Goal: Task Accomplishment & Management: Use online tool/utility

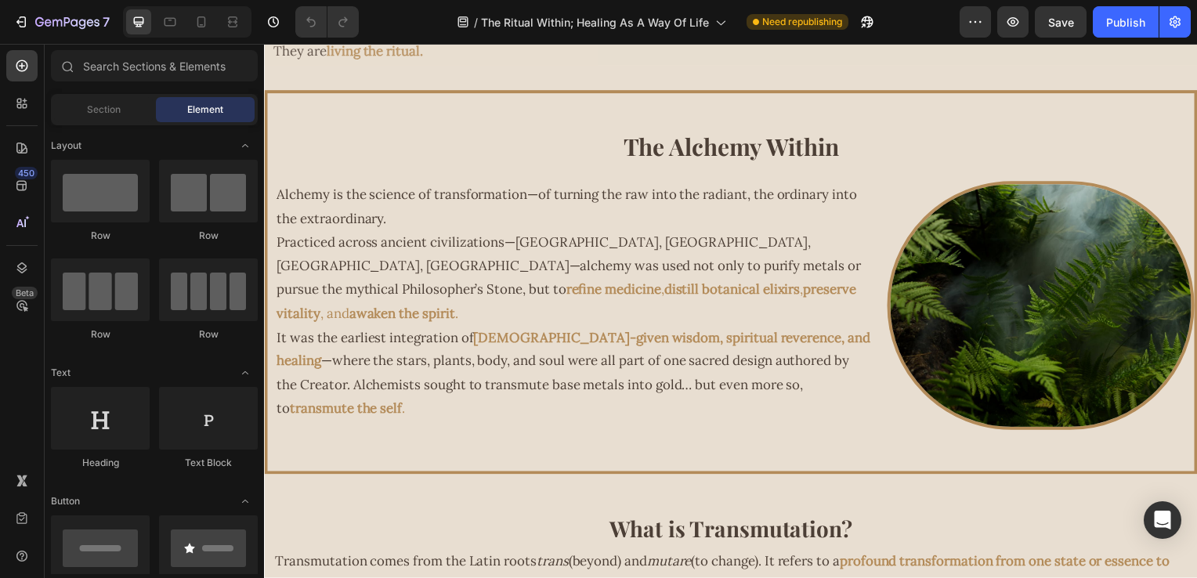
scroll to position [2050, 0]
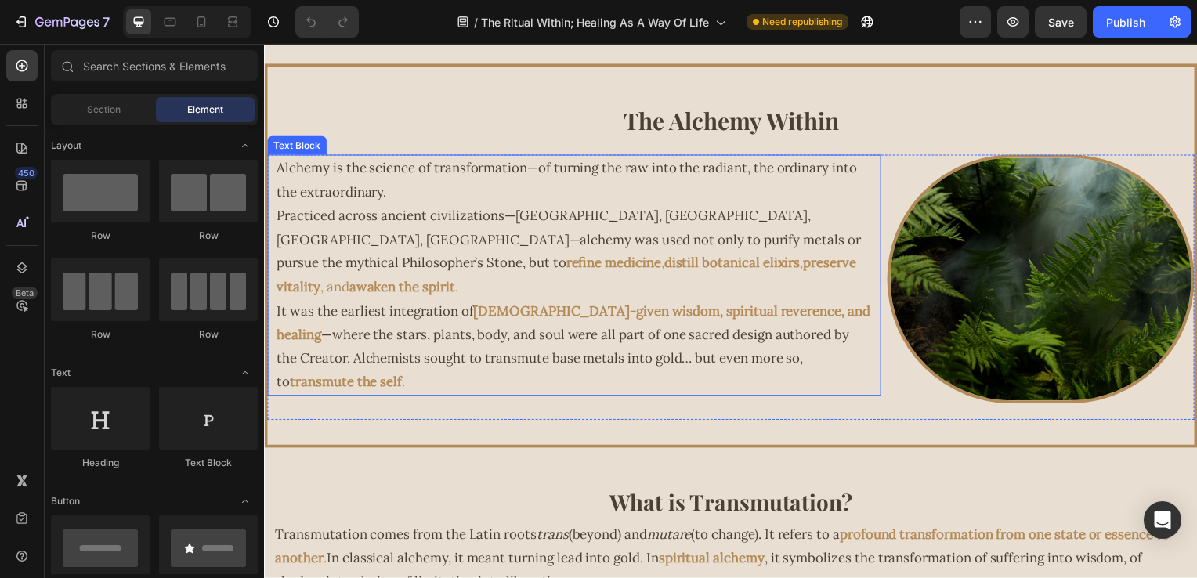
click at [540, 244] on p "Practiced across ancient civilizations—Egypt, Persia, India, China—alchemy was …" at bounding box center [577, 253] width 600 height 96
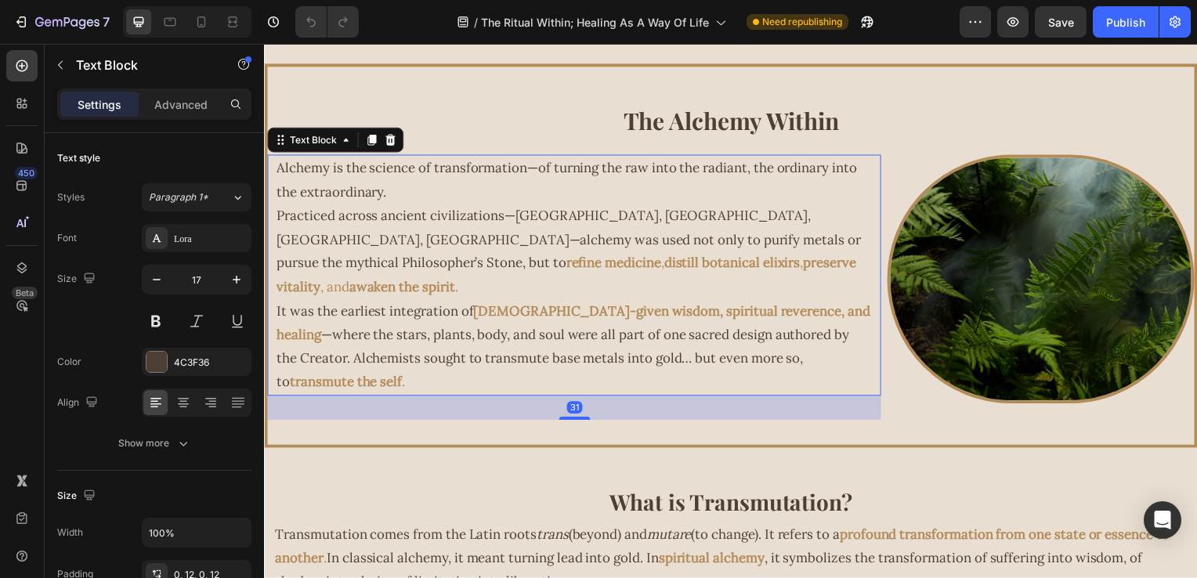
drag, startPoint x: 618, startPoint y: 244, endPoint x: 629, endPoint y: 244, distance: 11.0
click at [618, 244] on p "Practiced across ancient civilizations—Egypt, Persia, India, China—alchemy was …" at bounding box center [577, 253] width 600 height 96
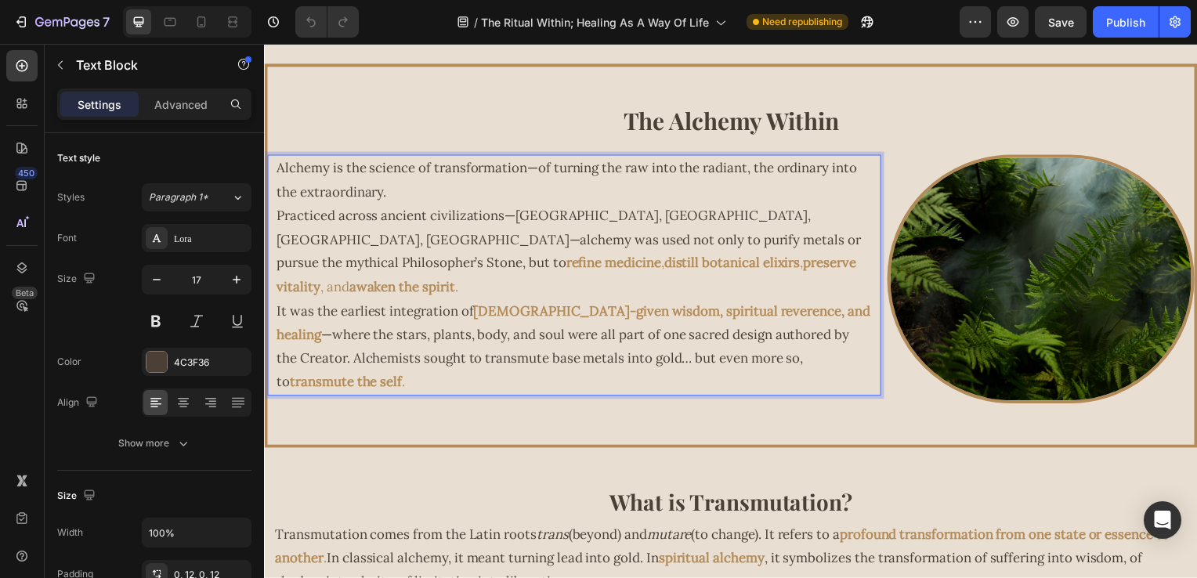
click at [644, 247] on p "Practiced across ancient civilizations—Egypt, Persia, India, China—alchemy was …" at bounding box center [577, 253] width 600 height 96
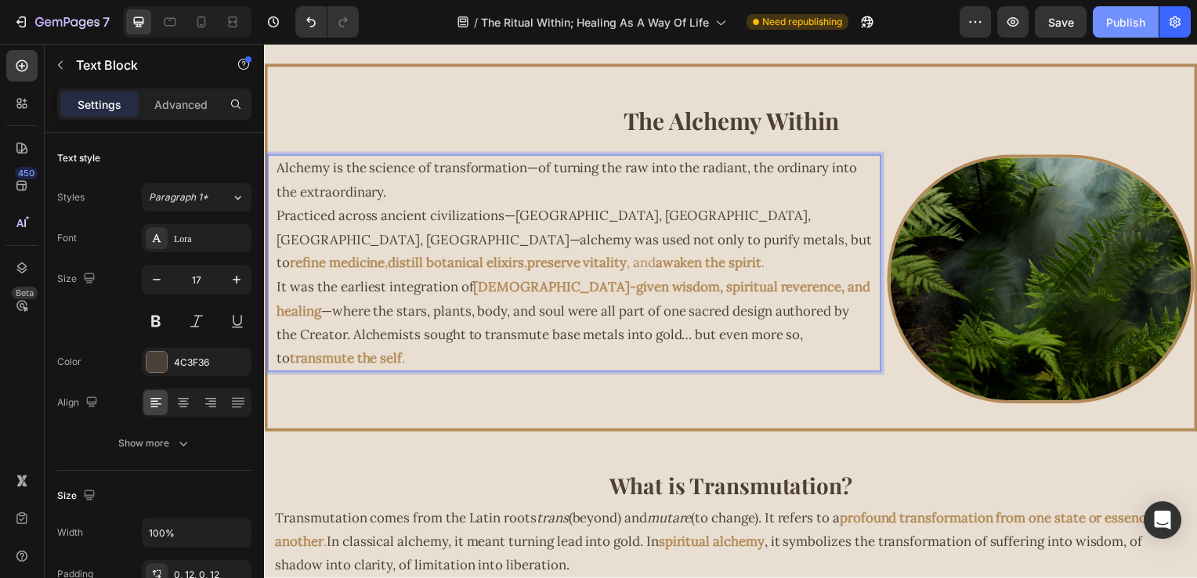
click at [1130, 24] on div "Publish" at bounding box center [1126, 22] width 39 height 16
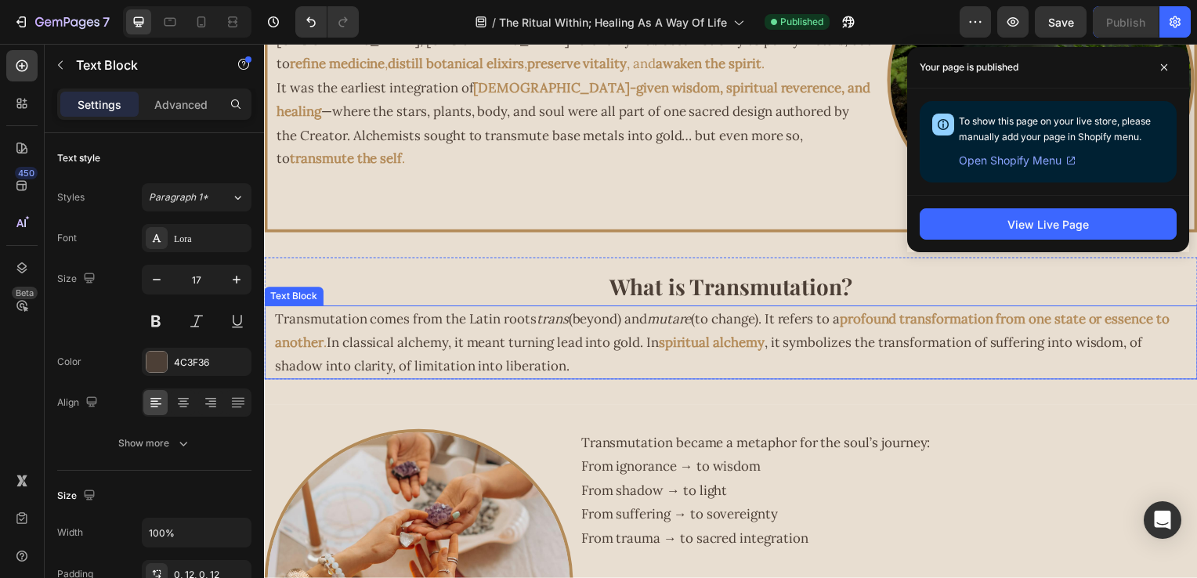
scroll to position [2147, 0]
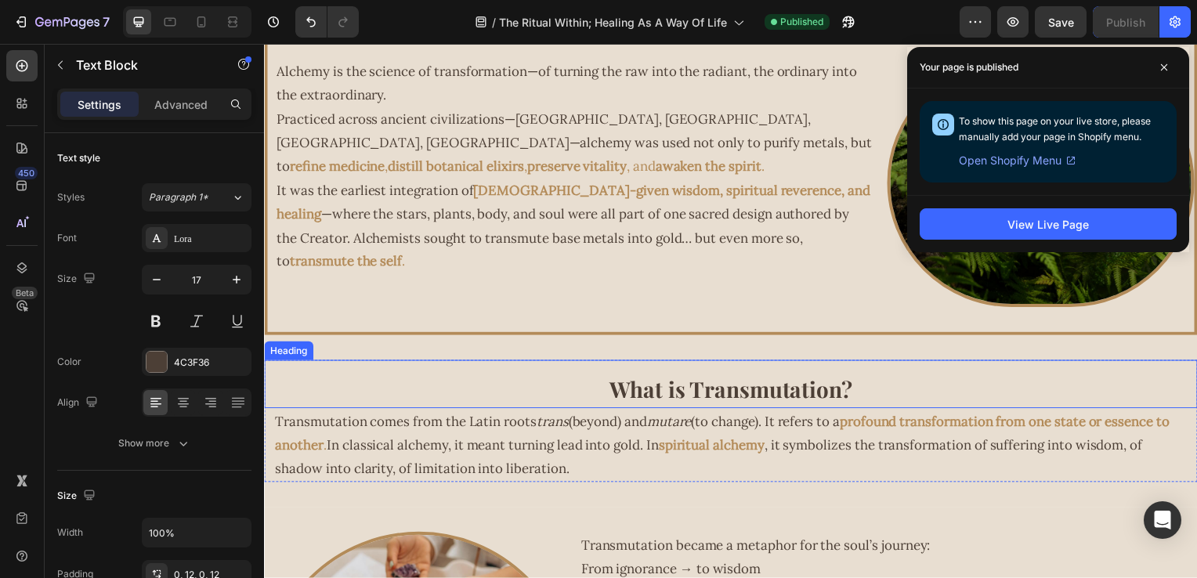
click at [706, 400] on strong "What is Transmutation?" at bounding box center [734, 392] width 245 height 29
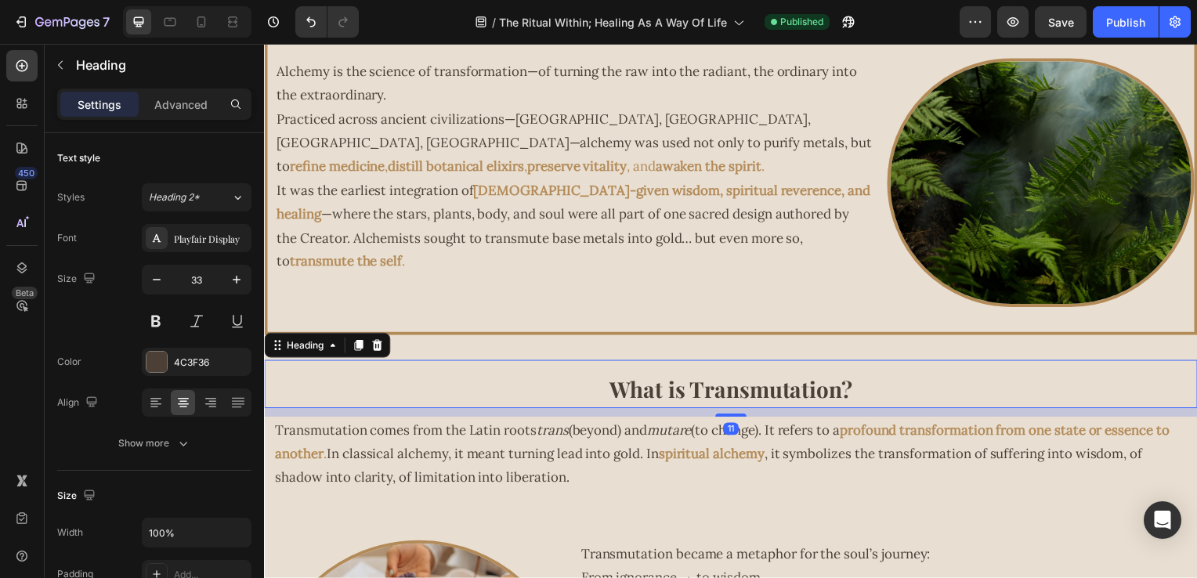
drag, startPoint x: 729, startPoint y: 409, endPoint x: 729, endPoint y: 418, distance: 8.6
click at [729, 418] on div at bounding box center [734, 418] width 31 height 3
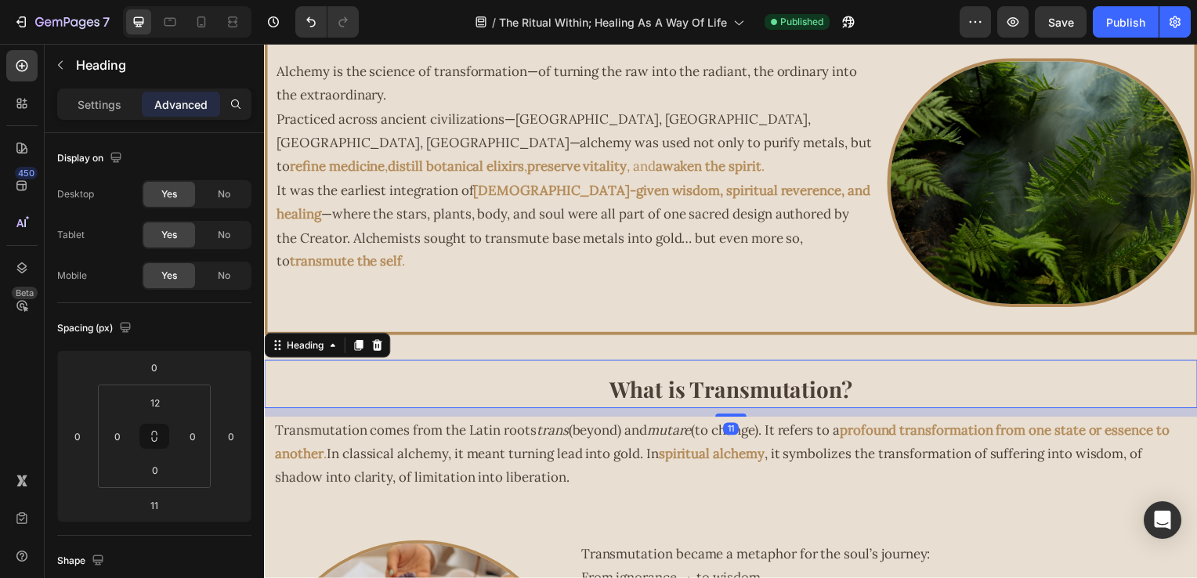
click at [885, 384] on h2 "What is Transmutation?" at bounding box center [734, 391] width 940 height 39
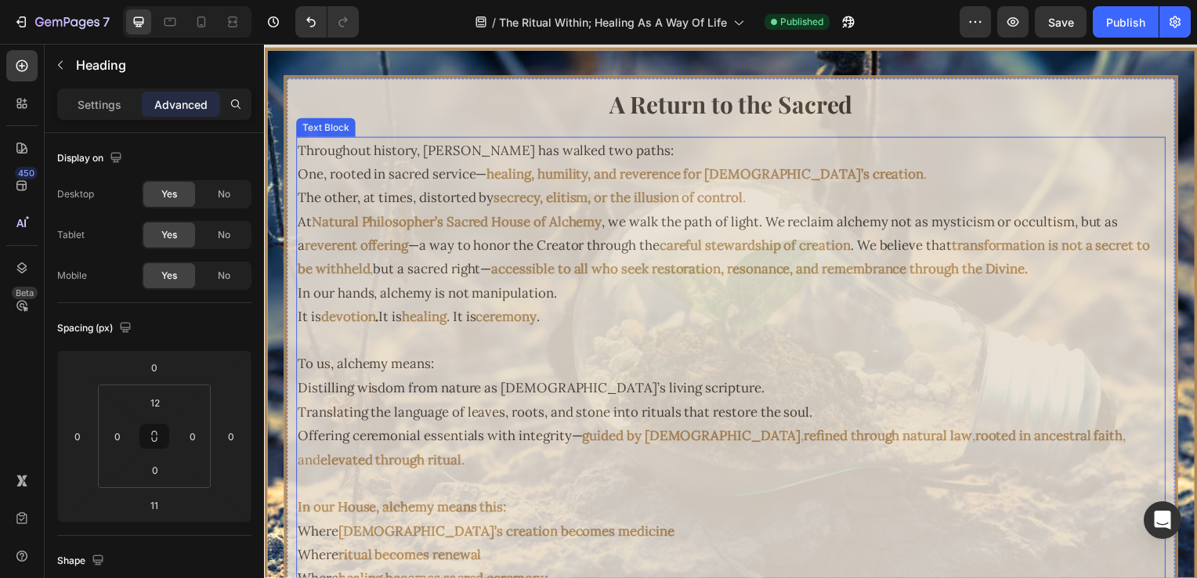
scroll to position [3172, 0]
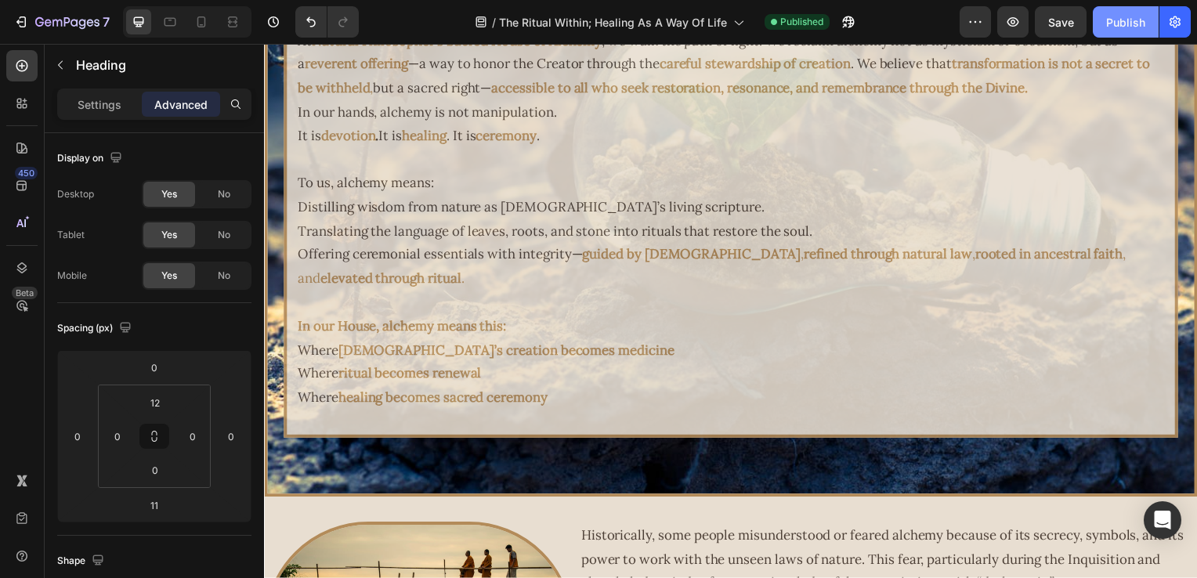
click at [1119, 25] on div "Publish" at bounding box center [1126, 22] width 39 height 16
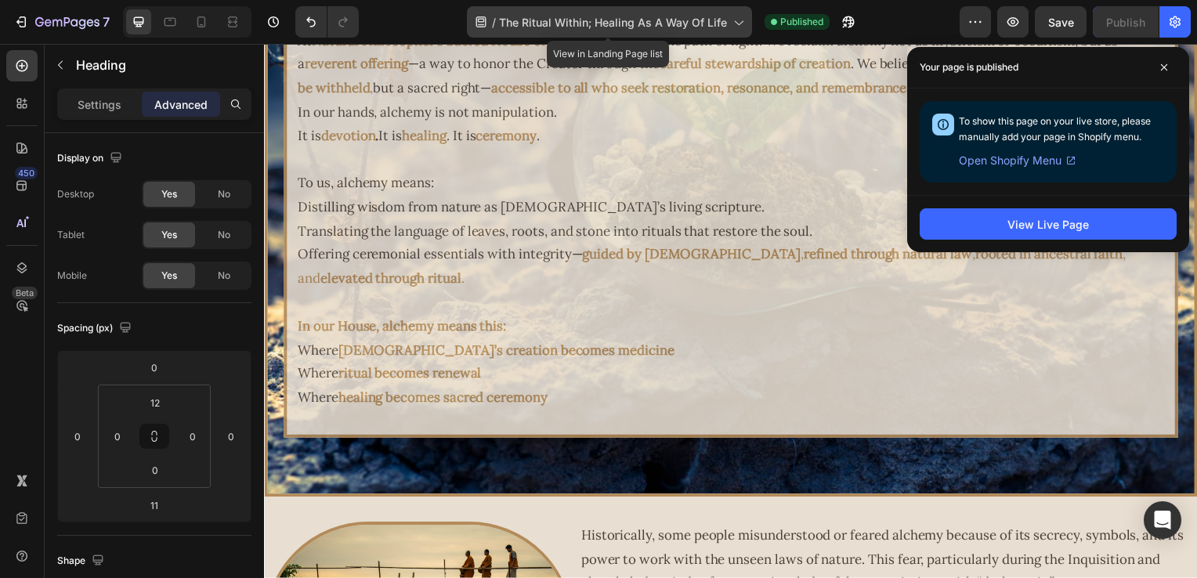
click at [730, 30] on icon at bounding box center [738, 22] width 16 height 16
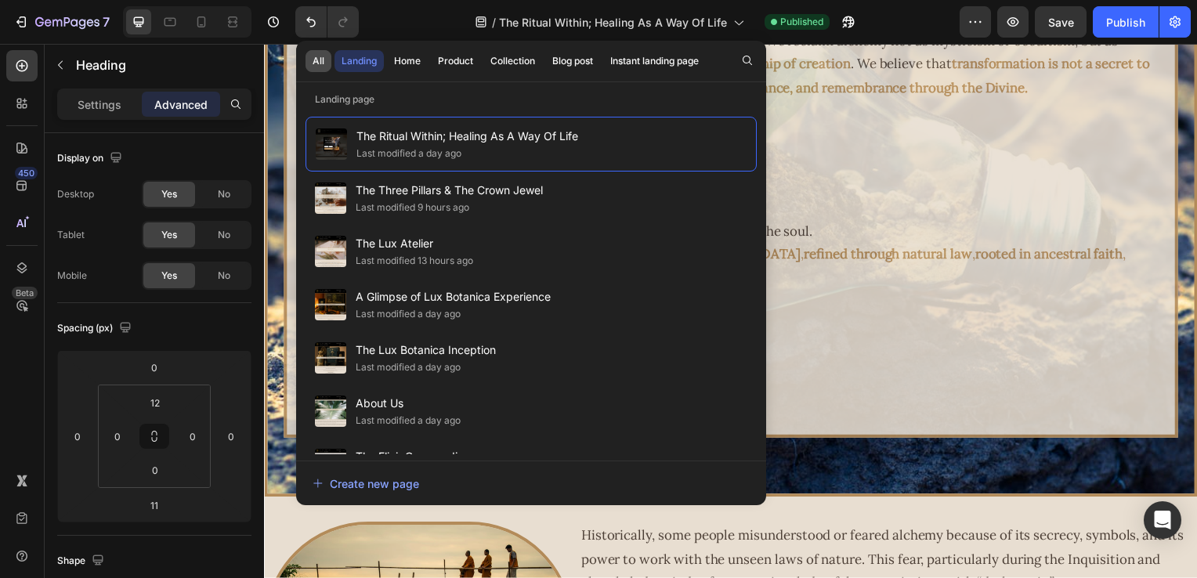
click at [324, 62] on button "All" at bounding box center [319, 61] width 26 height 22
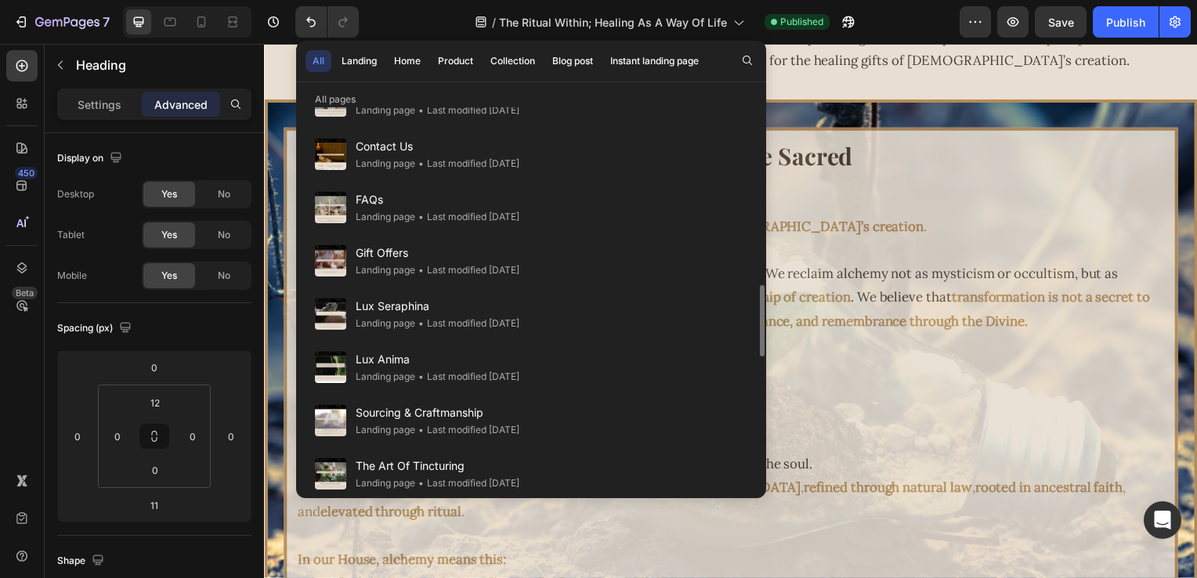
scroll to position [549, 0]
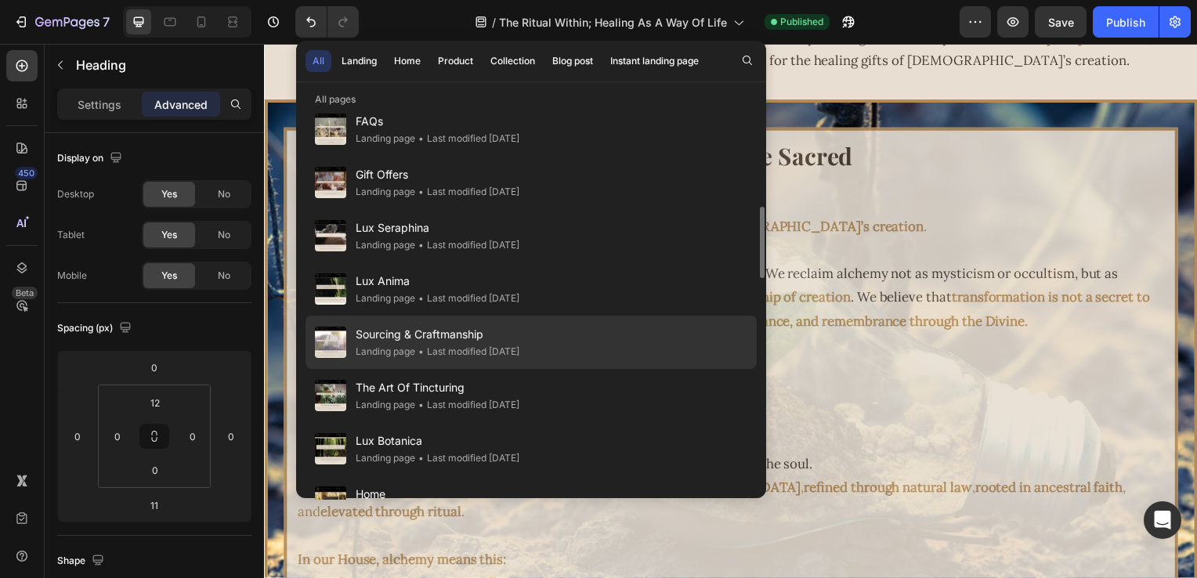
click at [427, 344] on div "• Last modified 5 days ago" at bounding box center [467, 352] width 104 height 16
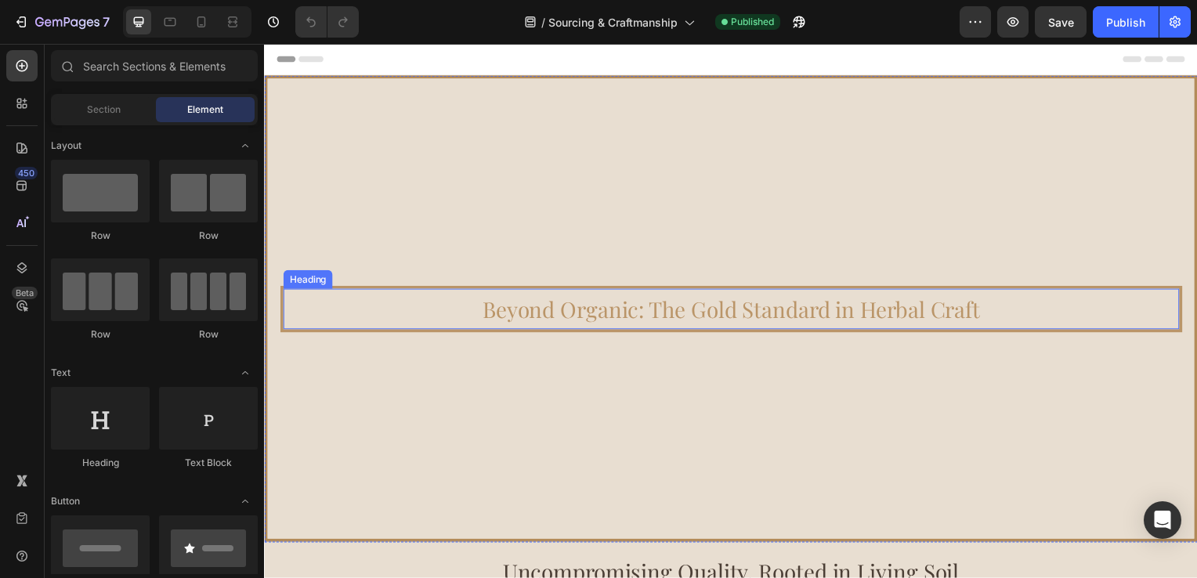
click at [509, 303] on span "Beyond Organic: The Gold Standard in Herbal Craft" at bounding box center [735, 311] width 502 height 29
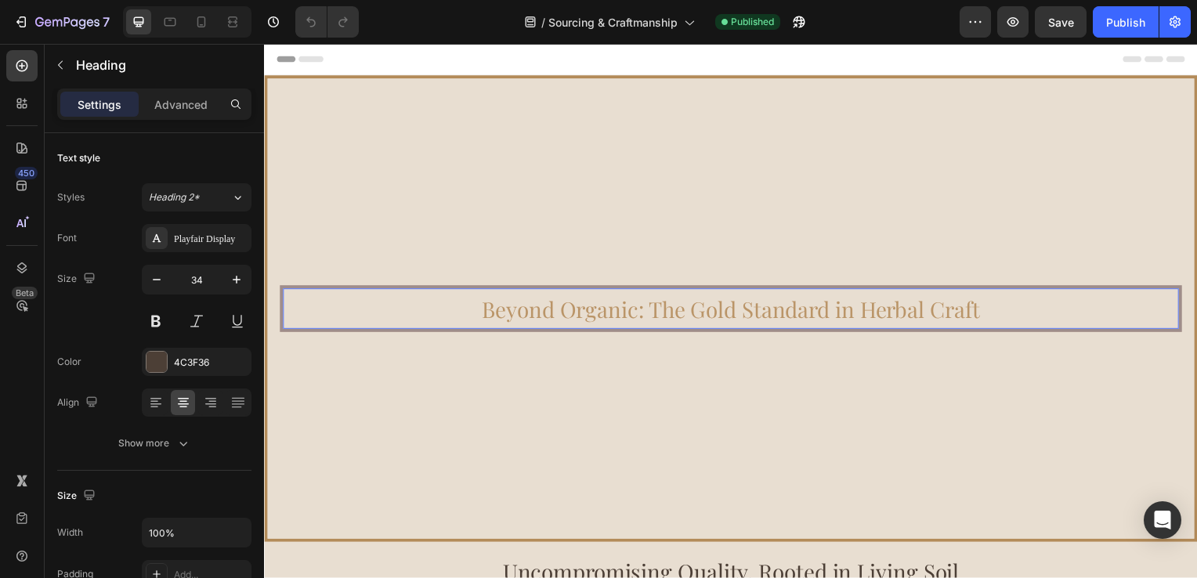
click at [504, 301] on span "Beyond Organic: The Gold Standard in Herbal Craft" at bounding box center [735, 311] width 502 height 29
drag, startPoint x: 524, startPoint y: 309, endPoint x: 477, endPoint y: 306, distance: 47.1
click at [484, 306] on span "Beyond Organic: The Gold Standard in Herbal Craft" at bounding box center [735, 311] width 502 height 29
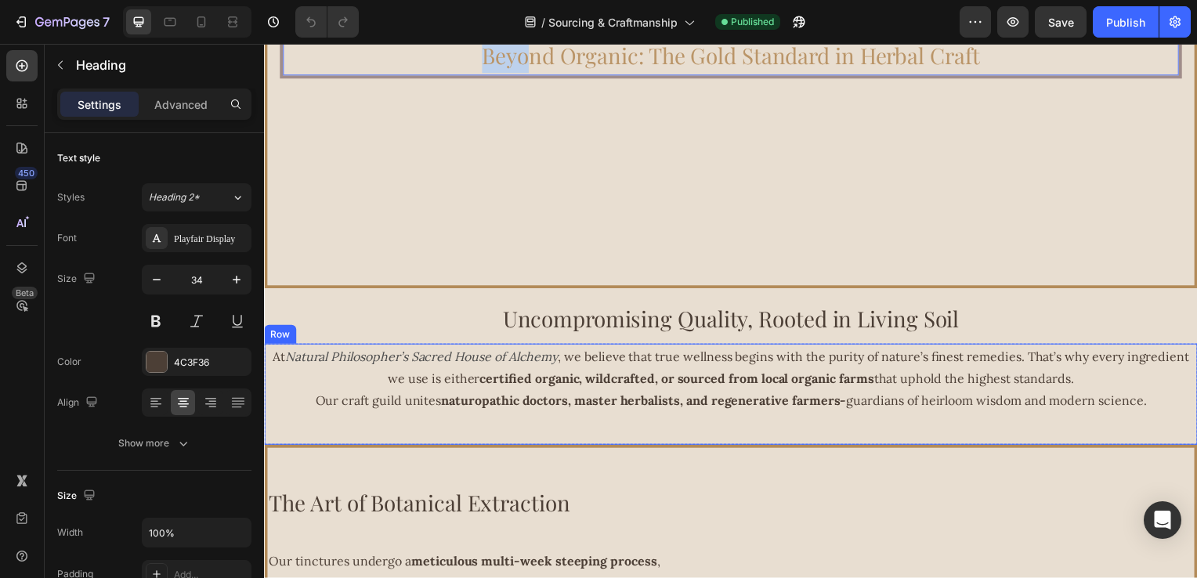
scroll to position [313, 0]
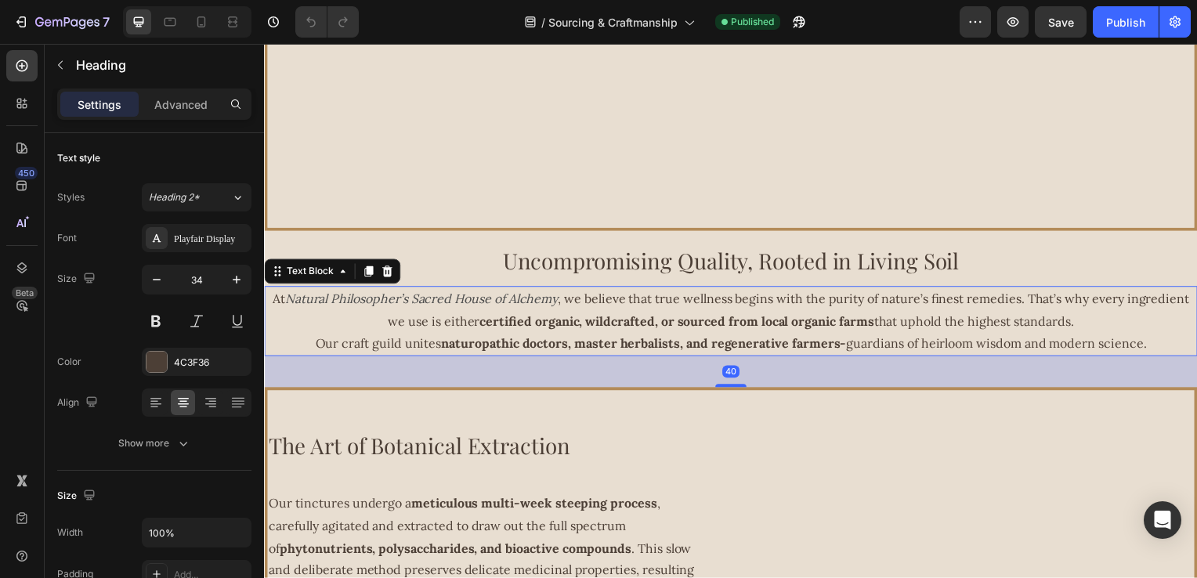
click at [530, 324] on strong "certified organic, wildcrafted, or sourced from local organic farms" at bounding box center [679, 324] width 397 height 16
click at [506, 322] on strong "certified organic, wildcrafted, or sourced from local organic farms" at bounding box center [679, 324] width 397 height 16
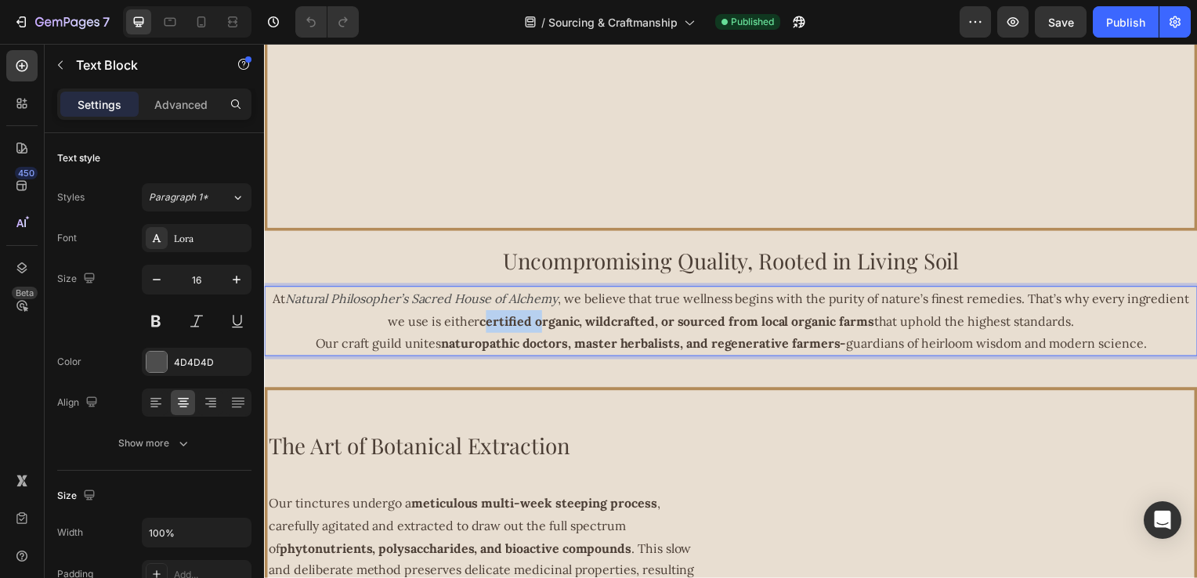
drag, startPoint x: 481, startPoint y: 319, endPoint x: 534, endPoint y: 319, distance: 52.5
click at [534, 319] on strong "certified organic, wildcrafted, or sourced from local organic farms" at bounding box center [679, 324] width 397 height 16
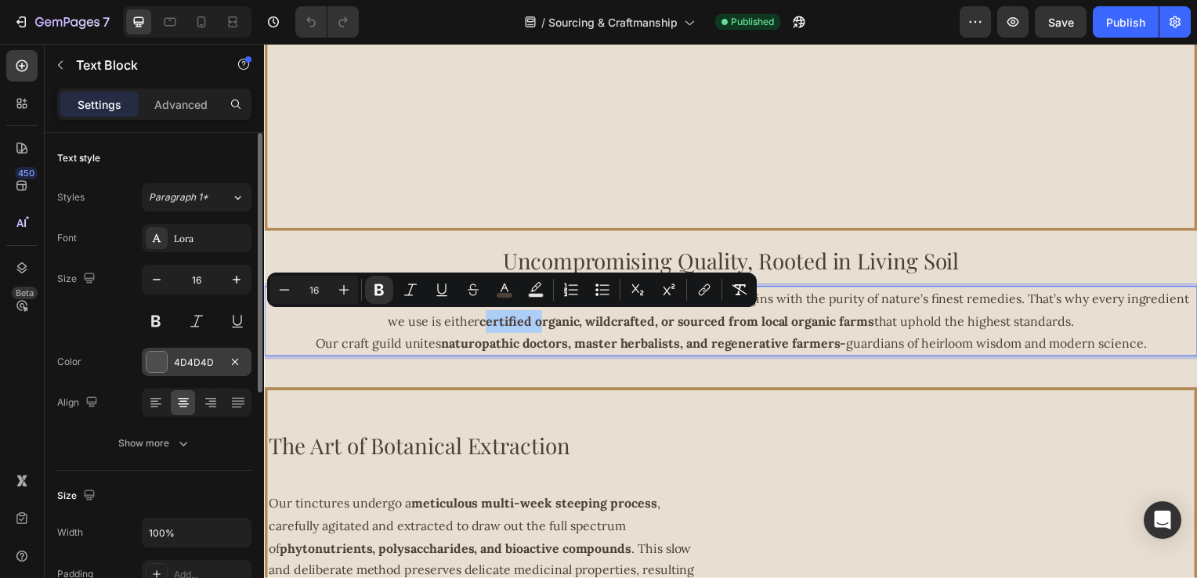
click at [179, 363] on div "4D4D4D" at bounding box center [196, 363] width 45 height 14
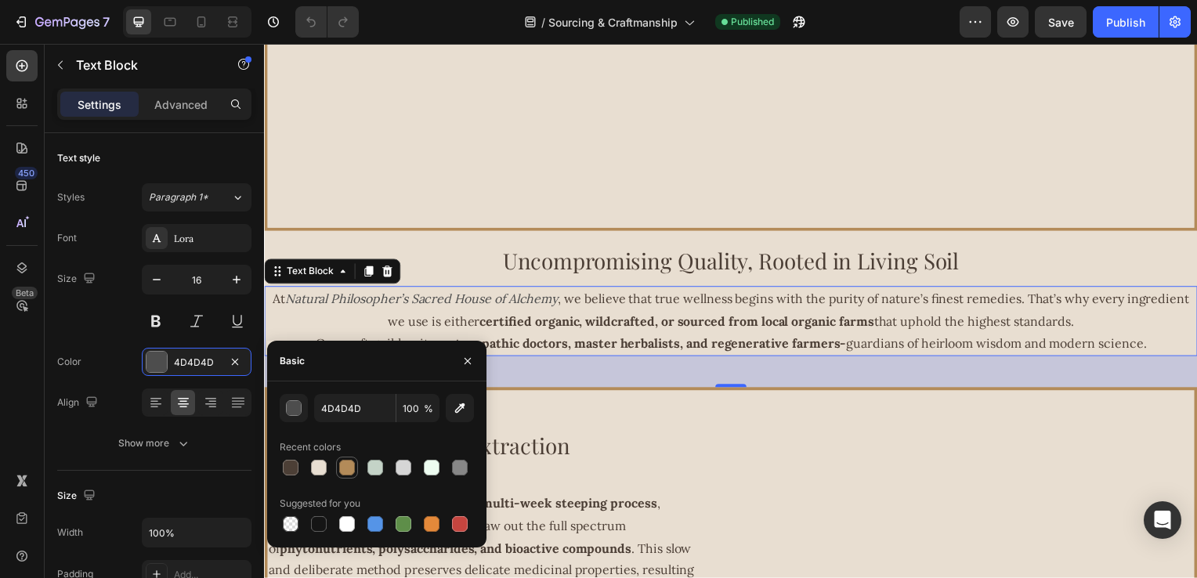
click at [345, 466] on div at bounding box center [347, 468] width 16 height 16
click at [365, 410] on input "B38B59" at bounding box center [355, 408] width 82 height 28
click at [285, 469] on div at bounding box center [291, 468] width 16 height 16
type input "4C3F36"
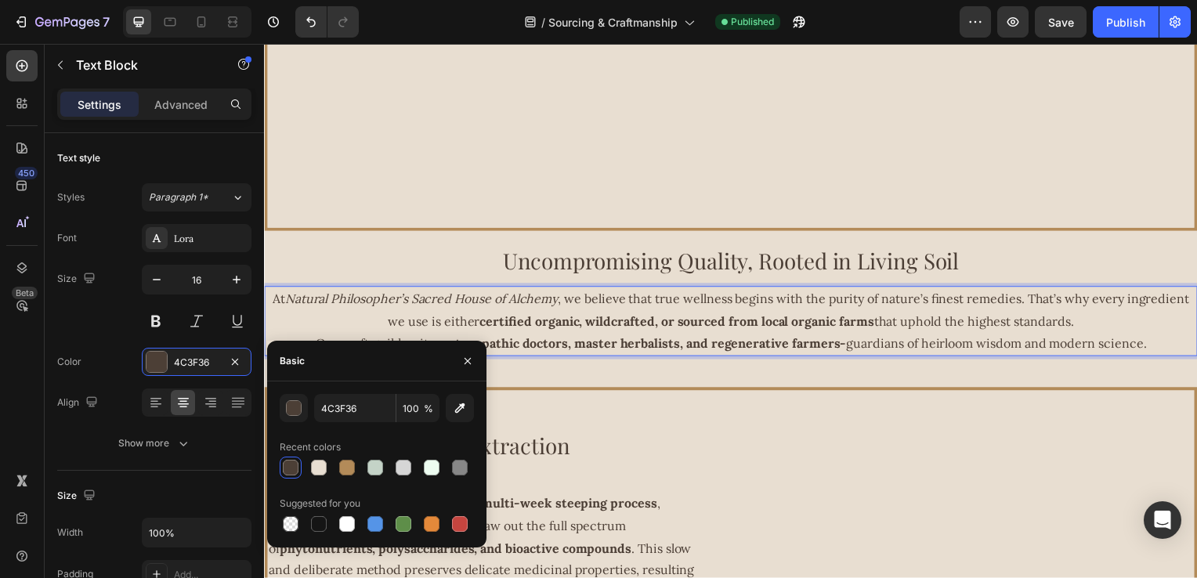
drag, startPoint x: 527, startPoint y: 309, endPoint x: 527, endPoint y: 326, distance: 17.2
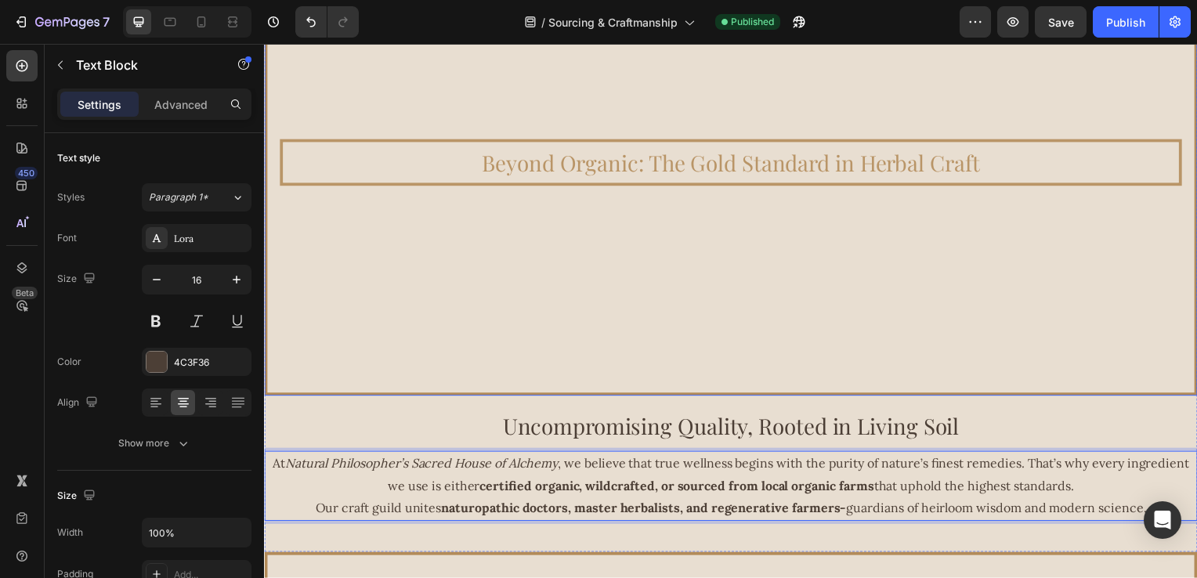
scroll to position [157, 0]
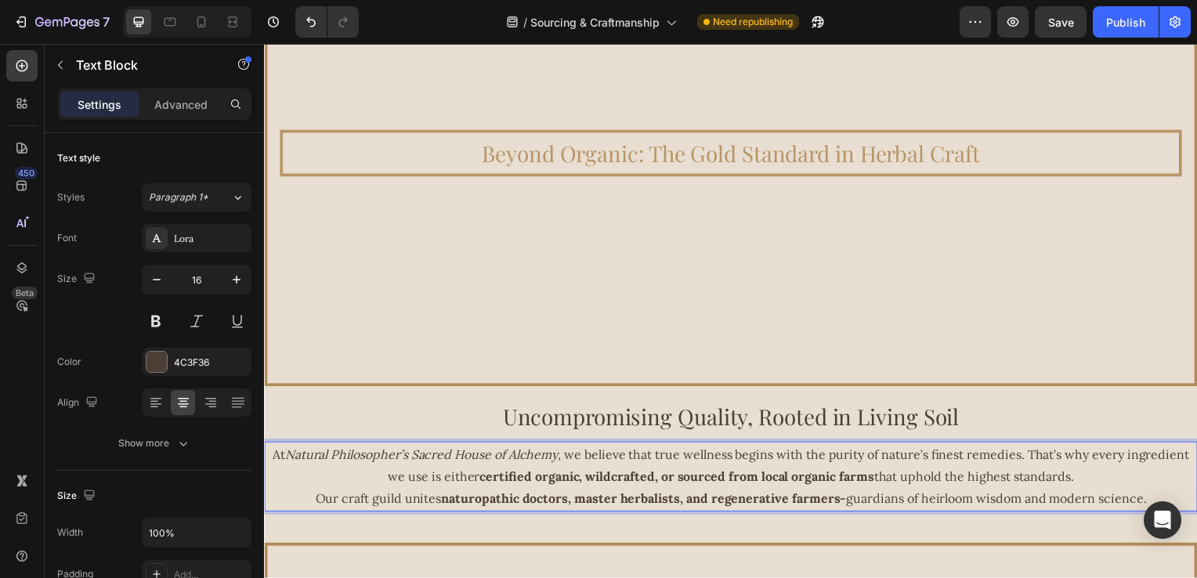
click at [872, 480] on span ", we believe that true wellness begins with the purity of nature’s finest remed…" at bounding box center [793, 469] width 808 height 38
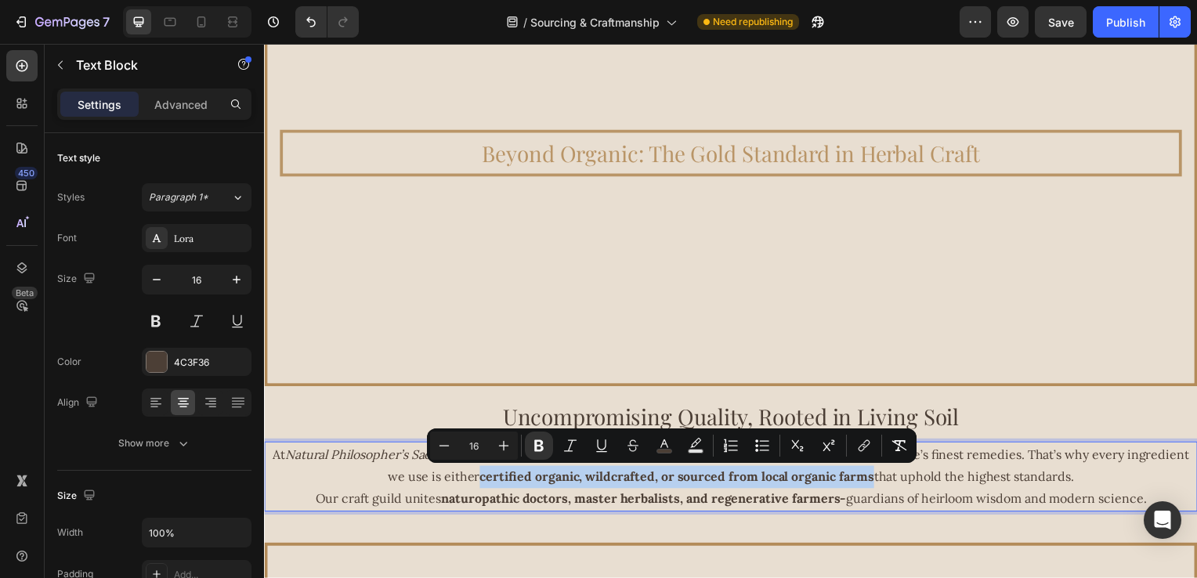
drag, startPoint x: 872, startPoint y: 480, endPoint x: 477, endPoint y: 483, distance: 395.0
click at [477, 483] on span ", we believe that true wellness begins with the purity of nature’s finest remed…" at bounding box center [793, 469] width 808 height 38
click at [665, 451] on rect "Editor contextual toolbar" at bounding box center [665, 452] width 15 height 4
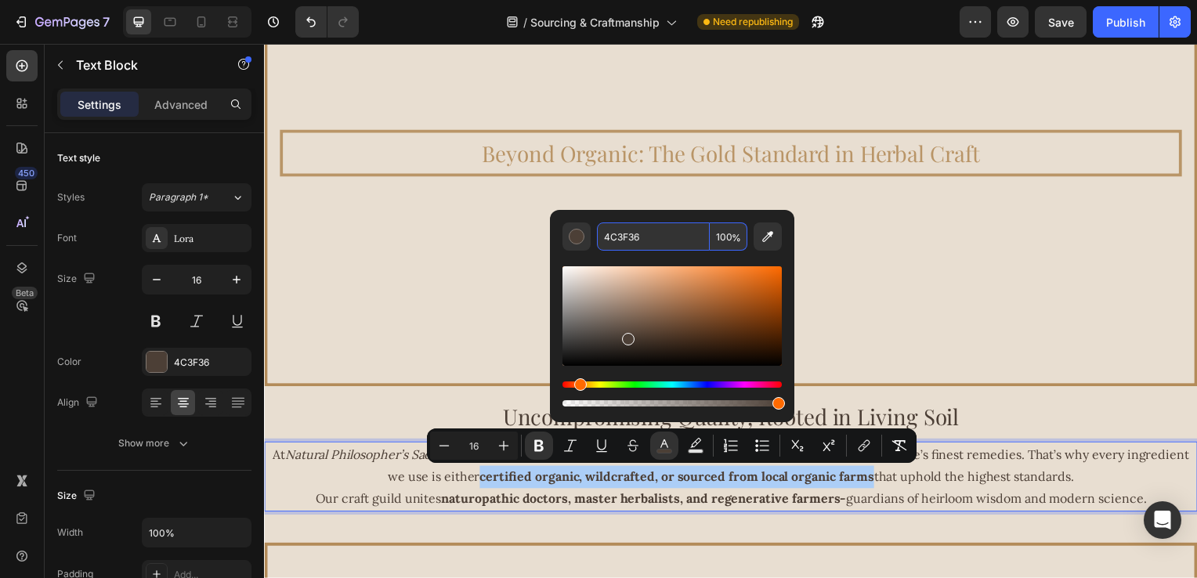
click at [658, 238] on input "4C3F36" at bounding box center [653, 237] width 113 height 28
paste input "B38B59"
type input "B38B59"
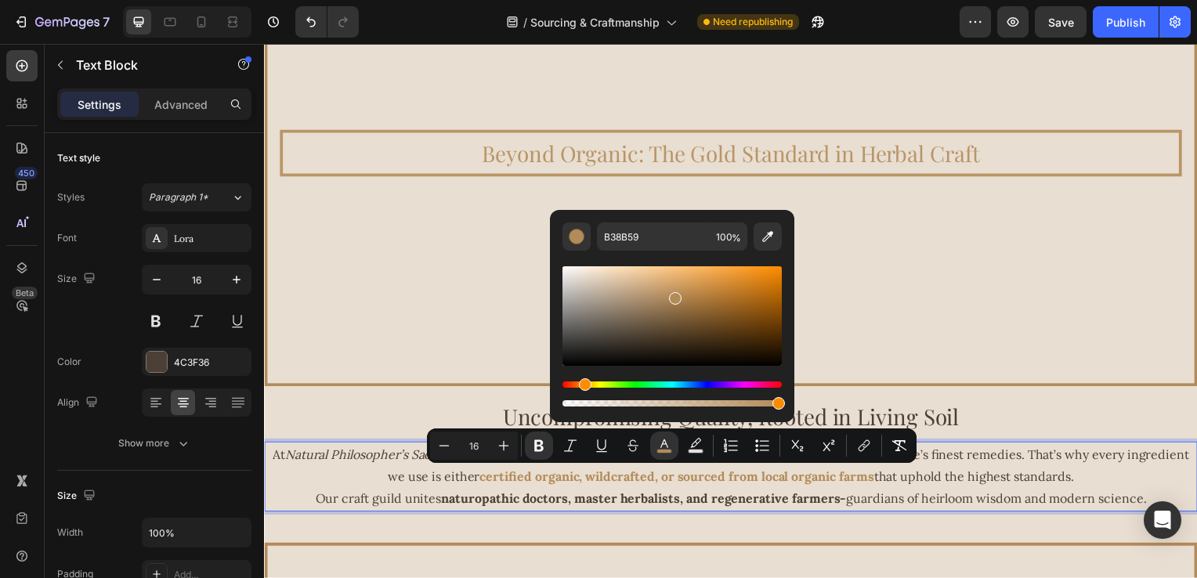
click at [595, 489] on p "At Natural Philosopher’s Sacred House of Alchemy , we believe that true wellnes…" at bounding box center [734, 469] width 937 height 45
click at [472, 500] on strong "naturopathic doctors, master herbalists, and regenerative farmers-" at bounding box center [647, 503] width 408 height 16
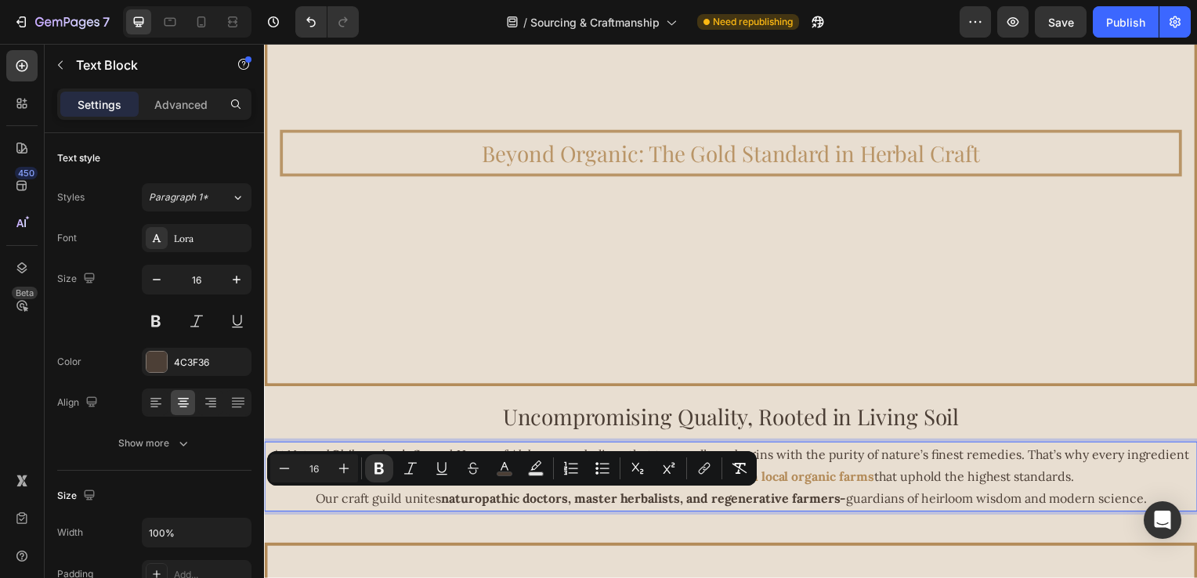
click at [444, 502] on strong "naturopathic doctors, master herbalists, and regenerative farmers-" at bounding box center [647, 503] width 408 height 16
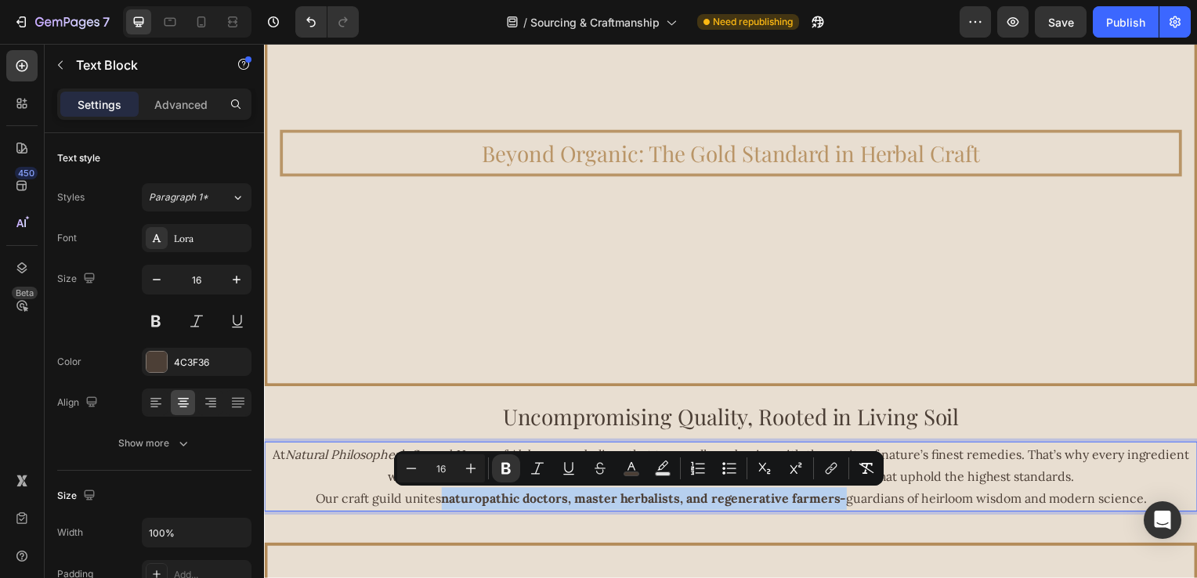
drag, startPoint x: 437, startPoint y: 506, endPoint x: 839, endPoint y: 503, distance: 402.0
click at [839, 503] on span "Our craft guild unites naturopathic doctors, master herbalists, and regenerativ…" at bounding box center [735, 503] width 838 height 16
click at [627, 469] on icon "Editor contextual toolbar" at bounding box center [632, 469] width 16 height 16
type input "4C3F36"
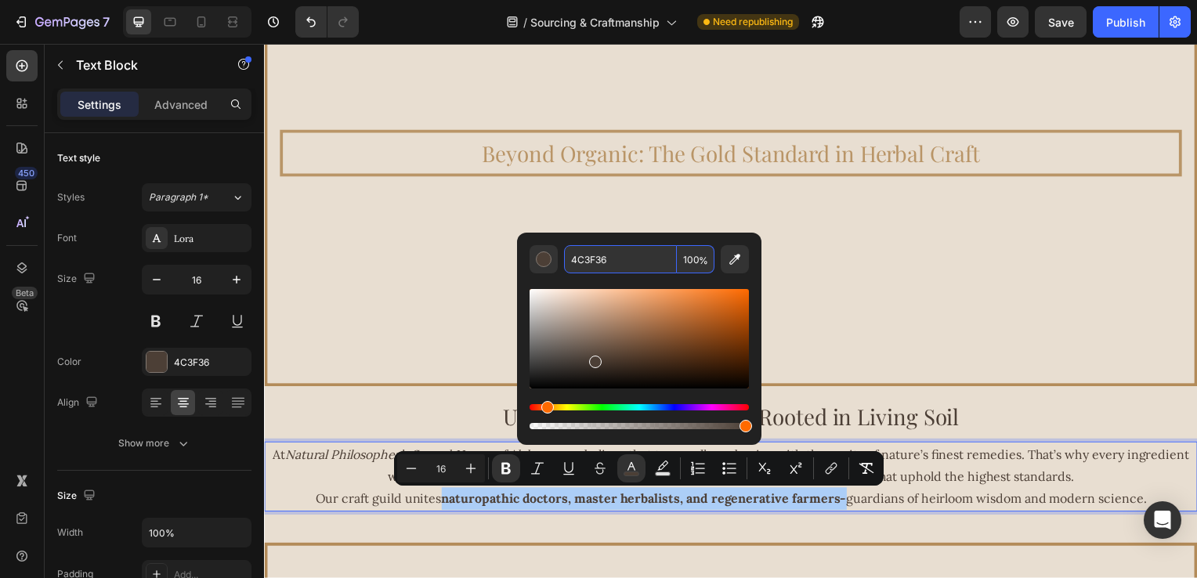
click at [627, 262] on input "4C3F36" at bounding box center [620, 259] width 113 height 28
paste input "B38B59"
type input "B38B59"
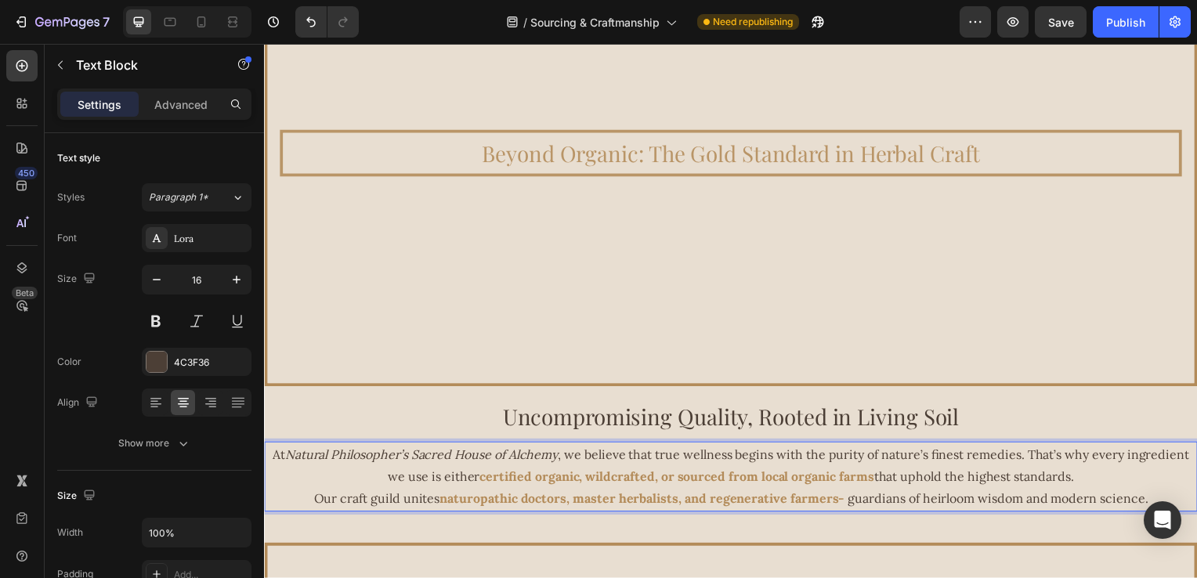
click at [354, 508] on span "Our craft guild unites" at bounding box center [377, 503] width 127 height 16
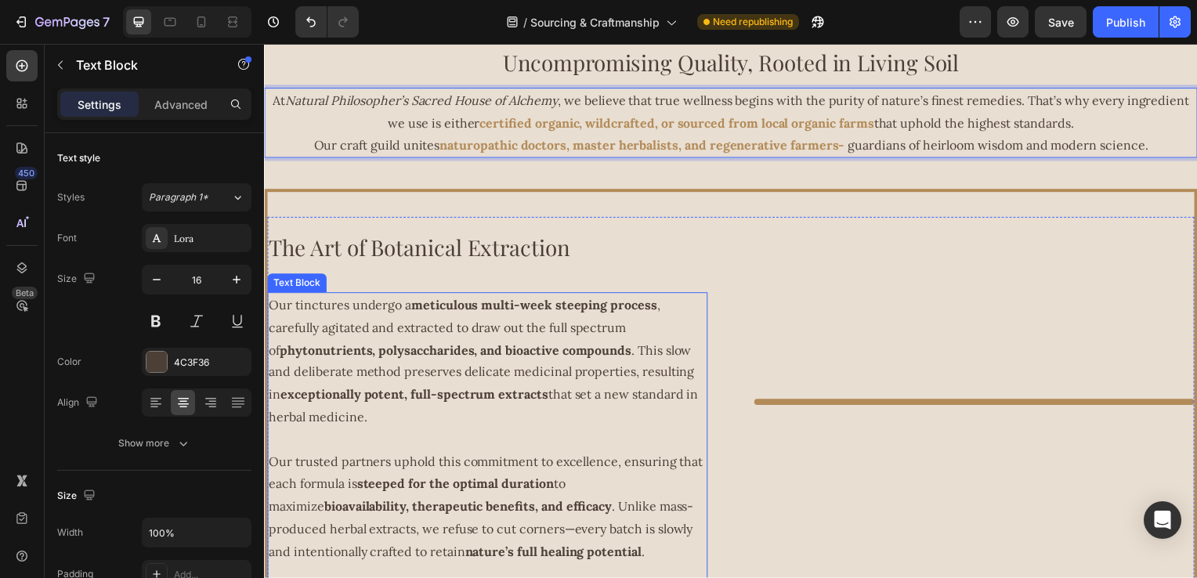
scroll to position [549, 0]
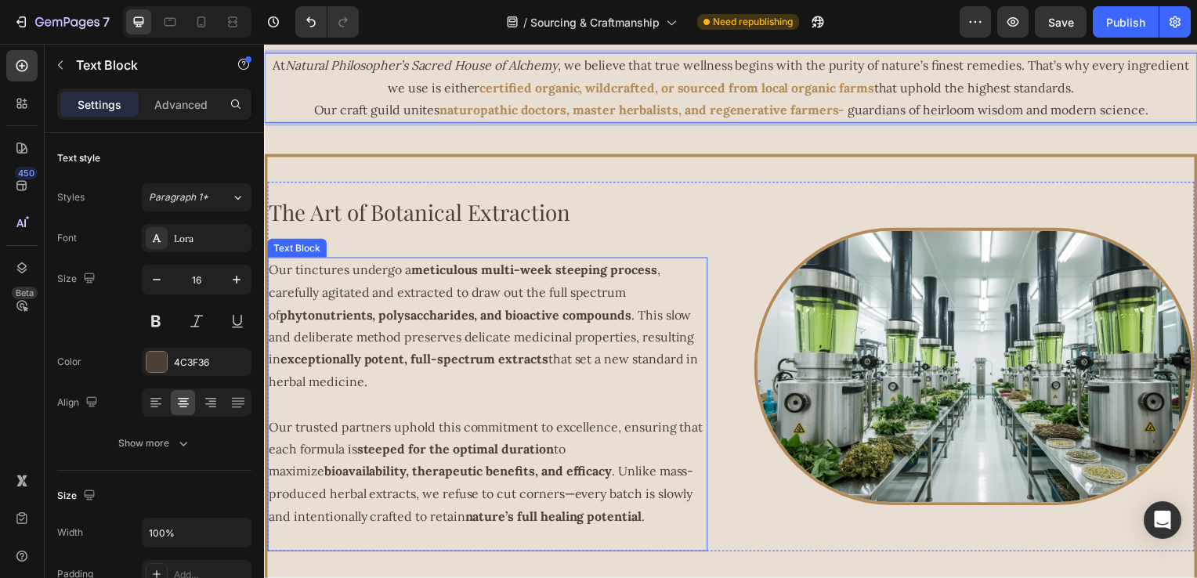
click at [419, 281] on p "Our tinctures undergo a meticulous multi-week steeping process , carefully agit…" at bounding box center [489, 329] width 440 height 136
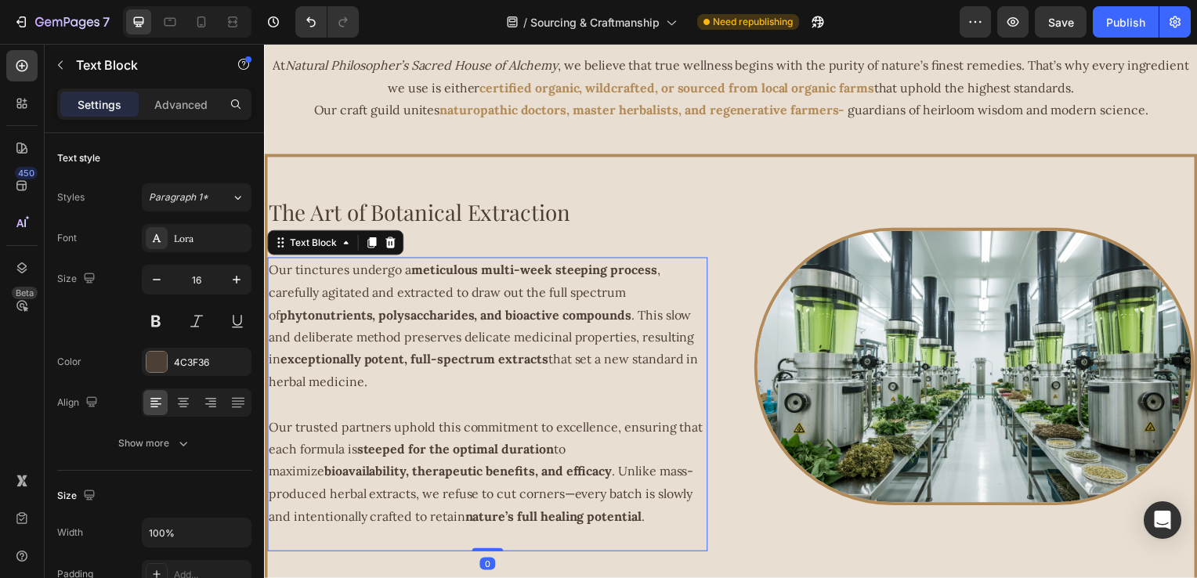
click at [415, 276] on strong "meticulous multi-week steeping process" at bounding box center [536, 272] width 248 height 16
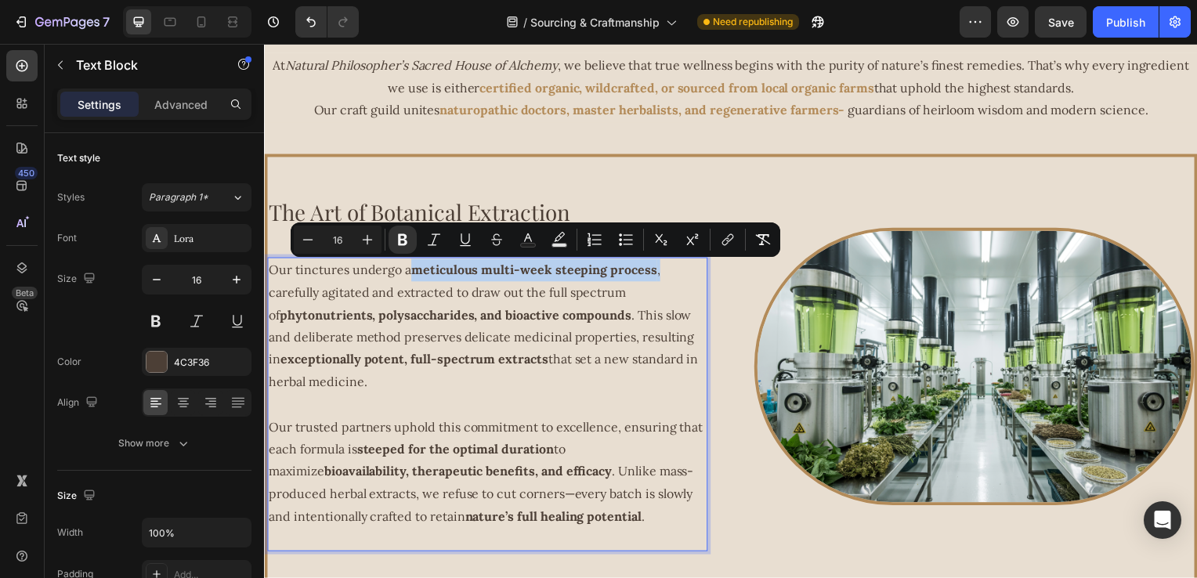
drag, startPoint x: 415, startPoint y: 278, endPoint x: 664, endPoint y: 280, distance: 249.2
click at [664, 280] on p "Our tinctures undergo a meticulous multi-week steeping process , carefully agit…" at bounding box center [489, 329] width 440 height 136
click at [523, 240] on icon "Editor contextual toolbar" at bounding box center [528, 240] width 16 height 16
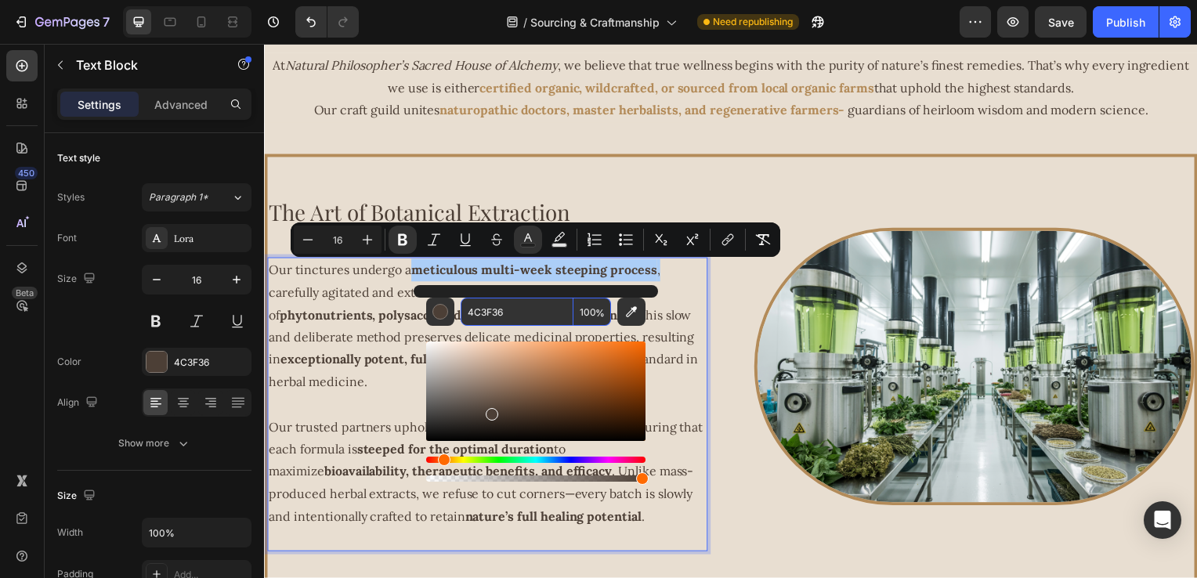
click at [520, 316] on input "4C3F36" at bounding box center [517, 312] width 113 height 28
paste input "B38B59"
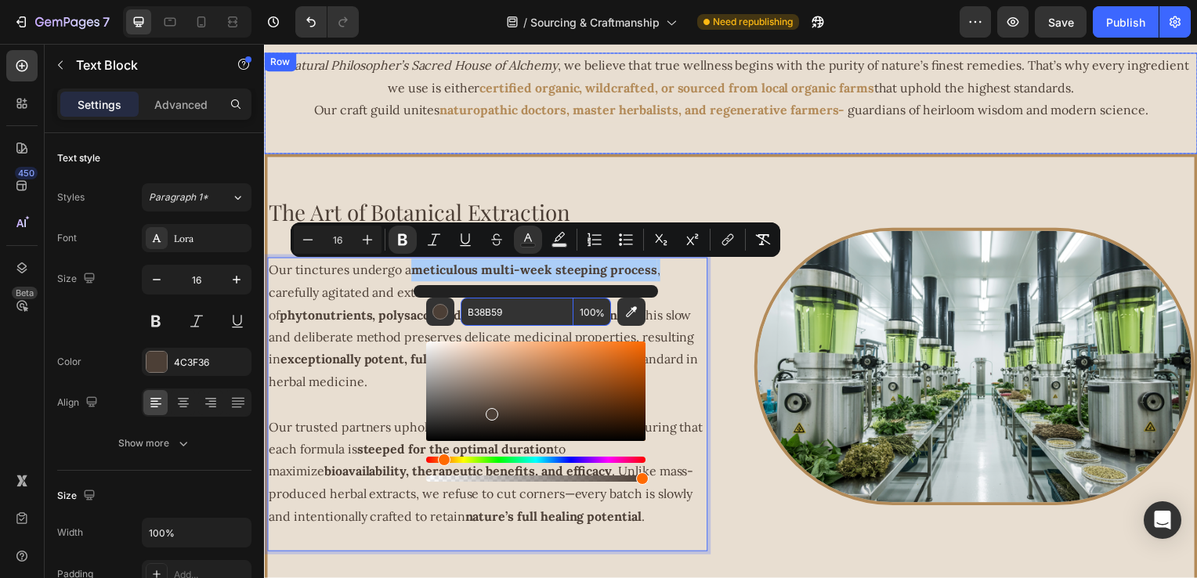
type input "B38B59"
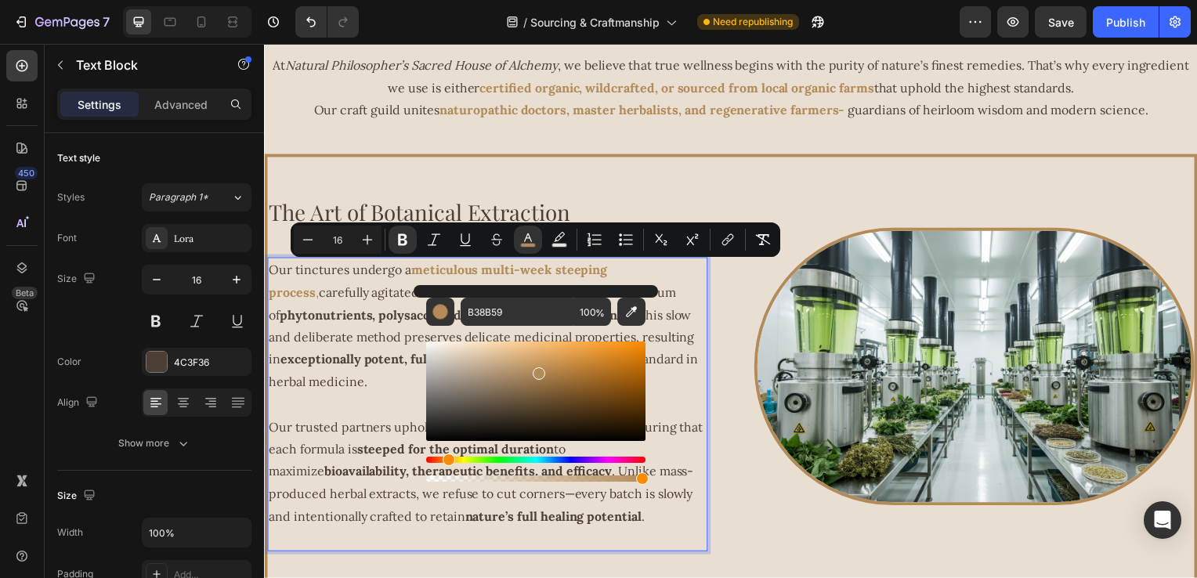
click at [335, 366] on strong "exceptionally potent, full-spectrum extracts" at bounding box center [416, 362] width 270 height 16
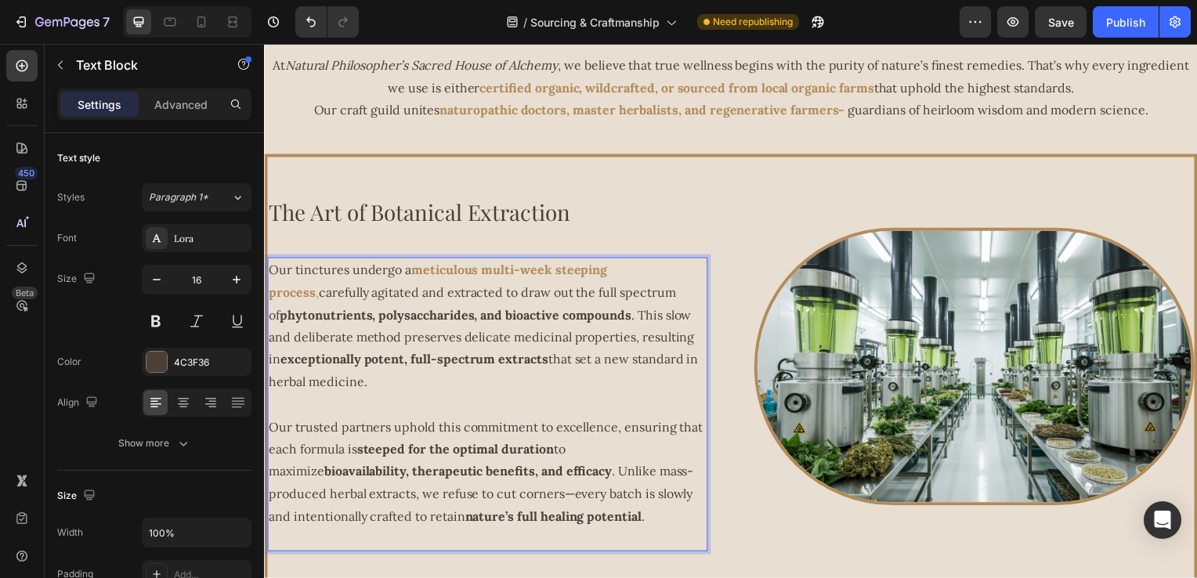
click at [280, 321] on strong "phytonutrients, polysaccharides, and bioactive compounds" at bounding box center [457, 318] width 354 height 16
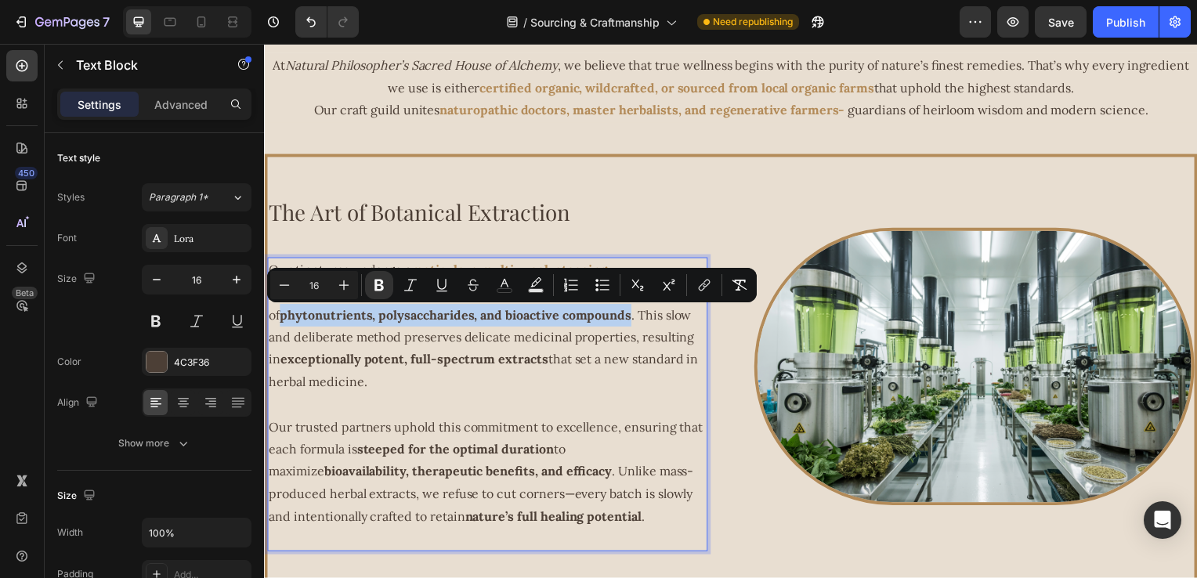
drag, startPoint x: 270, startPoint y: 321, endPoint x: 592, endPoint y: 321, distance: 322.1
click at [592, 321] on strong "phytonutrients, polysaccharides, and bioactive compounds" at bounding box center [457, 318] width 354 height 16
click at [505, 286] on icon "Editor contextual toolbar" at bounding box center [505, 285] width 16 height 16
type input "4C3F36"
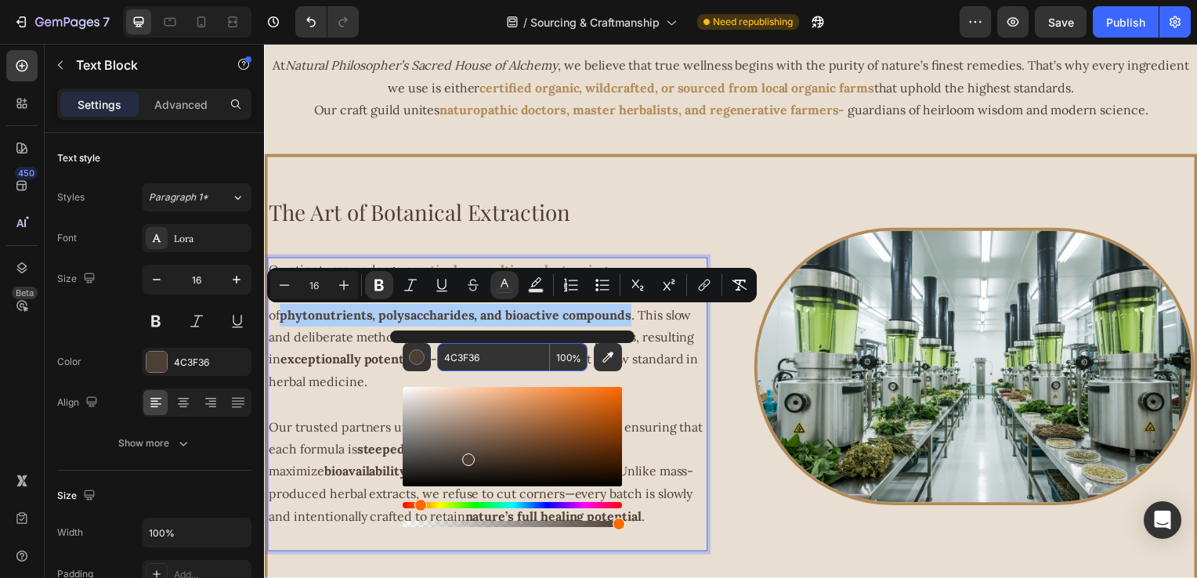
click at [486, 357] on input "4C3F36" at bounding box center [493, 357] width 113 height 28
paste input "B38B59"
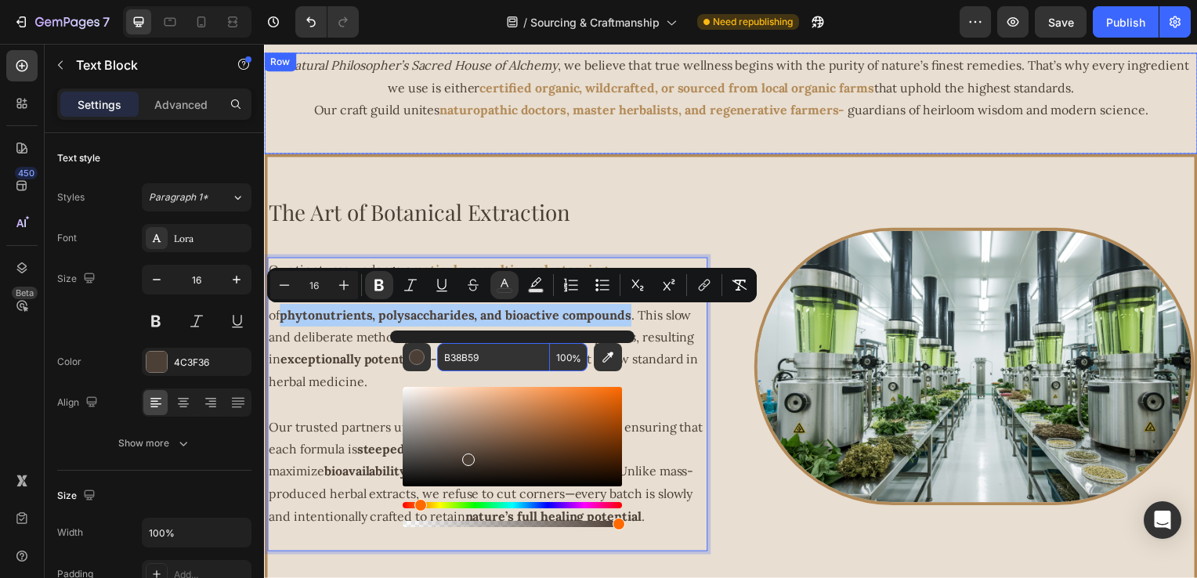
type input "B38B59"
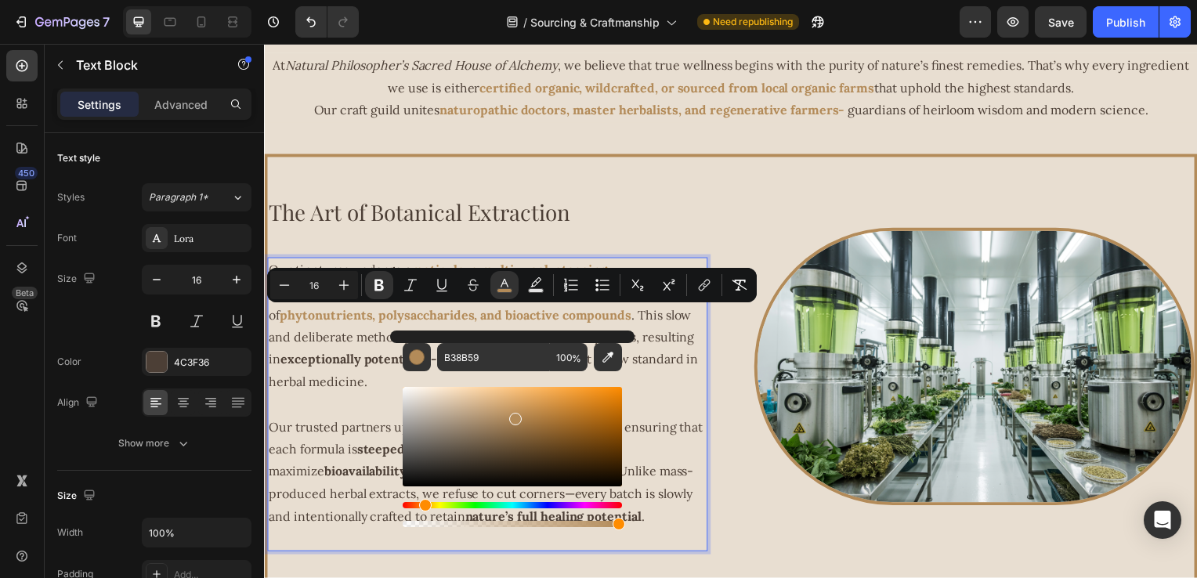
click at [354, 383] on p "Our tinctures undergo a meticulous multi-week steeping process , carefully agit…" at bounding box center [489, 329] width 440 height 136
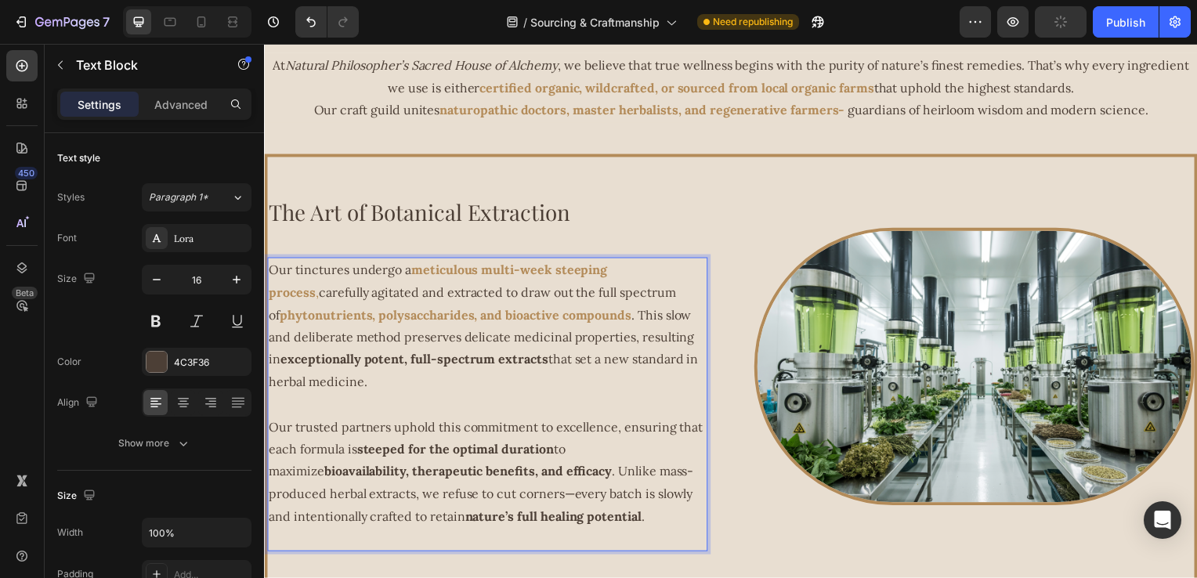
click at [288, 364] on strong "exceptionally potent, full-spectrum extracts" at bounding box center [416, 362] width 270 height 16
click at [282, 369] on p "Our tinctures undergo a meticulous multi-week steeping process , carefully agit…" at bounding box center [489, 329] width 440 height 136
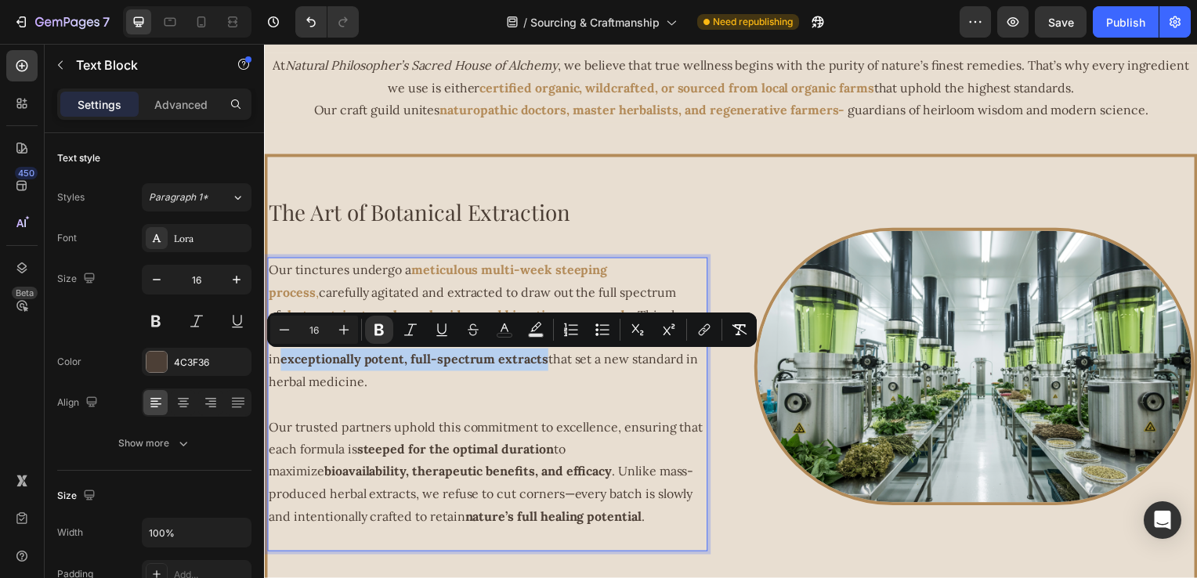
drag, startPoint x: 282, startPoint y: 369, endPoint x: 547, endPoint y: 371, distance: 264.9
click at [547, 371] on p "Our tinctures undergo a meticulous multi-week steeping process , carefully agit…" at bounding box center [489, 329] width 440 height 136
click at [504, 335] on icon "Editor contextual toolbar" at bounding box center [505, 330] width 16 height 16
type input "4C3F36"
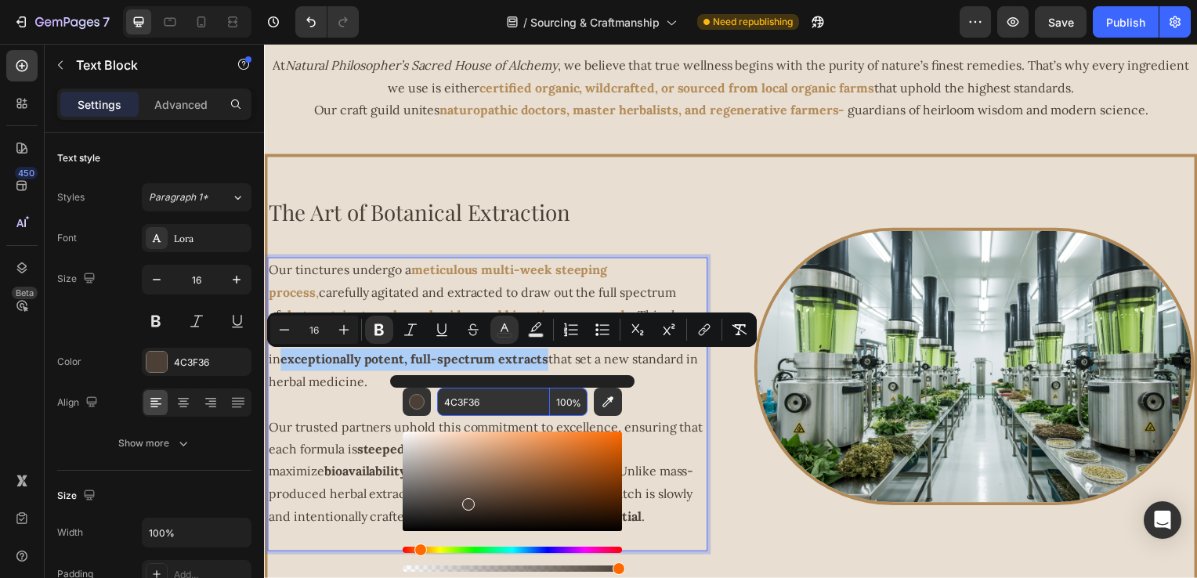
click at [491, 405] on input "4C3F36" at bounding box center [493, 402] width 113 height 28
paste input "B38B59"
type input "B38B59"
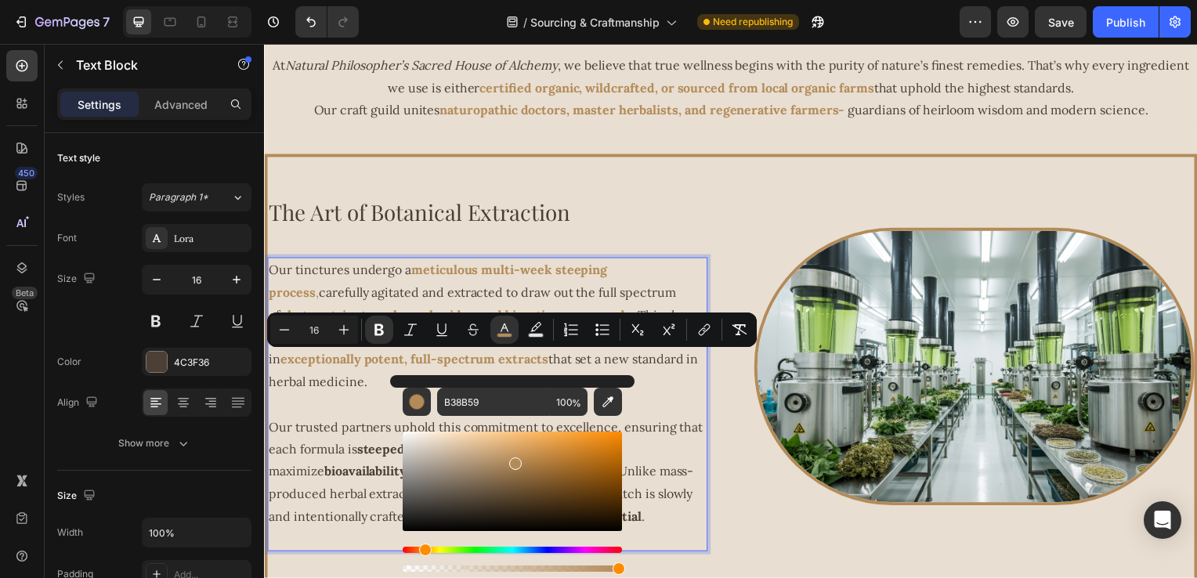
click at [667, 416] on p "Rich Text Editor. Editing area: main" at bounding box center [489, 408] width 440 height 23
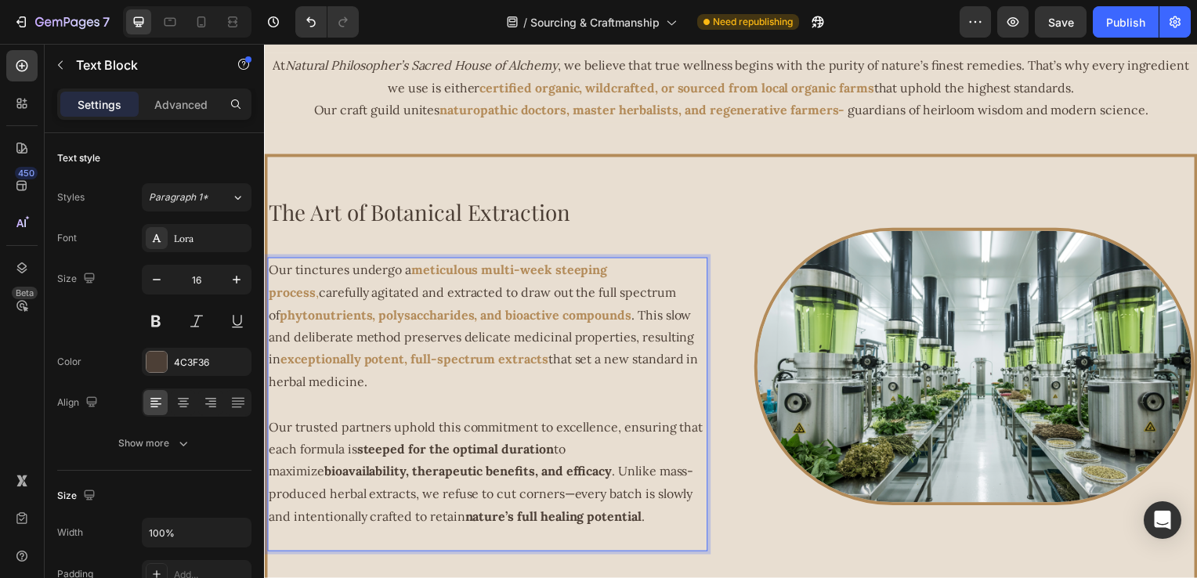
click at [480, 456] on strong "steeped for the optimal duration" at bounding box center [456, 452] width 198 height 16
click at [400, 455] on strong "steeped for the optimal duration" at bounding box center [456, 452] width 198 height 16
click at [370, 460] on strong "steeped for the optimal duration" at bounding box center [456, 452] width 198 height 16
click at [362, 460] on strong "steeped for the optimal duration" at bounding box center [456, 452] width 198 height 16
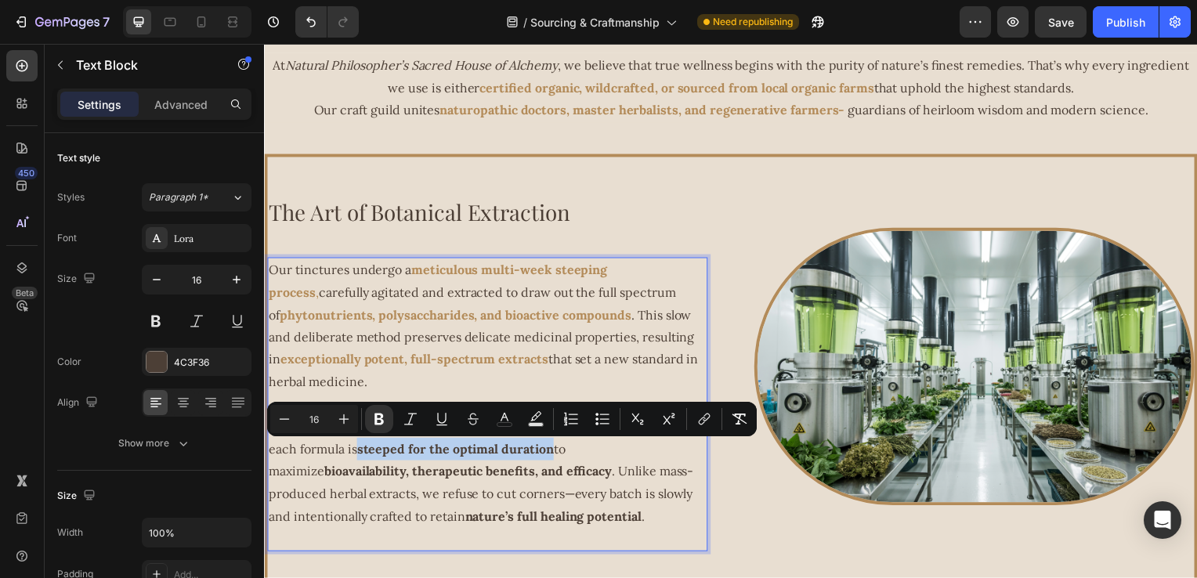
drag, startPoint x: 362, startPoint y: 461, endPoint x: 554, endPoint y: 464, distance: 192.0
click at [554, 464] on p "Our trusted partners uphold this commitment to excellence, ensuring that each f…" at bounding box center [489, 475] width 440 height 113
drag, startPoint x: 251, startPoint y: 415, endPoint x: 496, endPoint y: 425, distance: 245.5
click at [496, 425] on button "color" at bounding box center [505, 419] width 28 height 28
type input "4C3F36"
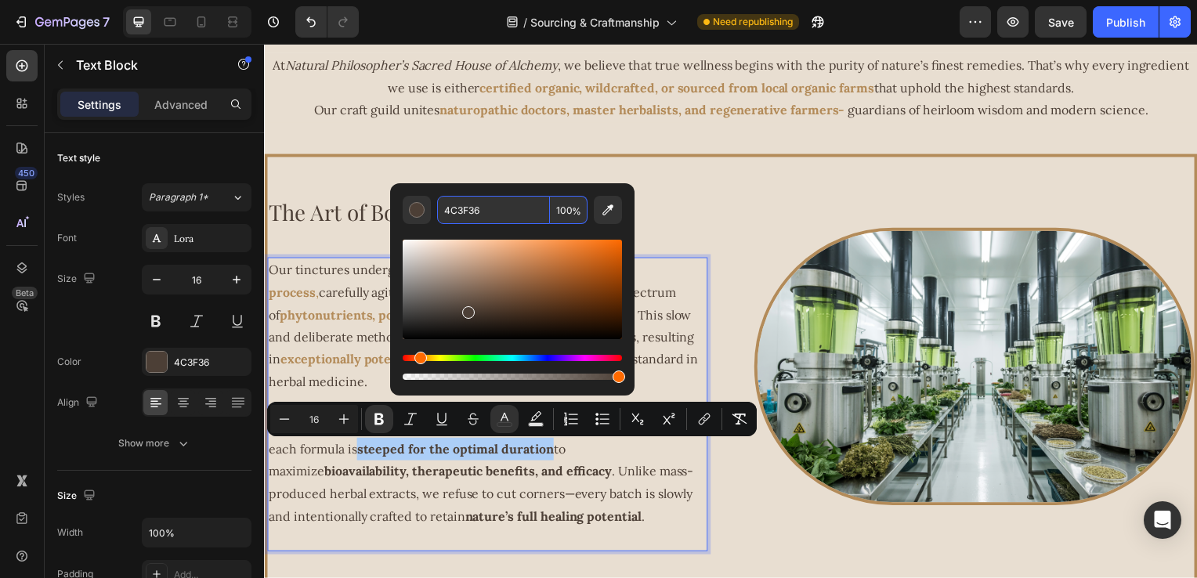
click at [505, 213] on input "4C3F36" at bounding box center [493, 210] width 113 height 28
paste input "B38B59"
type input "B38B59"
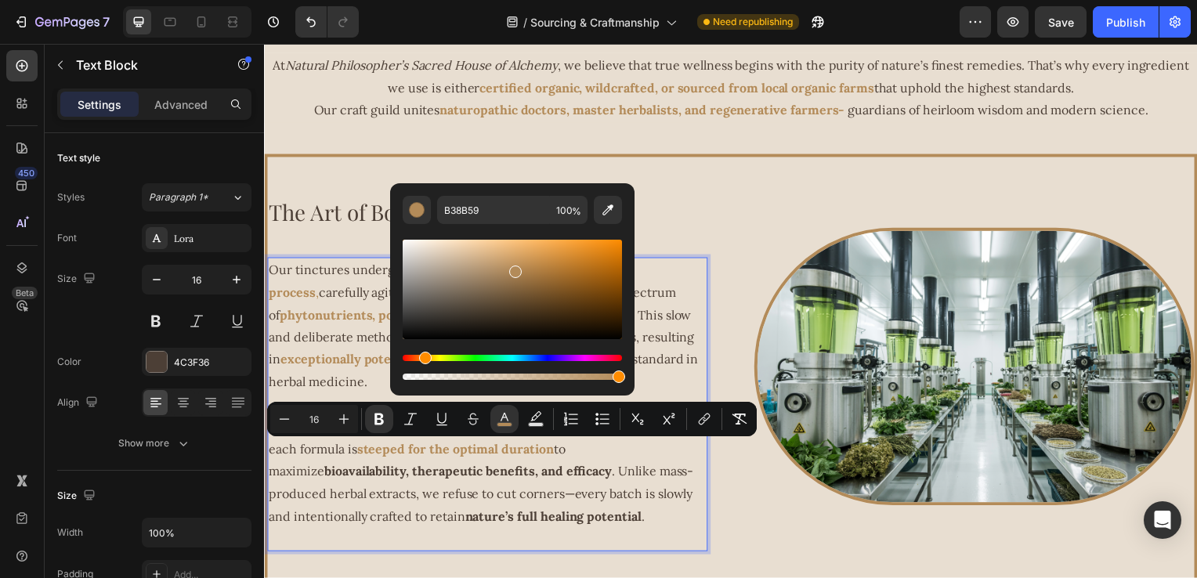
click at [494, 464] on p "Our trusted partners uphold this commitment to excellence, ensuring that each f…" at bounding box center [489, 475] width 440 height 113
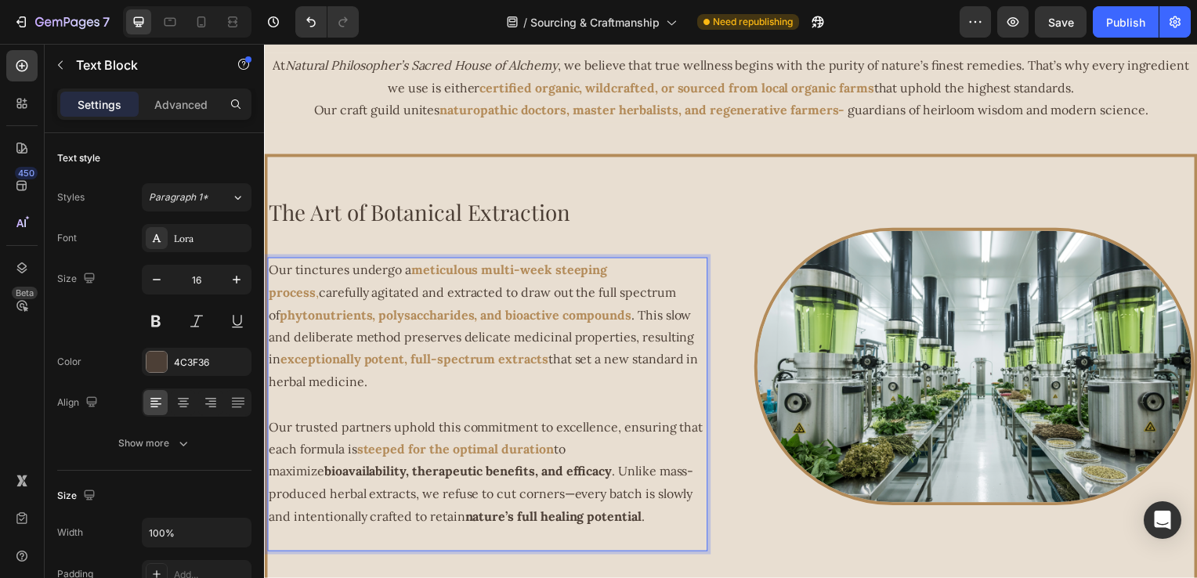
click at [290, 467] on p "Our trusted partners uphold this commitment to excellence, ensuring that each f…" at bounding box center [489, 475] width 440 height 113
drag, startPoint x: 5, startPoint y: 435, endPoint x: 263, endPoint y: 476, distance: 261.8
click at [263, 476] on div at bounding box center [258, 378] width 12 height 491
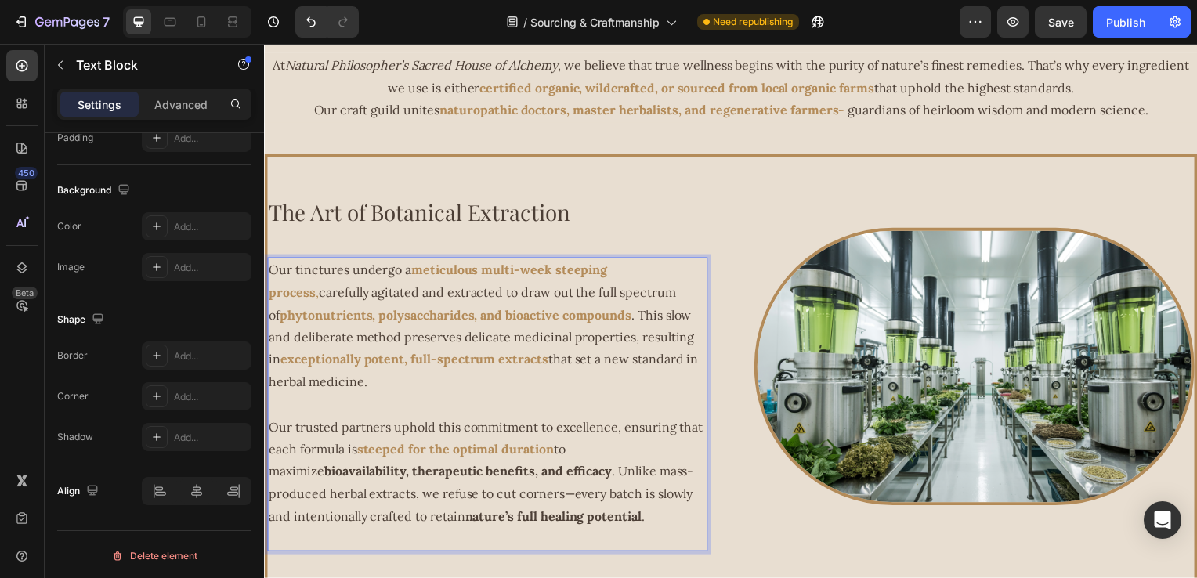
click at [324, 480] on strong "bioavailability, therapeutic benefits, and efficacy" at bounding box center [469, 475] width 290 height 16
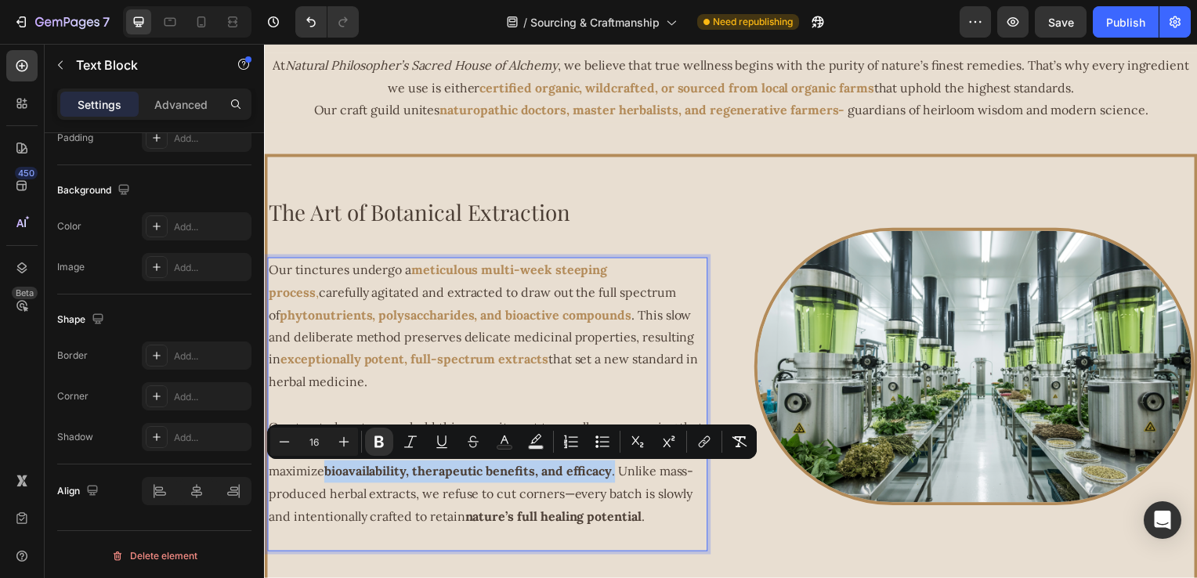
drag, startPoint x: 269, startPoint y: 479, endPoint x: 561, endPoint y: 475, distance: 292.3
click at [561, 475] on p "Our trusted partners uphold this commitment to excellence, ensuring that each f…" at bounding box center [489, 475] width 440 height 113
click at [496, 444] on button "Text Color" at bounding box center [505, 442] width 28 height 28
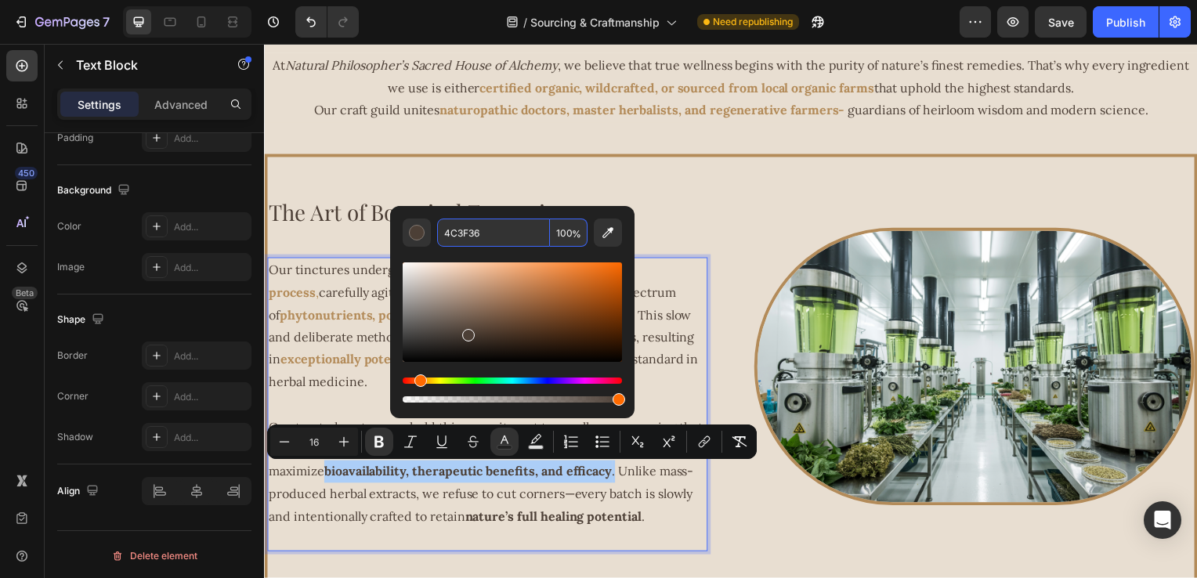
click at [505, 230] on input "4C3F36" at bounding box center [493, 233] width 113 height 28
paste input "B38B59"
type input "B38B59"
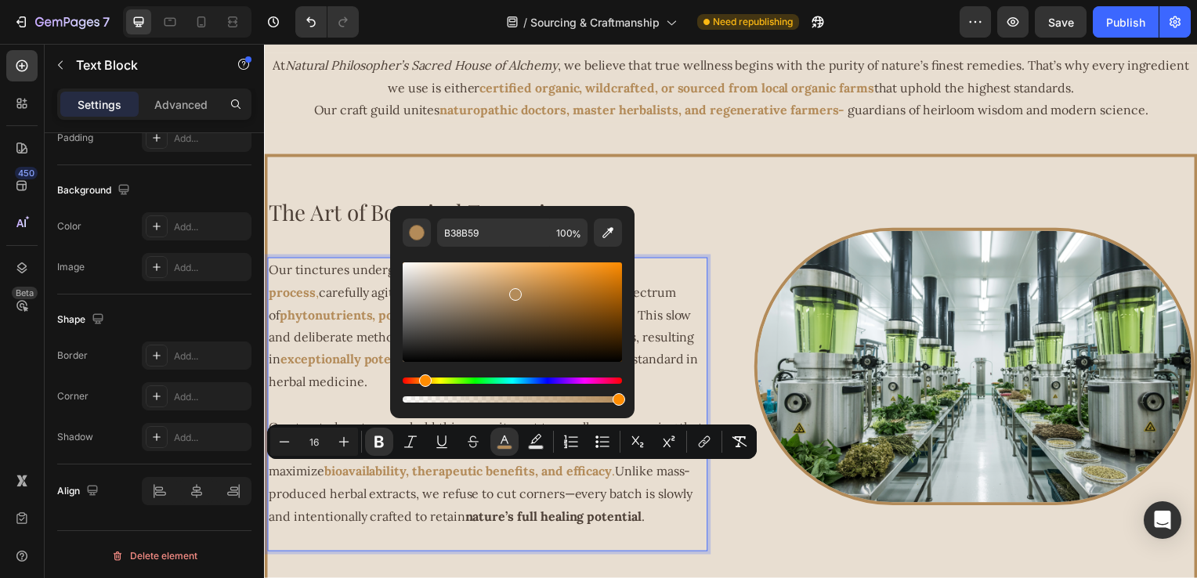
click at [479, 498] on p "Our trusted partners uphold this commitment to excellence, ensuring that each f…" at bounding box center [489, 475] width 440 height 113
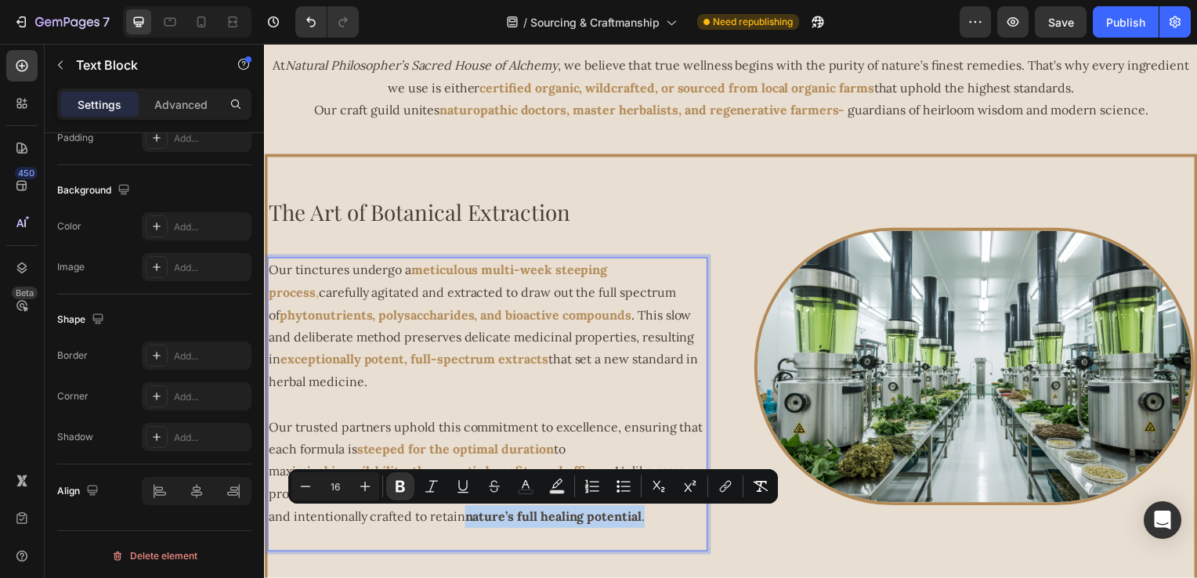
drag, startPoint x: 444, startPoint y: 523, endPoint x: 622, endPoint y: 523, distance: 177.9
click at [622, 523] on p "Our trusted partners uphold this commitment to excellence, ensuring that each f…" at bounding box center [489, 475] width 440 height 113
click at [528, 493] on icon "Editor contextual toolbar" at bounding box center [526, 487] width 16 height 16
type input "4C3F36"
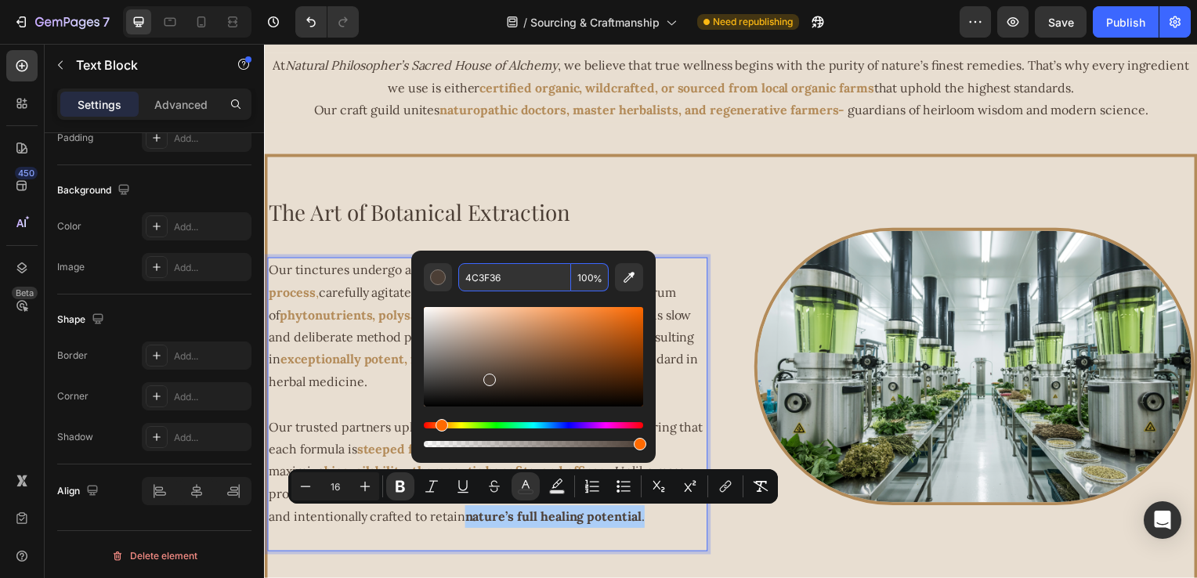
click at [516, 279] on input "4C3F36" at bounding box center [514, 277] width 113 height 28
paste input "B38B59"
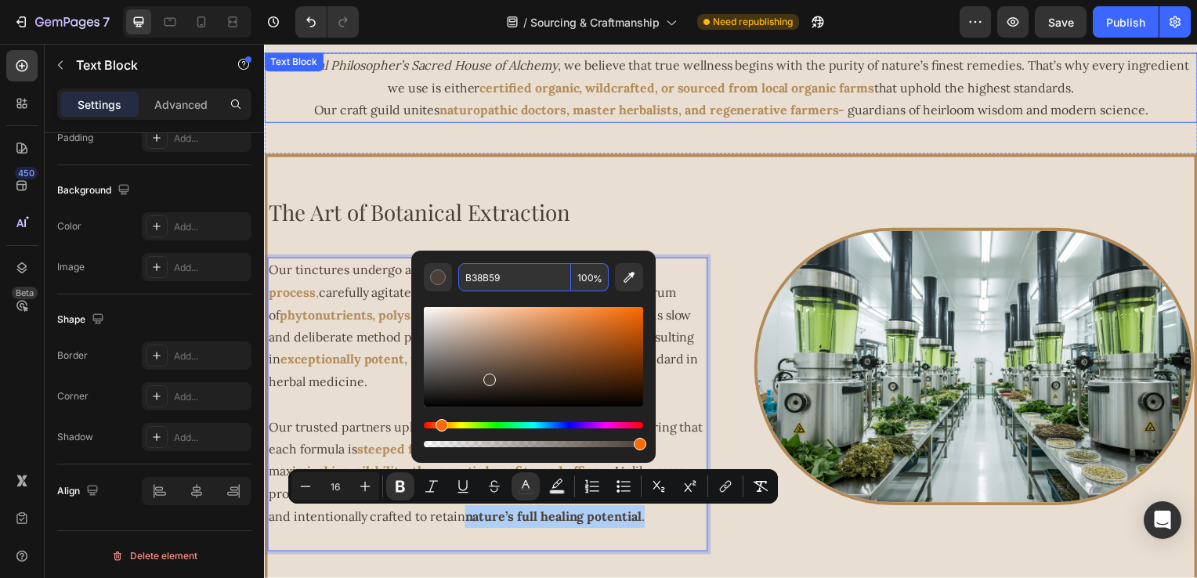
type input "B38B59"
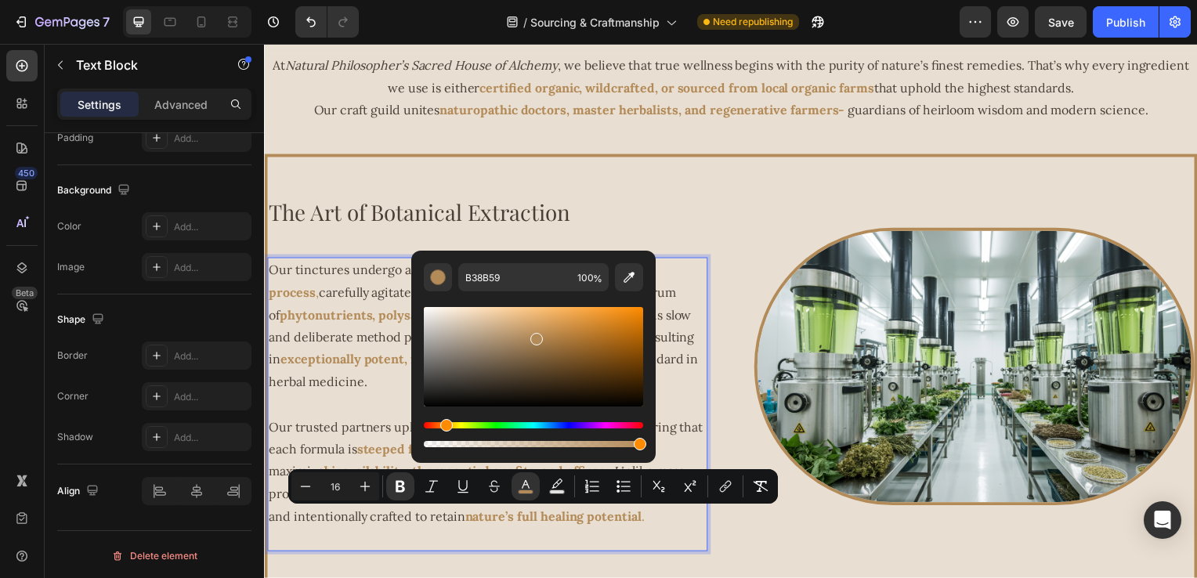
click at [368, 383] on p "Our tinctures undergo a meticulous multi-week steeping process , carefully agit…" at bounding box center [489, 329] width 440 height 136
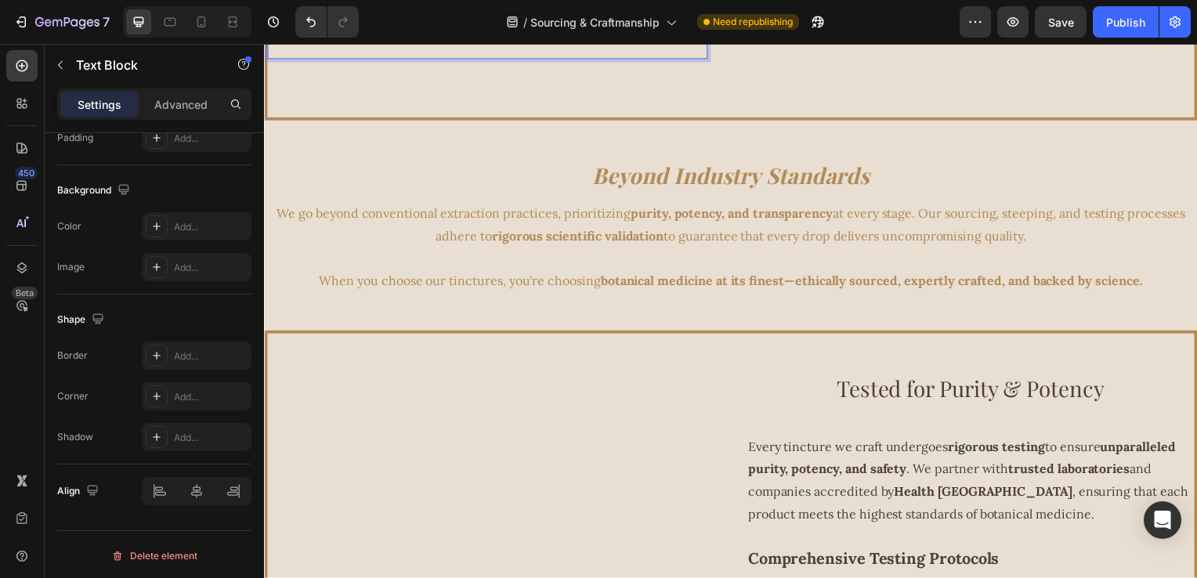
scroll to position [1097, 0]
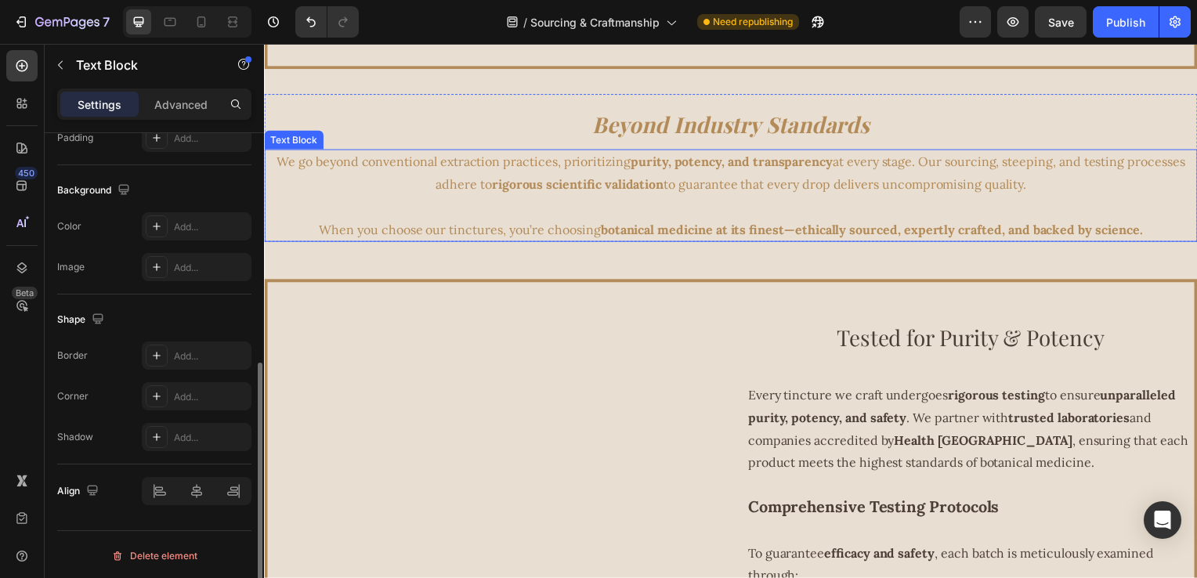
click at [649, 235] on strong "botanical medicine at its finest—ethically sourced, expertly crafted, and backe…" at bounding box center [876, 231] width 546 height 16
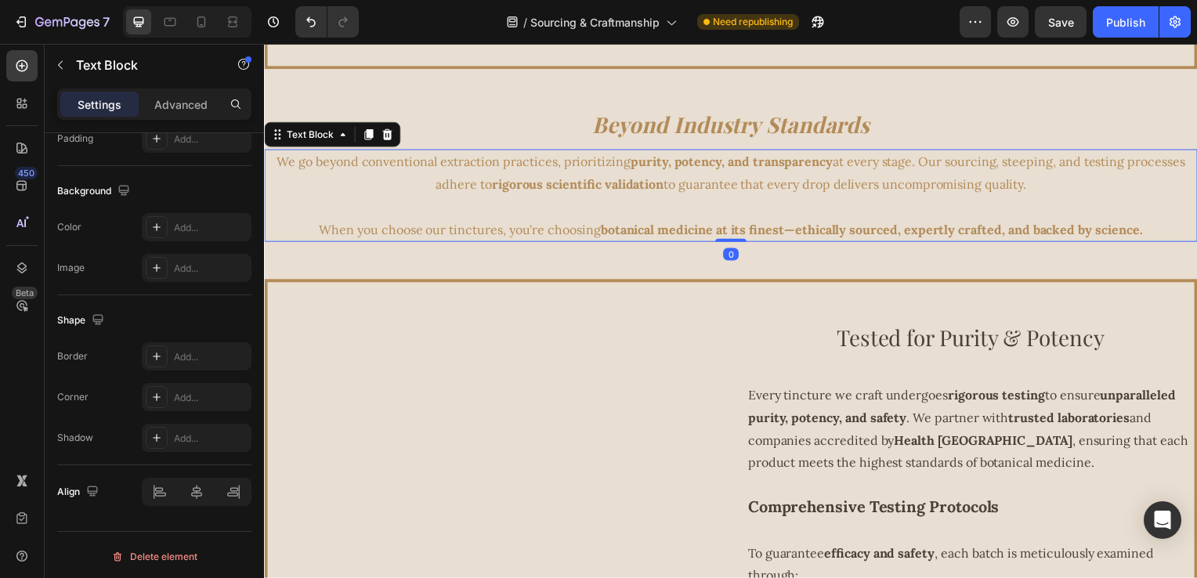
click at [1053, 219] on p at bounding box center [734, 208] width 937 height 23
click at [1136, 228] on strong "botanical medicine at its finest—ethically sourced, expertly crafted, and backe…" at bounding box center [876, 231] width 546 height 16
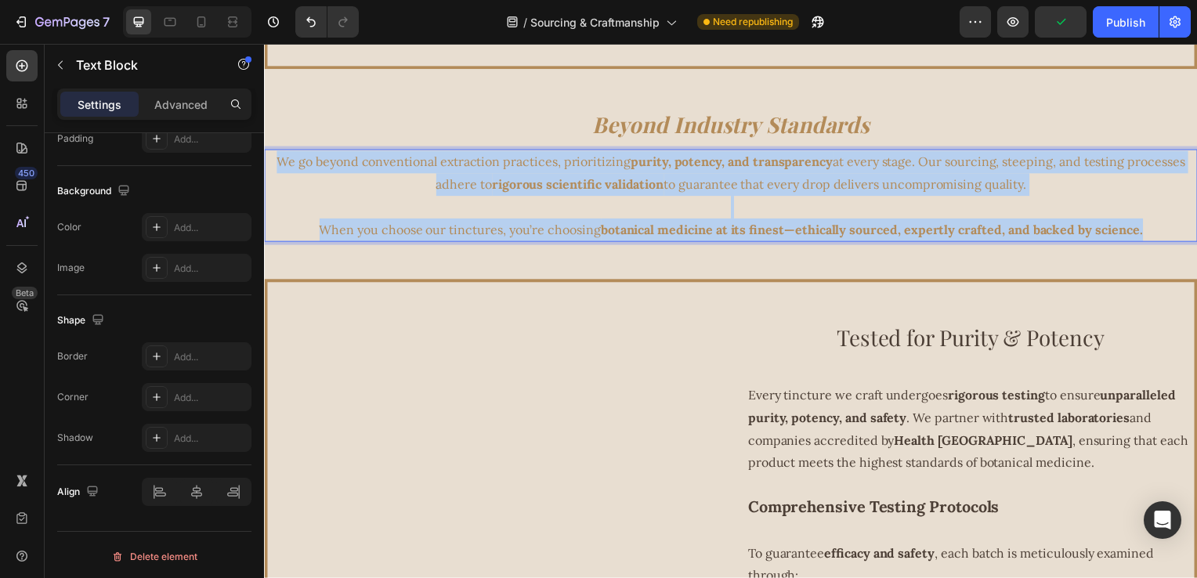
drag, startPoint x: 1153, startPoint y: 230, endPoint x: 231, endPoint y: 147, distance: 925.4
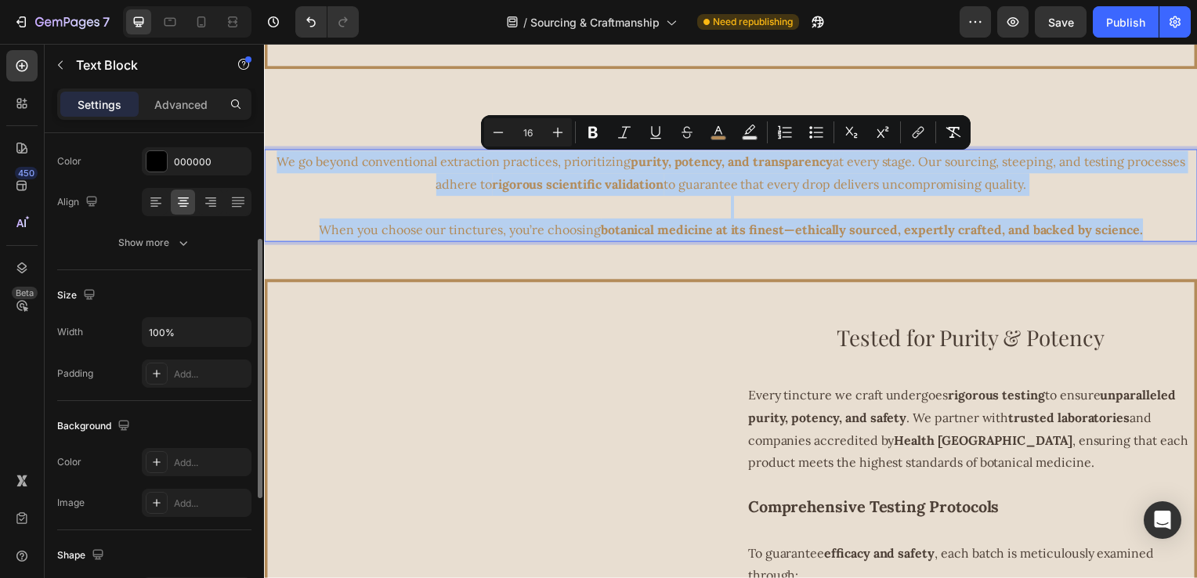
scroll to position [44, 0]
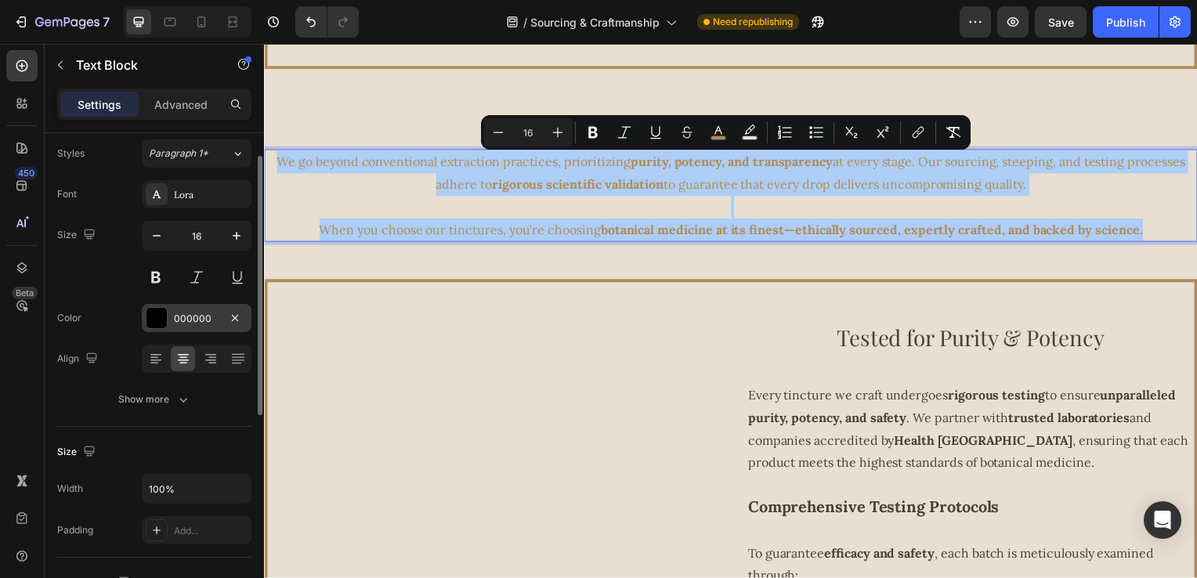
click at [176, 315] on div "000000" at bounding box center [196, 319] width 45 height 14
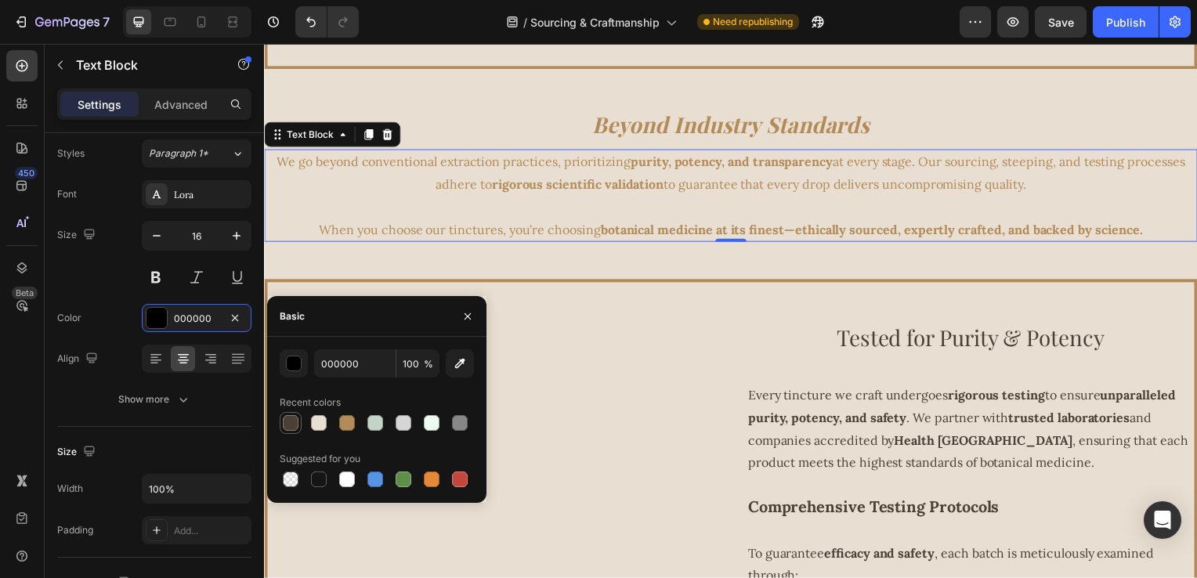
click at [286, 418] on div at bounding box center [291, 423] width 16 height 16
type input "4C3F36"
click at [378, 369] on input "4C3F36" at bounding box center [355, 364] width 82 height 28
click at [378, 368] on input "4C3F36" at bounding box center [355, 364] width 82 height 28
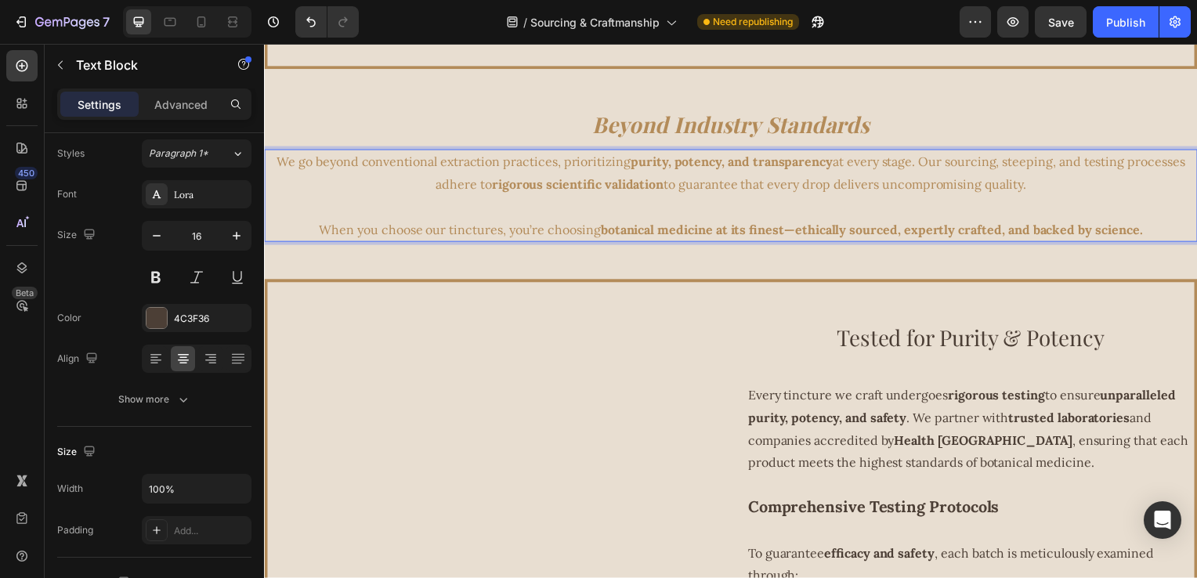
drag, startPoint x: 1006, startPoint y: 221, endPoint x: 1085, endPoint y: 221, distance: 79.2
click at [1009, 221] on p "When you choose our tinctures, you’re choosing botanical medicine at its finest…" at bounding box center [734, 231] width 937 height 23
click at [1129, 237] on strong "botanical medicine at its finest—ethically sourced, expertly crafted, and backe…" at bounding box center [876, 231] width 546 height 16
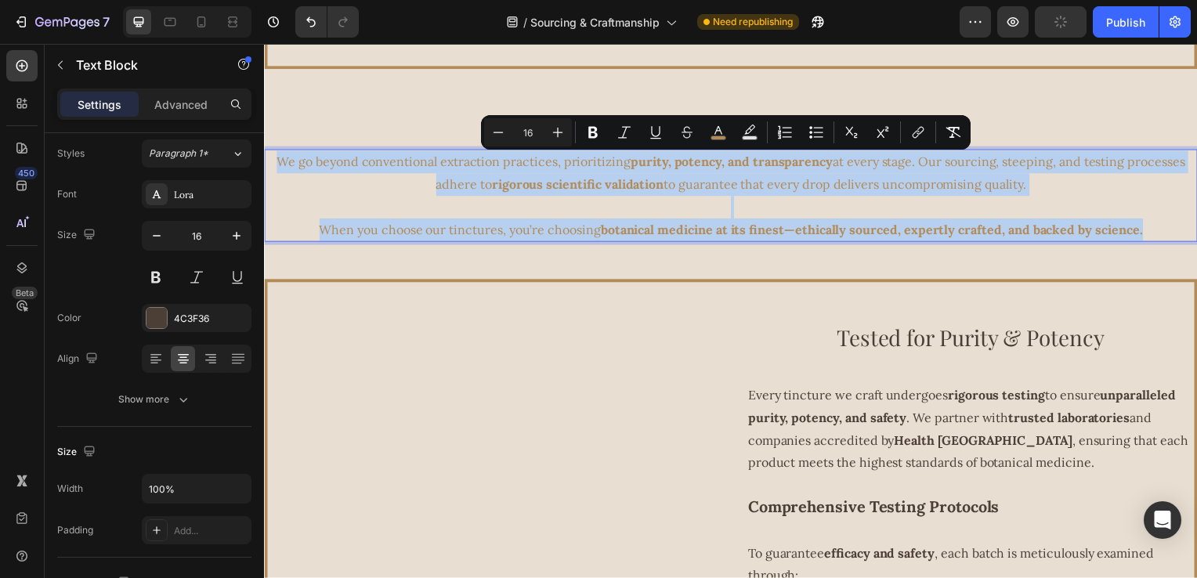
drag, startPoint x: 1168, startPoint y: 237, endPoint x: 183, endPoint y: 146, distance: 989.3
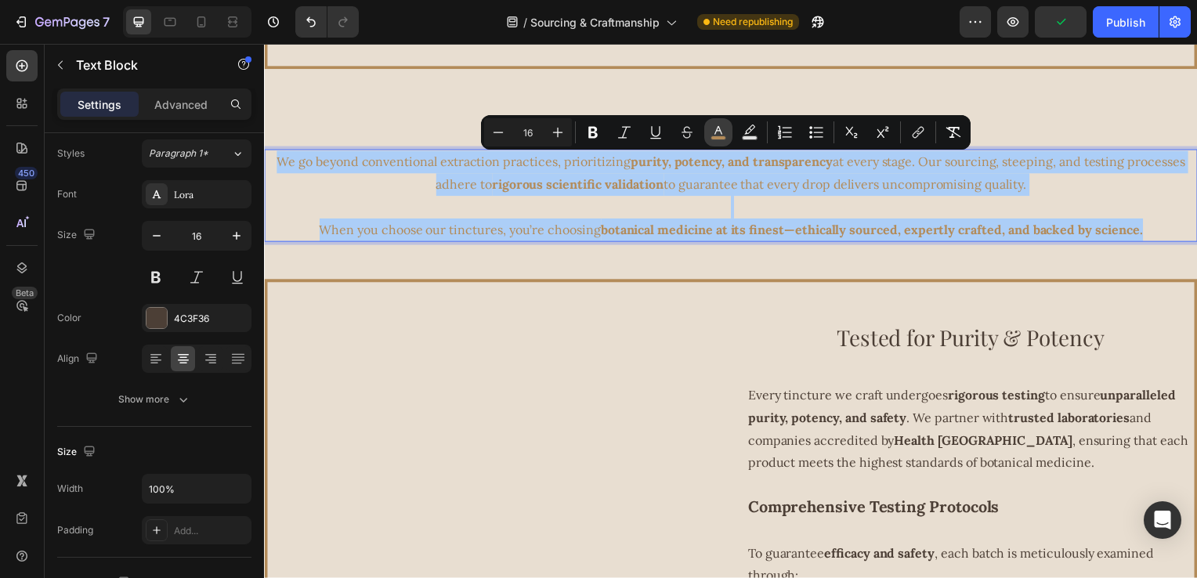
click at [712, 138] on rect "Editor contextual toolbar" at bounding box center [719, 138] width 15 height 4
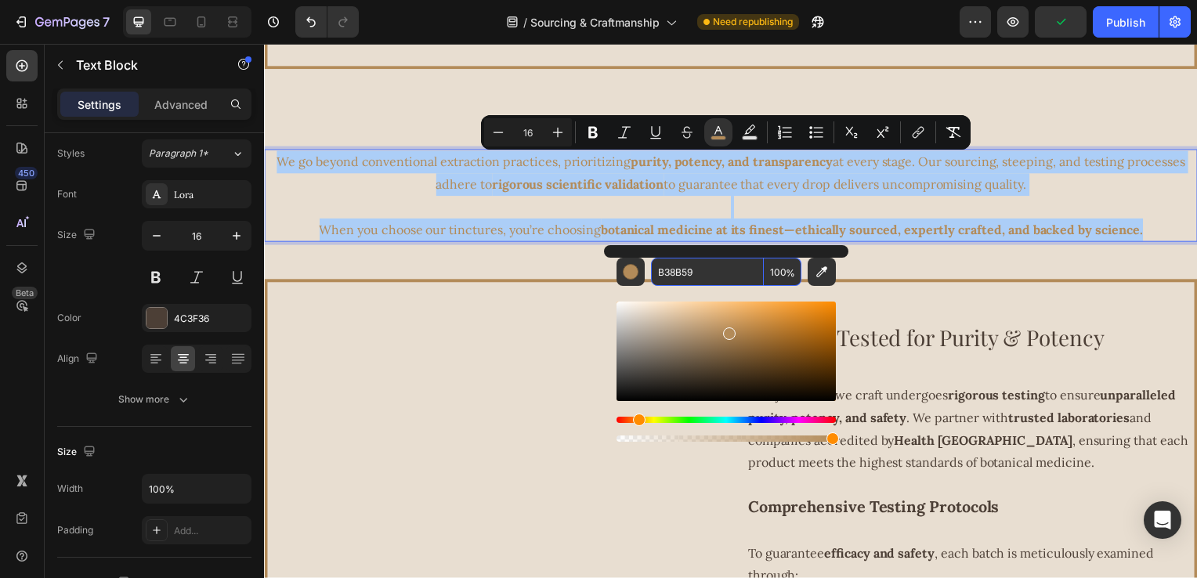
click at [708, 271] on input "B38B59" at bounding box center [707, 272] width 113 height 28
paste input "4C3F36"
type input "4C3F36"
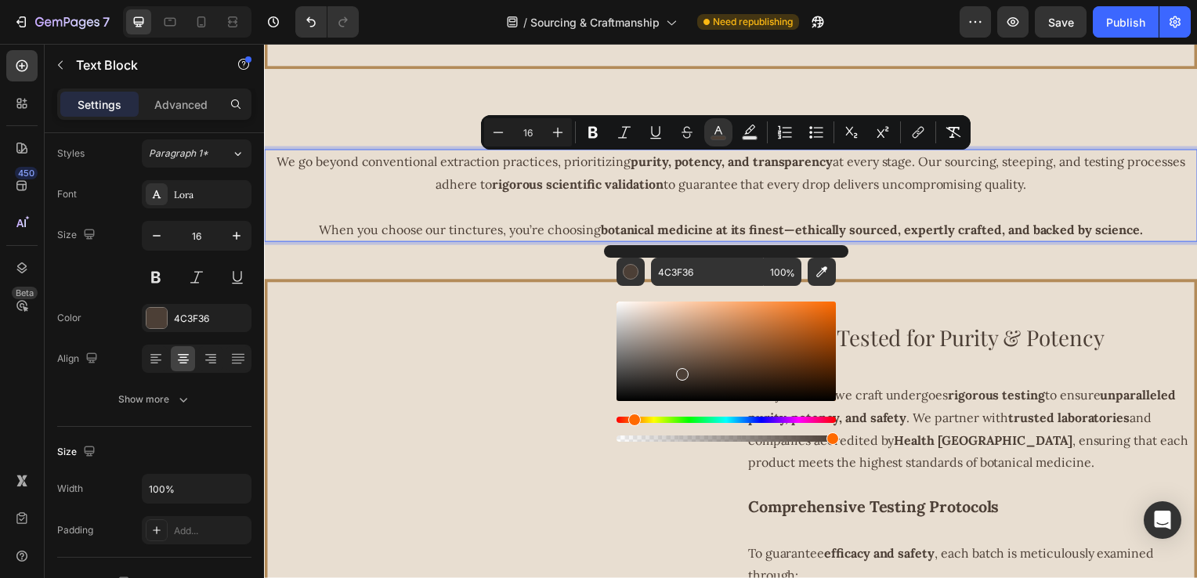
click at [532, 216] on p "Rich Text Editor. Editing area: main" at bounding box center [734, 208] width 937 height 23
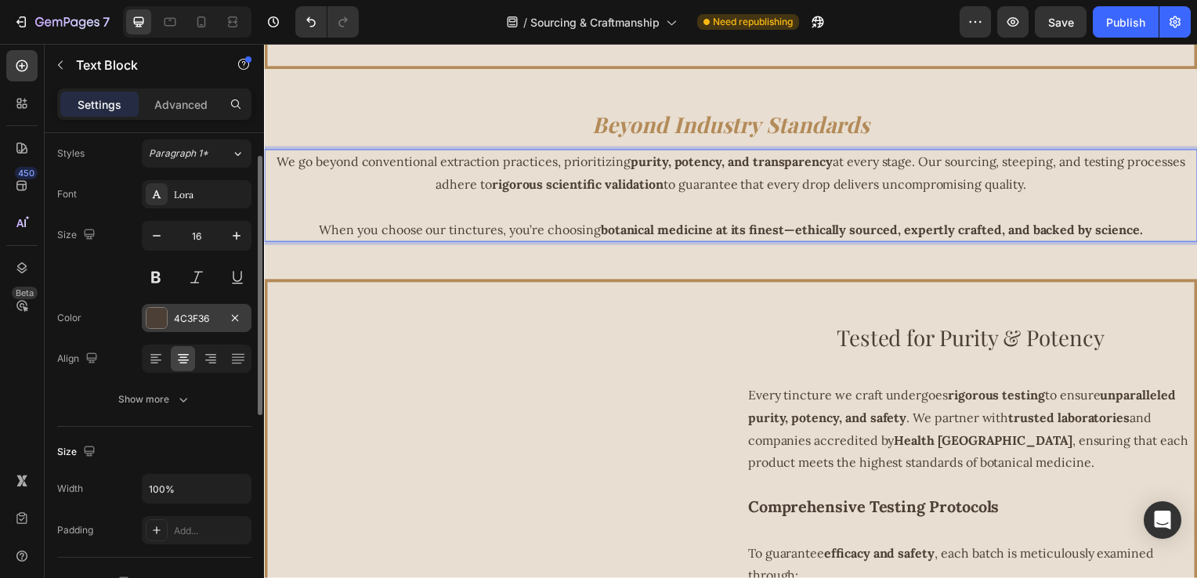
click at [193, 312] on div "4C3F36" at bounding box center [196, 319] width 45 height 14
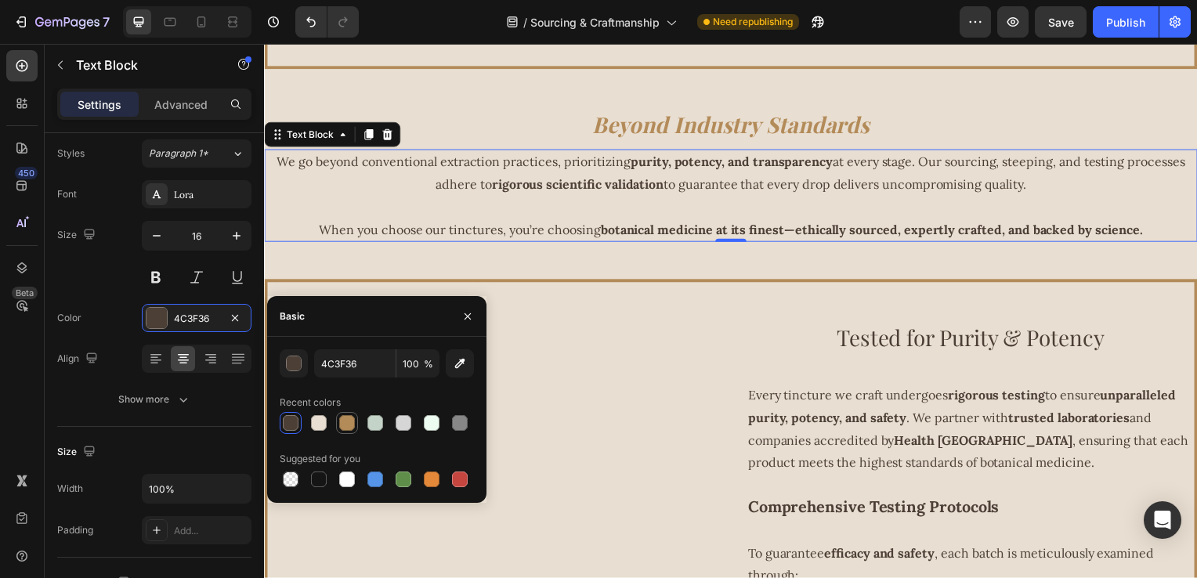
click at [348, 421] on div at bounding box center [347, 423] width 16 height 16
type input "B38B59"
click at [367, 360] on input "B38B59" at bounding box center [355, 364] width 82 height 28
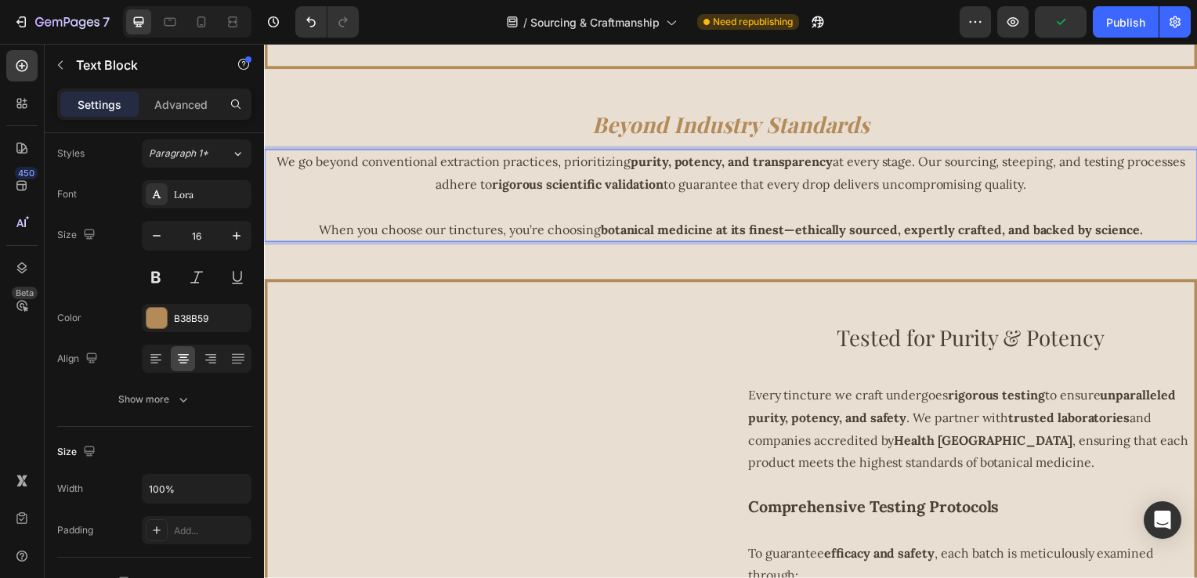
click at [831, 167] on span "We go beyond conventional extraction practices, prioritizing purity, potency, a…" at bounding box center [734, 174] width 915 height 38
click at [830, 165] on span "We go beyond conventional extraction practices, prioritizing purity, potency, a…" at bounding box center [734, 174] width 915 height 38
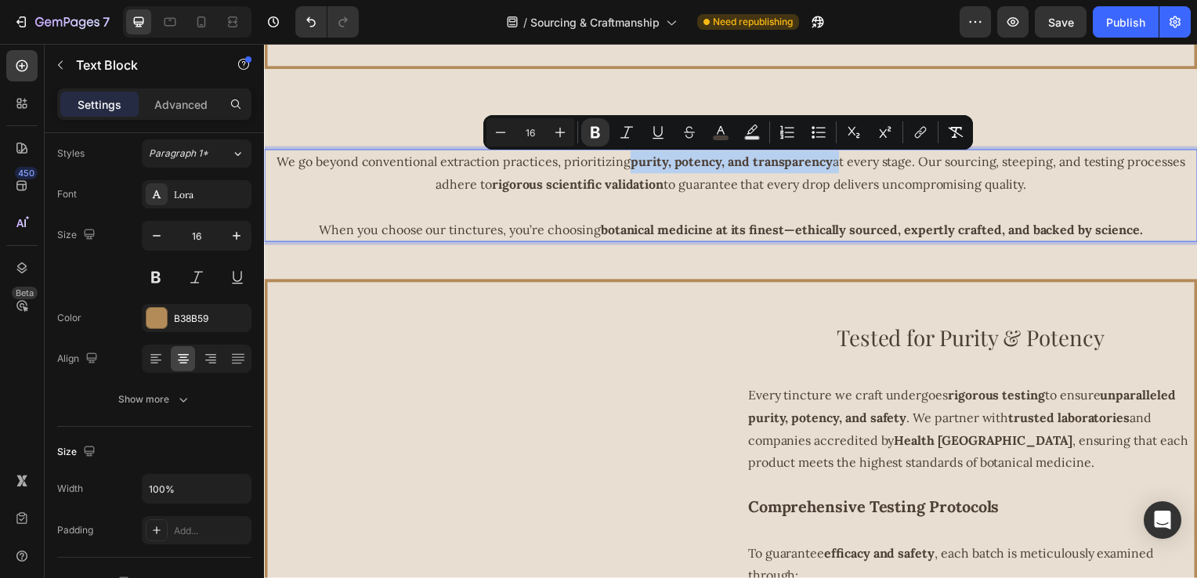
drag, startPoint x: 830, startPoint y: 165, endPoint x: 641, endPoint y: 158, distance: 189.0
click at [641, 158] on span "We go beyond conventional extraction practices, prioritizing purity, potency, a…" at bounding box center [734, 174] width 915 height 38
click at [727, 143] on button "color" at bounding box center [721, 132] width 28 height 28
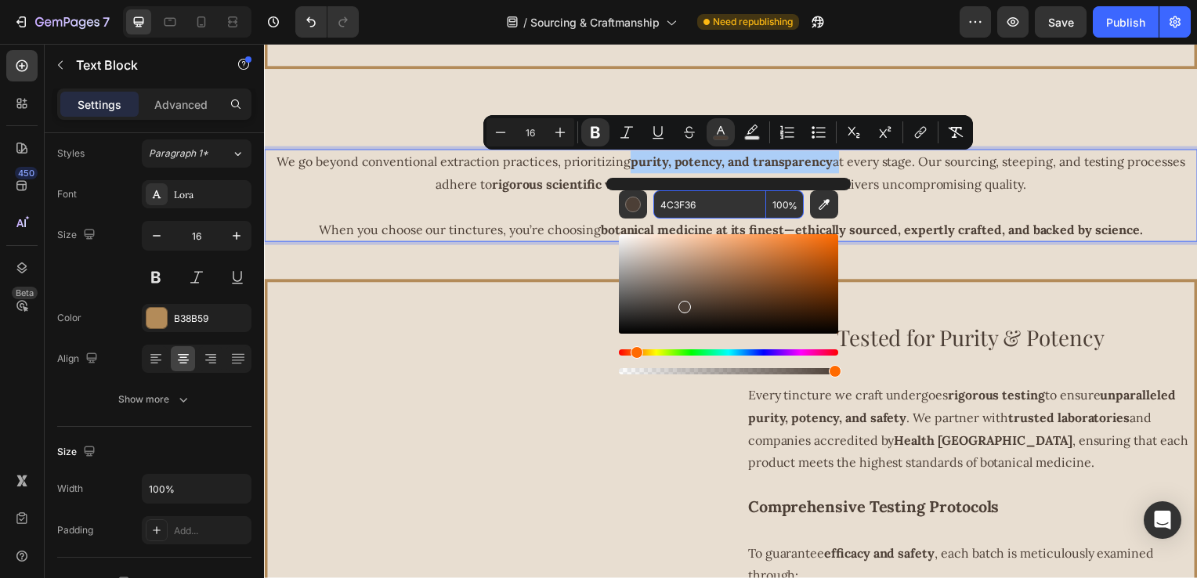
click at [731, 211] on input "4C3F36" at bounding box center [710, 204] width 113 height 28
paste input "B38B59"
type input "B38B59"
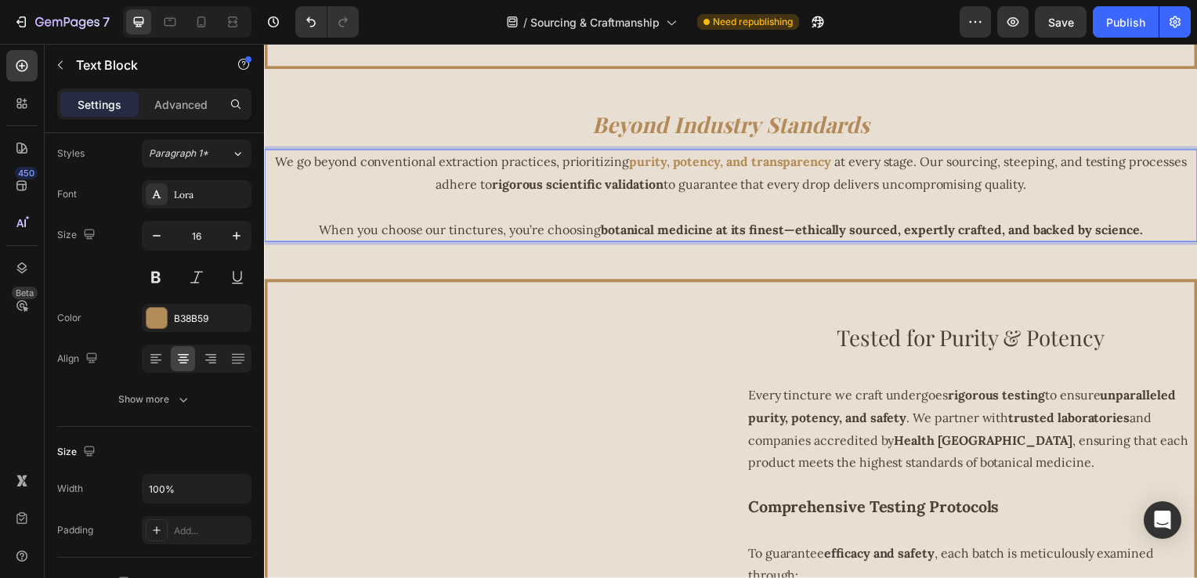
click at [658, 190] on strong "rigorous scientific validation" at bounding box center [580, 186] width 173 height 16
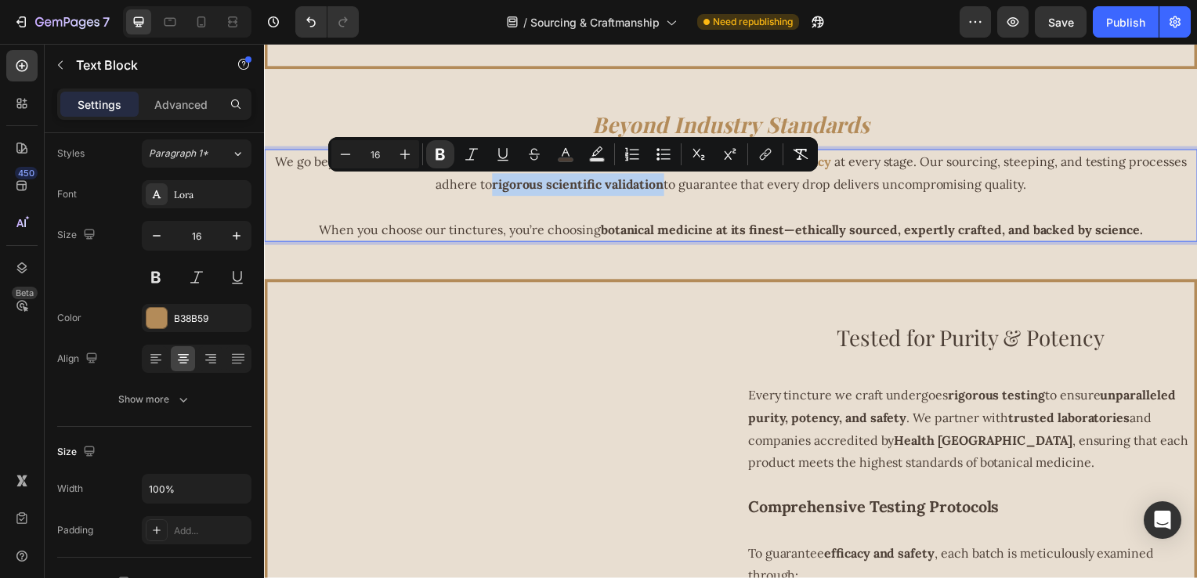
drag, startPoint x: 660, startPoint y: 190, endPoint x: 487, endPoint y: 193, distance: 172.4
click at [487, 193] on span "at every stage. Our sourcing, steeping, and testing processes adhere to rigorou…" at bounding box center [815, 174] width 757 height 38
drag, startPoint x: 236, startPoint y: 149, endPoint x: 575, endPoint y: 148, distance: 339.3
click at [575, 148] on button "color" at bounding box center [566, 154] width 28 height 28
type input "4C3F36"
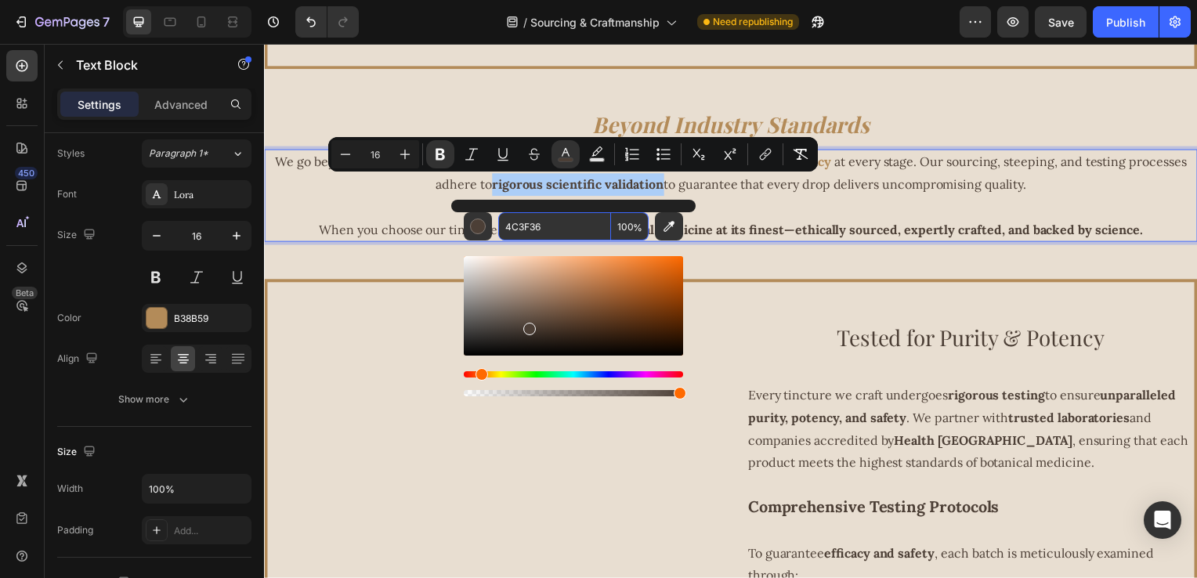
click at [561, 223] on input "4C3F36" at bounding box center [554, 226] width 113 height 28
paste input "B38B59"
type input "B38B59"
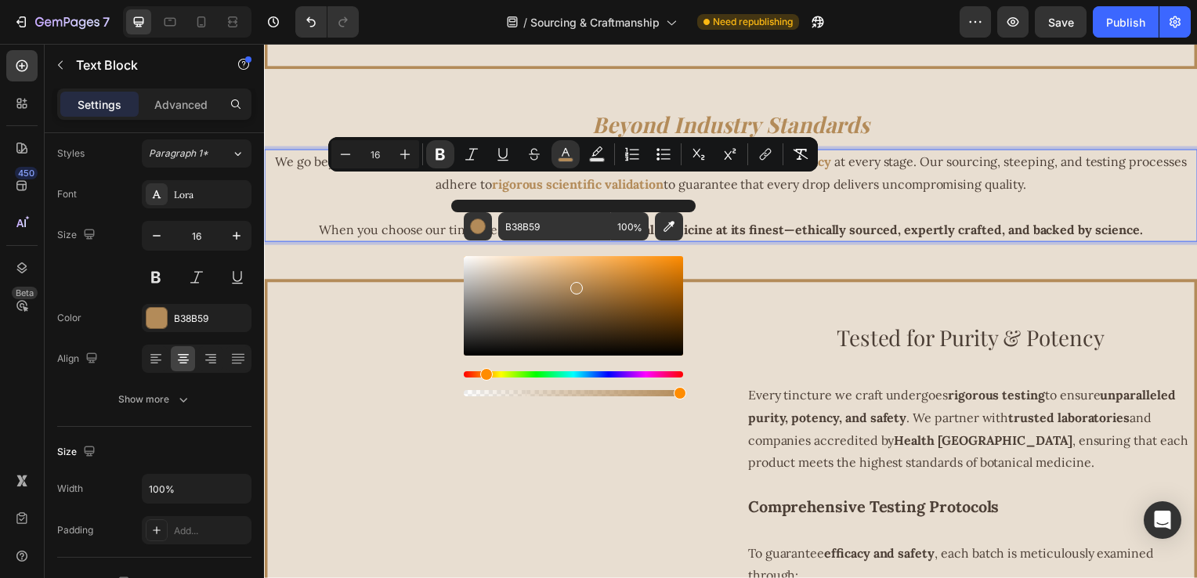
click at [796, 226] on strong "botanical medicine at its finest—ethically sourced, expertly crafted, and backe…" at bounding box center [876, 231] width 546 height 16
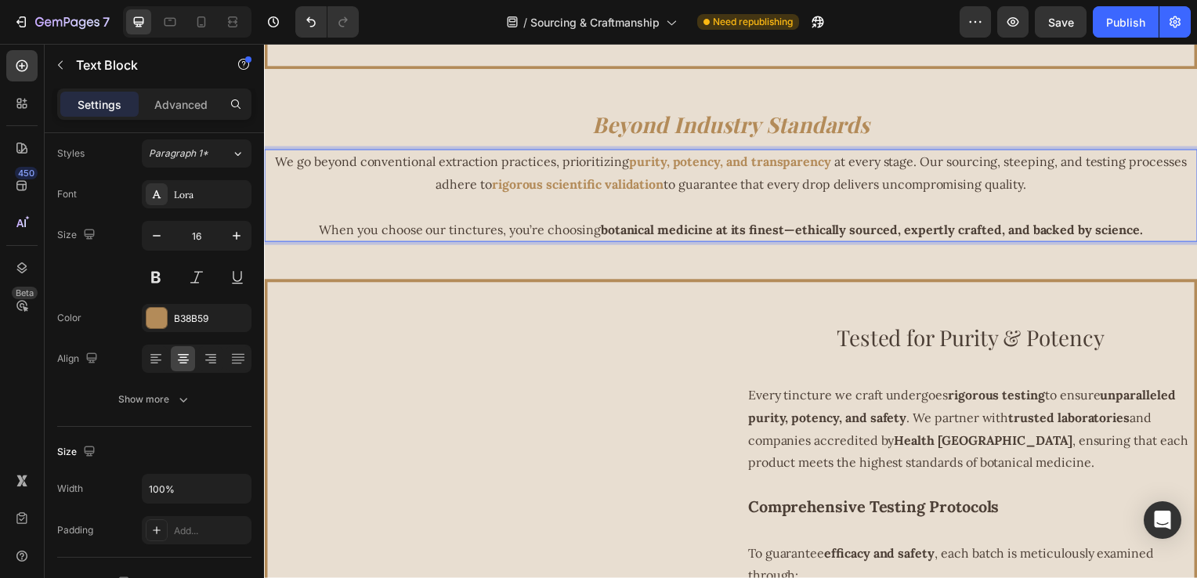
click at [617, 224] on p "When you choose our tinctures, you’re choosing botanical medicine at its finest…" at bounding box center [734, 231] width 937 height 23
click at [604, 234] on strong "botanical medicine at its finest—ethically sourced, expertly crafted, and backe…" at bounding box center [876, 231] width 546 height 16
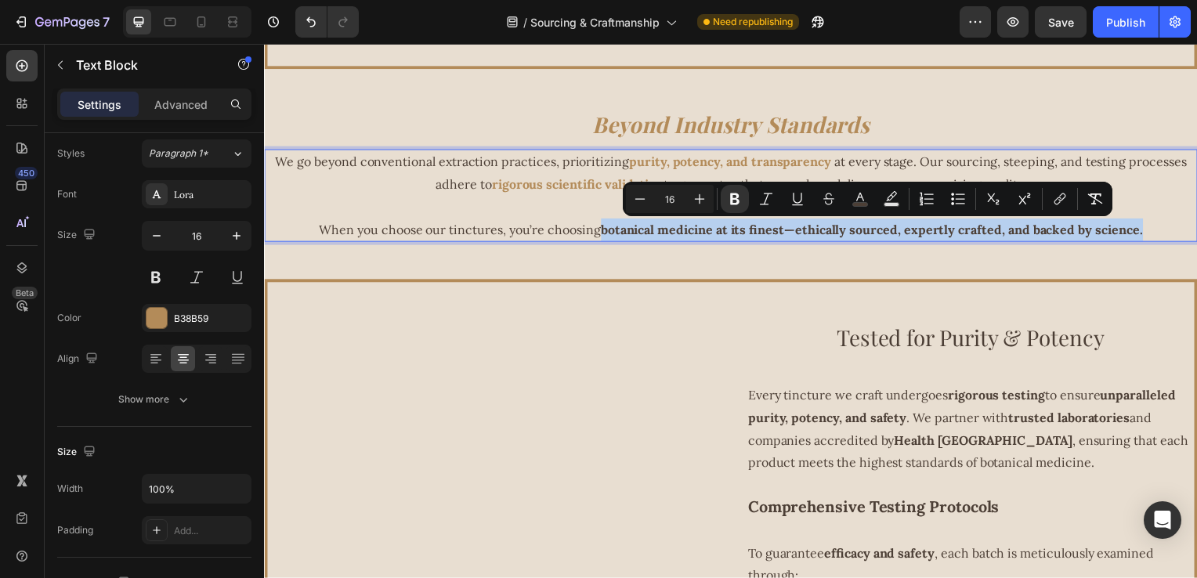
drag, startPoint x: 600, startPoint y: 234, endPoint x: 1149, endPoint y: 244, distance: 549.4
click at [1149, 243] on p "When you choose our tinctures, you’re choosing botanical medicine at its finest…" at bounding box center [734, 231] width 937 height 23
click at [857, 197] on icon "Editor contextual toolbar" at bounding box center [861, 199] width 16 height 16
type input "4C3F36"
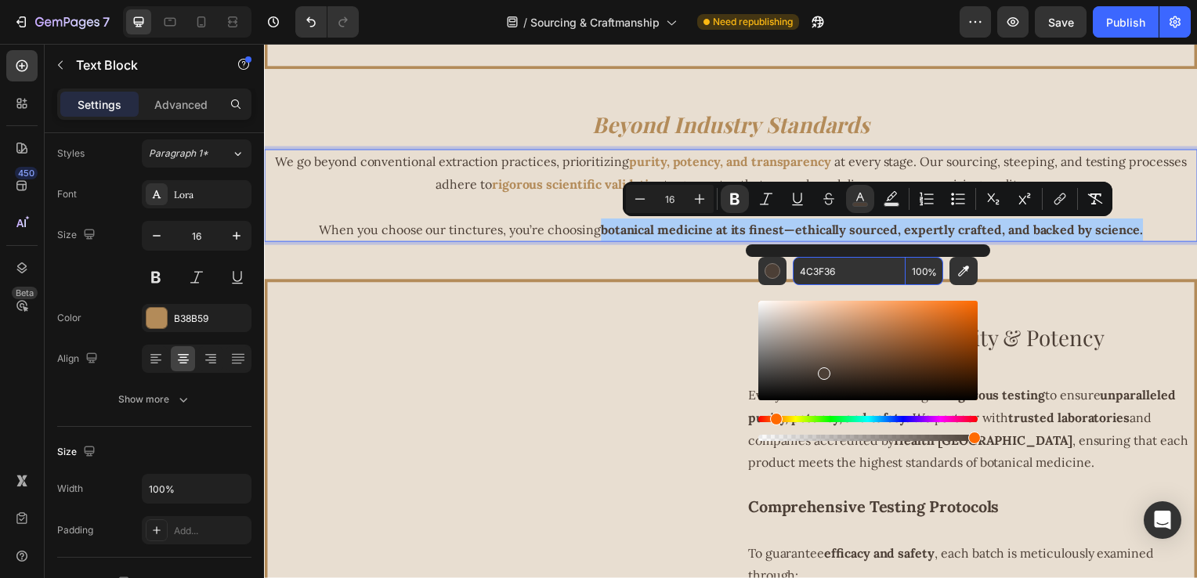
click at [860, 266] on input "4C3F36" at bounding box center [849, 271] width 113 height 28
paste input "B38B59"
type input "B38B59"
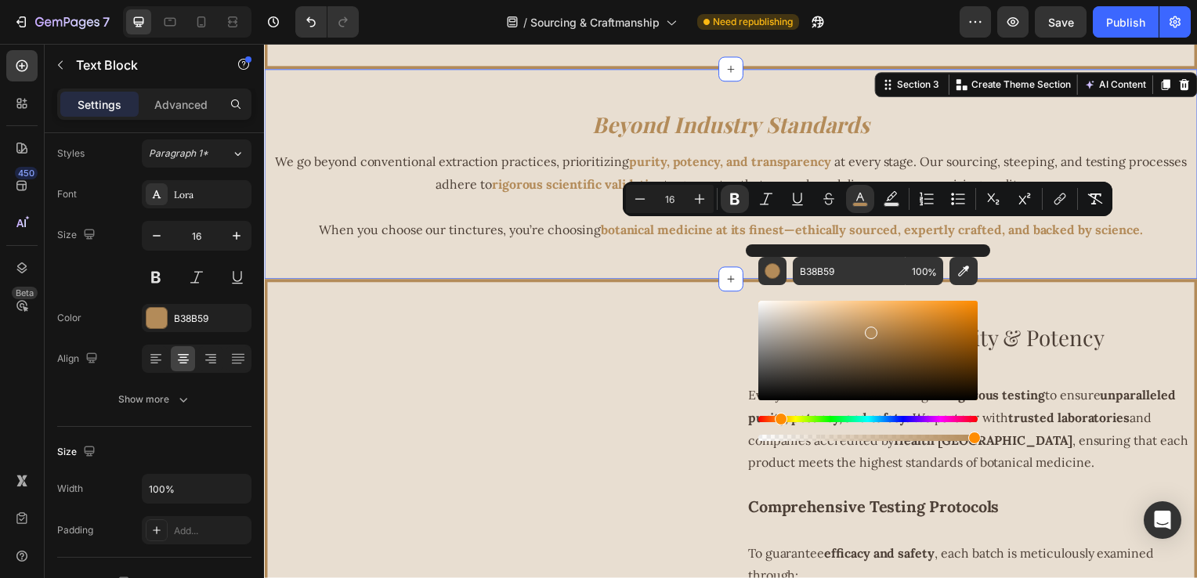
click at [637, 270] on div "Beyond Industry Standards Heading We go beyond conventional extraction practice…" at bounding box center [734, 176] width 940 height 212
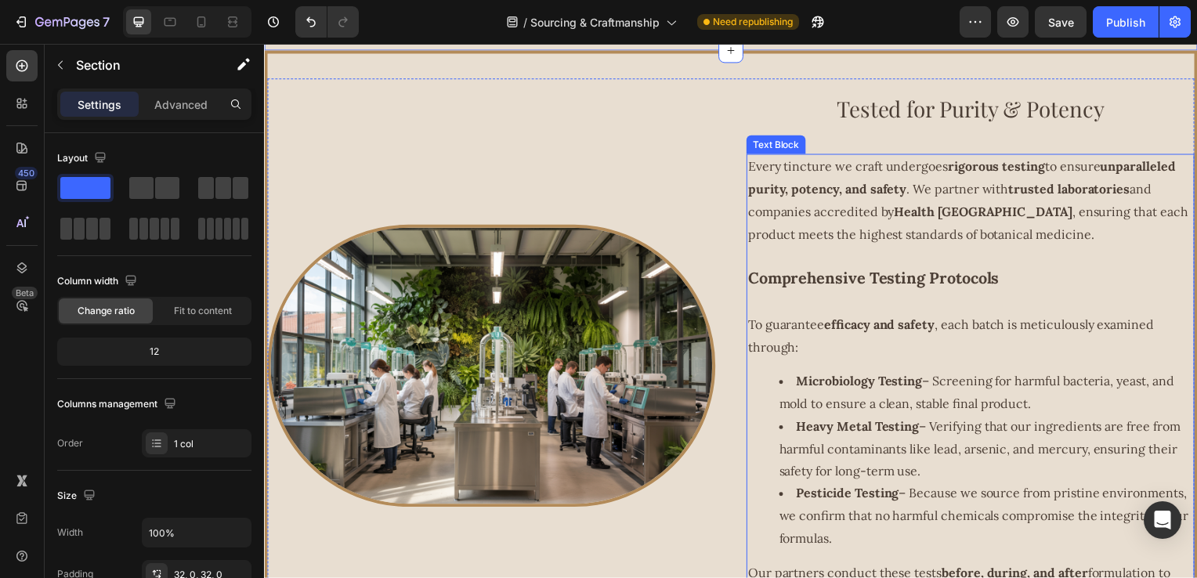
scroll to position [1339, 0]
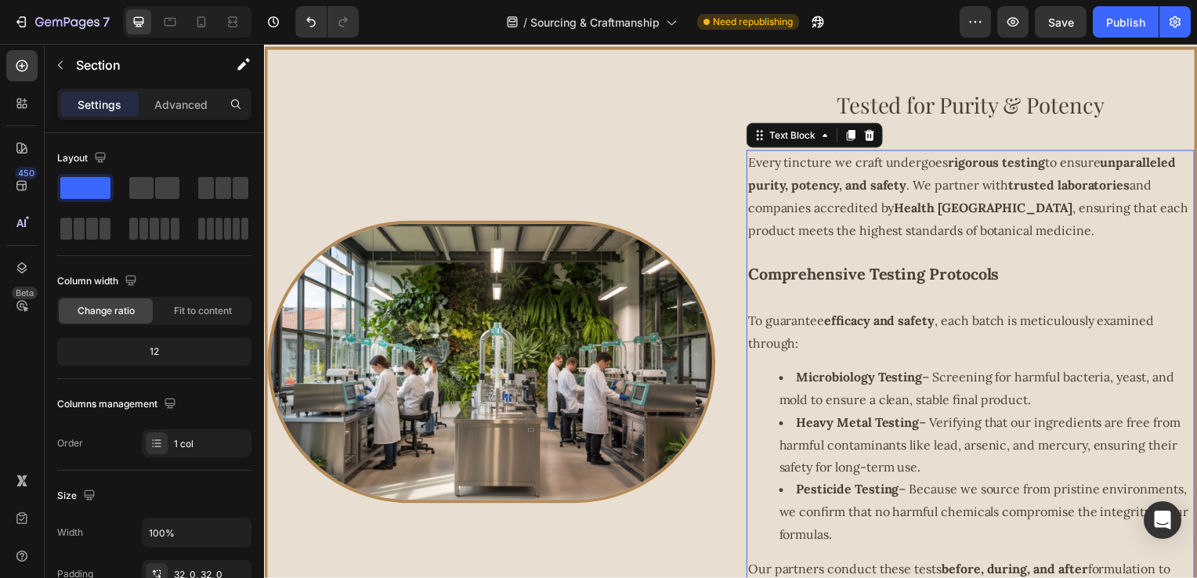
click at [957, 168] on strong "rigorous testing" at bounding box center [1002, 164] width 98 height 16
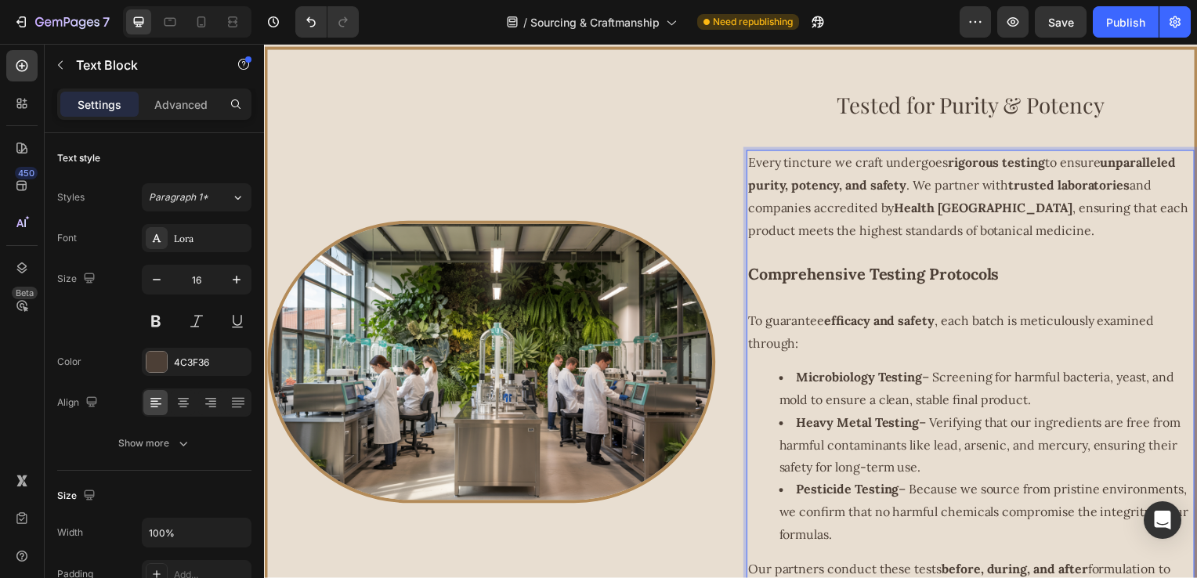
click at [953, 168] on strong "rigorous testing" at bounding box center [1002, 164] width 98 height 16
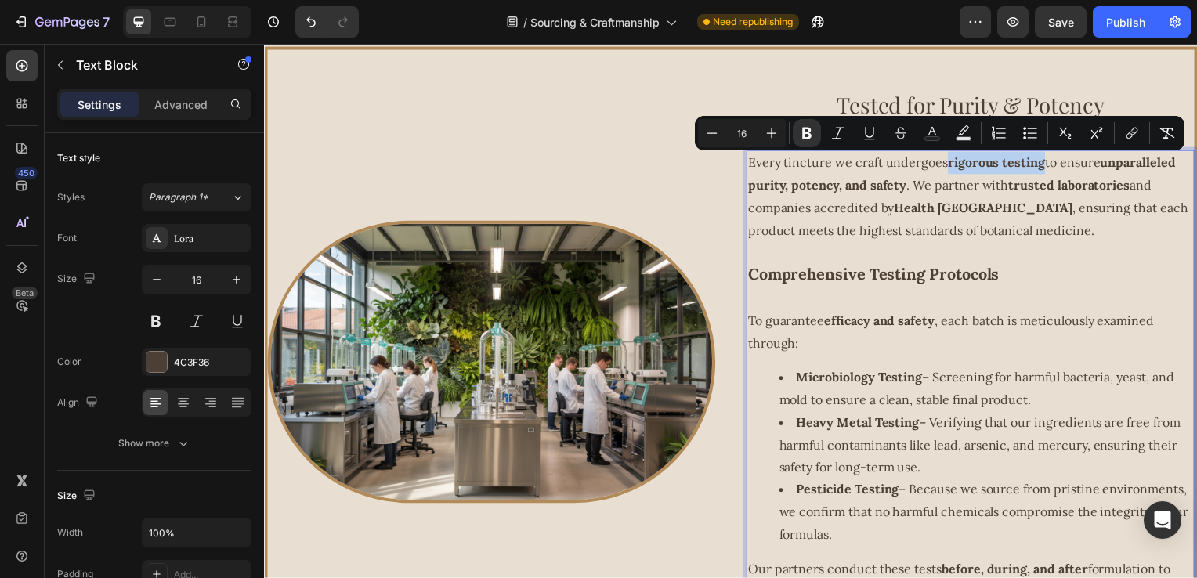
drag, startPoint x: 949, startPoint y: 168, endPoint x: 1044, endPoint y: 167, distance: 94.8
click at [1044, 167] on p "Every tincture we craft undergoes rigorous testing to ensure unparalleled purit…" at bounding box center [976, 198] width 448 height 90
click at [927, 140] on rect "Editor contextual toolbar" at bounding box center [933, 139] width 15 height 4
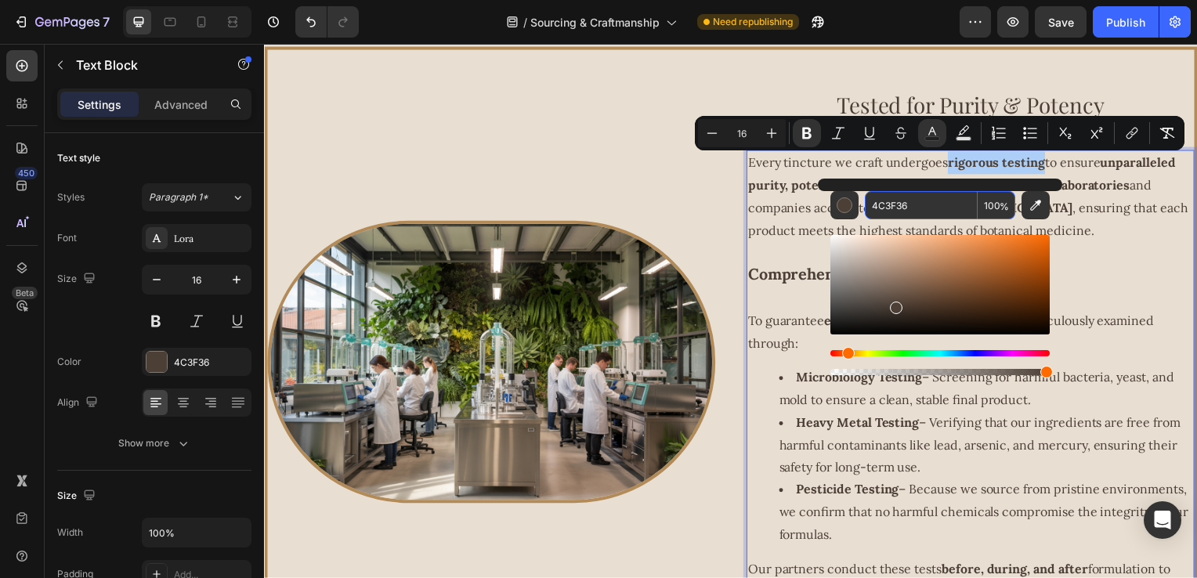
click at [915, 208] on input "4C3F36" at bounding box center [921, 205] width 113 height 28
paste input "B38B59"
type input "B38B59"
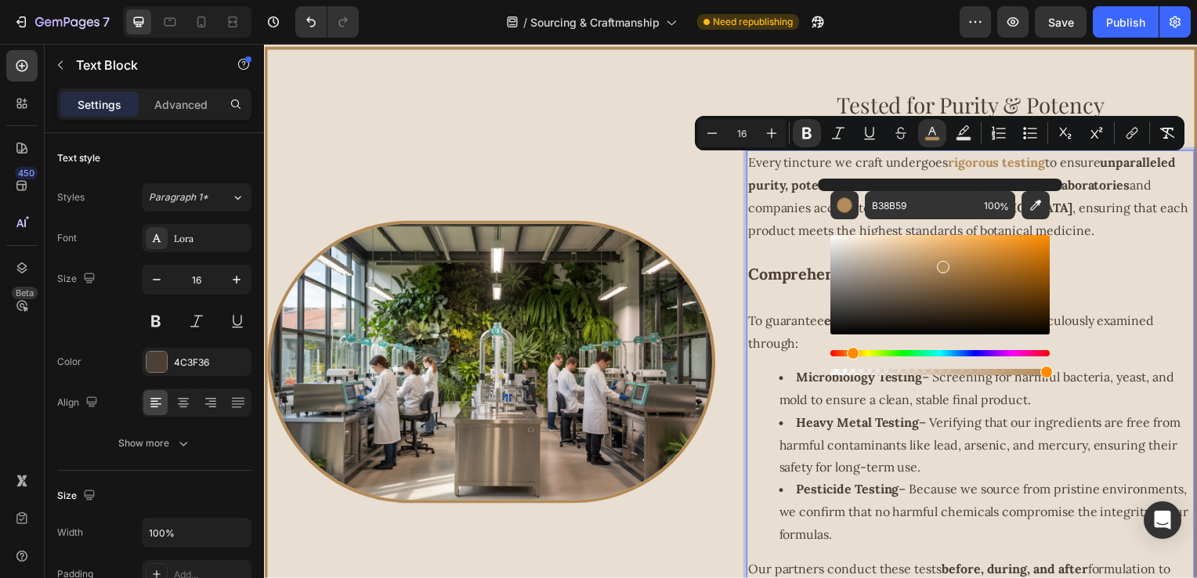
drag, startPoint x: 1112, startPoint y: 214, endPoint x: 1120, endPoint y: 201, distance: 14.8
click at [1113, 213] on p "Every tincture we craft undergoes rigorous testing to ensure unparalleled purit…" at bounding box center [976, 198] width 448 height 90
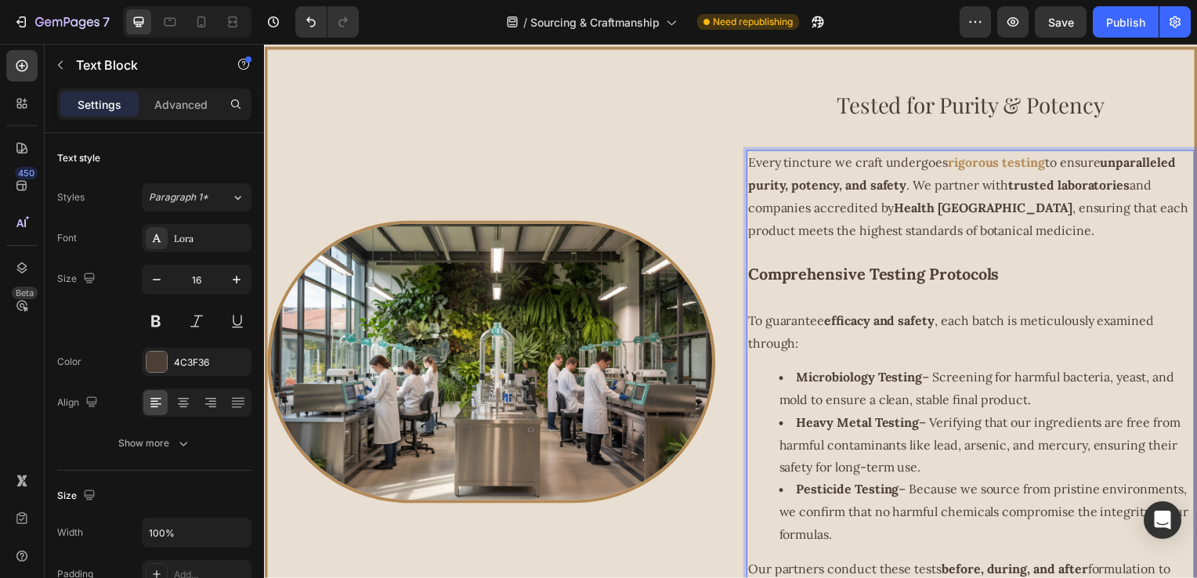
click at [1110, 161] on strong "unparalleled purity, potency, and safety" at bounding box center [967, 175] width 431 height 38
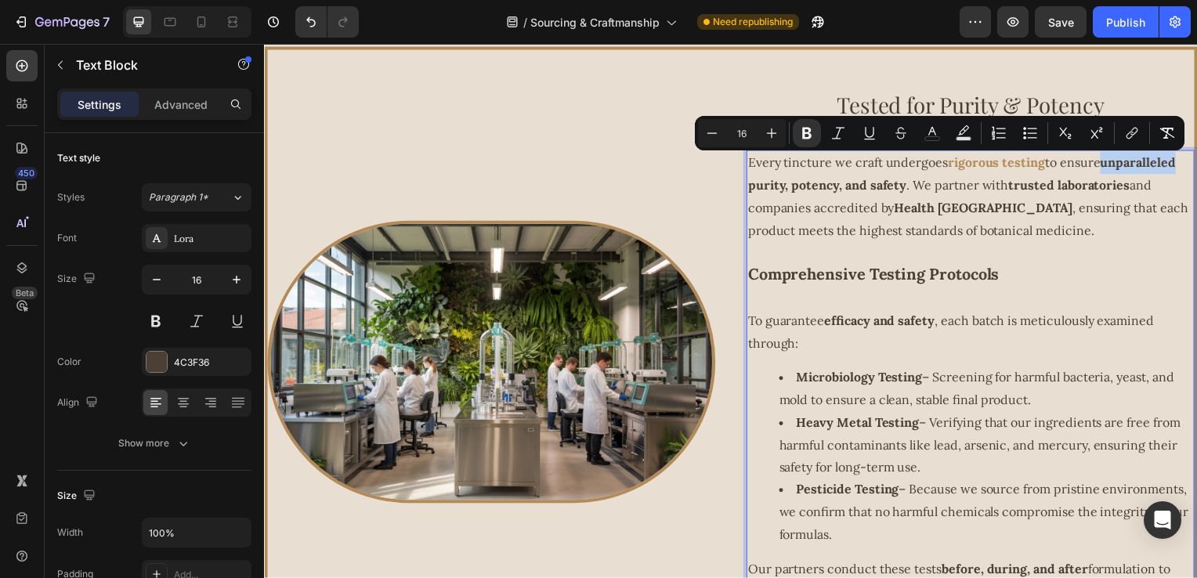
drag, startPoint x: 1109, startPoint y: 165, endPoint x: 1179, endPoint y: 165, distance: 70.5
click at [1179, 165] on strong "unparalleled purity, potency, and safety" at bounding box center [967, 175] width 431 height 38
click at [1184, 168] on p "Every tincture we craft undergoes rigorous testing to ensure unparalleled purit…" at bounding box center [976, 198] width 448 height 90
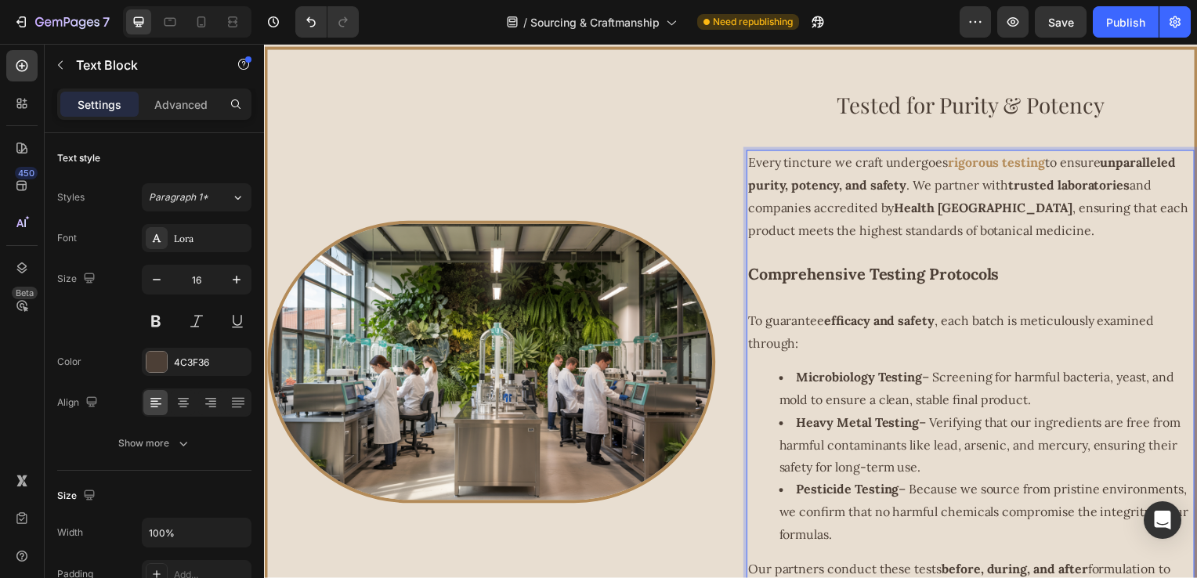
click at [1109, 168] on strong "unparalleled purity, potency, and safety" at bounding box center [967, 175] width 431 height 38
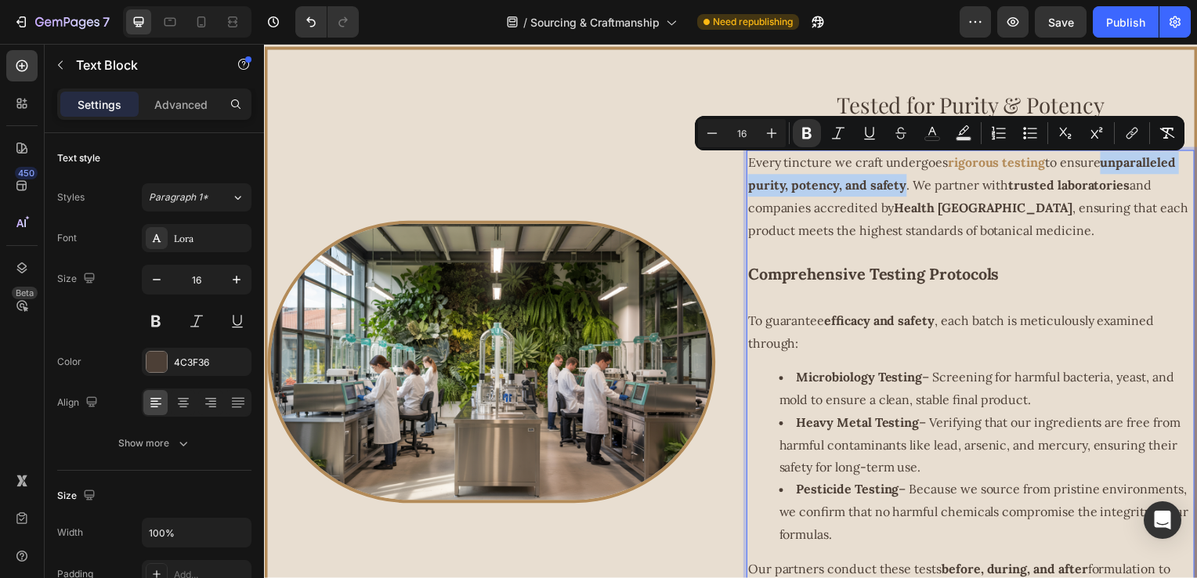
drag, startPoint x: 1107, startPoint y: 168, endPoint x: 904, endPoint y: 189, distance: 204.9
click at [904, 189] on p "Every tincture we craft undergoes rigorous testing to ensure unparalleled purit…" at bounding box center [976, 198] width 448 height 90
click at [942, 136] on button "color" at bounding box center [932, 133] width 28 height 28
type input "4C3F36"
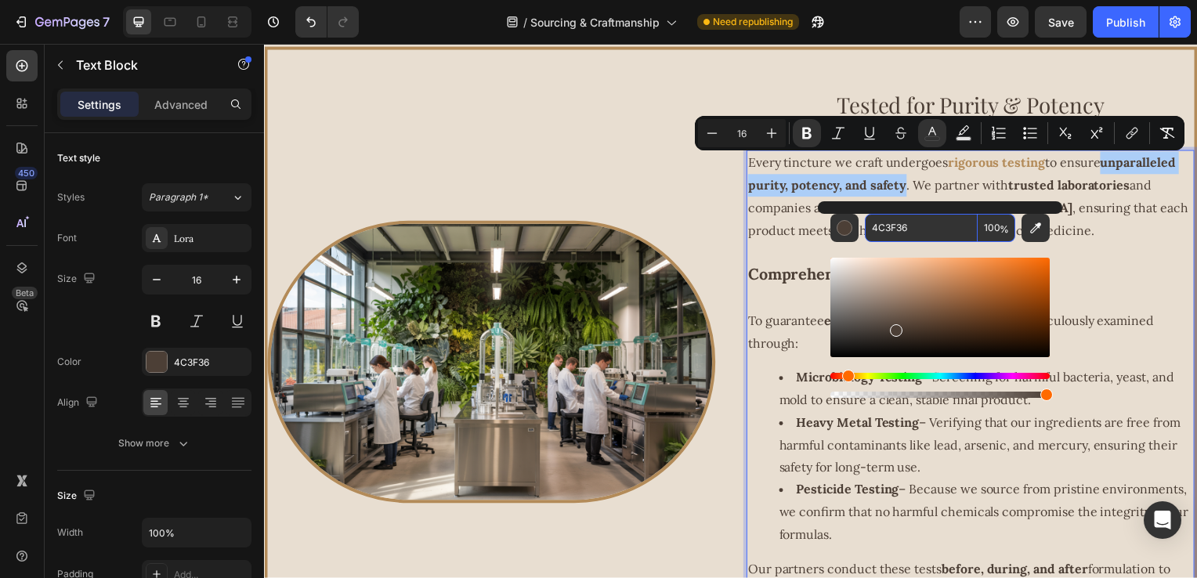
click at [924, 229] on input "4C3F36" at bounding box center [921, 228] width 113 height 28
paste input "B38B59"
type input "B38B59"
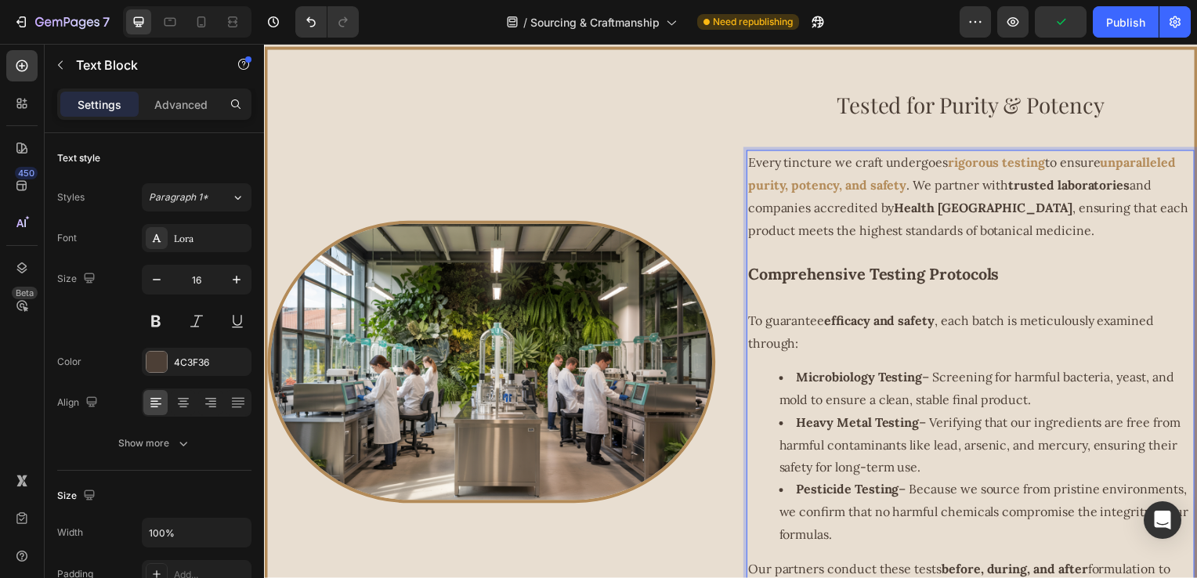
click at [1097, 223] on p "Every tincture we craft undergoes rigorous testing to ensure unparalleled purit…" at bounding box center [976, 198] width 448 height 90
drag, startPoint x: 991, startPoint y: 188, endPoint x: 1002, endPoint y: 188, distance: 11.0
click at [992, 188] on p "Every tincture we craft undergoes rigorous testing to ensure unparalleled purit…" at bounding box center [976, 198] width 448 height 90
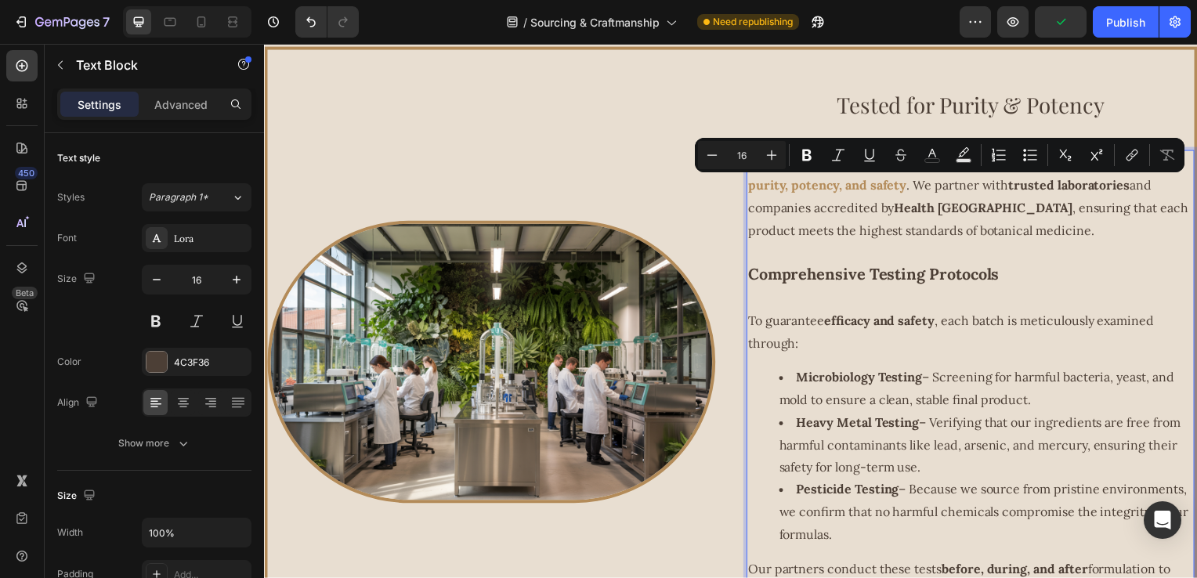
click at [1016, 192] on strong "trusted laboratories" at bounding box center [1075, 187] width 122 height 16
drag, startPoint x: 1009, startPoint y: 192, endPoint x: 1126, endPoint y: 191, distance: 117.6
click at [1126, 191] on p "Every tincture we craft undergoes rigorous testing to ensure unparalleled purit…" at bounding box center [976, 198] width 448 height 90
click at [936, 159] on rect "Editor contextual toolbar" at bounding box center [933, 161] width 15 height 4
type input "4C3F36"
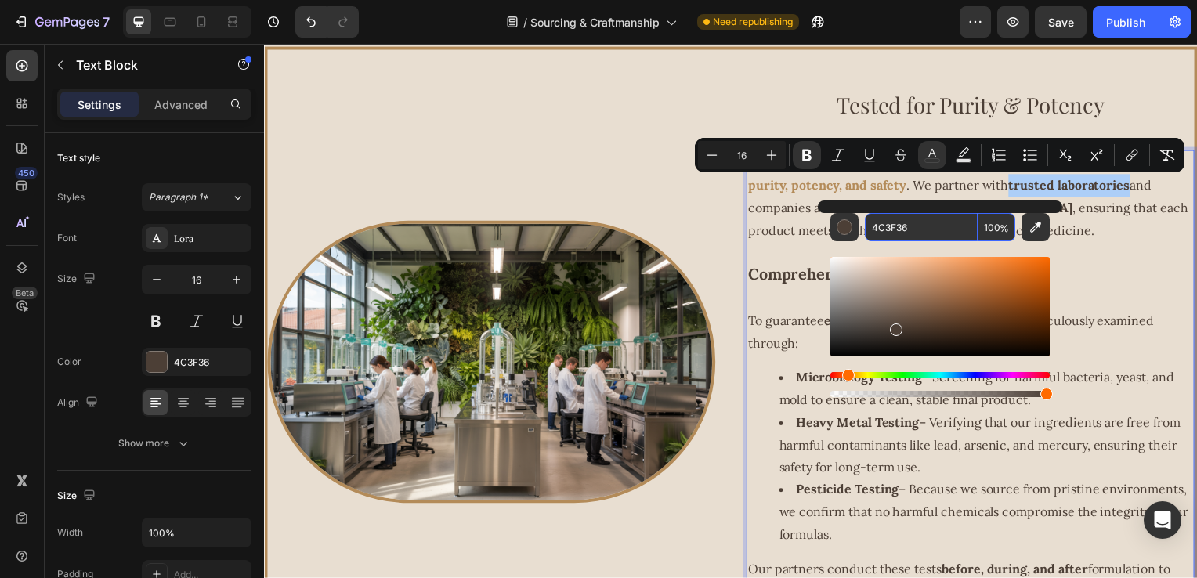
click at [940, 217] on input "4C3F36" at bounding box center [921, 227] width 113 height 28
paste input "B38B59"
type input "B38B59"
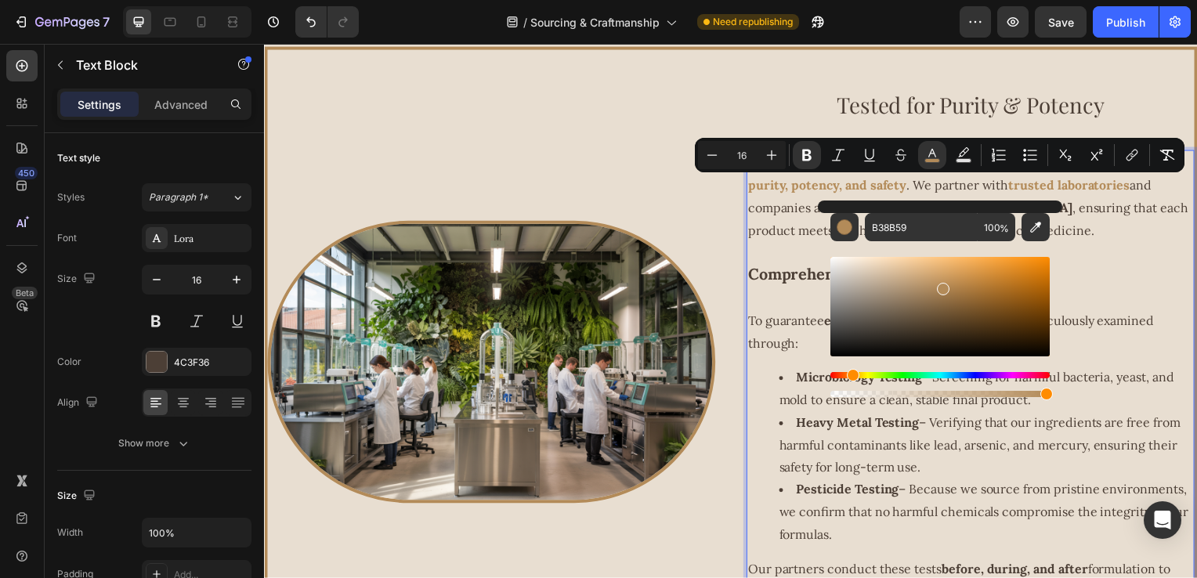
click at [807, 255] on p "Rich Text Editor. Editing area: main" at bounding box center [976, 254] width 448 height 23
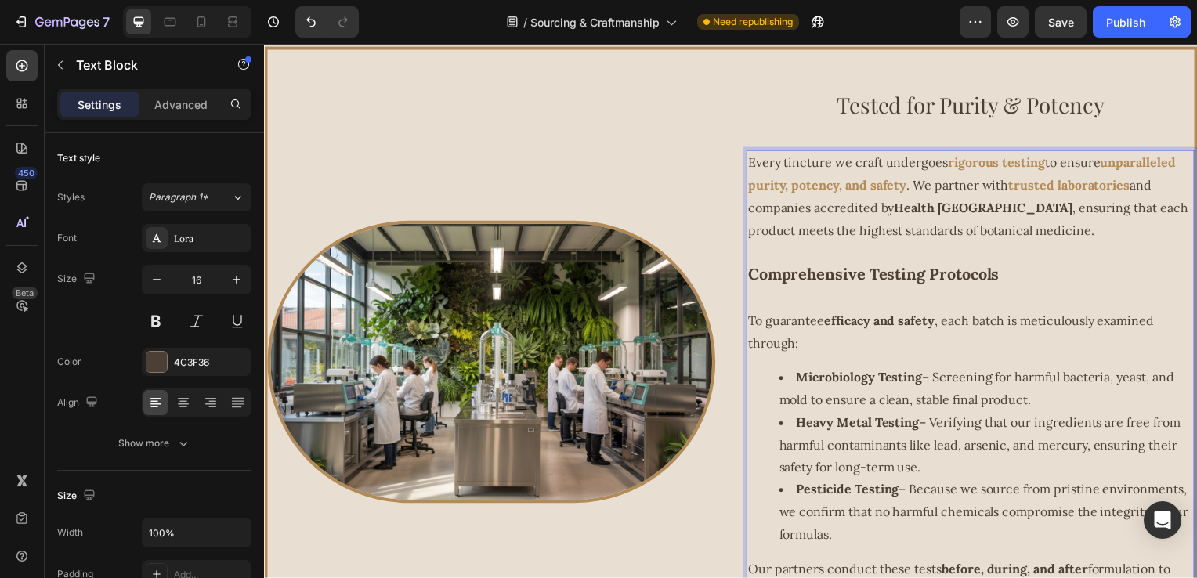
click at [899, 212] on strong "Health Canada" at bounding box center [988, 209] width 179 height 16
drag, startPoint x: 895, startPoint y: 213, endPoint x: 944, endPoint y: 212, distance: 48.6
click at [945, 212] on strong "Health Canada" at bounding box center [988, 209] width 179 height 16
click at [903, 212] on strong "Health Canada" at bounding box center [988, 209] width 179 height 16
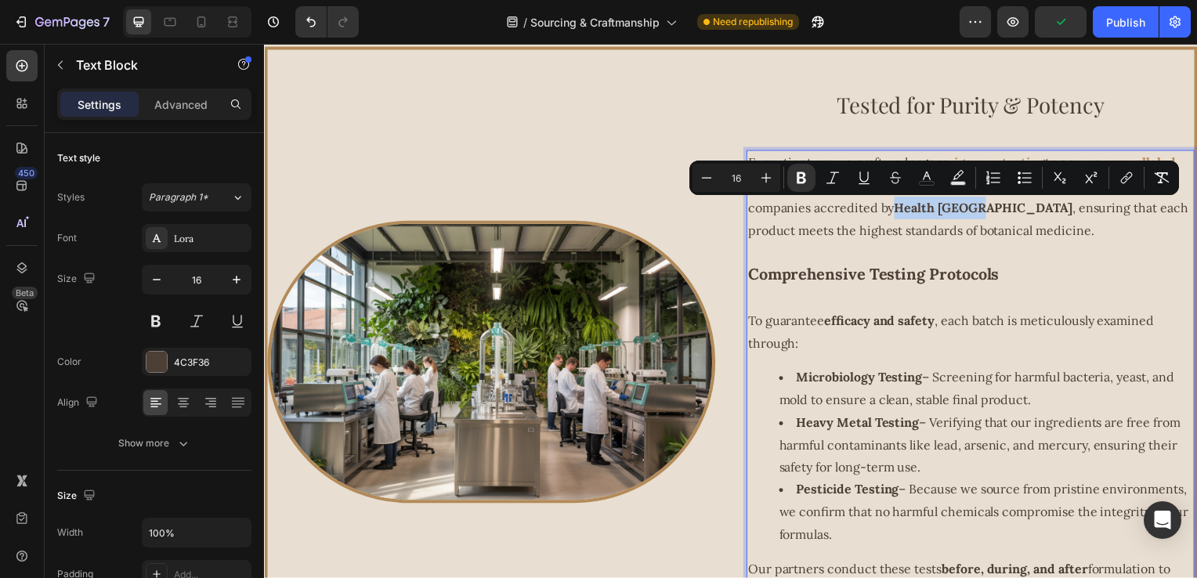
drag, startPoint x: 894, startPoint y: 212, endPoint x: 980, endPoint y: 212, distance: 85.4
click at [980, 212] on strong "Health Canada" at bounding box center [988, 209] width 179 height 16
click at [923, 187] on button "color" at bounding box center [927, 178] width 28 height 28
type input "4C3F36"
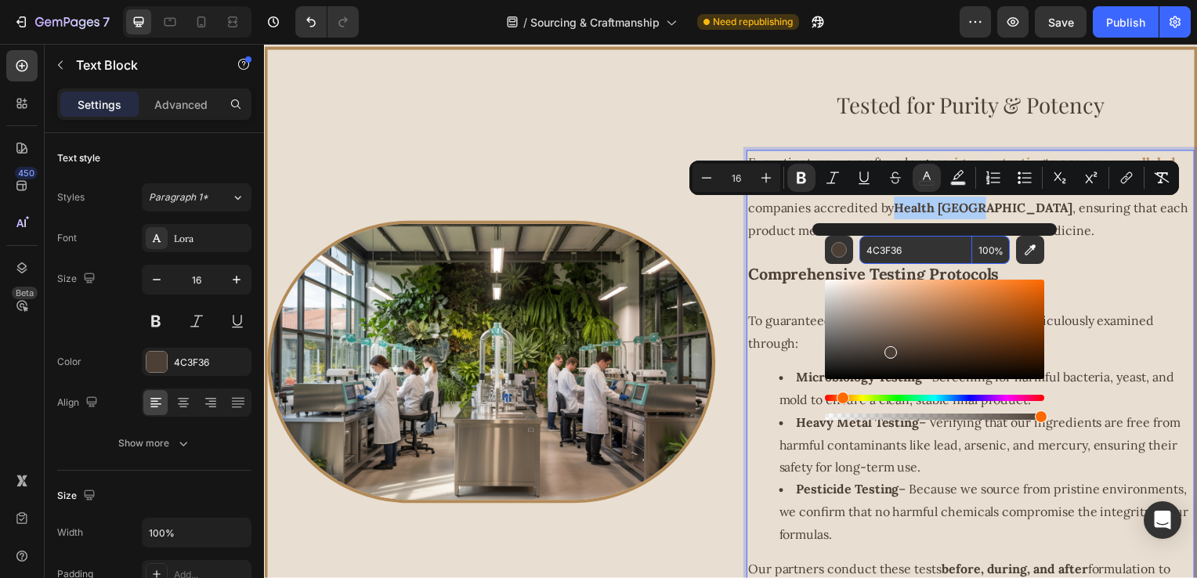
click at [918, 241] on input "4C3F36" at bounding box center [916, 250] width 113 height 28
paste input "B38B59"
type input "B38B59"
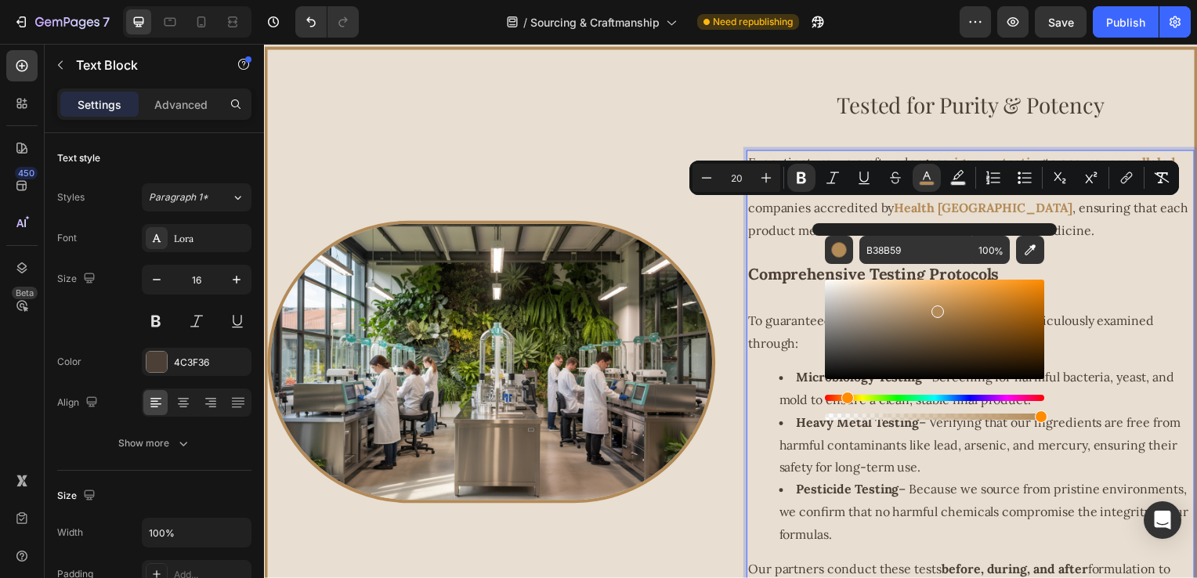
click at [787, 274] on strong "Comprehensive Testing Protocols" at bounding box center [878, 276] width 253 height 20
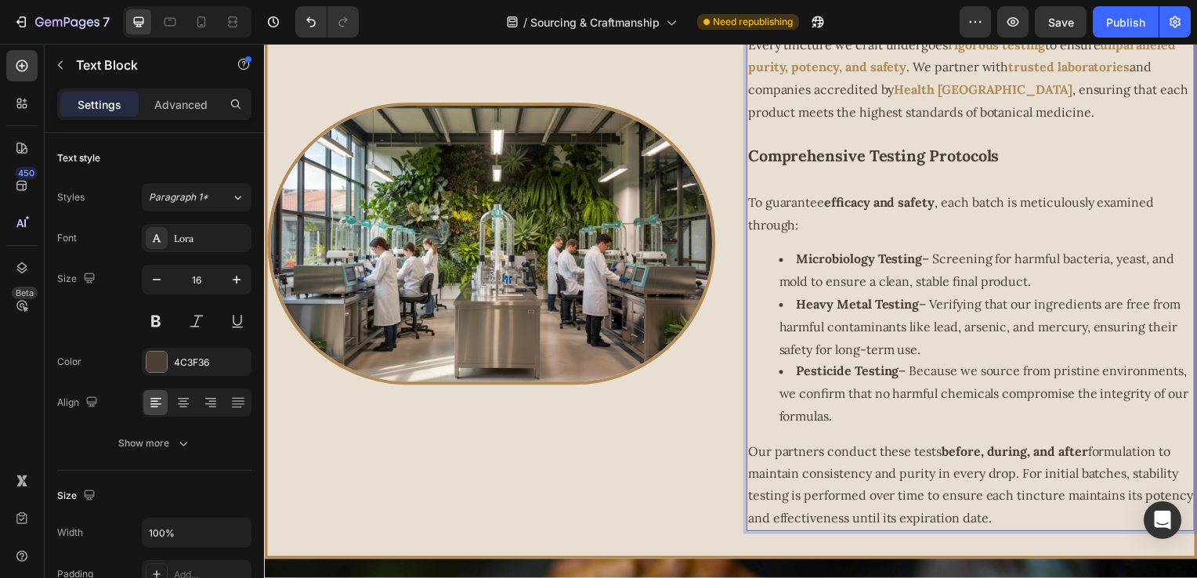
scroll to position [1495, 0]
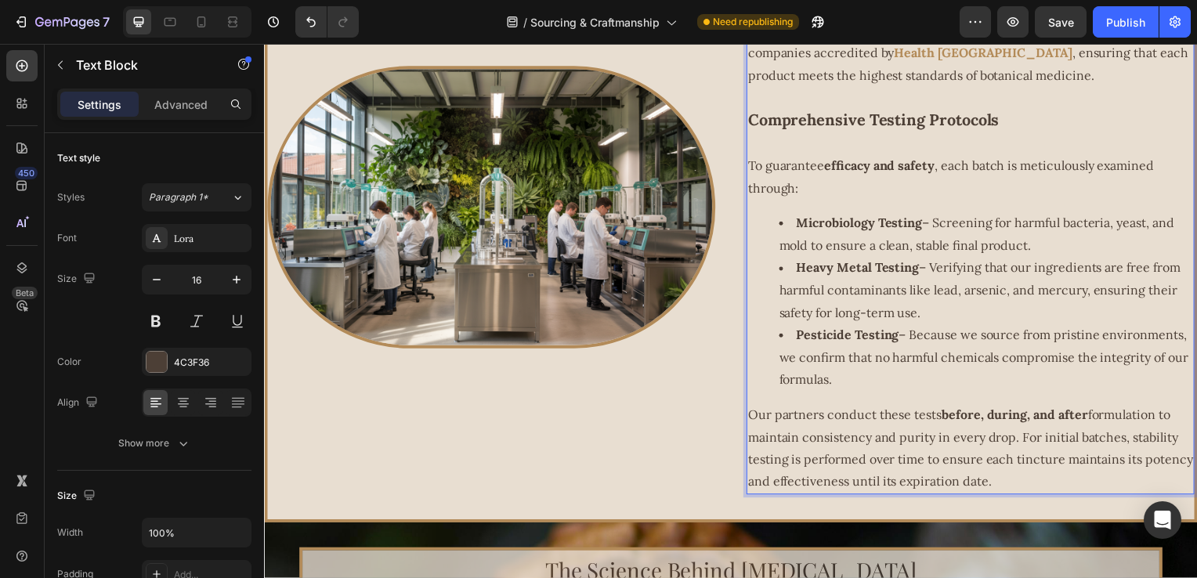
click at [846, 170] on strong "efficacy and safety" at bounding box center [883, 167] width 111 height 16
click at [830, 172] on strong "efficacy and safety" at bounding box center [883, 167] width 111 height 16
click at [828, 170] on strong "efficacy and safety" at bounding box center [883, 167] width 111 height 16
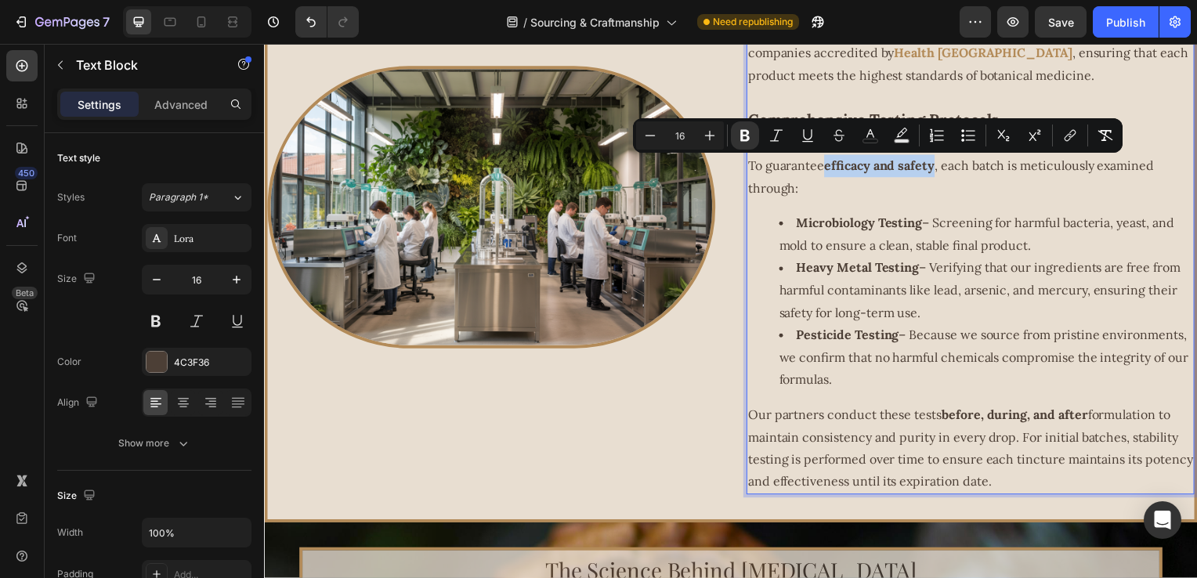
drag, startPoint x: 826, startPoint y: 170, endPoint x: 933, endPoint y: 178, distance: 107.6
click at [933, 178] on p "To guarantee efficacy and safety , each batch is meticulously examined through:" at bounding box center [976, 178] width 448 height 45
click at [877, 146] on button "color" at bounding box center [871, 135] width 28 height 28
type input "4C3F36"
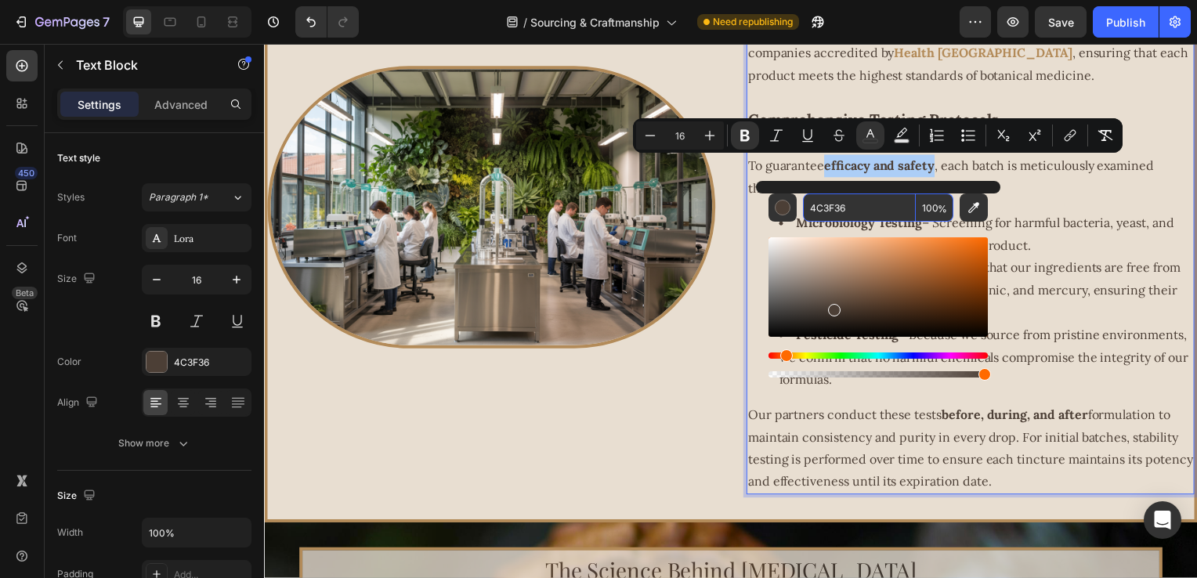
click at [864, 206] on input "4C3F36" at bounding box center [859, 208] width 113 height 28
paste input "B38B59"
type input "B38B59"
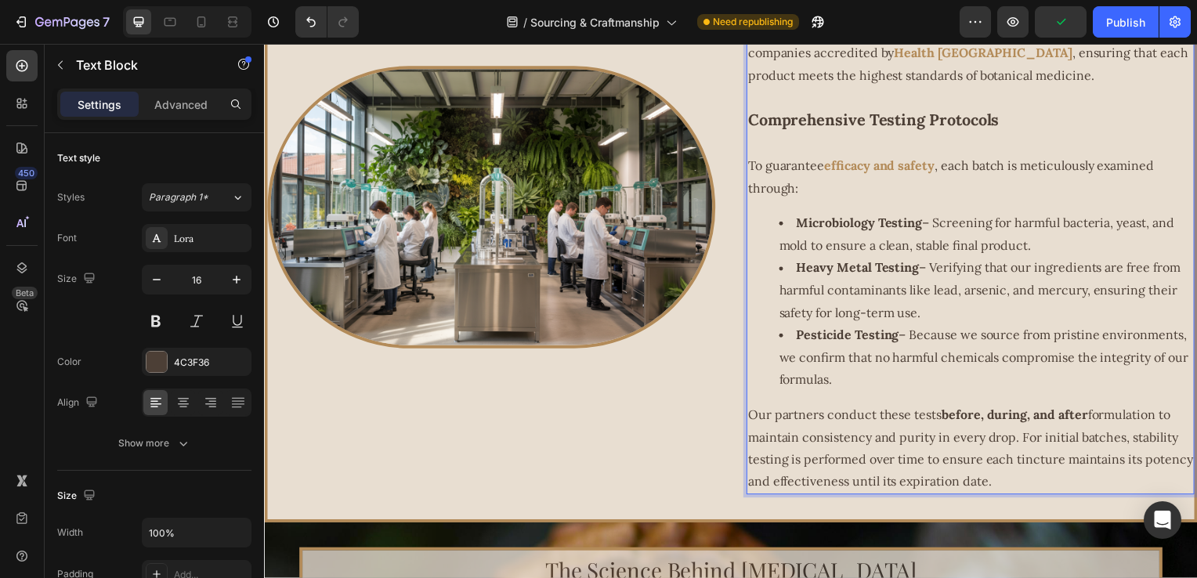
click at [790, 224] on li "Microbiology Testing – Screening for harmful bacteria, yeast, and mold to ensur…" at bounding box center [991, 235] width 417 height 45
click at [791, 224] on li "Microbiology Testing – Screening for harmful bacteria, yeast, and mold to ensur…" at bounding box center [991, 235] width 417 height 45
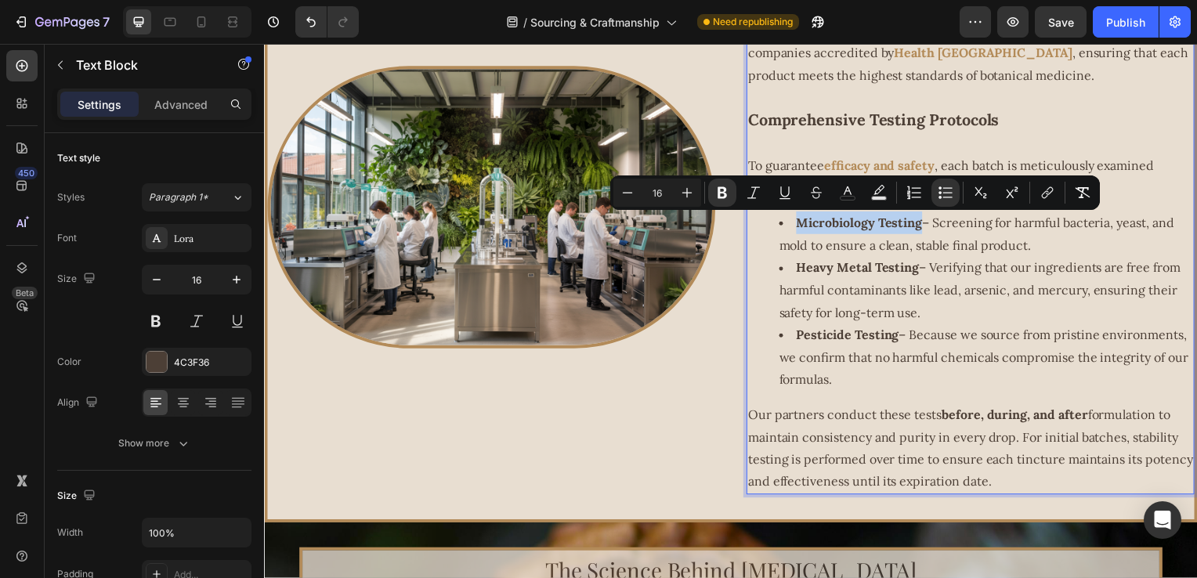
drag, startPoint x: 795, startPoint y: 225, endPoint x: 921, endPoint y: 228, distance: 126.2
click at [921, 228] on li "Microbiology Testing – Screening for harmful bacteria, yeast, and mold to ensur…" at bounding box center [991, 235] width 417 height 45
click at [848, 199] on icon "Editor contextual toolbar" at bounding box center [848, 193] width 16 height 16
type input "4C3F36"
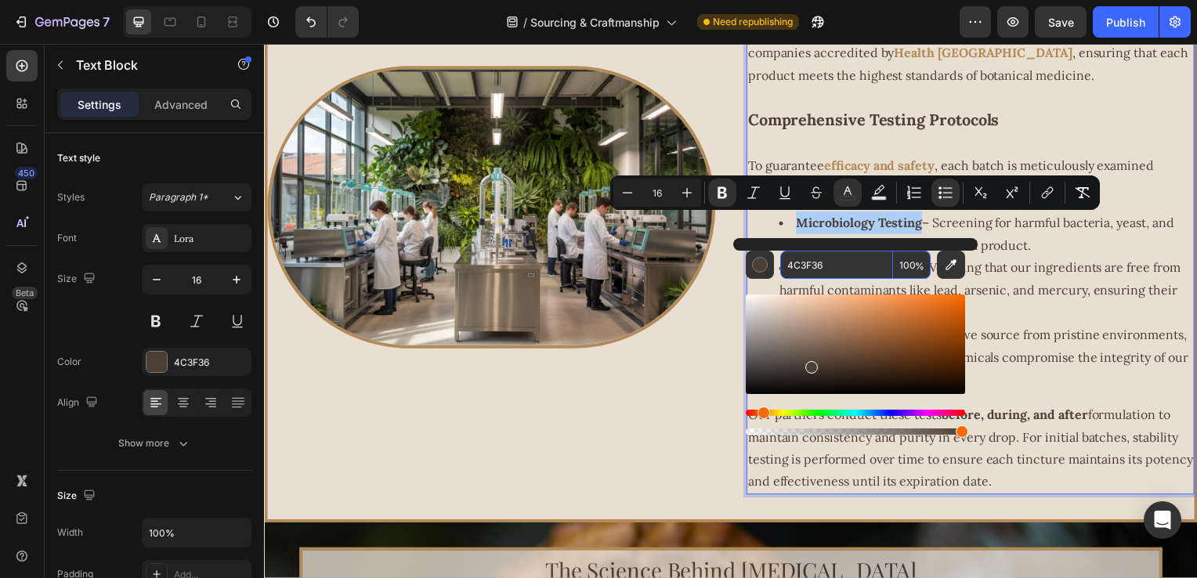
click at [837, 268] on input "4C3F36" at bounding box center [837, 265] width 113 height 28
paste input "B38B59"
type input "B38B59"
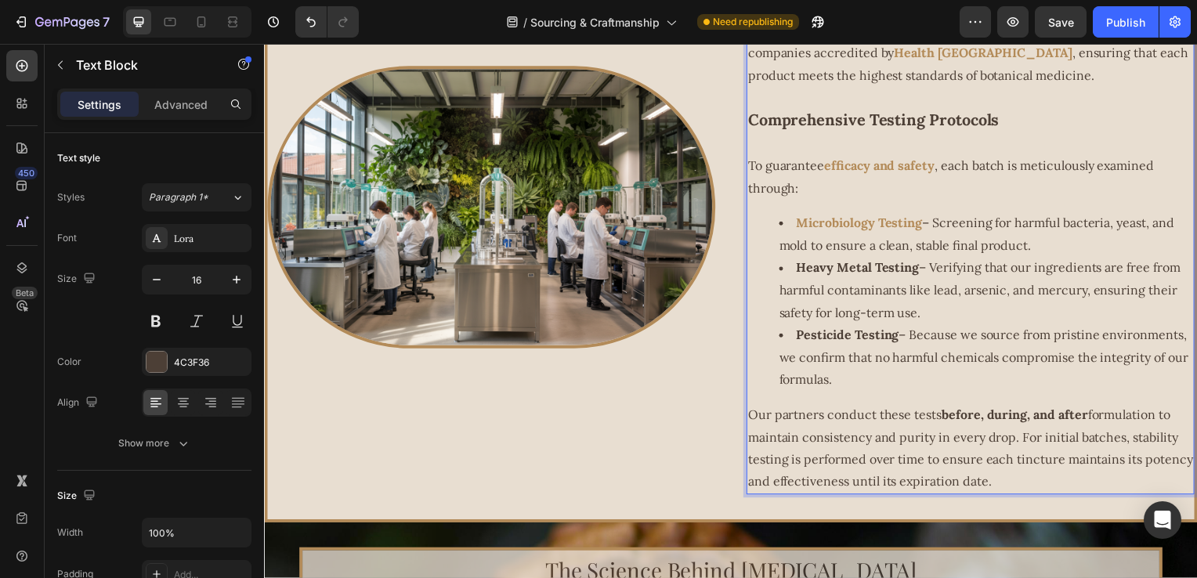
click at [800, 275] on strong "Heavy Metal Testing" at bounding box center [862, 270] width 124 height 16
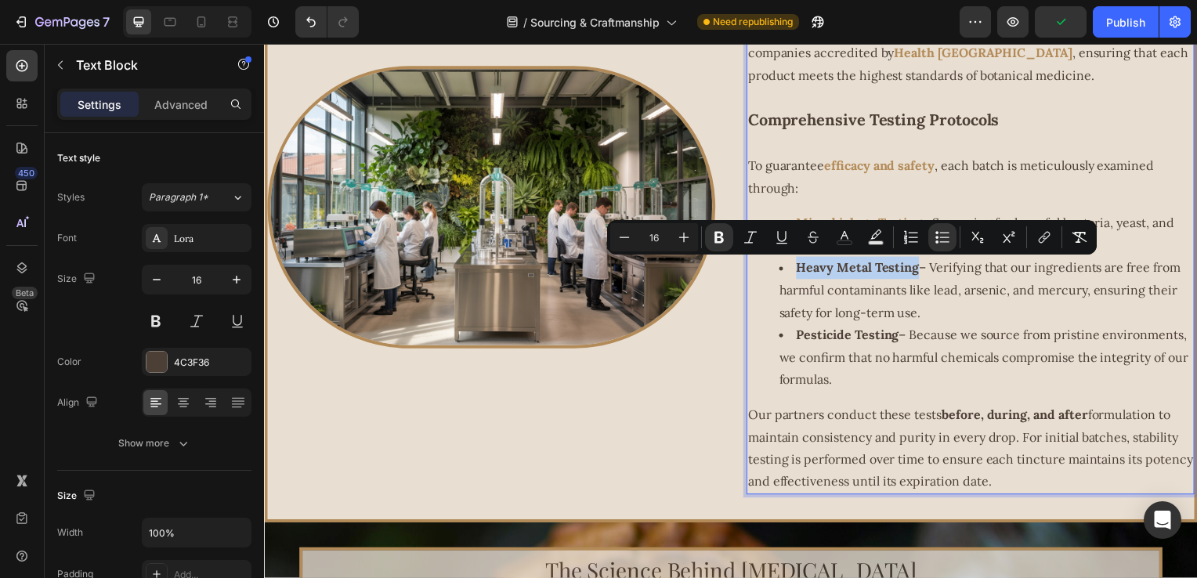
drag, startPoint x: 794, startPoint y: 275, endPoint x: 914, endPoint y: 273, distance: 119.9
click at [914, 273] on strong "Heavy Metal Testing" at bounding box center [862, 270] width 124 height 16
click at [846, 244] on icon "Editor contextual toolbar" at bounding box center [845, 238] width 16 height 16
type input "4C3F36"
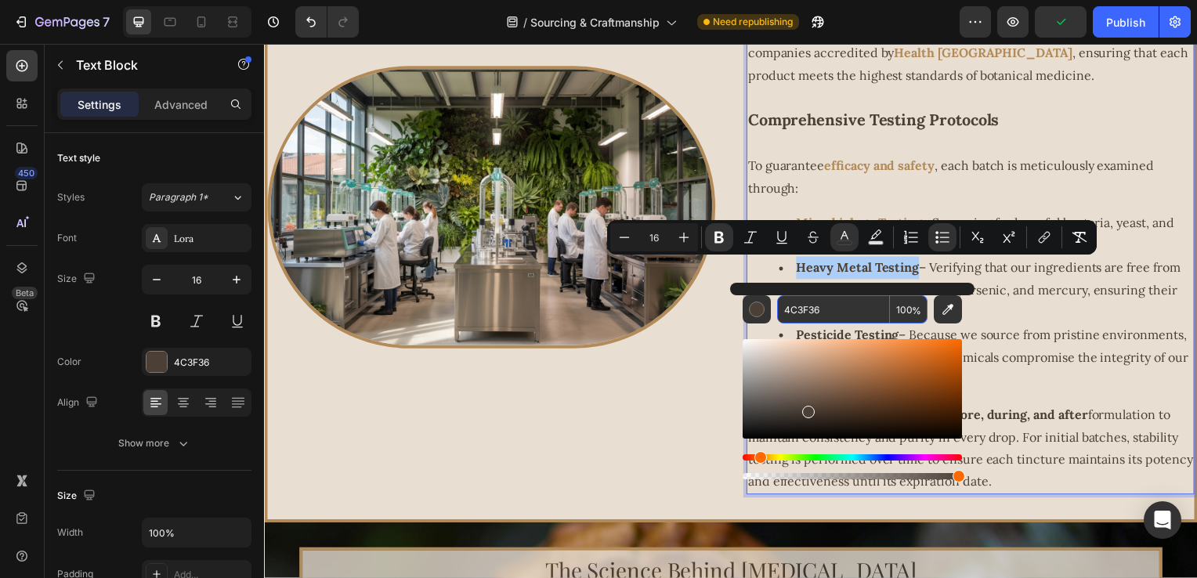
click at [836, 299] on input "4C3F36" at bounding box center [833, 309] width 113 height 28
paste input "B38B59"
type input "B38B59"
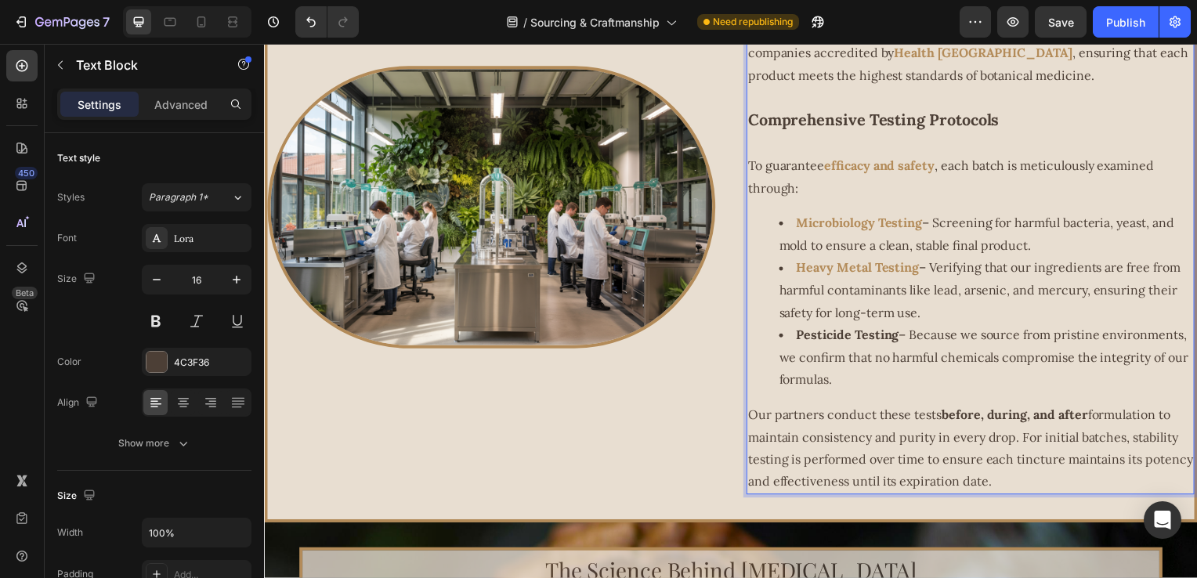
click at [1016, 329] on li "Pesticide Testing – Because we source from pristine environments, we confirm th…" at bounding box center [991, 359] width 417 height 67
drag, startPoint x: 794, startPoint y: 337, endPoint x: 897, endPoint y: 342, distance: 102.8
click at [897, 342] on li "Pesticide Testing – Because we source from pristine environments, we confirm th…" at bounding box center [991, 359] width 417 height 67
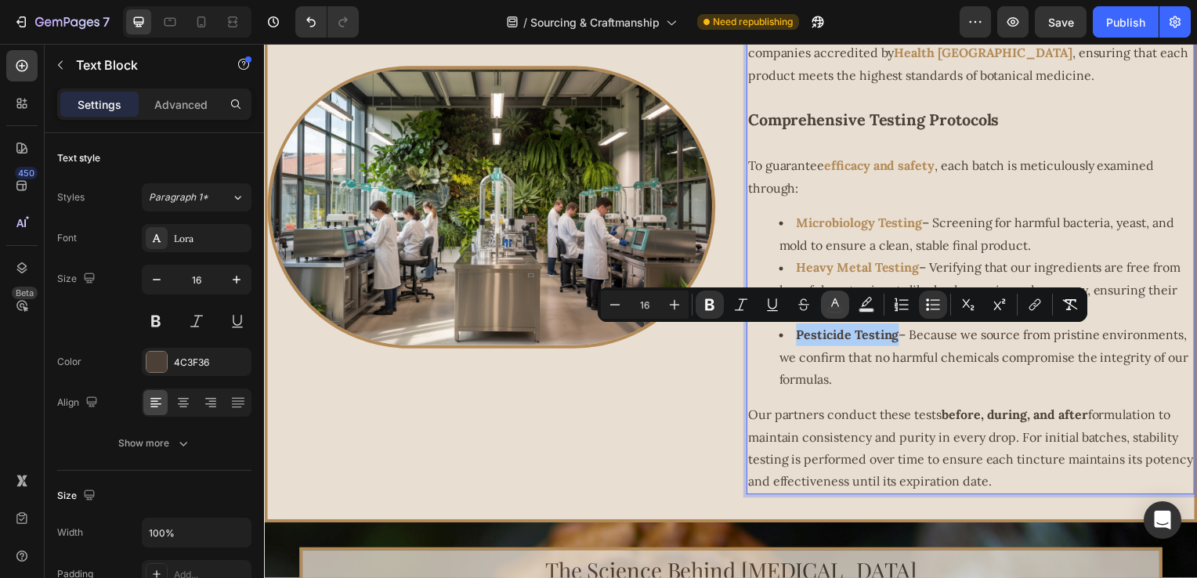
click at [834, 304] on icon "Editor contextual toolbar" at bounding box center [836, 305] width 16 height 16
type input "4C3F36"
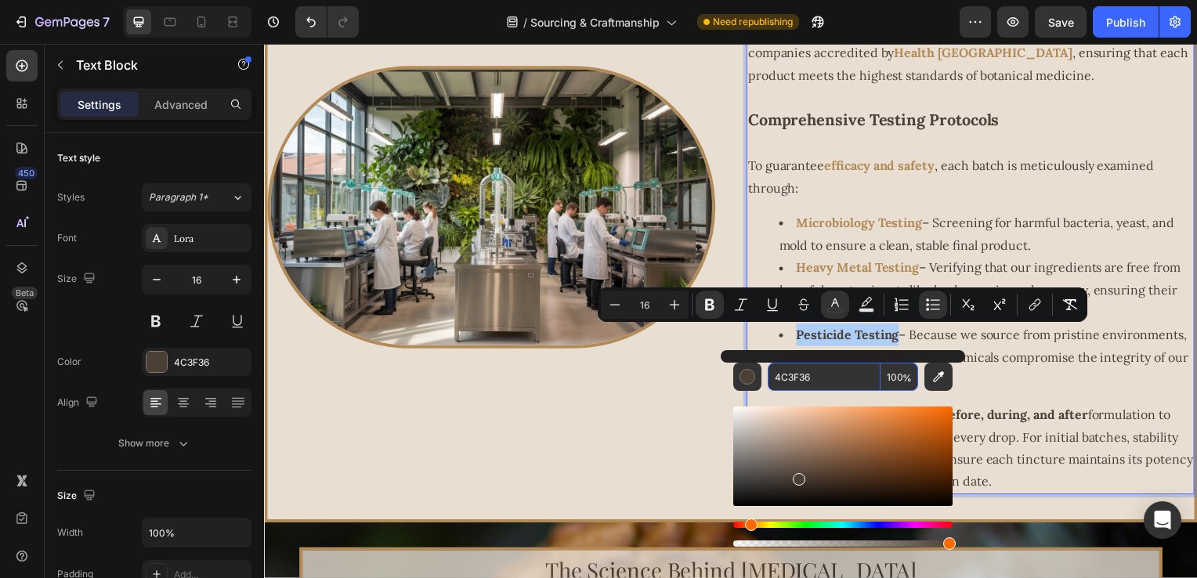
click at [823, 373] on input "4C3F36" at bounding box center [824, 377] width 113 height 28
paste input "B38B59"
type input "B38B59"
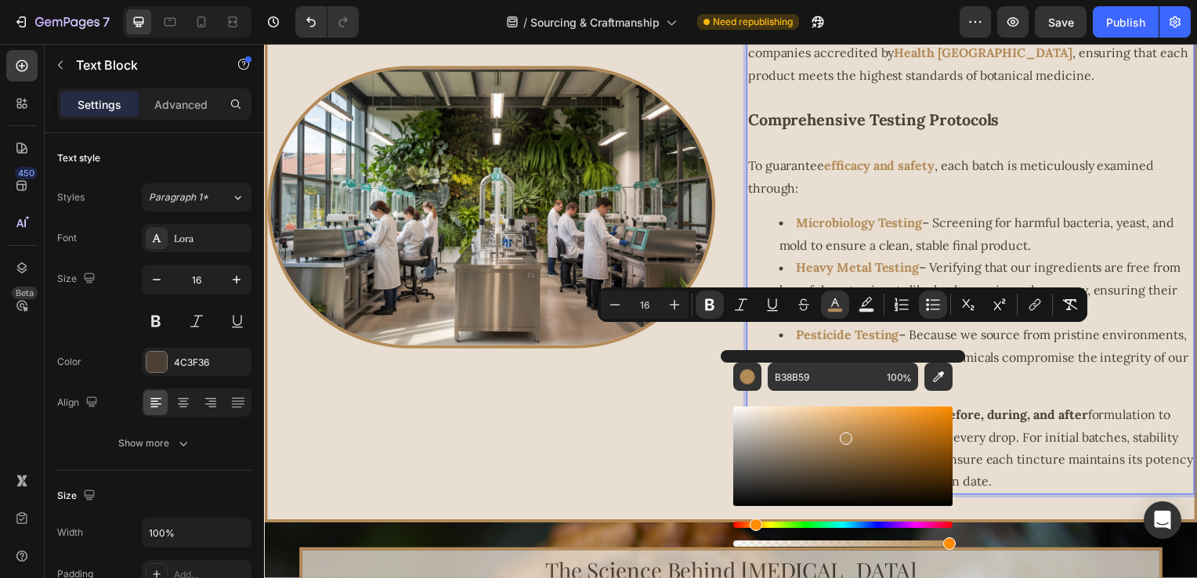
click at [1034, 354] on li "Pesticide Testing – Because we source from pristine environments, we confirm th…" at bounding box center [991, 359] width 417 height 67
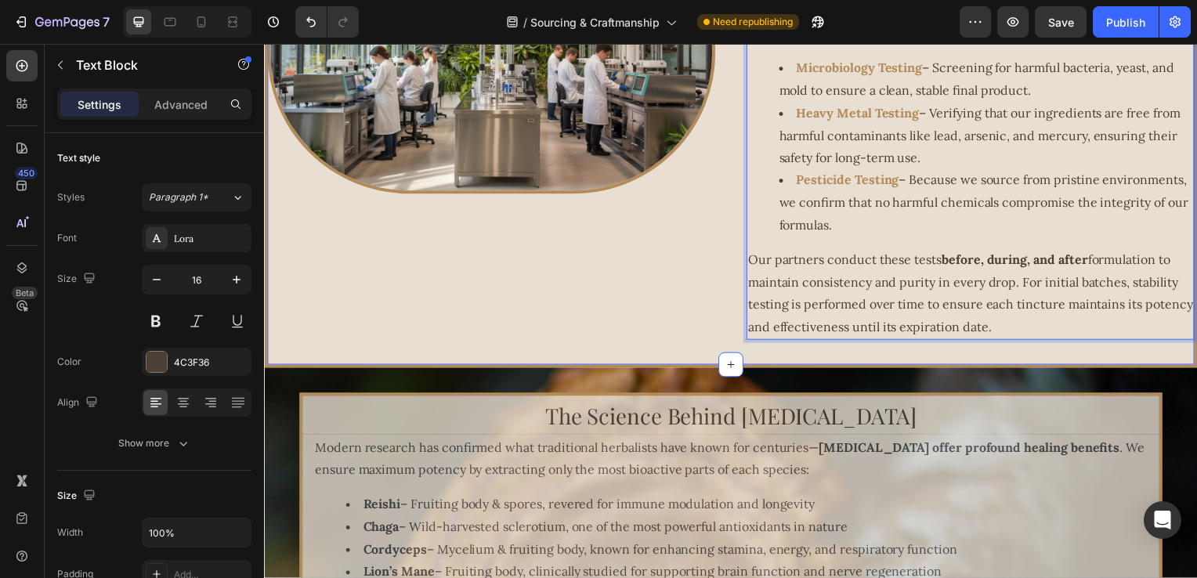
scroll to position [1652, 0]
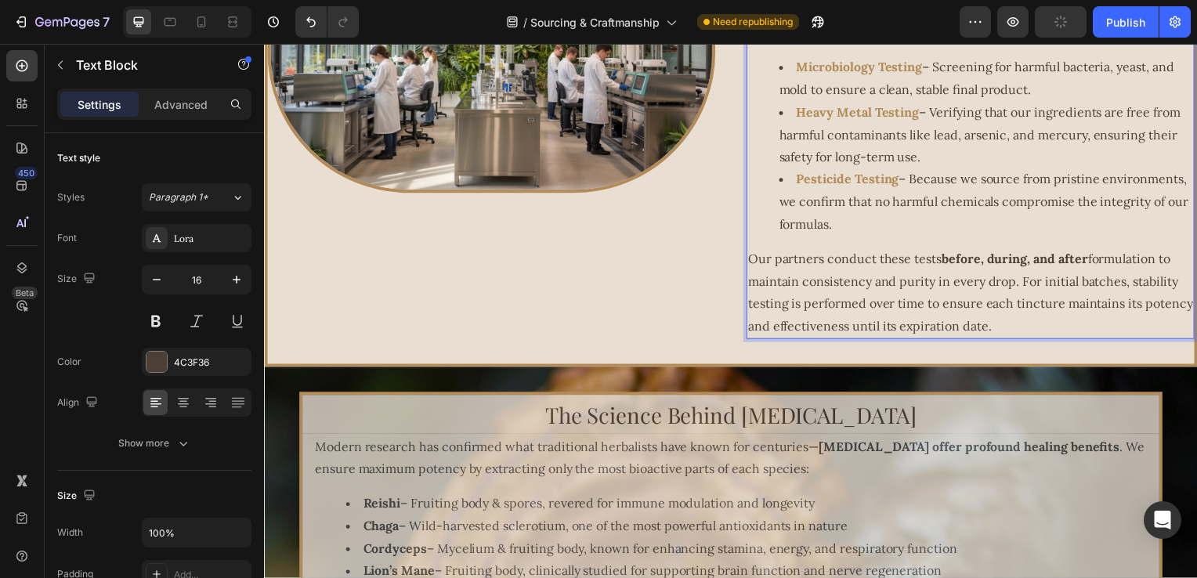
click at [947, 266] on strong "before, during, and after" at bounding box center [1020, 261] width 147 height 16
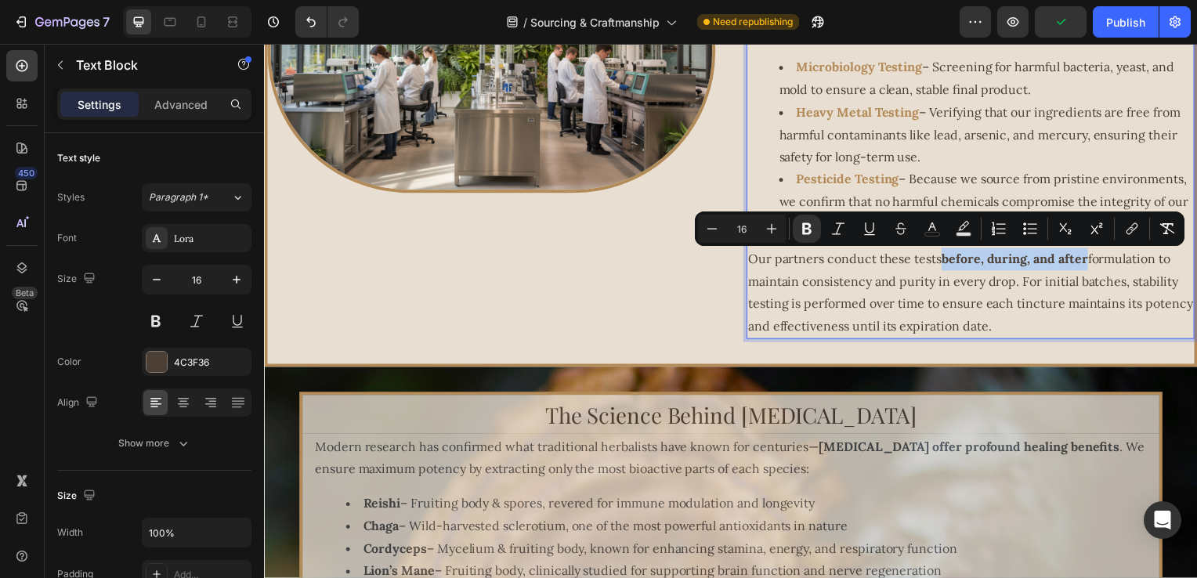
drag, startPoint x: 942, startPoint y: 266, endPoint x: 1077, endPoint y: 263, distance: 134.8
click at [1077, 263] on strong "before, during, and after" at bounding box center [1020, 261] width 147 height 16
click at [936, 238] on button "color" at bounding box center [932, 229] width 28 height 28
type input "4C3F36"
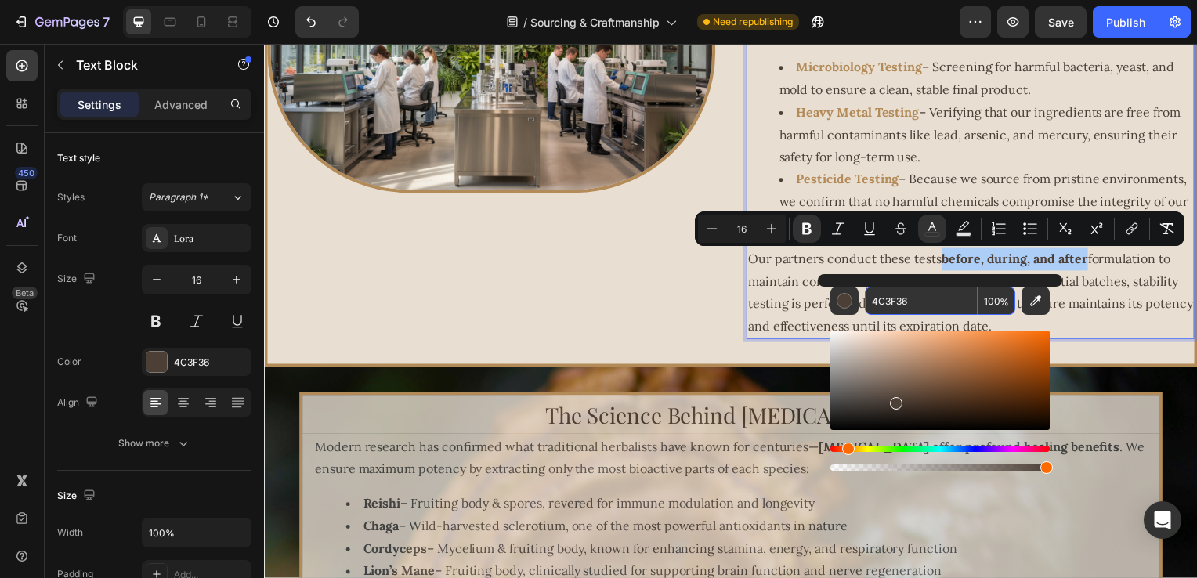
click at [927, 303] on input "4C3F36" at bounding box center [921, 301] width 113 height 28
paste input "B38B59"
type input "B38B59"
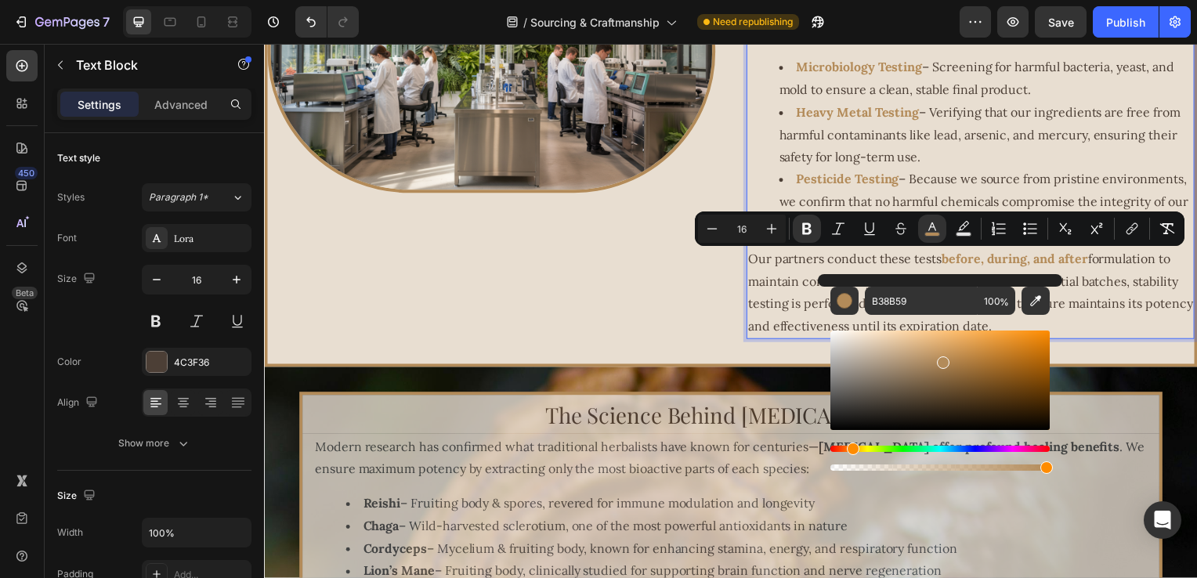
click at [781, 303] on p "Our partners conduct these tests before, during, and after formulation to maint…" at bounding box center [976, 295] width 448 height 90
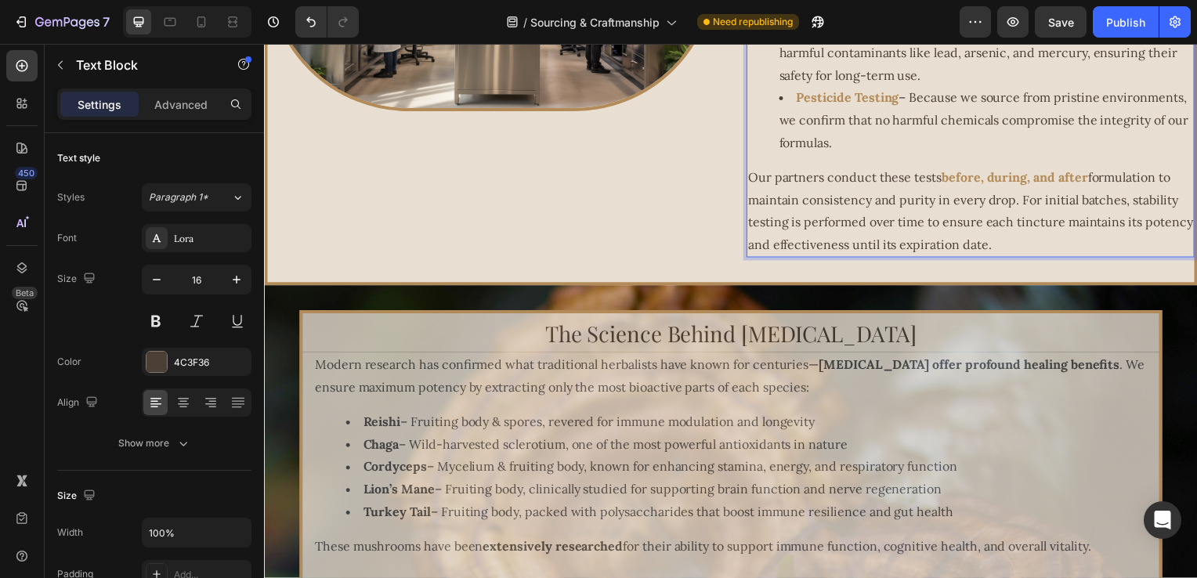
scroll to position [1887, 0]
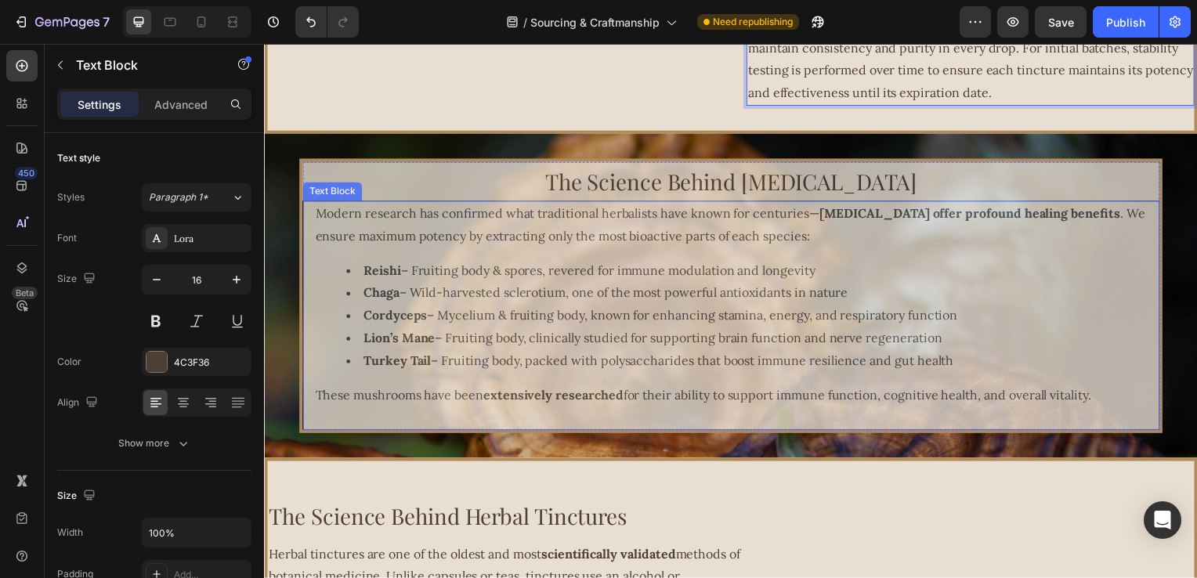
click at [823, 215] on strong "medicinal mushrooms offer profound healing benefits" at bounding box center [974, 215] width 303 height 16
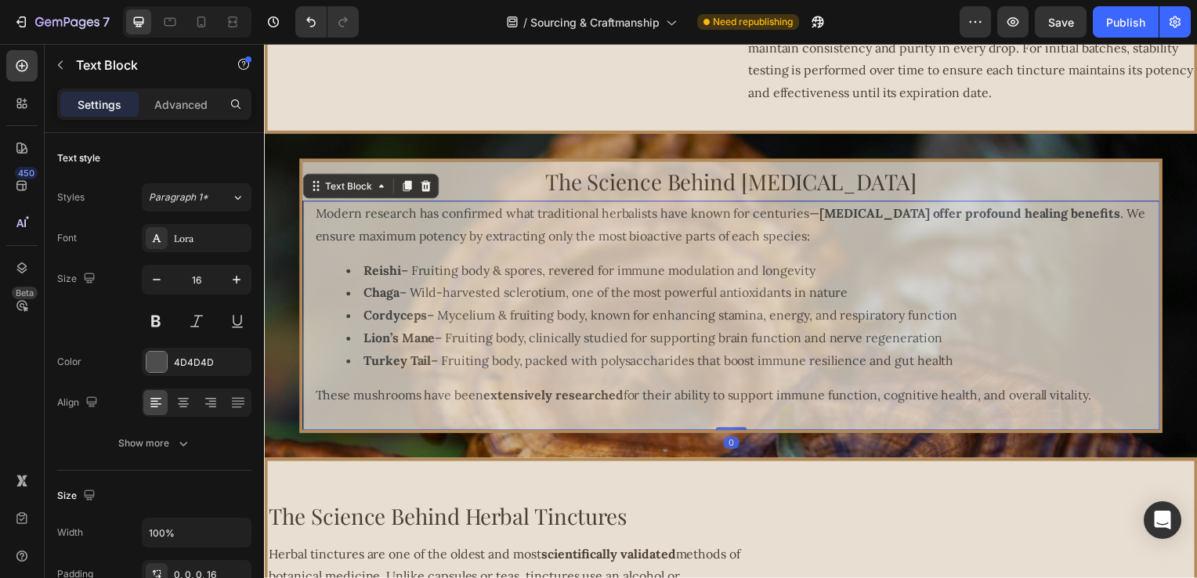
click at [823, 223] on strong "medicinal mushrooms offer profound healing benefits" at bounding box center [974, 215] width 303 height 16
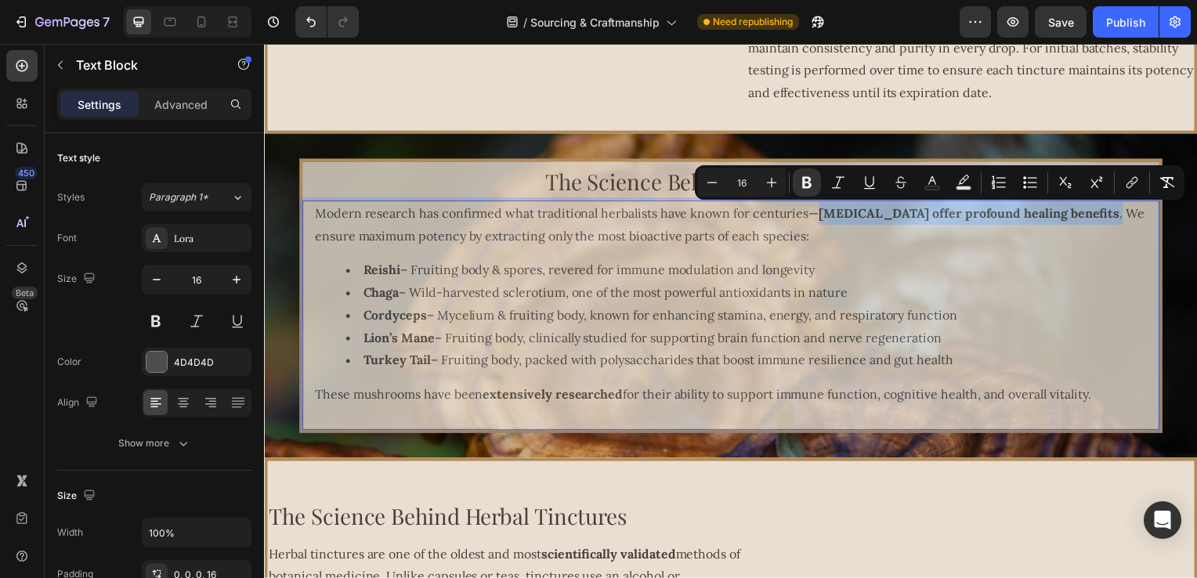
drag, startPoint x: 816, startPoint y: 219, endPoint x: 1146, endPoint y: 221, distance: 329.9
click at [1146, 221] on p "Modern research has confirmed what traditional herbalists have known for centur…" at bounding box center [740, 226] width 850 height 45
click at [937, 187] on rect "Editor contextual toolbar" at bounding box center [933, 189] width 15 height 4
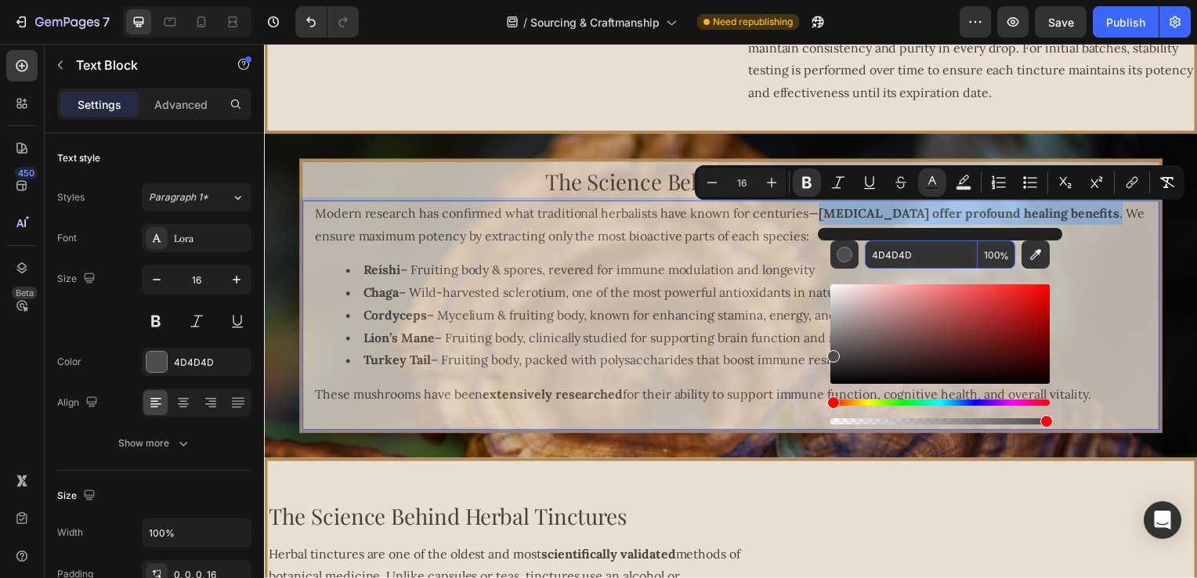
click at [931, 262] on input "4D4D4D" at bounding box center [921, 255] width 113 height 28
paste input "B38B59"
type input "B38B59"
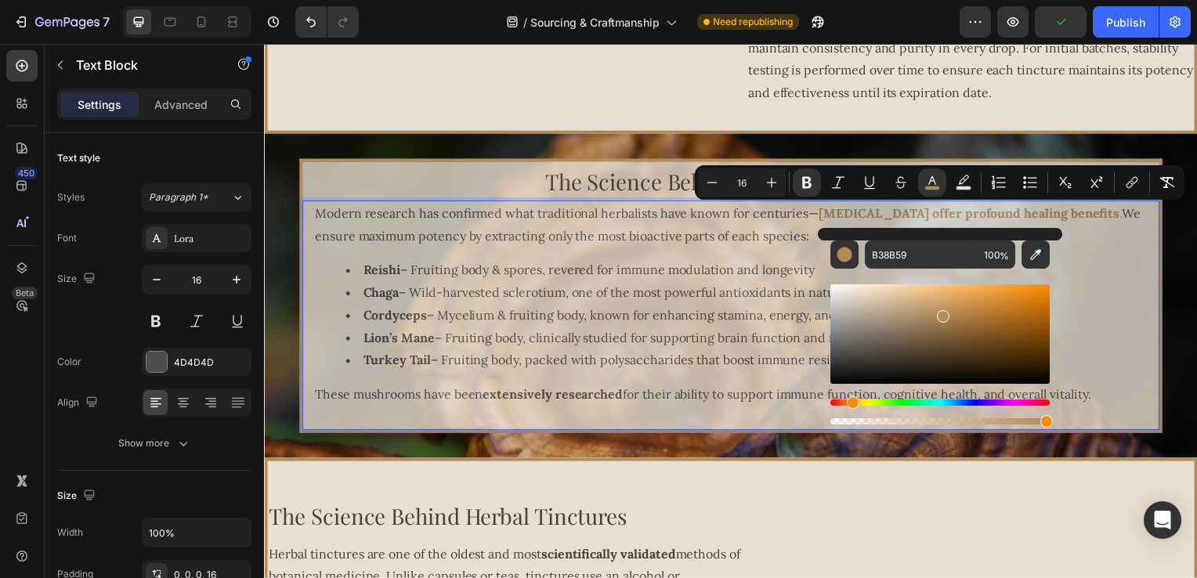
click at [608, 275] on li "Reishi – Fruiting body & spores, revered for immune modulation and longevity" at bounding box center [755, 272] width 818 height 23
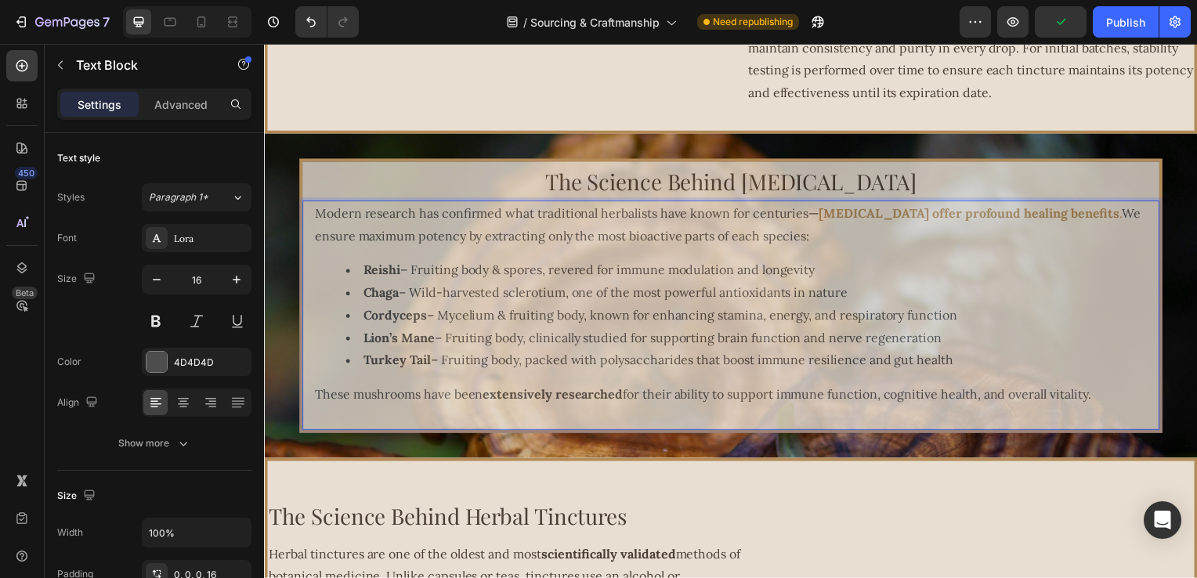
click at [364, 275] on strong "Reishi" at bounding box center [383, 272] width 38 height 16
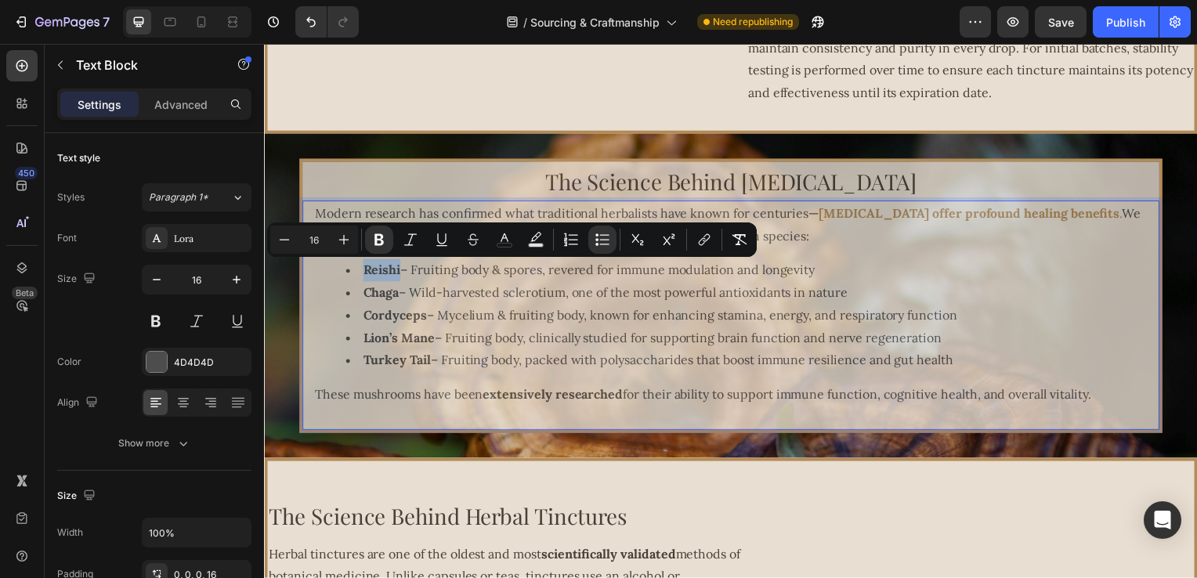
drag, startPoint x: 352, startPoint y: 275, endPoint x: 395, endPoint y: 274, distance: 43.1
click at [395, 274] on li "Reishi – Fruiting body & spores, revered for immune modulation and longevity" at bounding box center [755, 272] width 818 height 23
click at [508, 246] on icon "Editor contextual toolbar" at bounding box center [505, 240] width 16 height 16
type input "4D4D4D"
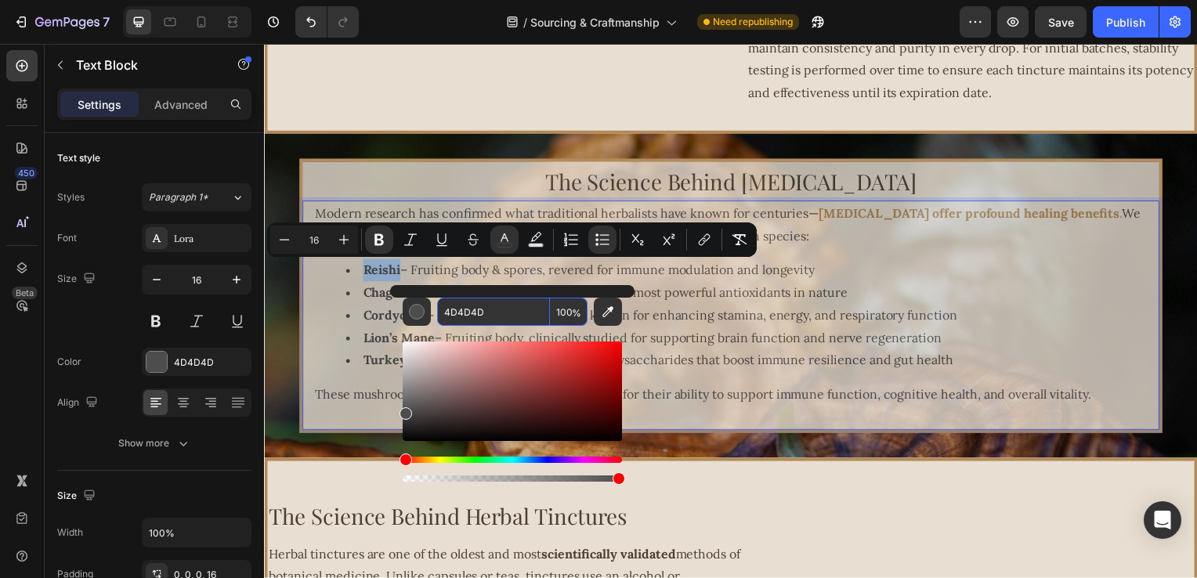
click at [502, 322] on input "4D4D4D" at bounding box center [493, 312] width 113 height 28
paste input "B38B59"
type input "B38B59"
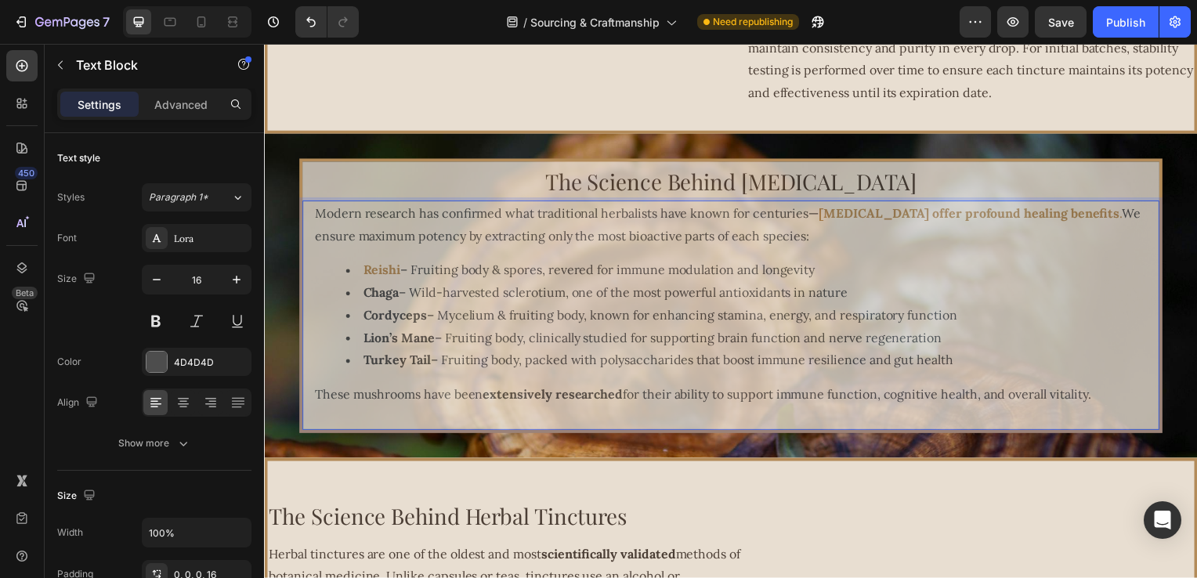
click at [370, 347] on strong "Lion’s Mane" at bounding box center [400, 340] width 72 height 16
click at [364, 299] on strong "Chaga" at bounding box center [382, 295] width 36 height 16
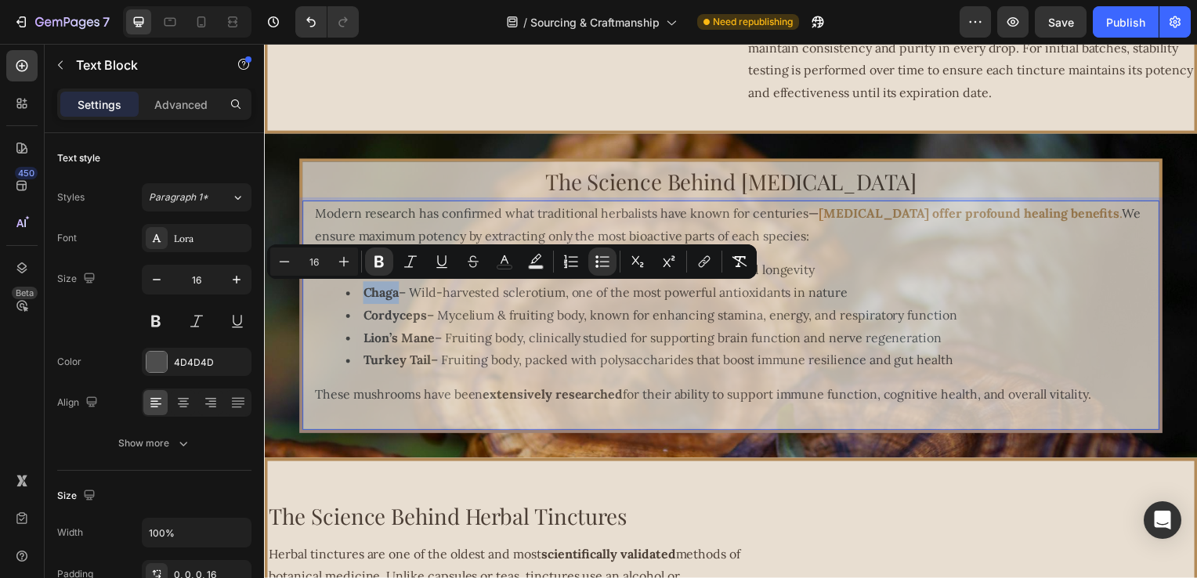
drag, startPoint x: 357, startPoint y: 299, endPoint x: 386, endPoint y: 299, distance: 29.0
click at [386, 299] on strong "Chaga" at bounding box center [382, 295] width 36 height 16
click at [506, 264] on icon "Editor contextual toolbar" at bounding box center [505, 262] width 16 height 16
type input "4D4D4D"
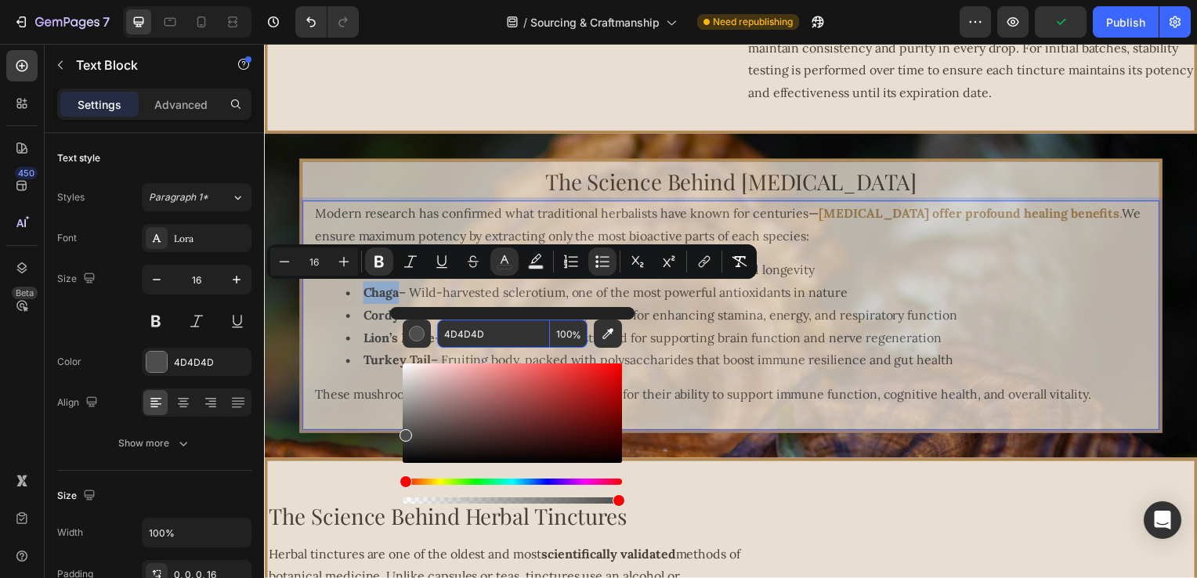
click at [487, 327] on input "4D4D4D" at bounding box center [493, 334] width 113 height 28
paste input "B38B59"
type input "B38B59"
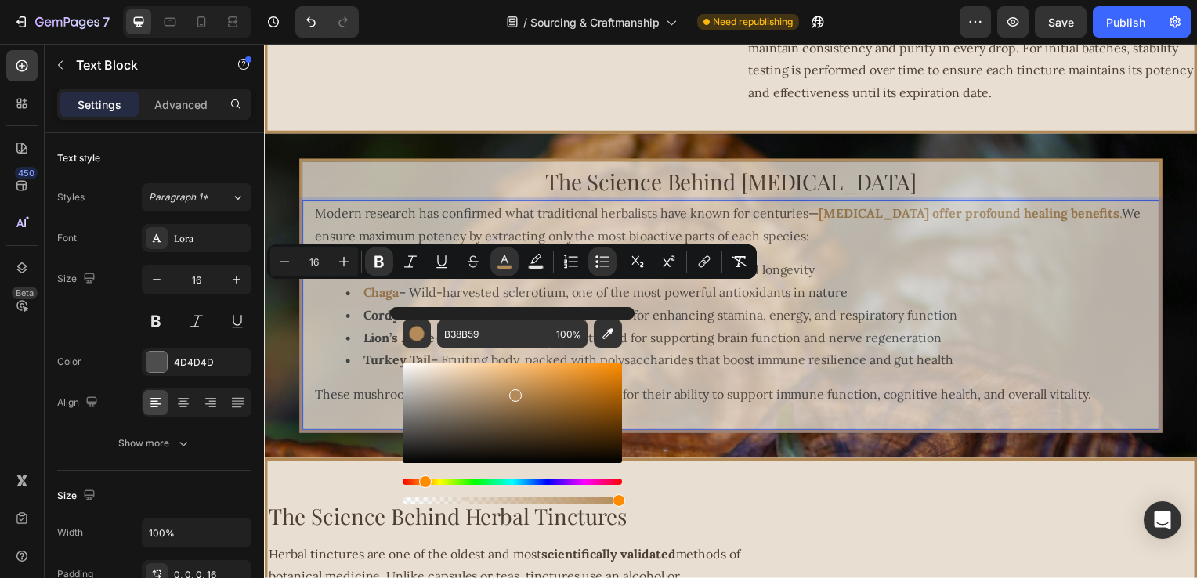
click at [364, 347] on strong "Lion’s Mane" at bounding box center [400, 340] width 72 height 16
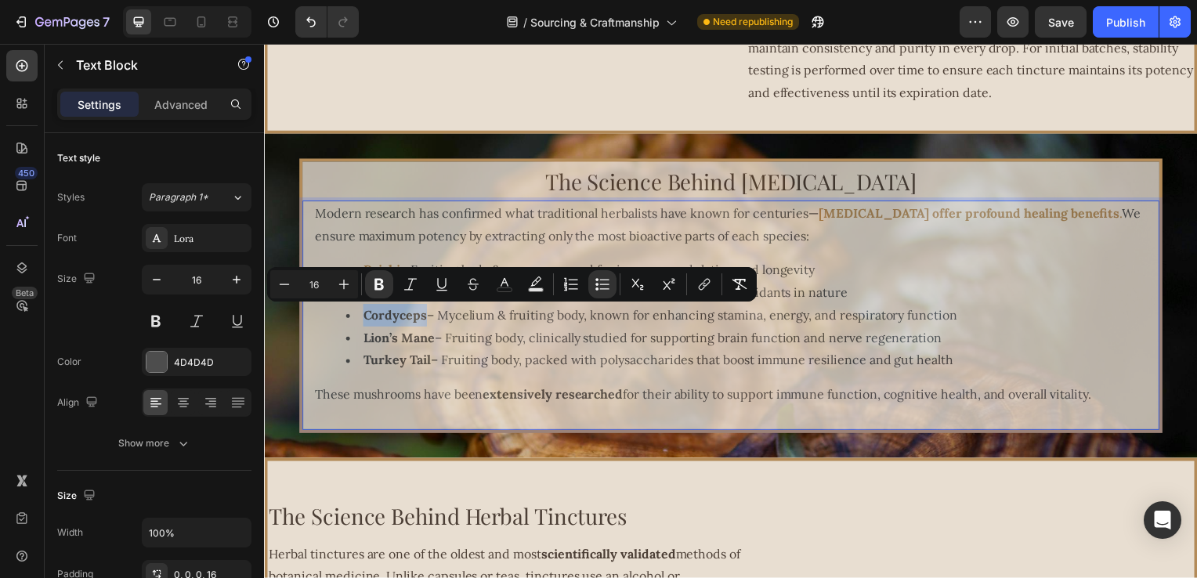
drag, startPoint x: 354, startPoint y: 319, endPoint x: 418, endPoint y: 322, distance: 64.3
click at [419, 321] on li "Cordyceps – Mycelium & fruiting body, known for enhancing stamina, energy, and …" at bounding box center [755, 317] width 818 height 23
click at [507, 291] on icon "Editor contextual toolbar" at bounding box center [505, 285] width 16 height 16
type input "4D4D4D"
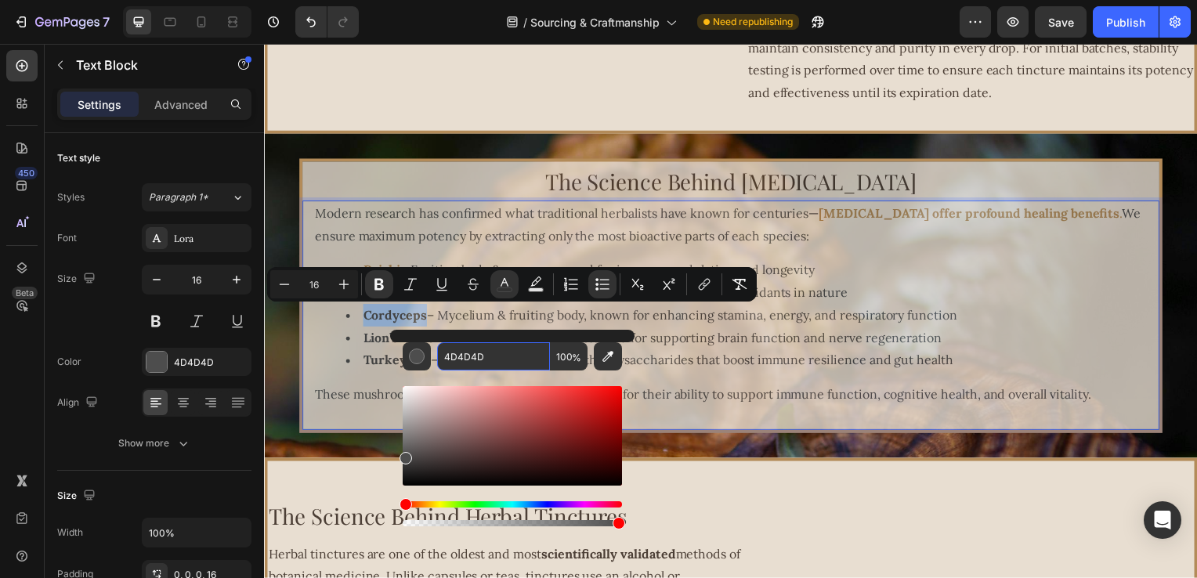
click at [505, 350] on input "4D4D4D" at bounding box center [493, 356] width 113 height 28
paste input "B38B59"
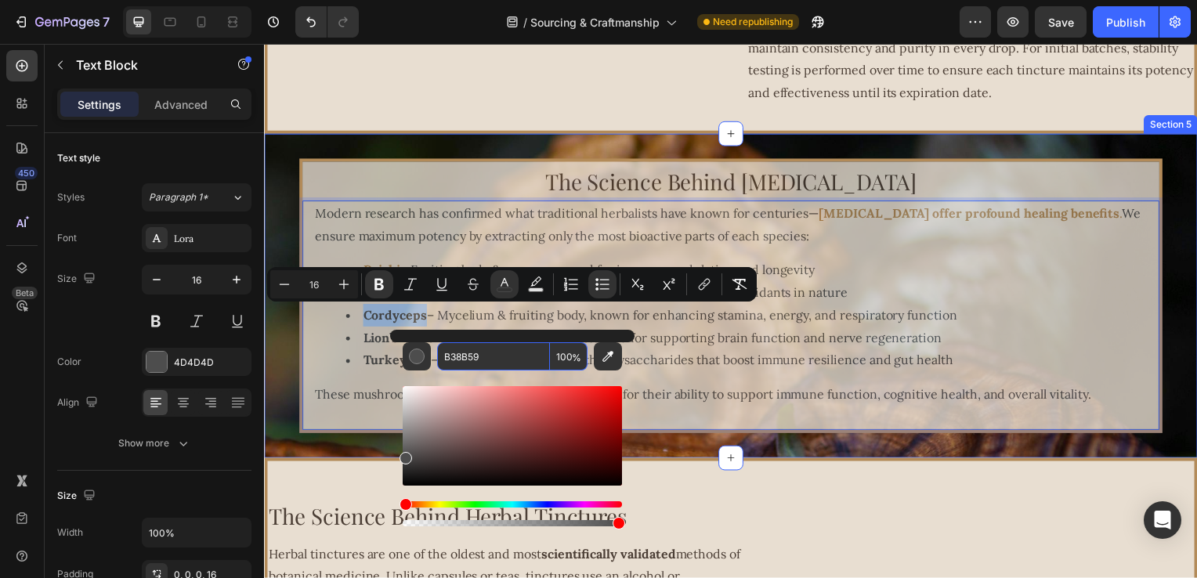
type input "B38B59"
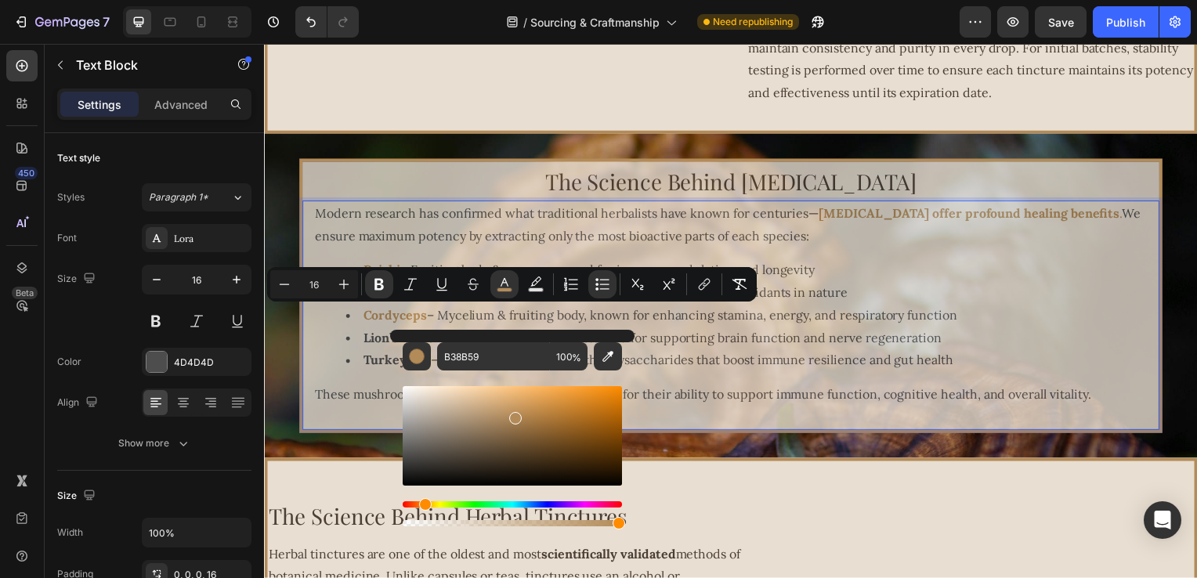
click at [364, 365] on strong "Turkey Tail" at bounding box center [398, 363] width 68 height 16
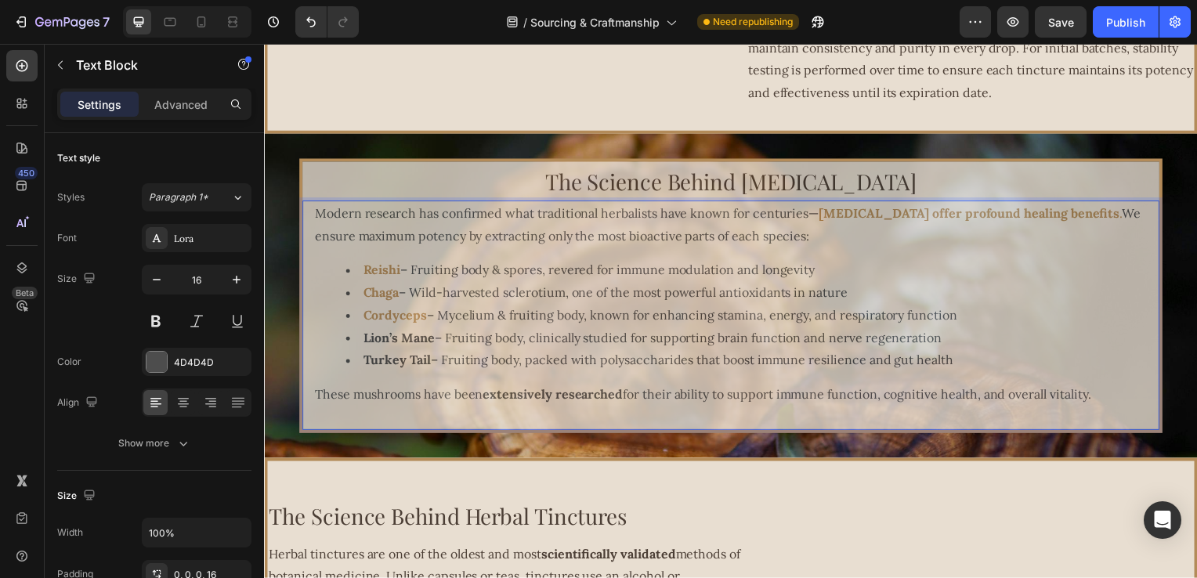
click at [364, 346] on strong "Lion’s Mane" at bounding box center [400, 340] width 72 height 16
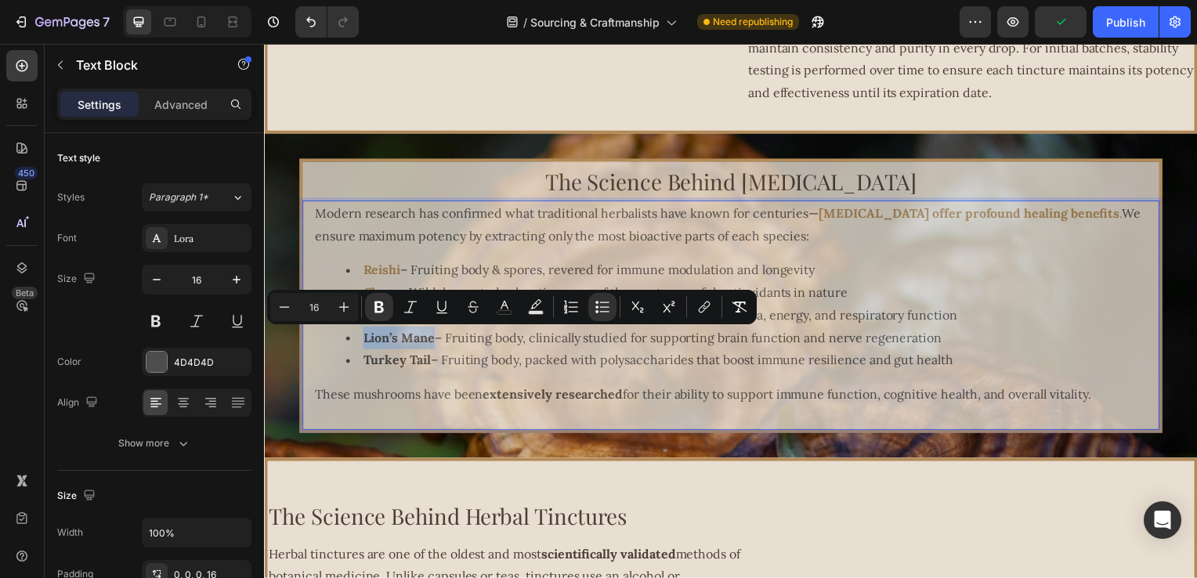
drag, startPoint x: 357, startPoint y: 346, endPoint x: 425, endPoint y: 344, distance: 68.2
click at [425, 344] on li "Lion’s Mane – Fruiting body, clinically studied for supporting brain function a…" at bounding box center [755, 340] width 818 height 23
click at [506, 306] on icon "Editor contextual toolbar" at bounding box center [505, 305] width 8 height 9
type input "4D4D4D"
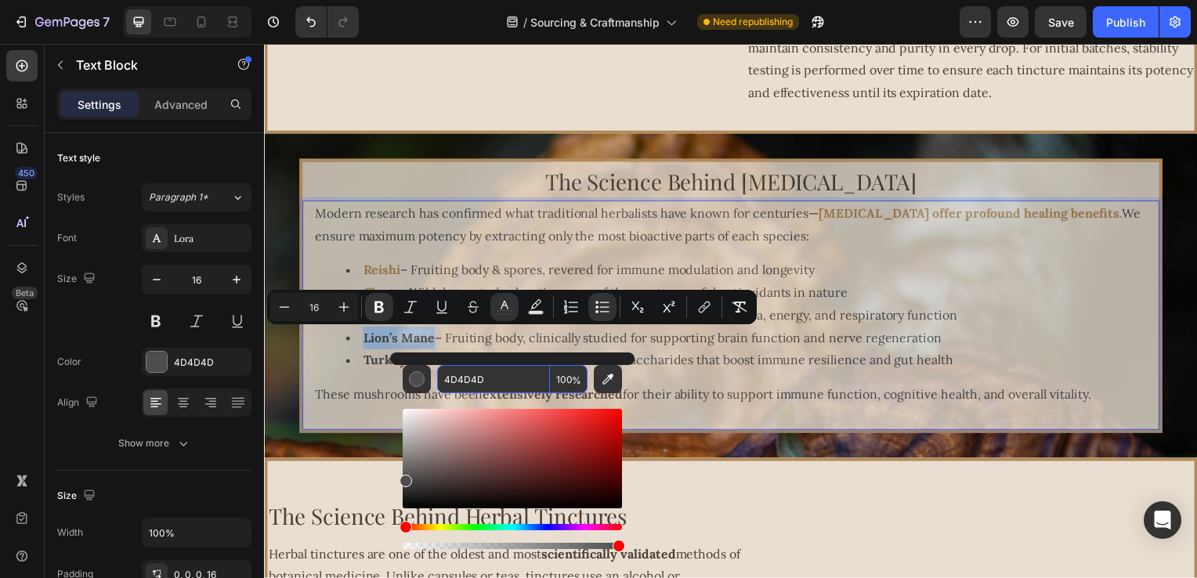
click at [498, 382] on input "4D4D4D" at bounding box center [493, 379] width 113 height 28
paste input "B38B59"
type input "B38B59"
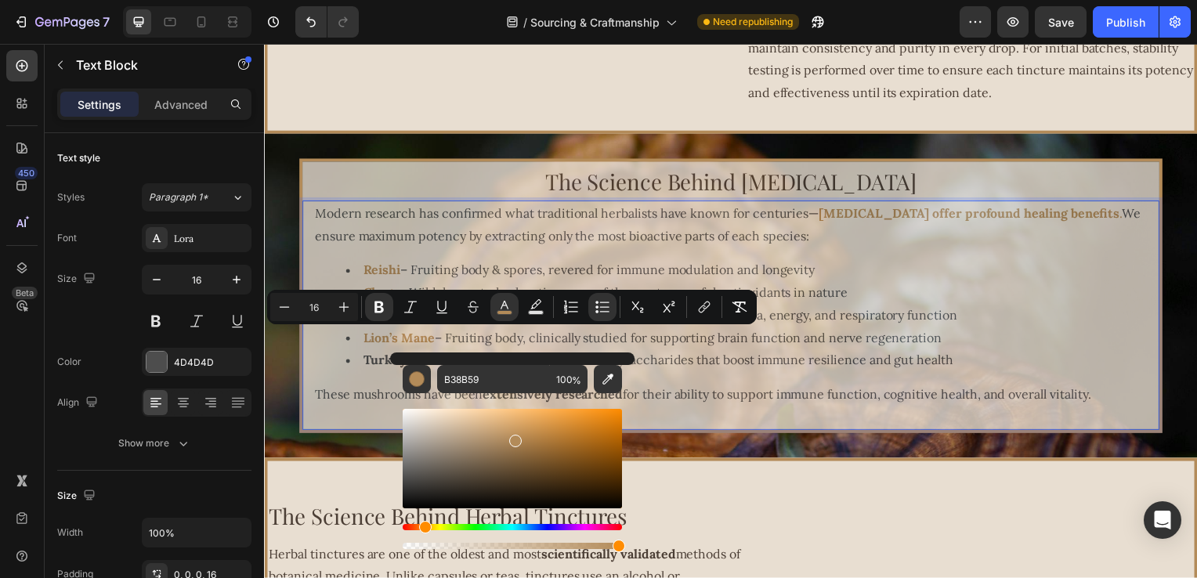
click at [371, 371] on li "Turkey Tail – Fruiting body, packed with polysaccharides that boost immune resi…" at bounding box center [755, 363] width 818 height 23
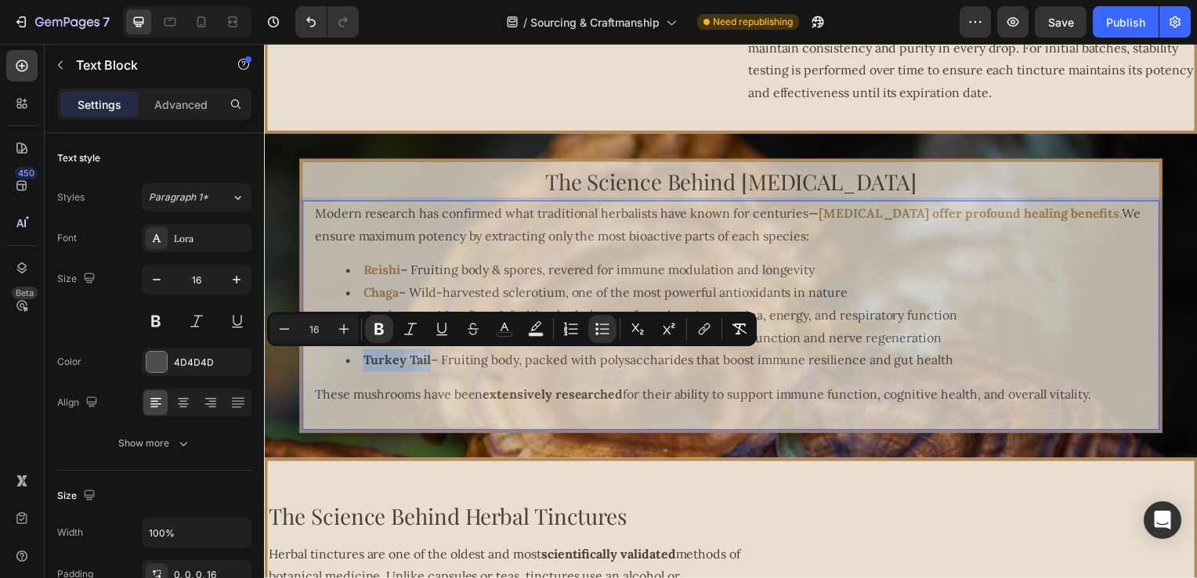
drag, startPoint x: 360, startPoint y: 366, endPoint x: 425, endPoint y: 369, distance: 64.3
click at [425, 369] on strong "Turkey Tail" at bounding box center [398, 363] width 68 height 16
click at [511, 337] on button "color" at bounding box center [505, 329] width 28 height 28
type input "4D4D4D"
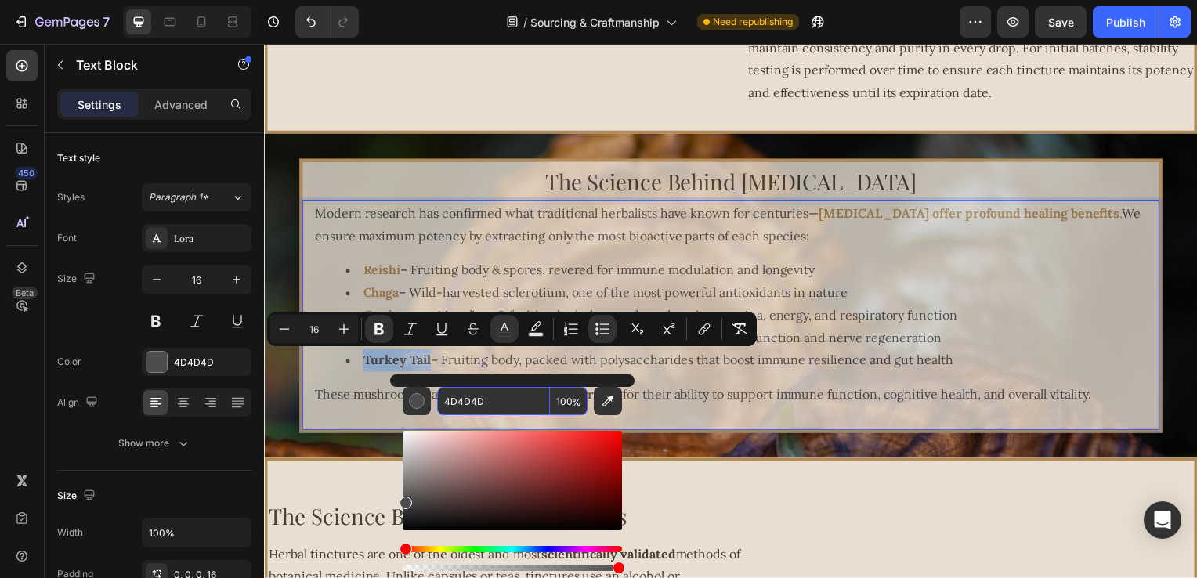
click at [495, 403] on input "4D4D4D" at bounding box center [493, 401] width 113 height 28
paste input "B38B59"
type input "B38B59"
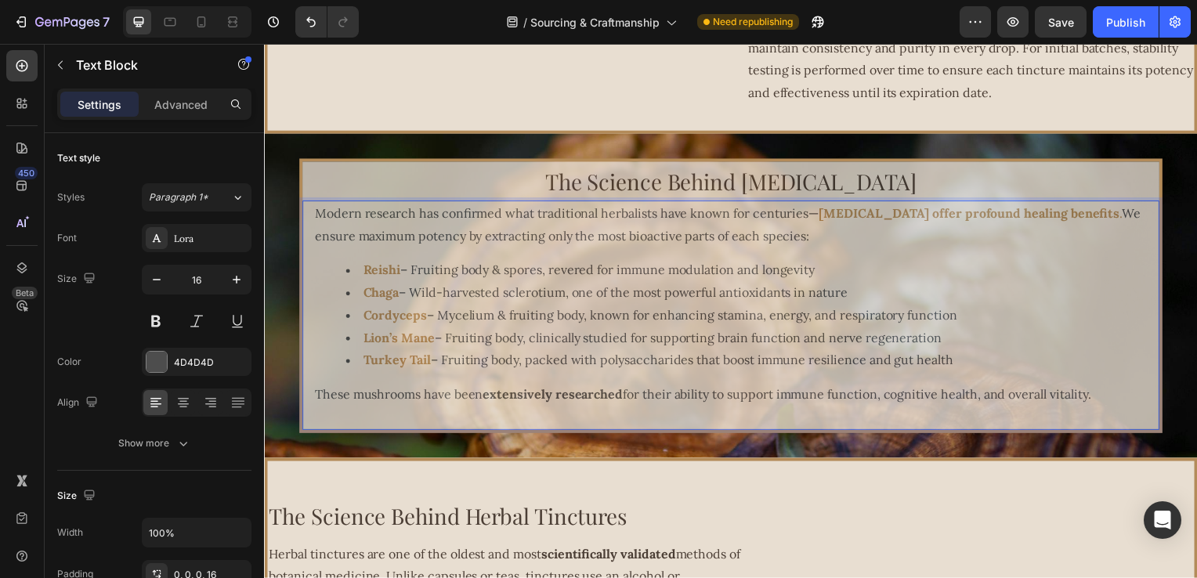
click at [730, 407] on p "These mushrooms have been extensively researched for their ability to support i…" at bounding box center [740, 397] width 850 height 23
click at [498, 400] on strong "extensively researched" at bounding box center [554, 397] width 141 height 16
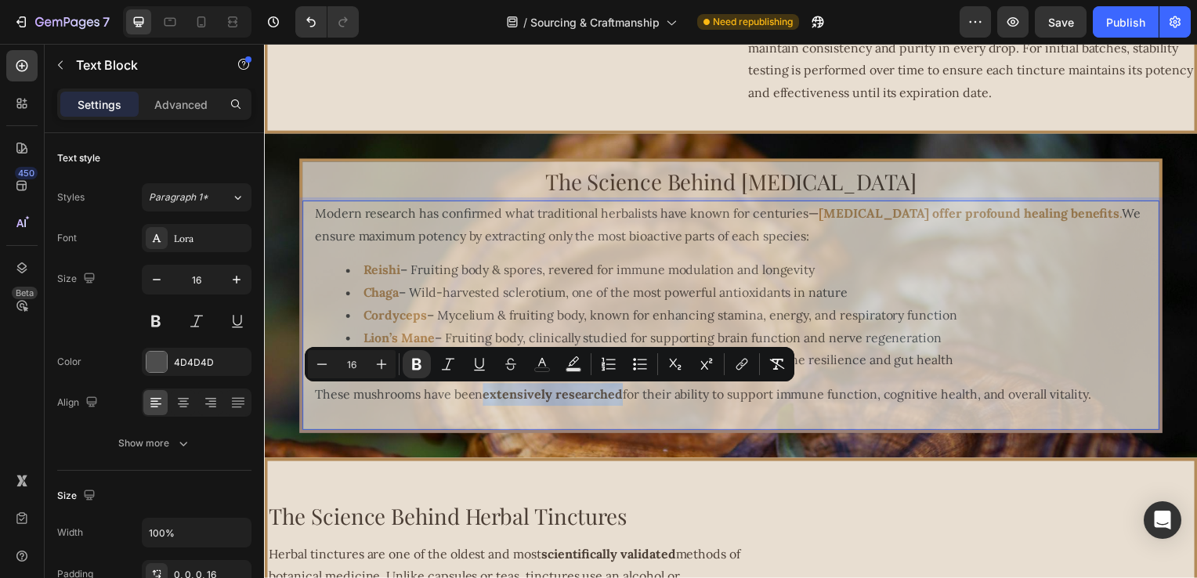
drag, startPoint x: 484, startPoint y: 400, endPoint x: 617, endPoint y: 401, distance: 133.2
click at [620, 401] on p "These mushrooms have been extensively researched for their ability to support i…" at bounding box center [740, 397] width 850 height 23
click at [538, 368] on icon "Editor contextual toolbar" at bounding box center [542, 365] width 16 height 16
type input "4D4D4D"
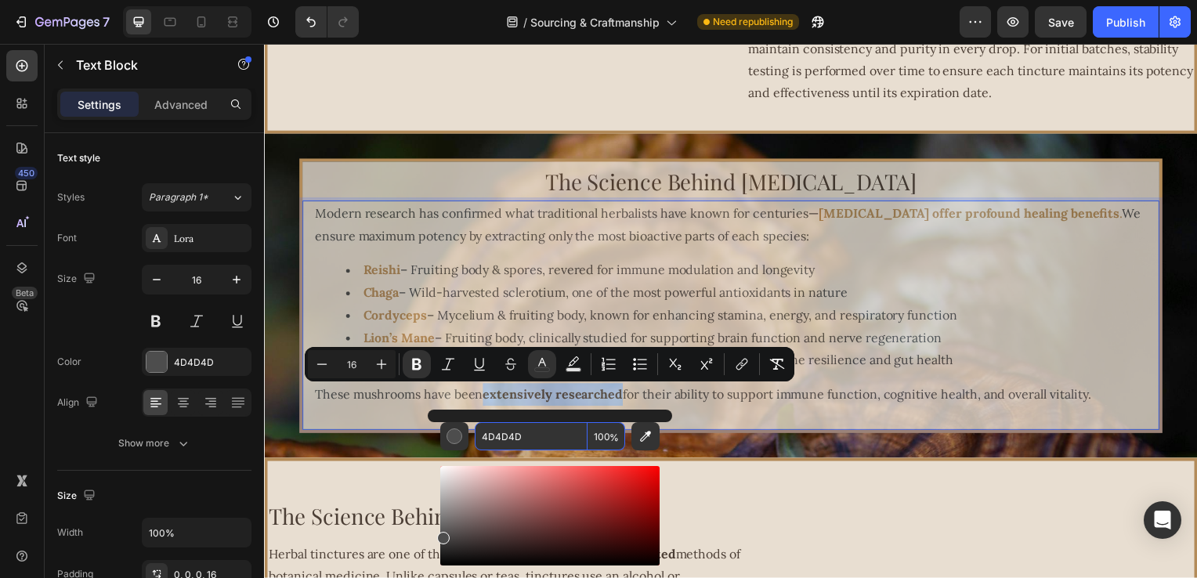
click at [537, 431] on input "4D4D4D" at bounding box center [531, 436] width 113 height 28
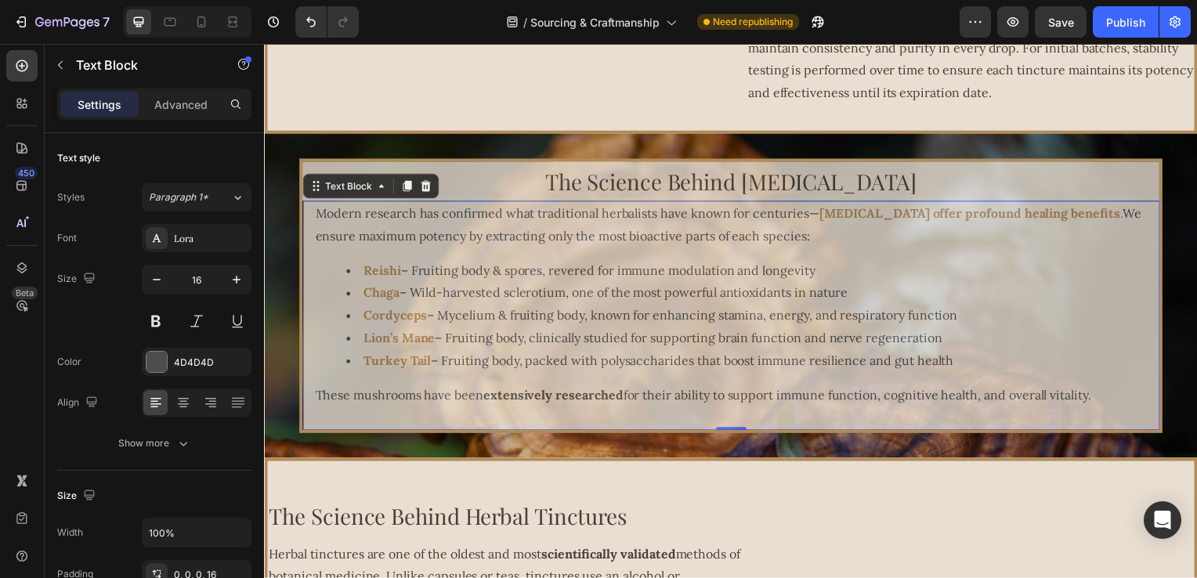
click at [315, 270] on ul "Reishi – Fruiting body & spores, revered for immune modulation and longevity Ch…" at bounding box center [740, 317] width 850 height 113
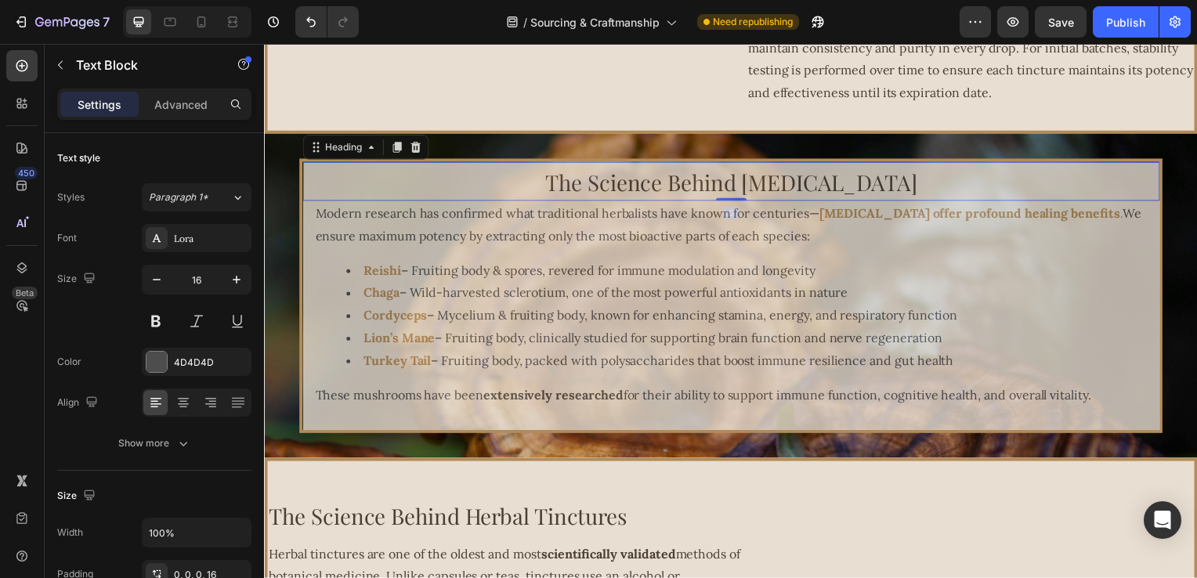
click at [328, 188] on h2 "The Science Behind Medicinal Mushrooms" at bounding box center [735, 182] width 864 height 39
click at [306, 210] on div "Modern research has confirmed what traditional herbalists have known for centur…" at bounding box center [735, 317] width 864 height 231
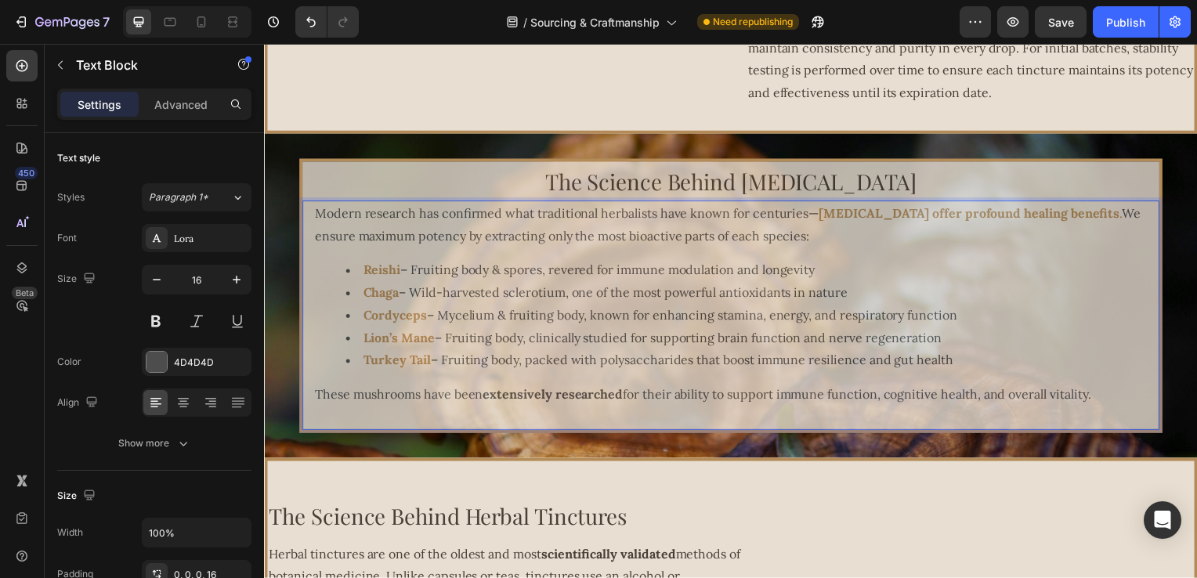
click at [452, 203] on div "Modern research has confirmed what traditional herbalists have known for centur…" at bounding box center [735, 317] width 864 height 231
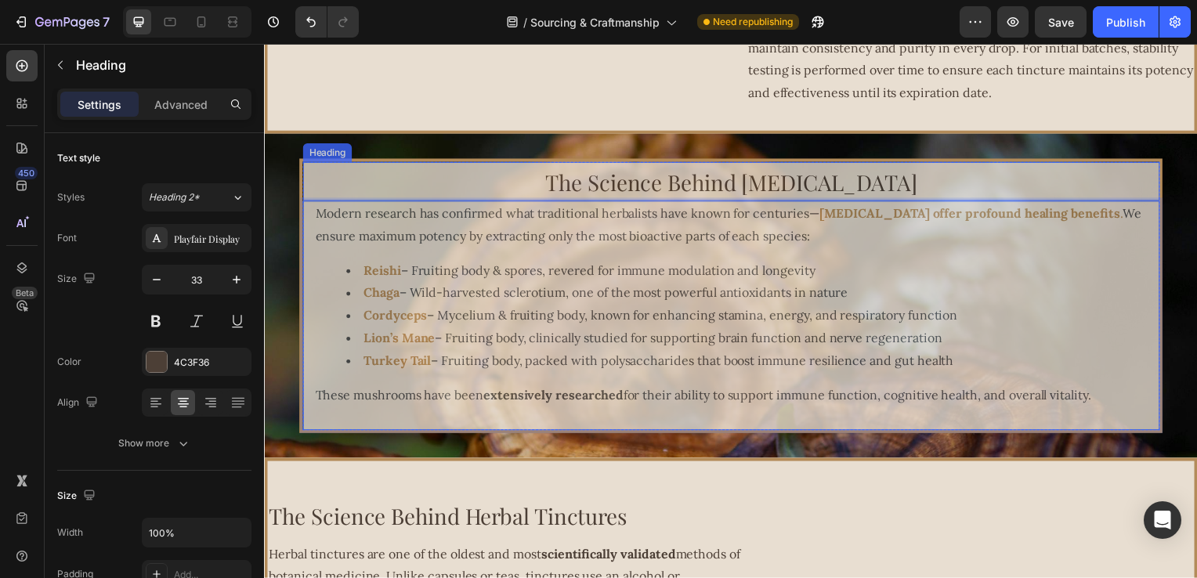
click at [450, 199] on h2 "The Science Behind Medicinal Mushrooms" at bounding box center [735, 182] width 864 height 39
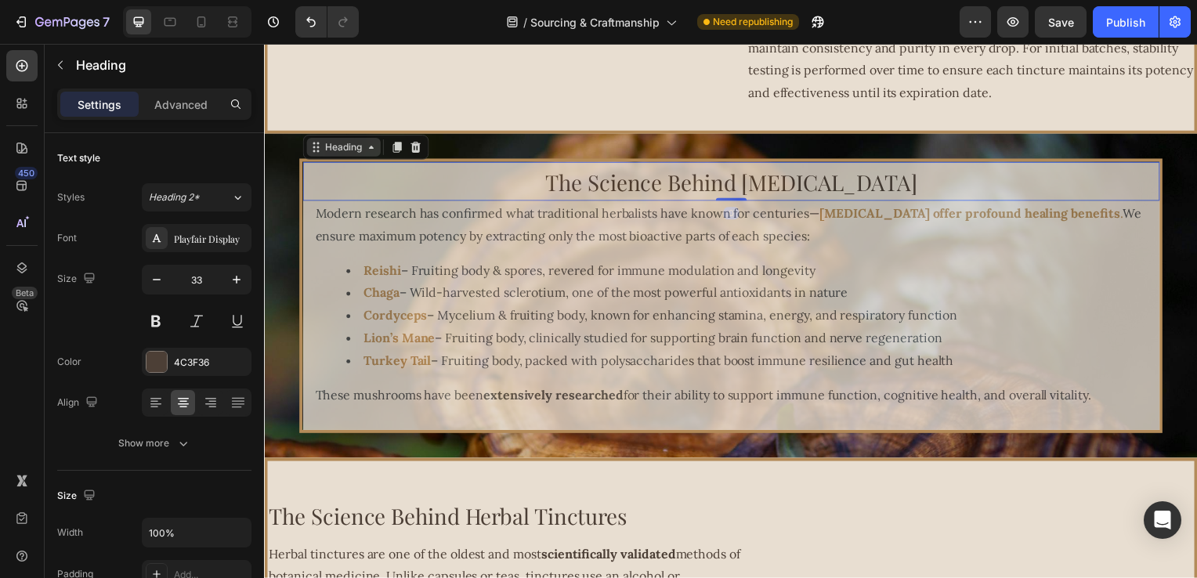
click at [326, 150] on div "Heading" at bounding box center [343, 148] width 43 height 14
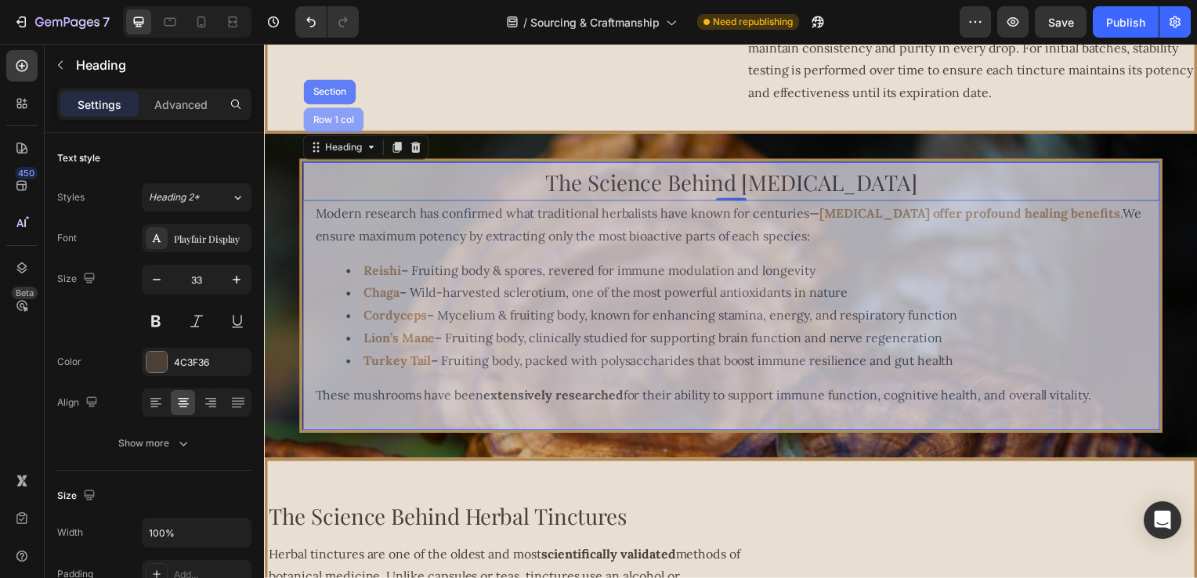
click at [324, 123] on div "Row 1 col" at bounding box center [334, 120] width 48 height 9
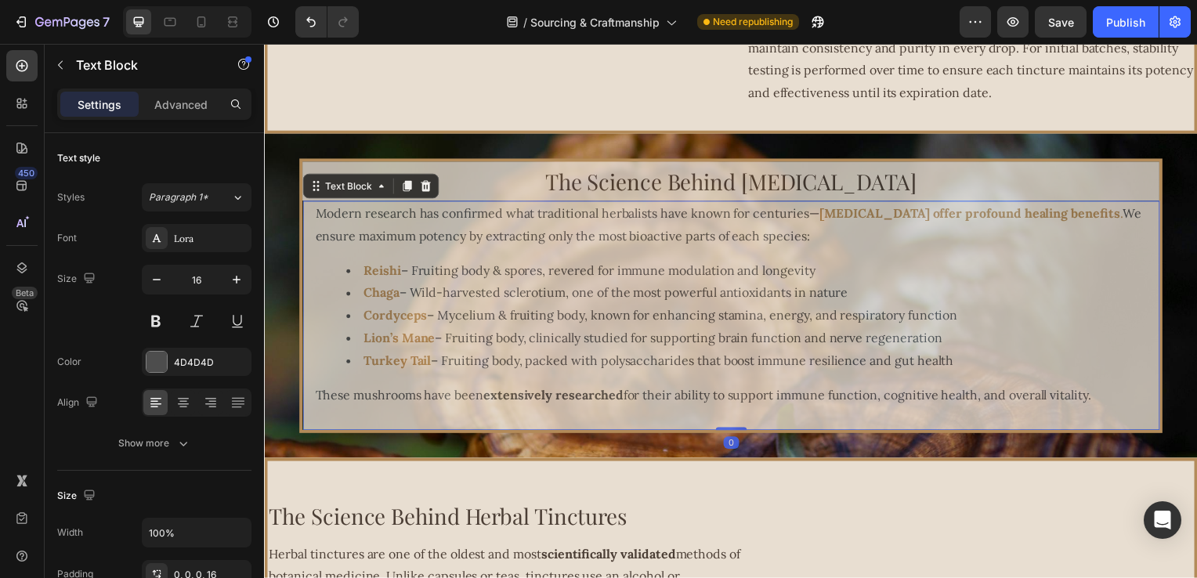
click at [1077, 244] on p "Modern research has confirmed what traditional herbalists have known for centur…" at bounding box center [740, 226] width 850 height 45
click at [340, 185] on div "Text Block" at bounding box center [348, 187] width 53 height 14
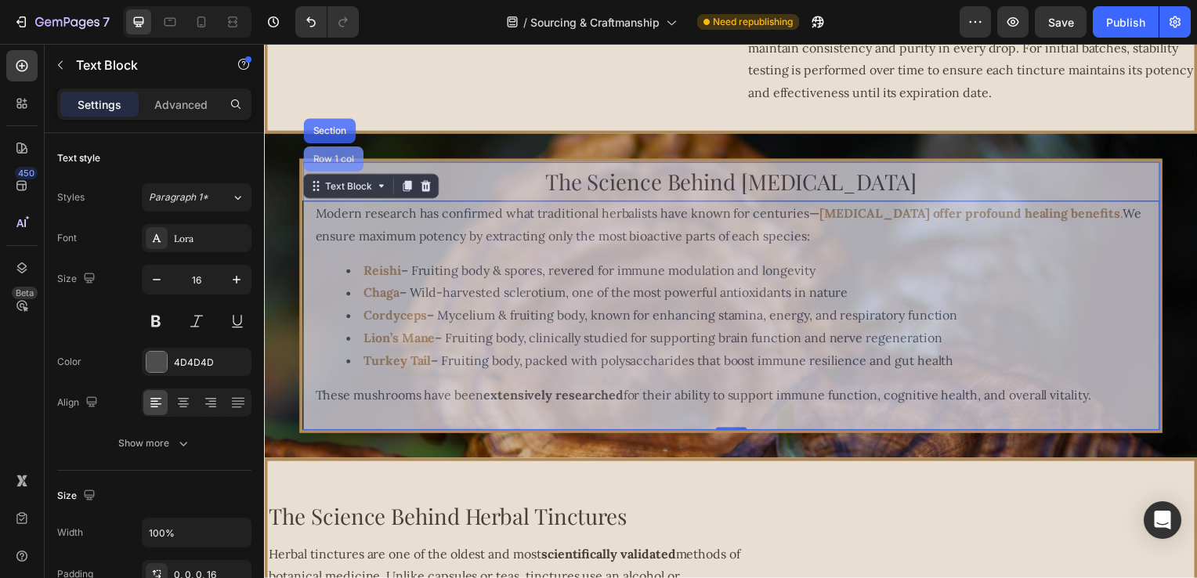
click at [336, 152] on div "Row 1 col" at bounding box center [333, 159] width 60 height 25
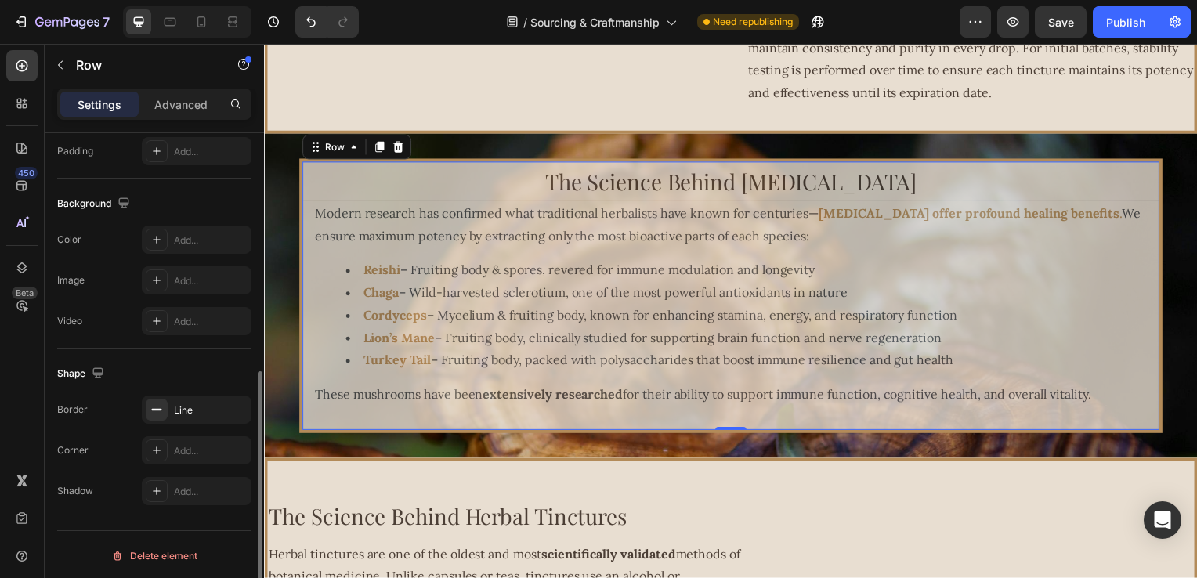
scroll to position [229, 0]
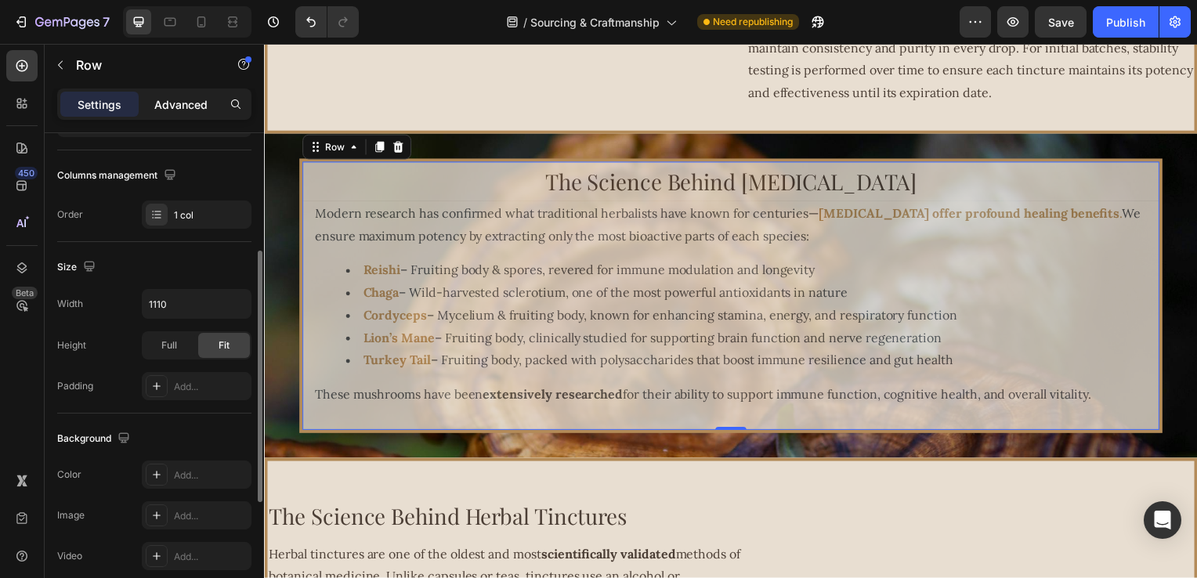
click at [162, 105] on p "Advanced" at bounding box center [180, 104] width 53 height 16
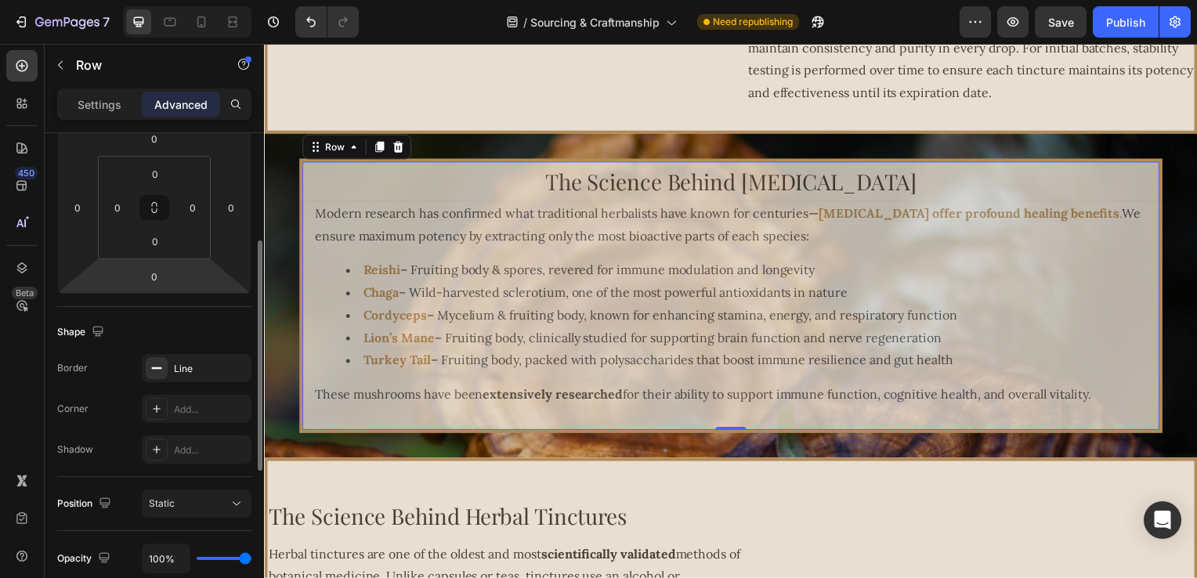
scroll to position [386, 0]
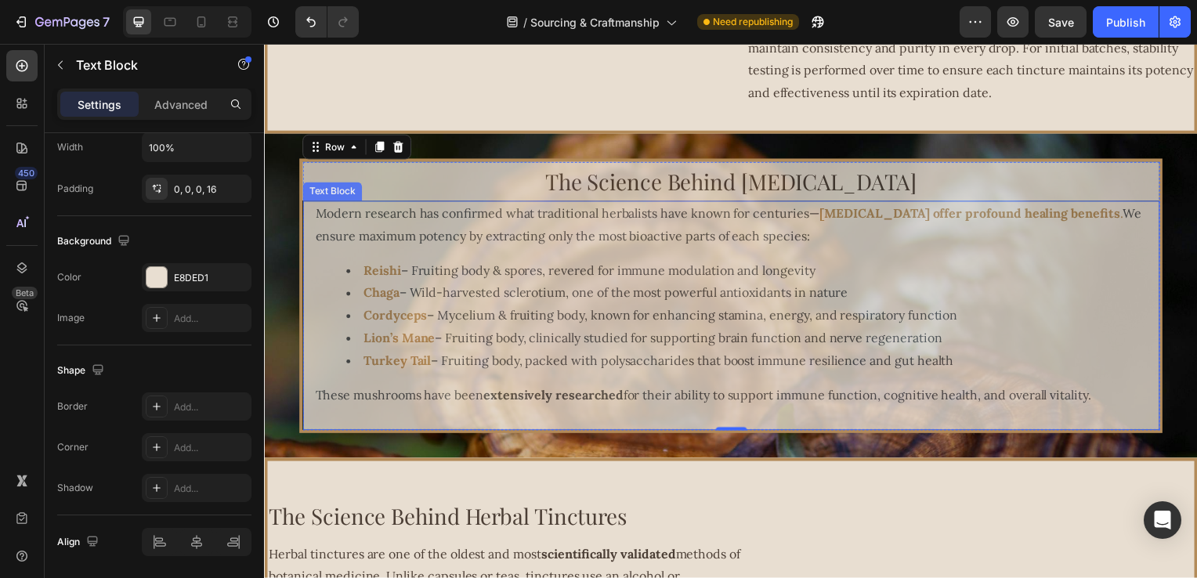
click at [305, 203] on div "Modern research has confirmed what traditional herbalists have known for centur…" at bounding box center [735, 317] width 864 height 231
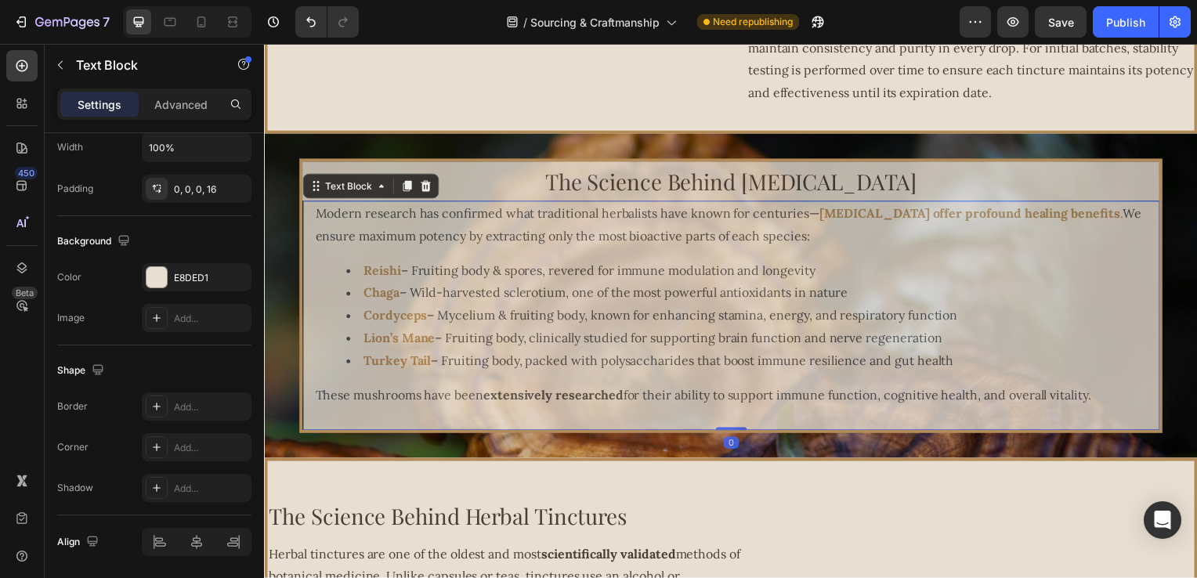
scroll to position [0, 0]
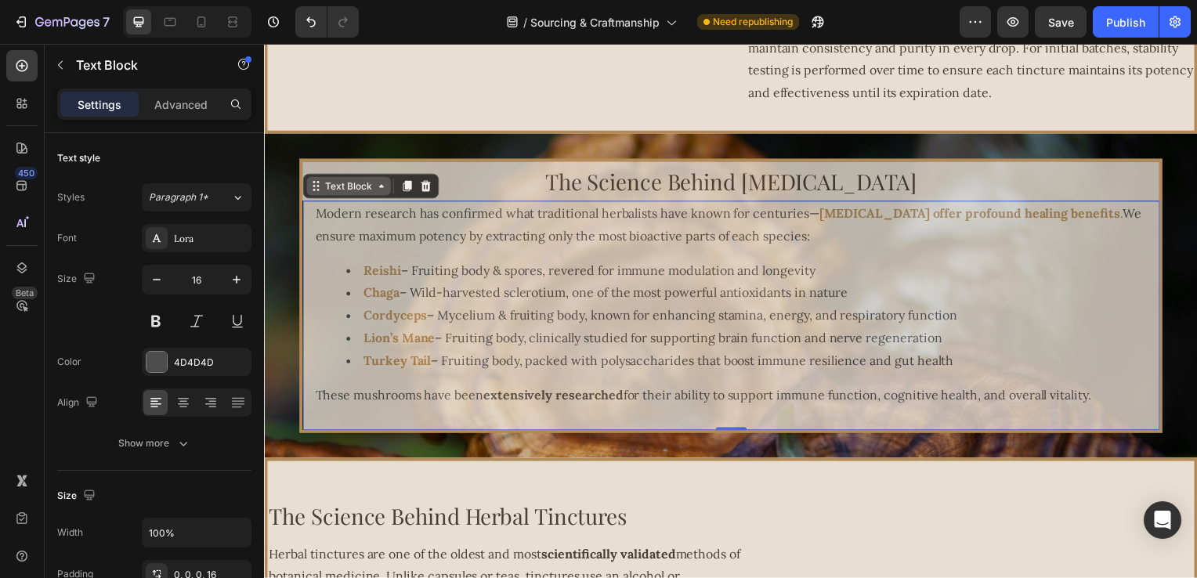
click at [353, 190] on div "Text Block" at bounding box center [348, 187] width 53 height 14
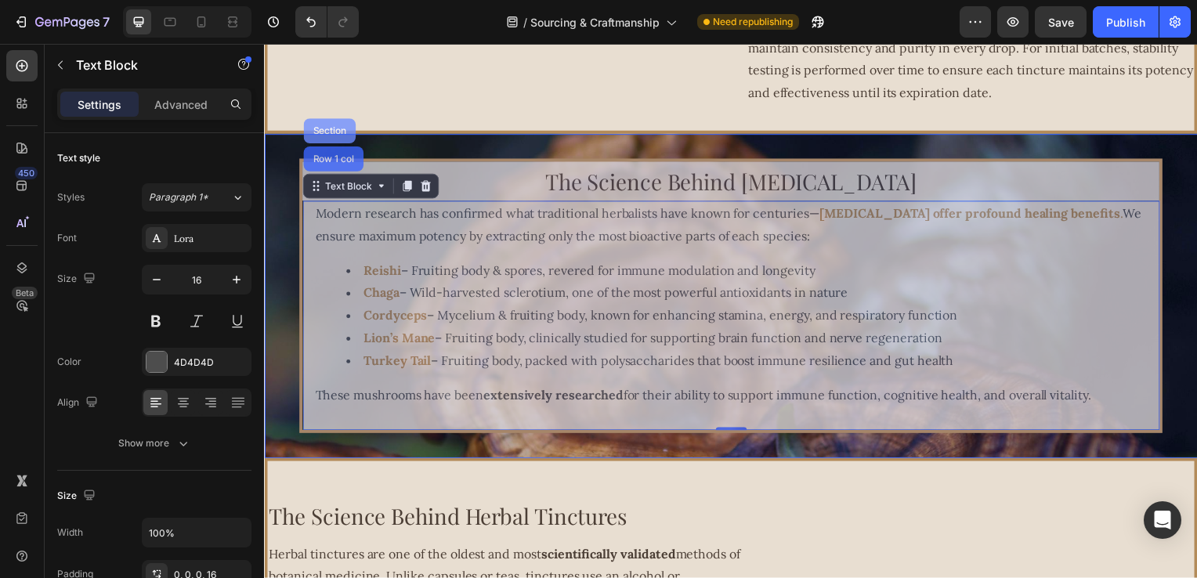
click at [318, 129] on div "Section" at bounding box center [330, 131] width 40 height 9
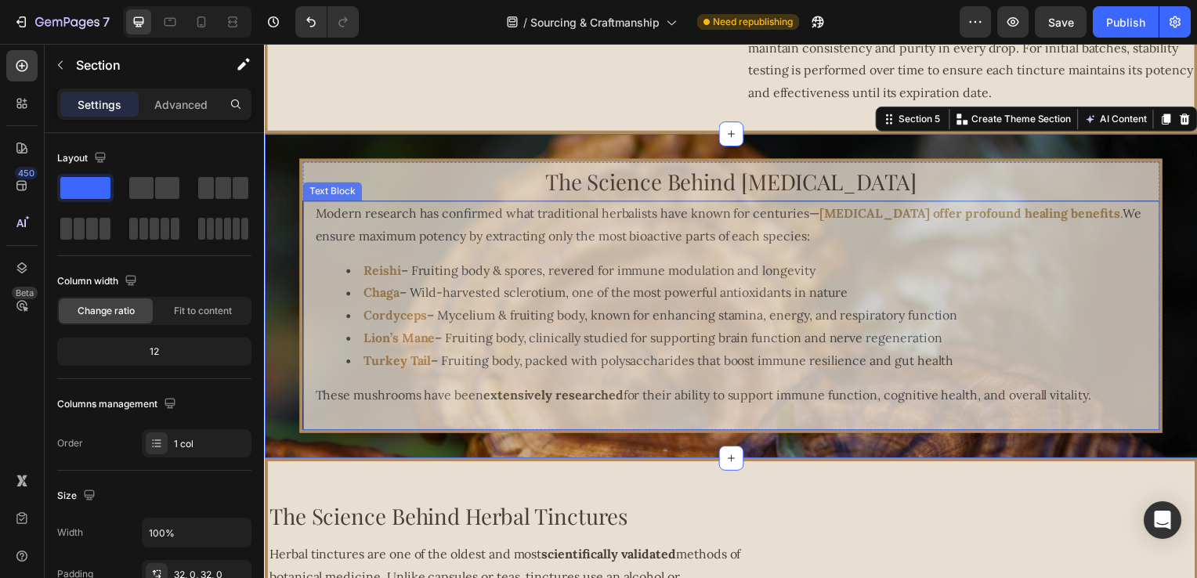
click at [328, 266] on ul "Reishi – Fruiting body & spores, revered for immune modulation and longevity Ch…" at bounding box center [740, 317] width 850 height 113
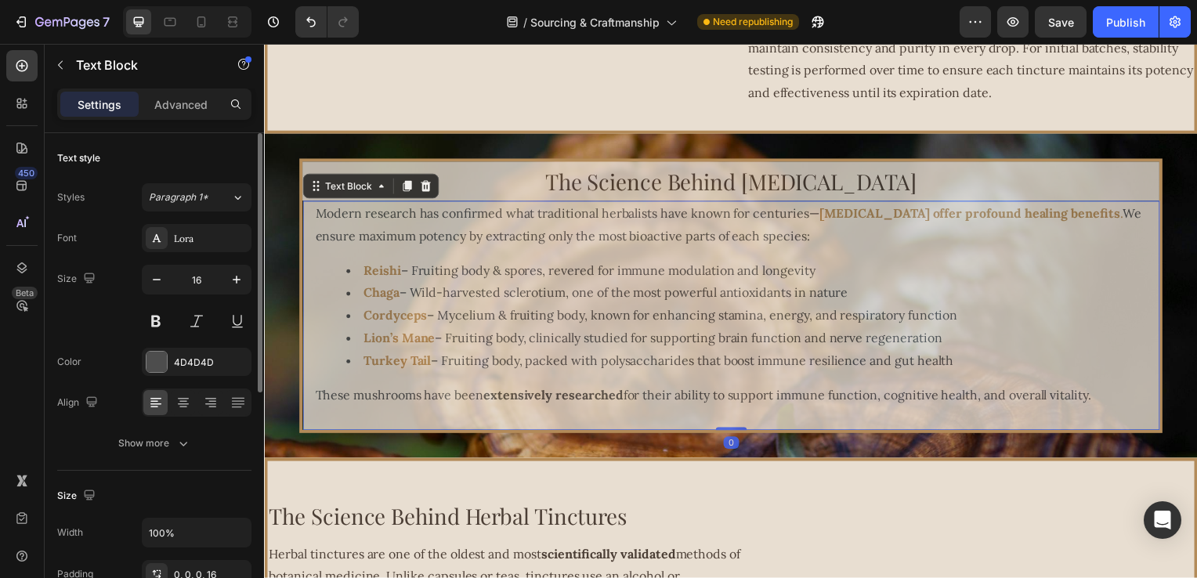
scroll to position [157, 0]
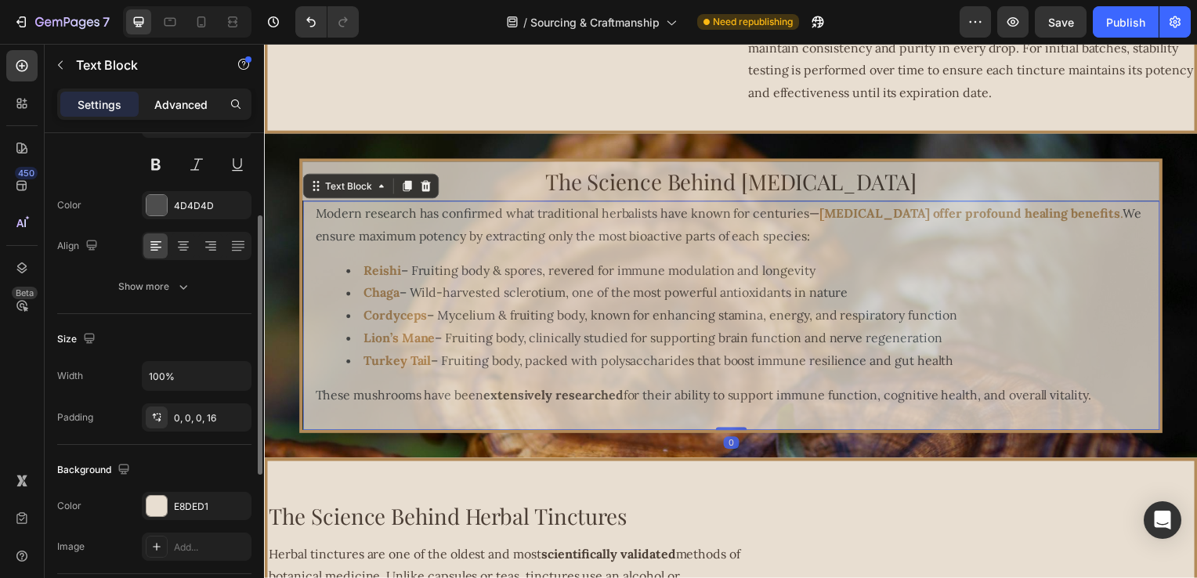
click at [181, 98] on p "Advanced" at bounding box center [180, 104] width 53 height 16
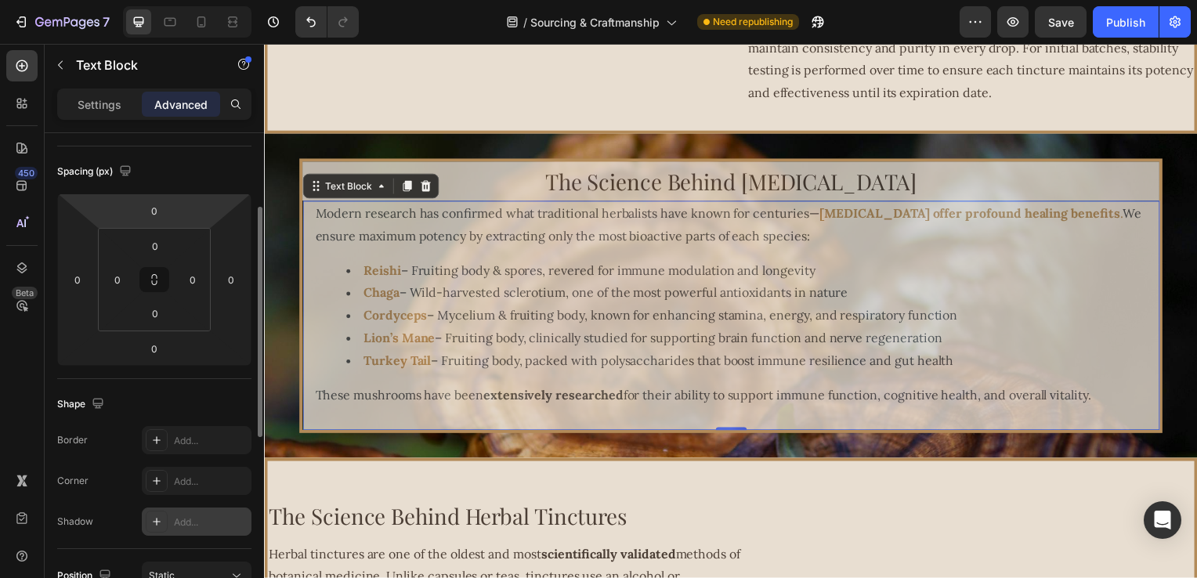
scroll to position [392, 0]
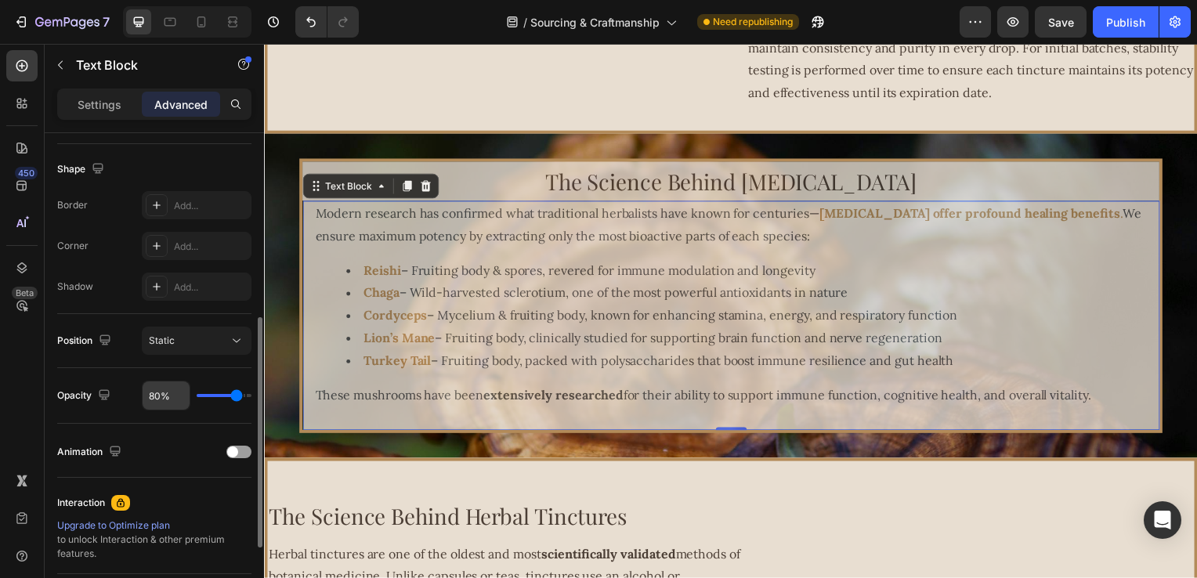
click at [154, 387] on input "80%" at bounding box center [166, 396] width 47 height 28
type input "8%"
type input "8"
type input "85%"
type input "85"
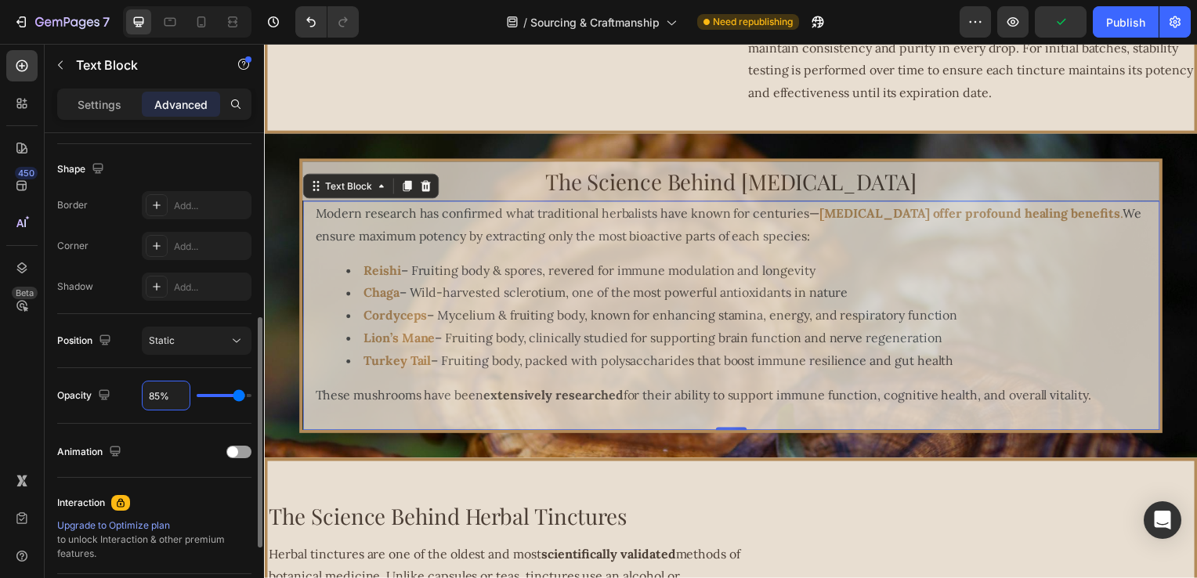
type input "8%"
type input "8"
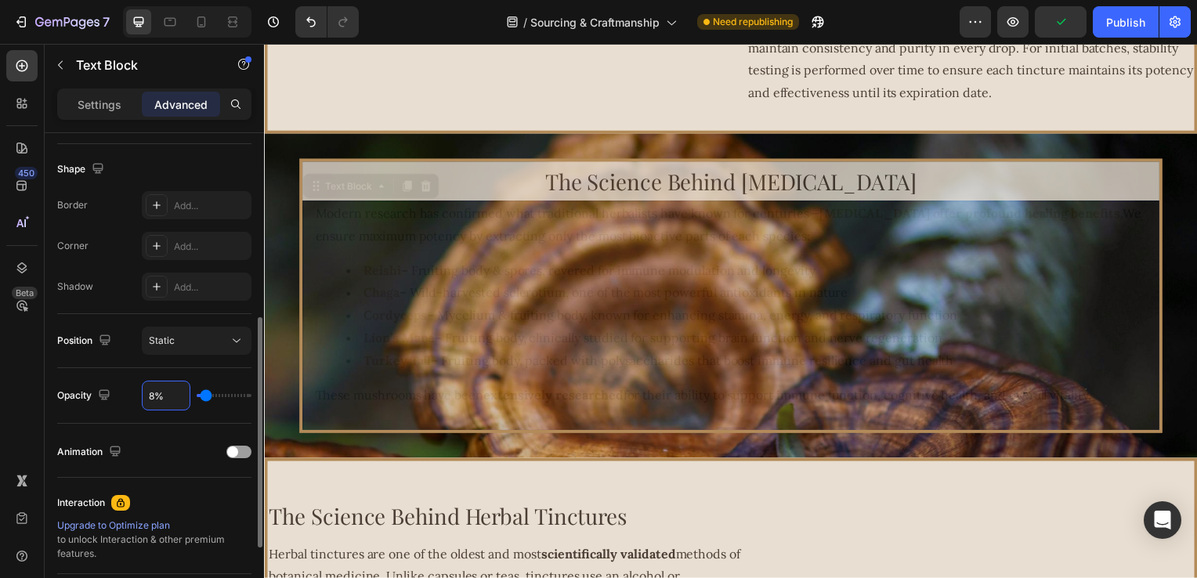
type input "88%"
type input "88"
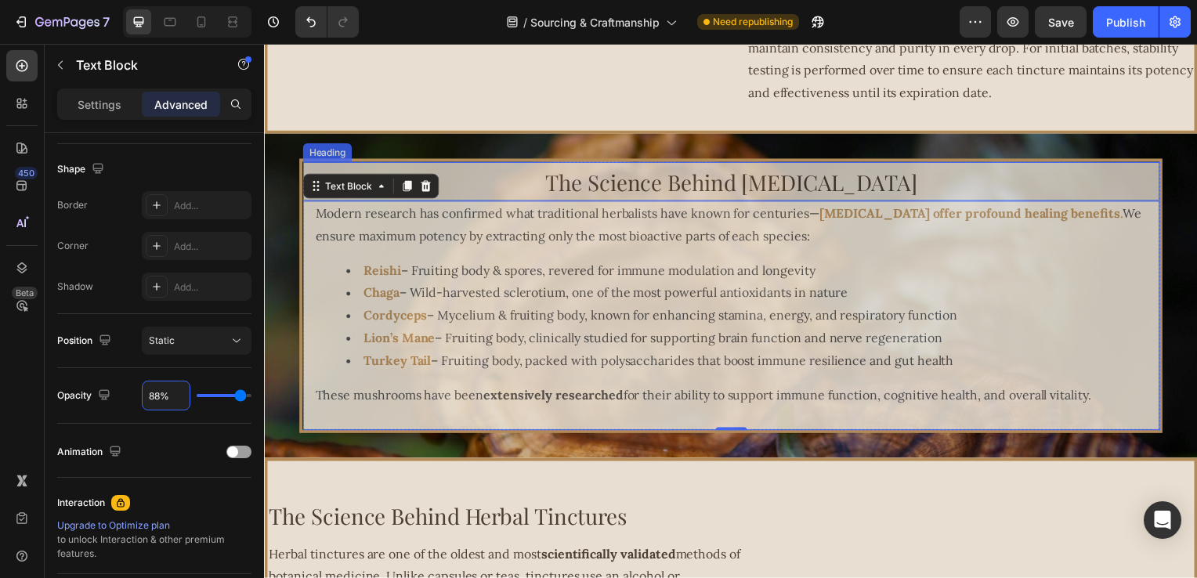
click at [447, 172] on h2 "The Science Behind Medicinal Mushrooms" at bounding box center [735, 182] width 864 height 39
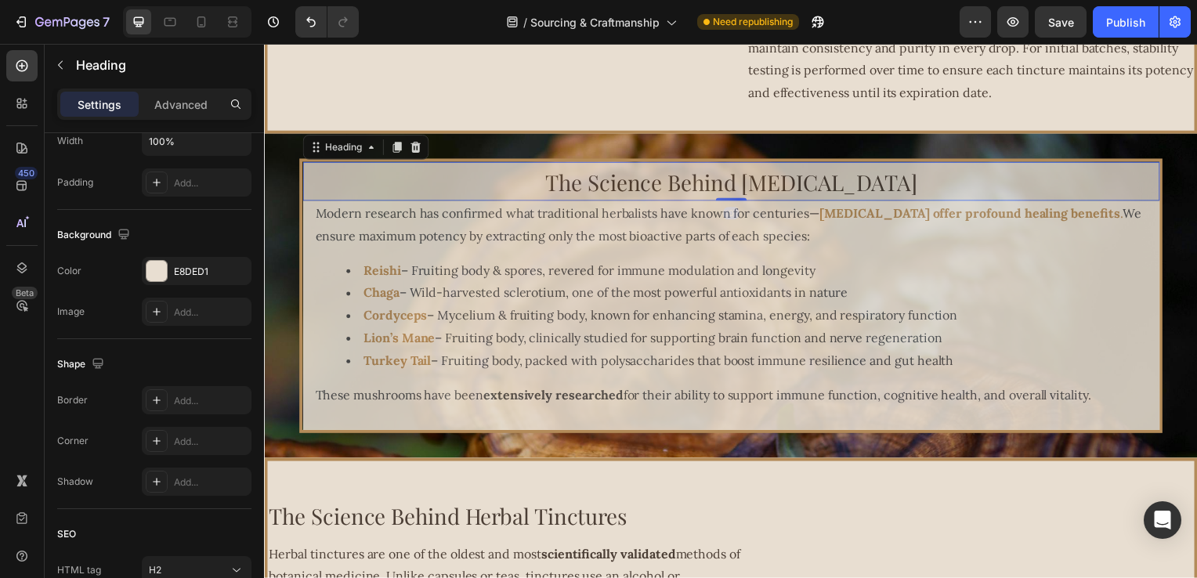
scroll to position [0, 0]
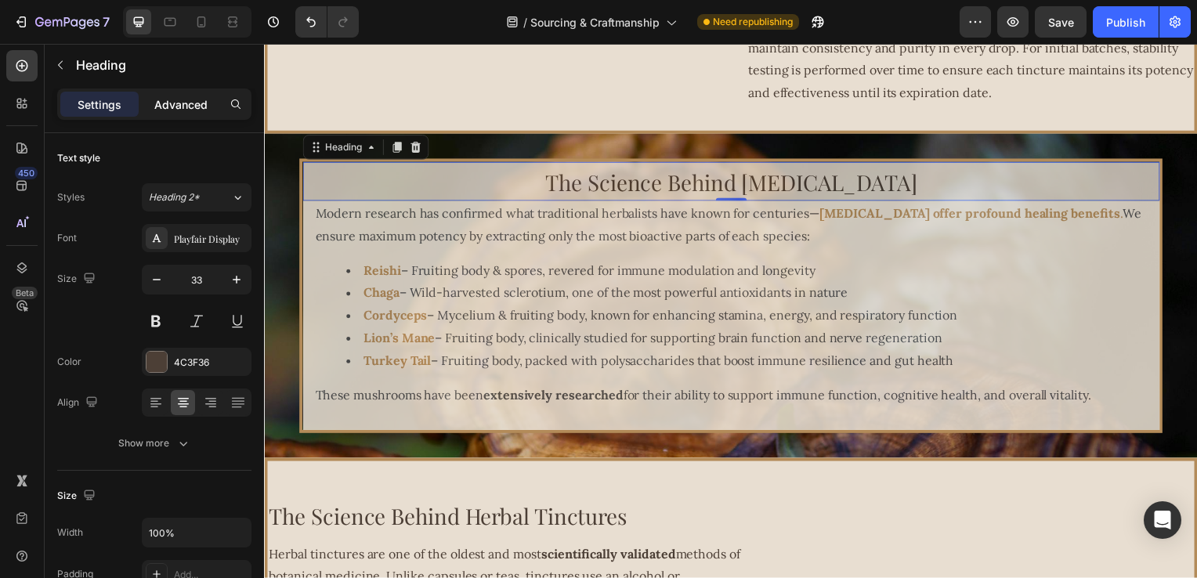
click at [165, 100] on p "Advanced" at bounding box center [180, 104] width 53 height 16
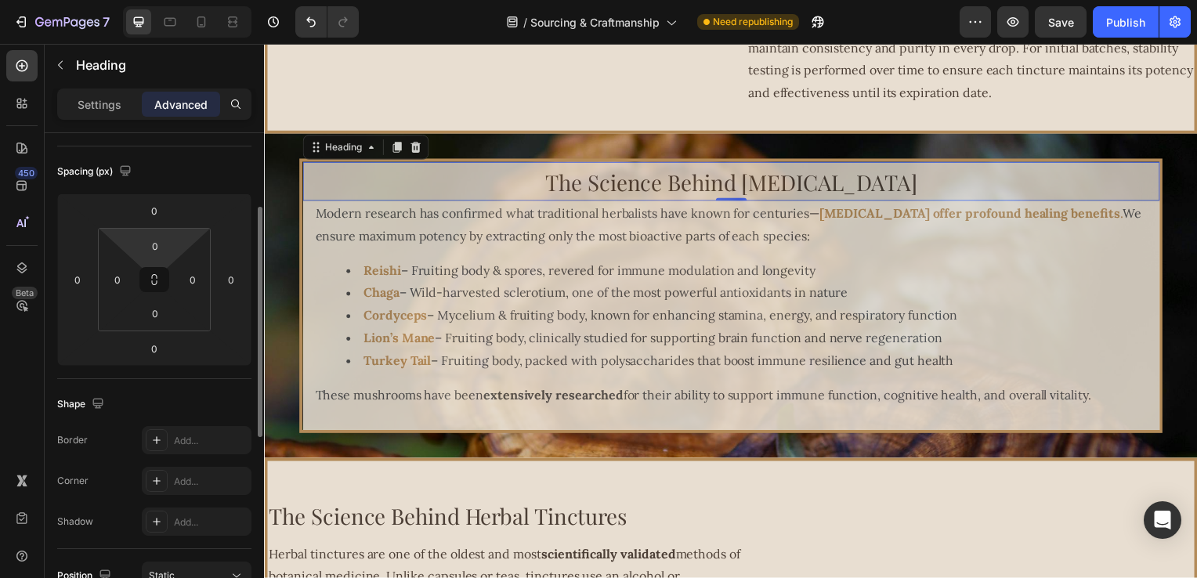
scroll to position [313, 0]
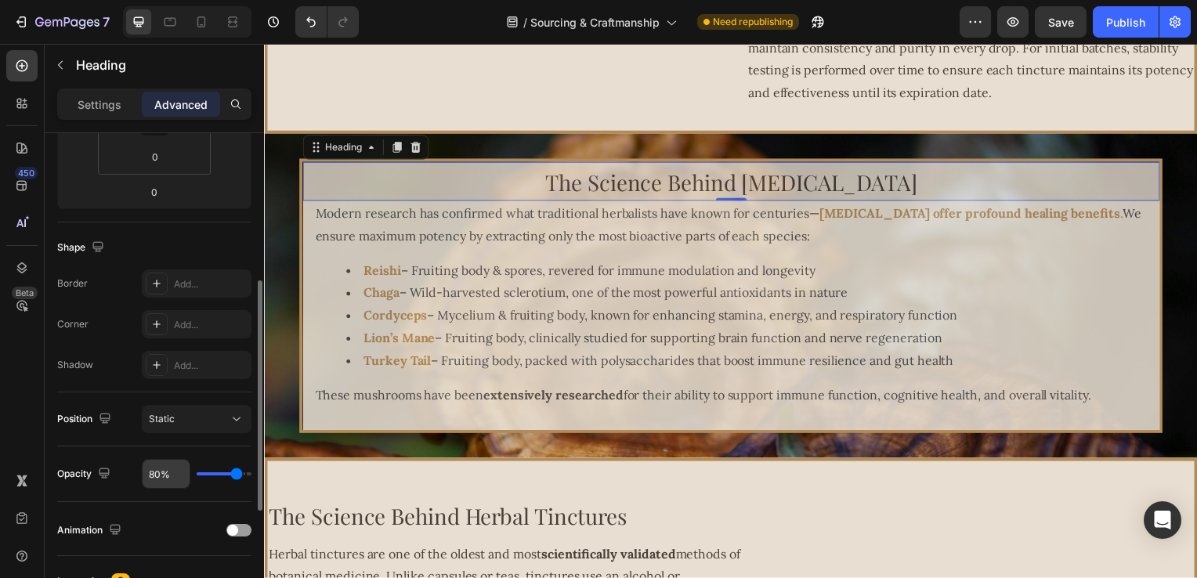
click at [158, 472] on input "80%" at bounding box center [166, 474] width 47 height 28
type input "8%"
type input "8"
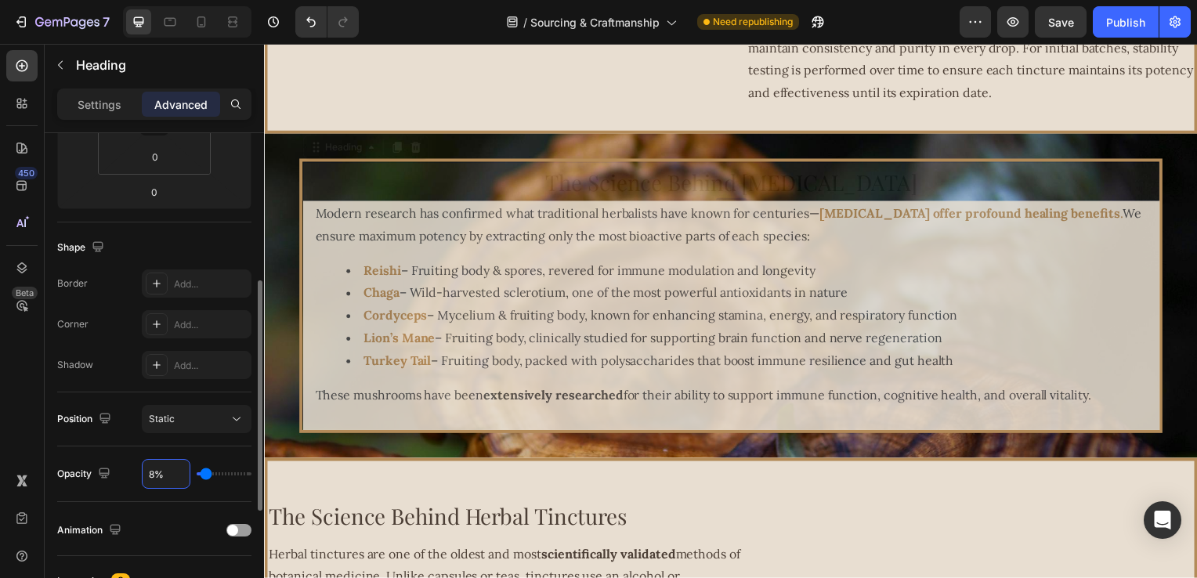
type input "88%"
type input "88"
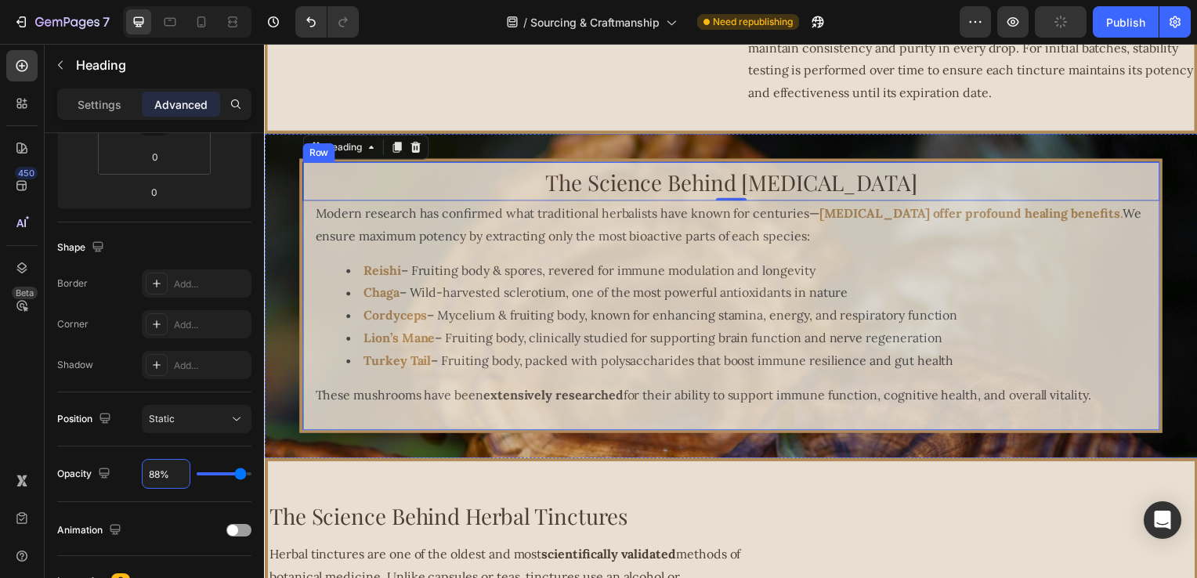
click at [292, 392] on div "The Science Behind Medicinal Mushrooms Heading 0 Modern research has confirmed …" at bounding box center [734, 298] width 940 height 277
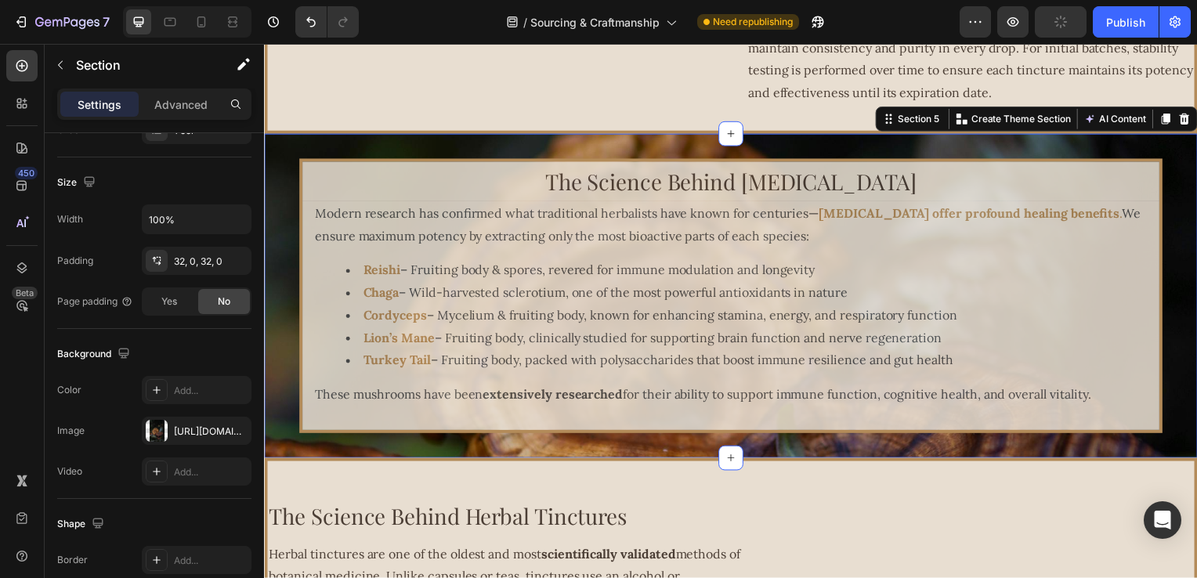
scroll to position [0, 0]
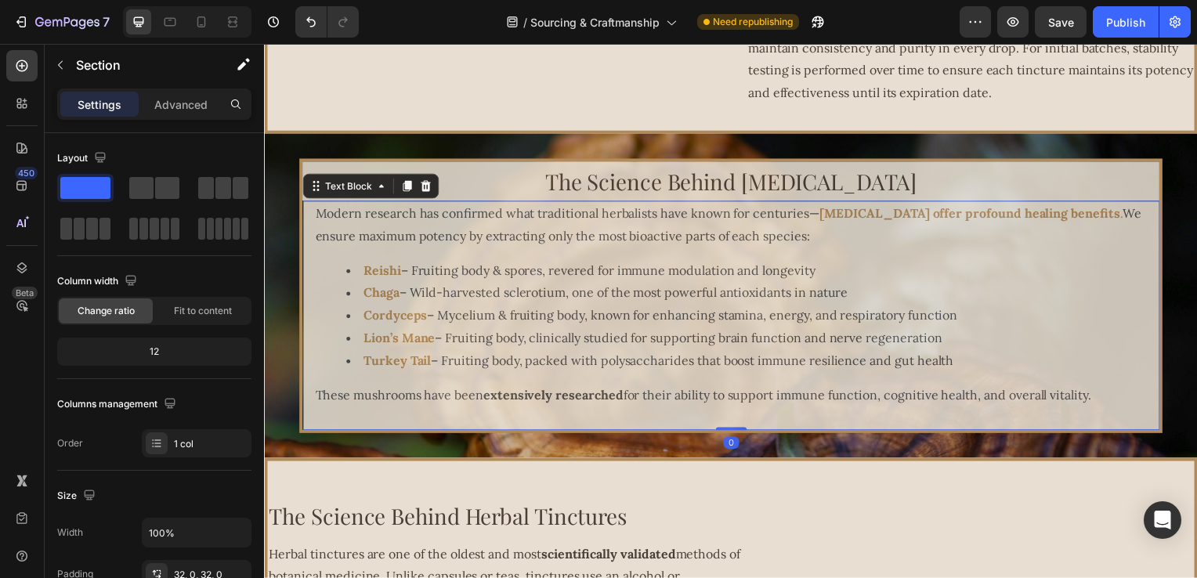
click at [490, 398] on strong "extensively researched" at bounding box center [554, 397] width 141 height 16
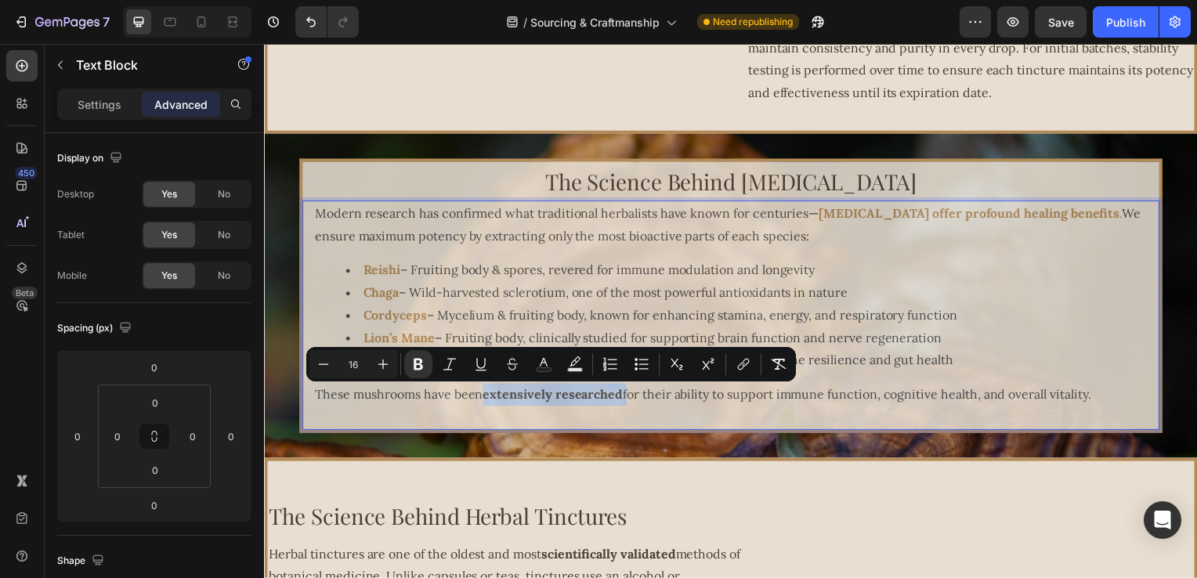
drag, startPoint x: 484, startPoint y: 400, endPoint x: 620, endPoint y: 404, distance: 136.4
click at [620, 404] on p "These mushrooms have been extensively researched for their ability to support i…" at bounding box center [740, 397] width 850 height 23
click at [534, 368] on button "Text Color" at bounding box center [544, 364] width 28 height 28
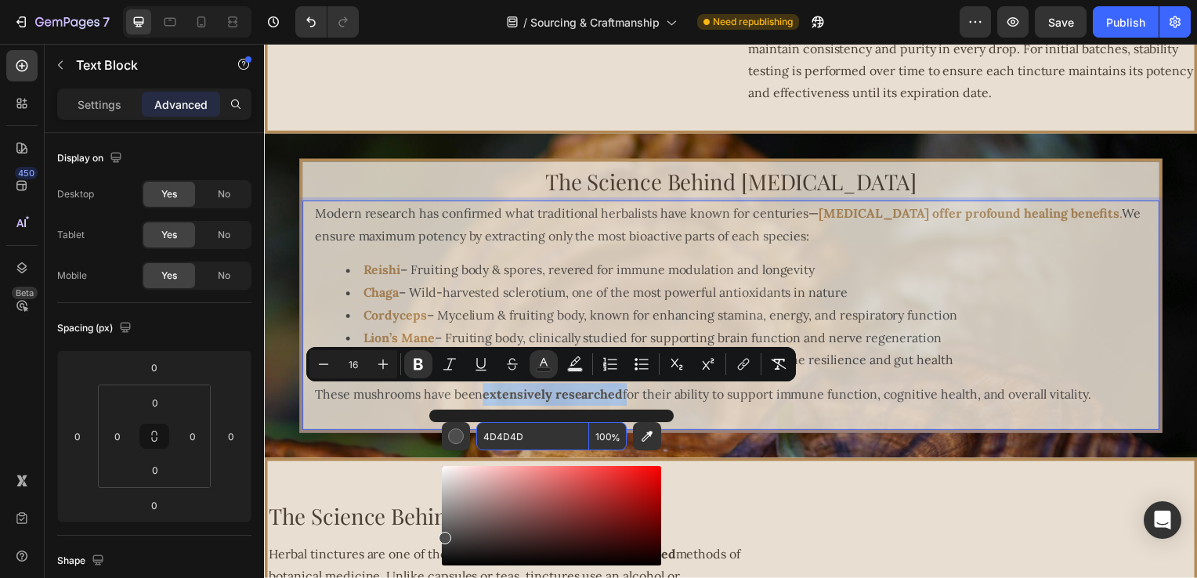
click at [541, 450] on input "4D4D4D" at bounding box center [532, 436] width 113 height 28
paste input "B38B59"
type input "B38B59"
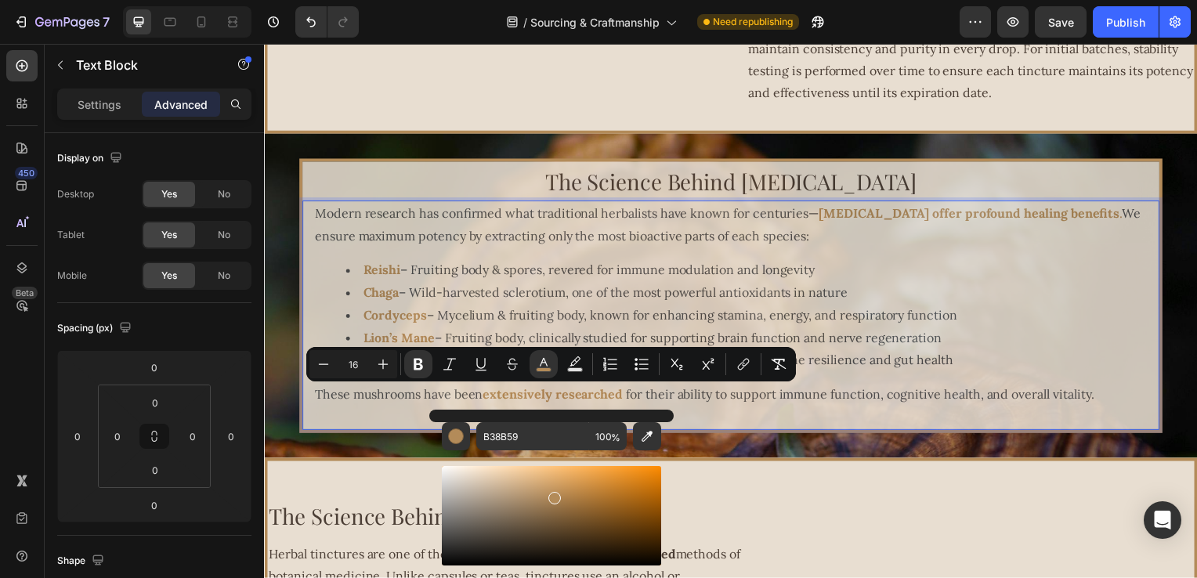
click at [654, 270] on li "Reishi – Fruiting body & spores, revered for immune modulation and longevity" at bounding box center [755, 272] width 818 height 23
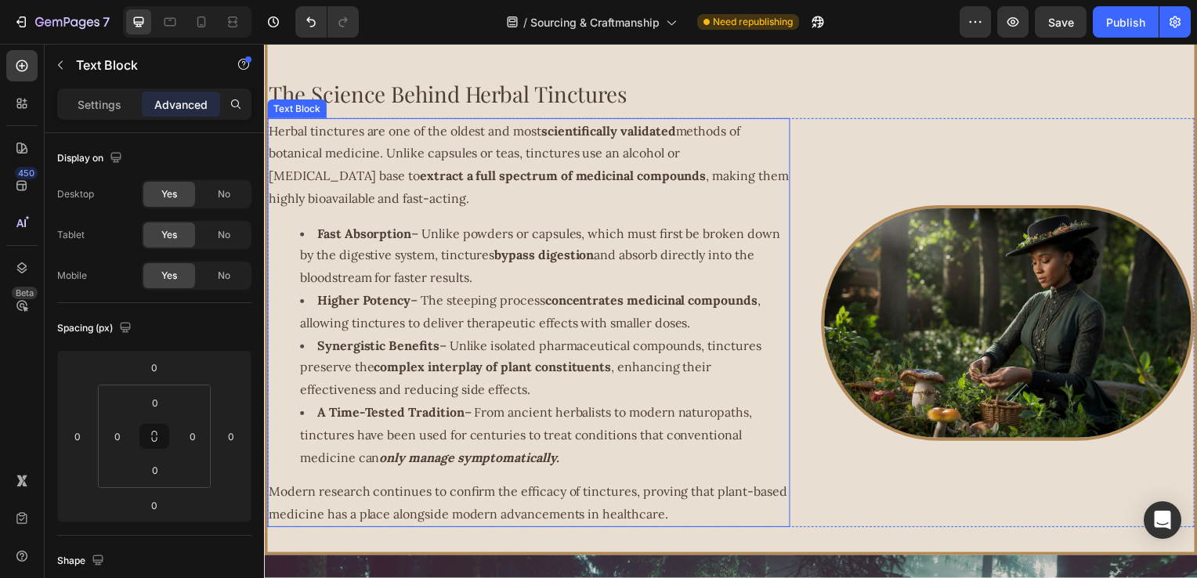
scroll to position [2285, 0]
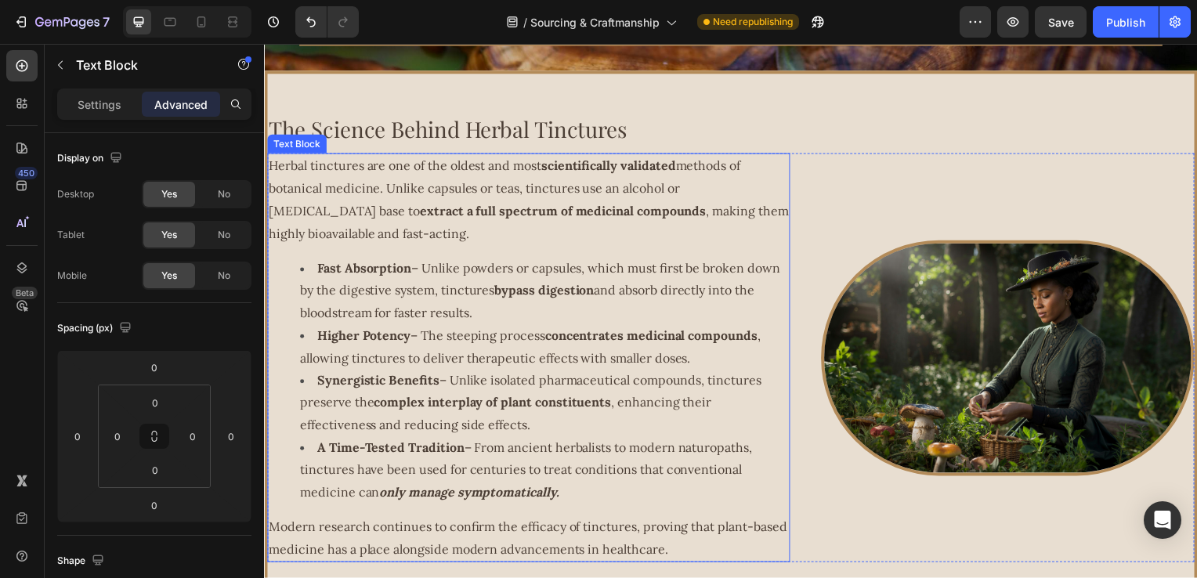
click at [562, 168] on strong "scientifically validated" at bounding box center [611, 167] width 136 height 16
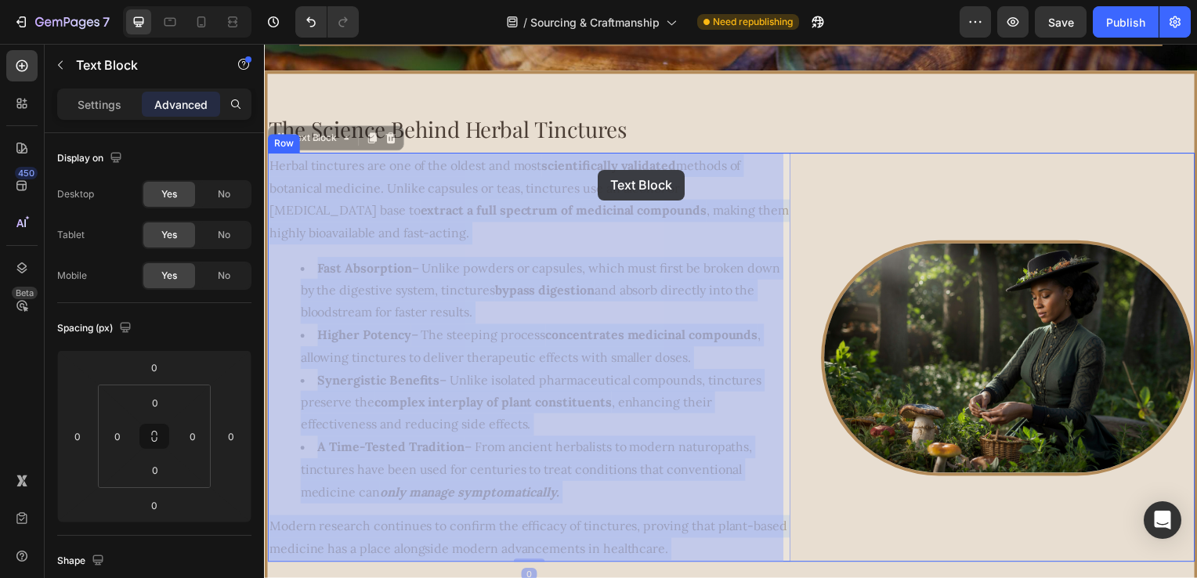
drag, startPoint x: 548, startPoint y: 173, endPoint x: 600, endPoint y: 171, distance: 52.6
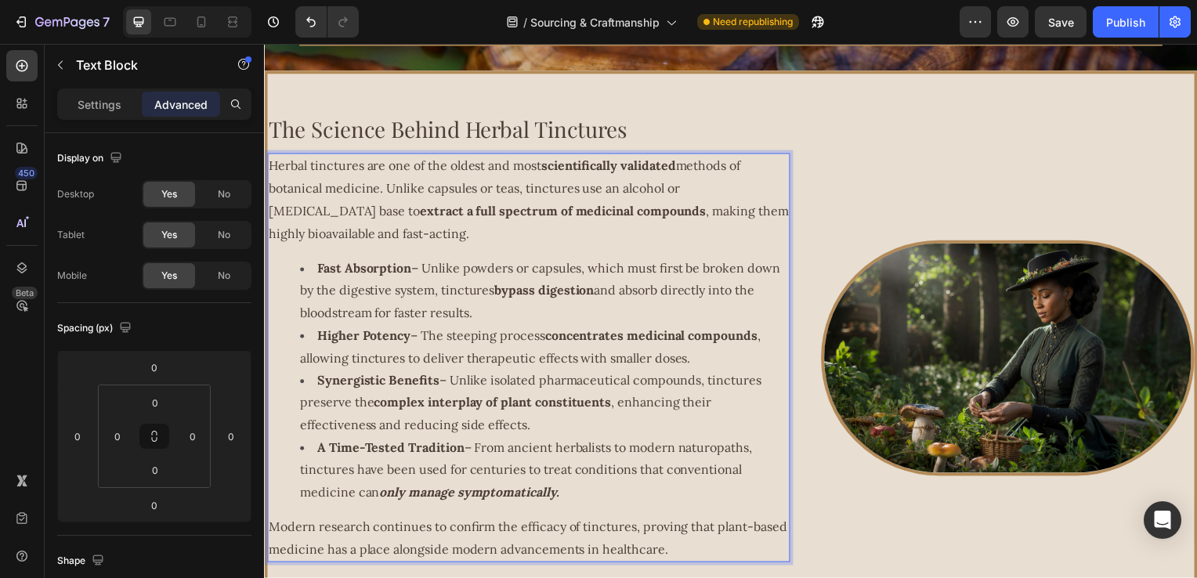
click at [551, 169] on strong "scientifically validated" at bounding box center [611, 167] width 136 height 16
drag, startPoint x: 546, startPoint y: 169, endPoint x: 679, endPoint y: 174, distance: 133.3
click at [679, 174] on strong "scientifically validated" at bounding box center [611, 167] width 136 height 16
click at [527, 201] on p "Herbal tinctures are one of the oldest and most scientifically validated method…" at bounding box center [530, 201] width 523 height 90
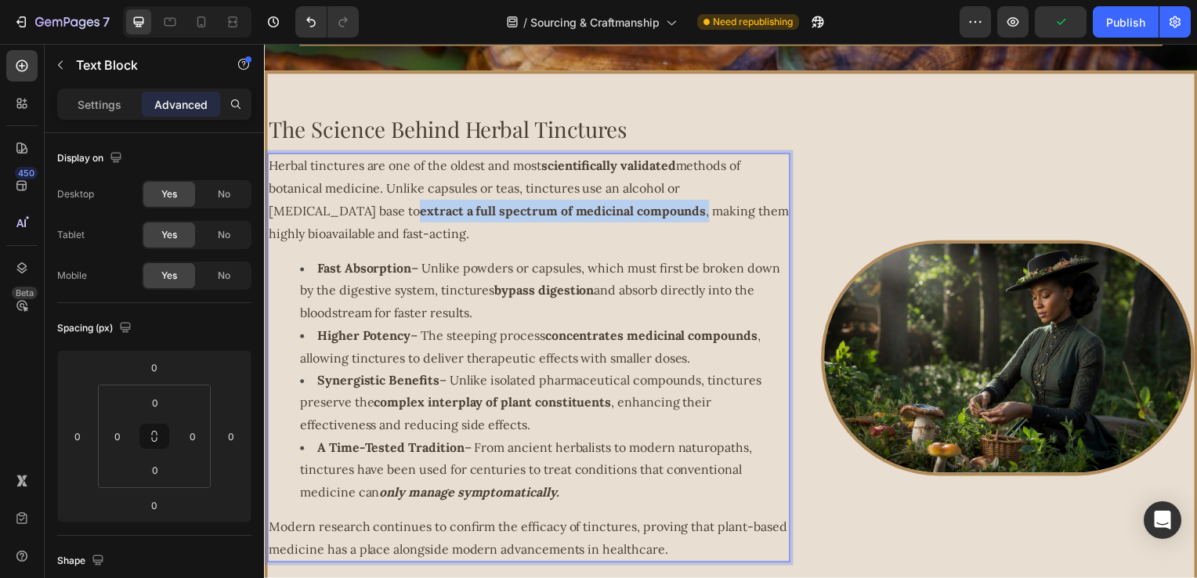
drag, startPoint x: 558, startPoint y: 215, endPoint x: 266, endPoint y: 205, distance: 291.7
click at [267, 205] on div "Herbal tinctures are one of the oldest and most scientifically validated method…" at bounding box center [530, 360] width 527 height 412
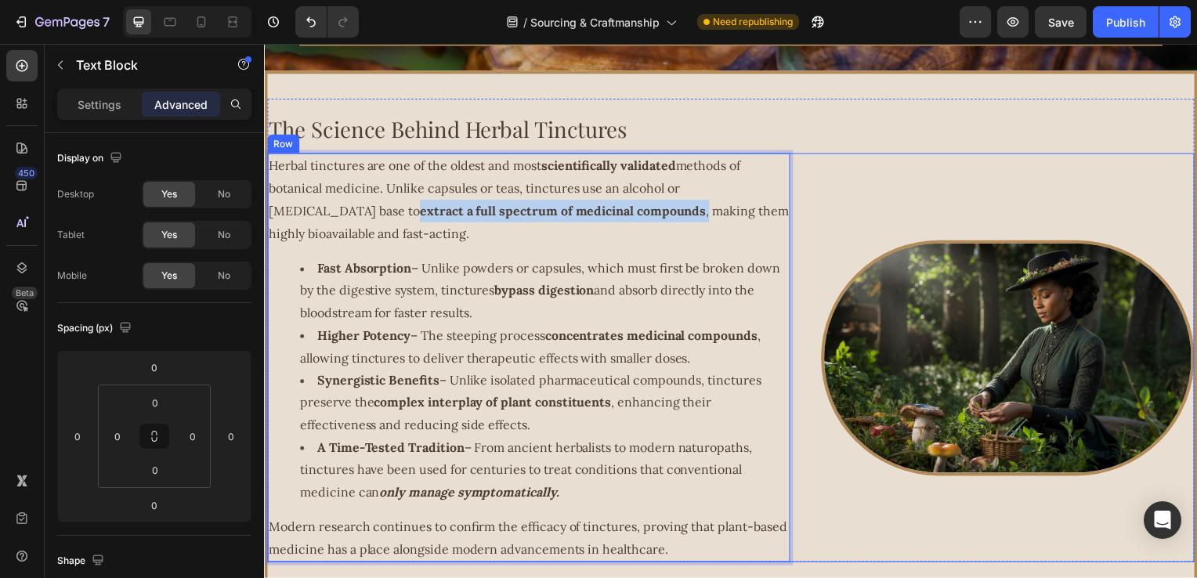
click at [870, 178] on div "Image" at bounding box center [1013, 360] width 376 height 412
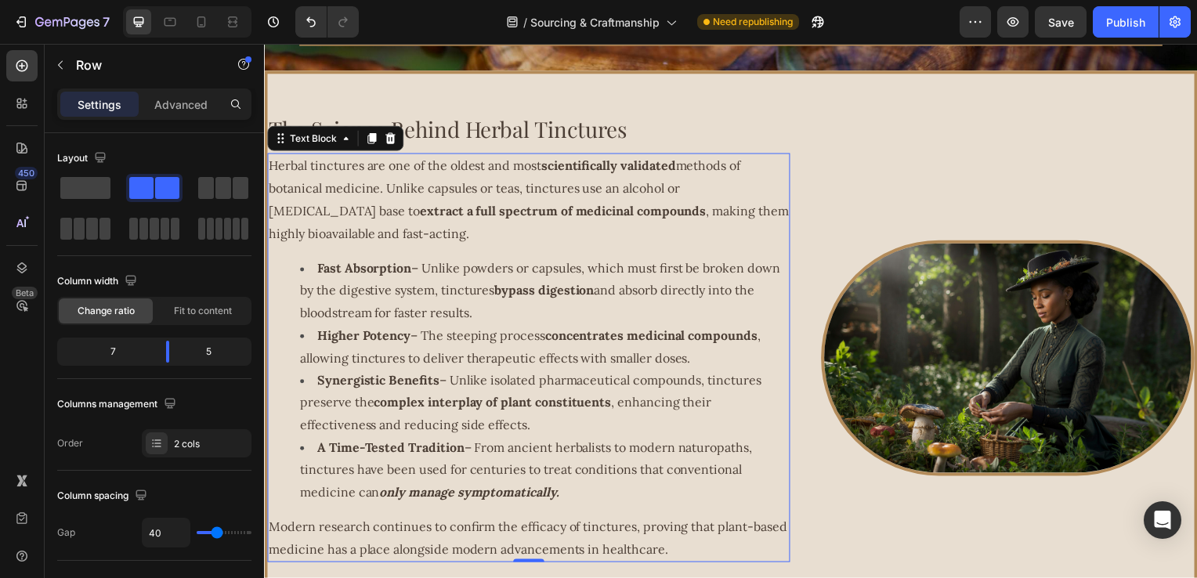
click at [549, 171] on strong "scientifically validated" at bounding box center [611, 167] width 136 height 16
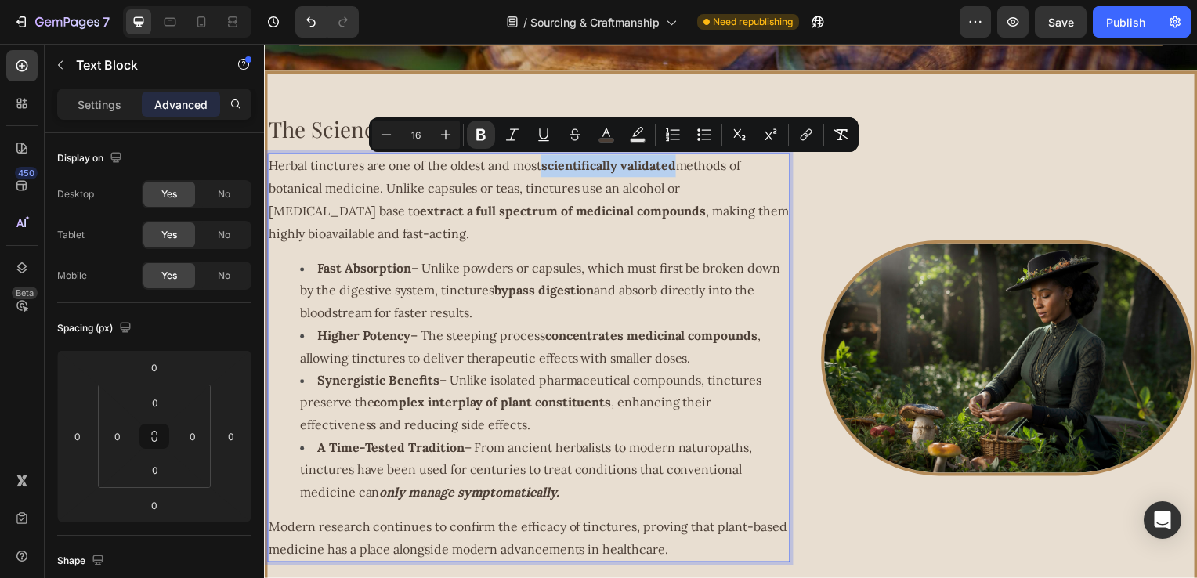
drag, startPoint x: 548, startPoint y: 171, endPoint x: 683, endPoint y: 170, distance: 134.8
click at [614, 138] on button "color" at bounding box center [606, 135] width 28 height 28
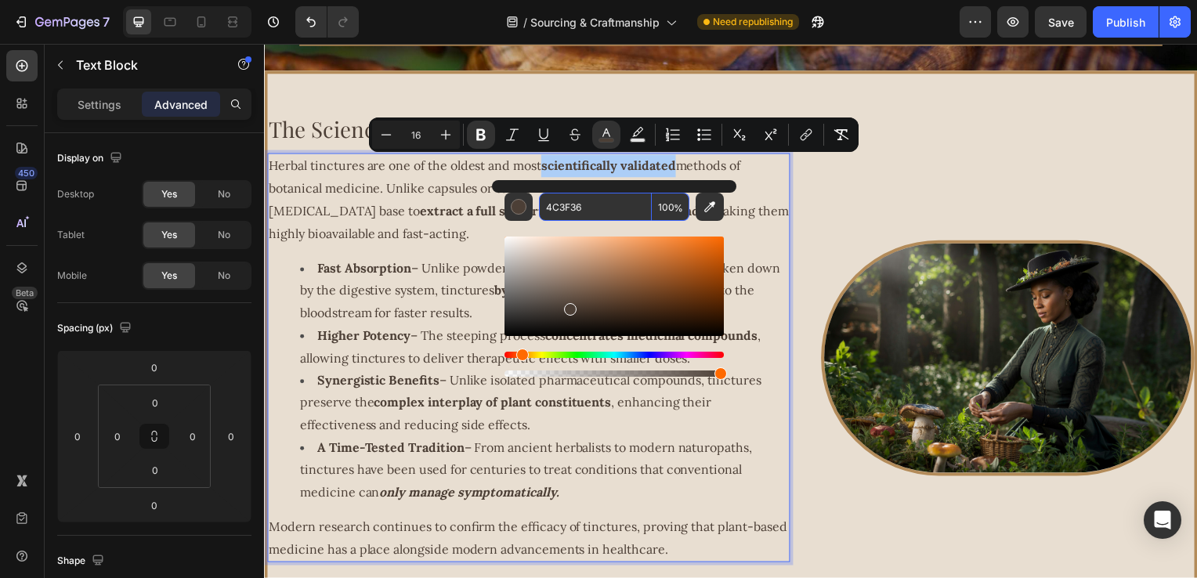
click at [618, 215] on input "4C3F36" at bounding box center [595, 207] width 113 height 28
paste input "B38B59"
type input "B38B59"
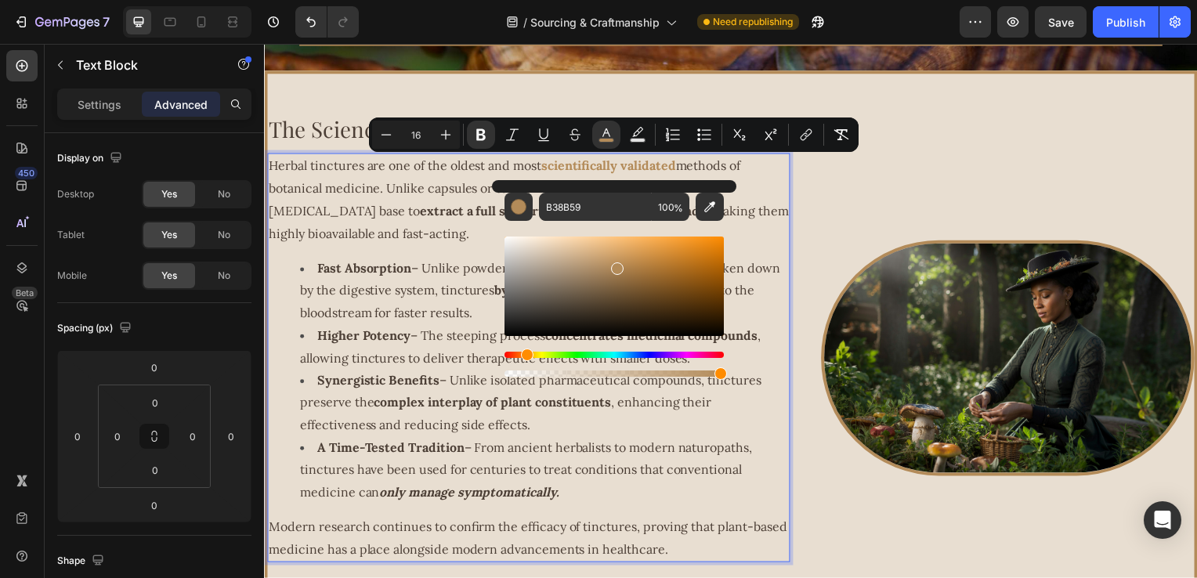
click at [421, 209] on strong "extract a full spectrum of medicinal compounds" at bounding box center [565, 213] width 288 height 16
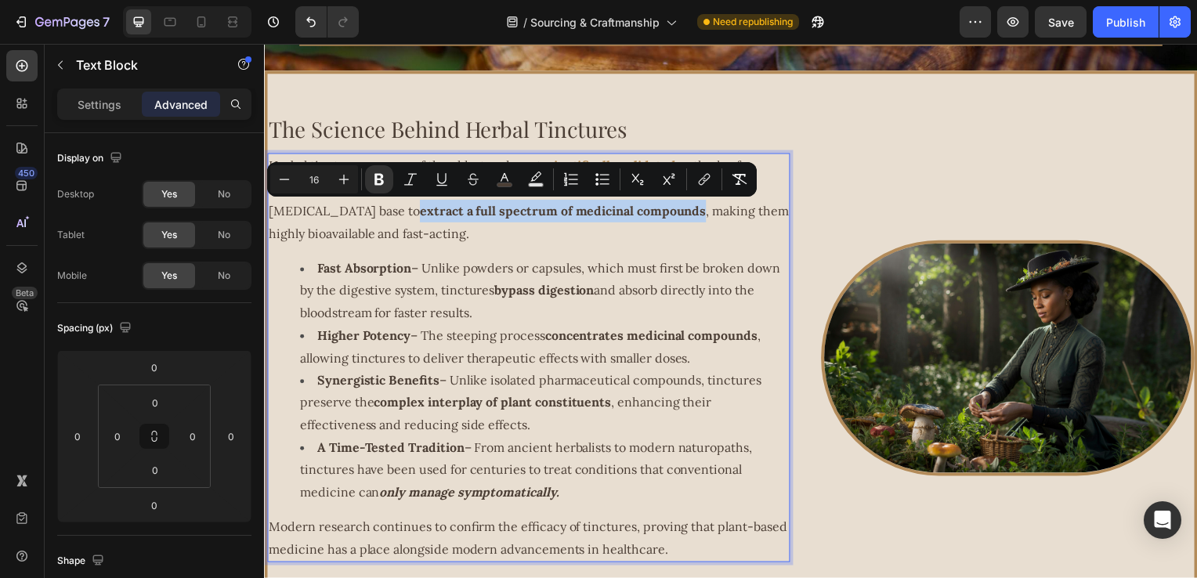
drag, startPoint x: 270, startPoint y: 218, endPoint x: 555, endPoint y: 217, distance: 285.3
click at [555, 217] on span "methods of botanical medicine. Unlike capsules or teas, tinctures use an alcoho…" at bounding box center [530, 200] width 523 height 83
click at [507, 185] on rect "Editor contextual toolbar" at bounding box center [505, 185] width 15 height 4
type input "4C3F36"
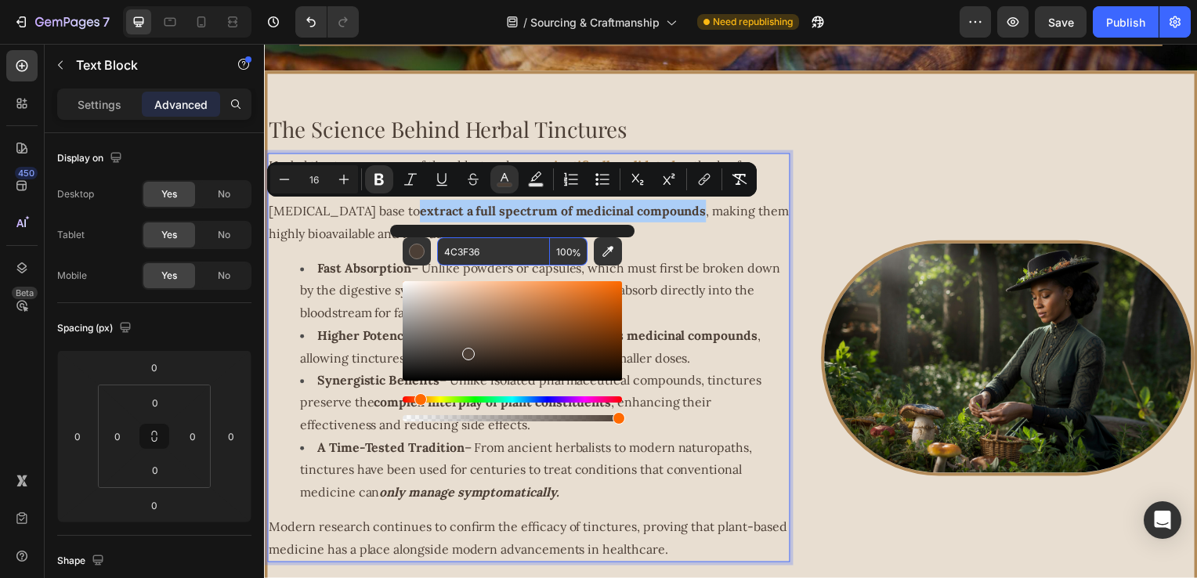
click at [523, 259] on input "4C3F36" at bounding box center [493, 251] width 113 height 28
paste input "B38B59"
type input "B38B59"
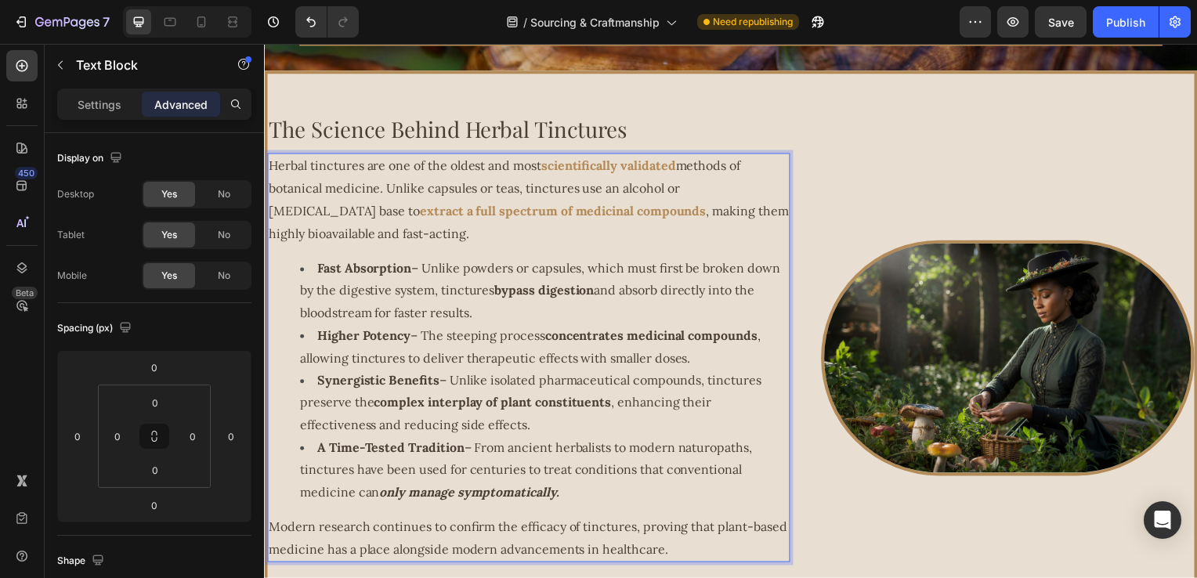
click at [333, 279] on li "Fast Absorption – Unlike powders or capsules, which must first be broken down b…" at bounding box center [546, 292] width 492 height 67
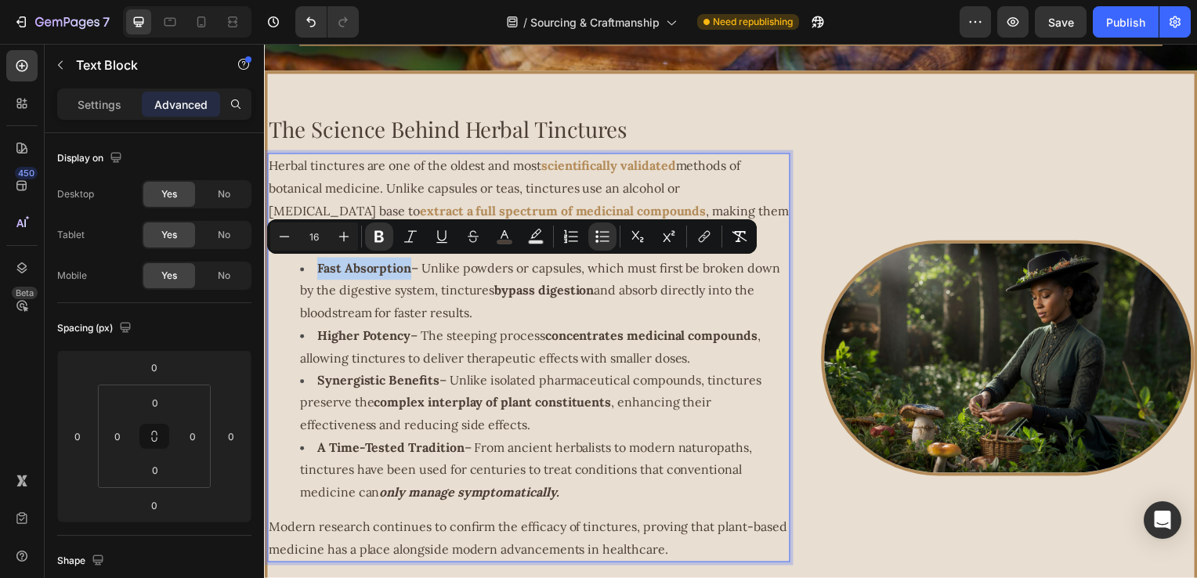
drag, startPoint x: 319, startPoint y: 274, endPoint x: 408, endPoint y: 270, distance: 89.4
click at [408, 270] on strong "Fast Absorption" at bounding box center [364, 271] width 95 height 16
click at [502, 241] on rect "Editor contextual toolbar" at bounding box center [505, 243] width 15 height 4
type input "4C3F36"
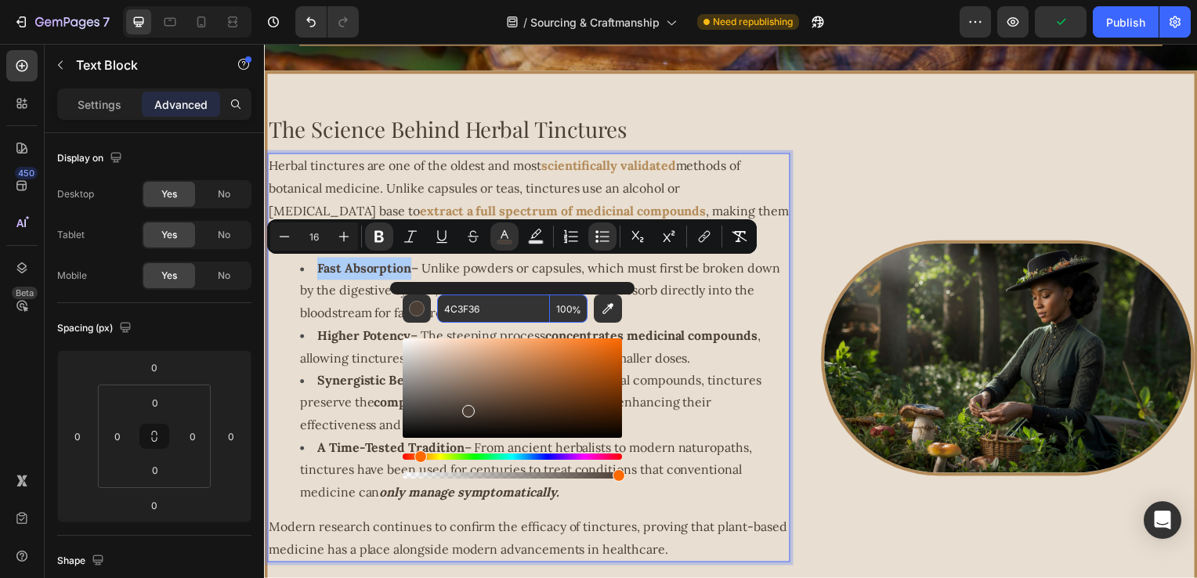
click at [494, 305] on input "4C3F36" at bounding box center [493, 309] width 113 height 28
paste input "B38B59"
type input "B38B59"
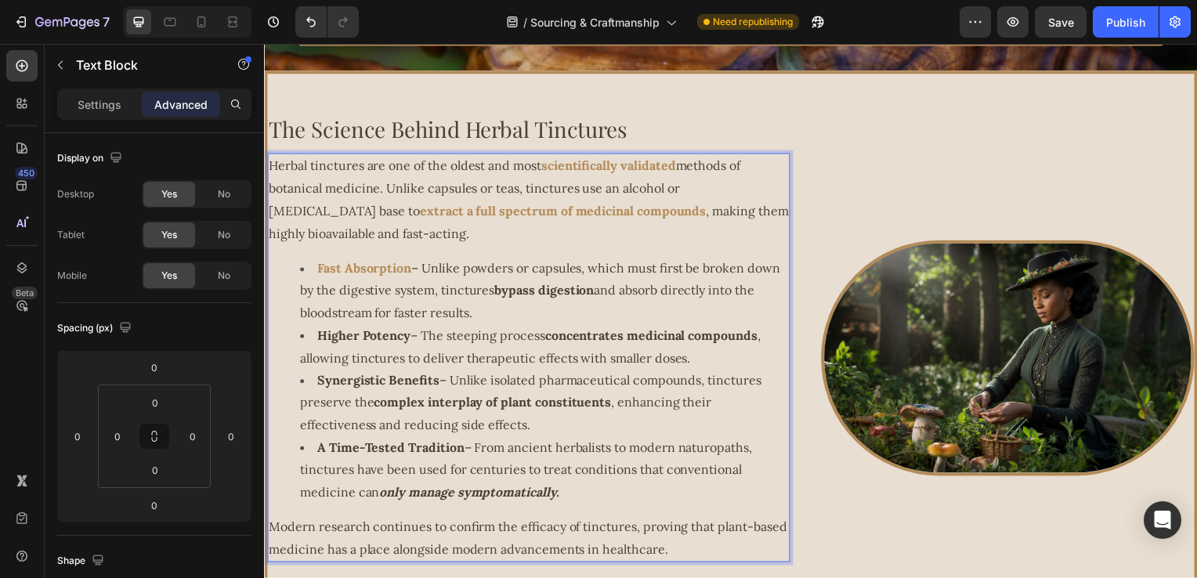
click at [387, 338] on strong "Higher Potency" at bounding box center [364, 338] width 94 height 16
click at [509, 294] on strong "bypass digestion" at bounding box center [546, 292] width 100 height 16
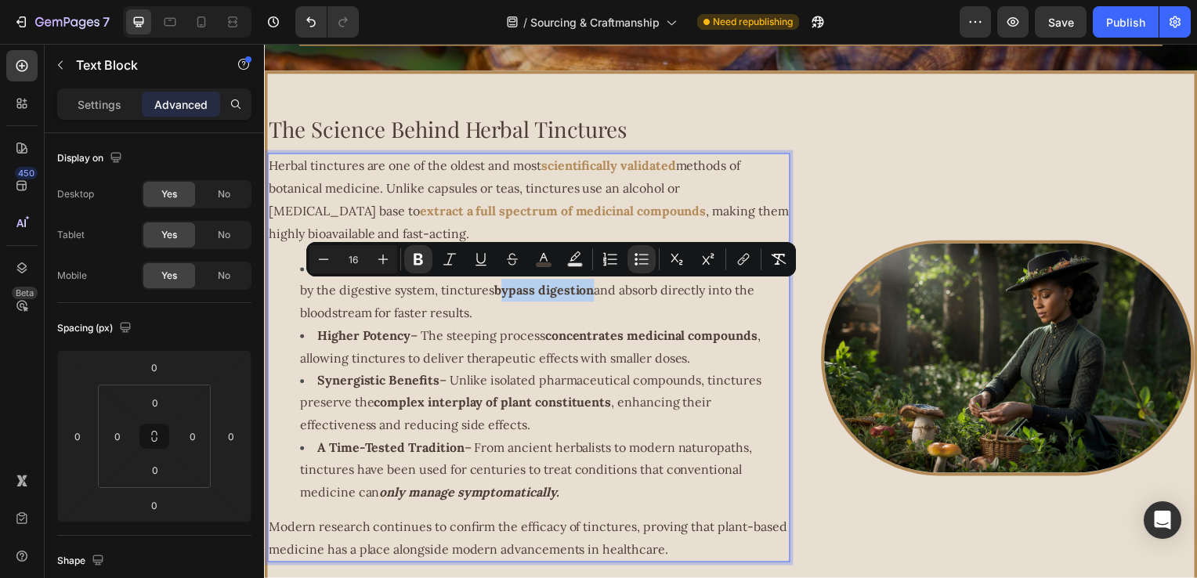
drag, startPoint x: 502, startPoint y: 295, endPoint x: 596, endPoint y: 298, distance: 94.9
click at [596, 298] on strong "bypass digestion" at bounding box center [546, 292] width 100 height 16
click at [548, 299] on strong "bypass digestion" at bounding box center [546, 292] width 100 height 16
drag, startPoint x: 498, startPoint y: 297, endPoint x: 598, endPoint y: 299, distance: 100.3
click at [598, 299] on span "– Unlike powders or capsules, which must first be broken down by the digestive …" at bounding box center [542, 293] width 484 height 61
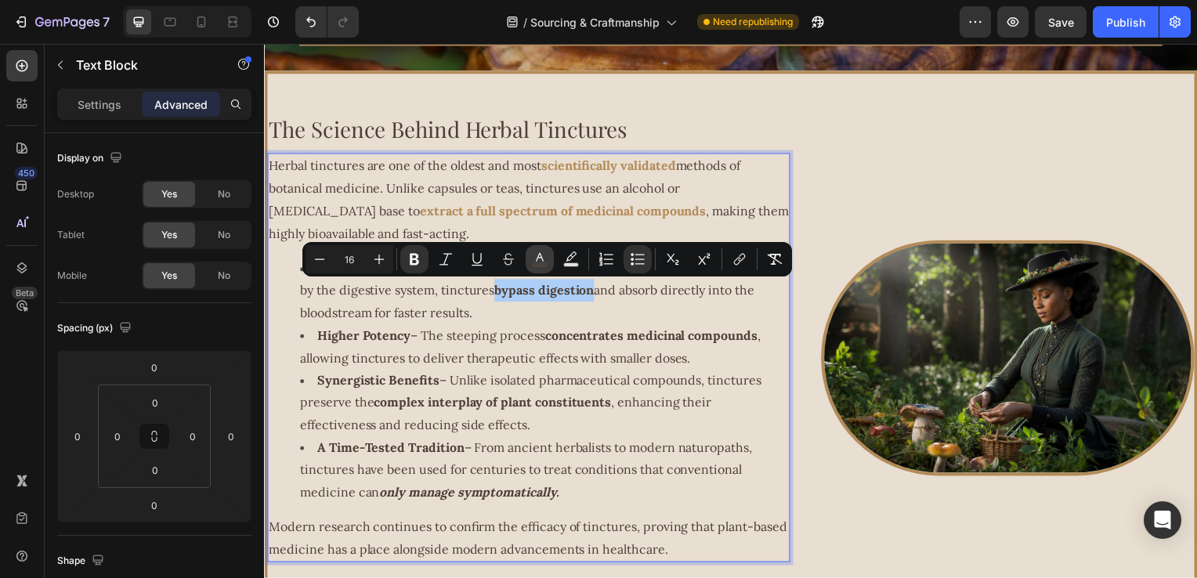
click at [533, 259] on icon "Editor contextual toolbar" at bounding box center [540, 260] width 16 height 16
type input "4C3F36"
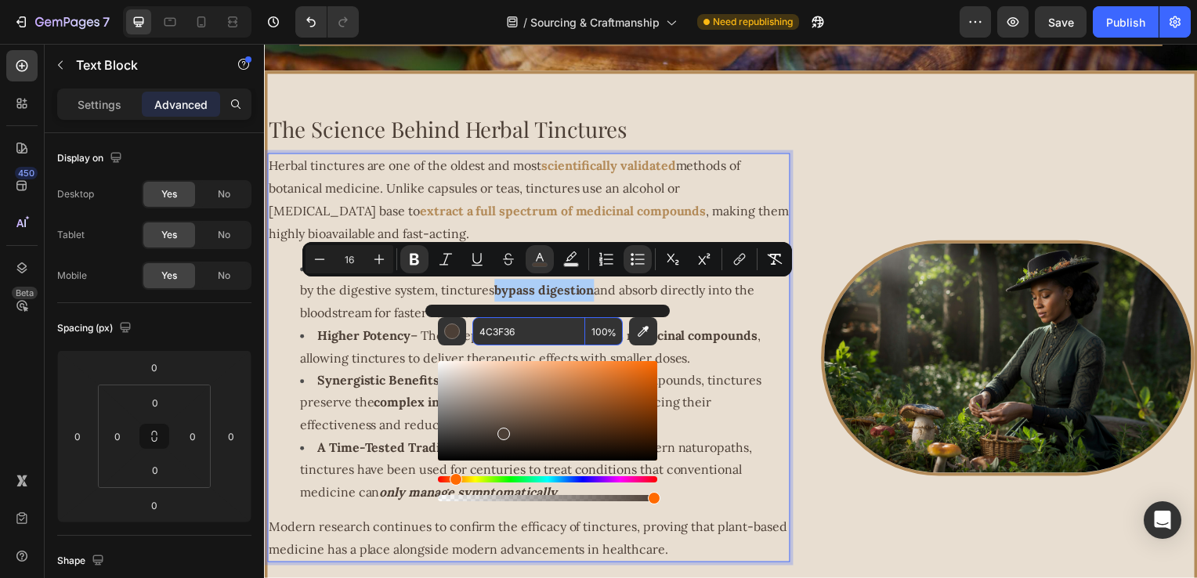
click at [533, 326] on input "4C3F36" at bounding box center [529, 331] width 113 height 28
paste input "B38B59"
type input "B38B59"
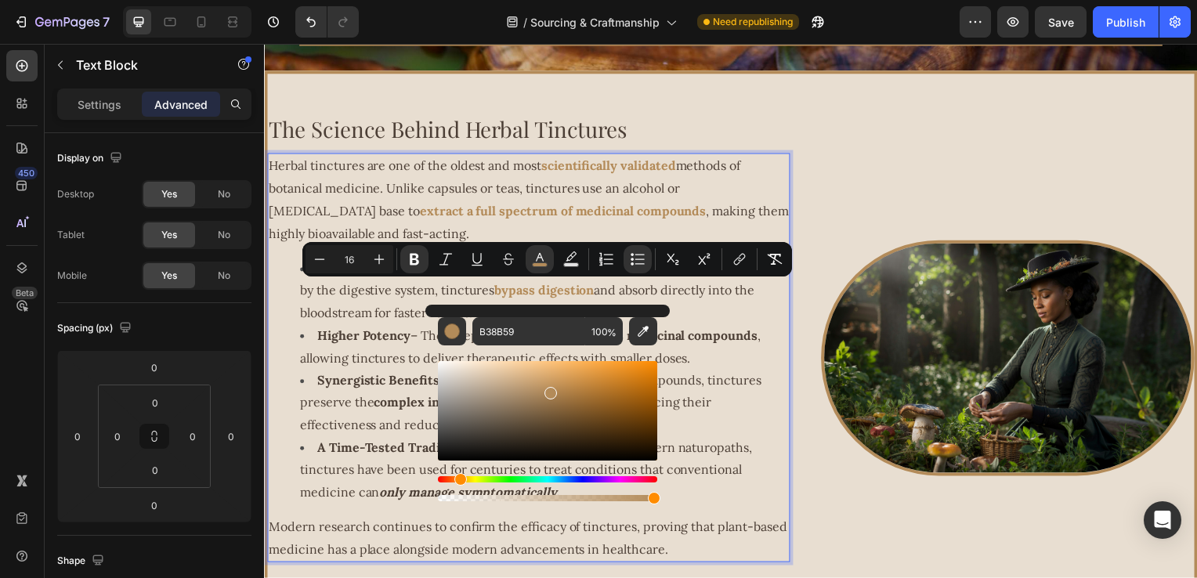
drag, startPoint x: 360, startPoint y: 410, endPoint x: 358, endPoint y: 380, distance: 29.9
click at [362, 404] on span "Synergistic Benefits – Unlike isolated pharmaceutical compounds, tinctures pres…" at bounding box center [532, 405] width 465 height 61
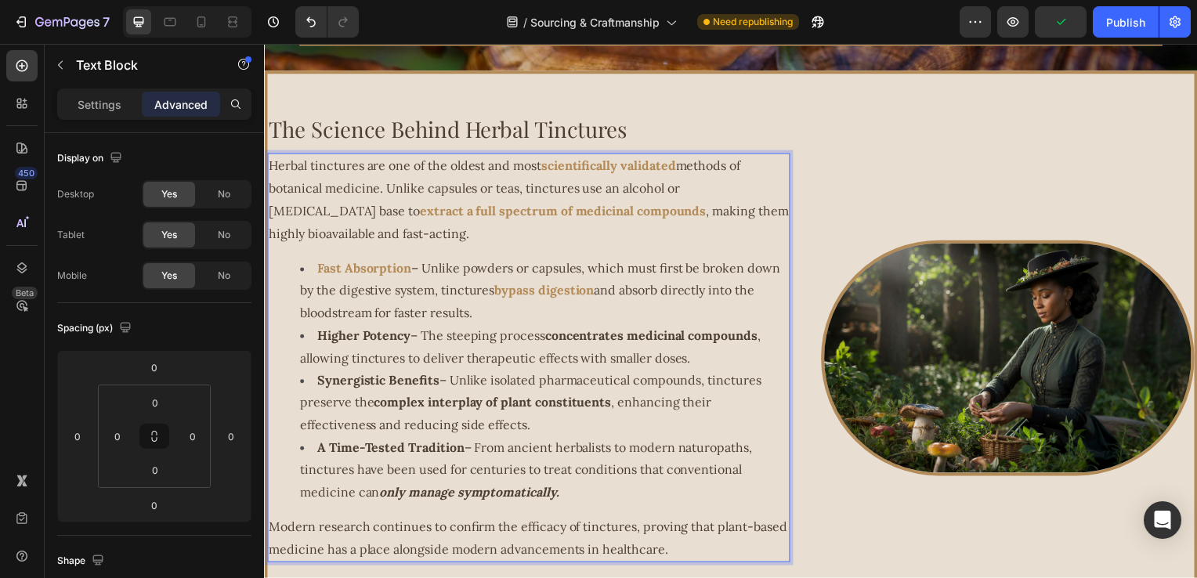
click at [322, 342] on strong "Higher Potency" at bounding box center [364, 338] width 94 height 16
drag, startPoint x: 318, startPoint y: 340, endPoint x: 412, endPoint y: 344, distance: 94.1
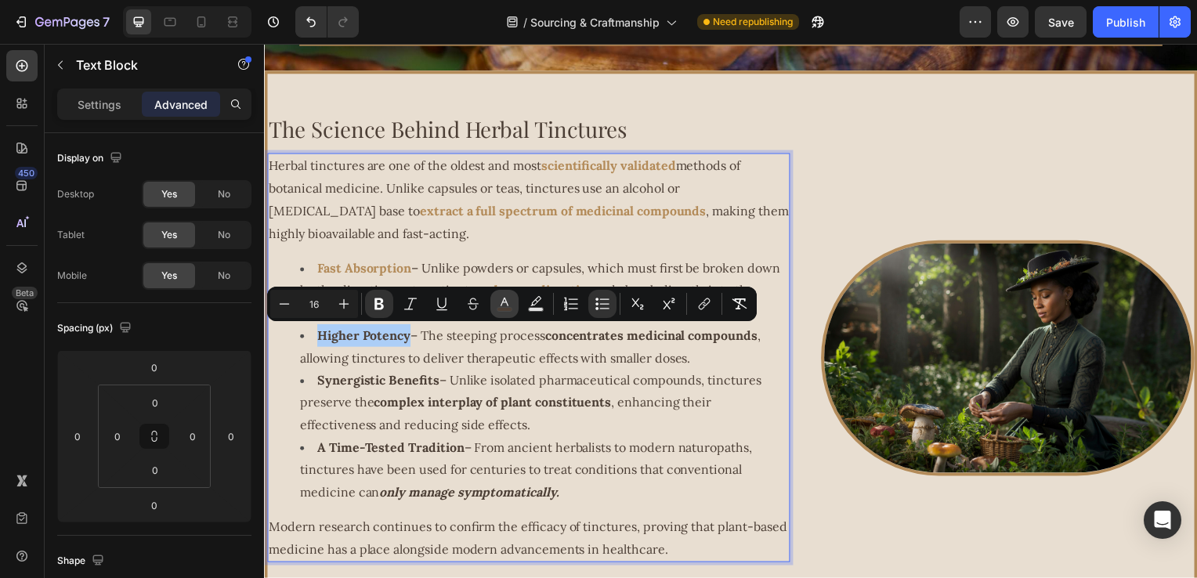
click at [498, 308] on rect "Editor contextual toolbar" at bounding box center [505, 310] width 15 height 4
type input "4C3F36"
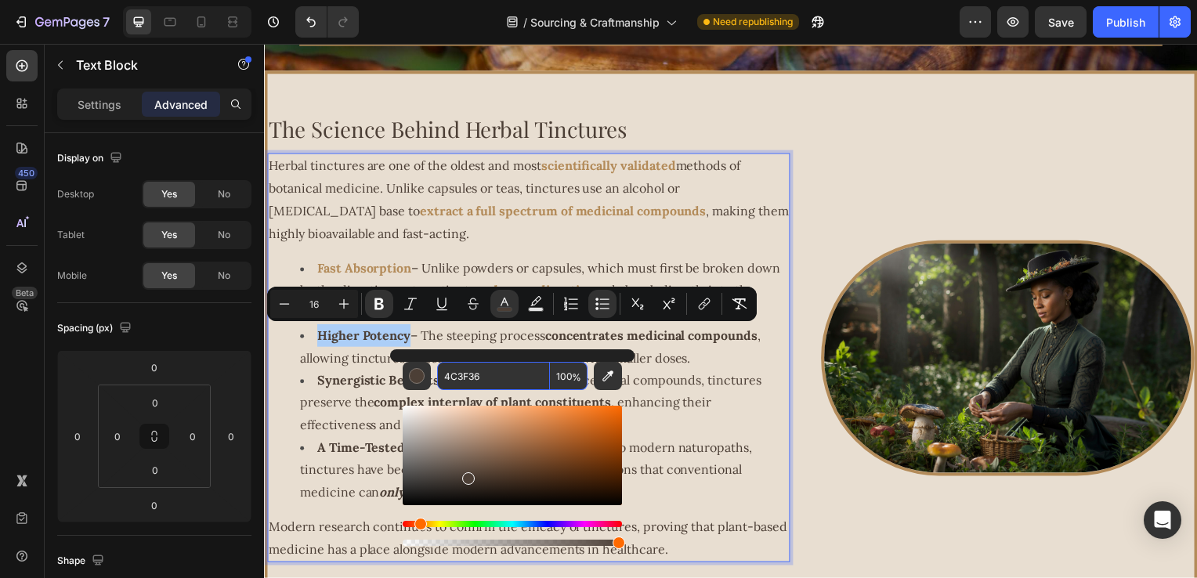
click at [491, 379] on input "4C3F36" at bounding box center [493, 376] width 113 height 28
paste input "B38B59"
type input "B38B59"
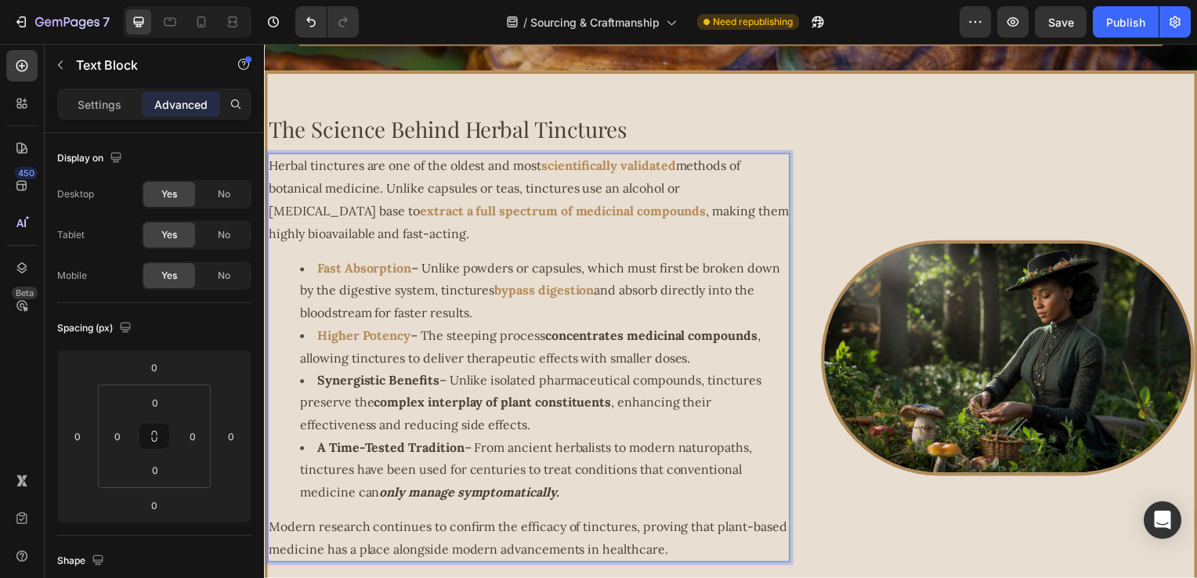
drag, startPoint x: 669, startPoint y: 400, endPoint x: 660, endPoint y: 386, distance: 17.0
click at [670, 401] on span "Synergistic Benefits – Unlike isolated pharmaceutical compounds, tinctures pres…" at bounding box center [532, 405] width 465 height 61
click at [565, 340] on strong "concentrates medicinal compounds" at bounding box center [654, 338] width 214 height 16
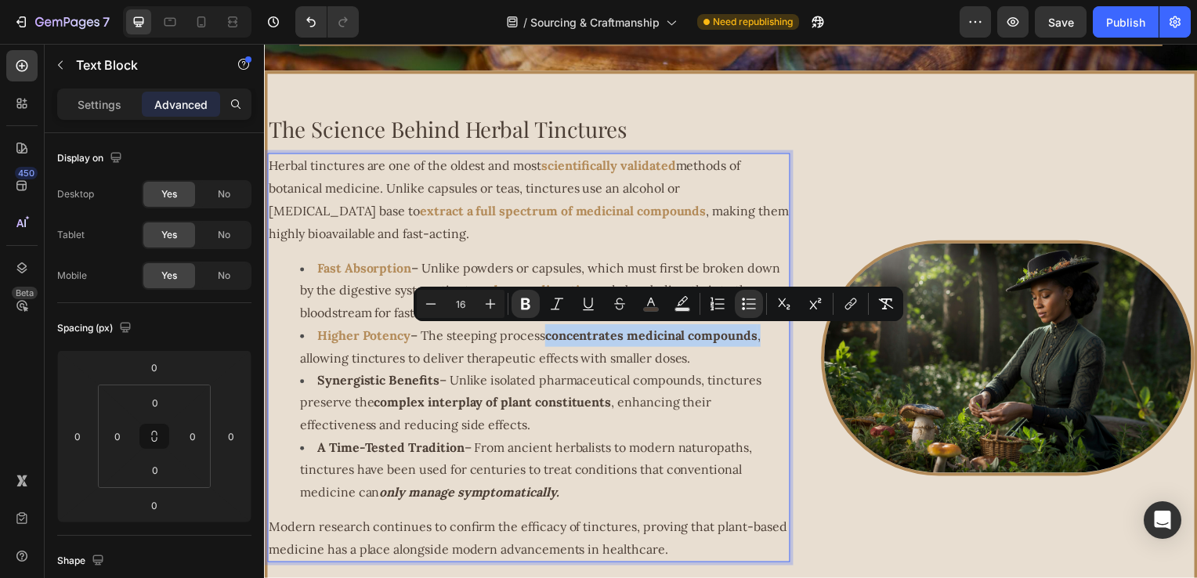
drag, startPoint x: 552, startPoint y: 339, endPoint x: 772, endPoint y: 339, distance: 220.2
click at [772, 339] on li "Higher Potency – The steeping process concentrates medicinal compounds , allowi…" at bounding box center [546, 349] width 492 height 45
click at [654, 306] on icon "Editor contextual toolbar" at bounding box center [651, 302] width 8 height 9
type input "4C3F36"
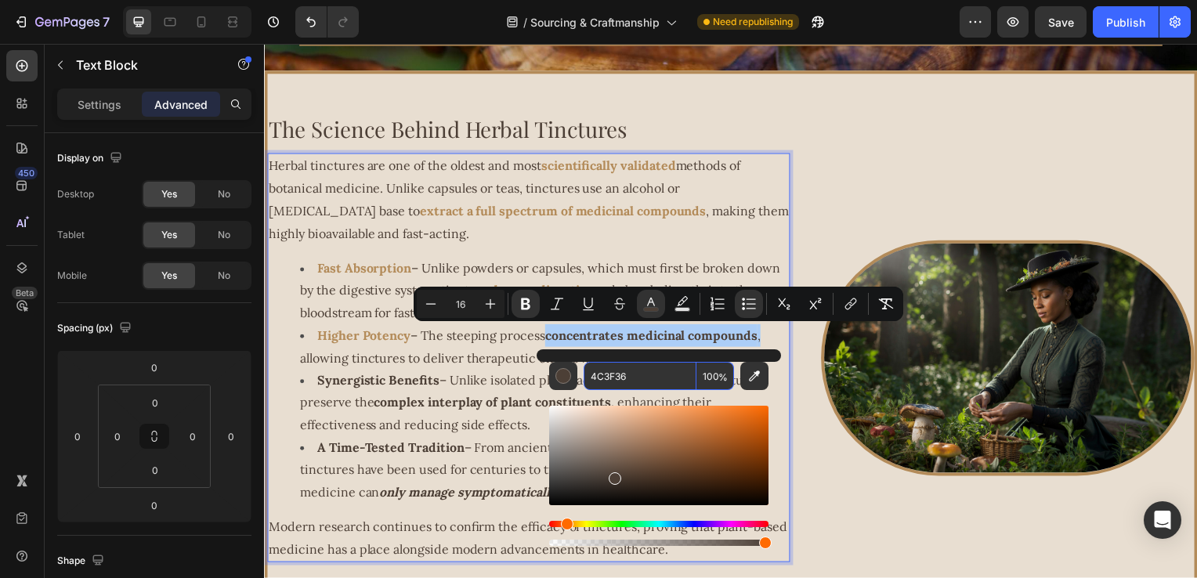
paste input "B38B59"
type input "B38B59"
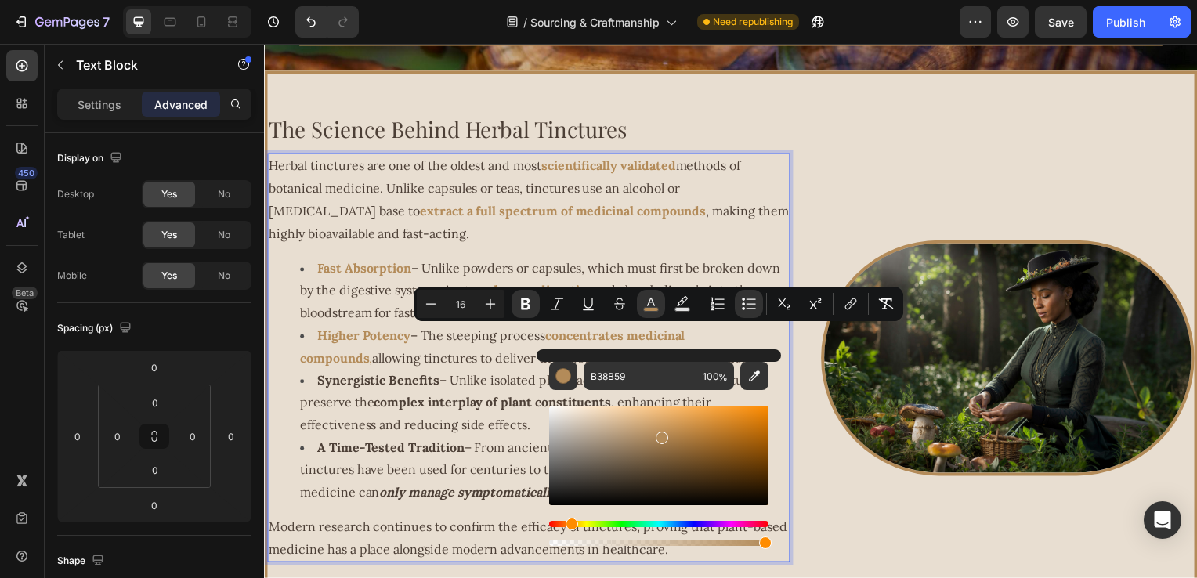
click at [394, 412] on strong "complex interplay of plant constituents" at bounding box center [494, 405] width 239 height 16
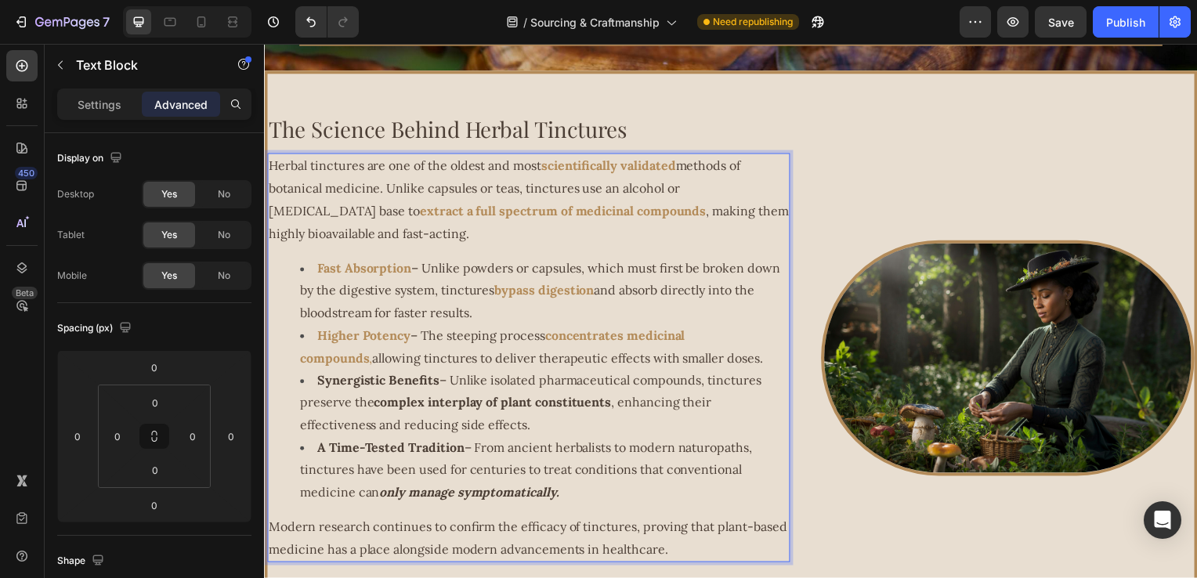
click at [334, 387] on strong "Synergistic Benefits" at bounding box center [378, 383] width 123 height 16
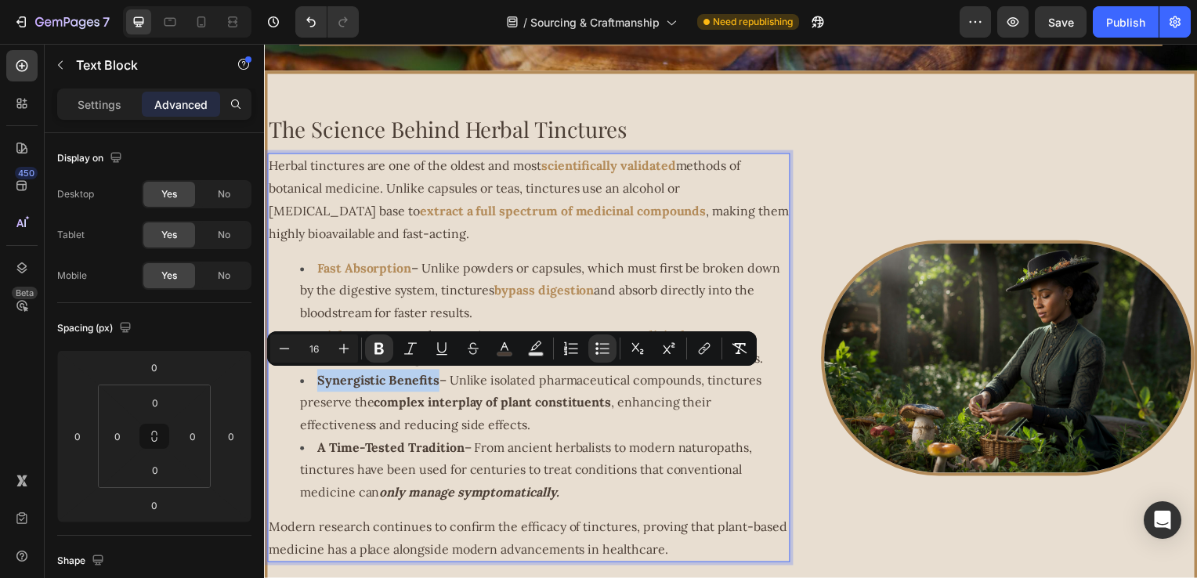
drag, startPoint x: 317, startPoint y: 389, endPoint x: 437, endPoint y: 389, distance: 119.9
click at [517, 346] on button "color" at bounding box center [505, 349] width 28 height 28
type input "4C3F36"
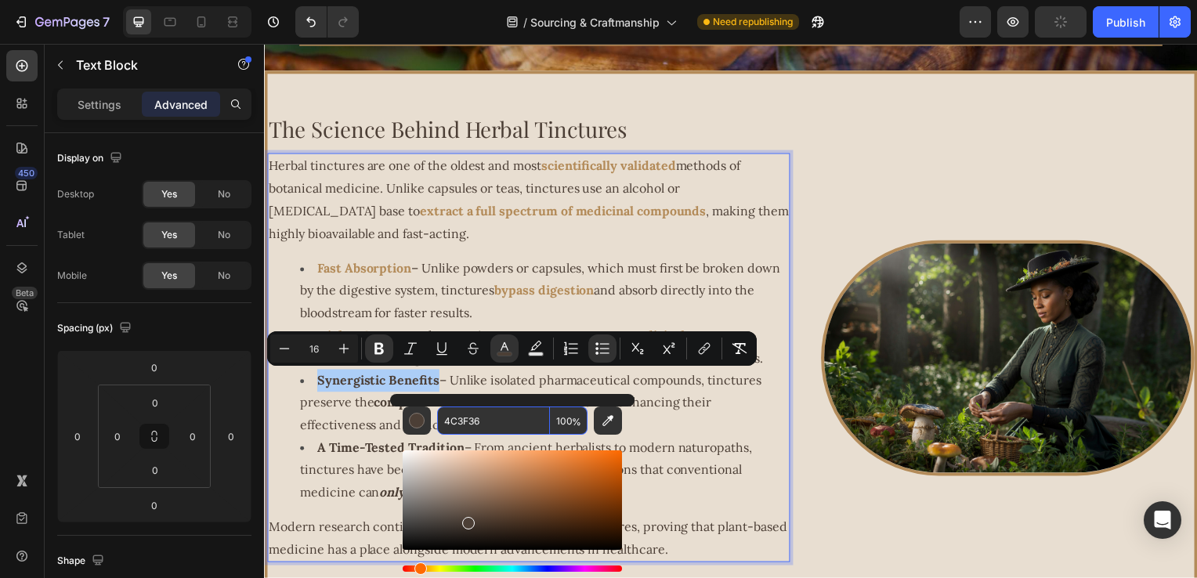
click at [503, 424] on input "4C3F36" at bounding box center [493, 421] width 113 height 28
paste input "B38B59"
type input "B38B59"
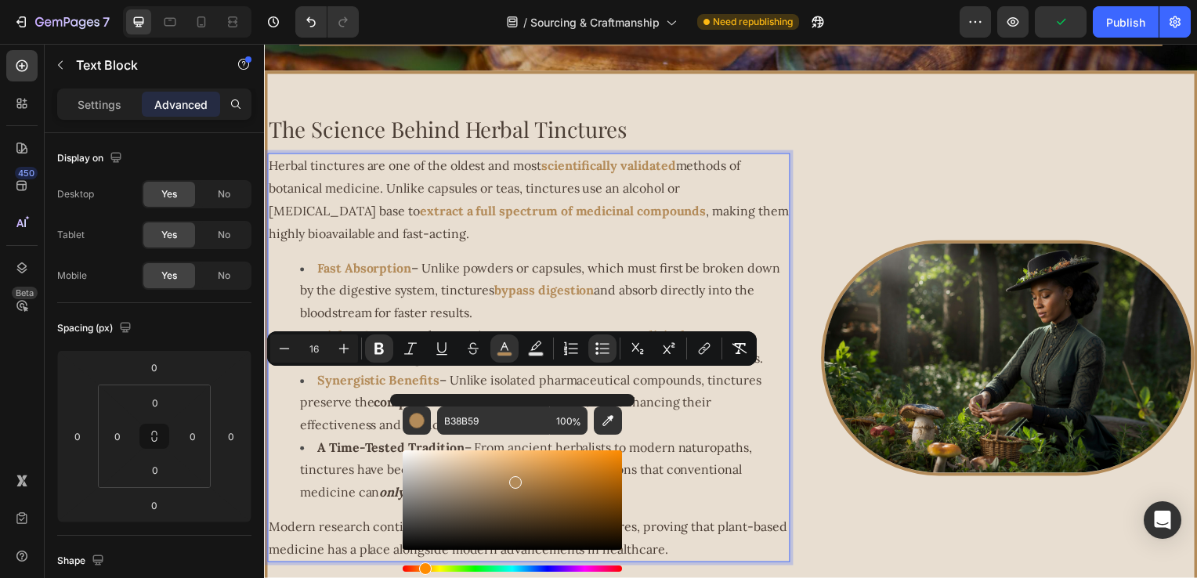
click at [667, 450] on span "A Time-Tested Tradition – From ancient herbalists to modern naturopaths, tinctu…" at bounding box center [527, 473] width 455 height 61
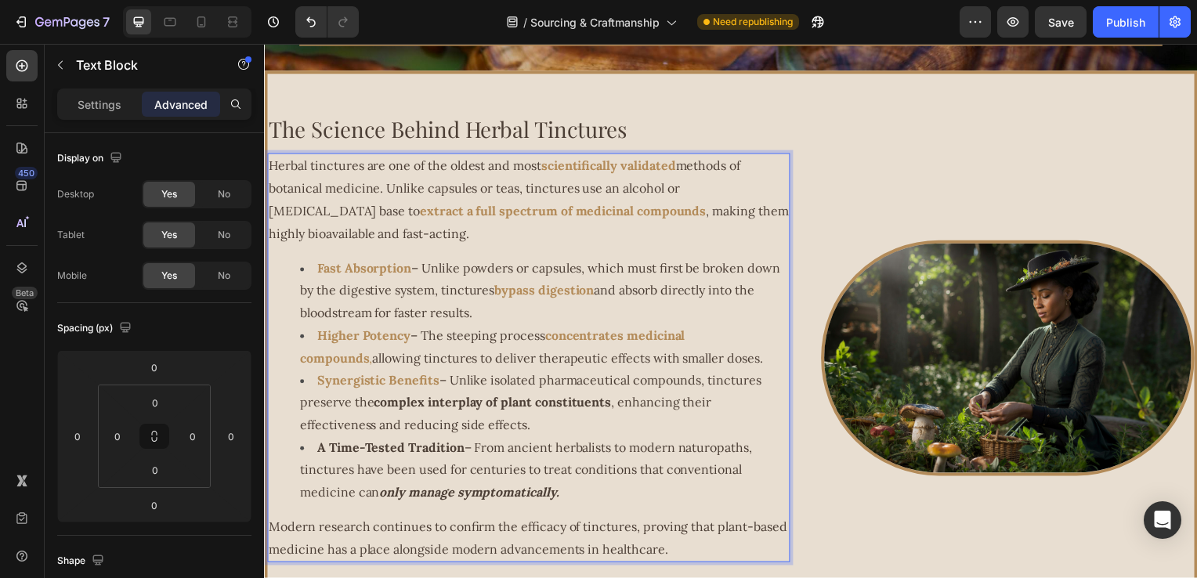
drag, startPoint x: 393, startPoint y: 410, endPoint x: 384, endPoint y: 410, distance: 9.4
click at [392, 410] on strong "complex interplay of plant constituents" at bounding box center [494, 405] width 239 height 16
drag, startPoint x: 380, startPoint y: 410, endPoint x: 422, endPoint y: 411, distance: 42.3
click at [429, 411] on strong "complex interplay of plant constituents" at bounding box center [494, 405] width 239 height 16
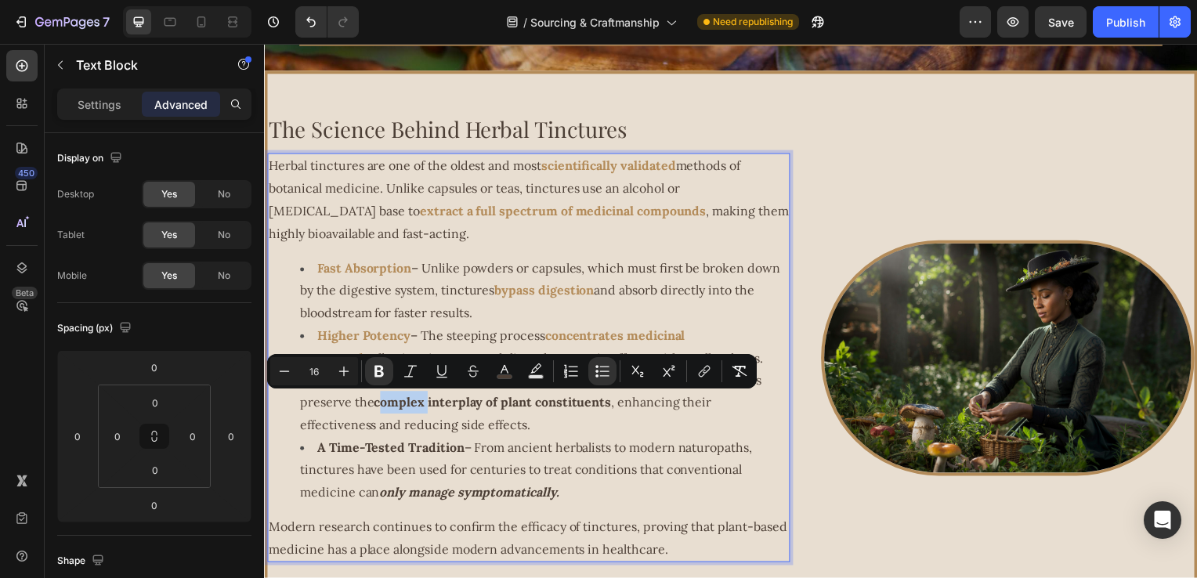
click at [383, 410] on strong "complex interplay of plant constituents" at bounding box center [494, 405] width 239 height 16
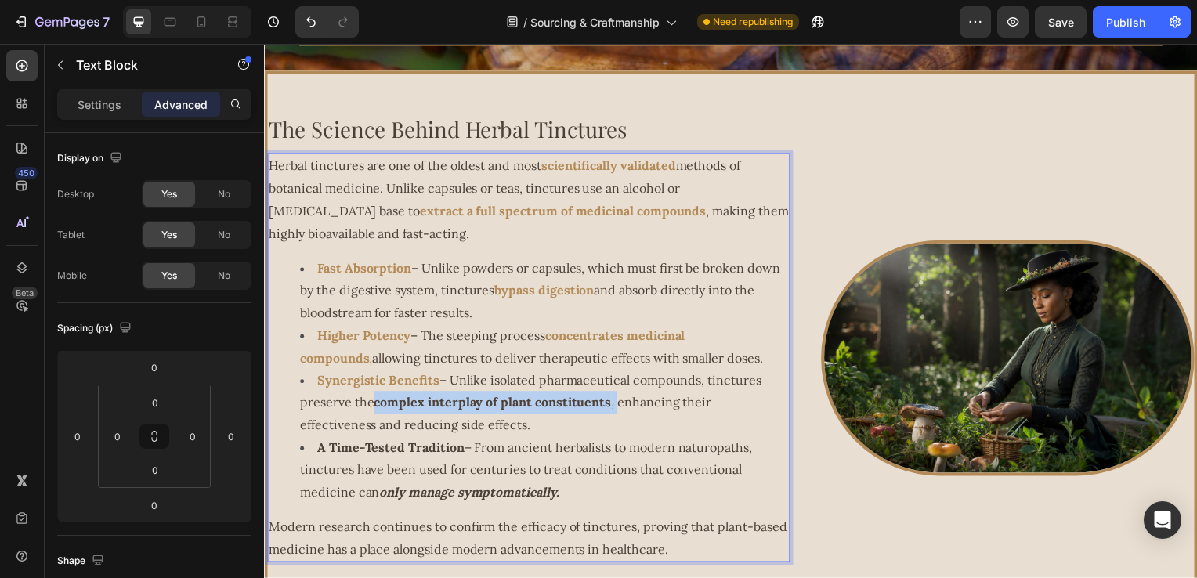
drag, startPoint x: 375, startPoint y: 409, endPoint x: 618, endPoint y: 413, distance: 243.8
click at [618, 413] on span "– Unlike isolated pharmaceutical compounds, tinctures preserve the complex inte…" at bounding box center [532, 405] width 465 height 61
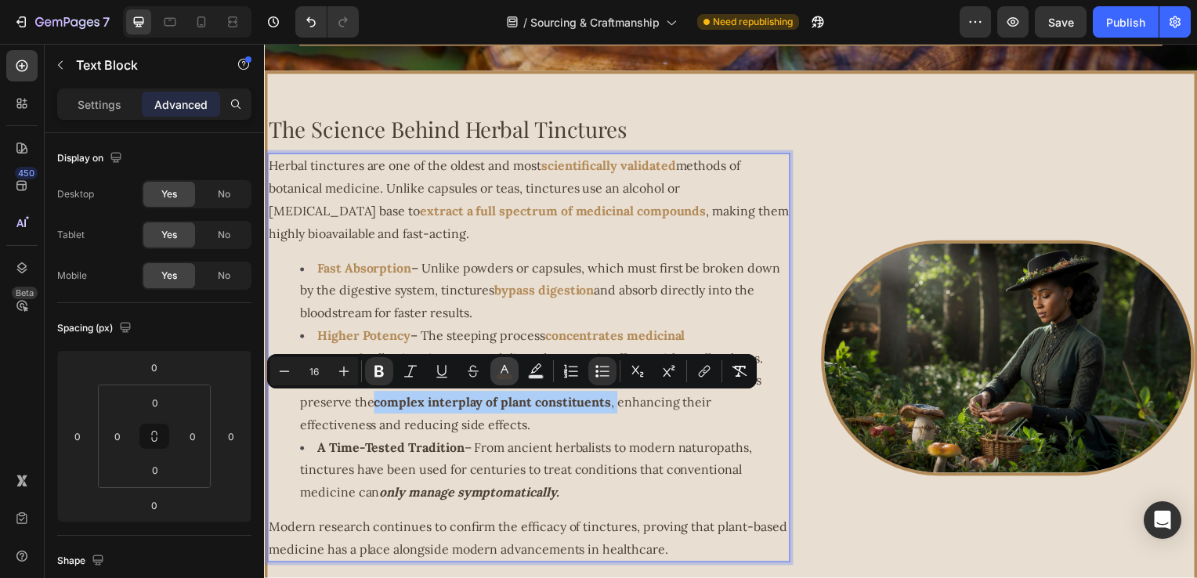
click at [498, 371] on icon "Editor contextual toolbar" at bounding box center [505, 372] width 16 height 16
type input "4C3F36"
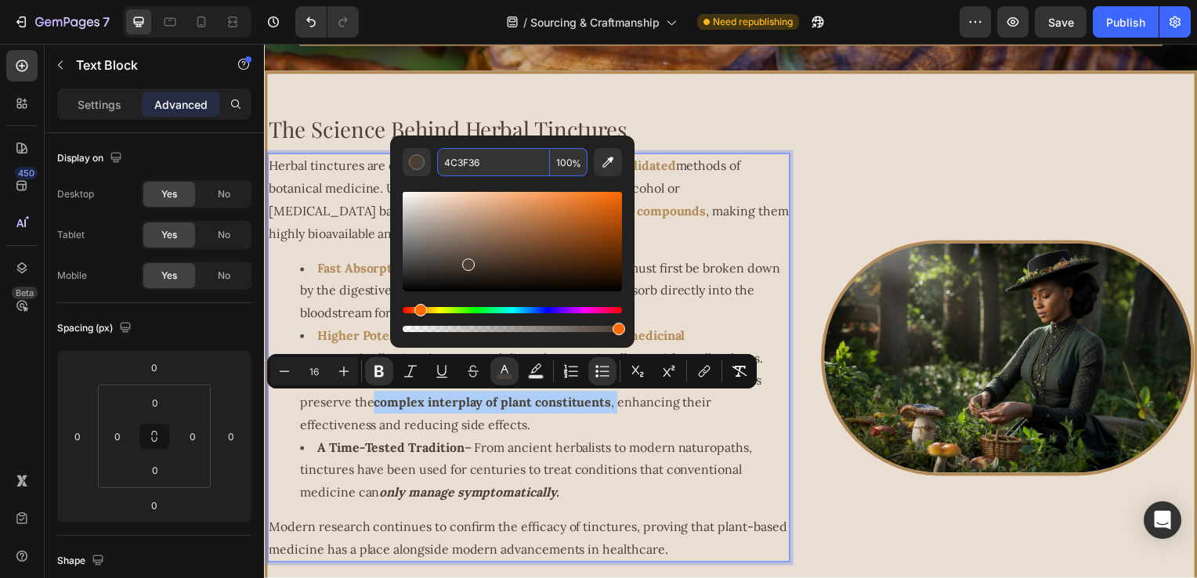
click at [505, 173] on input "4C3F36" at bounding box center [493, 162] width 113 height 28
paste input "B38B59"
type input "B38B59"
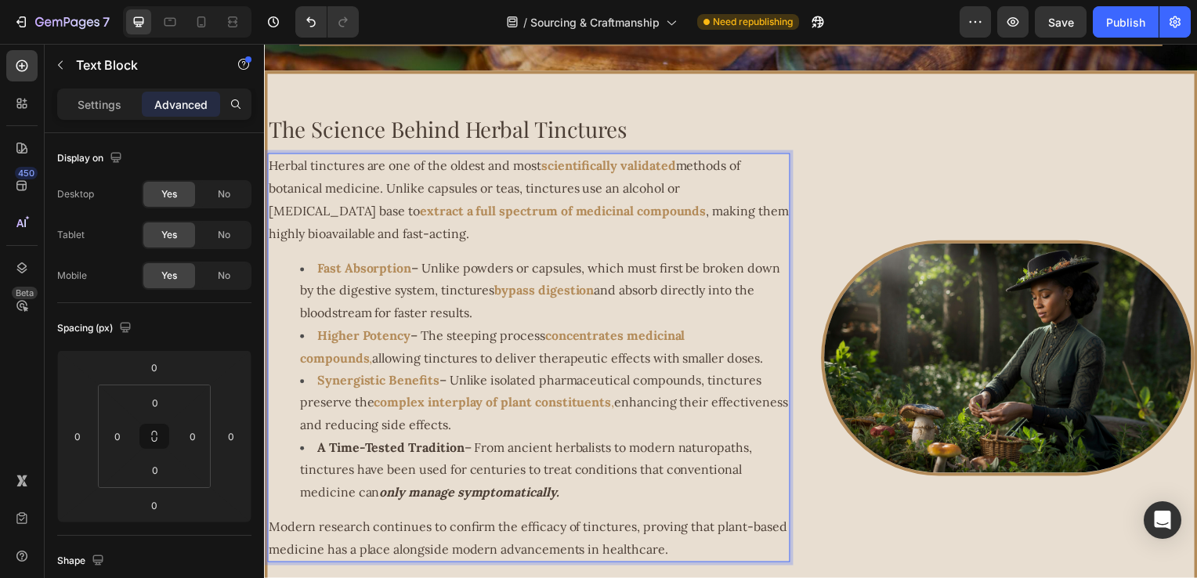
click at [352, 443] on li "A Time-Tested Tradition – From ancient herbalists to modern naturopaths, tinctu…" at bounding box center [546, 473] width 492 height 67
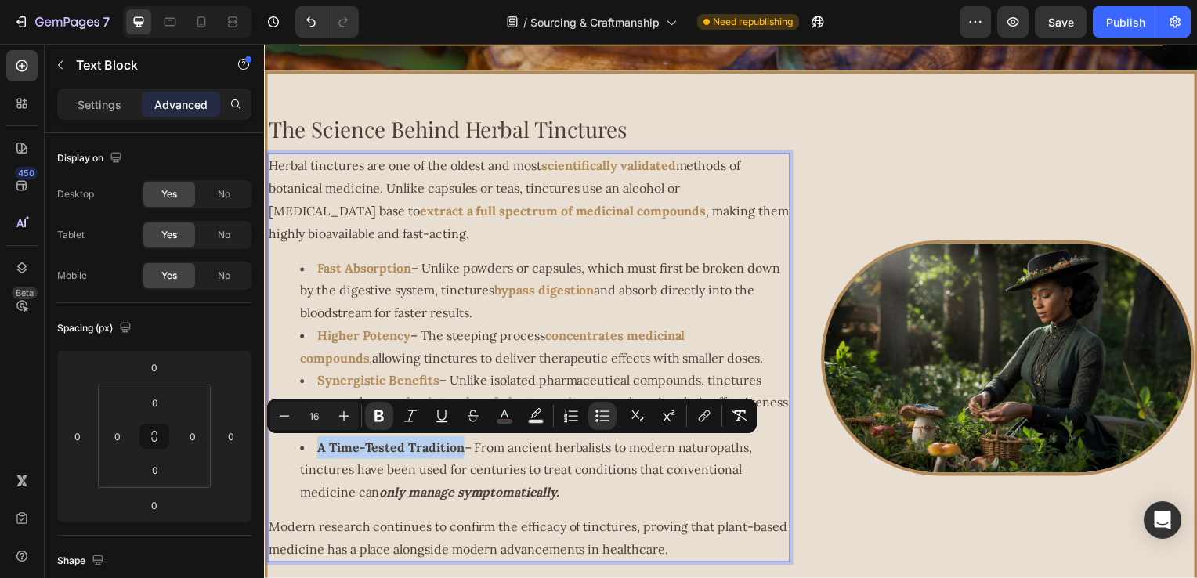
drag, startPoint x: 315, startPoint y: 451, endPoint x: 465, endPoint y: 455, distance: 149.8
click at [465, 455] on li "A Time-Tested Tradition – From ancient herbalists to modern naturopaths, tinctu…" at bounding box center [546, 473] width 492 height 67
click at [523, 413] on button "Text Background Color" at bounding box center [536, 416] width 28 height 28
type input "000000"
type input "77"
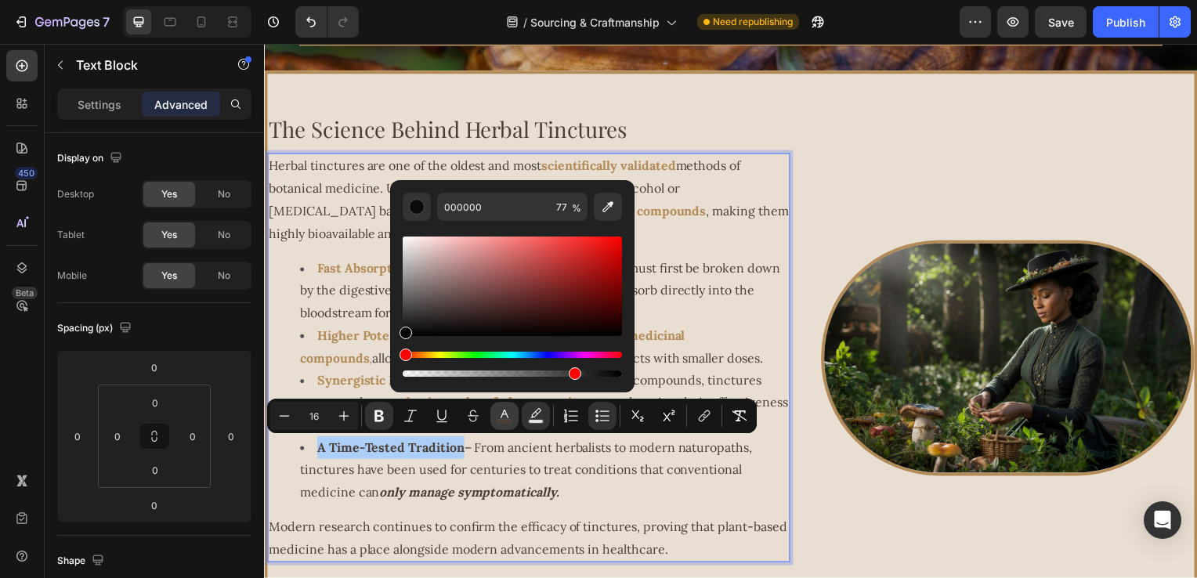
click at [497, 420] on icon "Editor contextual toolbar" at bounding box center [505, 416] width 16 height 16
type input "4C3F36"
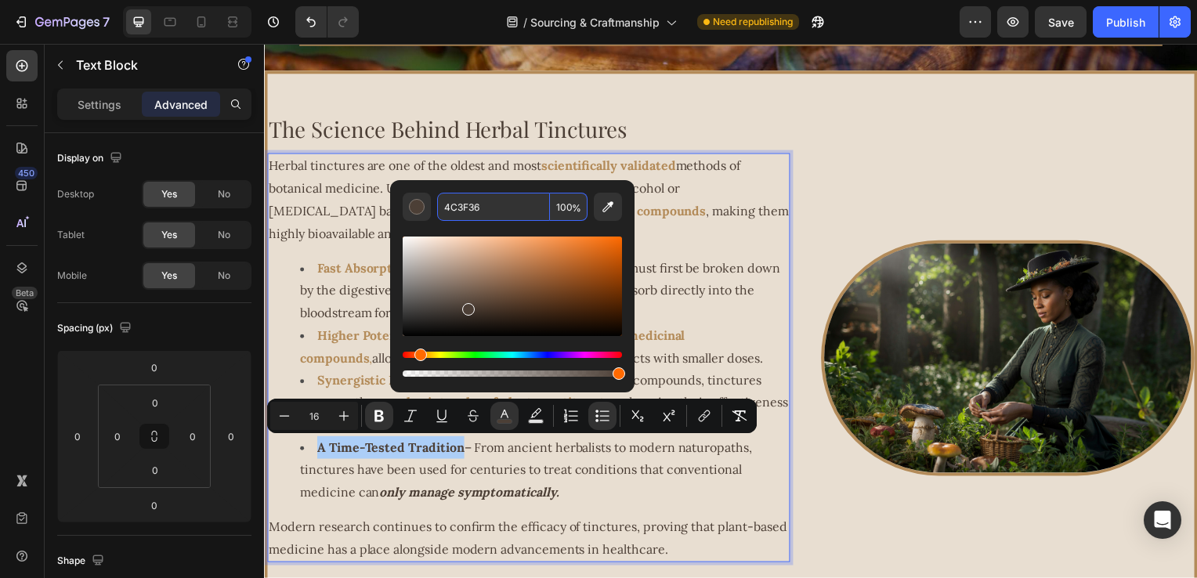
click at [498, 208] on input "4C3F36" at bounding box center [493, 207] width 113 height 28
paste input "B38B59"
type input "B38B59"
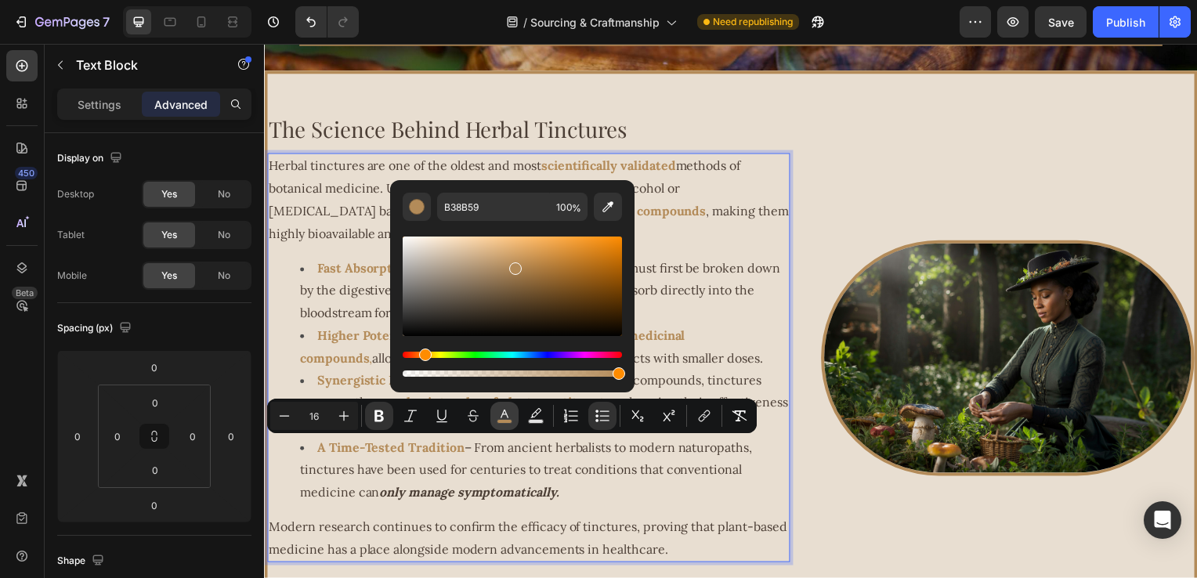
click at [496, 484] on li "A Time-Tested Tradition – From ancient herbalists to modern naturopaths, tinctu…" at bounding box center [546, 473] width 492 height 67
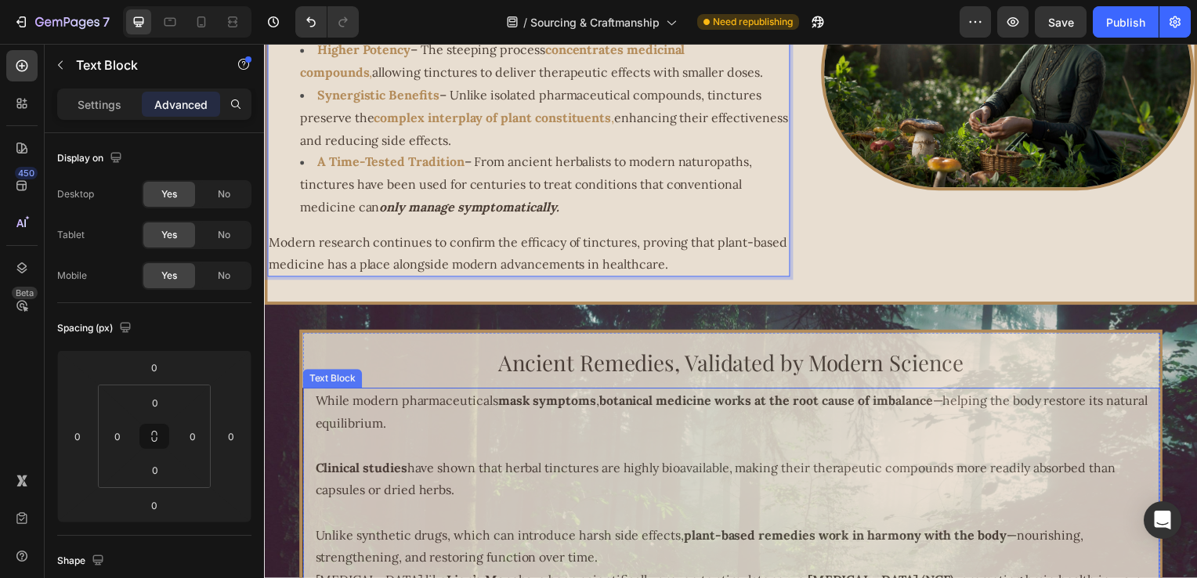
scroll to position [2755, 0]
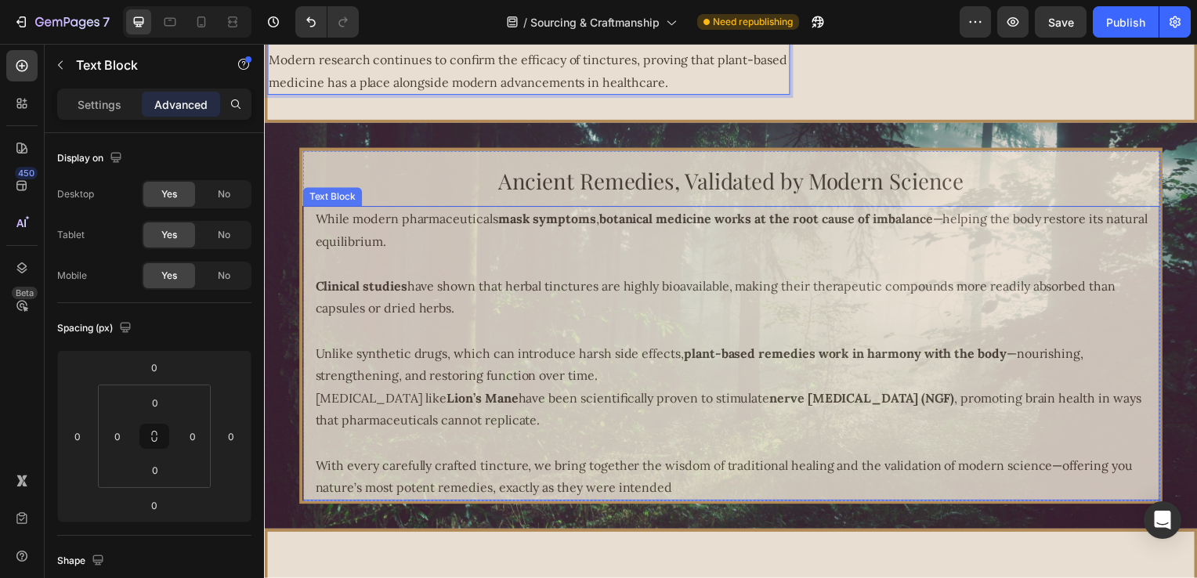
click at [495, 260] on p at bounding box center [734, 266] width 839 height 23
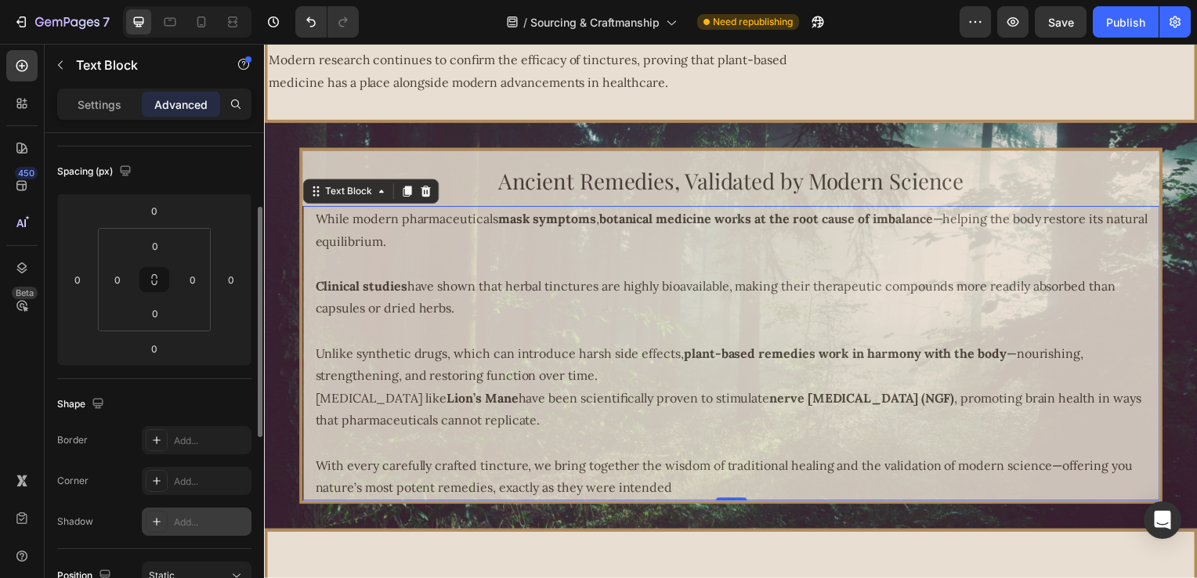
scroll to position [470, 0]
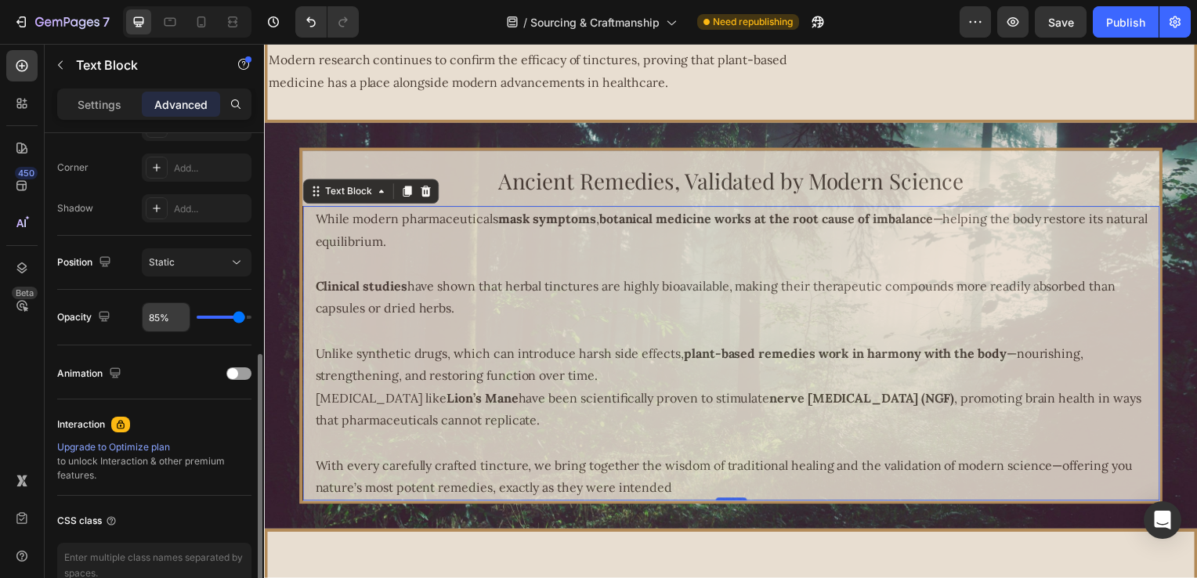
click at [150, 320] on input "85%" at bounding box center [166, 317] width 47 height 28
type input "8%"
type input "8"
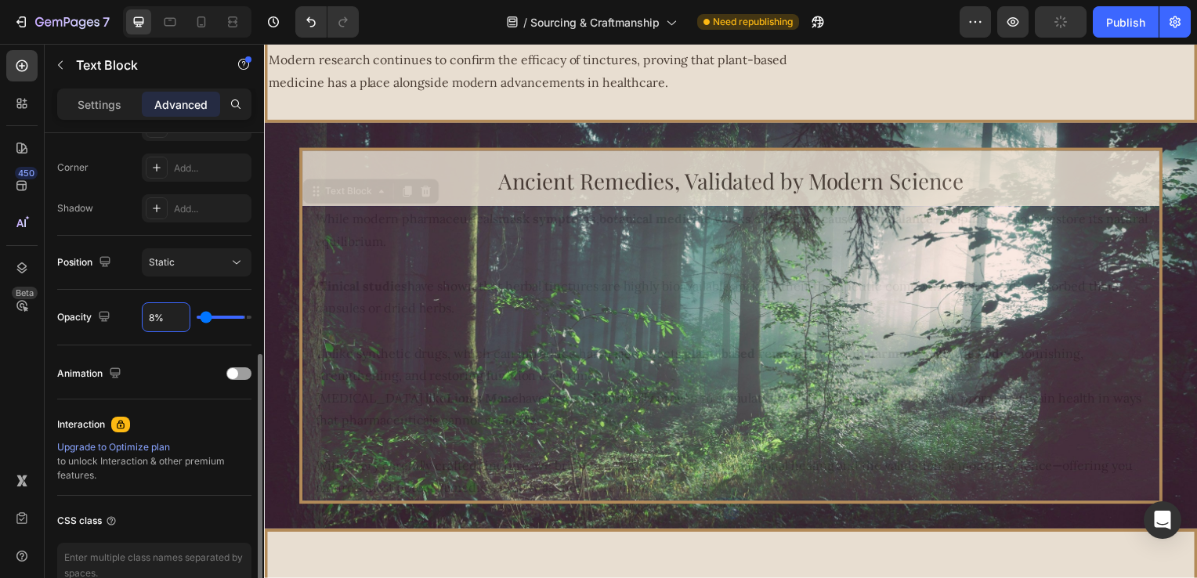
type input "88%"
type input "88"
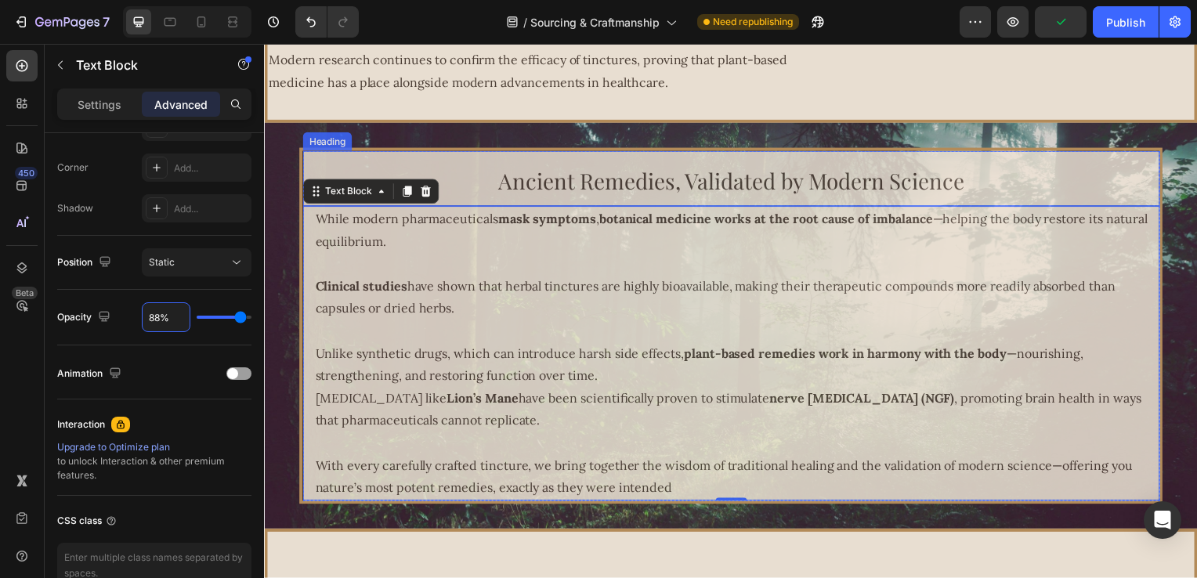
click at [471, 187] on h2 "Ancient Remedies, Validated by Modern Science" at bounding box center [735, 180] width 864 height 56
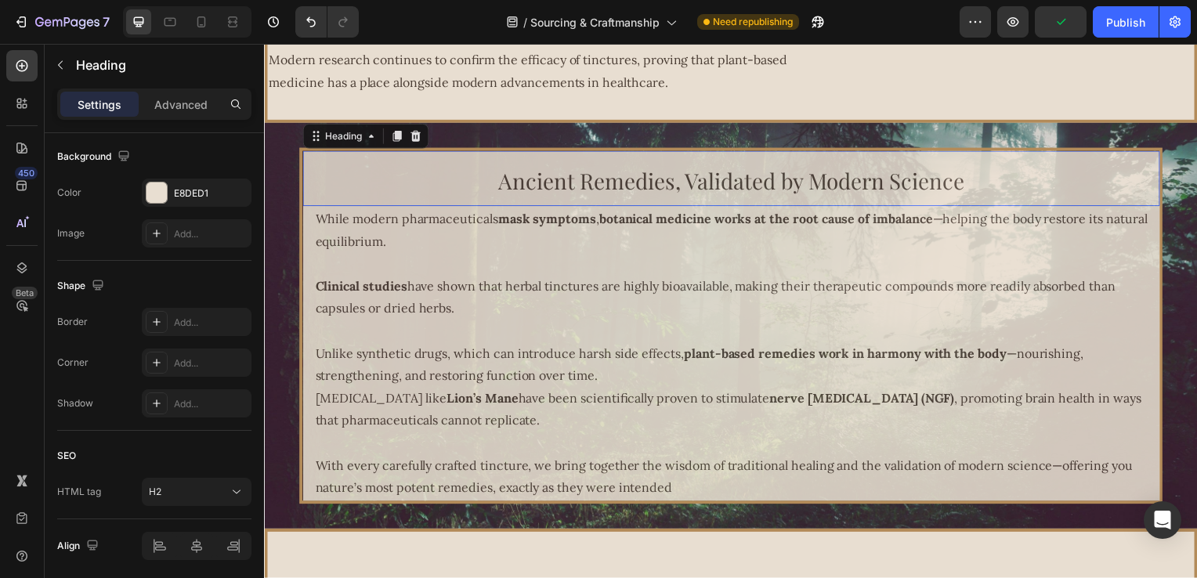
scroll to position [0, 0]
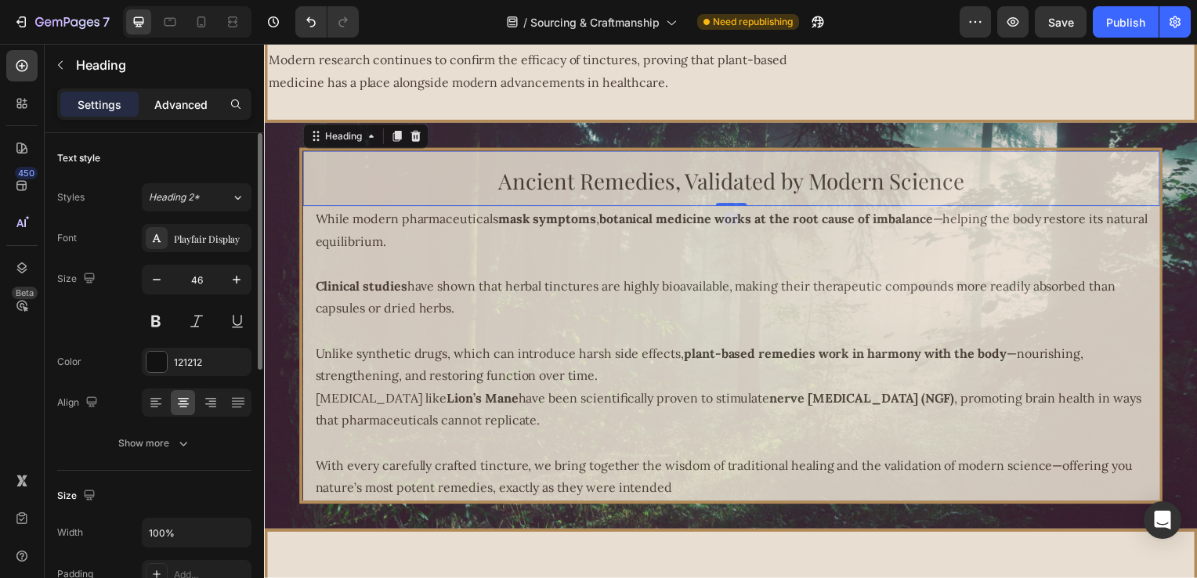
click at [172, 92] on div "Advanced" at bounding box center [181, 104] width 78 height 25
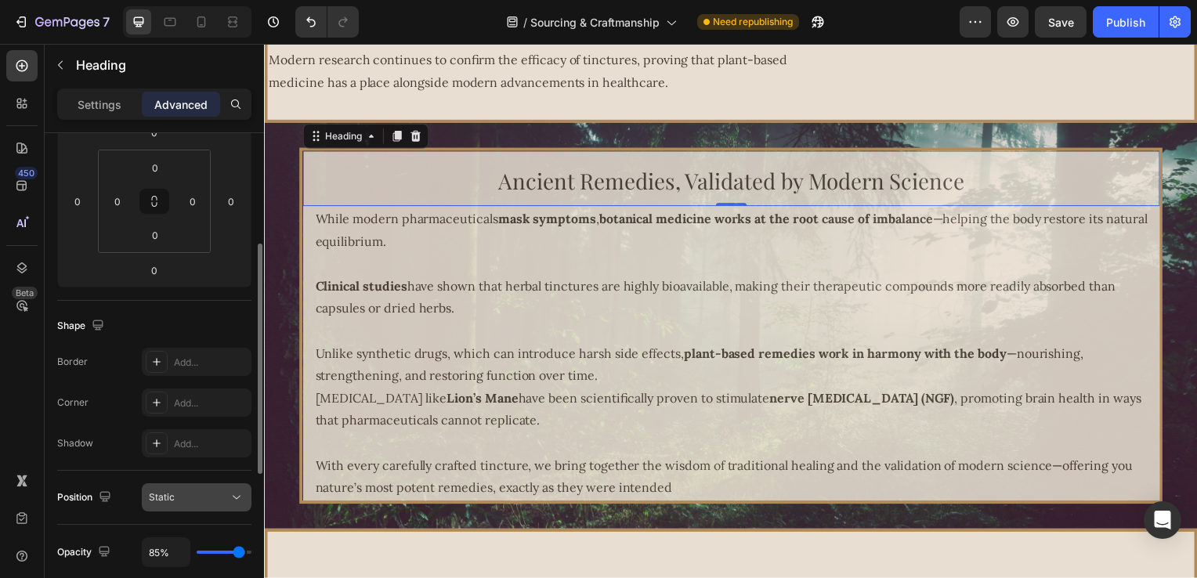
scroll to position [392, 0]
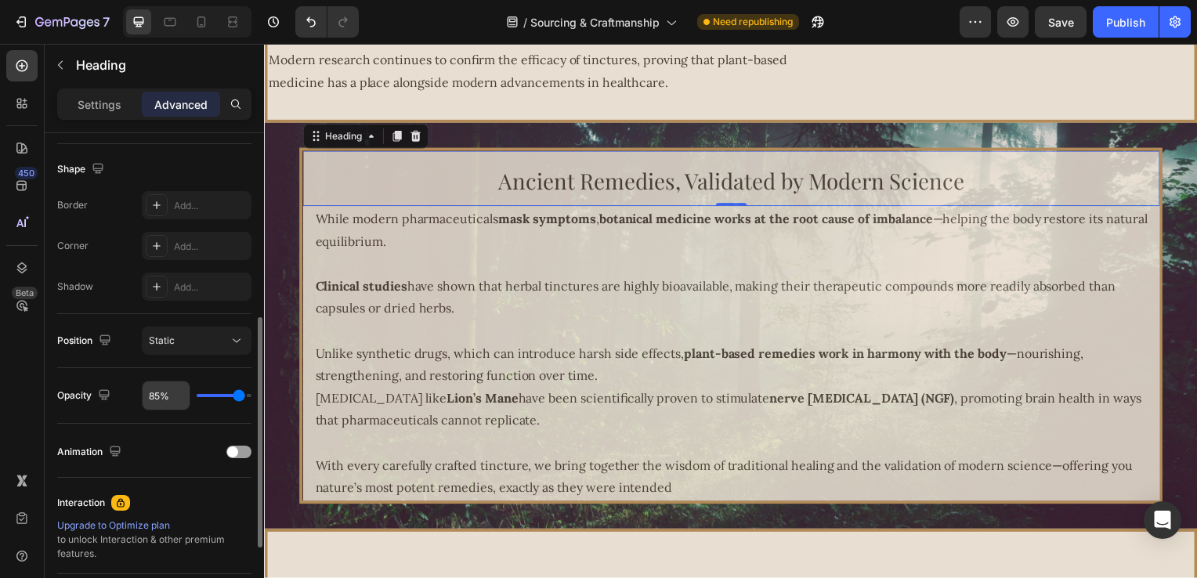
click at [147, 393] on input "85%" at bounding box center [166, 396] width 47 height 28
type input "8%"
type input "8"
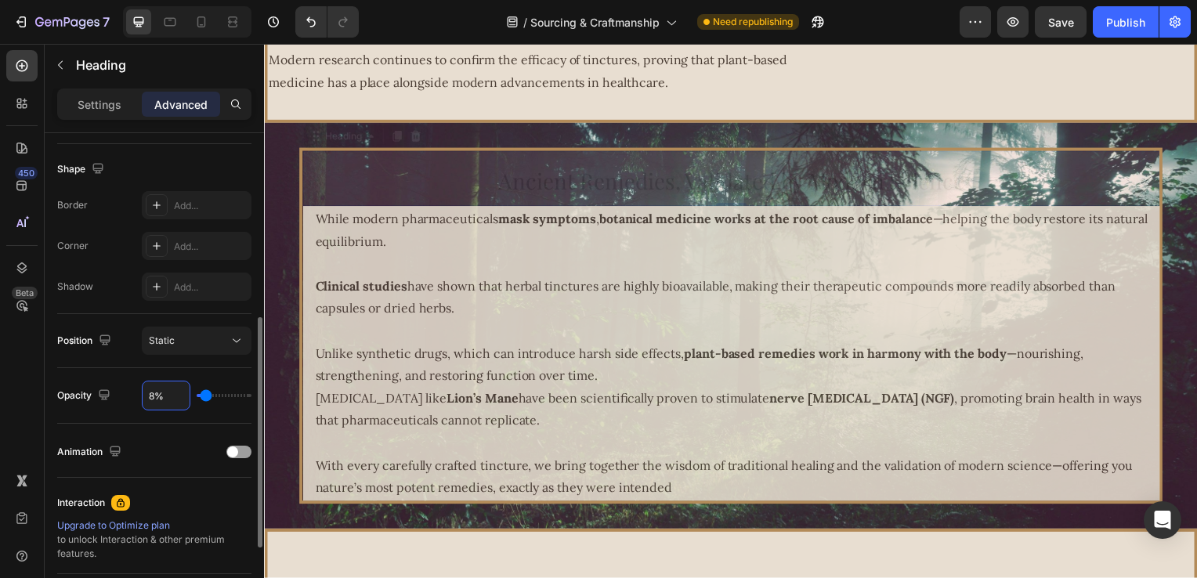
type input "88%"
type input "88"
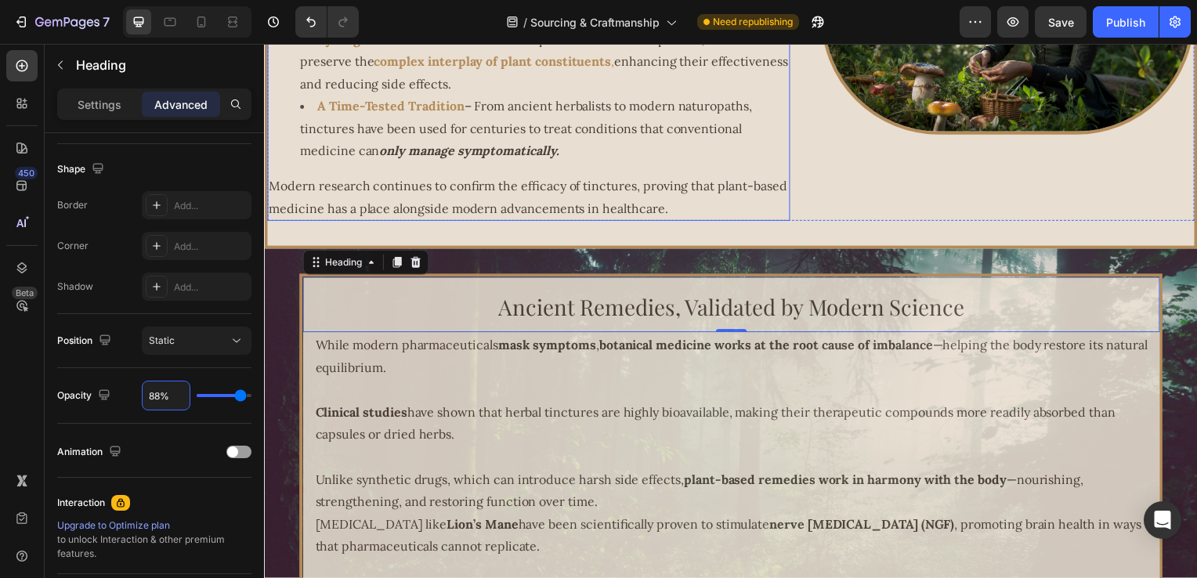
scroll to position [2677, 0]
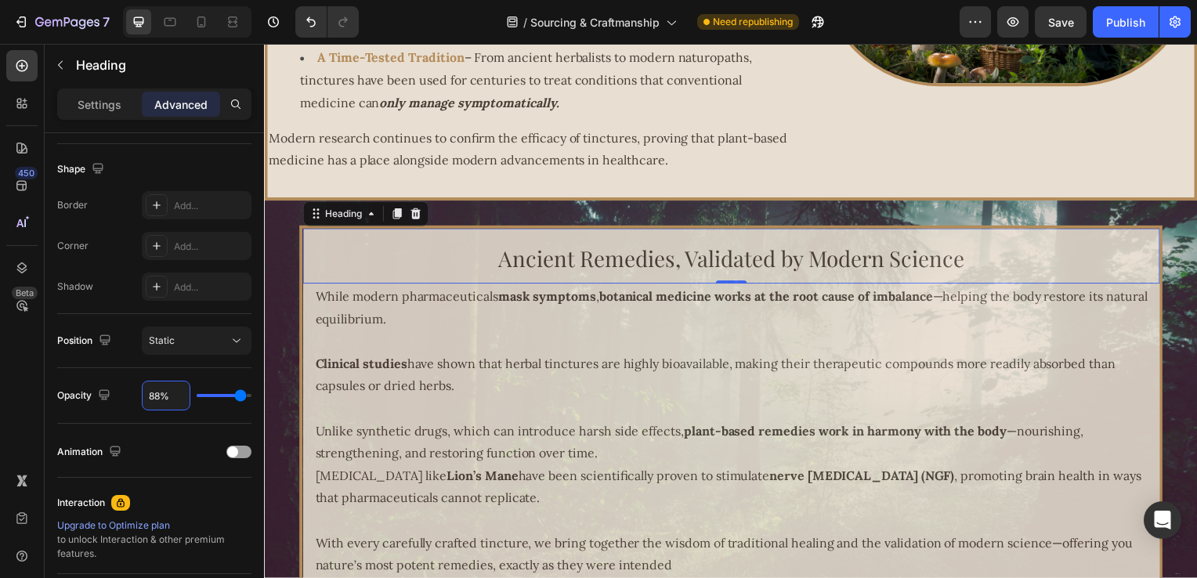
type input "88%"
click at [536, 286] on h2 "Ancient Remedies, Validated by Modern Science" at bounding box center [735, 258] width 864 height 56
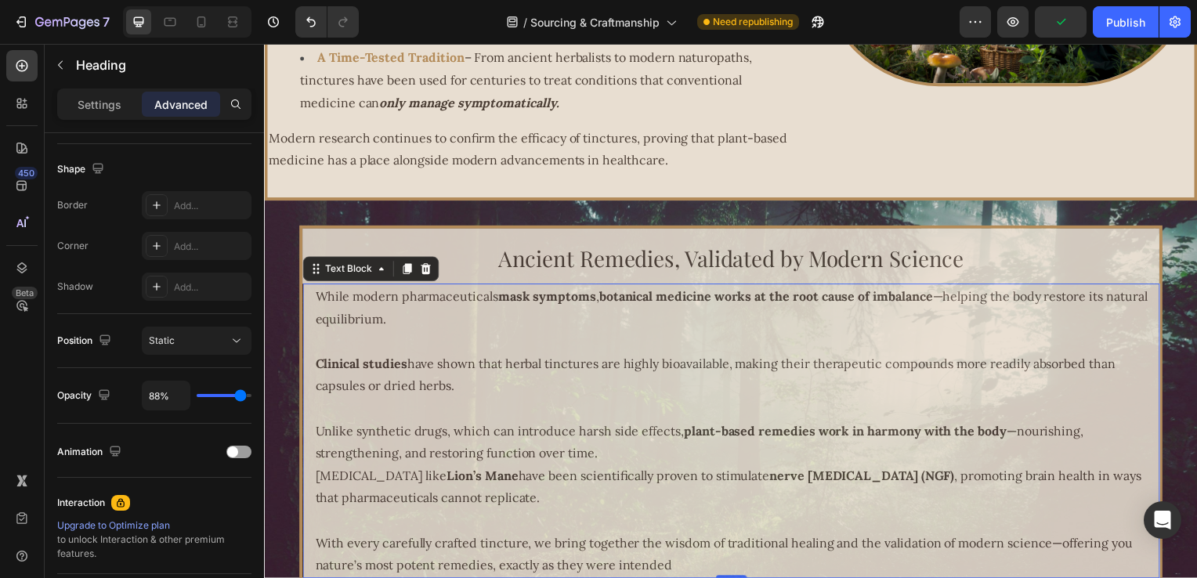
scroll to position [0, 0]
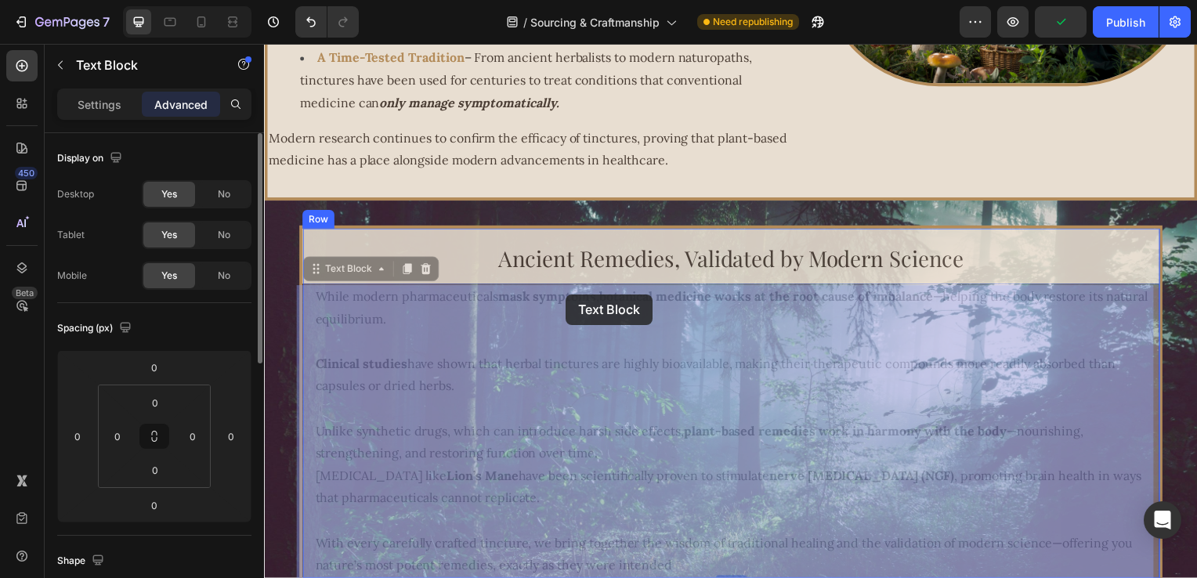
drag, startPoint x: 492, startPoint y: 298, endPoint x: 559, endPoint y: 299, distance: 66.6
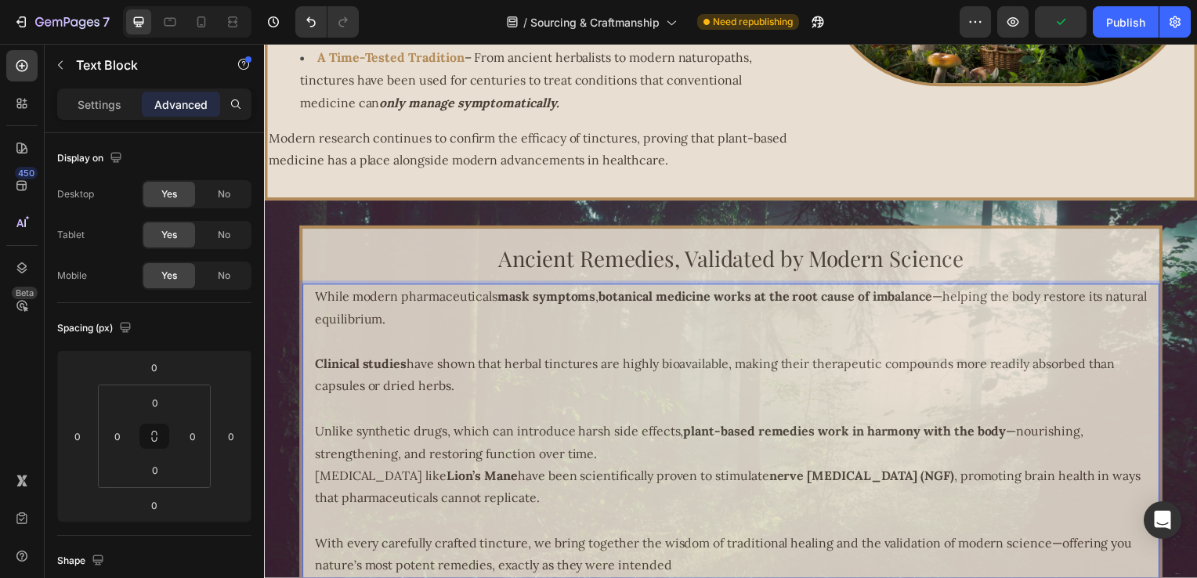
click at [503, 305] on strong "mask symptoms" at bounding box center [548, 299] width 99 height 16
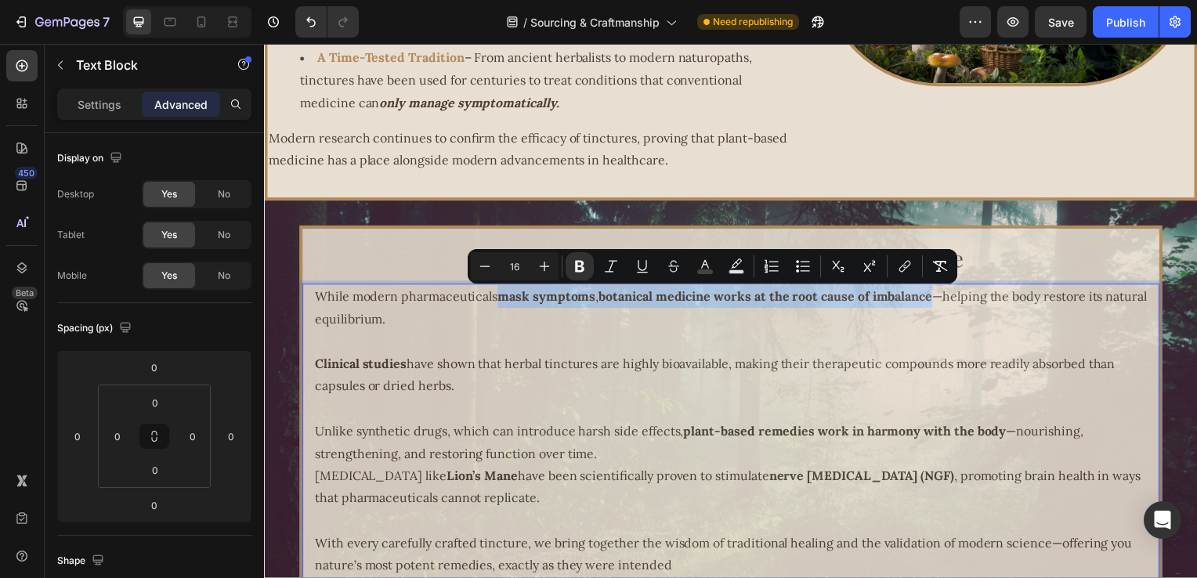
drag, startPoint x: 498, startPoint y: 302, endPoint x: 929, endPoint y: 299, distance: 431.8
click at [932, 299] on span "While modern pharmaceuticals mask symptoms , botanical medicine works at the ro…" at bounding box center [734, 310] width 839 height 38
click at [704, 259] on icon "Editor contextual toolbar" at bounding box center [705, 267] width 16 height 16
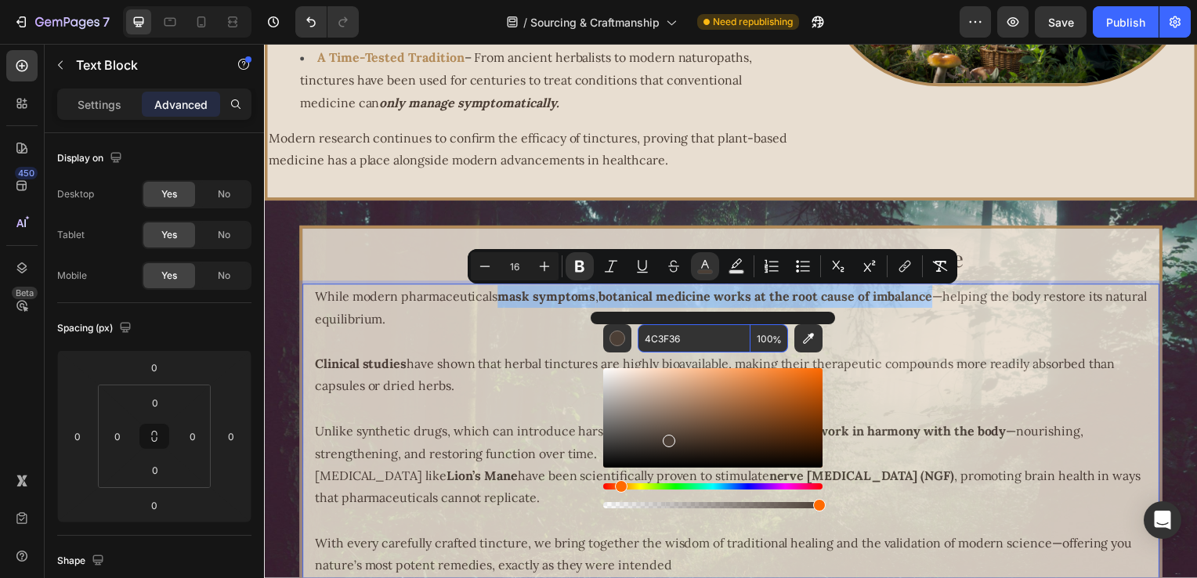
click at [715, 341] on input "4C3F36" at bounding box center [694, 338] width 113 height 28
paste input "B38B59"
type input "B38B59"
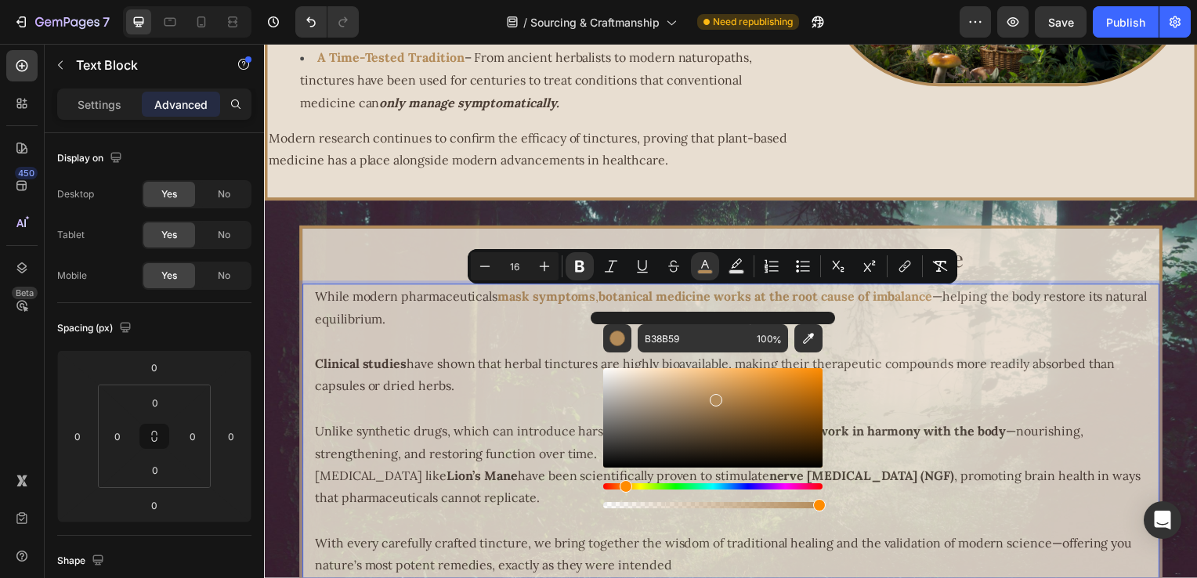
click at [375, 364] on strong "Clinical studies" at bounding box center [361, 367] width 92 height 16
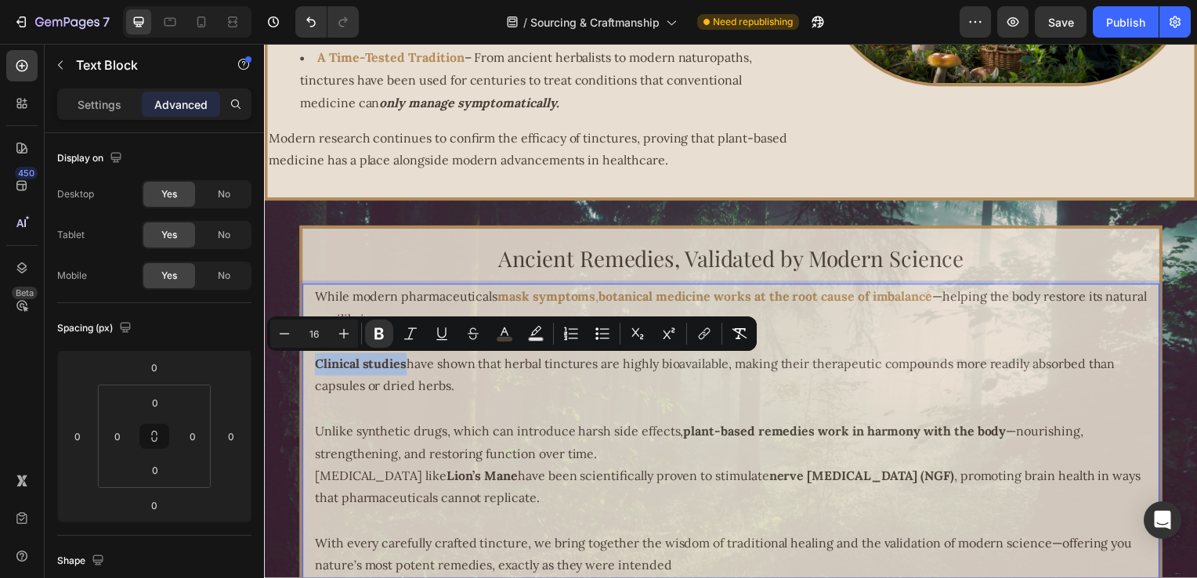
drag, startPoint x: 310, startPoint y: 364, endPoint x: 400, endPoint y: 368, distance: 90.2
click at [400, 368] on strong "Clinical studies" at bounding box center [361, 367] width 92 height 16
click at [513, 328] on button "color" at bounding box center [505, 334] width 28 height 28
type input "4C3F36"
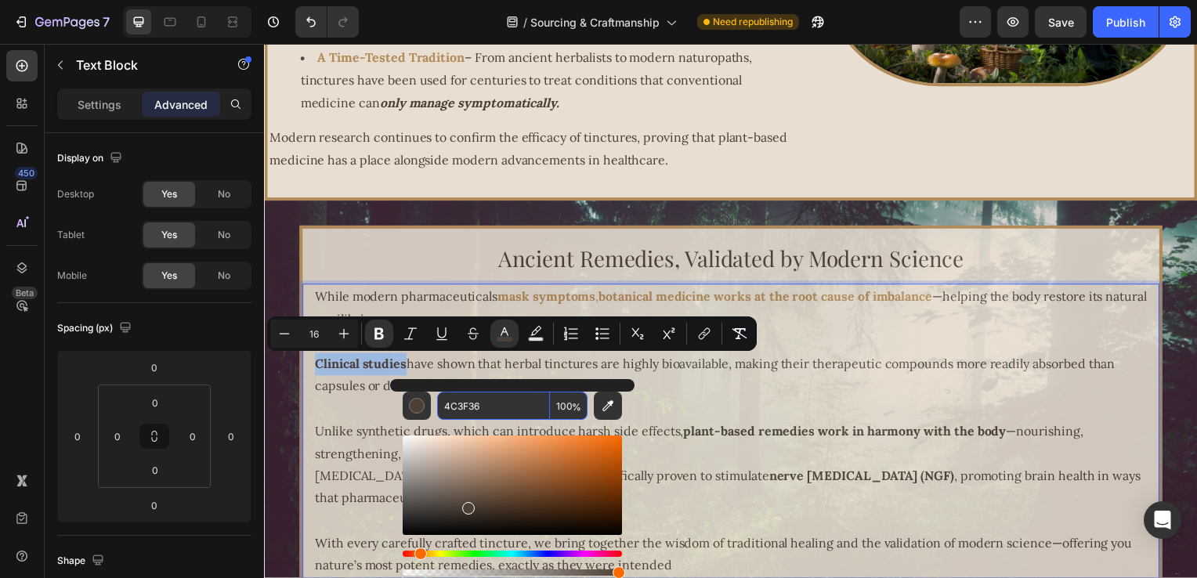
paste input "B38B59"
type input "B38B59"
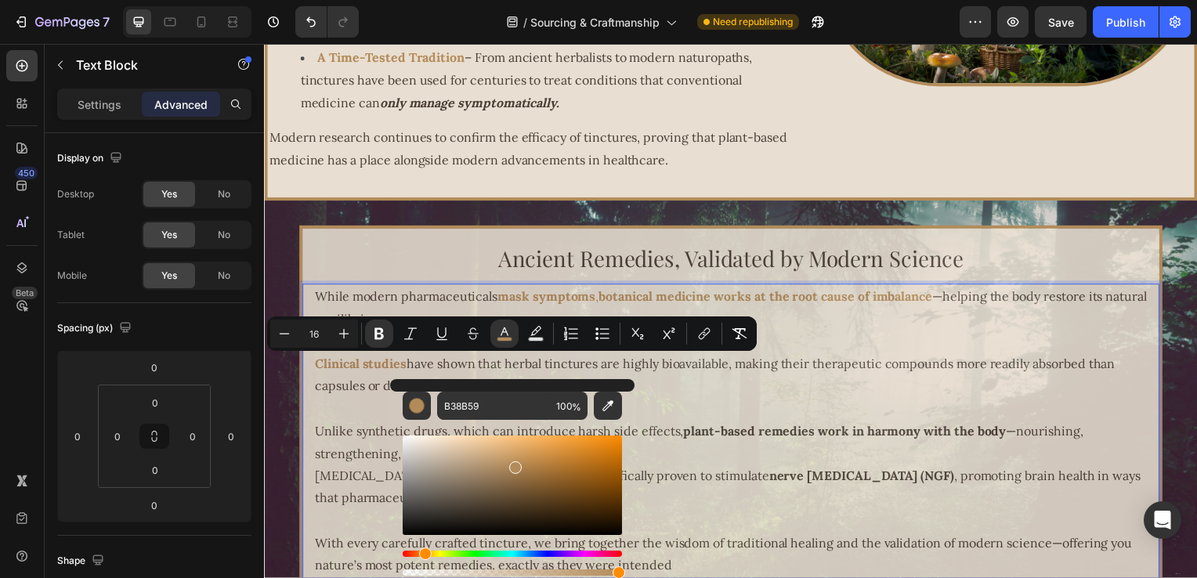
click at [784, 410] on p "Rich Text Editor. Editing area: main" at bounding box center [734, 411] width 839 height 23
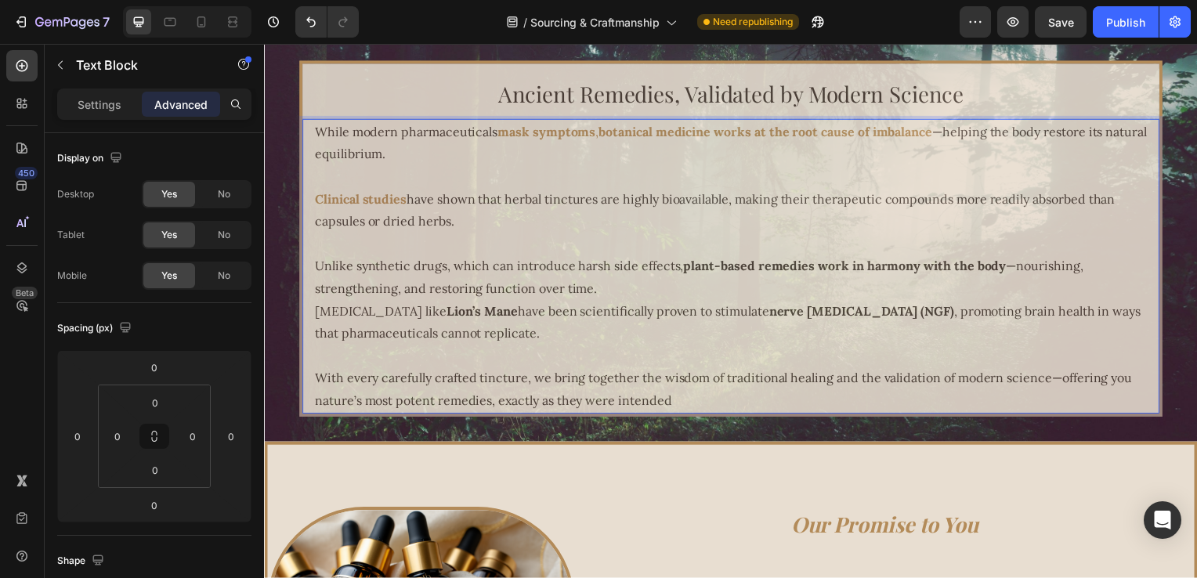
scroll to position [2918, 0]
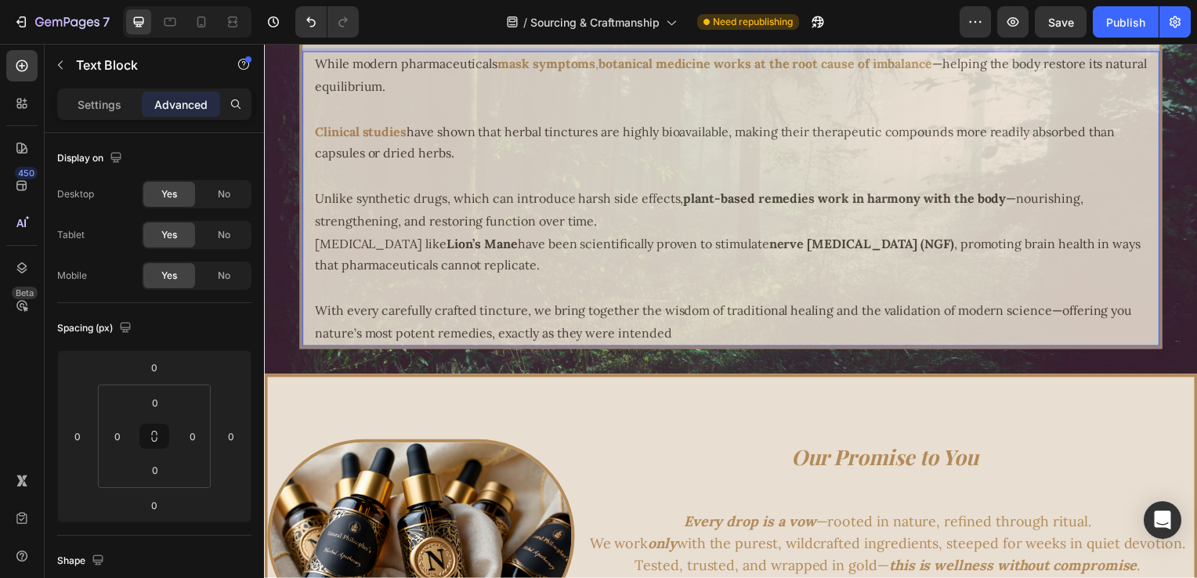
click at [691, 201] on strong "plant-based remedies work in harmony with the body" at bounding box center [849, 200] width 325 height 16
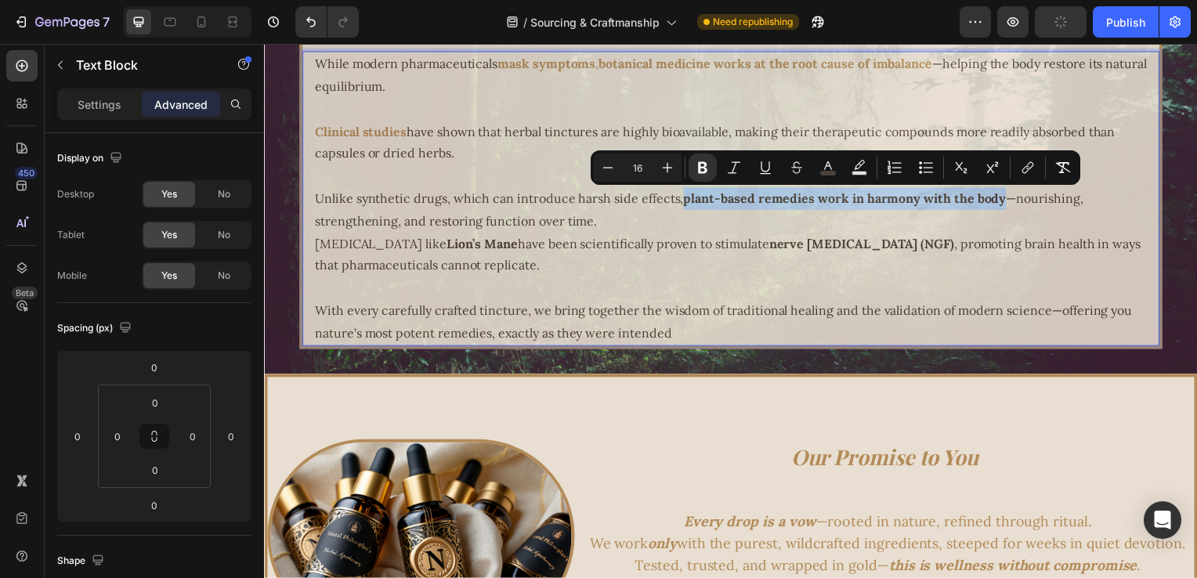
drag, startPoint x: 680, startPoint y: 203, endPoint x: 999, endPoint y: 202, distance: 319.0
click at [999, 202] on span "Unlike synthetic drugs, which can introduce harsh side effects, plant-based rem…" at bounding box center [702, 211] width 774 height 38
click at [835, 171] on icon "Editor contextual toolbar" at bounding box center [829, 168] width 16 height 16
type input "4C3F36"
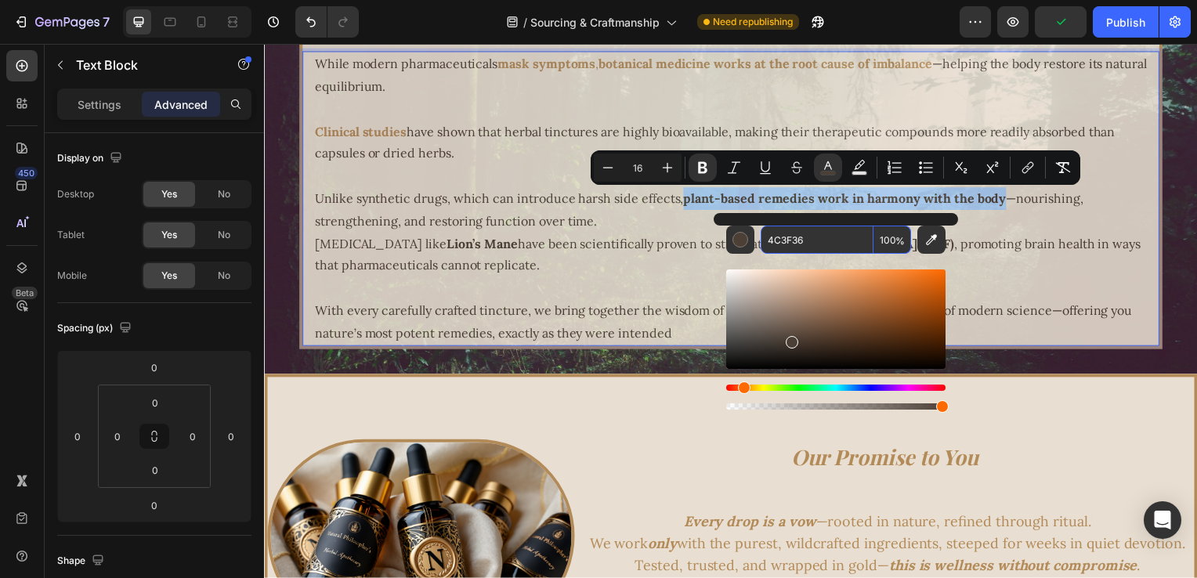
click at [837, 233] on input "4C3F36" at bounding box center [817, 240] width 113 height 28
paste input "B38B59"
type input "B38B59"
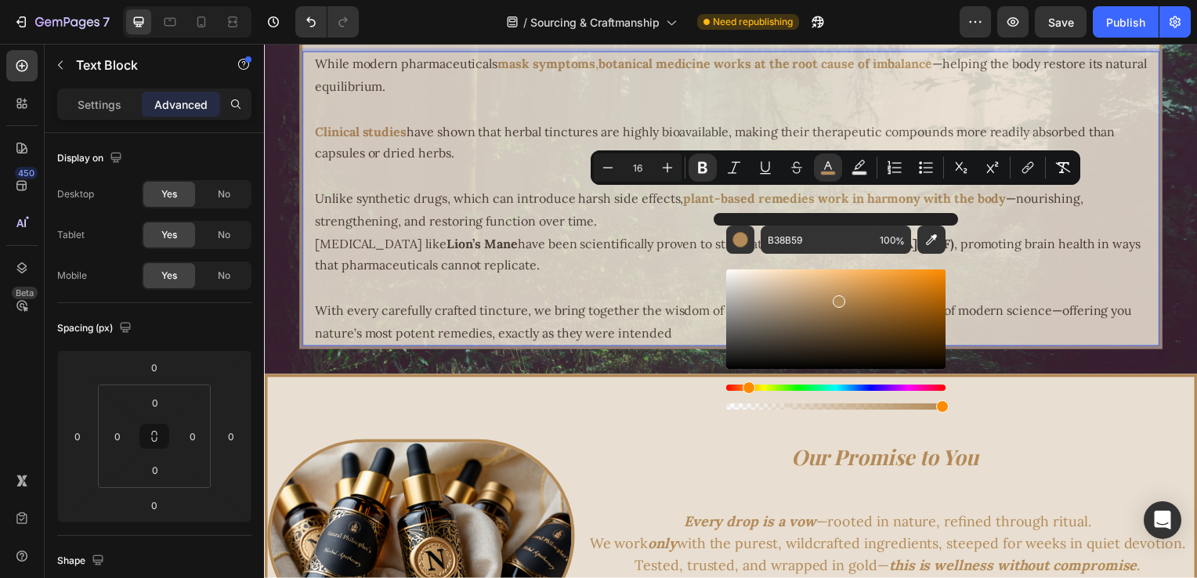
click at [450, 242] on span "Medicinal mushrooms like Lion’s Mane have been scientifically proven to stimula…" at bounding box center [731, 256] width 832 height 38
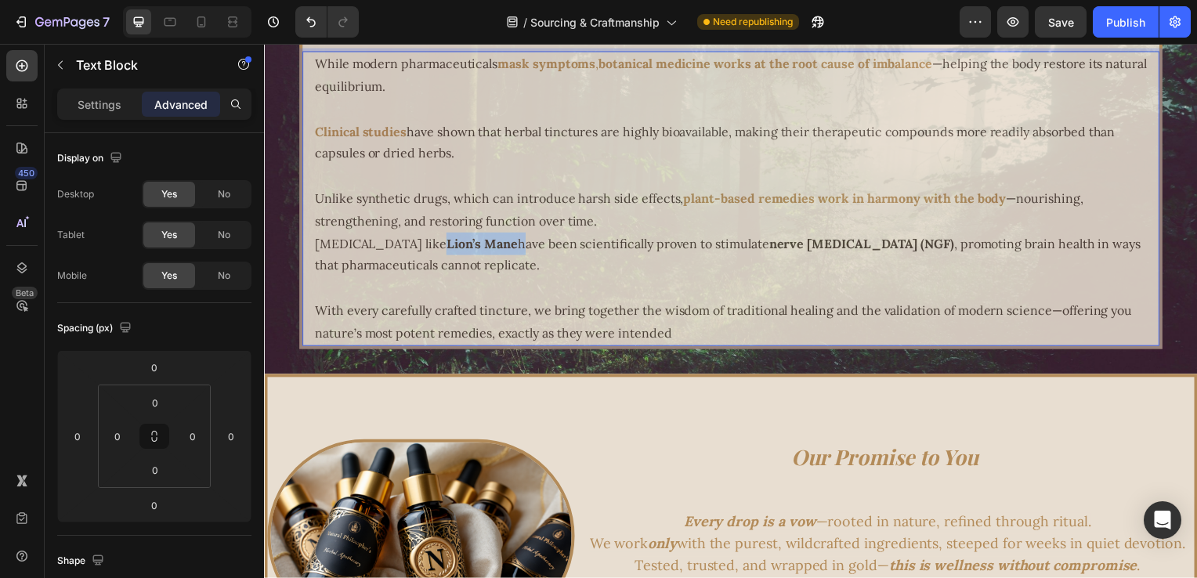
drag, startPoint x: 466, startPoint y: 244, endPoint x: 540, endPoint y: 246, distance: 73.7
click at [540, 246] on span "Medicinal mushrooms like Lion’s Mane have been scientifically proven to stimula…" at bounding box center [731, 256] width 832 height 38
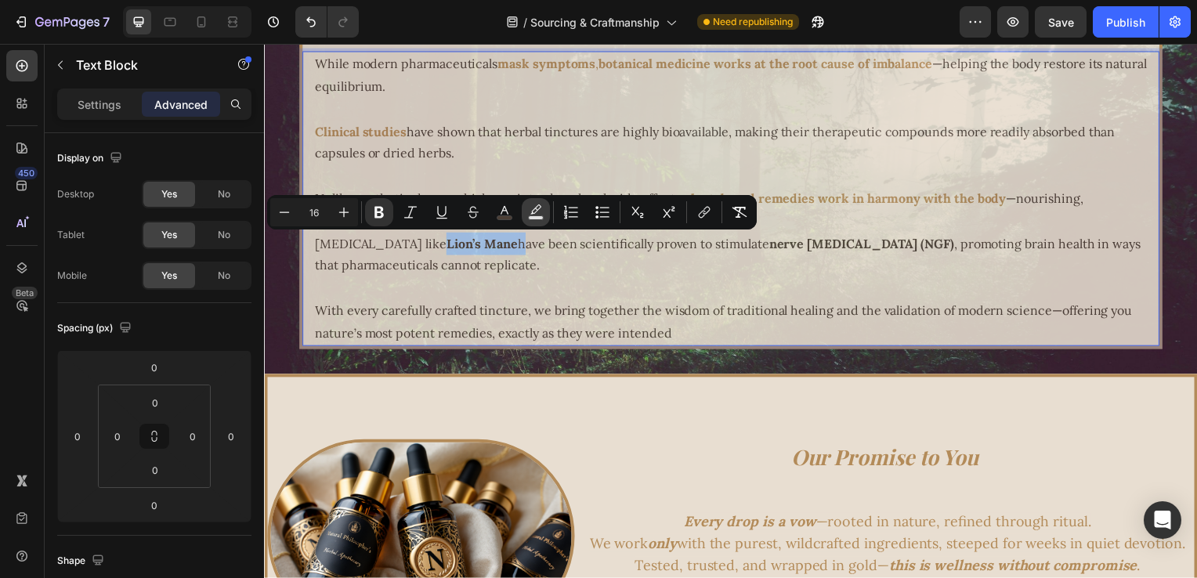
drag, startPoint x: 504, startPoint y: 213, endPoint x: 523, endPoint y: 217, distance: 20.0
click at [508, 213] on icon "Editor contextual toolbar" at bounding box center [505, 213] width 16 height 16
type input "4C3F36"
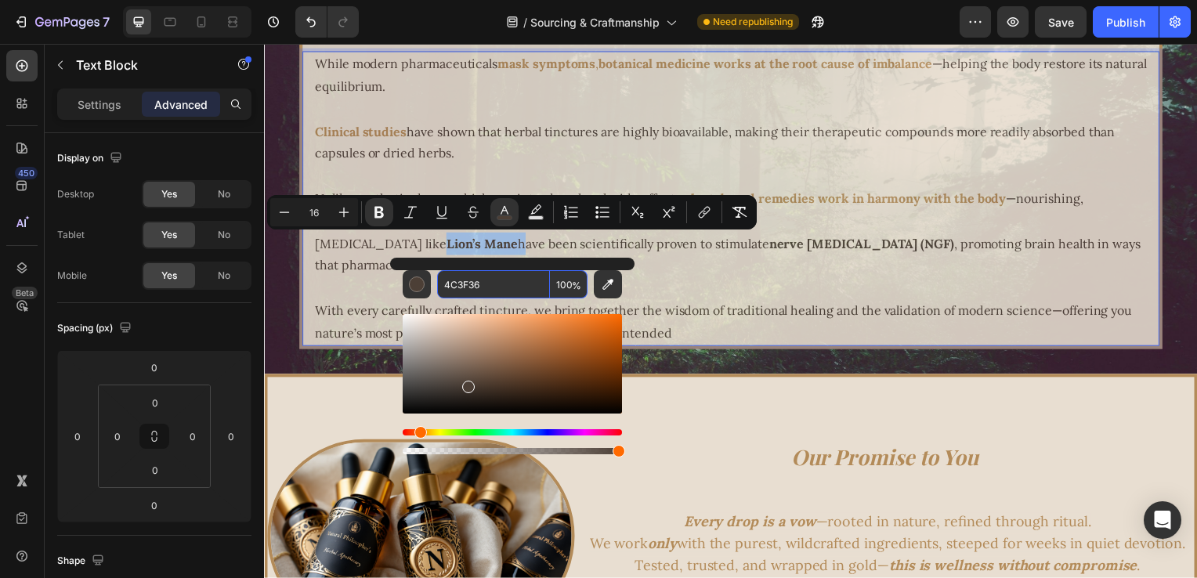
click at [491, 277] on input "4C3F36" at bounding box center [493, 284] width 113 height 28
paste input "B38B59"
type input "B38B59"
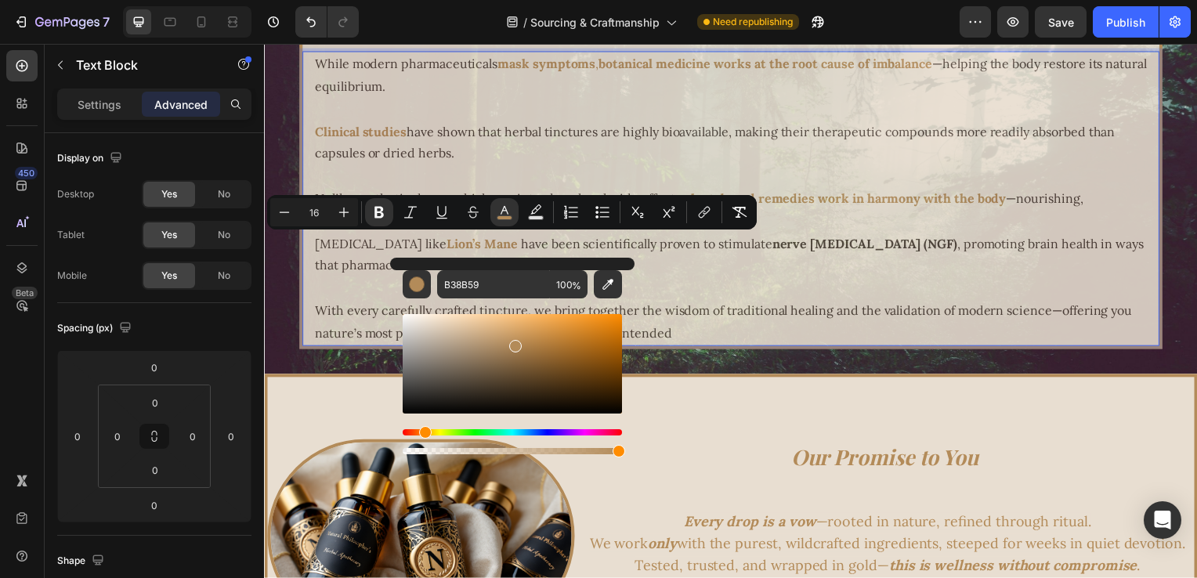
click at [795, 253] on strong "nerve growth factor (NGF)" at bounding box center [869, 245] width 187 height 16
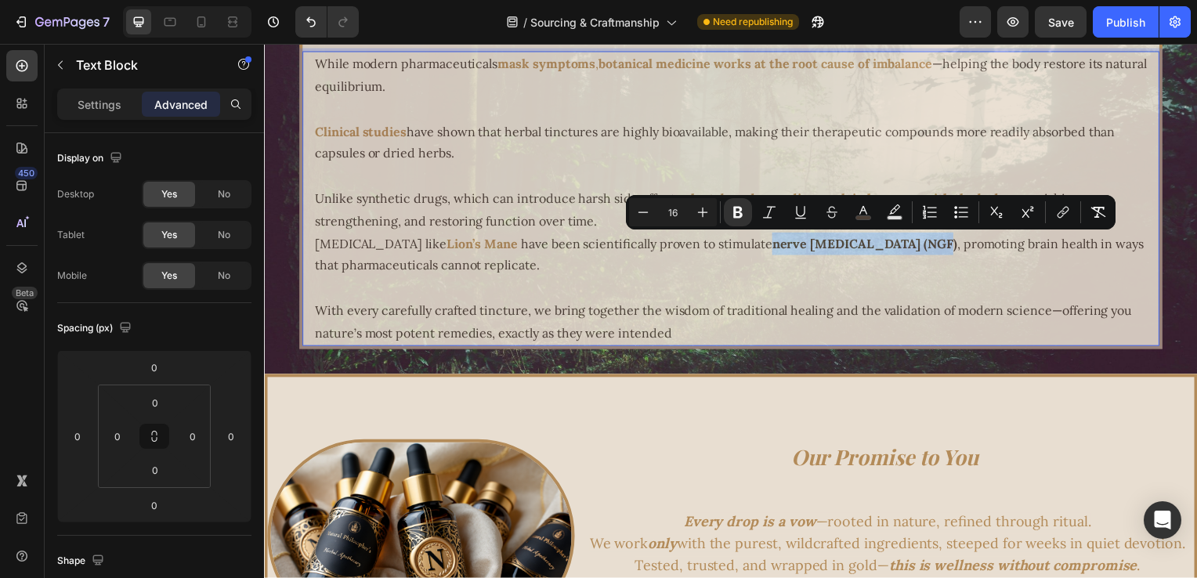
drag, startPoint x: 796, startPoint y: 245, endPoint x: 952, endPoint y: 247, distance: 156.0
click at [952, 247] on span "have been scientifically proven to stimulate nerve growth factor (NGF) , promot…" at bounding box center [732, 256] width 835 height 38
click at [863, 208] on icon "Editor contextual toolbar" at bounding box center [864, 213] width 16 height 16
type input "4C3F36"
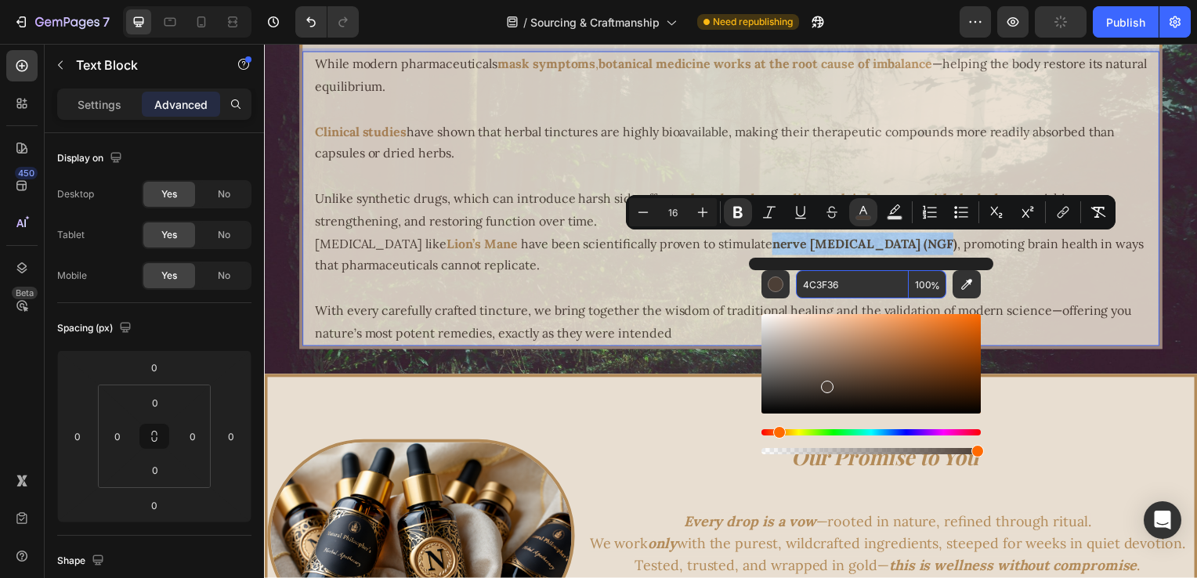
click at [862, 289] on input "4C3F36" at bounding box center [852, 284] width 113 height 28
paste input "B38B59"
type input "B38B59"
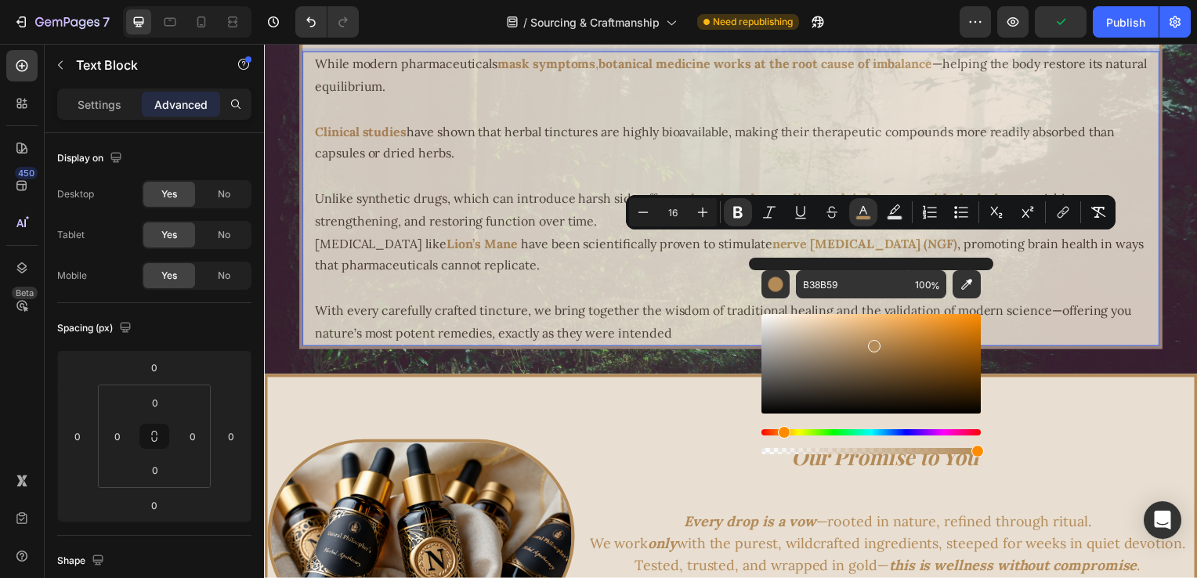
click at [550, 277] on p "Medicinal mushrooms like Lion’s Mane have been scientifically proven to stimula…" at bounding box center [734, 256] width 839 height 45
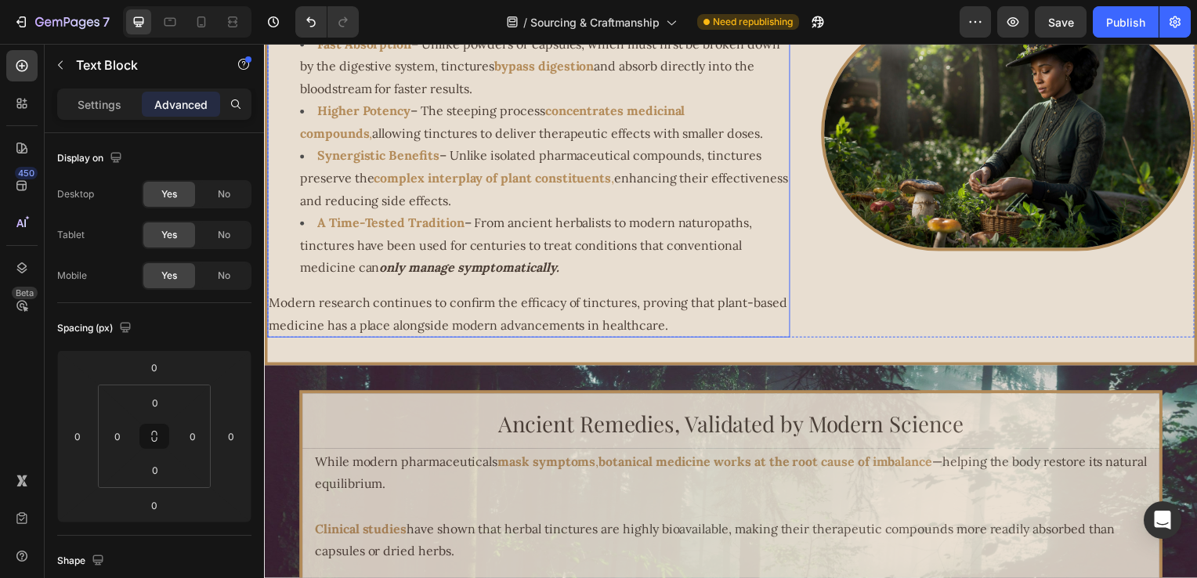
scroll to position [2520, 0]
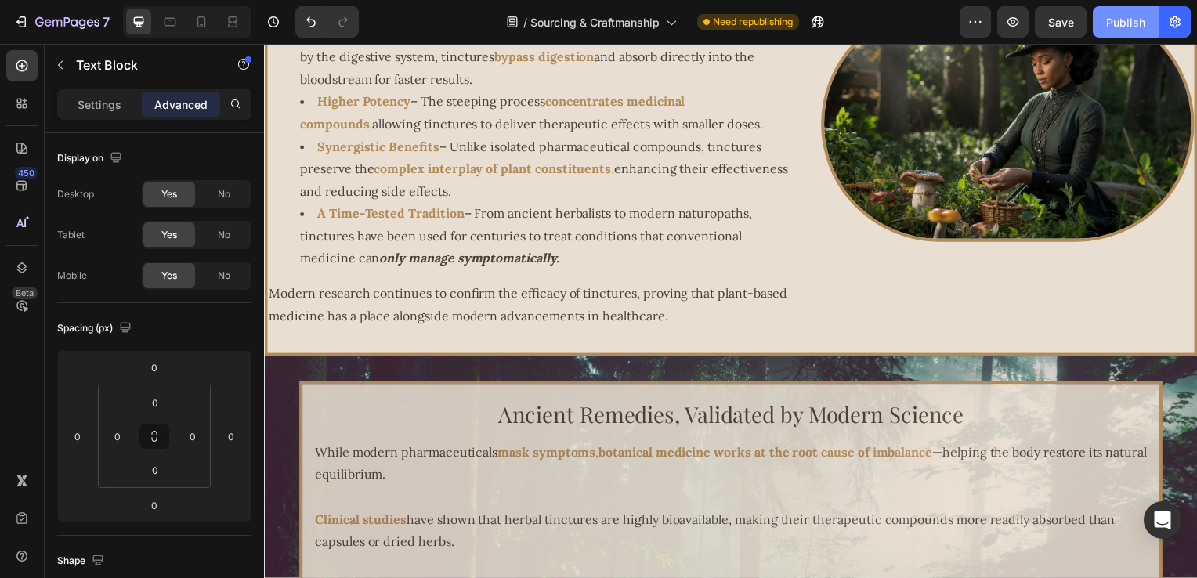
click at [1141, 21] on div "Publish" at bounding box center [1126, 22] width 39 height 16
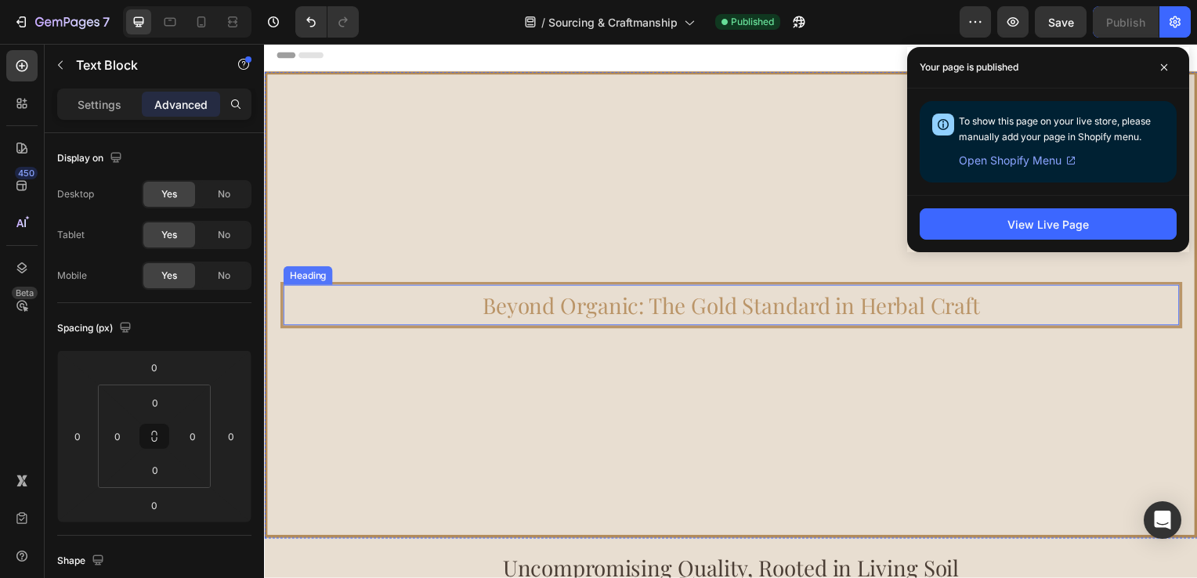
scroll to position [0, 0]
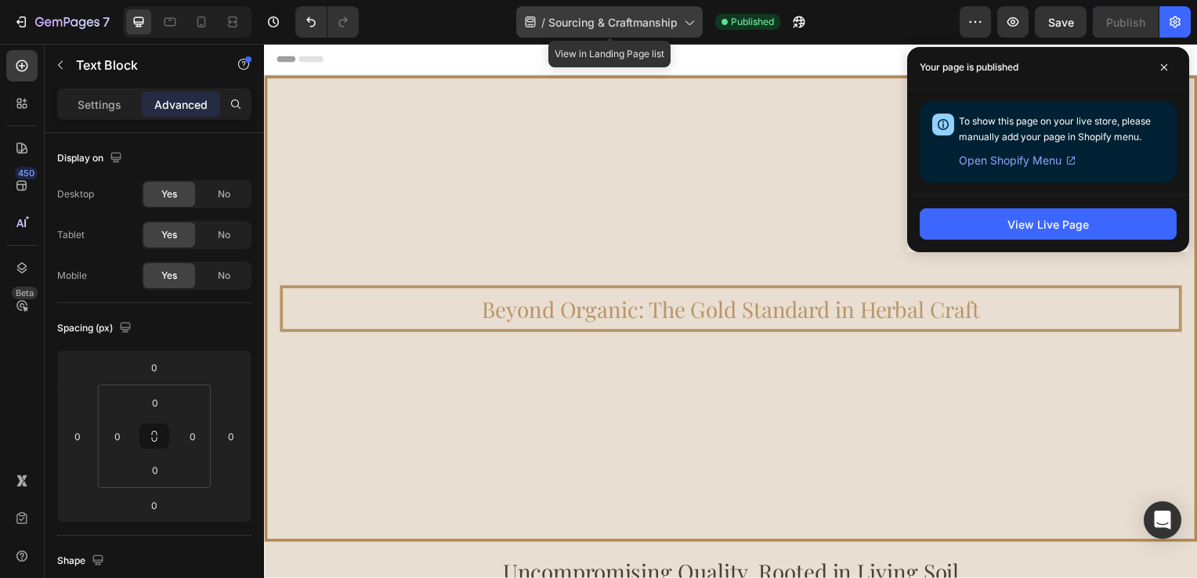
click at [668, 19] on span "Sourcing & Craftmanship" at bounding box center [613, 22] width 129 height 16
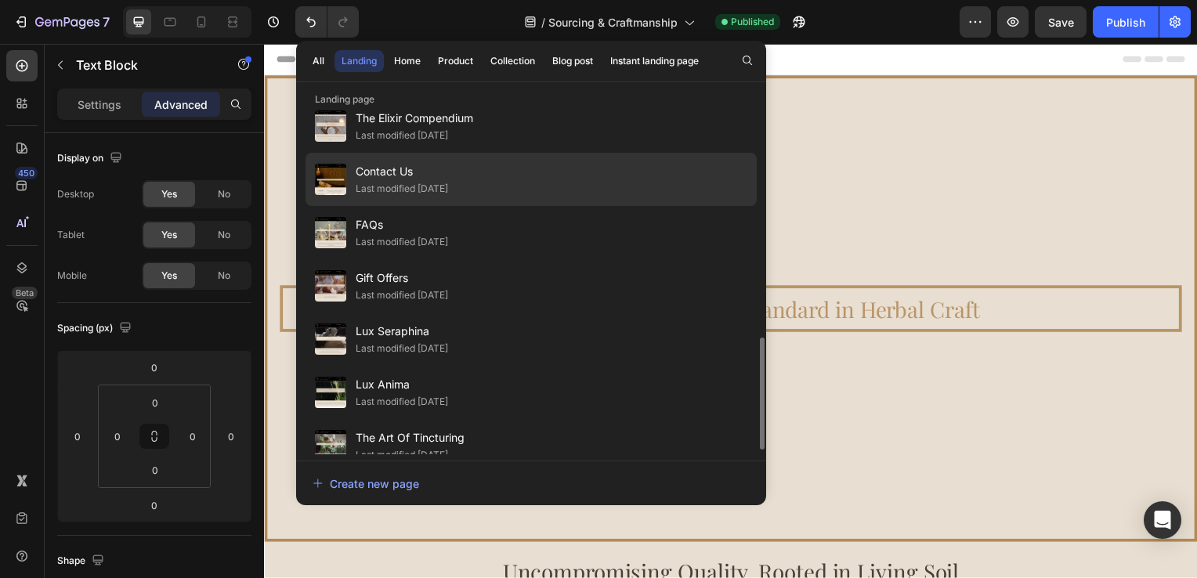
scroll to position [470, 0]
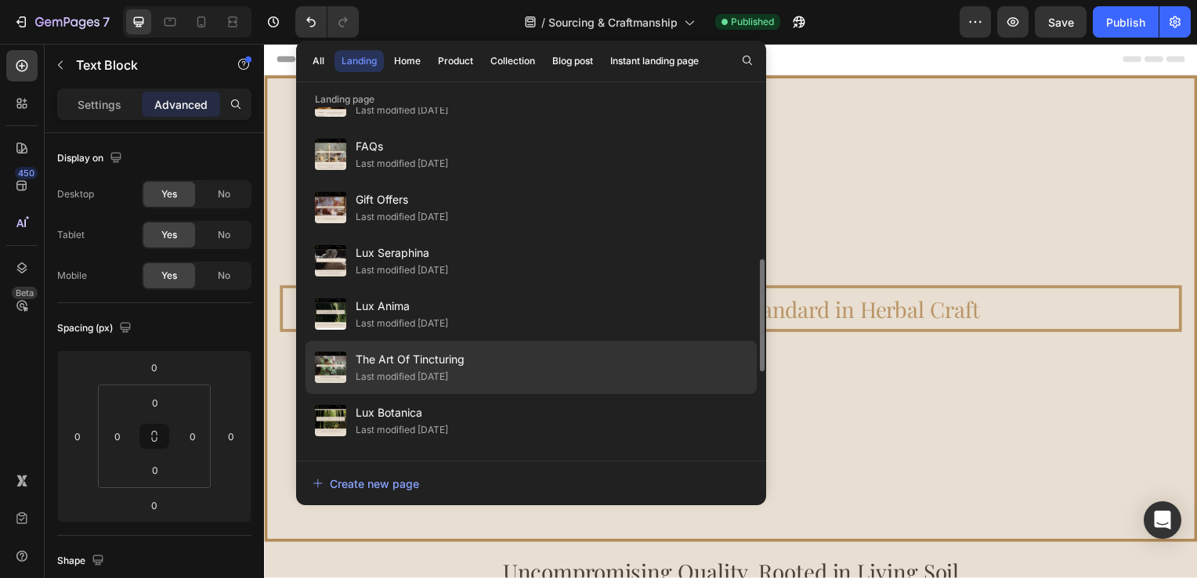
click at [396, 362] on span "The Art Of Tincturing" at bounding box center [410, 359] width 109 height 19
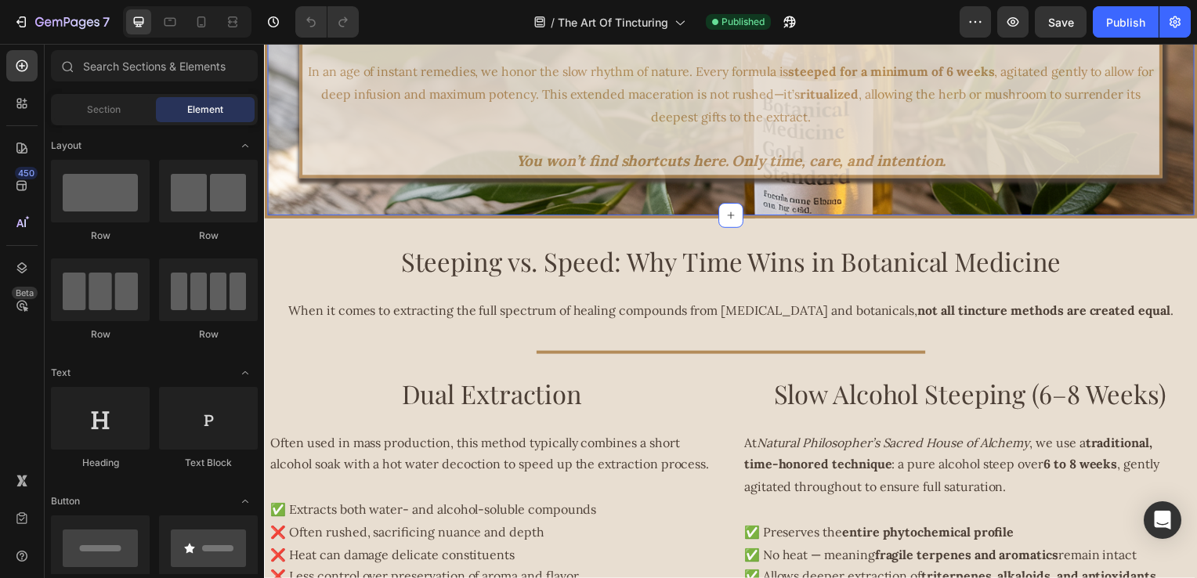
scroll to position [627, 0]
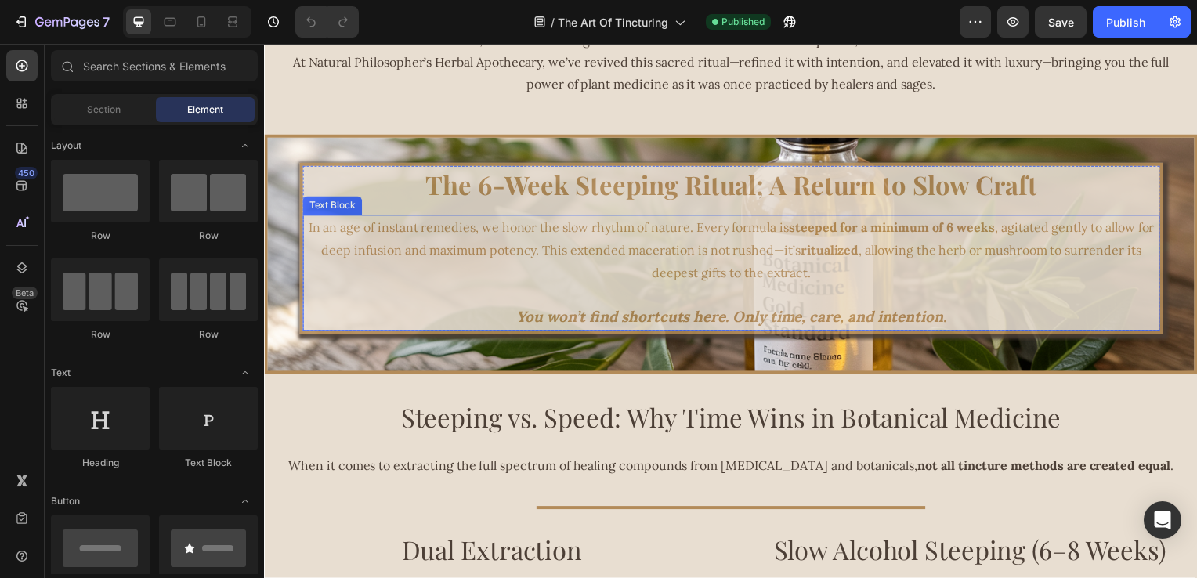
click at [784, 276] on p "In an age of instant remedies, we honor the slow rhythm of nature. Every formul…" at bounding box center [734, 251] width 860 height 67
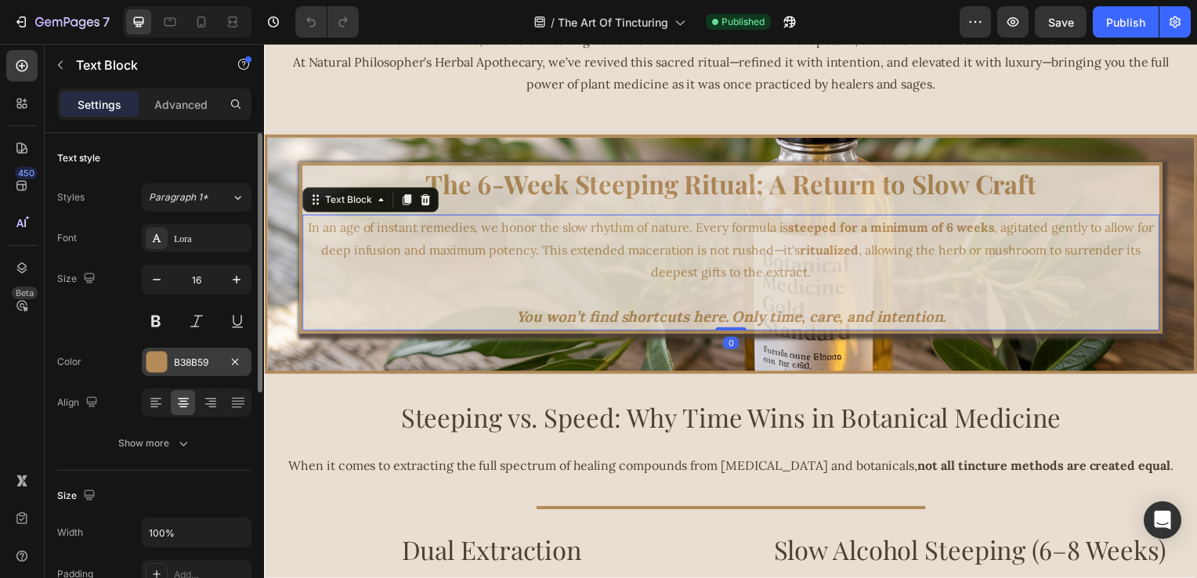
click at [201, 366] on div "B38B59" at bounding box center [196, 363] width 45 height 14
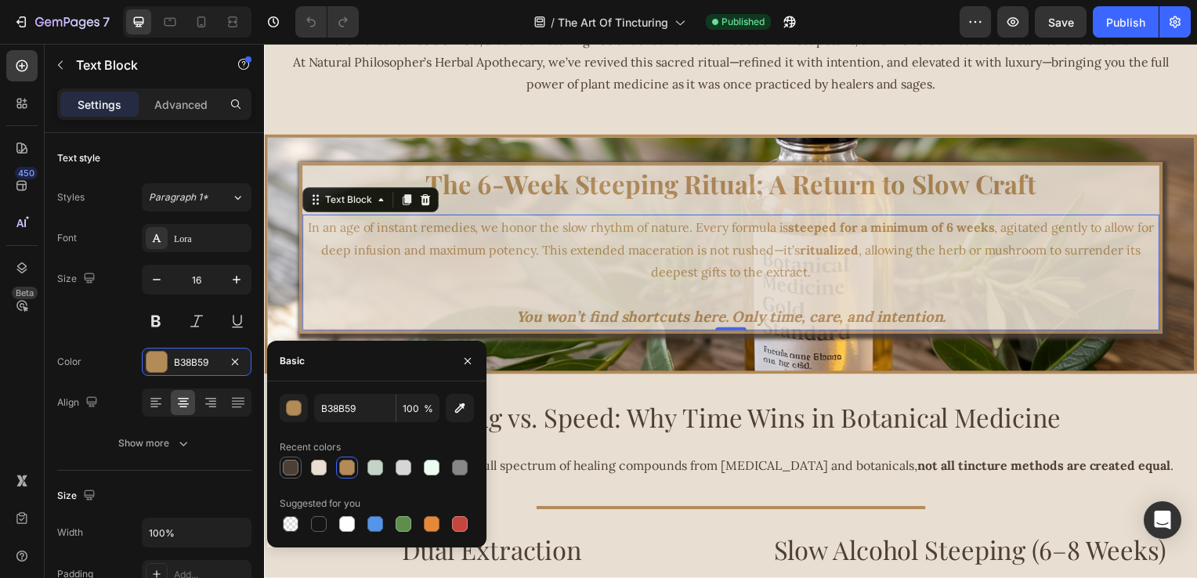
click at [297, 468] on div at bounding box center [291, 468] width 16 height 16
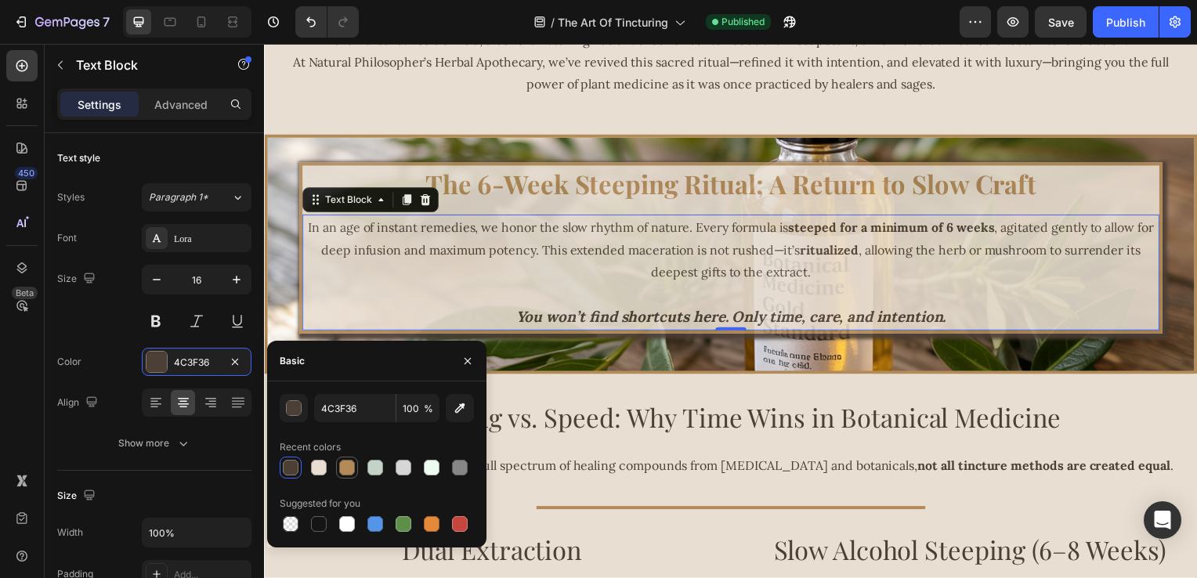
click at [355, 468] on div at bounding box center [347, 467] width 19 height 19
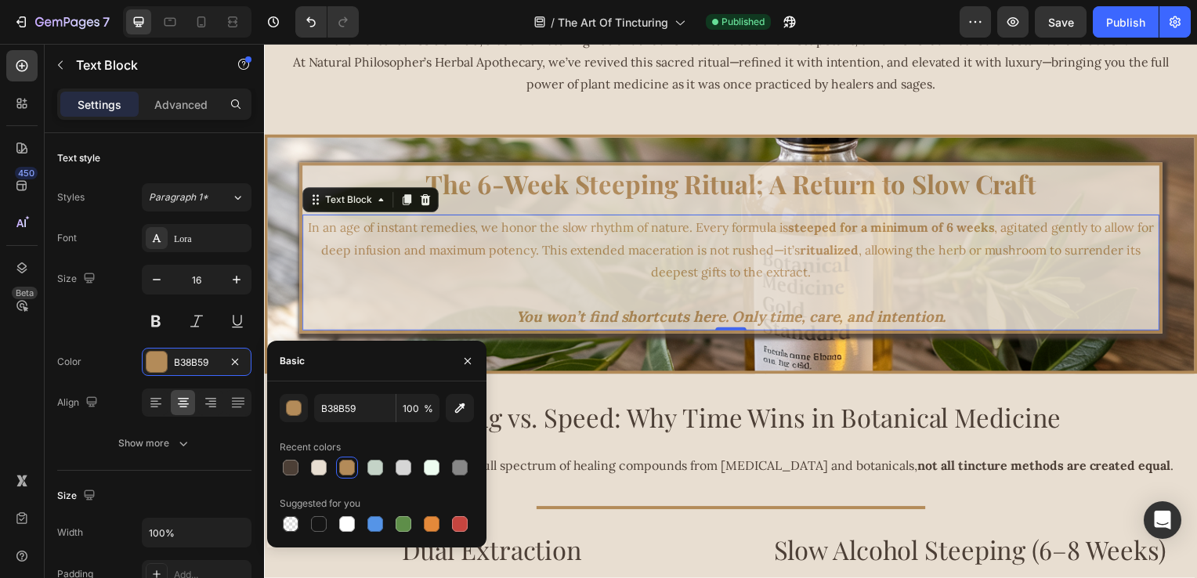
click at [354, 393] on div "B38B59 100 % Recent colors Suggested for you" at bounding box center [376, 465] width 219 height 166
click at [370, 416] on input "B38B59" at bounding box center [355, 408] width 82 height 28
click at [298, 470] on div at bounding box center [291, 468] width 16 height 16
type input "4C3F36"
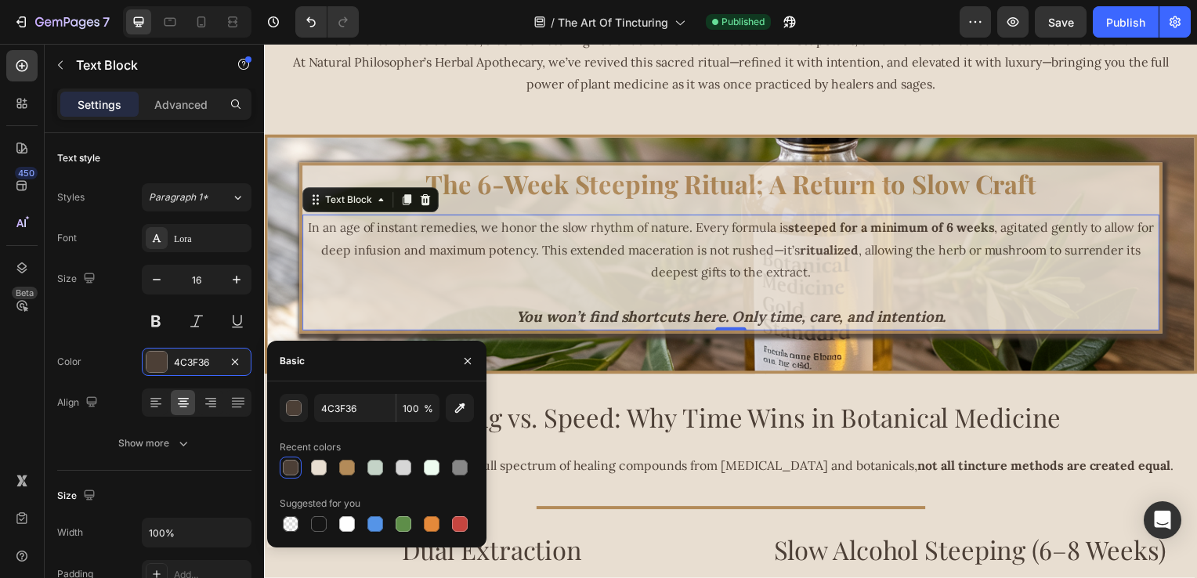
click at [624, 290] on p at bounding box center [734, 296] width 860 height 23
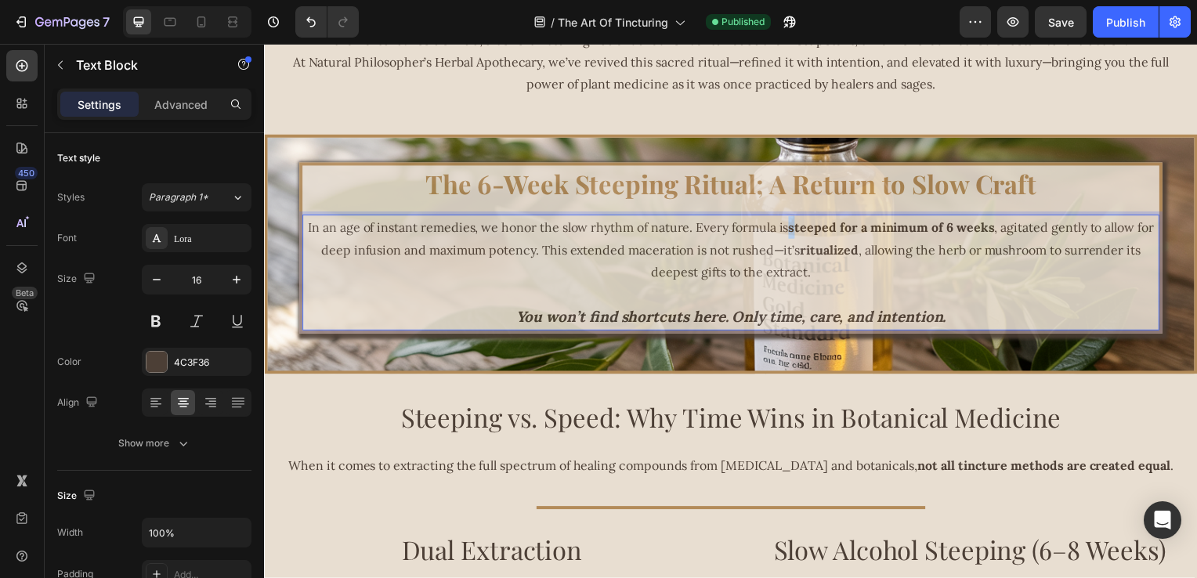
click at [792, 229] on strong "steeped for a minimum of 6 weeks" at bounding box center [896, 229] width 208 height 16
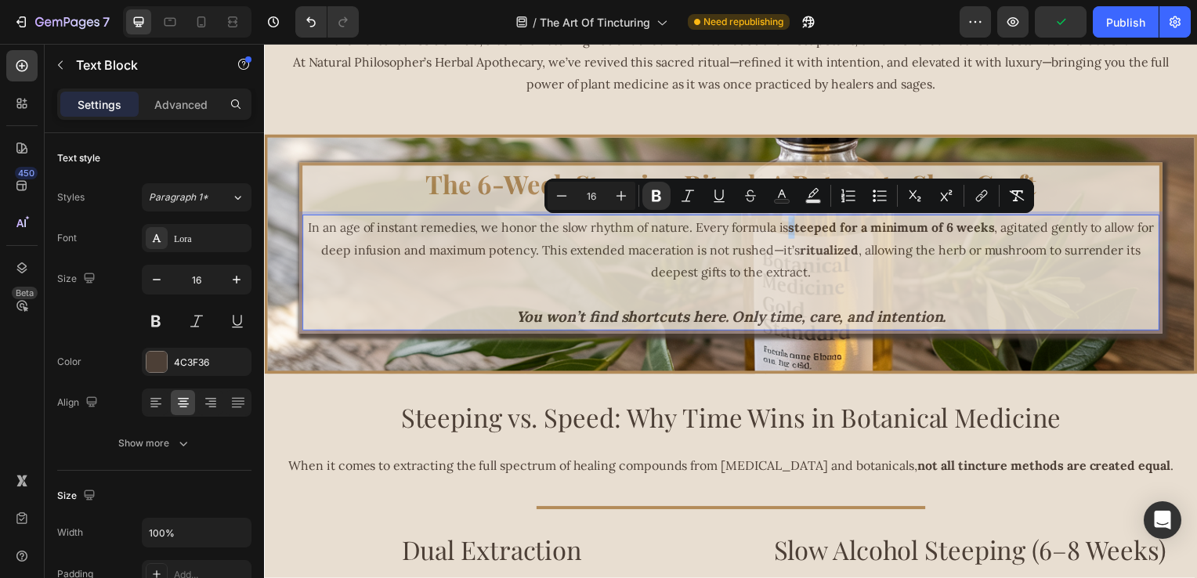
click at [792, 233] on strong "steeped for a minimum of 6 weeks" at bounding box center [896, 229] width 208 height 16
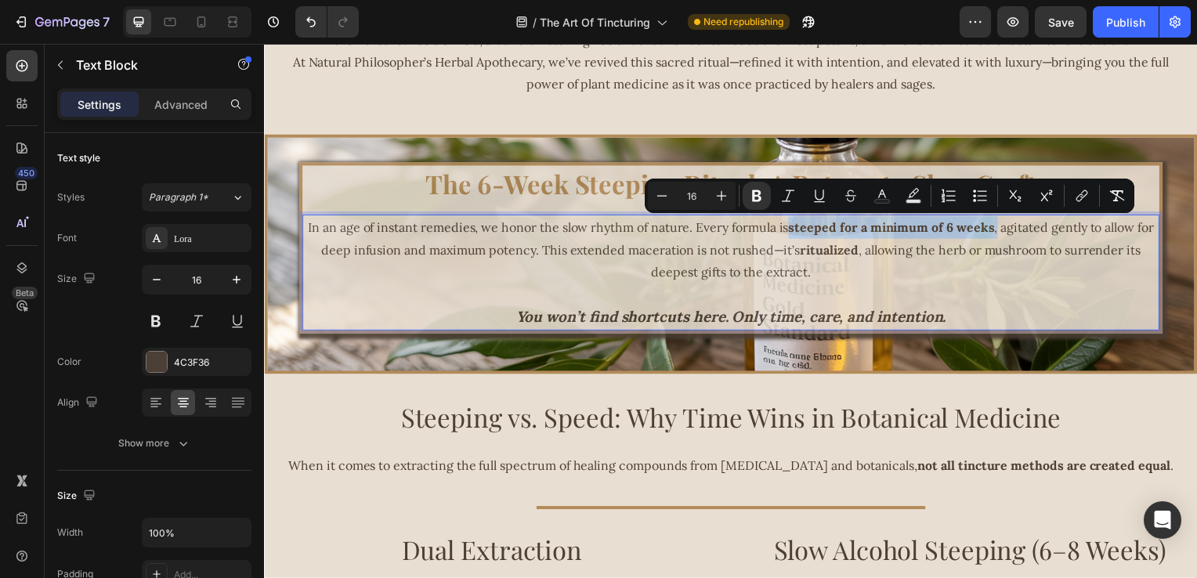
drag, startPoint x: 791, startPoint y: 233, endPoint x: 997, endPoint y: 235, distance: 206.1
click at [997, 235] on p "In an age of instant remedies, we honor the slow rhythm of nature. Every formul…" at bounding box center [734, 251] width 860 height 67
click at [888, 196] on icon "Editor contextual toolbar" at bounding box center [883, 196] width 16 height 16
type input "4C3F36"
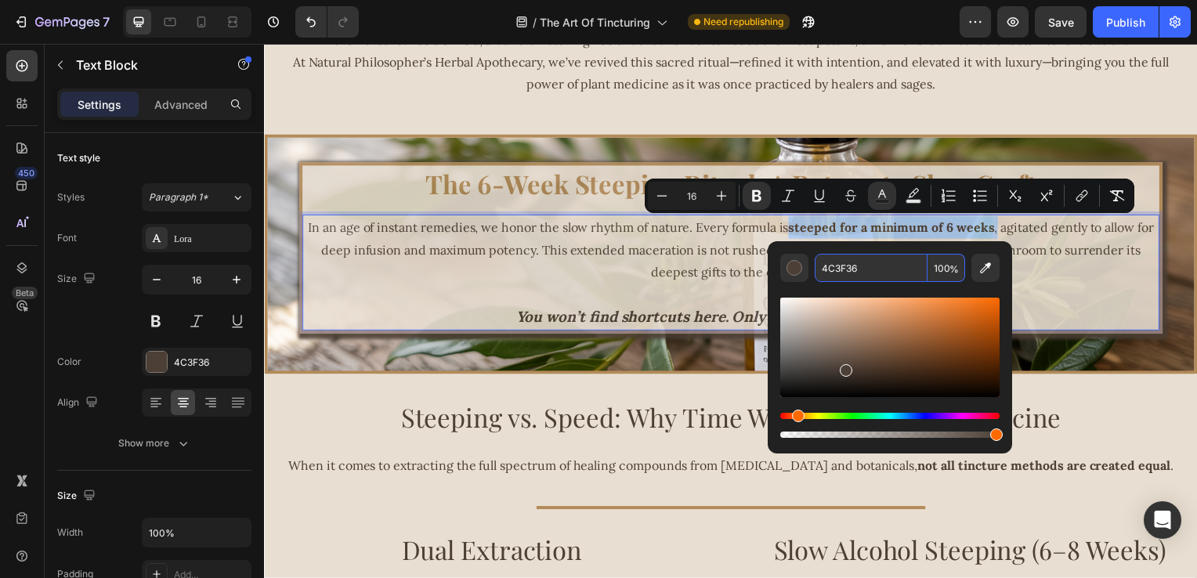
click at [865, 265] on input "4C3F36" at bounding box center [871, 268] width 113 height 28
paste input "B38B59"
type input "B38B59"
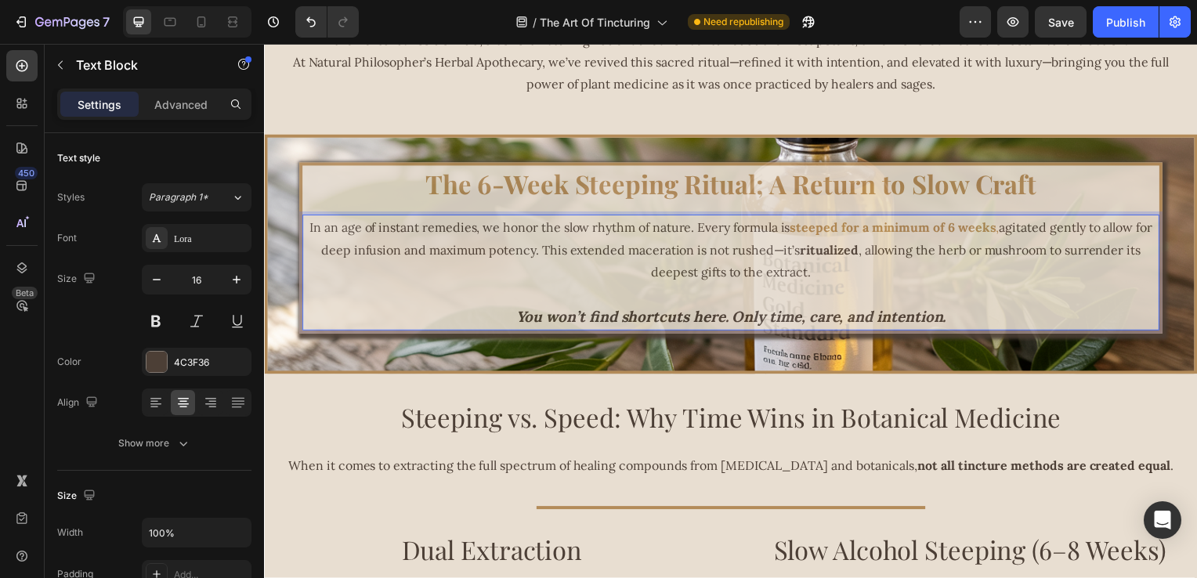
click at [697, 265] on p "In an age of instant remedies, we honor the slow rhythm of nature. Every formul…" at bounding box center [734, 251] width 860 height 67
click at [810, 255] on strong "ritualized" at bounding box center [833, 252] width 59 height 16
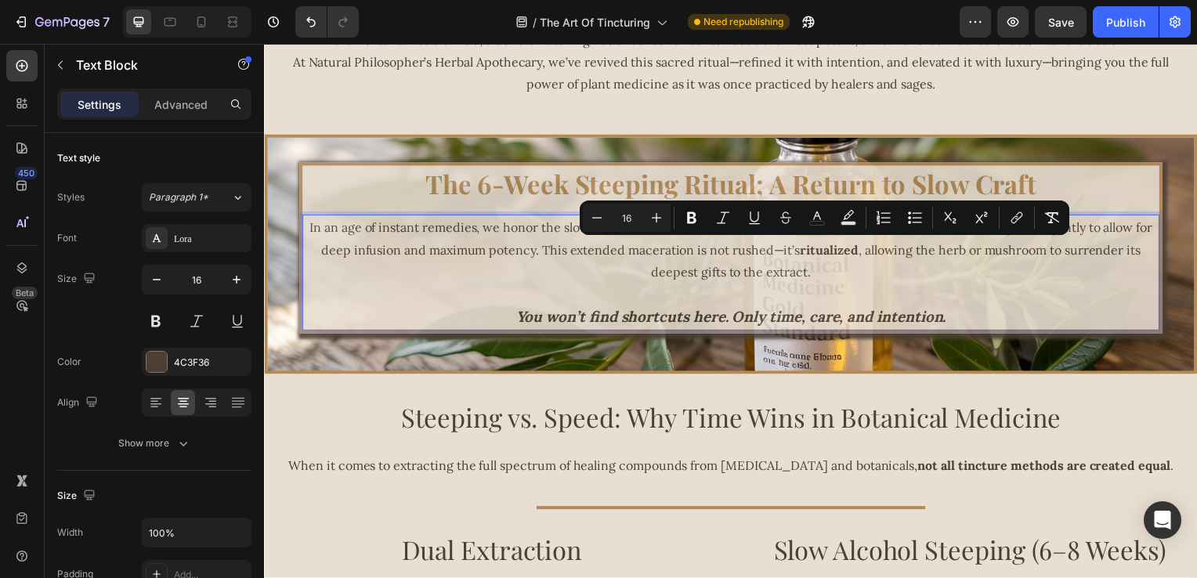
drag, startPoint x: 795, startPoint y: 255, endPoint x: 859, endPoint y: 254, distance: 64.3
click at [859, 254] on p "In an age of instant remedies, we honor the slow rhythm of nature. Every formul…" at bounding box center [734, 251] width 860 height 67
click at [818, 219] on icon "Editor contextual toolbar" at bounding box center [818, 218] width 16 height 16
type input "4C3F36"
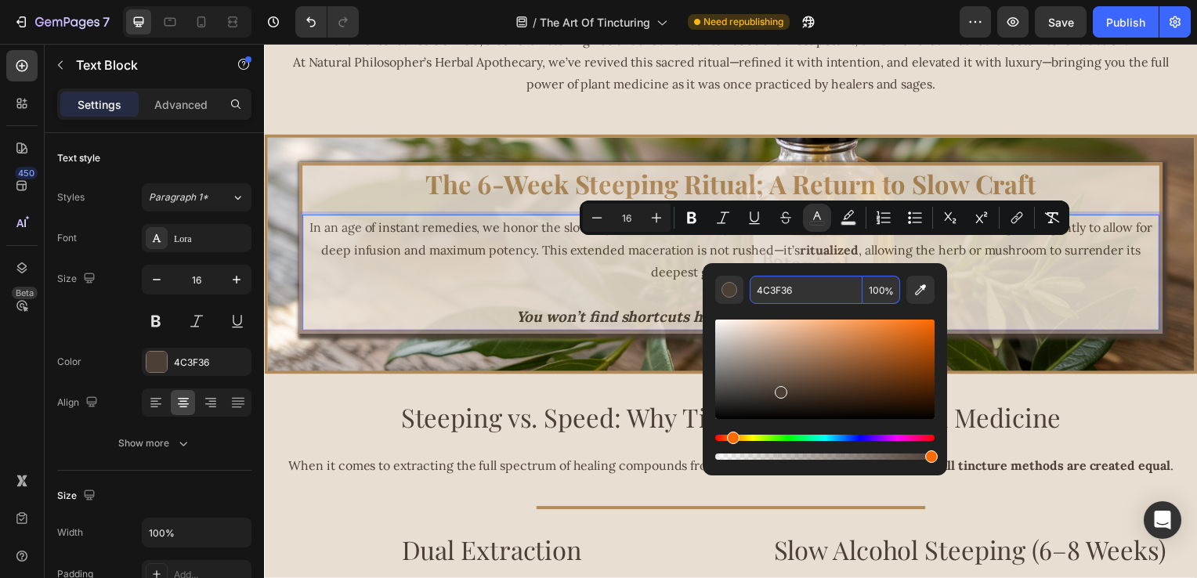
click at [809, 284] on input "4C3F36" at bounding box center [806, 290] width 113 height 28
paste input "B38B59"
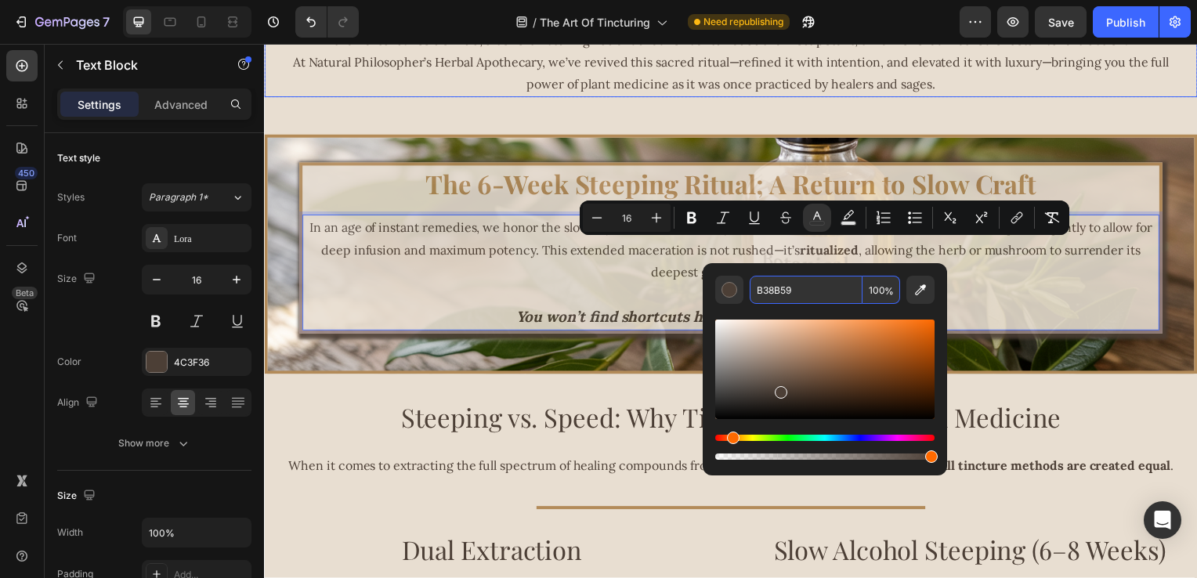
type input "B38B59"
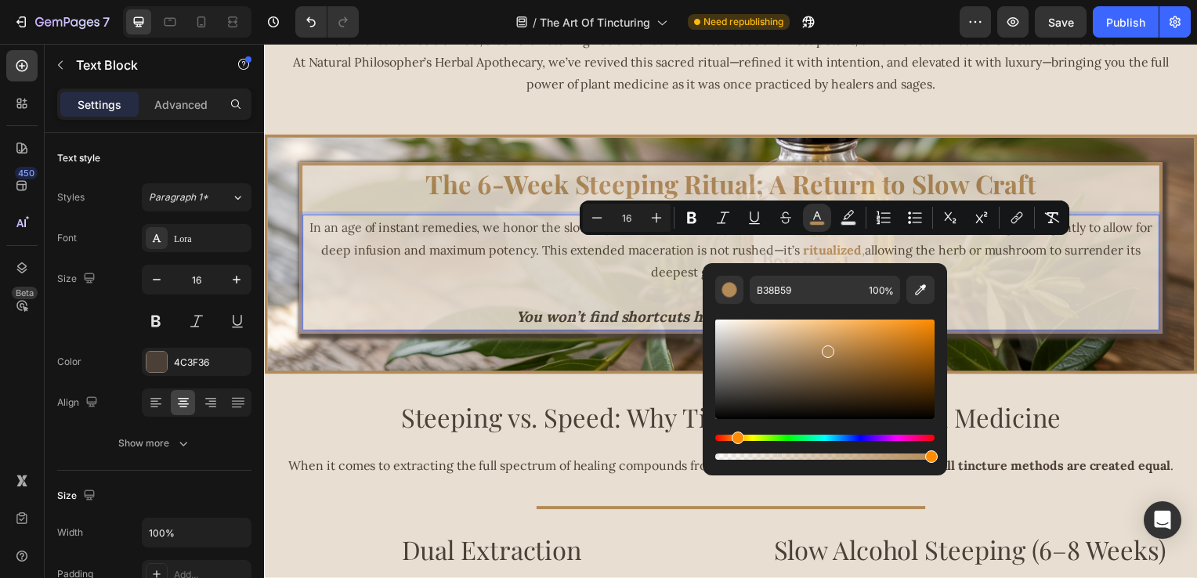
click at [676, 299] on p "Rich Text Editor. Editing area: main" at bounding box center [734, 296] width 860 height 23
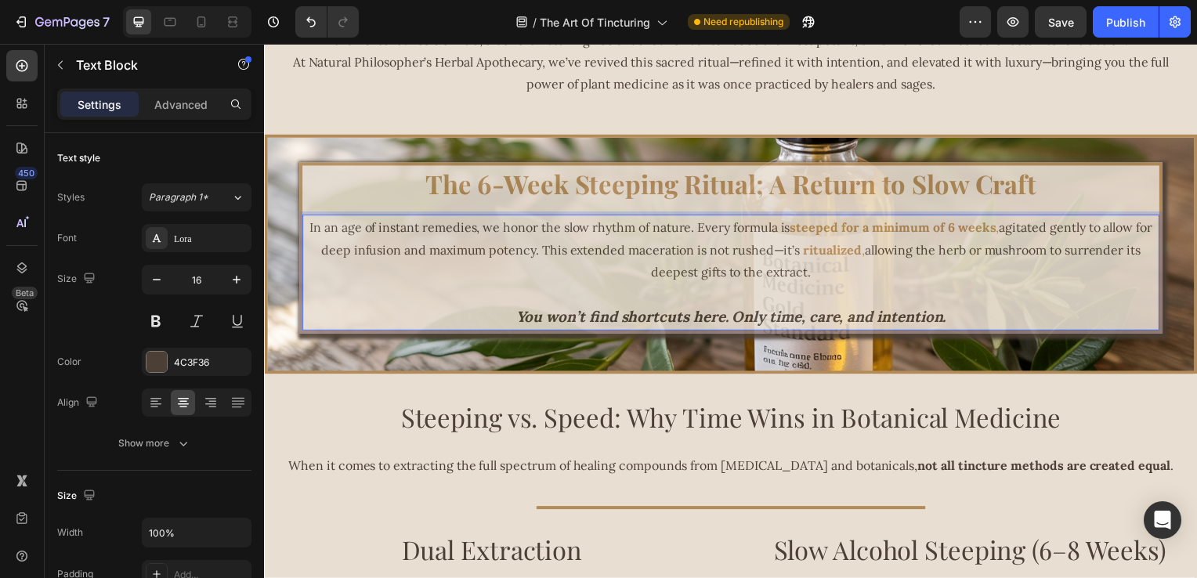
click at [557, 299] on p "Rich Text Editor. Editing area: main" at bounding box center [734, 296] width 860 height 23
click at [518, 319] on strong "You won’t find shortcuts here. Only time, care, and intention." at bounding box center [734, 319] width 433 height 19
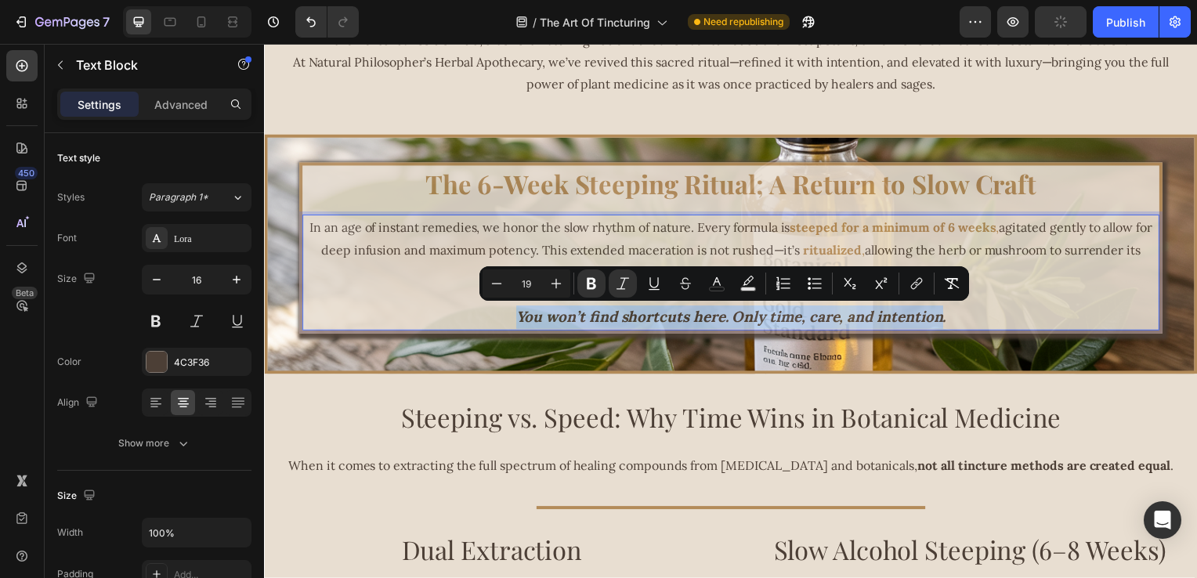
drag, startPoint x: 513, startPoint y: 319, endPoint x: 936, endPoint y: 322, distance: 423.2
click at [936, 322] on strong "You won’t find shortcuts here. Only time, care, and intention." at bounding box center [734, 319] width 433 height 19
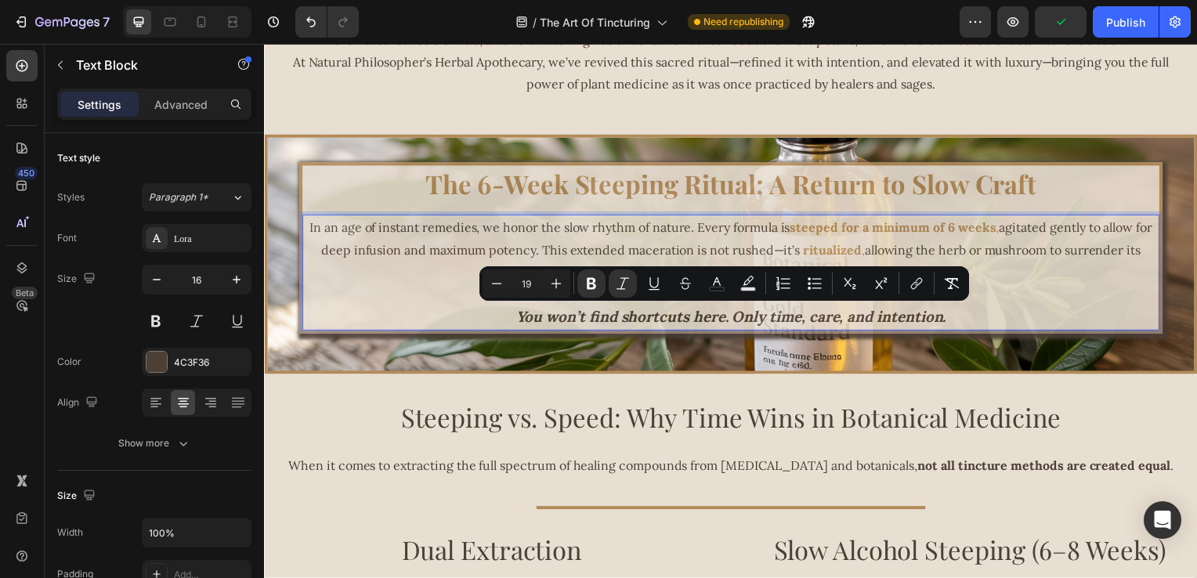
click at [964, 323] on p "You won’t find shortcuts here. Only time, care, and intention." at bounding box center [734, 320] width 860 height 24
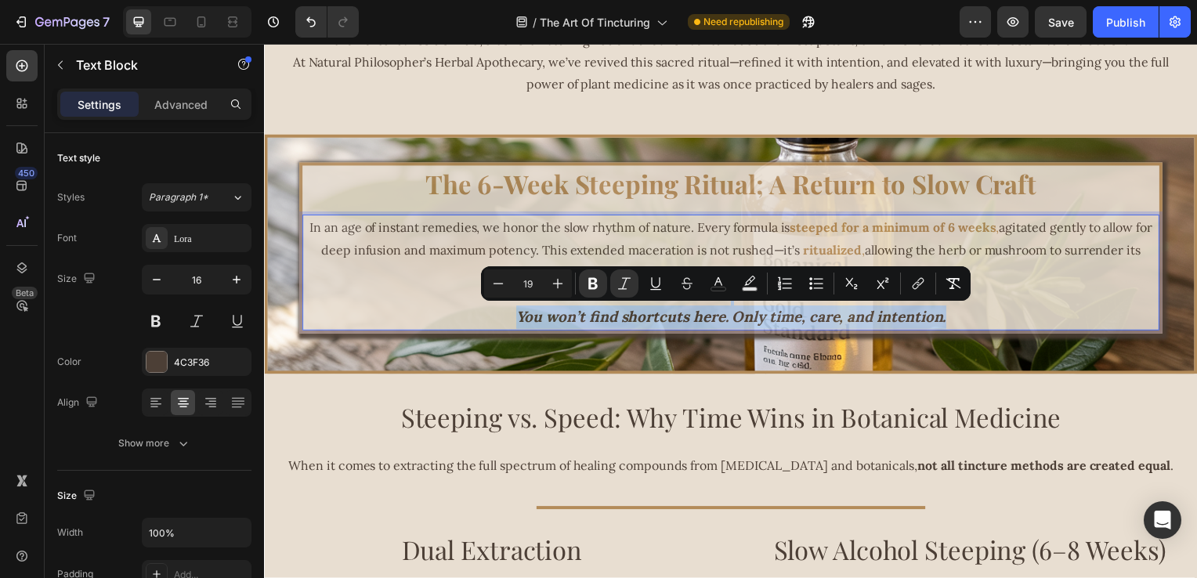
drag, startPoint x: 962, startPoint y: 322, endPoint x: 589, endPoint y: 298, distance: 374.6
click at [589, 298] on div "In an age of instant remedies, we honor the slow rhythm of nature. Every formul…" at bounding box center [735, 274] width 864 height 117
click at [724, 291] on rect "Editor contextual toolbar" at bounding box center [719, 290] width 15 height 4
type input "4C3F36"
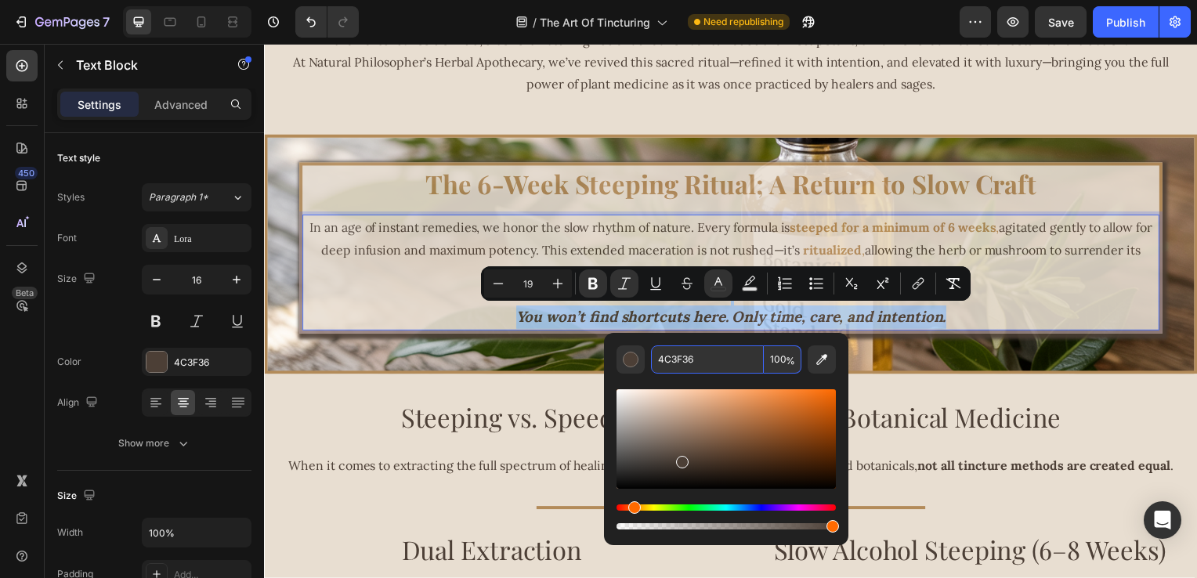
click at [730, 356] on input "4C3F36" at bounding box center [707, 360] width 113 height 28
paste input "B38B59"
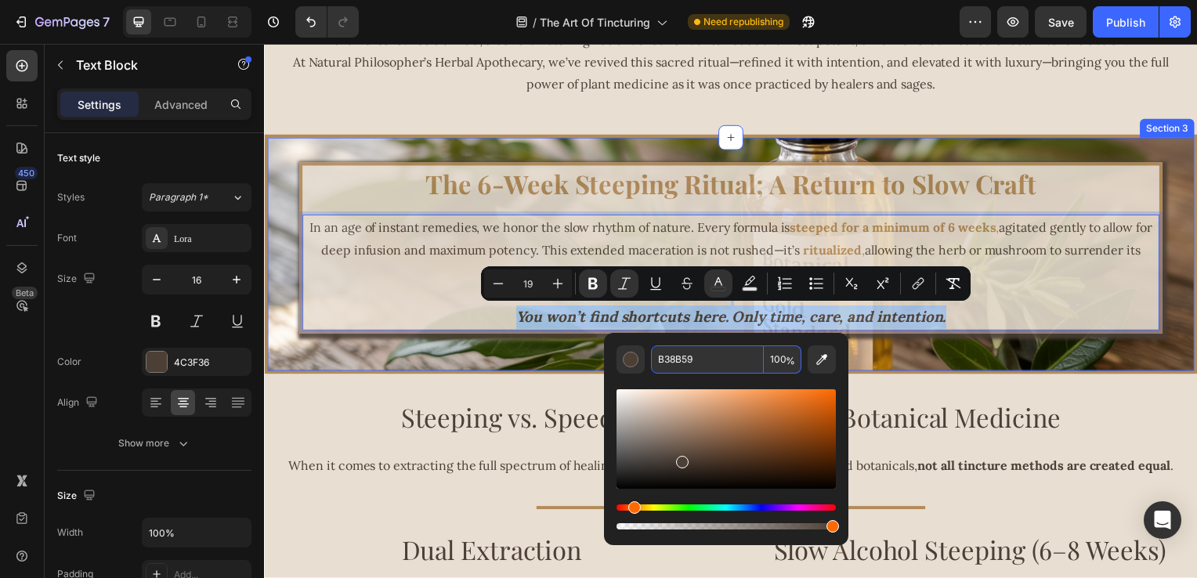
type input "B38B59"
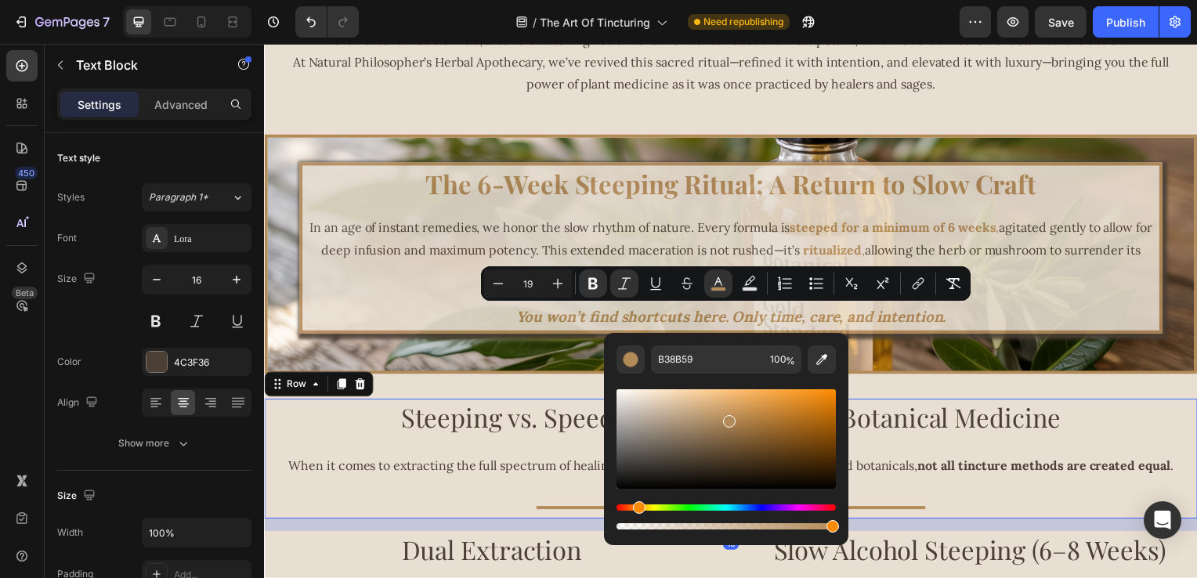
click at [955, 455] on div "Steeping vs. Speed: Why Time Wins in Botanical Medicine Heading When it comes t…" at bounding box center [734, 462] width 940 height 121
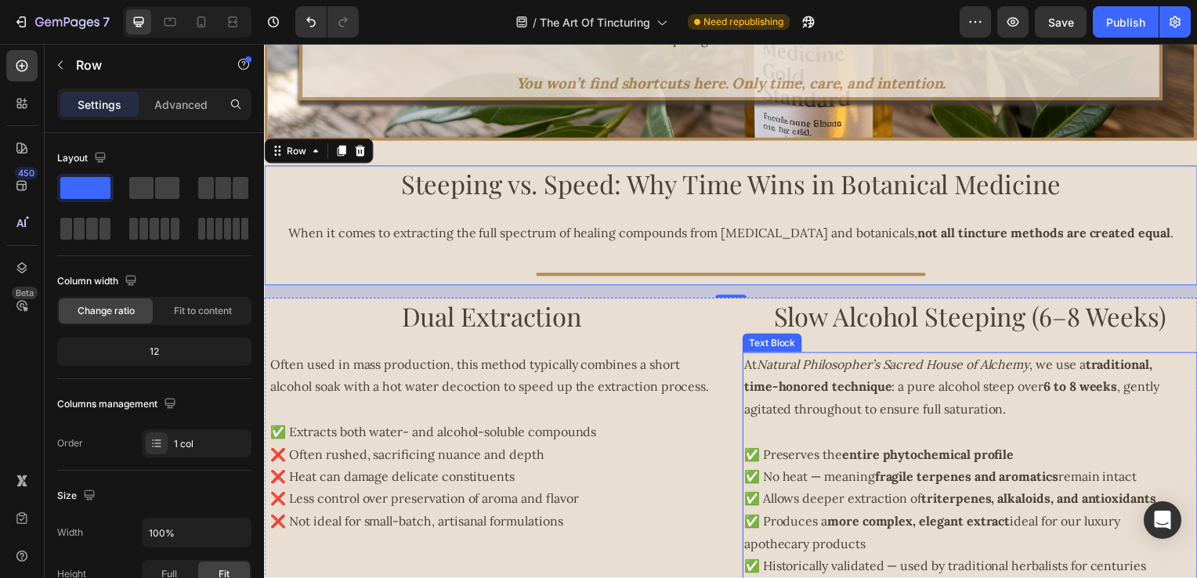
scroll to position [784, 0]
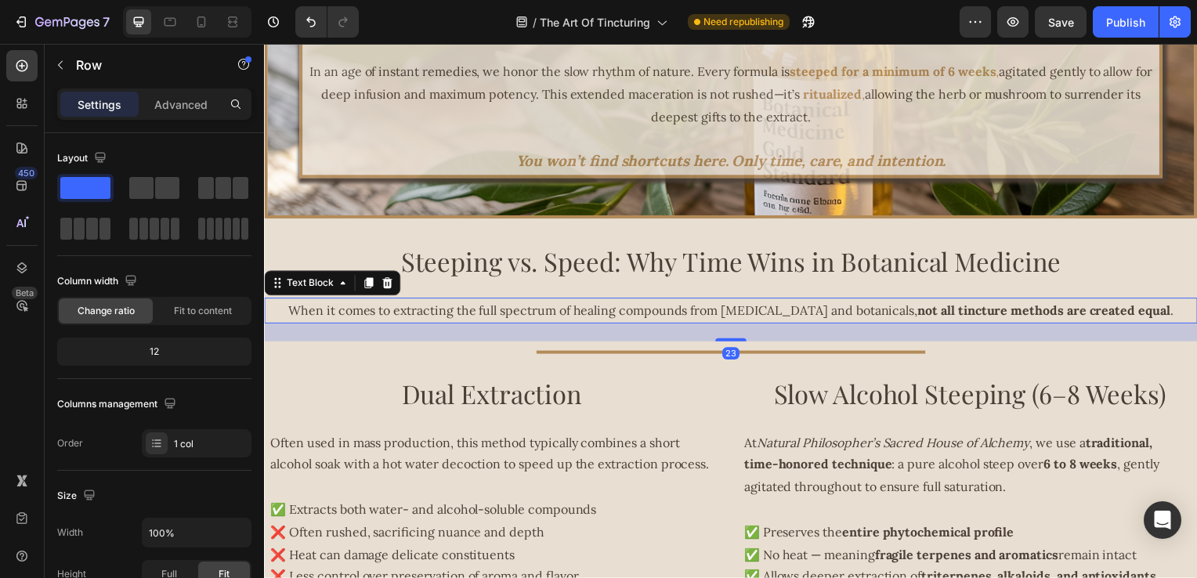
click at [961, 315] on strong "not all tincture methods are created equal" at bounding box center [1049, 313] width 255 height 16
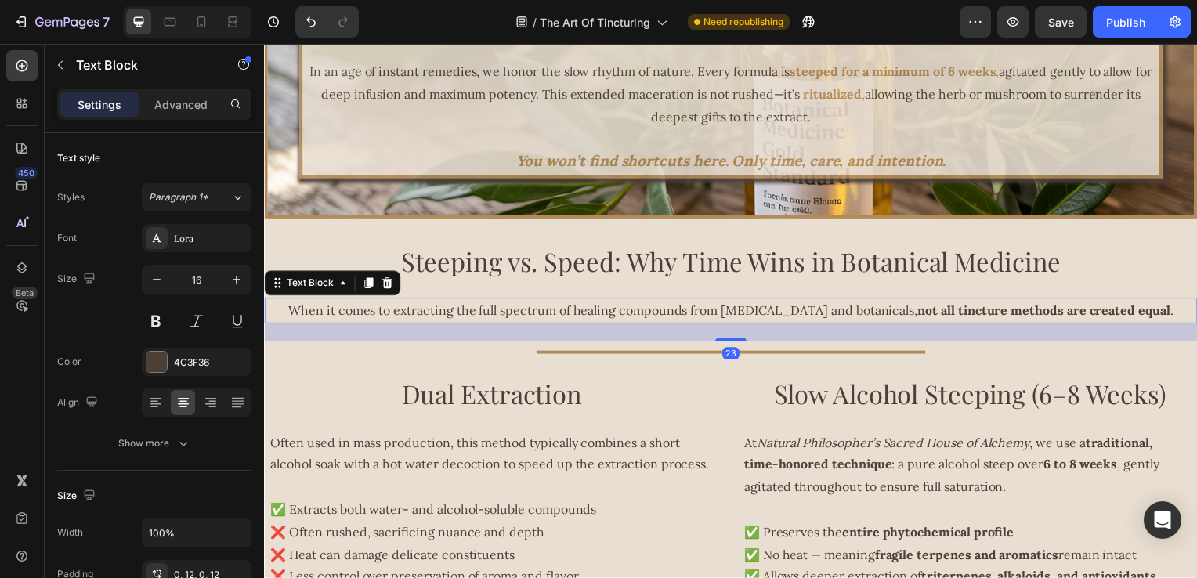
click at [957, 313] on strong "not all tincture methods are created equal" at bounding box center [1049, 313] width 255 height 16
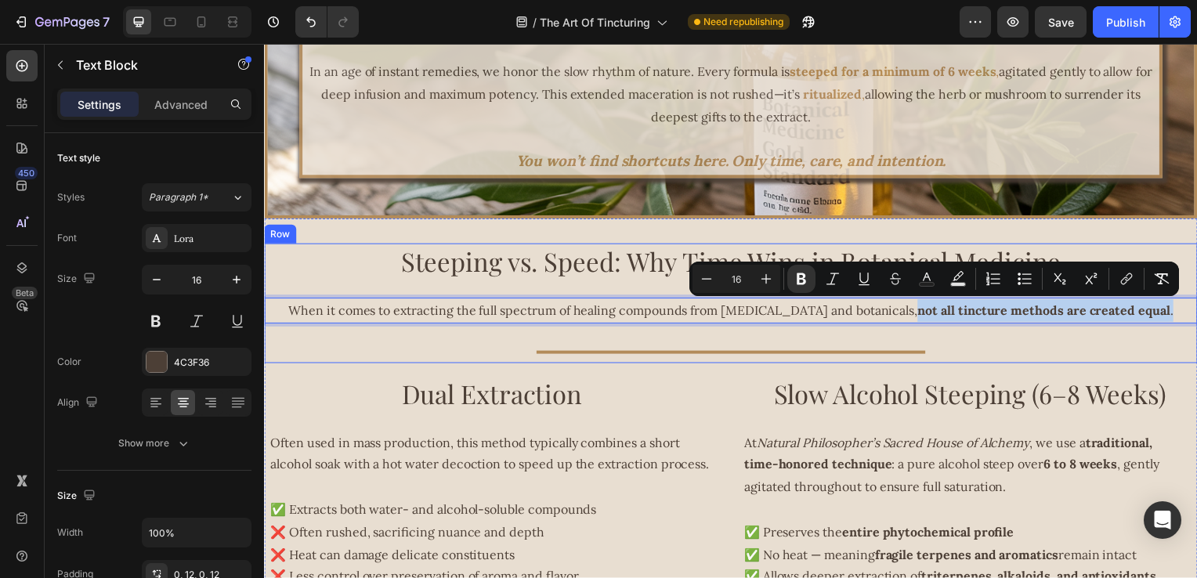
drag, startPoint x: 952, startPoint y: 316, endPoint x: 1123, endPoint y: 350, distance: 174.3
click at [1123, 350] on div "Steeping vs. Speed: Why Time Wins in Botanical Medicine Heading When it comes t…" at bounding box center [734, 305] width 940 height 121
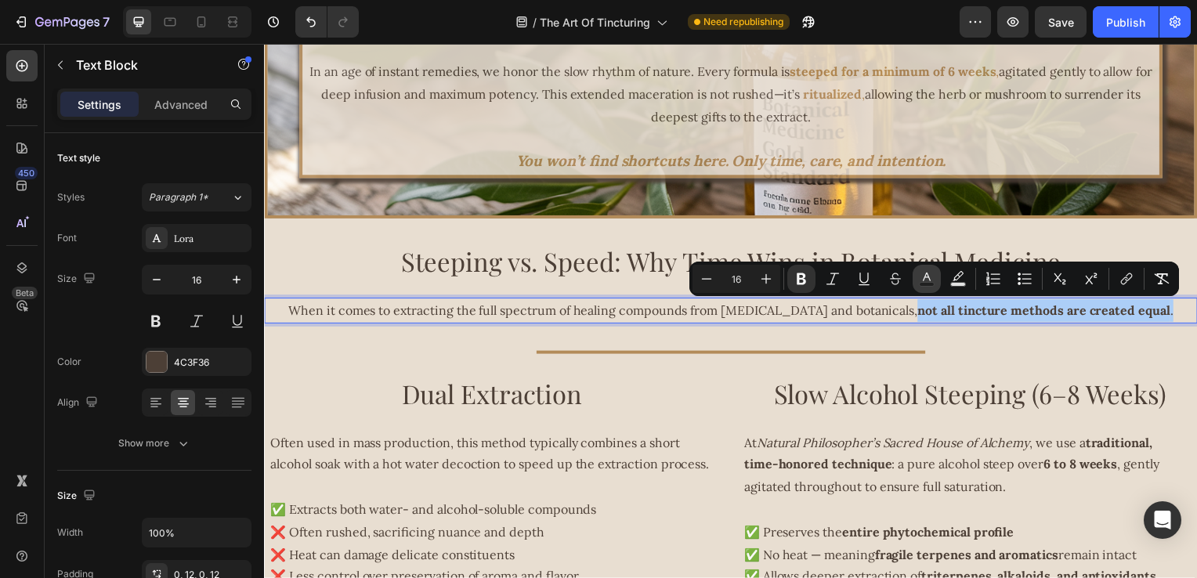
click at [929, 277] on icon "Editor contextual toolbar" at bounding box center [927, 279] width 16 height 16
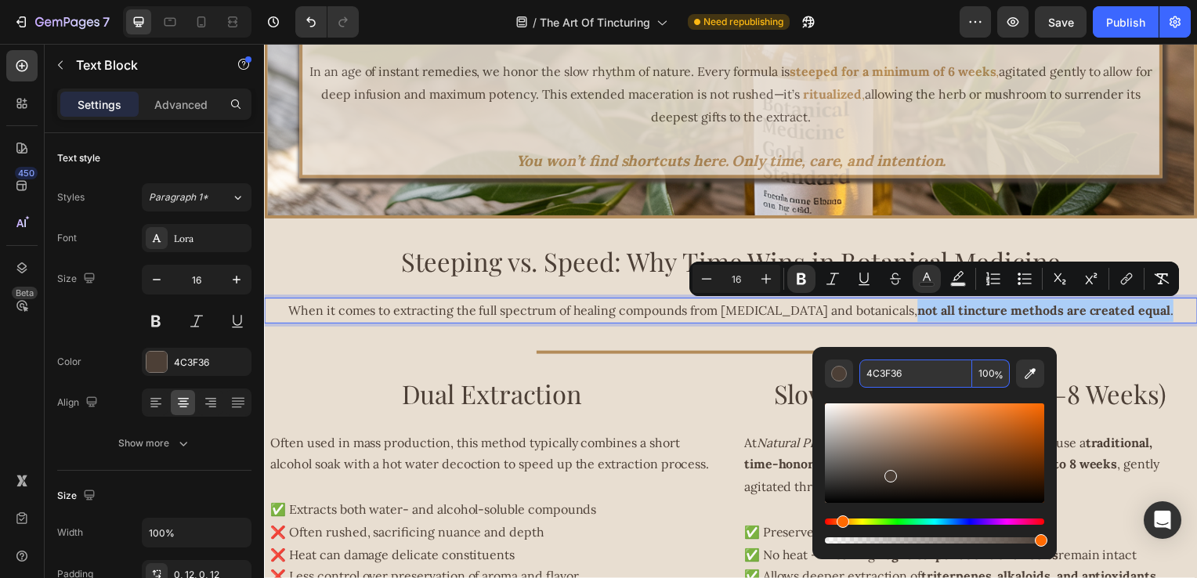
click at [910, 379] on input "4C3F36" at bounding box center [916, 374] width 113 height 28
paste input "B38B59"
type input "B38B59"
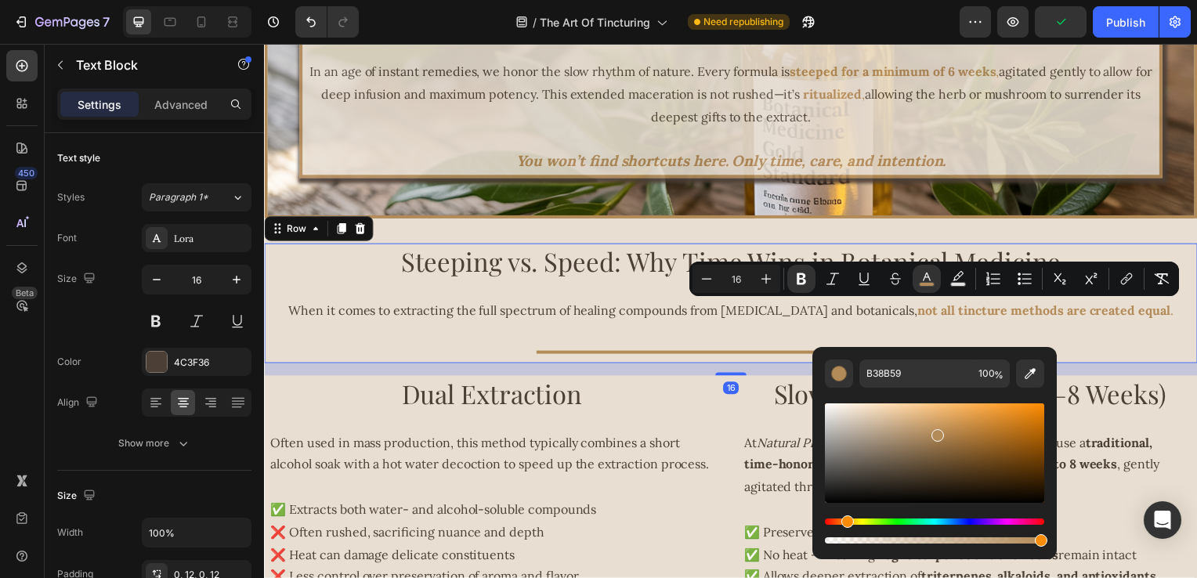
click at [726, 364] on div "Steeping vs. Speed: Why Time Wins in Botanical Medicine Heading When it comes t…" at bounding box center [734, 305] width 940 height 121
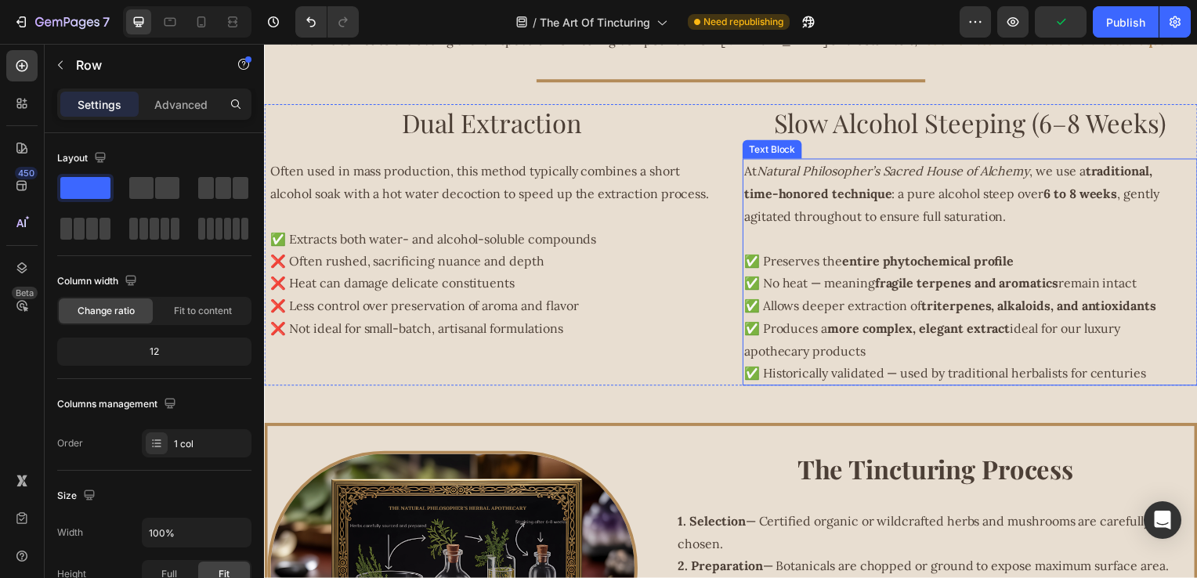
scroll to position [1141, 0]
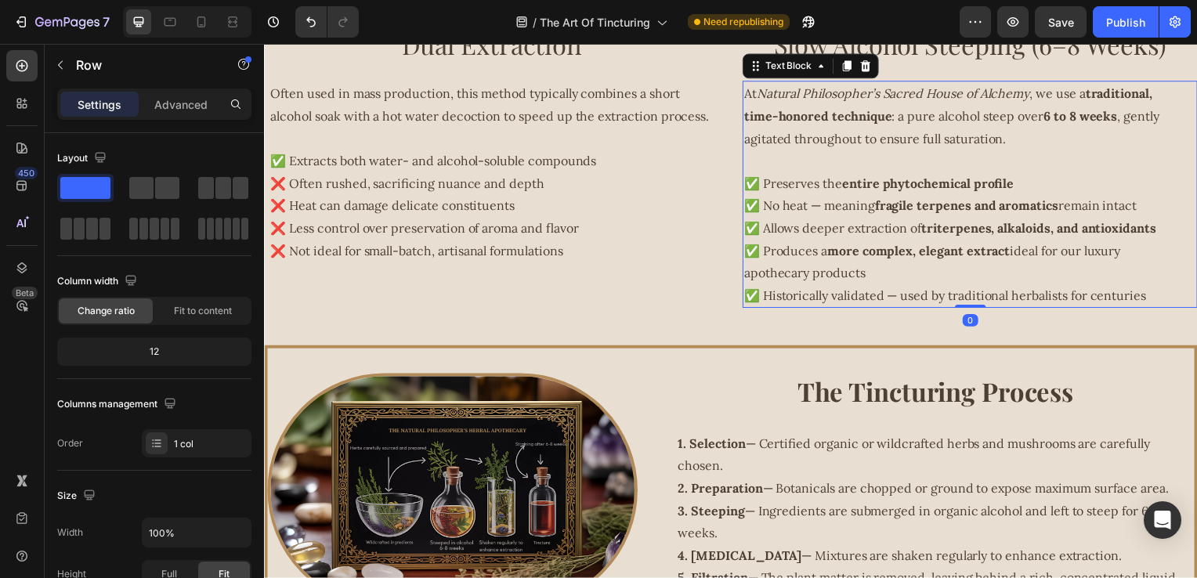
click at [1118, 118] on strong "traditional, time-honored technique" at bounding box center [953, 105] width 411 height 38
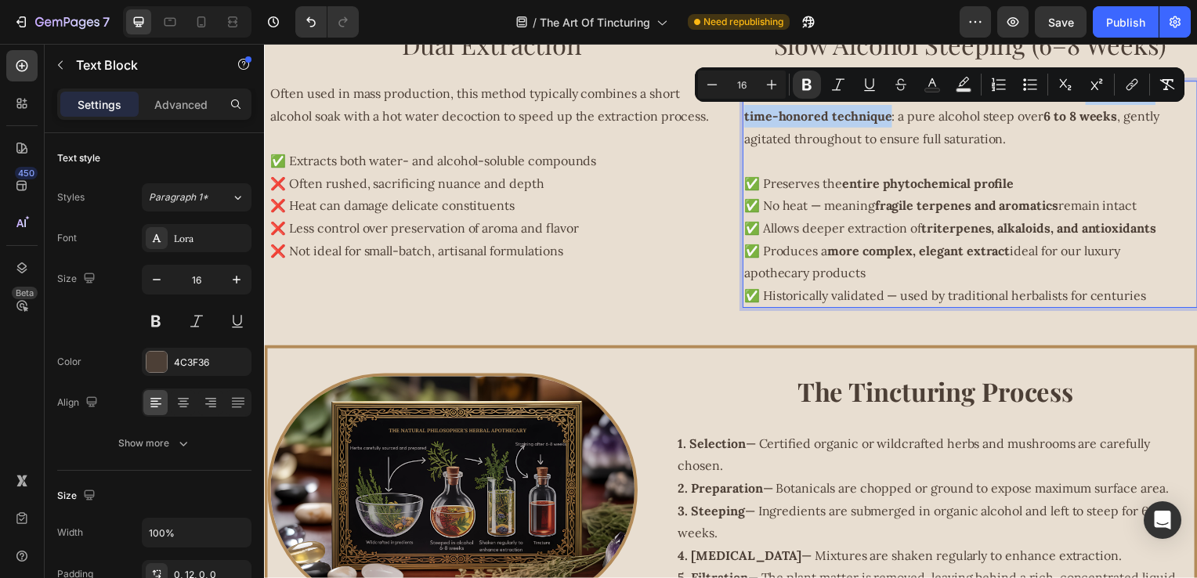
drag, startPoint x: 1109, startPoint y: 120, endPoint x: 888, endPoint y: 143, distance: 222.2
click at [888, 143] on p "At Natural Philosopher’s Sacred House of Alchemy , we use a traditional, time-h…" at bounding box center [971, 116] width 447 height 67
click at [936, 79] on icon "Editor contextual toolbar" at bounding box center [933, 85] width 16 height 16
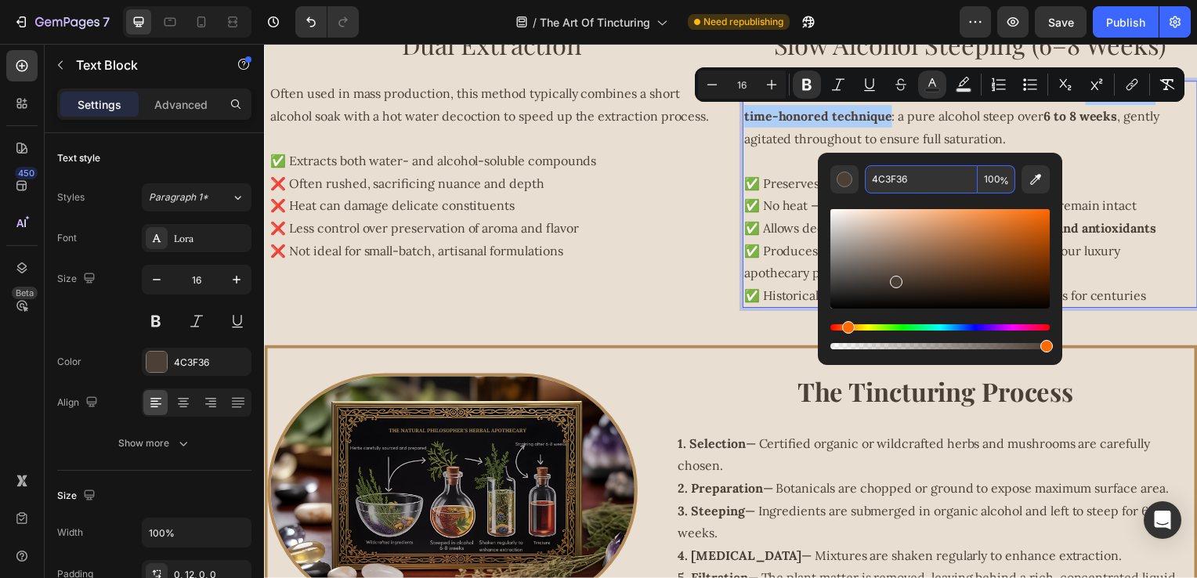
click at [929, 183] on input "4C3F36" at bounding box center [921, 179] width 113 height 28
paste input "B38B59"
type input "B38B59"
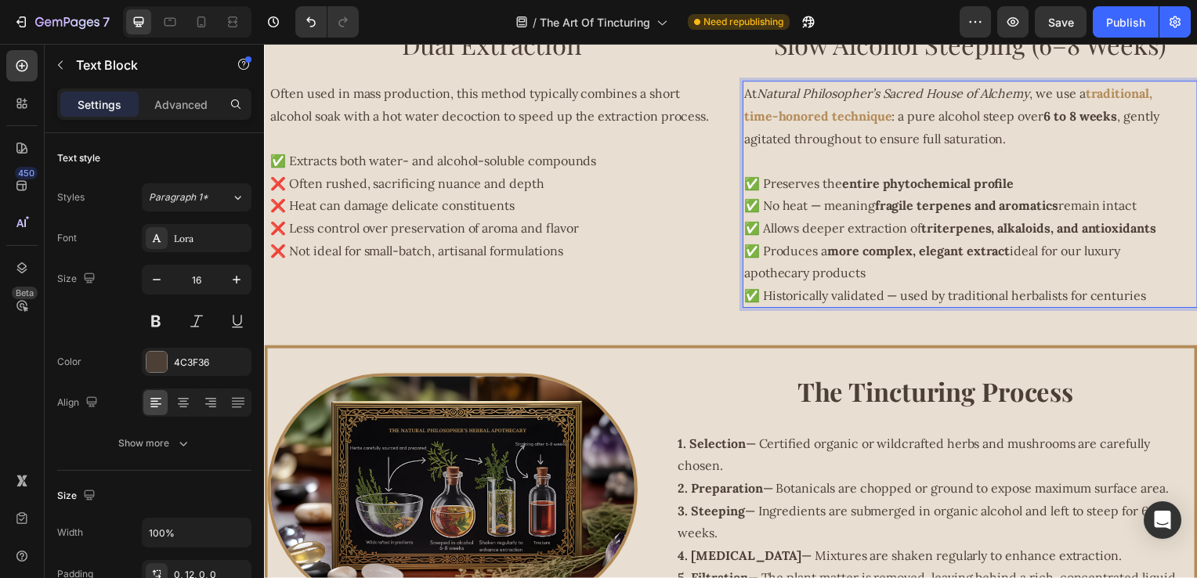
click at [1127, 174] on p "Rich Text Editor. Editing area: main" at bounding box center [971, 162] width 447 height 23
click at [1049, 125] on strong "6 to 8 weeks" at bounding box center [1086, 117] width 74 height 16
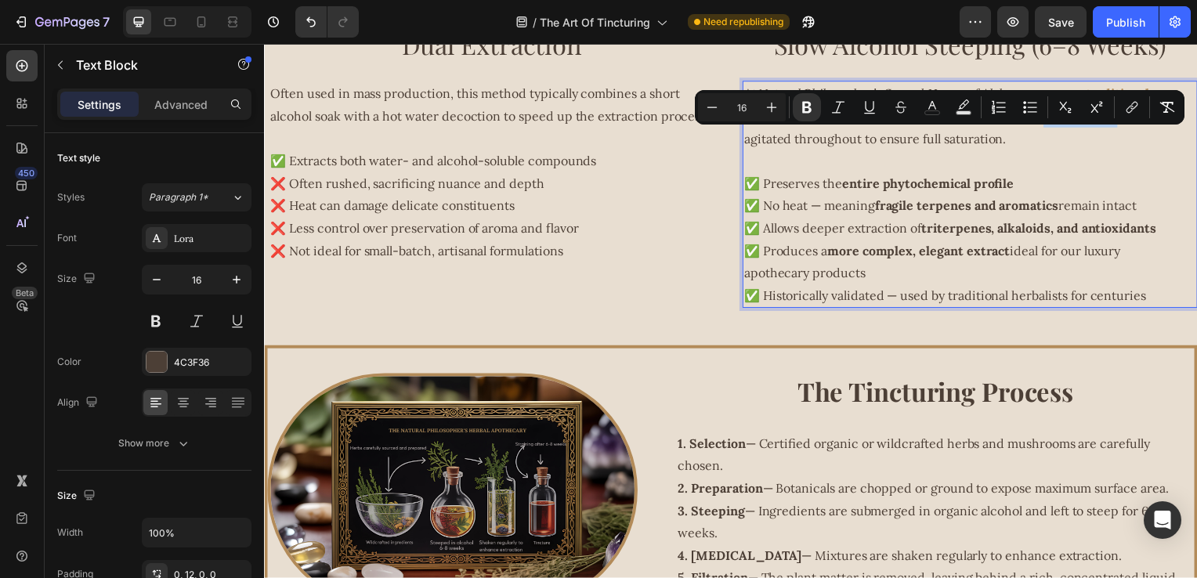
drag, startPoint x: 1045, startPoint y: 139, endPoint x: 1118, endPoint y: 143, distance: 73.8
click at [1118, 143] on p "At Natural Philosopher’s Sacred House of Alchemy , we use a traditional, time-h…" at bounding box center [971, 116] width 447 height 67
click at [943, 108] on button "color" at bounding box center [932, 107] width 28 height 28
type input "4C3F36"
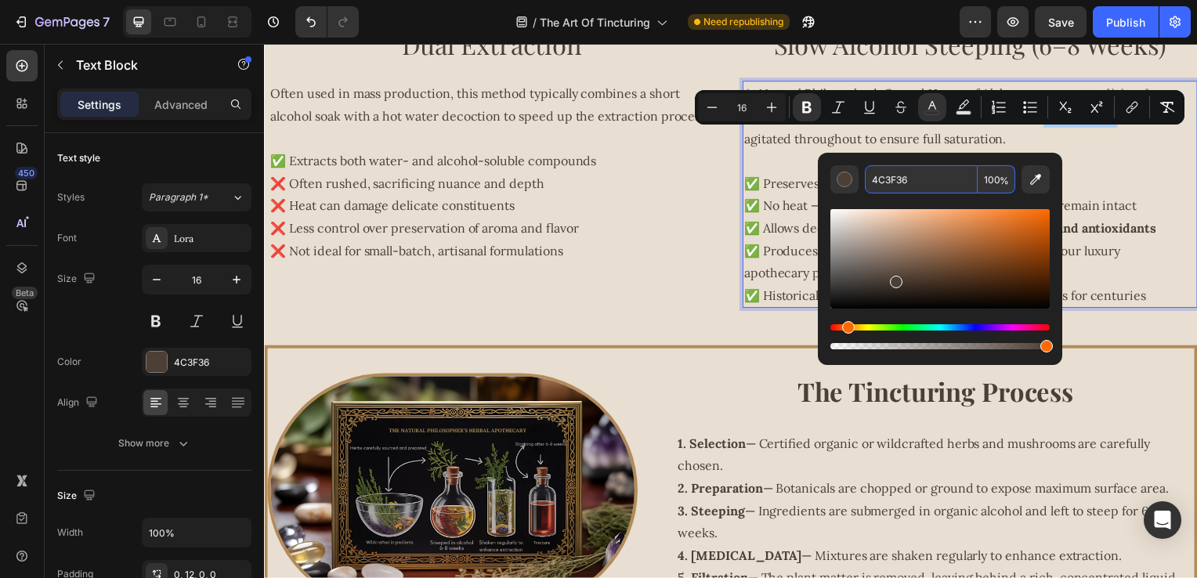
click at [929, 190] on input "4C3F36" at bounding box center [921, 179] width 113 height 28
paste input "B38B59"
type input "B38B59"
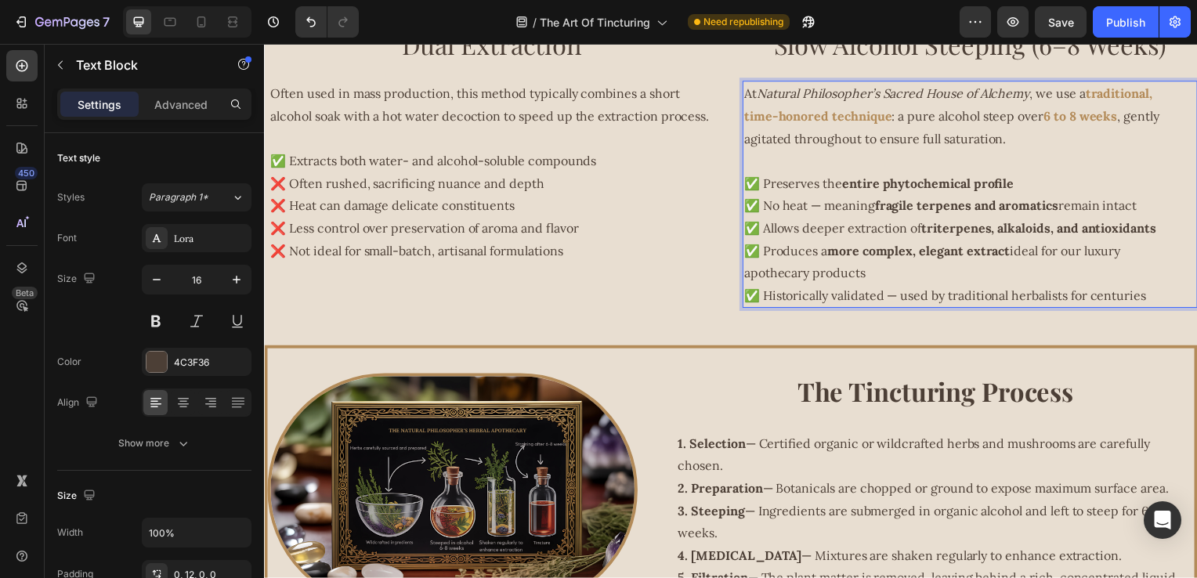
click at [859, 193] on strong "entire phytochemical profile" at bounding box center [932, 185] width 173 height 16
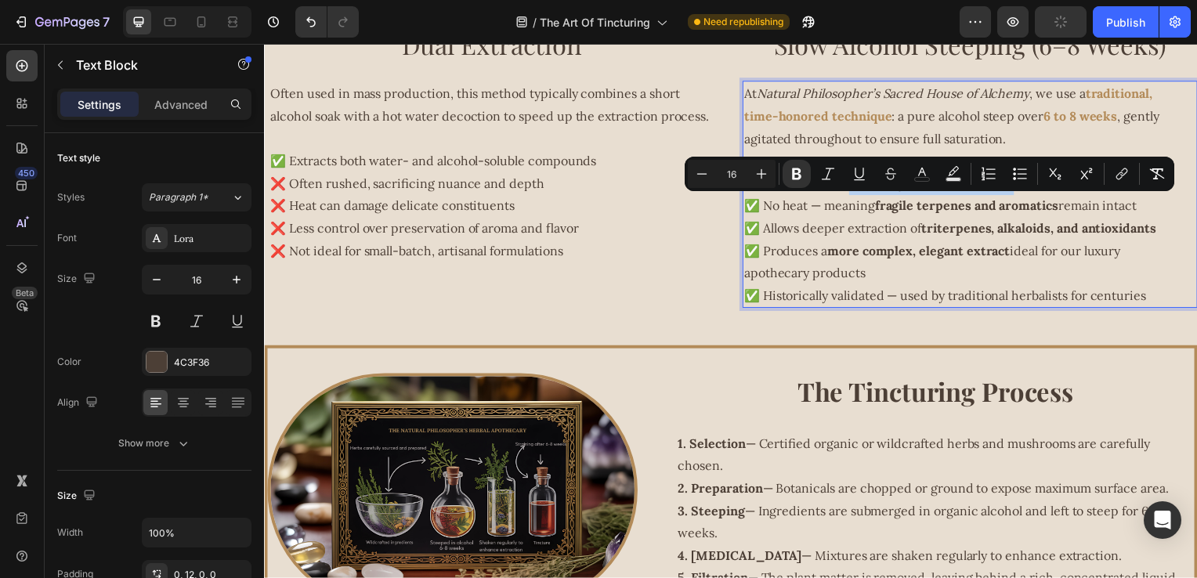
drag, startPoint x: 850, startPoint y: 209, endPoint x: 1035, endPoint y: 207, distance: 185.7
click at [1035, 197] on p "✅ Preserves the entire phytochemical profile" at bounding box center [971, 185] width 447 height 23
click at [911, 193] on strong "entire phytochemical profile" at bounding box center [932, 185] width 173 height 16
drag, startPoint x: 846, startPoint y: 205, endPoint x: 1025, endPoint y: 212, distance: 179.6
click at [1025, 197] on p "✅ Preserves the entire phytochemical profile" at bounding box center [971, 185] width 447 height 23
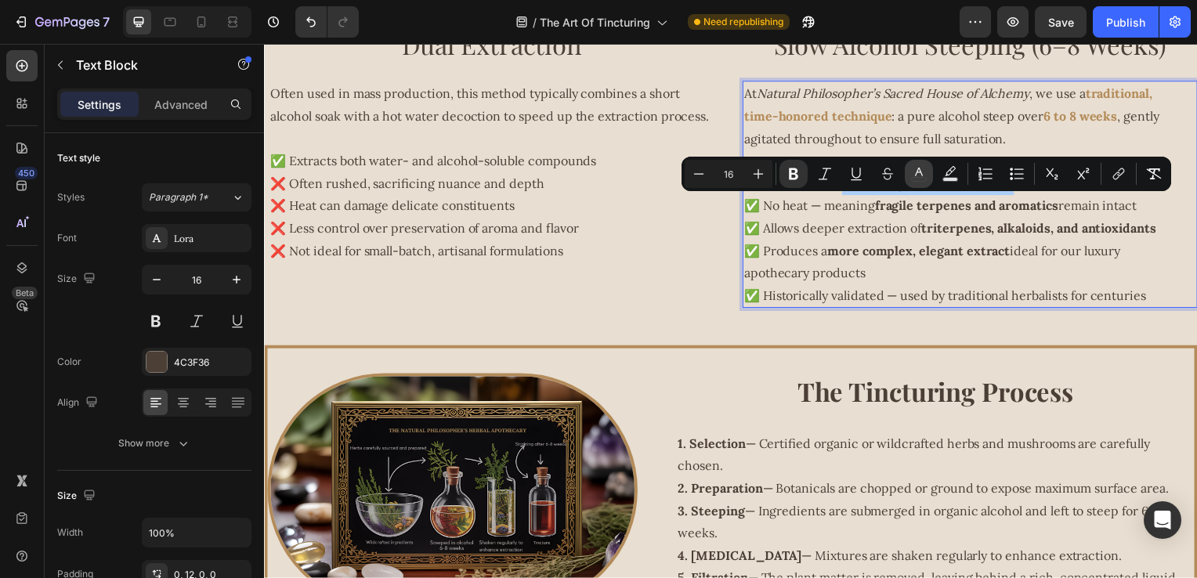
click at [909, 177] on button "color" at bounding box center [919, 174] width 28 height 28
type input "4C3F36"
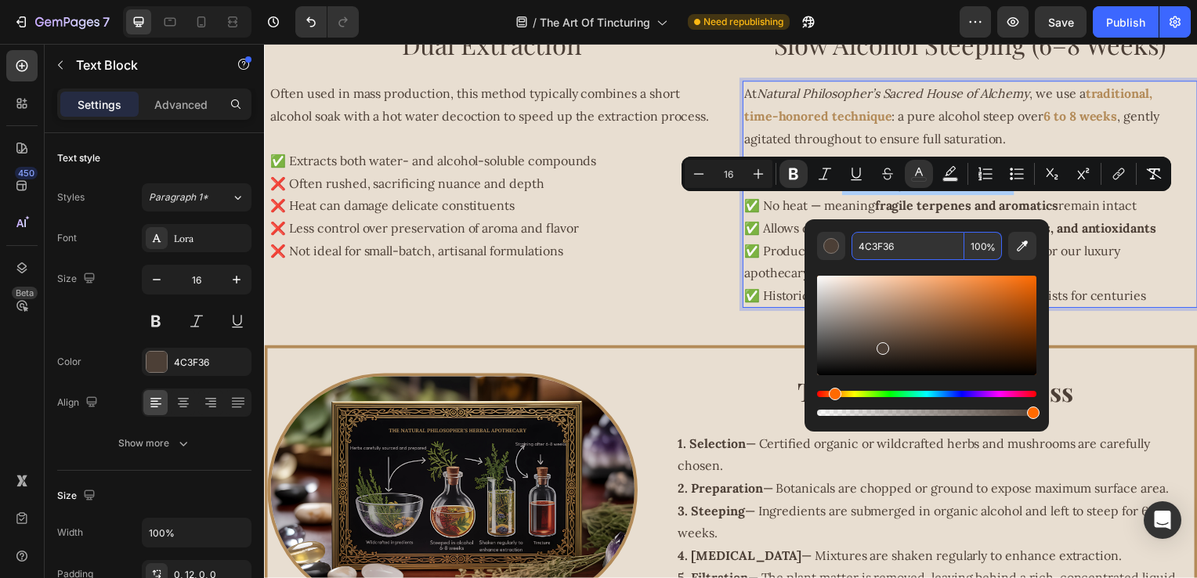
click at [910, 240] on input "4C3F36" at bounding box center [908, 246] width 113 height 28
paste input "B38B59"
type input "B38B59"
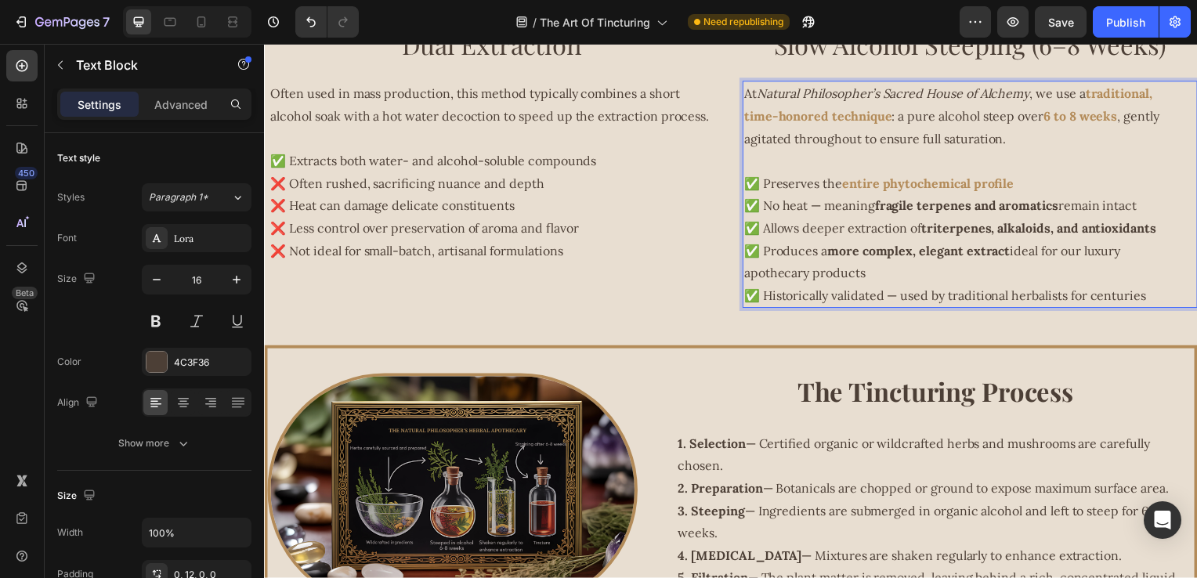
drag, startPoint x: 924, startPoint y: 228, endPoint x: 899, endPoint y: 228, distance: 25.1
click at [923, 215] on strong "fragile terpenes and aromatics" at bounding box center [971, 207] width 185 height 16
drag, startPoint x: 882, startPoint y: 232, endPoint x: 916, endPoint y: 236, distance: 34.7
click at [988, 215] on strong "fragile terpenes and aromatics" at bounding box center [971, 207] width 185 height 16
click at [859, 219] on p "✅ No heat — meaning fragile terpenes and aromatics remain intact" at bounding box center [971, 207] width 447 height 23
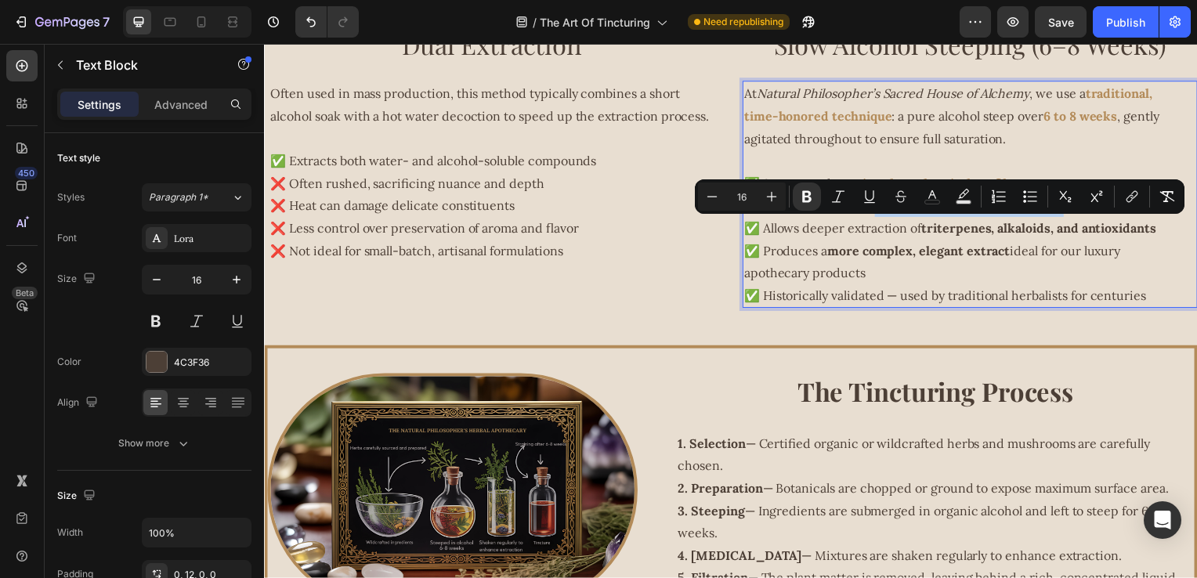
drag, startPoint x: 879, startPoint y: 231, endPoint x: 1066, endPoint y: 231, distance: 187.3
click at [1066, 219] on p "✅ No heat — meaning fragile terpenes and aromatics remain intact" at bounding box center [971, 207] width 447 height 23
click at [925, 193] on icon "Editor contextual toolbar" at bounding box center [933, 197] width 16 height 16
type input "4C3F36"
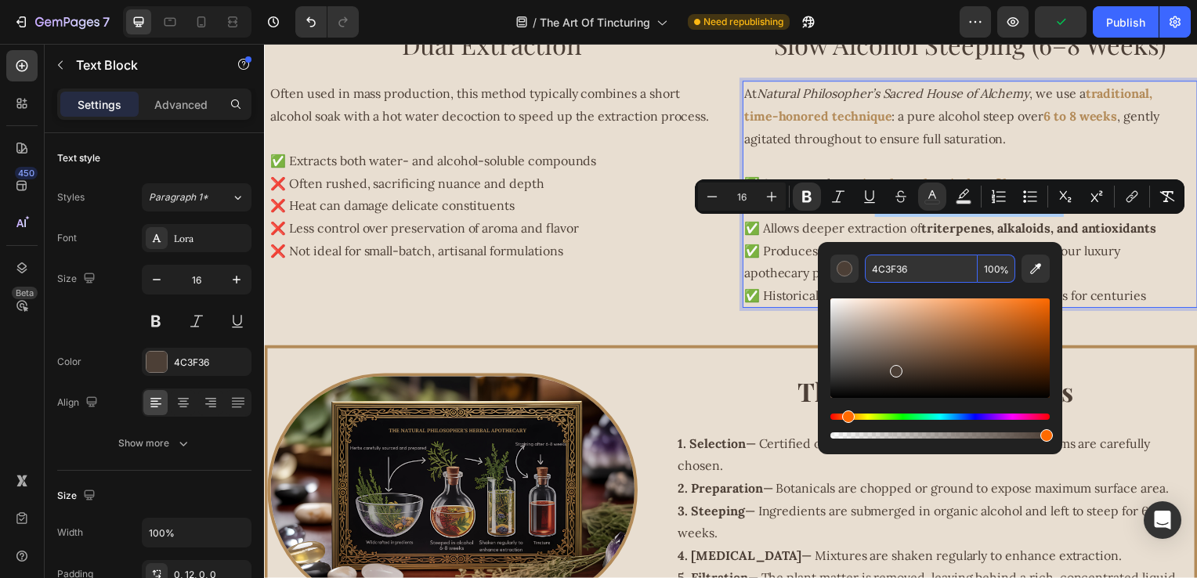
click at [923, 265] on input "4C3F36" at bounding box center [921, 269] width 113 height 28
paste input "B38B59"
type input "B38B59"
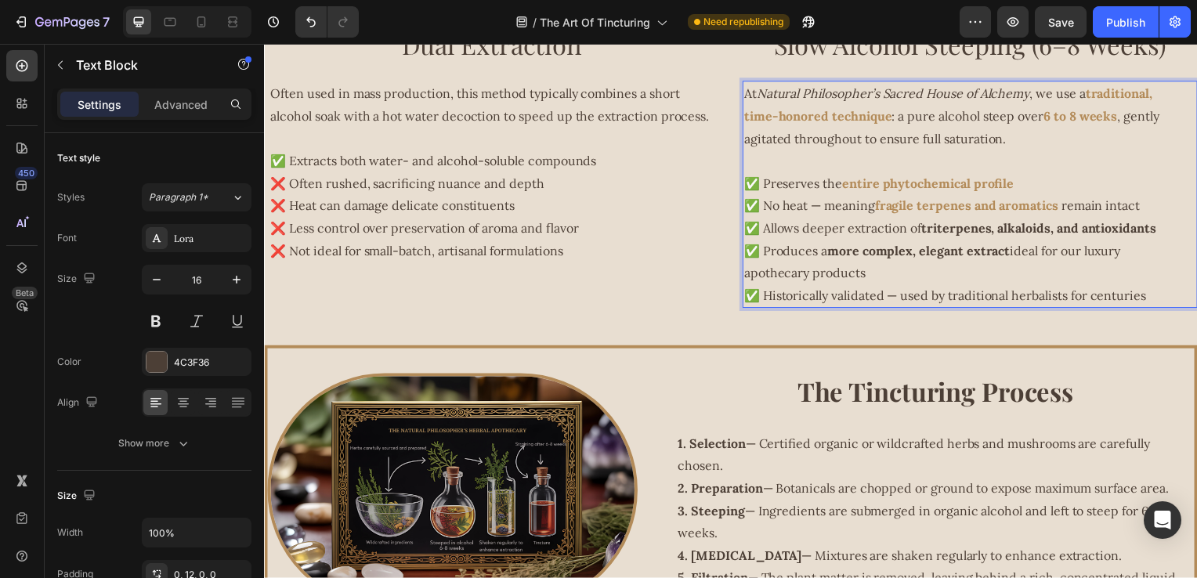
click at [772, 275] on p "✅ Produces a more complex, elegant extract ideal for our luxury apothecary prod…" at bounding box center [971, 263] width 447 height 45
drag, startPoint x: 958, startPoint y: 244, endPoint x: 944, endPoint y: 246, distance: 14.3
click at [957, 241] on p "✅ Allows deeper extraction of triterpenes, alkaloids, and antioxidants" at bounding box center [971, 230] width 447 height 23
drag, startPoint x: 927, startPoint y: 254, endPoint x: 1166, endPoint y: 259, distance: 239.1
click at [1166, 241] on p "✅ Allows deeper extraction of triterpenes, alkaloids, and antioxidants" at bounding box center [971, 230] width 447 height 23
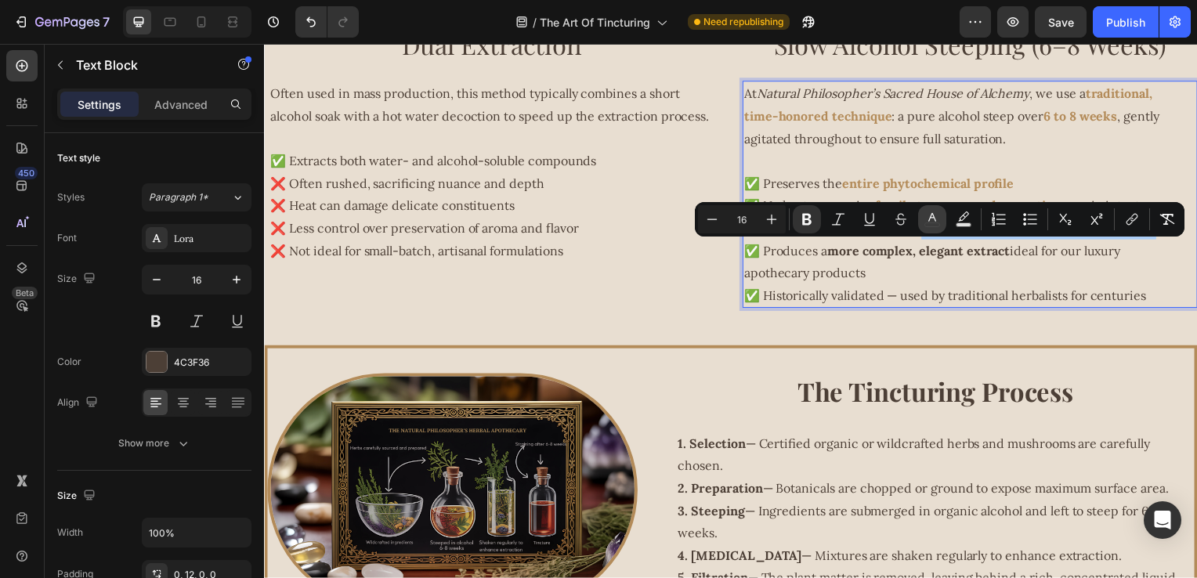
click at [940, 227] on icon "Editor contextual toolbar" at bounding box center [933, 220] width 16 height 16
type input "4C3F36"
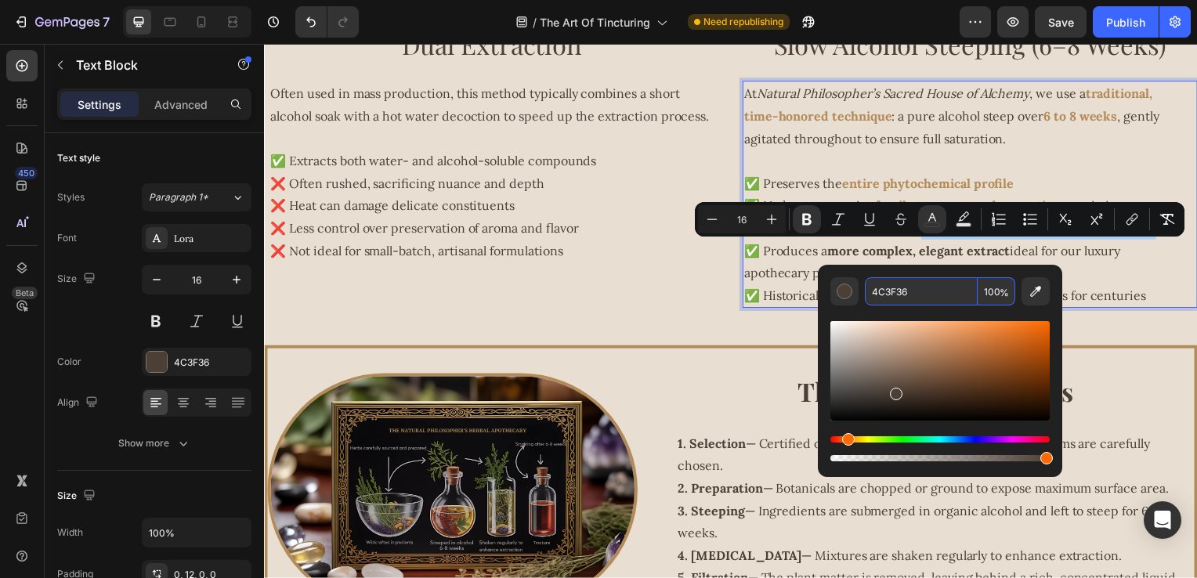
click at [909, 294] on input "4C3F36" at bounding box center [921, 291] width 113 height 28
paste input "B38B59"
type input "B38B59"
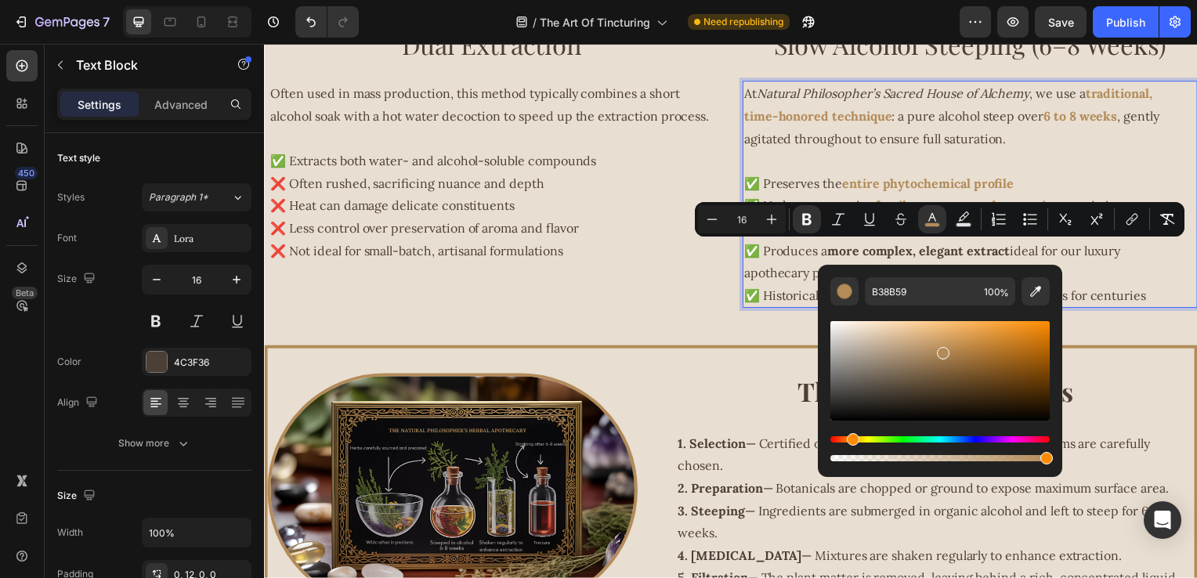
click at [791, 281] on p "✅ Produces a more complex, elegant extract ideal for our luxury apothecary prod…" at bounding box center [971, 263] width 447 height 45
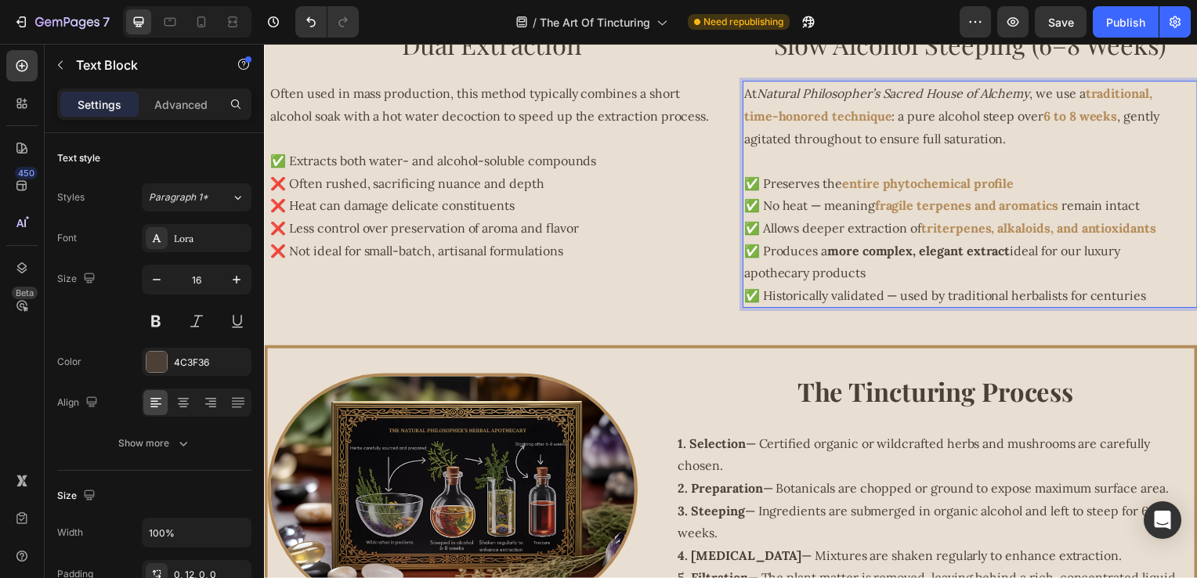
click at [846, 260] on strong "more complex, elegant extract" at bounding box center [923, 253] width 184 height 16
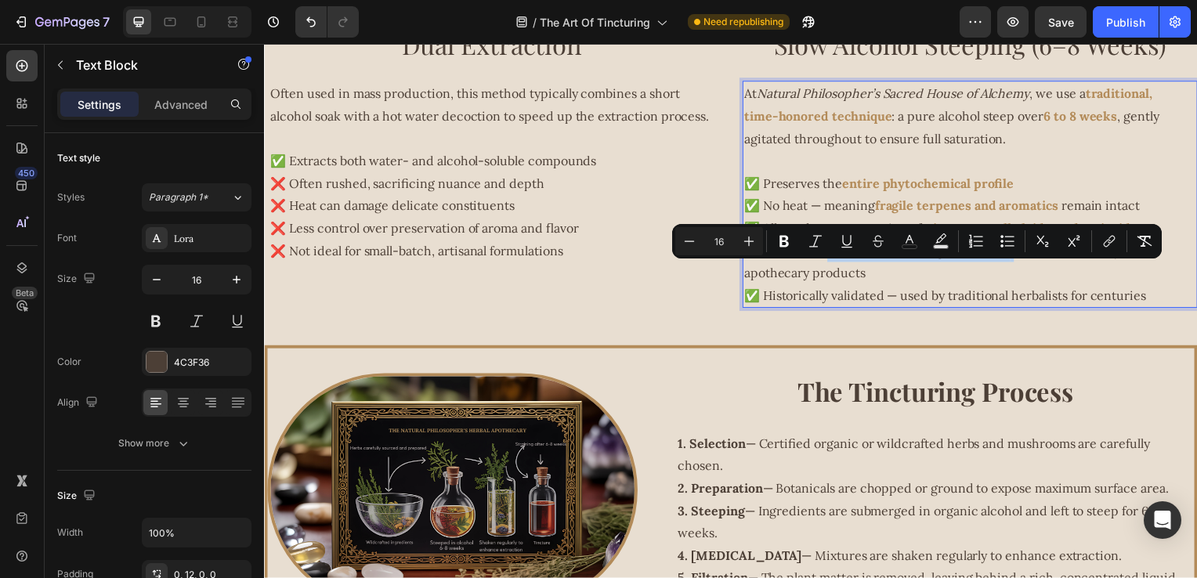
drag, startPoint x: 826, startPoint y: 275, endPoint x: 1015, endPoint y: 280, distance: 188.9
click at [1015, 280] on p "✅ Produces a more complex, elegant extract ideal for our luxury apothecary prod…" at bounding box center [971, 263] width 447 height 45
click at [900, 239] on button "color" at bounding box center [910, 241] width 28 height 28
type input "4C3F36"
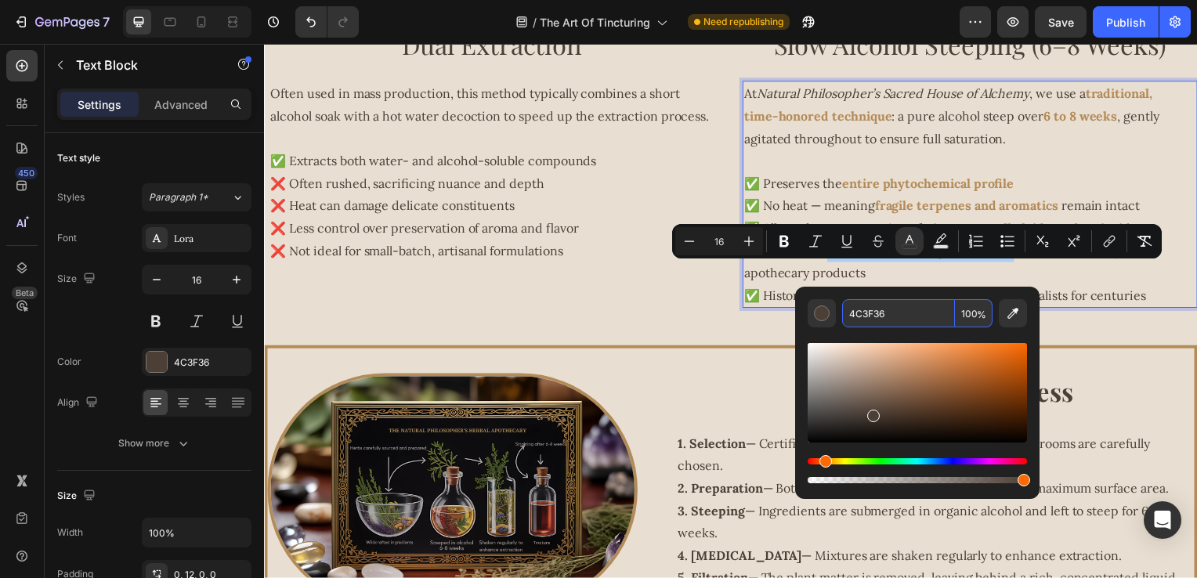
click at [917, 322] on input "4C3F36" at bounding box center [898, 313] width 113 height 28
paste input "B38B59"
type input "B38B59"
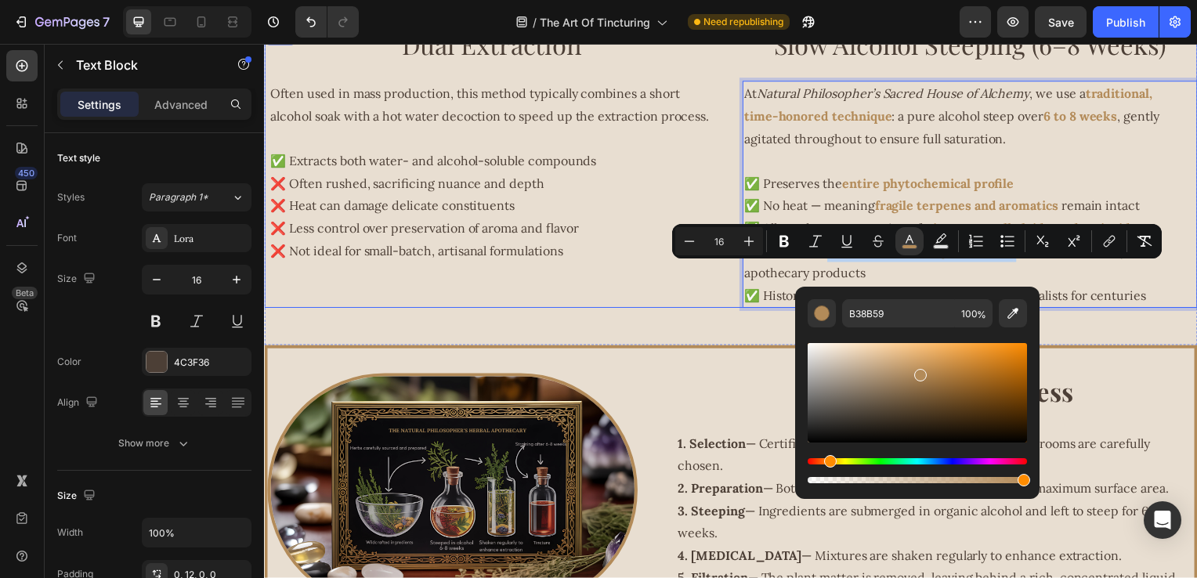
click at [662, 324] on div "Steeping vs. Speed: Why Time Wins in Botanical Medicine Heading When it comes t…" at bounding box center [734, 108] width 940 height 429
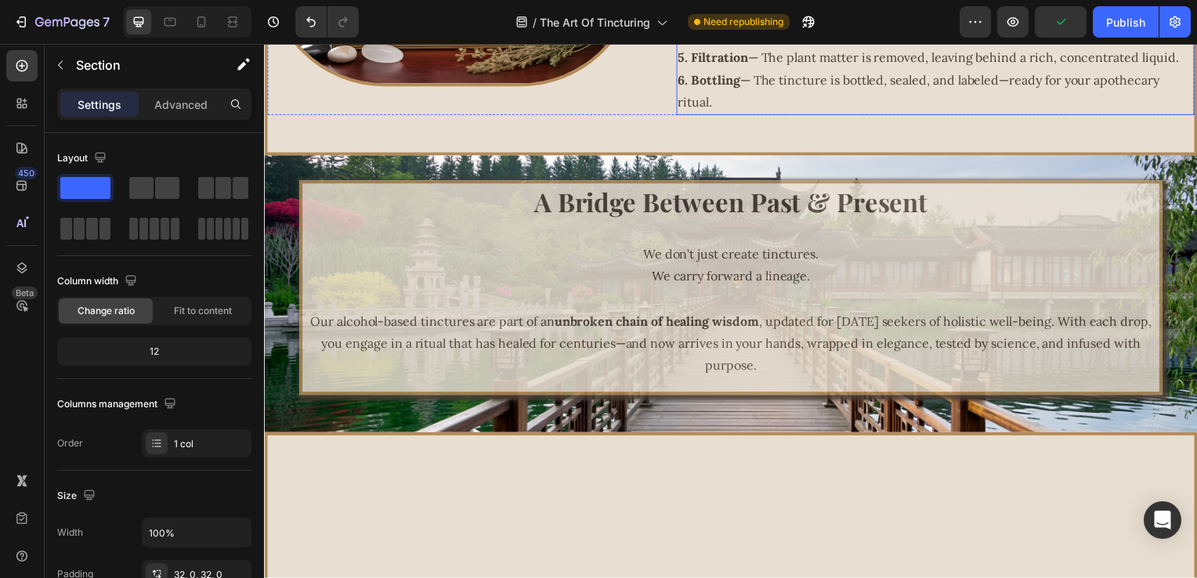
scroll to position [1690, 0]
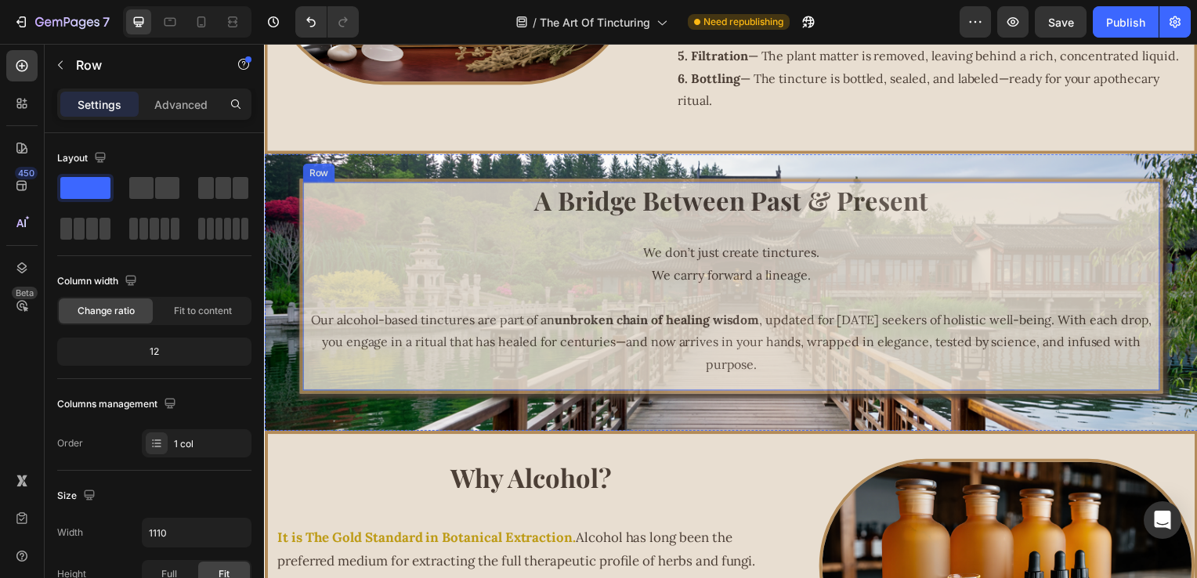
click at [436, 235] on div "A Bridge Between Past & Present Heading We don’t just create tinctures. We carr…" at bounding box center [735, 288] width 864 height 210
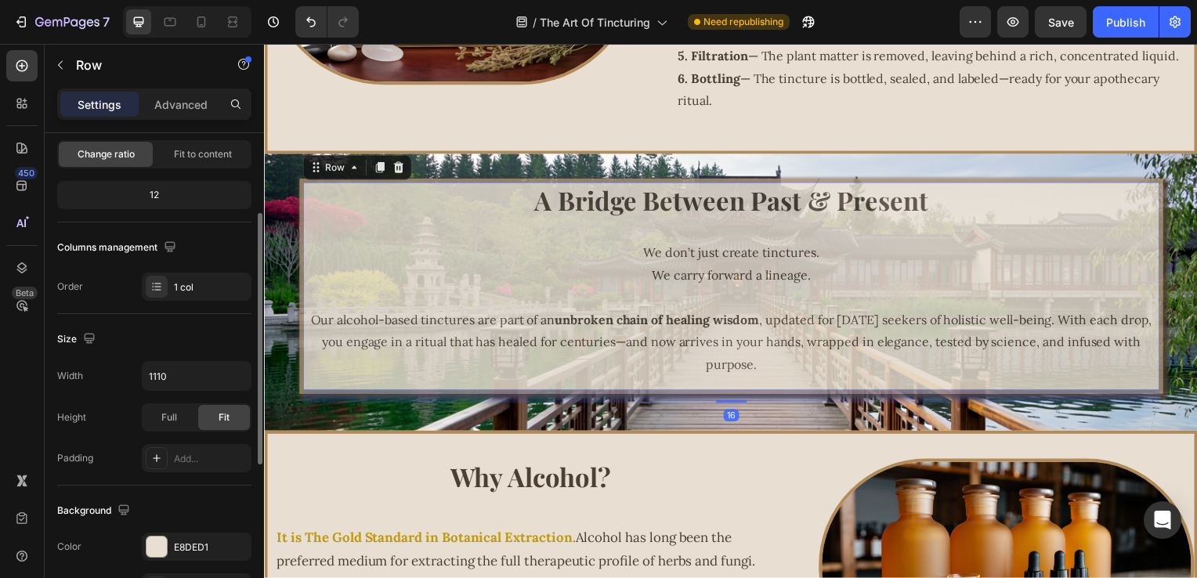
scroll to position [78, 0]
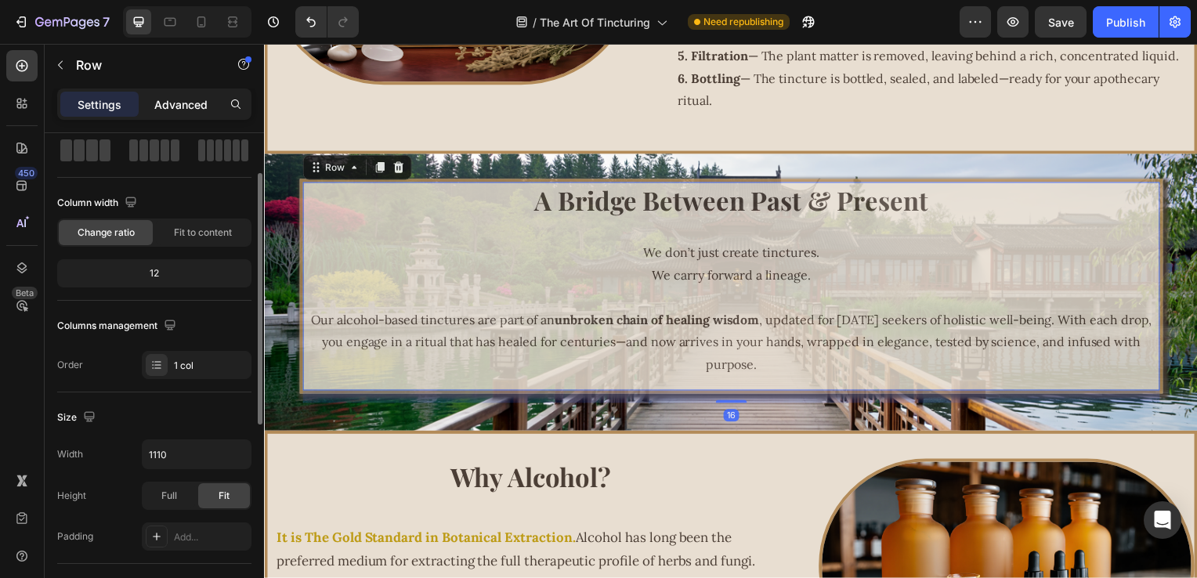
click at [179, 101] on p "Advanced" at bounding box center [180, 104] width 53 height 16
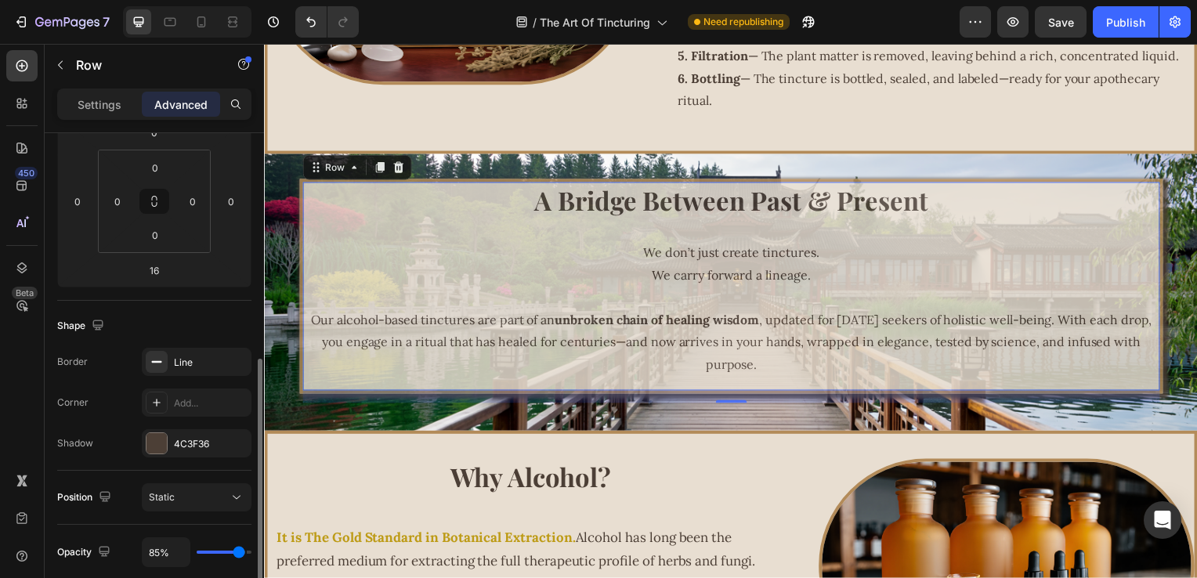
scroll to position [313, 0]
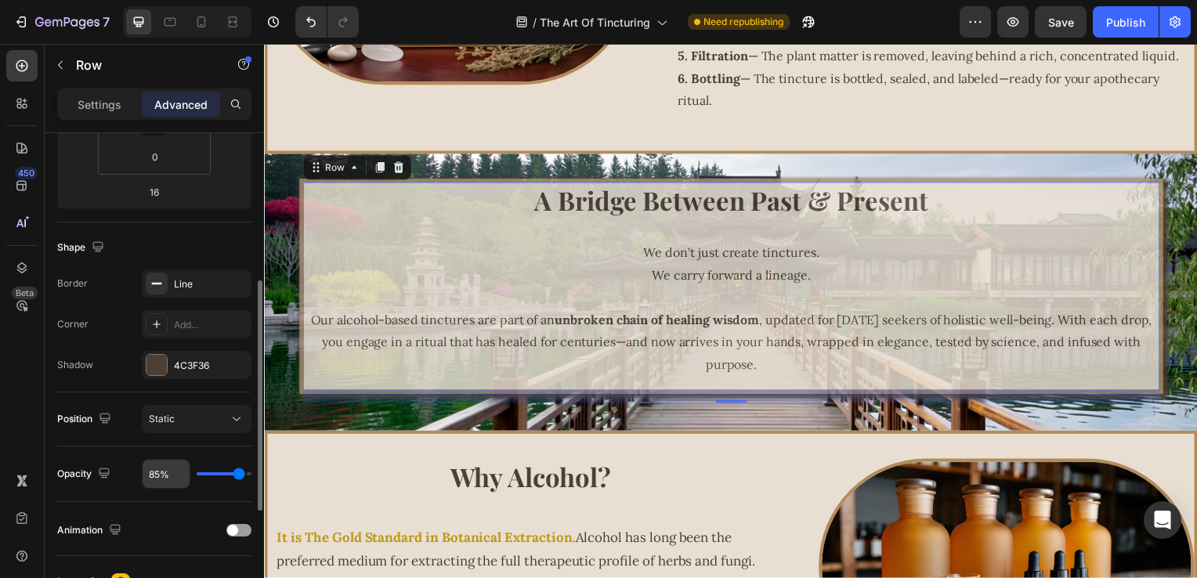
click at [156, 477] on input "85%" at bounding box center [166, 474] width 47 height 28
type input "8%"
type input "8"
type input "88%"
type input "88"
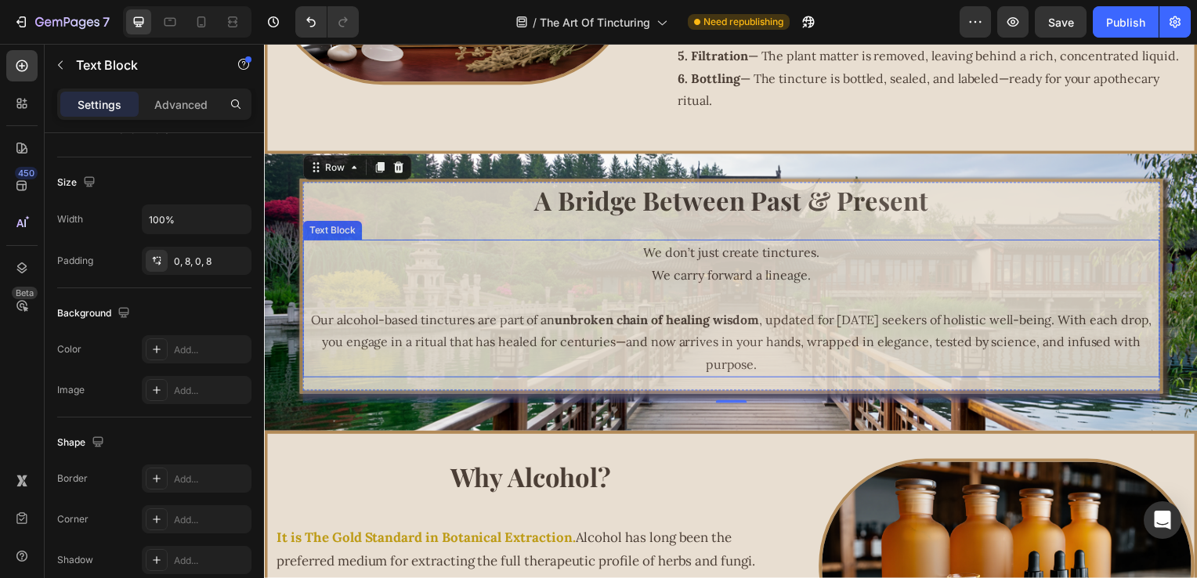
click at [562, 317] on strong "unbroken chain of healing wisdom" at bounding box center [659, 322] width 206 height 16
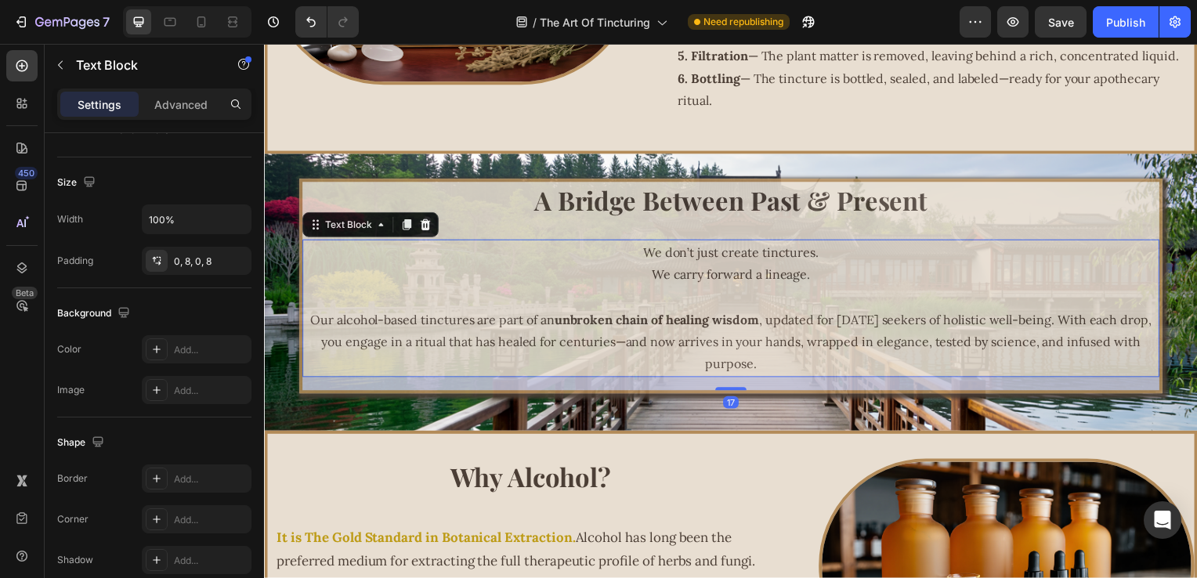
scroll to position [0, 0]
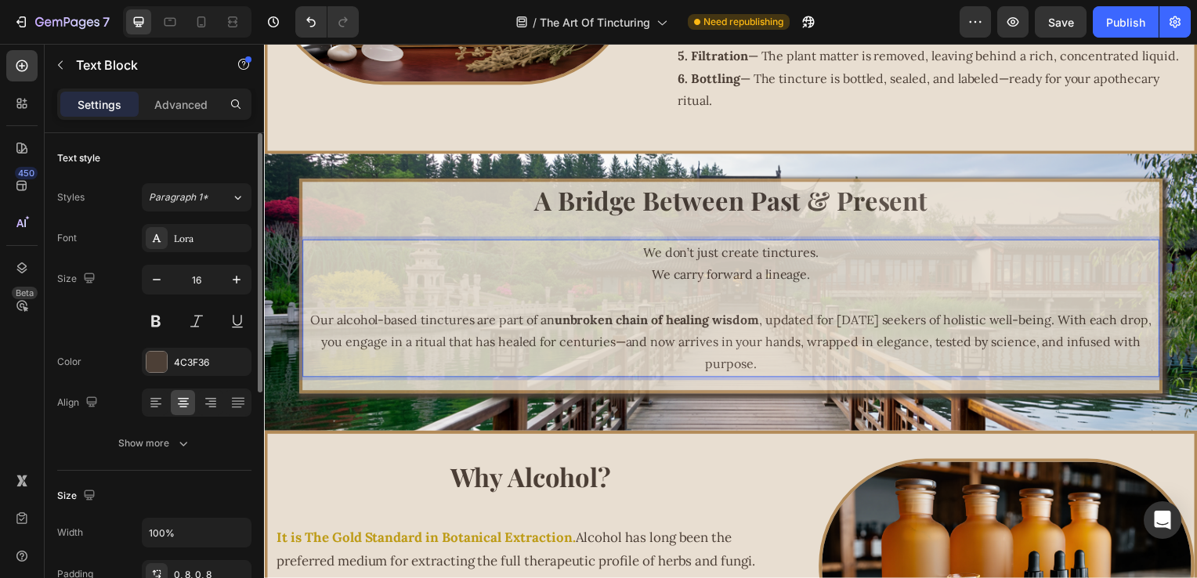
click at [556, 323] on strong "unbroken chain of healing wisdom" at bounding box center [659, 322] width 206 height 16
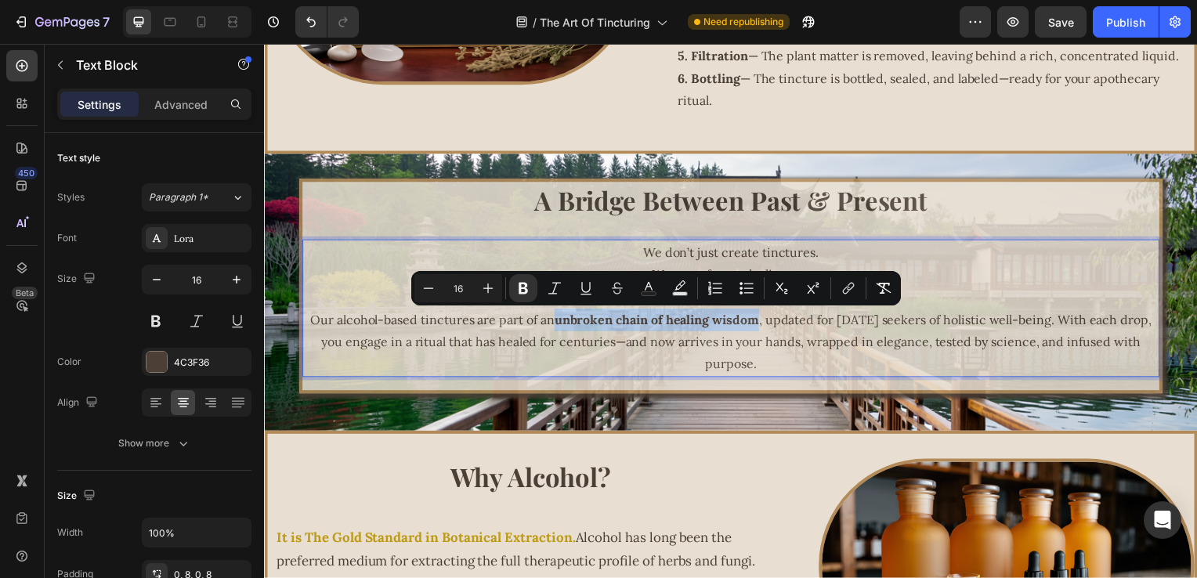
drag, startPoint x: 555, startPoint y: 323, endPoint x: 758, endPoint y: 322, distance: 203.0
click at [758, 322] on strong "unbroken chain of healing wisdom" at bounding box center [659, 322] width 206 height 16
click at [650, 282] on icon "Editor contextual toolbar" at bounding box center [649, 289] width 16 height 16
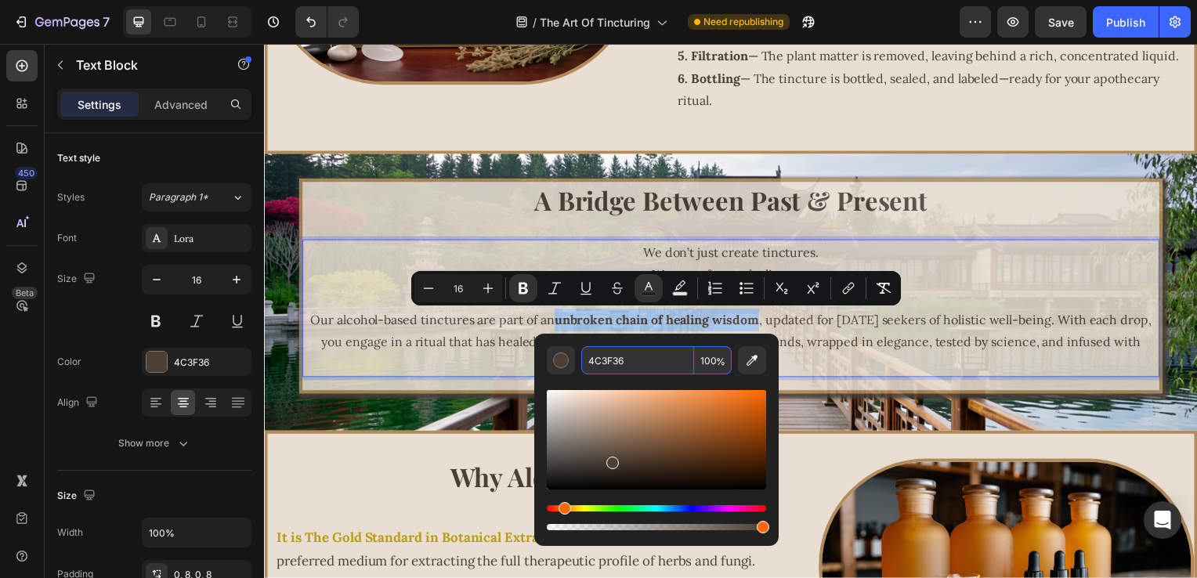
click at [650, 353] on input "4C3F36" at bounding box center [637, 360] width 113 height 28
paste input "B38B59"
type input "B38B59"
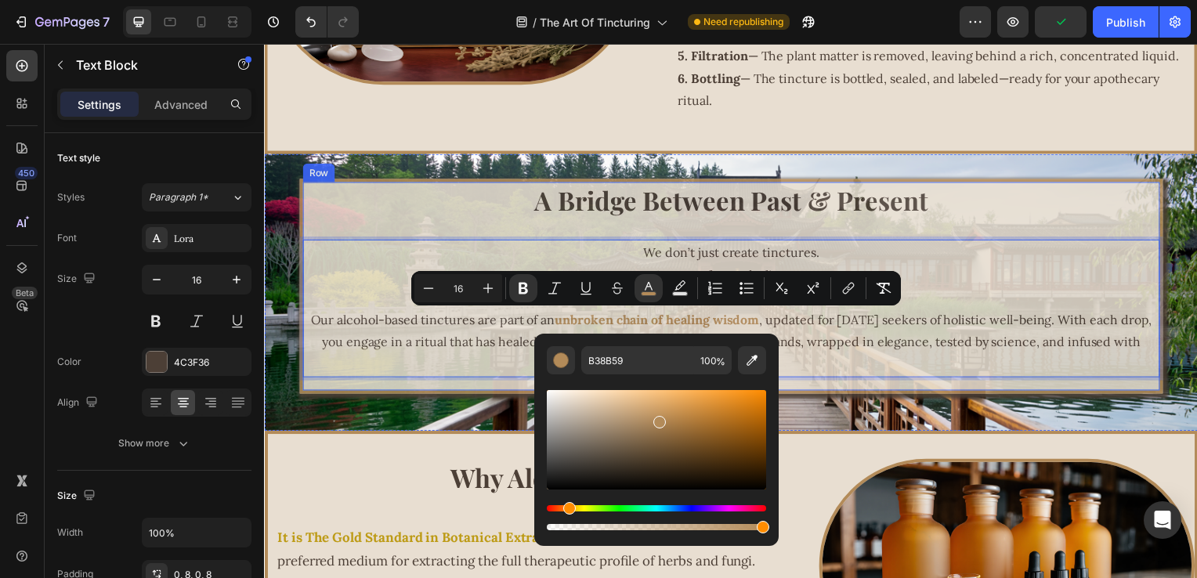
click at [554, 222] on div "A Bridge Between Past & Present Heading We don’t just create tinctures. We carr…" at bounding box center [735, 288] width 864 height 210
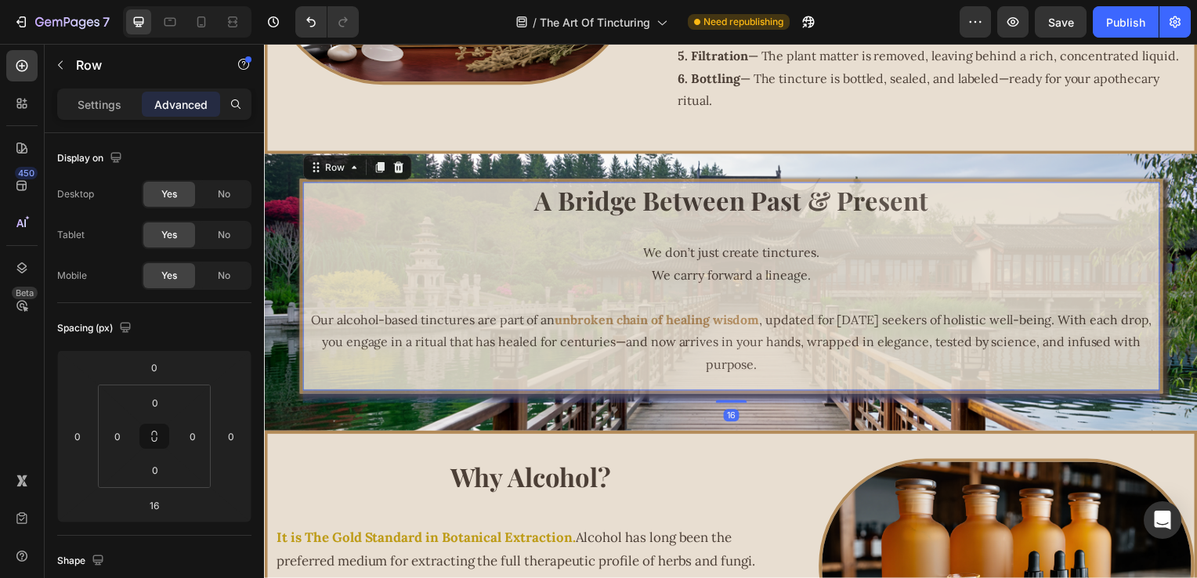
click at [189, 96] on p "Advanced" at bounding box center [180, 104] width 53 height 16
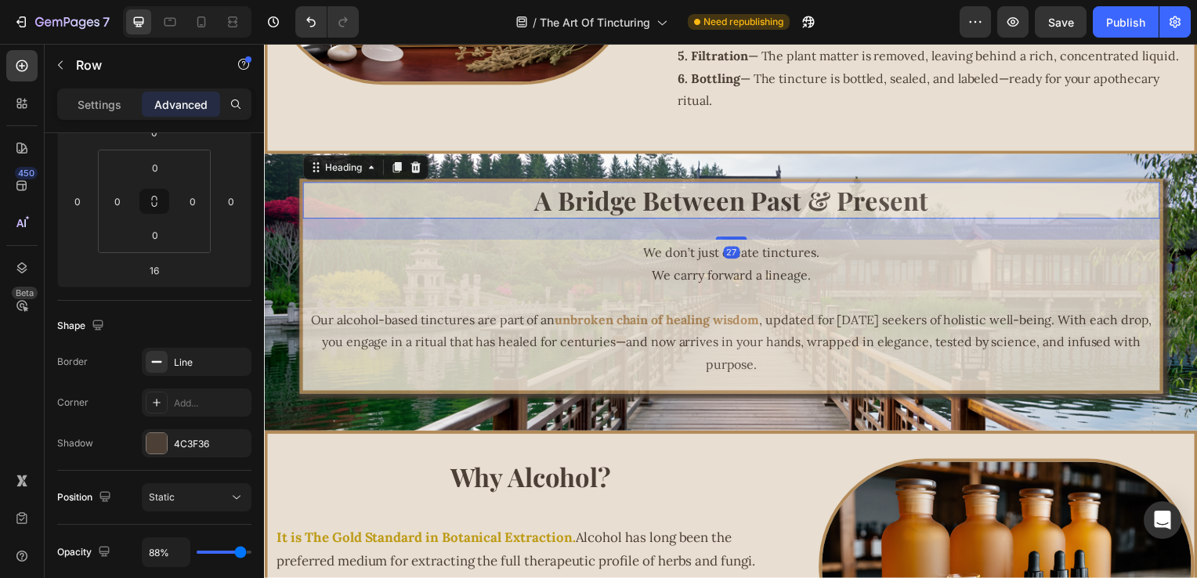
click at [511, 212] on h2 "A Bridge Between Past & Present" at bounding box center [735, 201] width 864 height 37
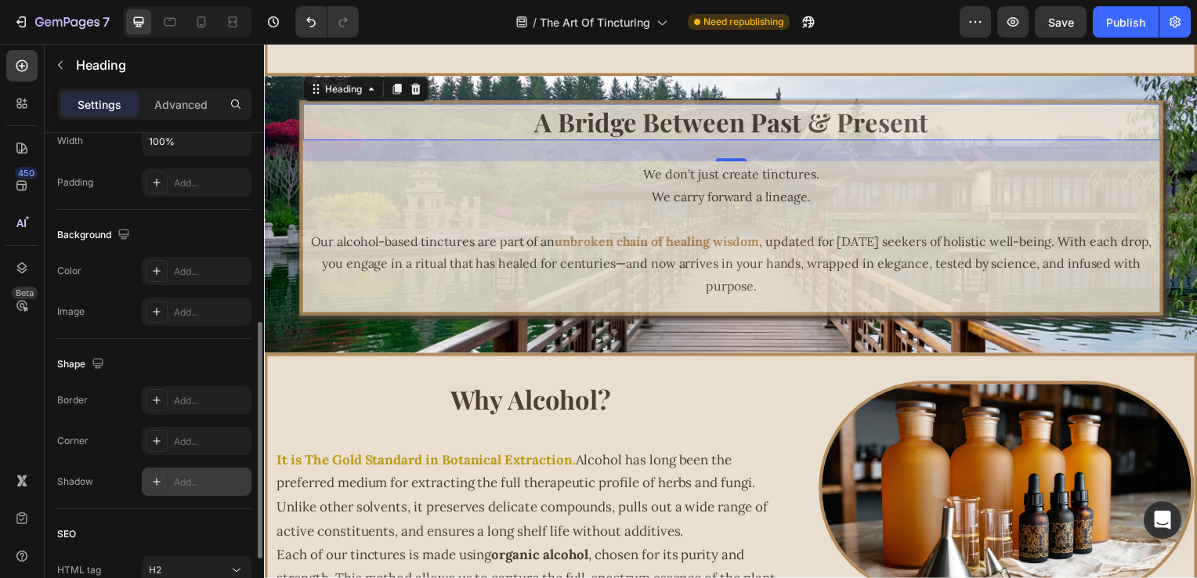
scroll to position [525, 0]
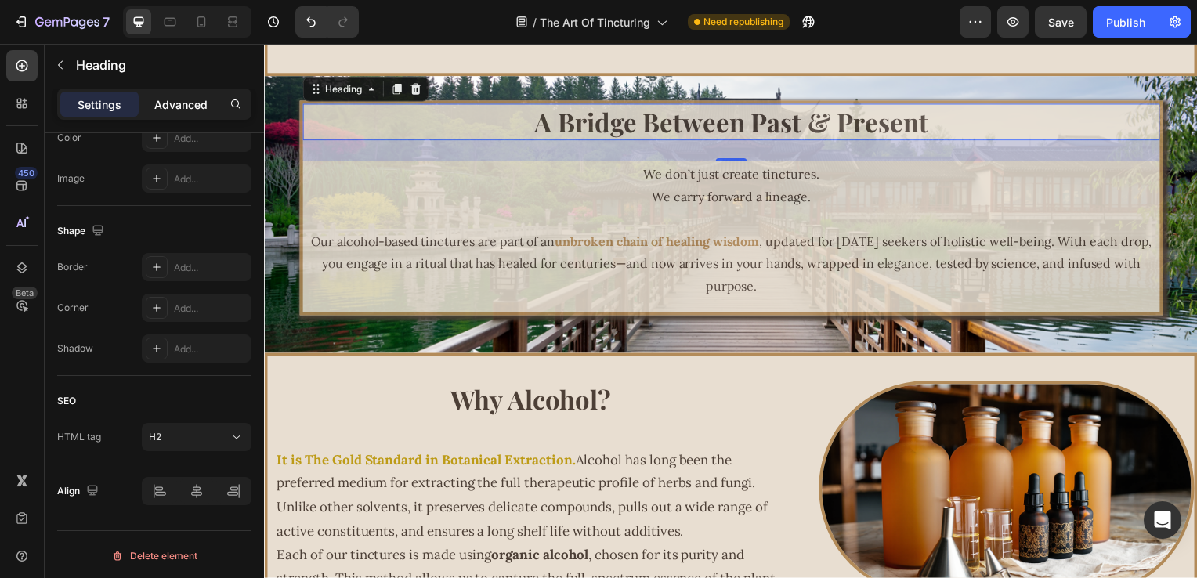
click at [190, 100] on p "Advanced" at bounding box center [180, 104] width 53 height 16
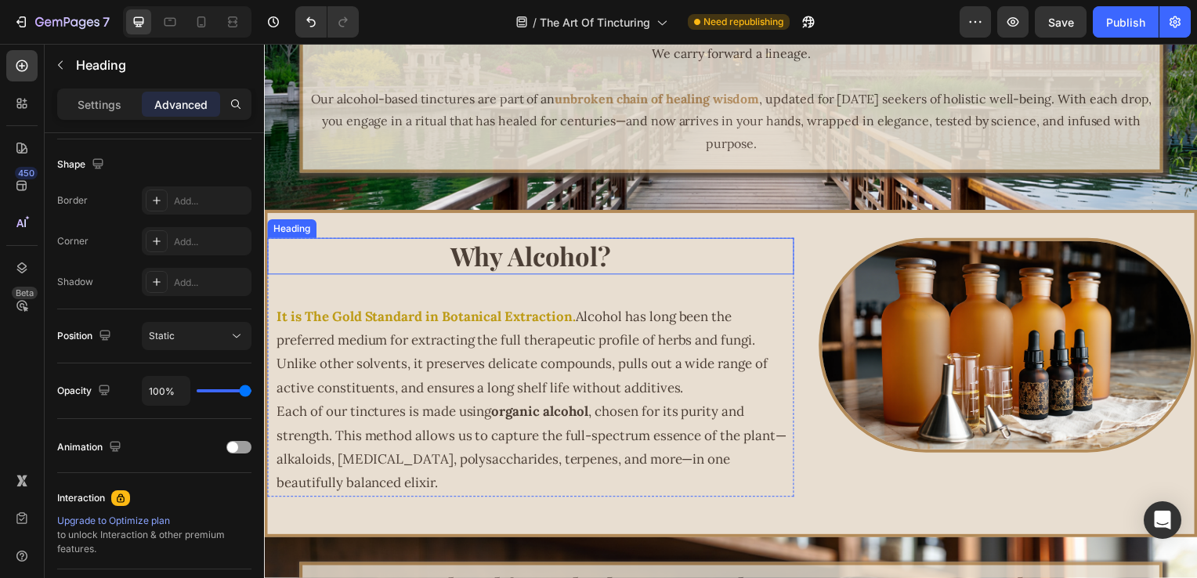
scroll to position [2088, 0]
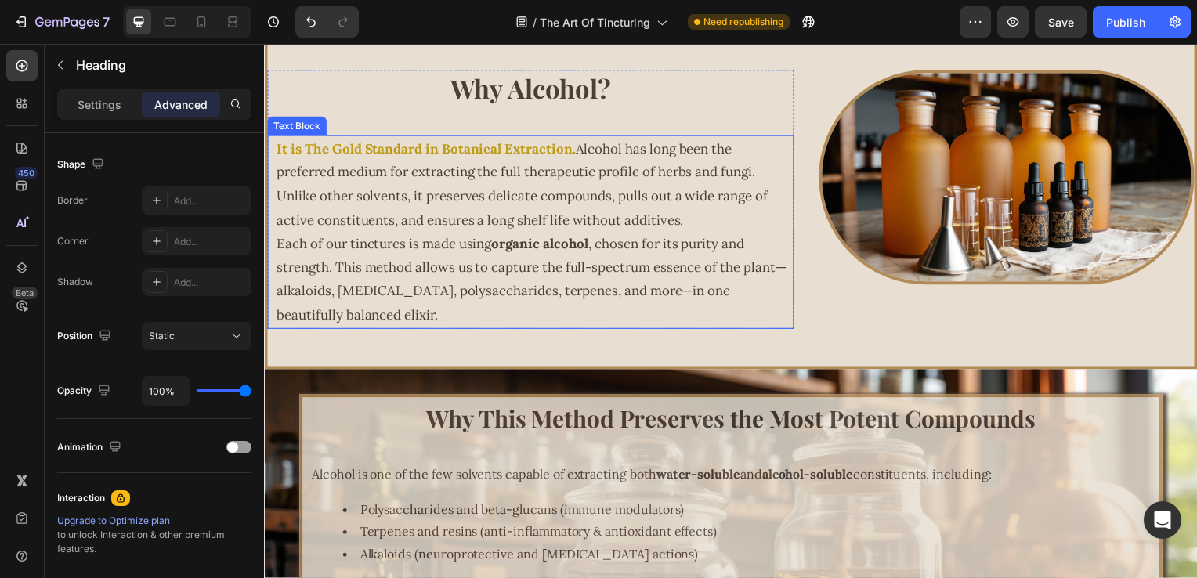
click at [501, 254] on p "Each of our tinctures is made using organic alcohol , chosen for its purity and…" at bounding box center [537, 282] width 520 height 96
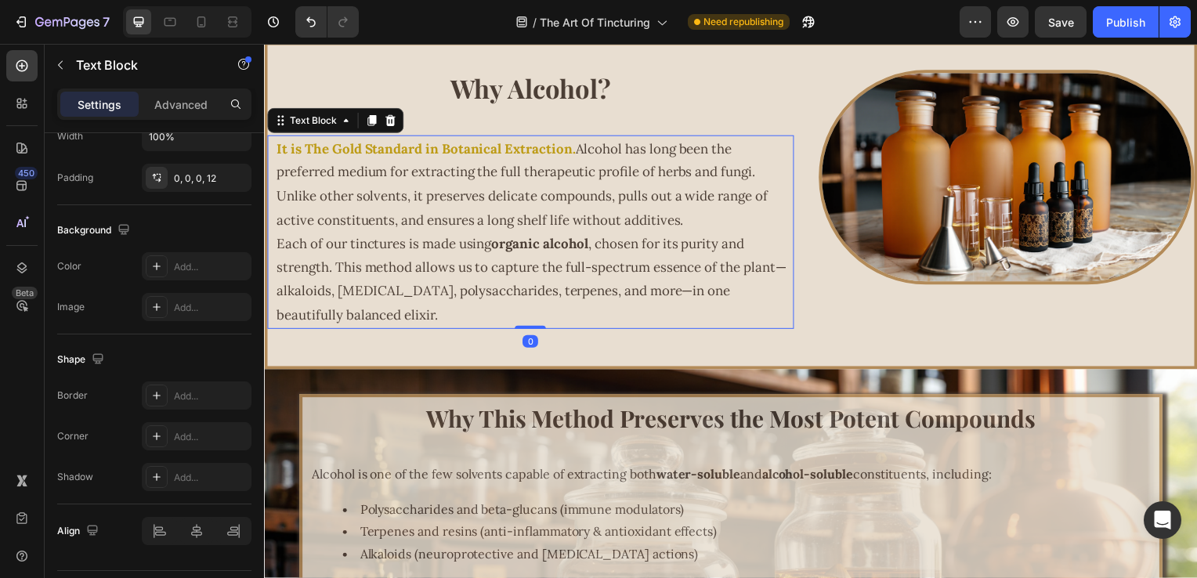
scroll to position [0, 0]
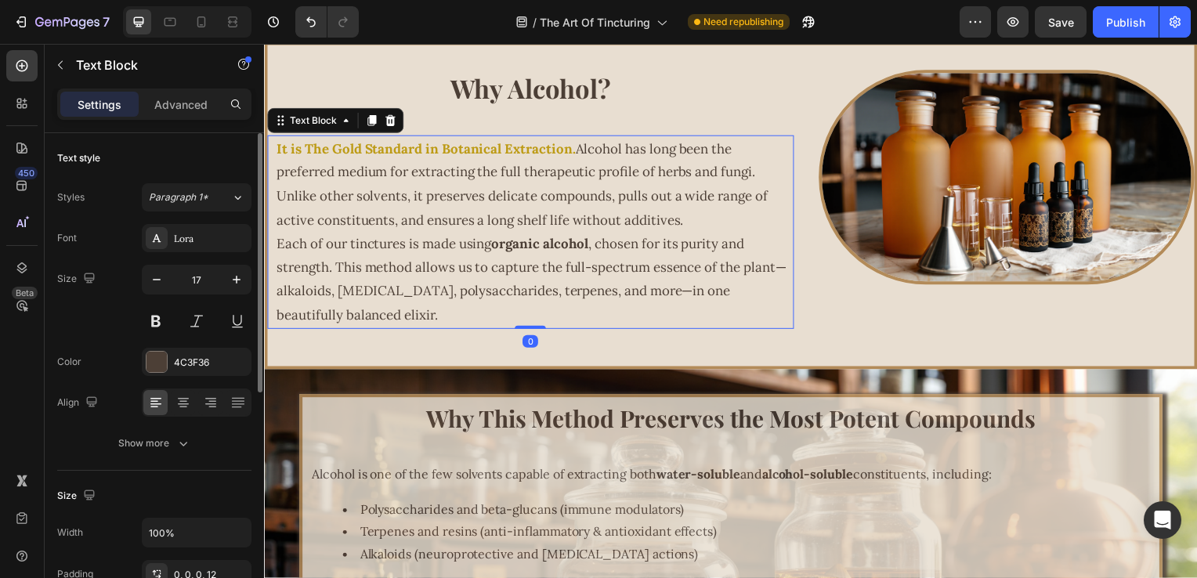
click at [498, 245] on p "Each of our tinctures is made using organic alcohol , chosen for its purity and…" at bounding box center [537, 282] width 520 height 96
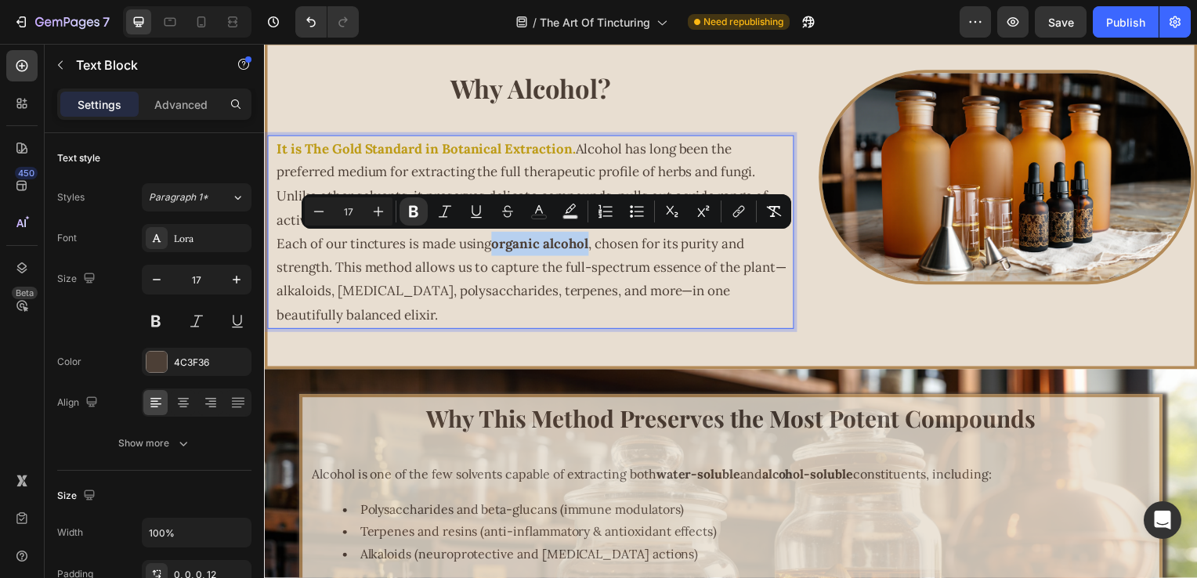
drag, startPoint x: 498, startPoint y: 244, endPoint x: 585, endPoint y: 252, distance: 87.3
click at [585, 252] on strong "organic alcohol" at bounding box center [542, 245] width 98 height 17
click at [536, 217] on icon "Editor contextual toolbar" at bounding box center [539, 212] width 16 height 16
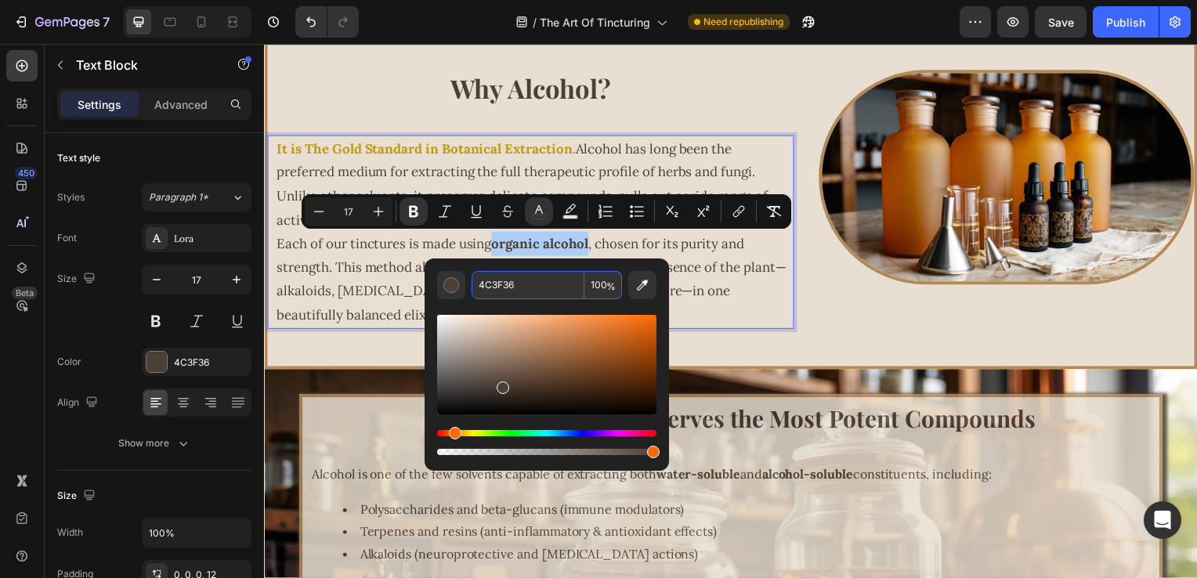
click at [550, 278] on input "4C3F36" at bounding box center [528, 285] width 113 height 28
paste input "B38B59"
type input "B38B59"
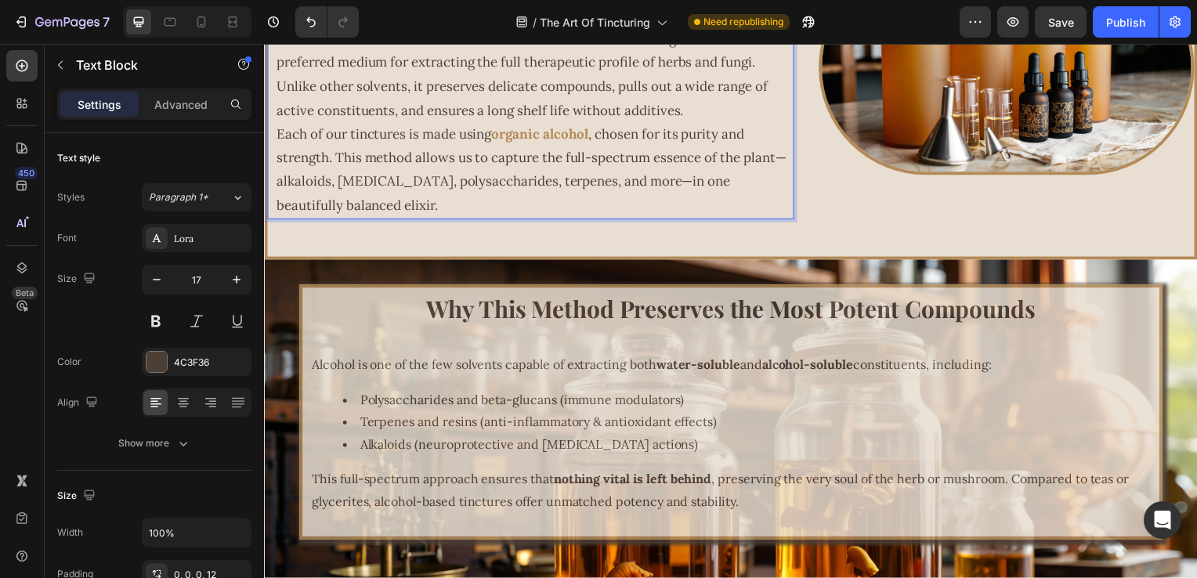
scroll to position [2323, 0]
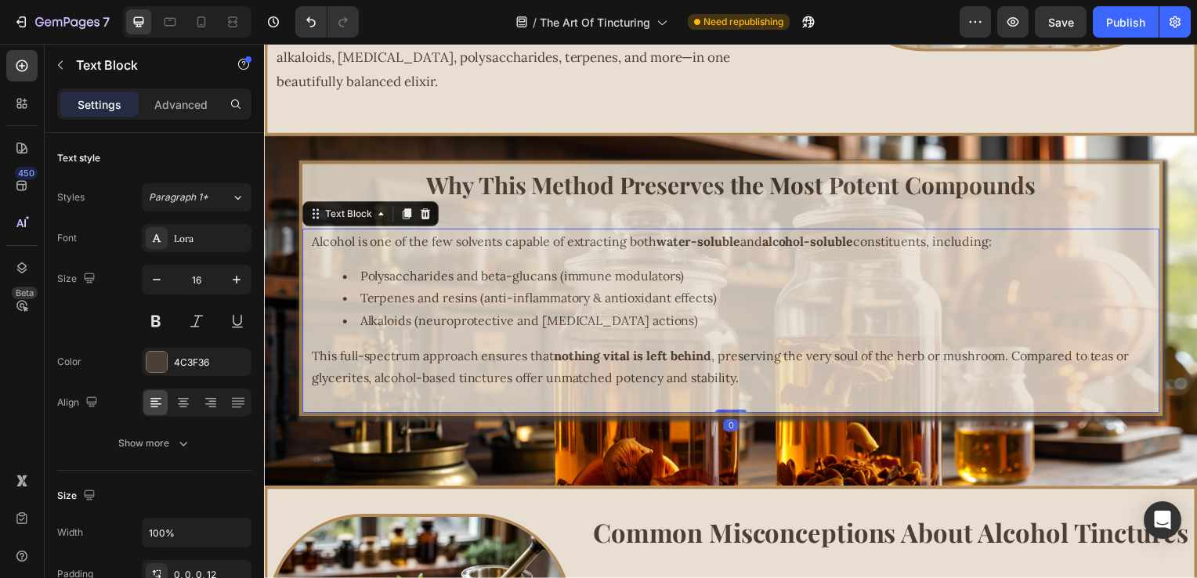
click at [660, 244] on strong "water-soluble" at bounding box center [701, 243] width 85 height 16
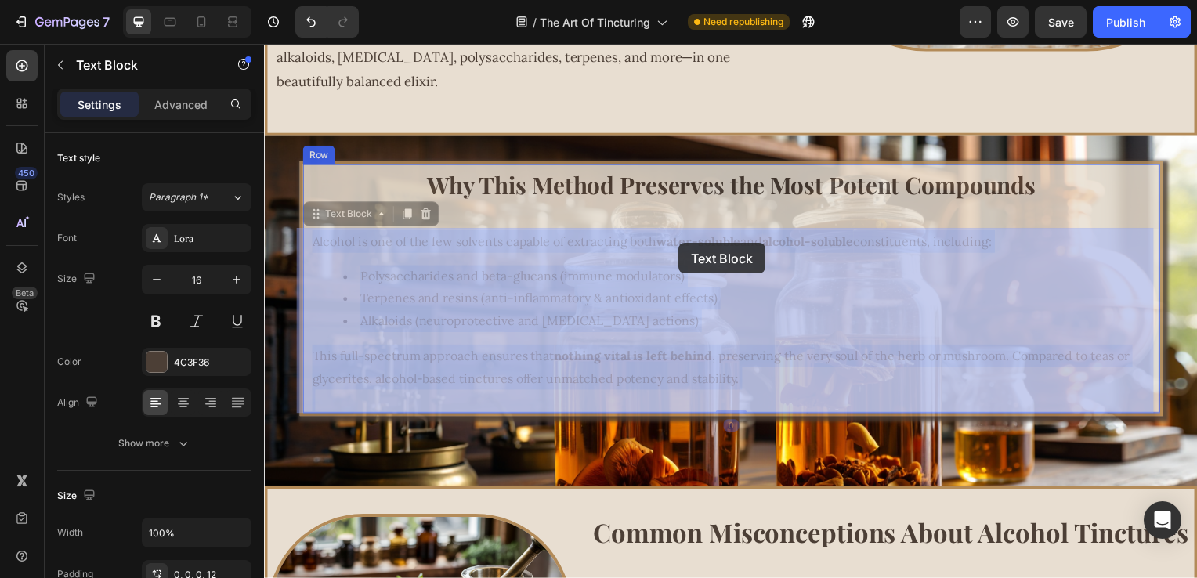
drag, startPoint x: 660, startPoint y: 244, endPoint x: 674, endPoint y: 245, distance: 14.1
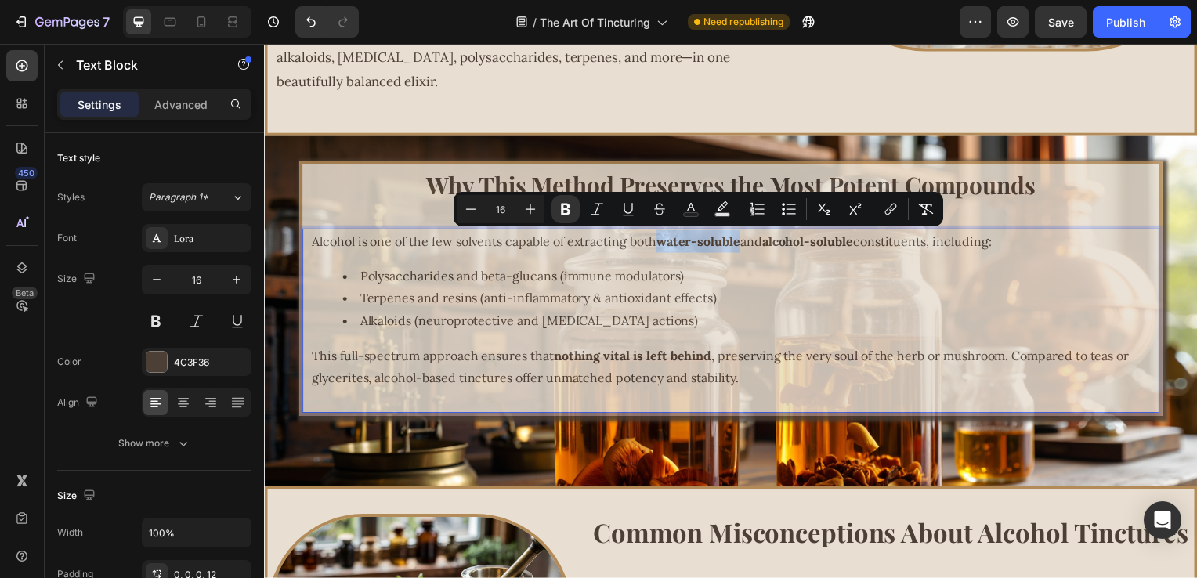
drag, startPoint x: 660, startPoint y: 246, endPoint x: 742, endPoint y: 249, distance: 82.3
click at [742, 249] on p "Alcohol is one of the few solvents capable of extracting both water-soluble and…" at bounding box center [738, 243] width 853 height 23
click at [692, 215] on rect "Editor contextual toolbar" at bounding box center [691, 215] width 15 height 4
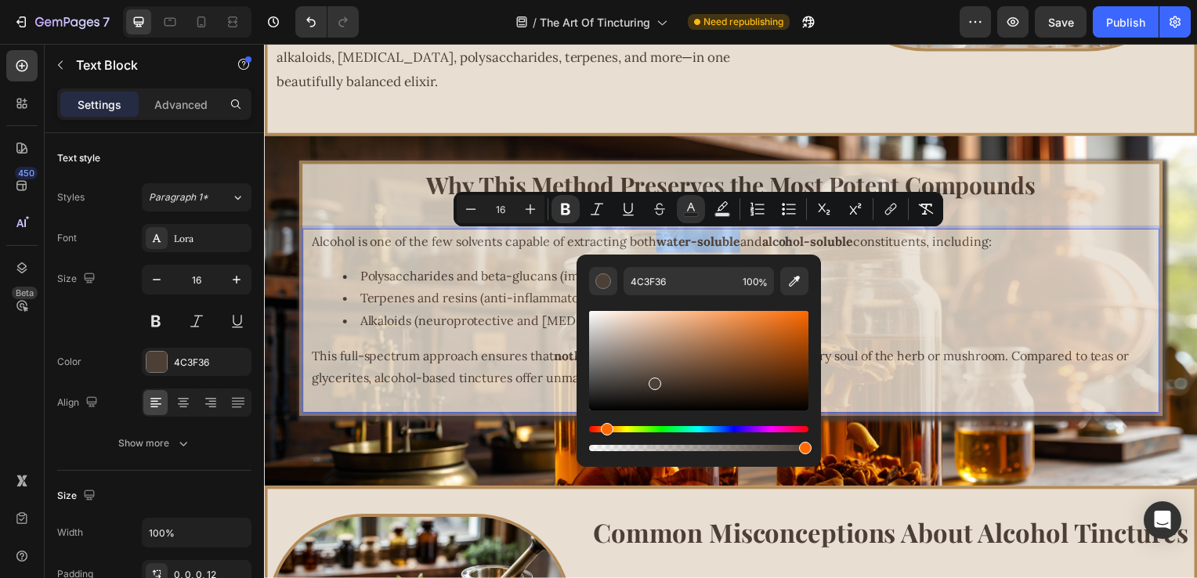
click at [701, 293] on div "4C3F36 100 %" at bounding box center [698, 360] width 219 height 187
click at [689, 284] on input "4C3F36" at bounding box center [680, 281] width 113 height 28
paste input "B38B59"
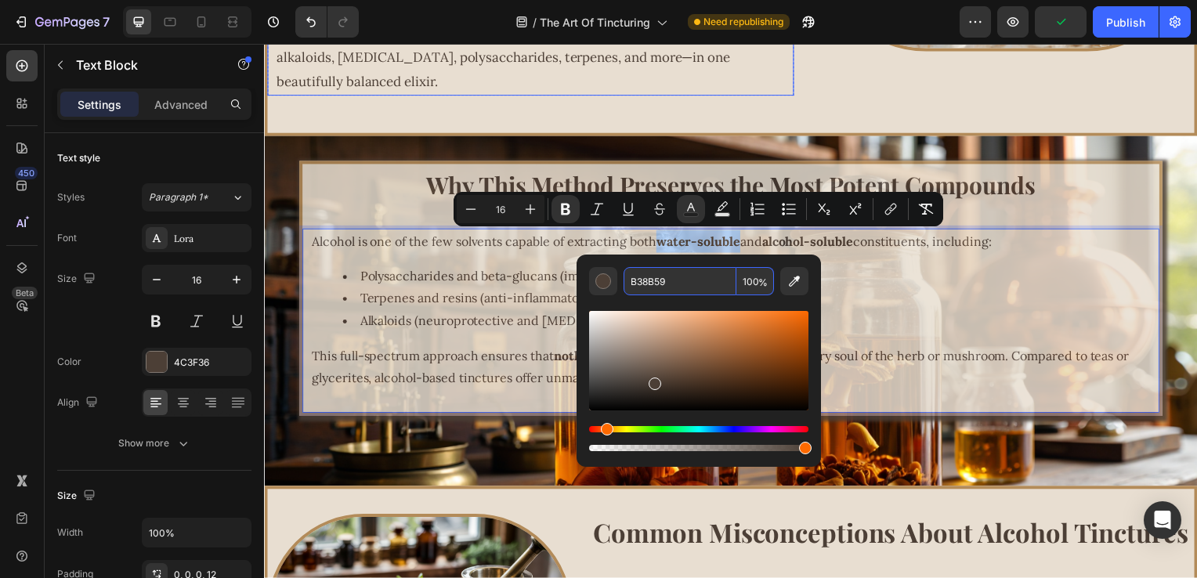
type input "B38B59"
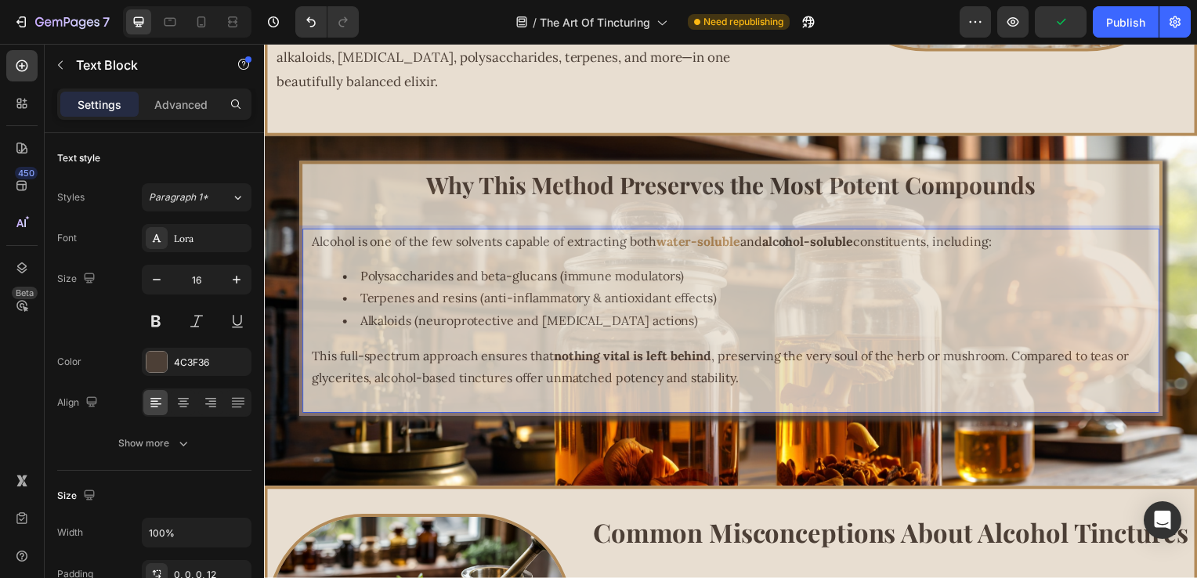
click at [780, 244] on strong "alcohol-soluble" at bounding box center [812, 243] width 92 height 16
click at [770, 243] on p "Alcohol is one of the few solvents capable of extracting both water-soluble and…" at bounding box center [738, 243] width 853 height 23
click at [777, 243] on strong "alcohol-soluble" at bounding box center [812, 243] width 92 height 16
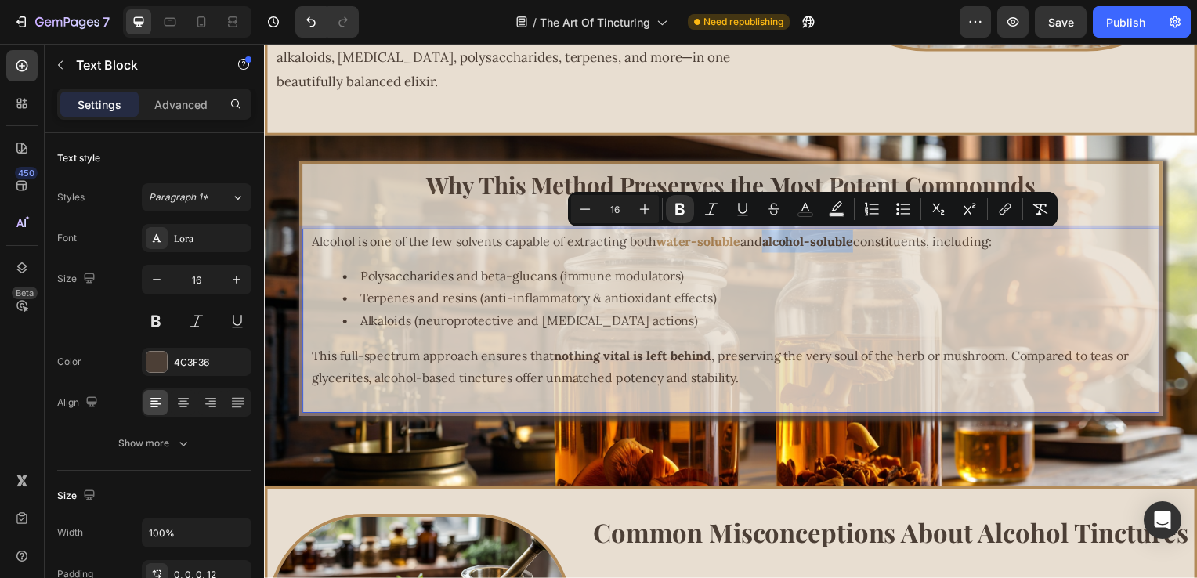
drag, startPoint x: 772, startPoint y: 243, endPoint x: 859, endPoint y: 247, distance: 87.1
click at [857, 247] on strong "alcohol-soluble" at bounding box center [812, 243] width 92 height 16
click at [807, 211] on icon "Editor contextual toolbar" at bounding box center [806, 209] width 16 height 16
type input "4C3F36"
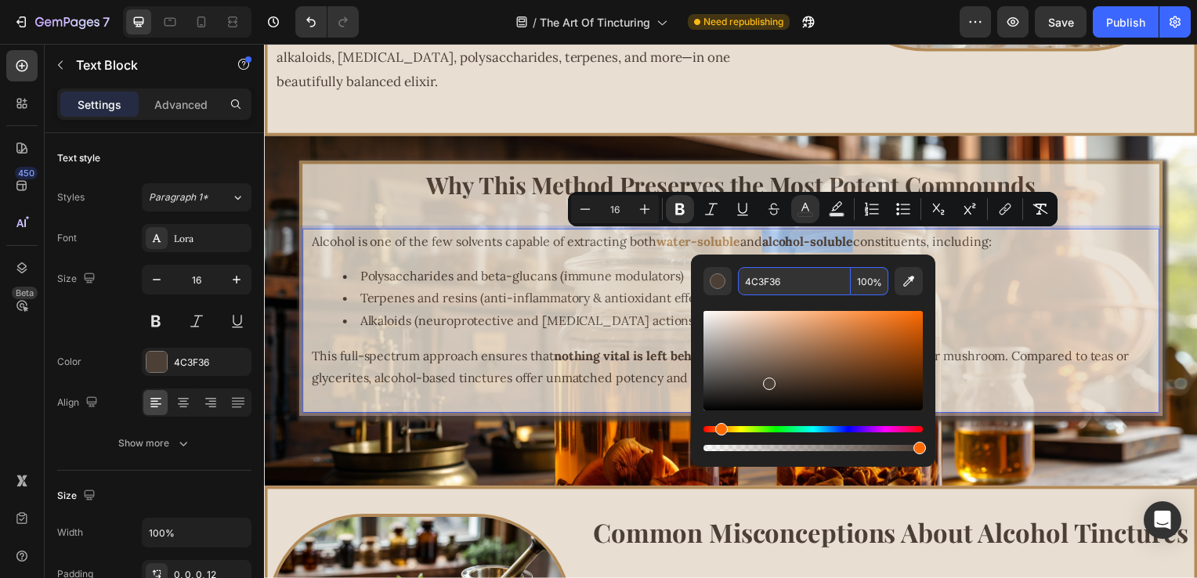
click at [796, 283] on input "4C3F36" at bounding box center [794, 281] width 113 height 28
paste input "B38B59"
type input "B38B59"
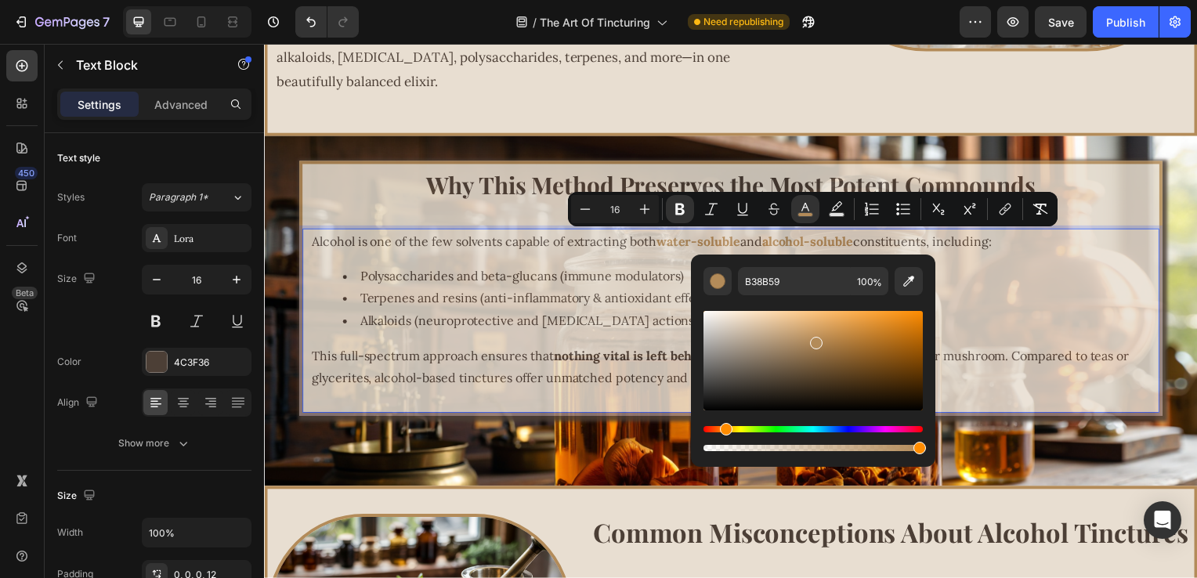
click at [619, 375] on p "This full-spectrum approach ensures that nothing vital is left behind , preserv…" at bounding box center [738, 369] width 853 height 45
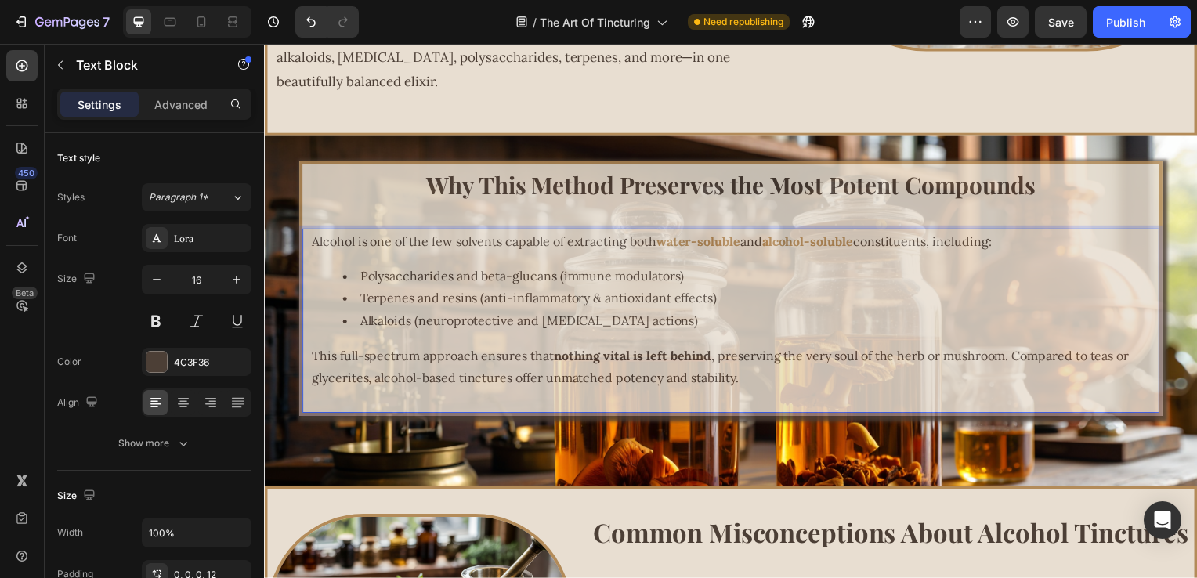
click at [573, 363] on strong "nothing vital is left behind" at bounding box center [635, 358] width 159 height 16
drag, startPoint x: 548, startPoint y: 360, endPoint x: 712, endPoint y: 362, distance: 163.8
click at [712, 362] on p "This full-spectrum approach ensures that nothing vital is left behind , preserv…" at bounding box center [738, 369] width 853 height 45
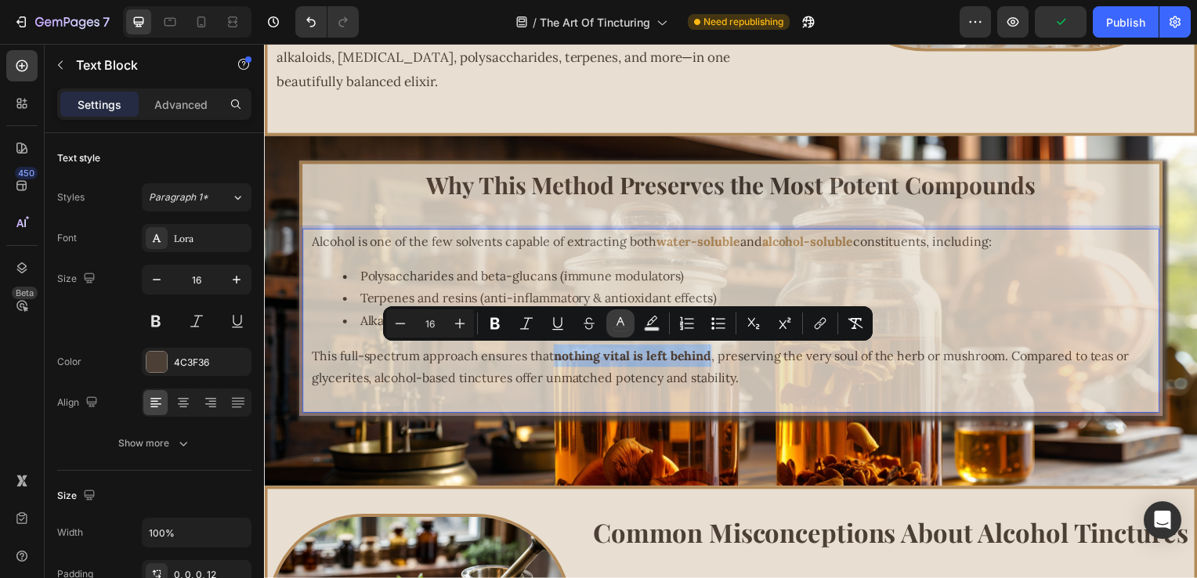
click at [622, 326] on icon "Editor contextual toolbar" at bounding box center [621, 324] width 16 height 16
type input "4C3F36"
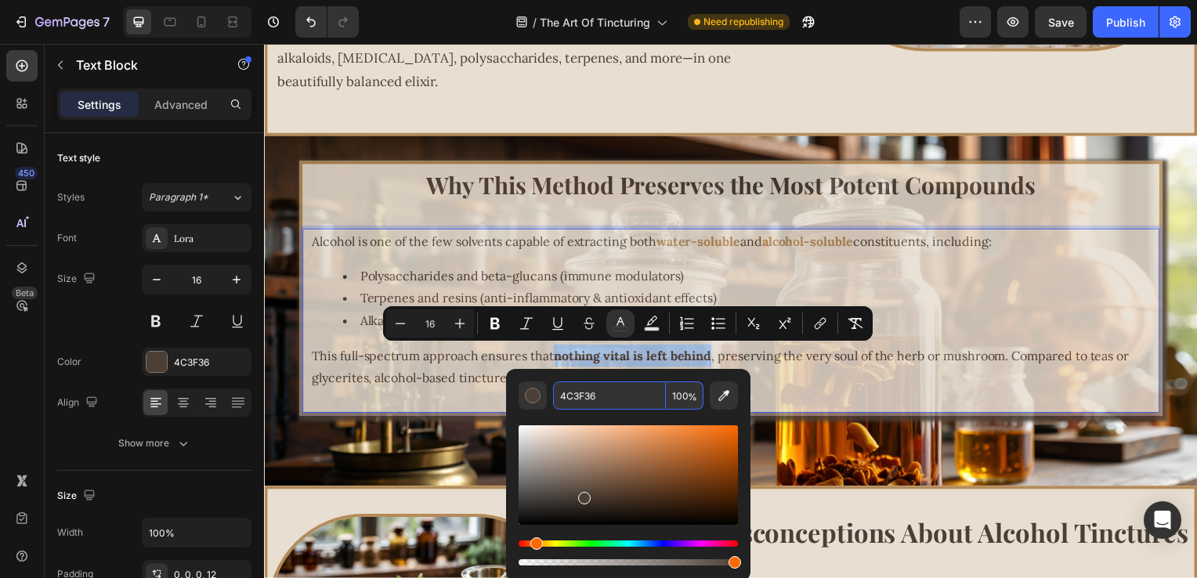
click at [610, 391] on input "4C3F36" at bounding box center [609, 396] width 113 height 28
paste input "B38B59"
type input "B38B59"
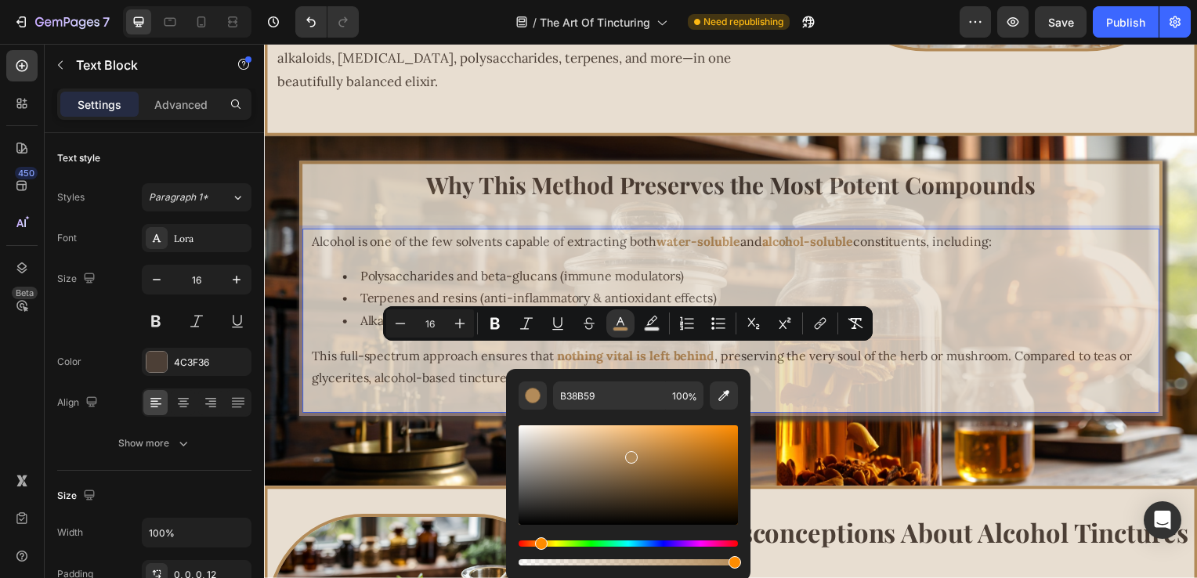
click at [775, 365] on p "This full-spectrum approach ensures that nothing vital is left behind , preserv…" at bounding box center [738, 369] width 853 height 45
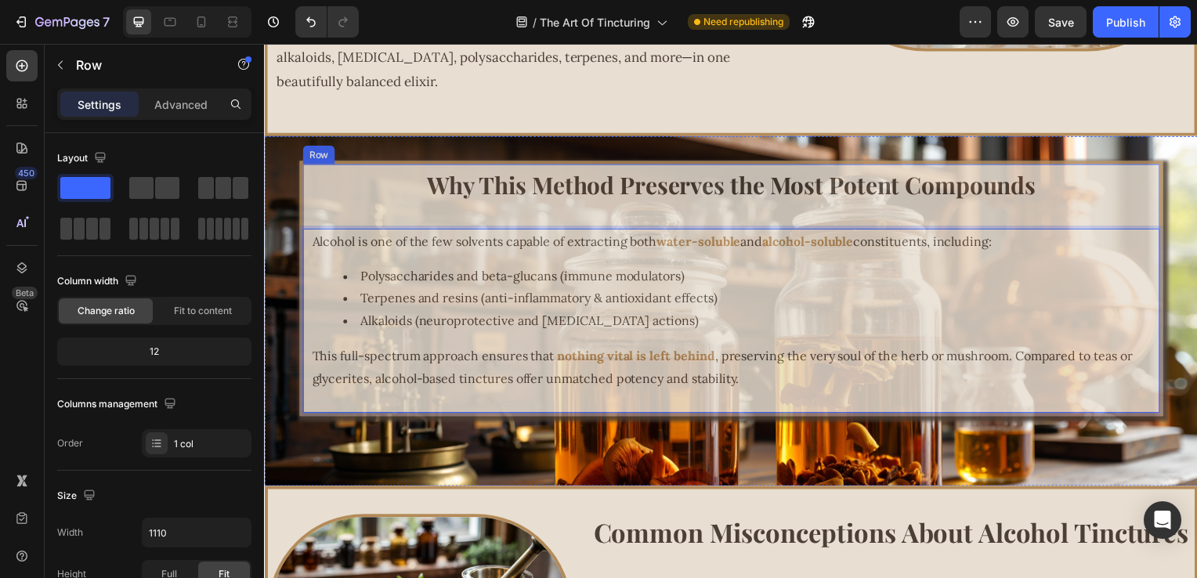
click at [422, 218] on div "Why This Method Preserves the Most Potent Compounds Heading Alcohol is one of t…" at bounding box center [735, 291] width 864 height 252
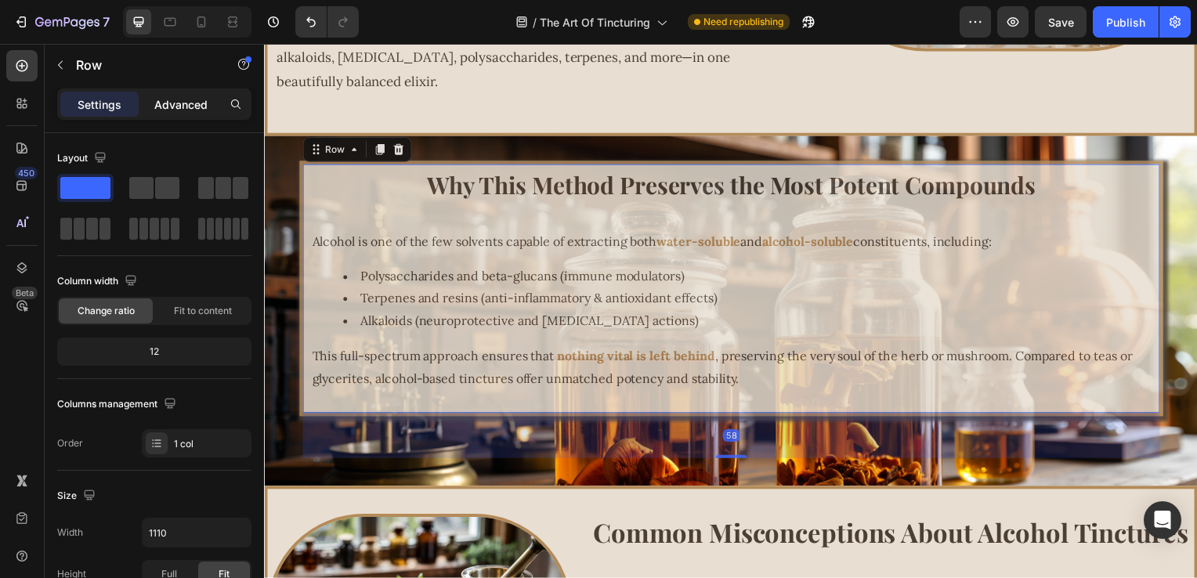
click at [185, 106] on p "Advanced" at bounding box center [180, 104] width 53 height 16
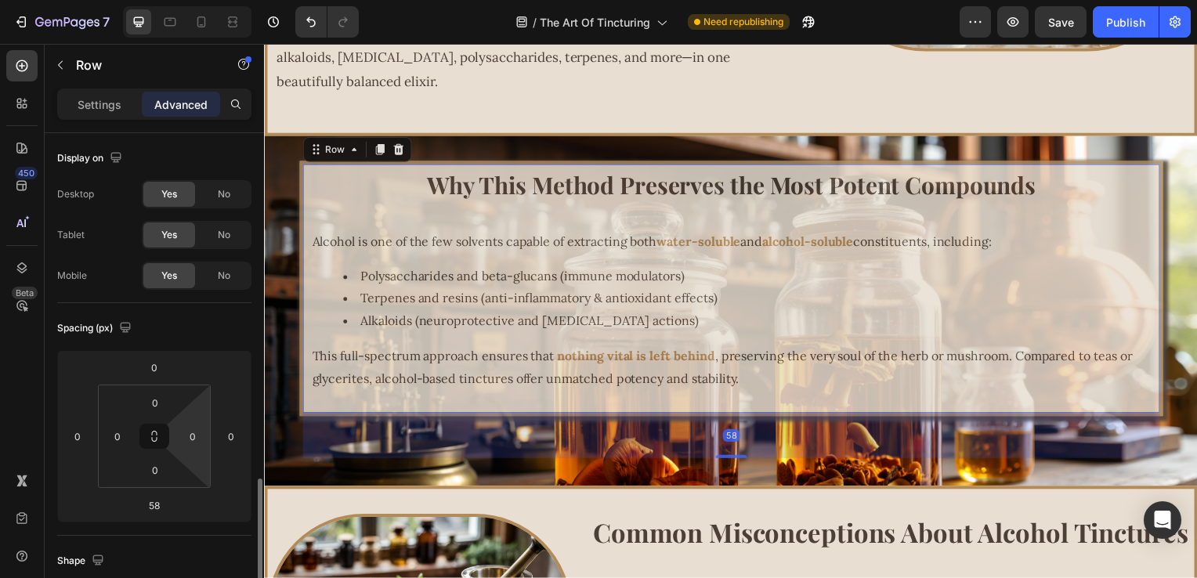
scroll to position [313, 0]
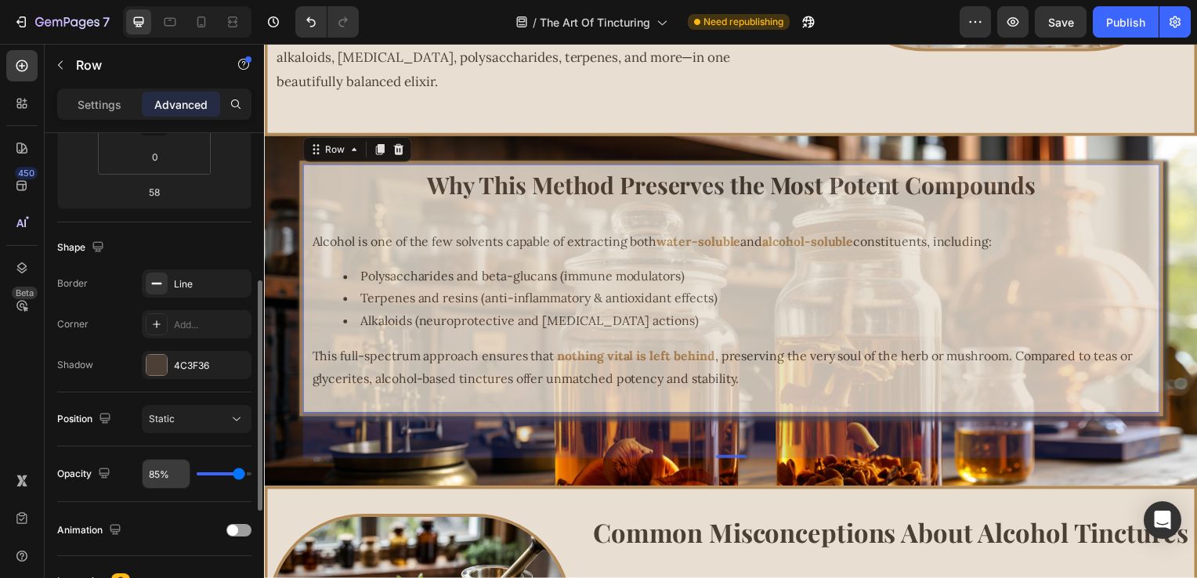
click at [151, 476] on input "85%" at bounding box center [166, 474] width 47 height 28
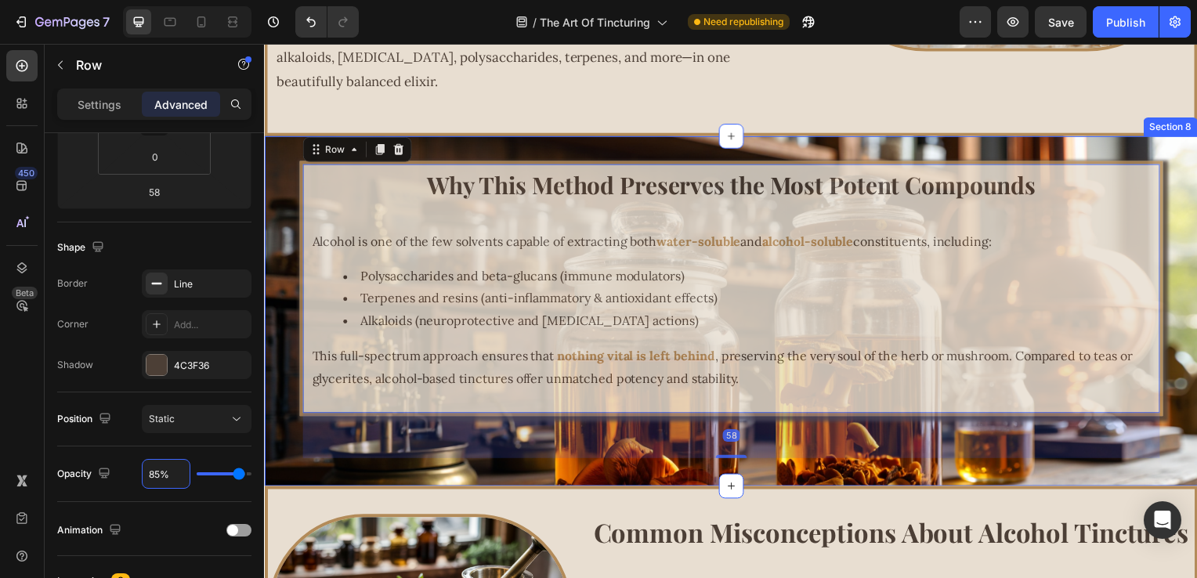
type input "8%"
type input "8"
type input "88%"
type input "88"
type input "8%"
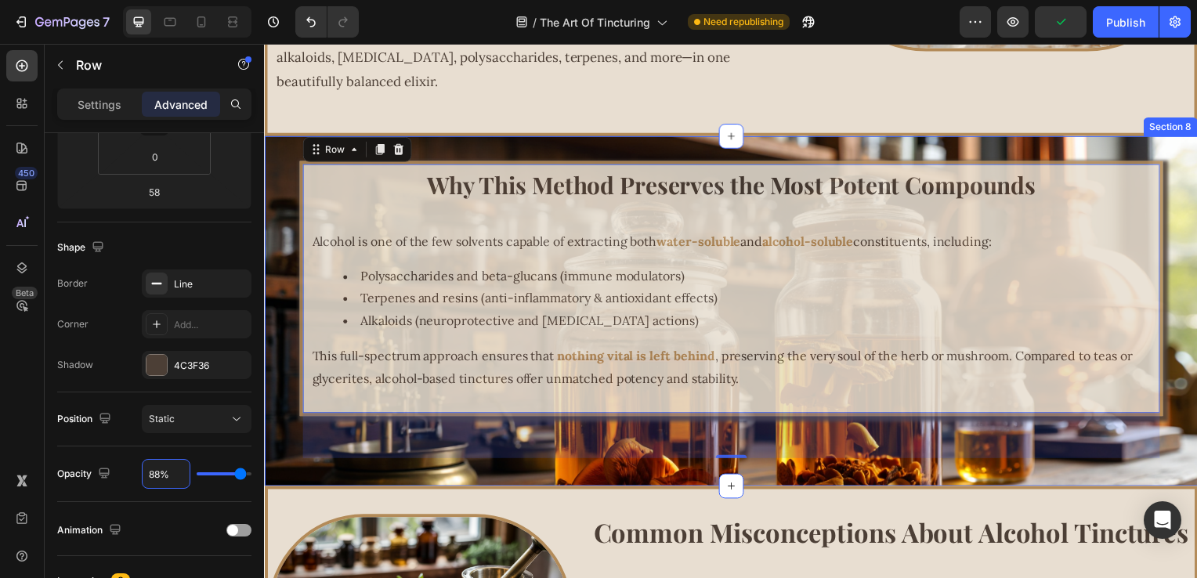
type input "8"
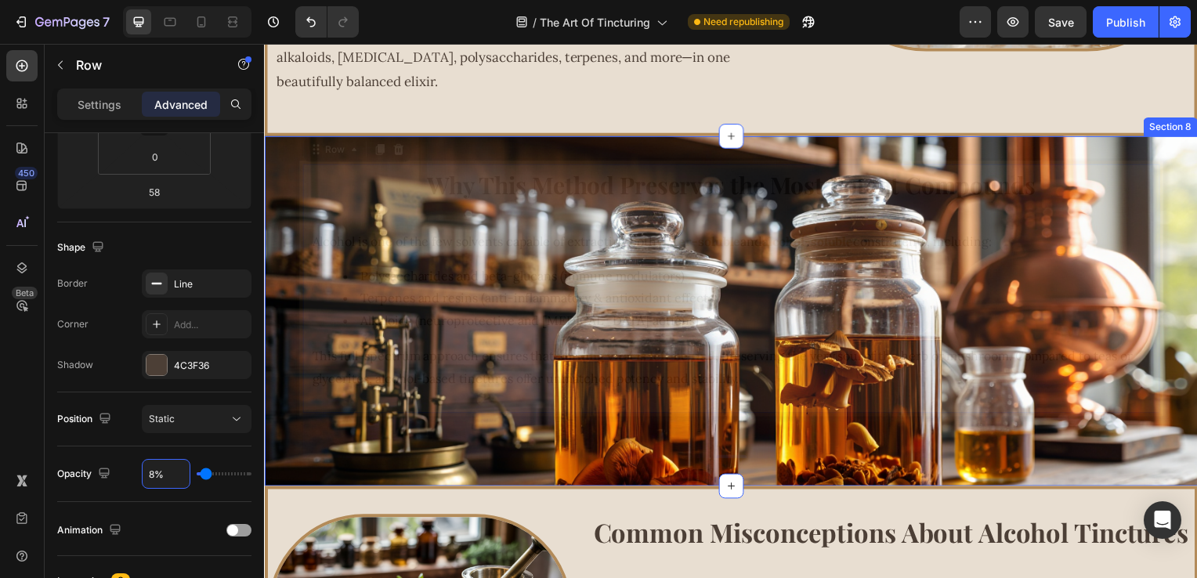
type input "89%"
type input "89"
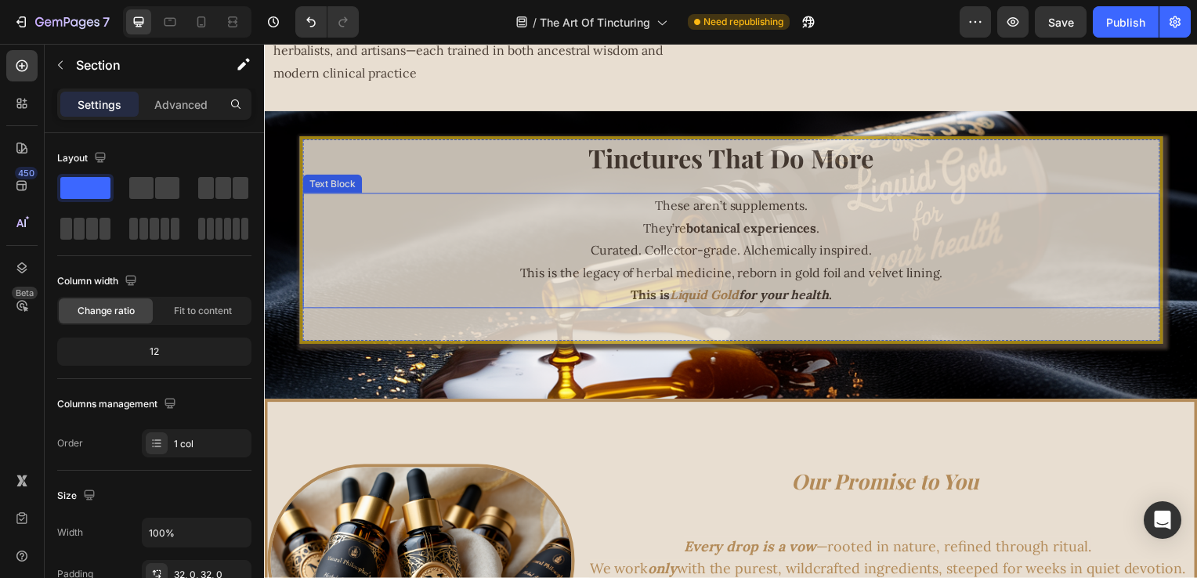
scroll to position [3354, 0]
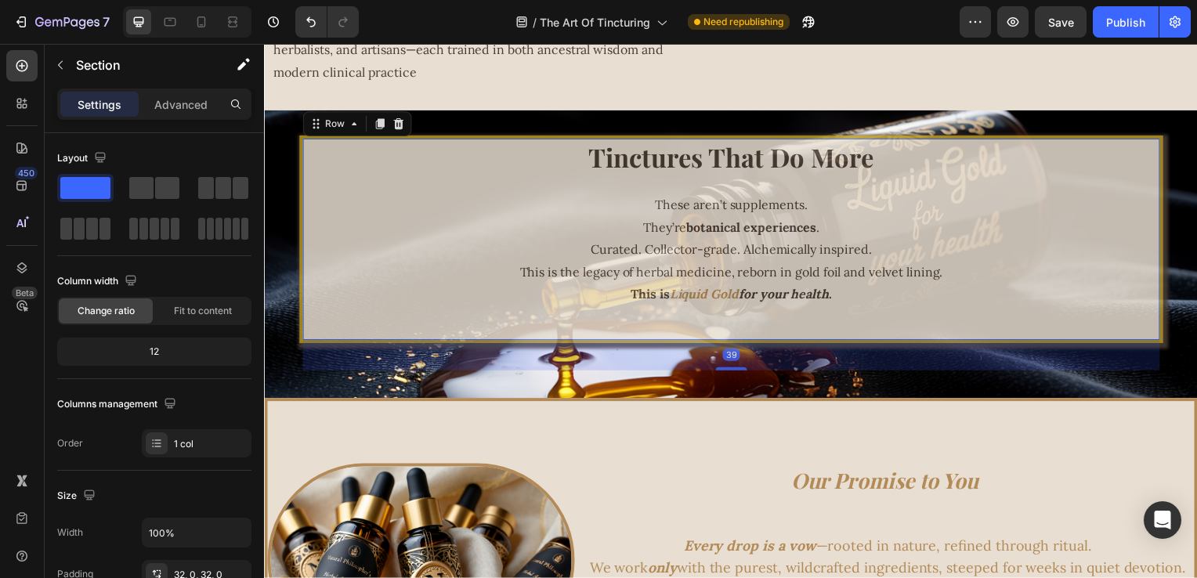
click at [476, 183] on div "Tinctures That Do More Heading These aren’t supplements. They’re botanical expe…" at bounding box center [735, 240] width 864 height 203
click at [182, 99] on p "Advanced" at bounding box center [180, 104] width 53 height 16
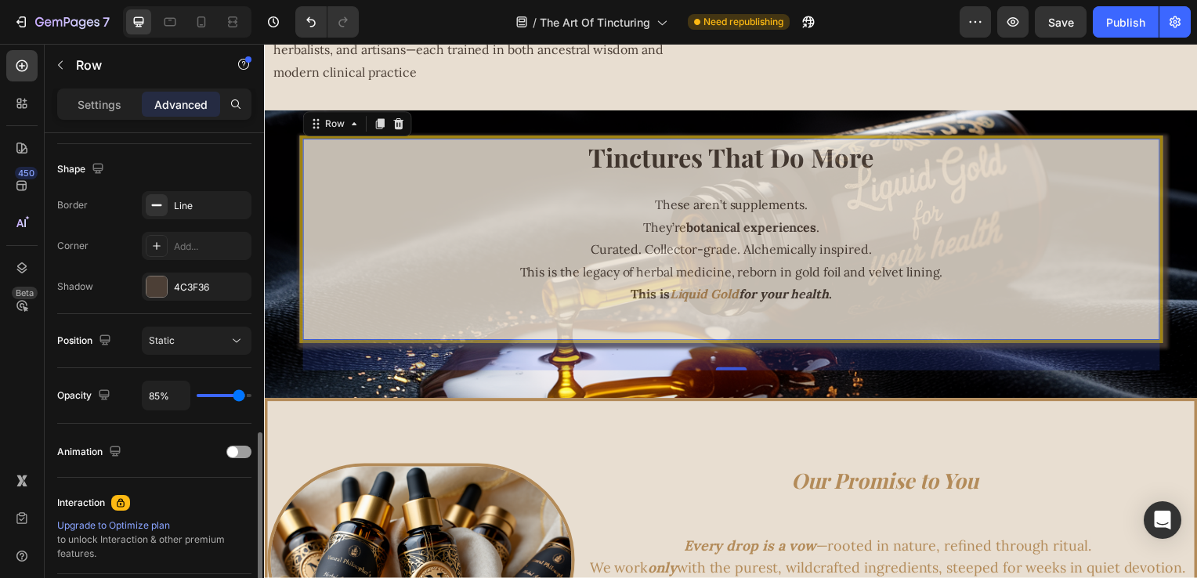
scroll to position [470, 0]
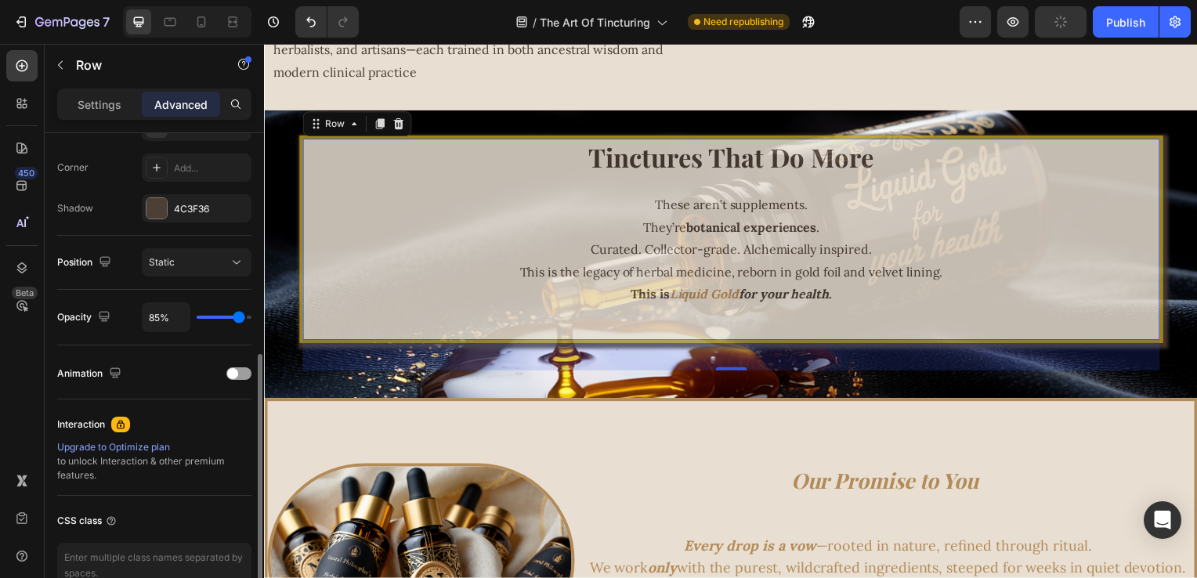
click at [147, 299] on div "Opacity 85%" at bounding box center [154, 318] width 194 height 56
click at [147, 310] on input "85%" at bounding box center [166, 317] width 47 height 28
type input "9%"
type input "9"
type input "90%"
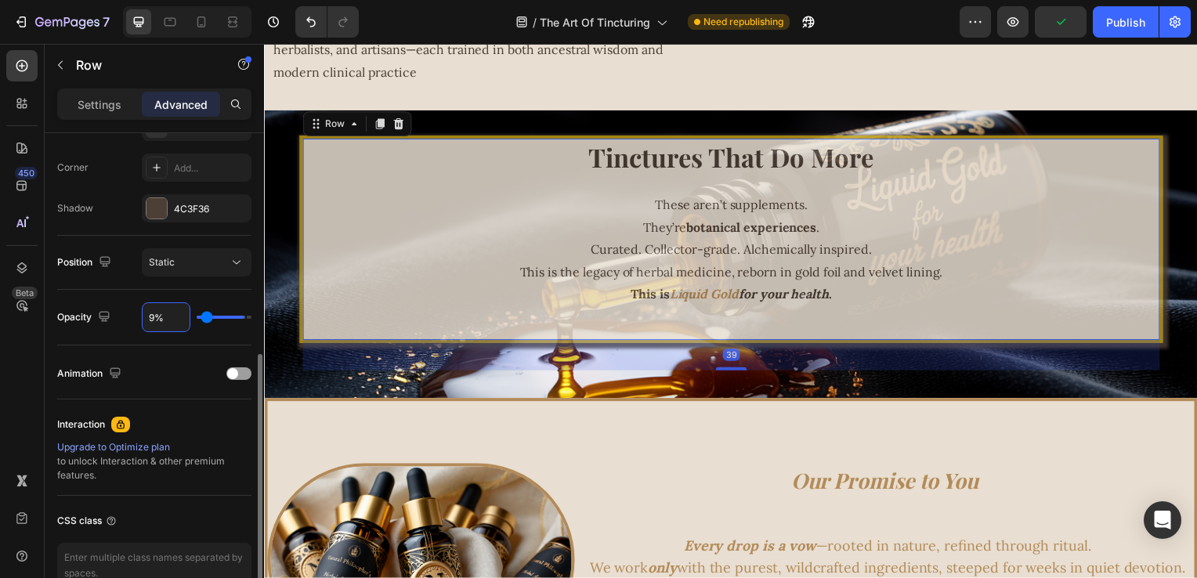
type input "90"
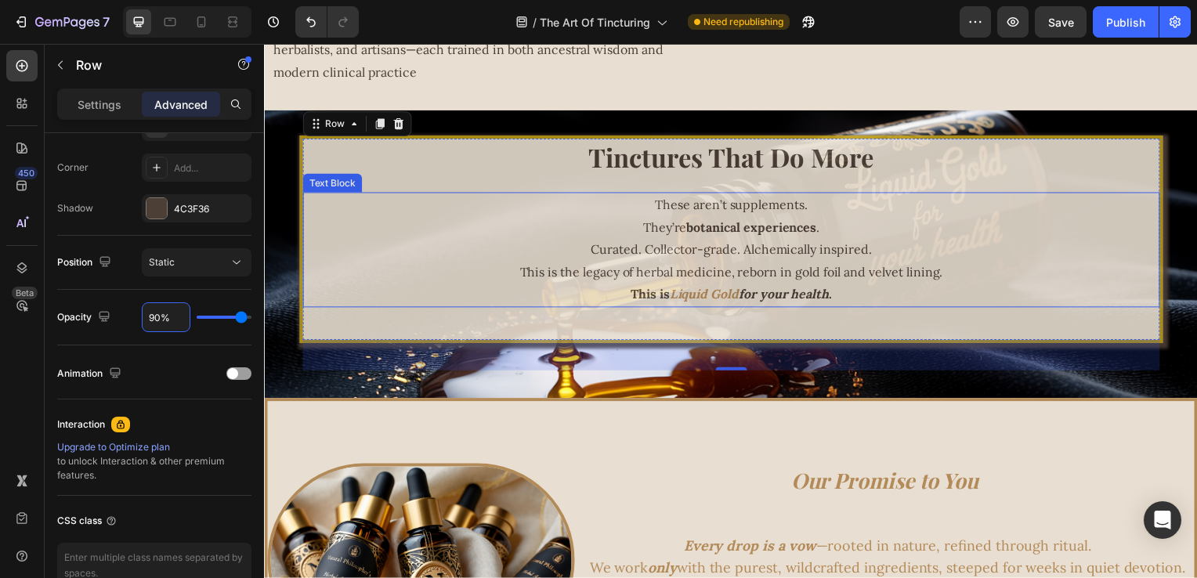
click at [694, 227] on strong "botanical experiences" at bounding box center [755, 229] width 131 height 16
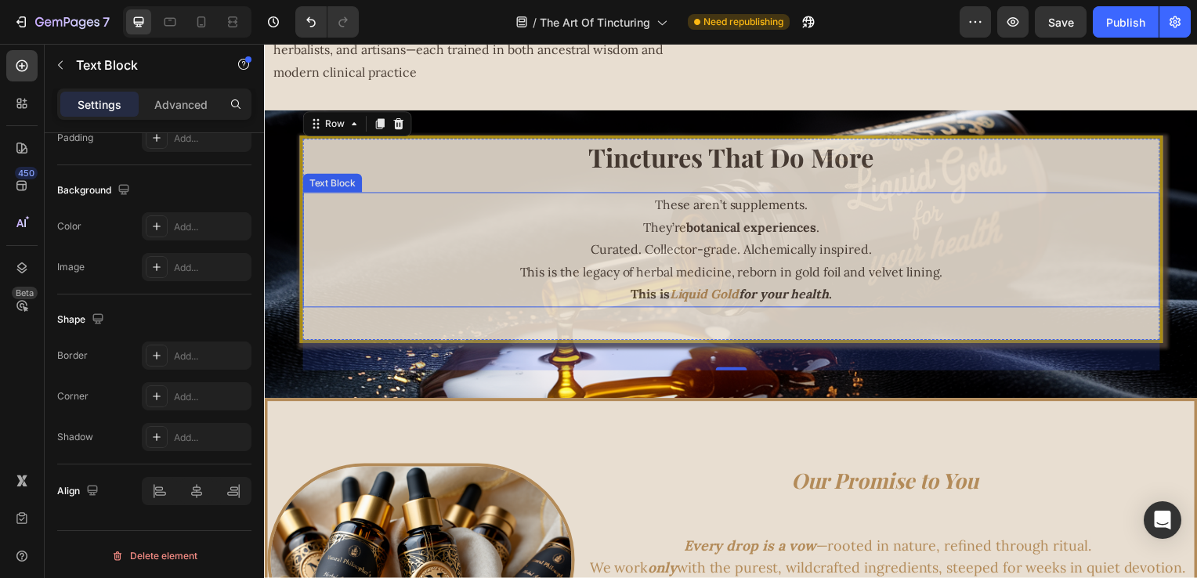
scroll to position [0, 0]
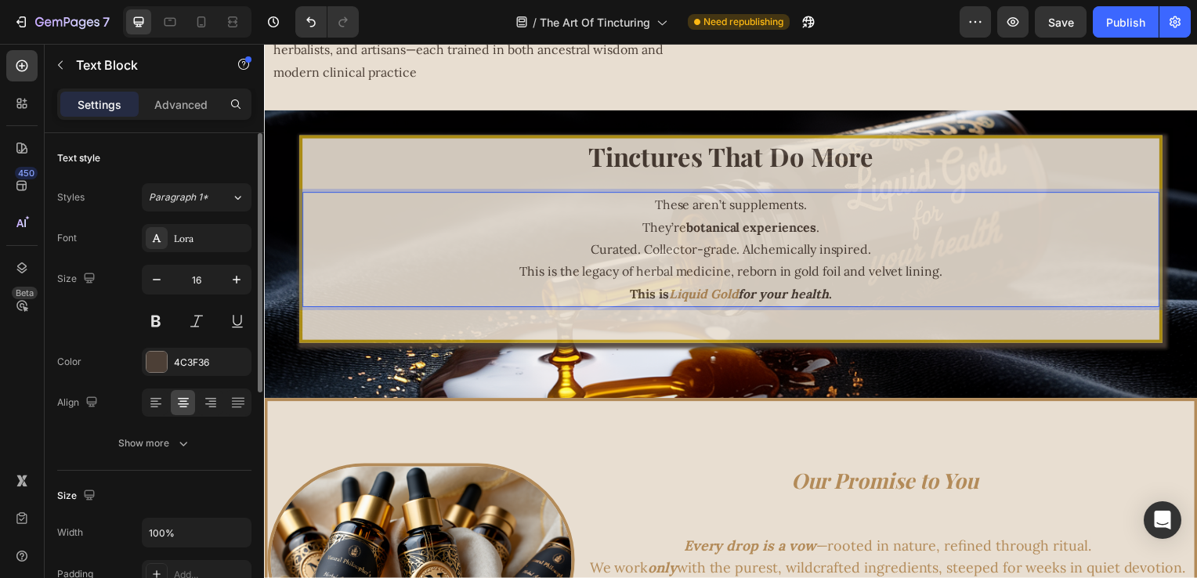
click at [690, 227] on strong "botanical experiences" at bounding box center [755, 229] width 131 height 16
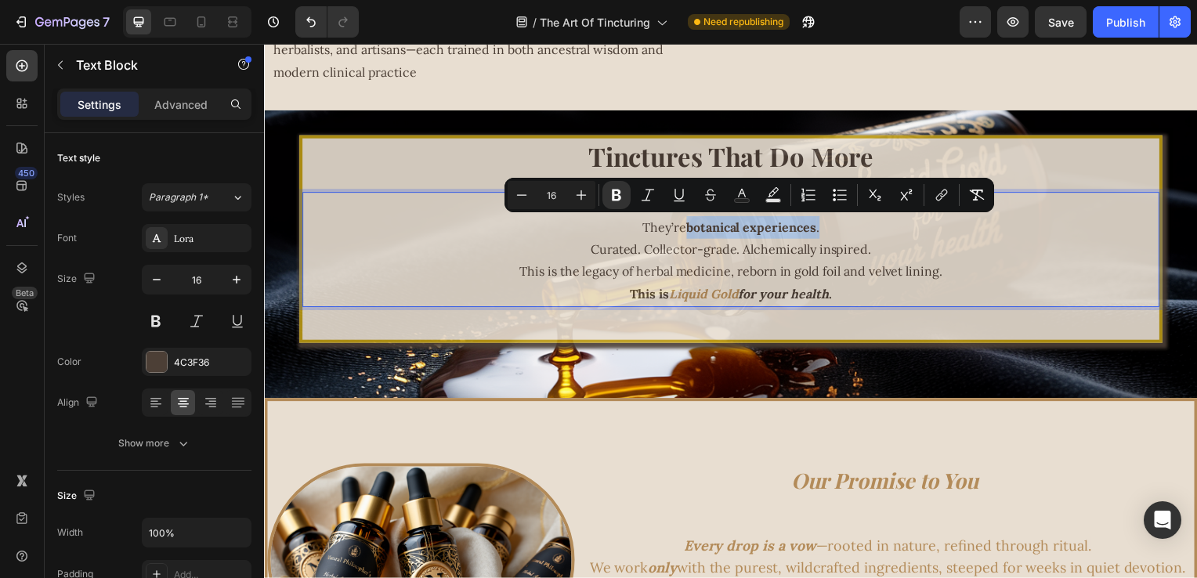
drag, startPoint x: 687, startPoint y: 228, endPoint x: 822, endPoint y: 237, distance: 135.9
click at [822, 237] on p "These aren’t supplements. They’re botanical experiences . Curated. Collector-gr…" at bounding box center [734, 228] width 860 height 67
click at [737, 201] on rect "Editor contextual toolbar" at bounding box center [742, 201] width 15 height 4
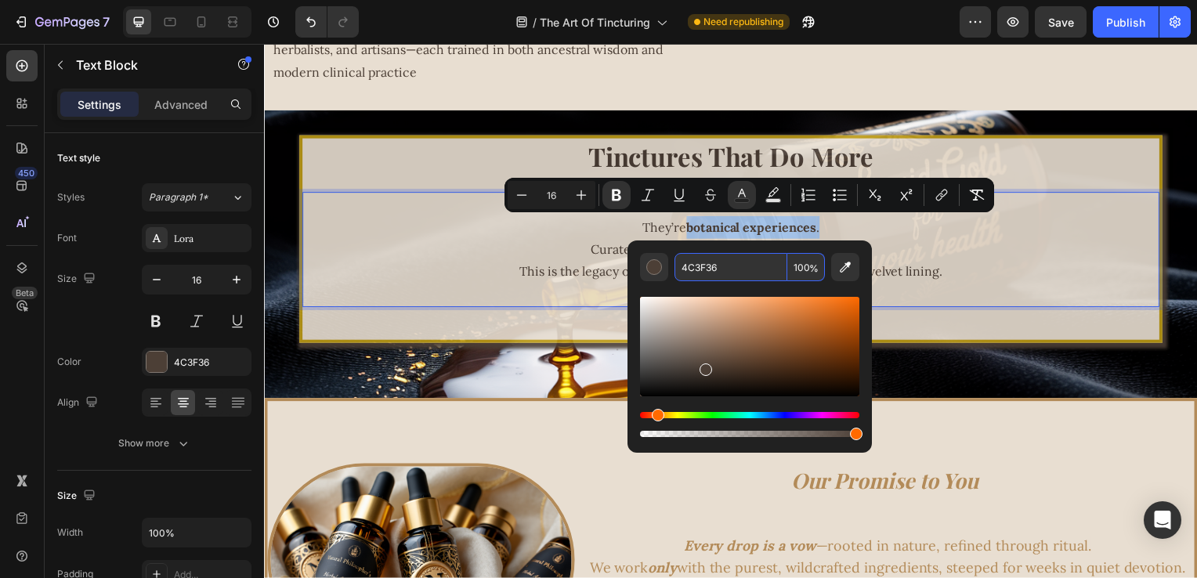
click at [737, 266] on input "4C3F36" at bounding box center [731, 267] width 113 height 28
paste input "B38B59"
type input "B38B59"
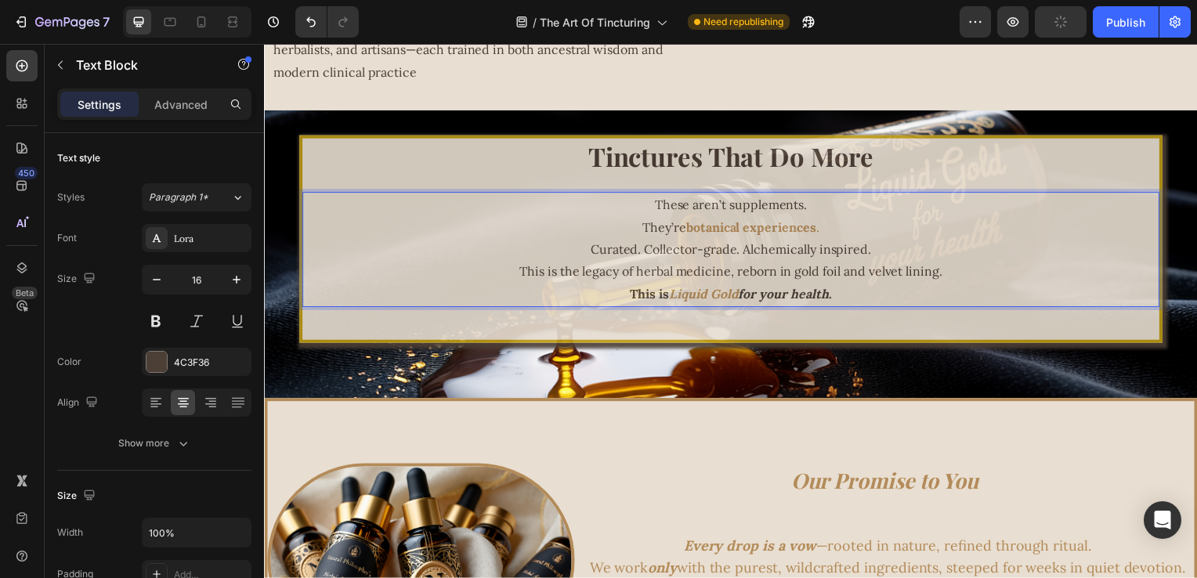
click at [988, 245] on p "These aren’t supplements. They’re botanical experiences . Curated. Collector-gr…" at bounding box center [734, 228] width 860 height 67
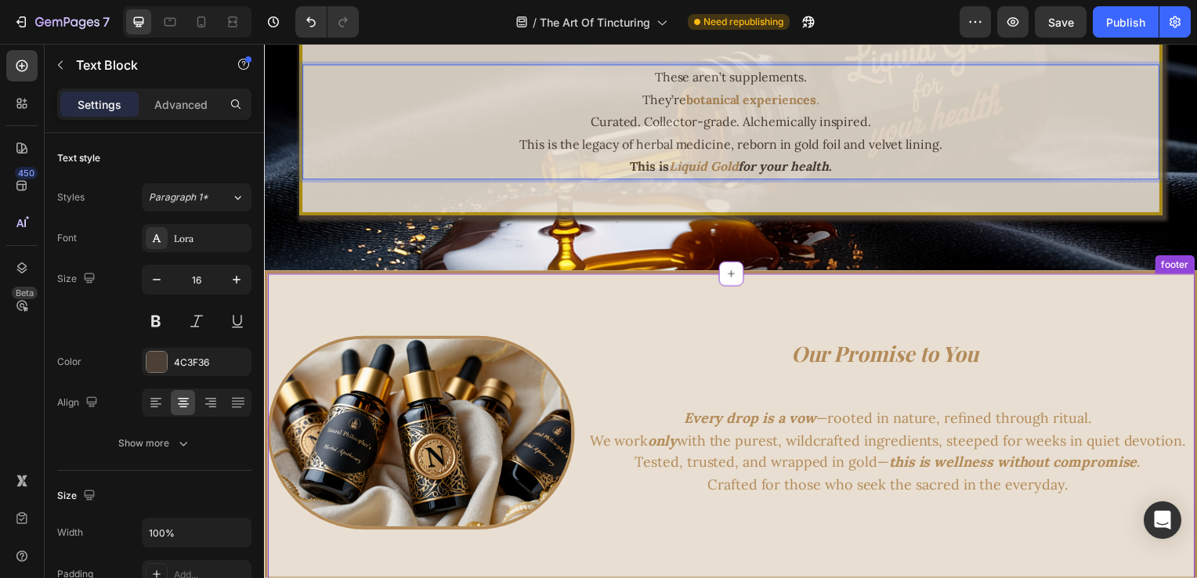
scroll to position [3354, 0]
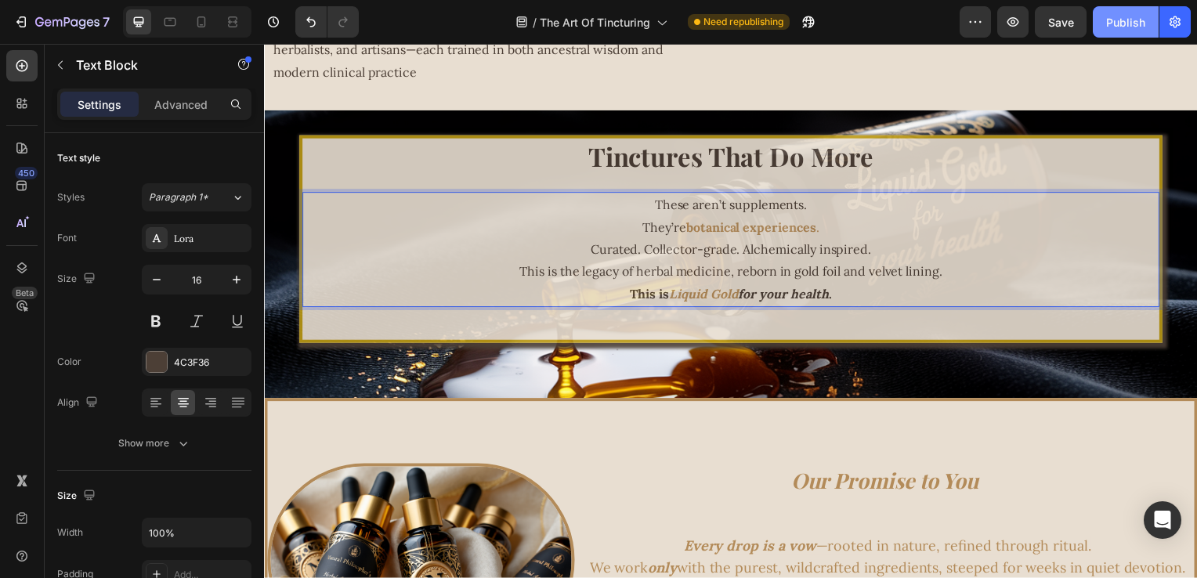
click at [1120, 30] on div "Publish" at bounding box center [1126, 22] width 39 height 16
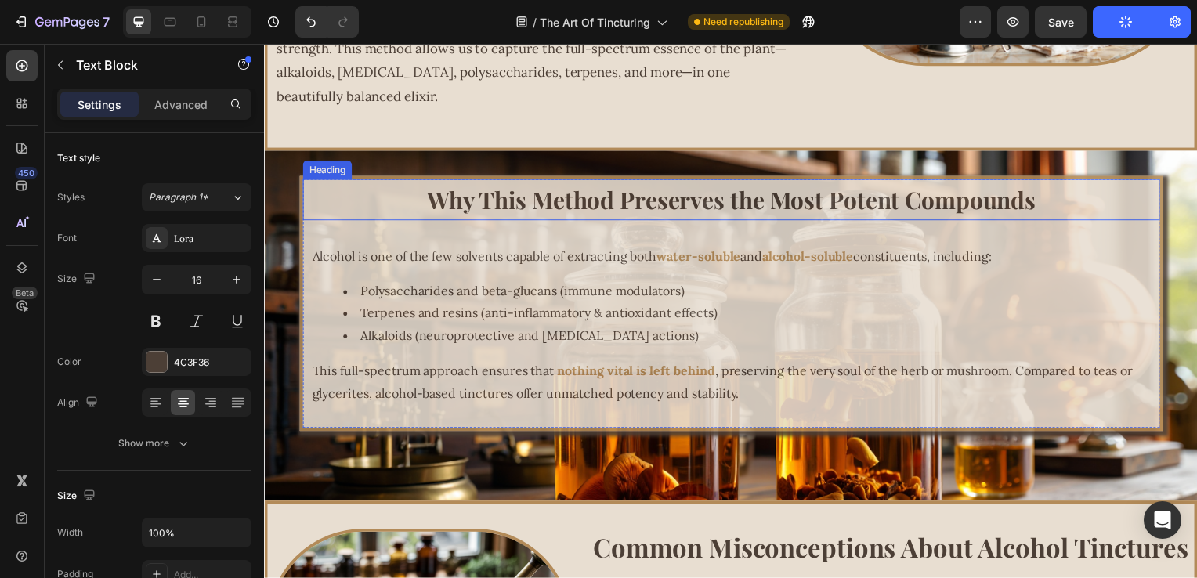
scroll to position [2335, 0]
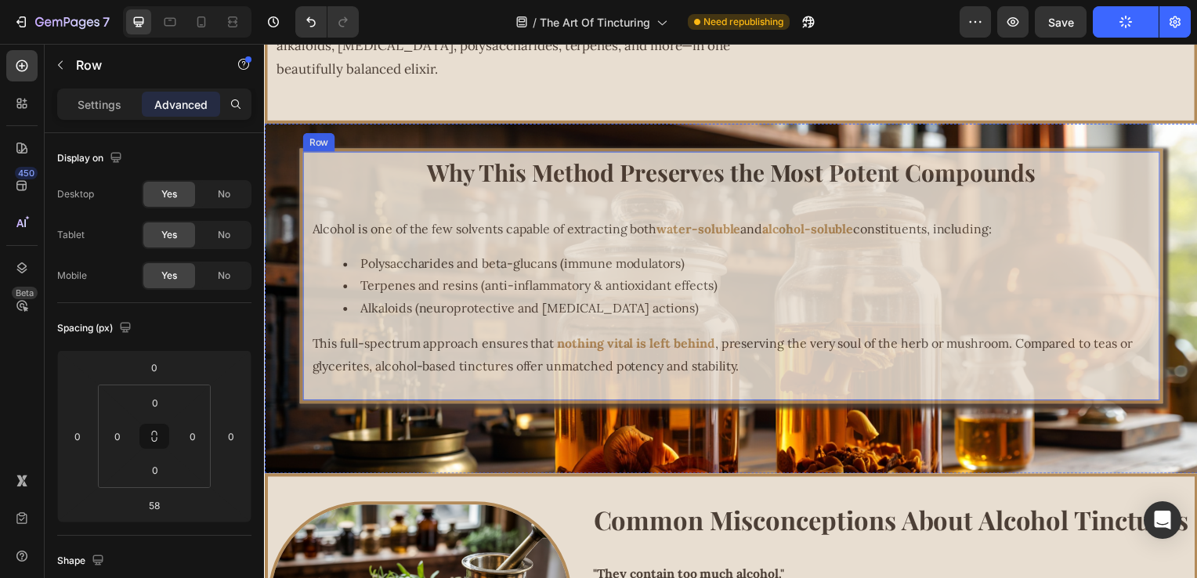
click at [438, 205] on div "Why This Method Preserves the Most Potent Compounds Heading Alcohol is one of t…" at bounding box center [735, 279] width 864 height 252
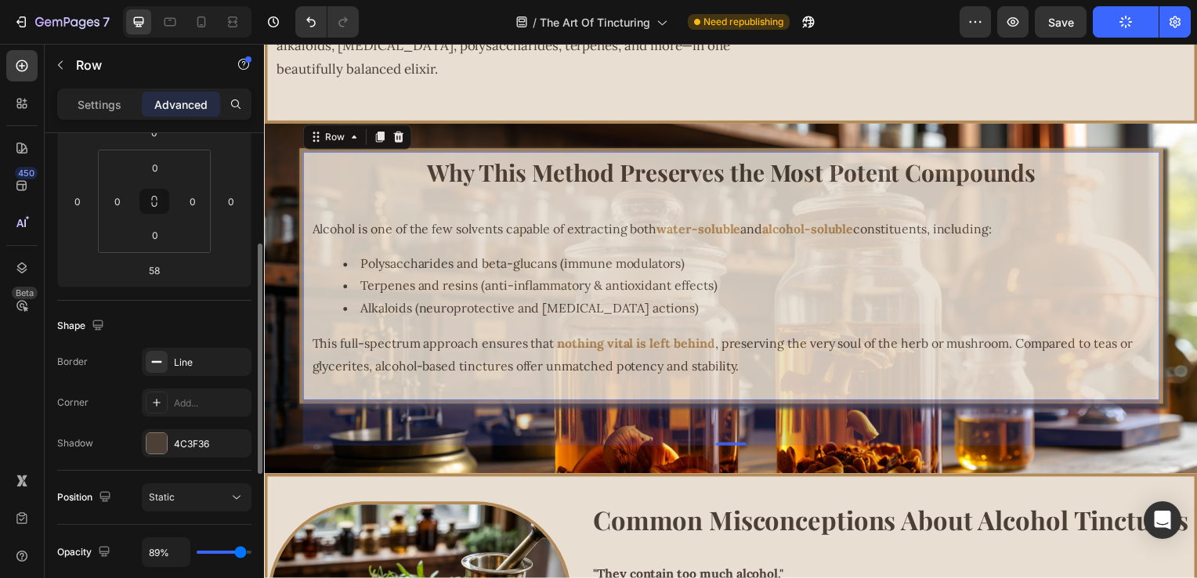
scroll to position [313, 0]
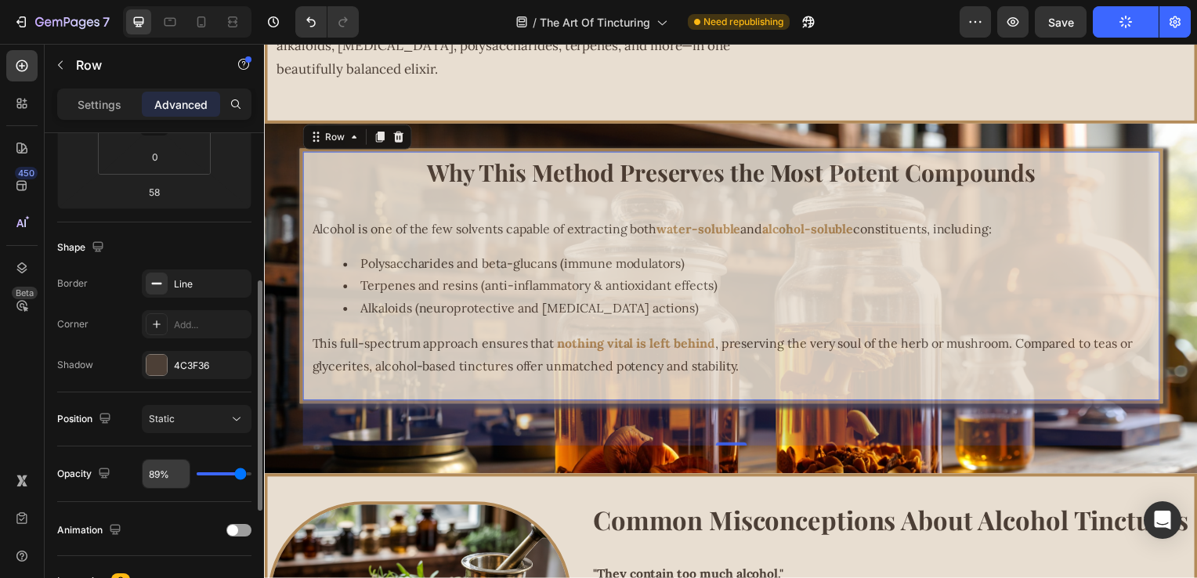
click at [154, 476] on input "89%" at bounding box center [166, 474] width 47 height 28
type input "9%"
type input "9"
type input "90%"
type input "90"
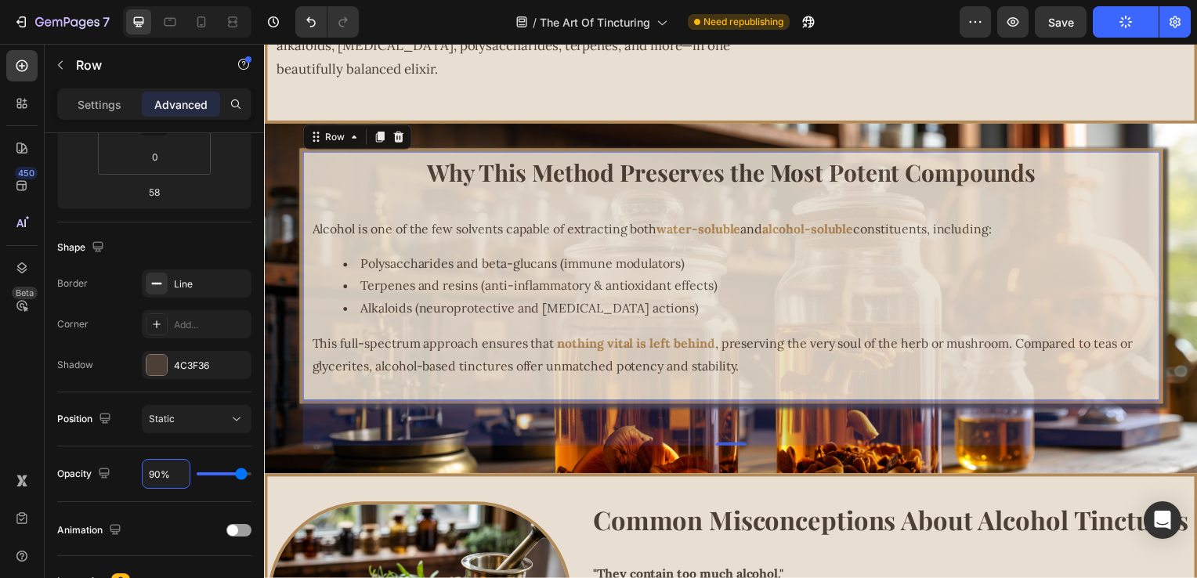
type input "90%"
click at [1126, 14] on button "Publish" at bounding box center [1126, 21] width 66 height 31
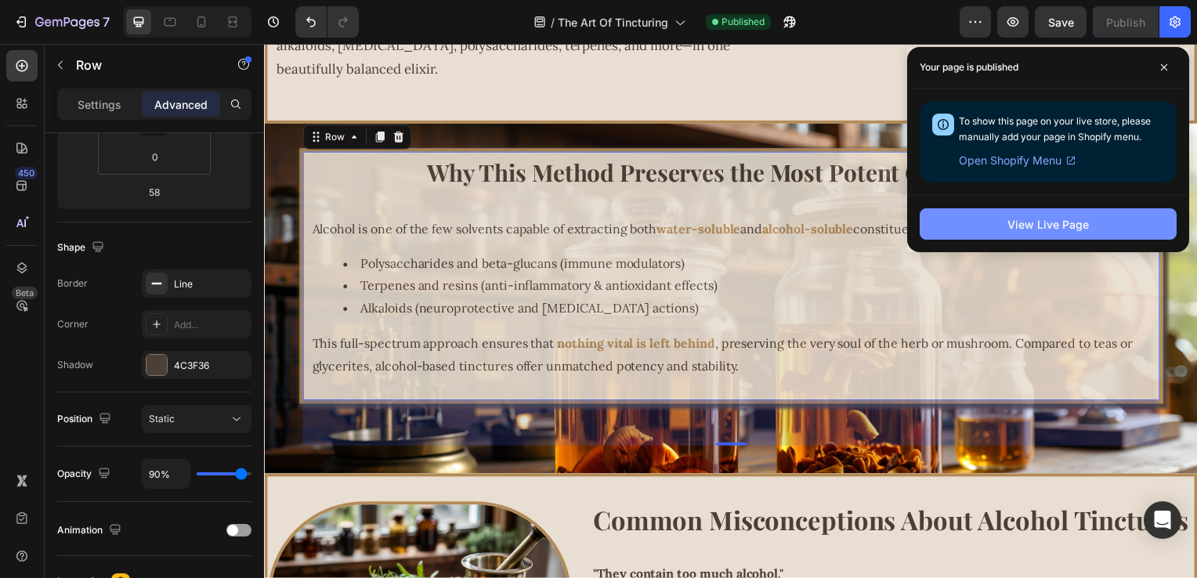
click at [1103, 226] on button "View Live Page" at bounding box center [1048, 223] width 257 height 31
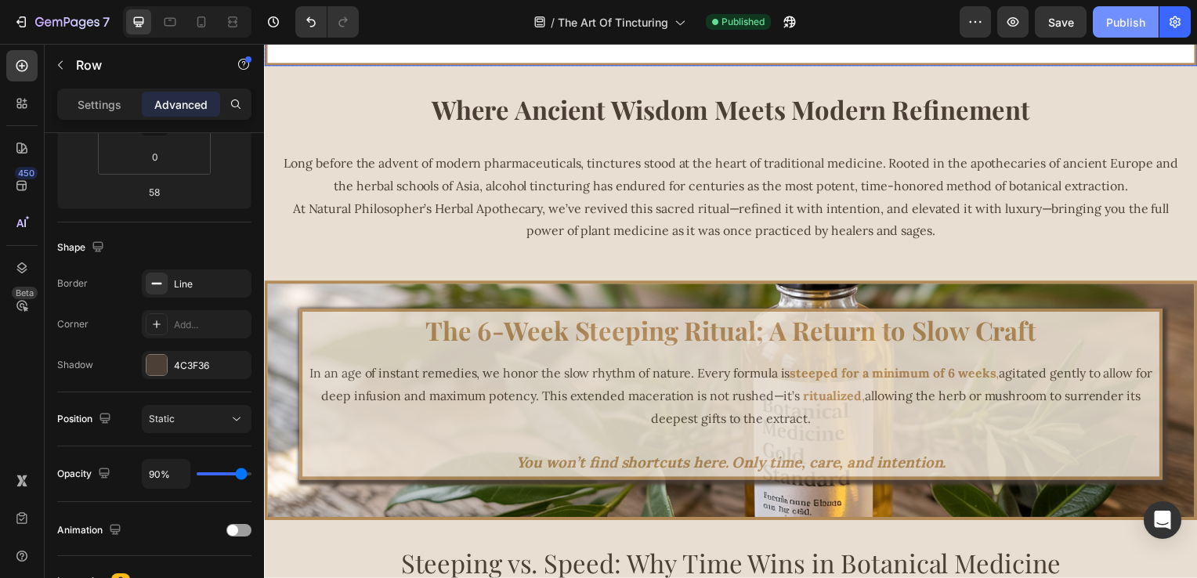
scroll to position [470, 0]
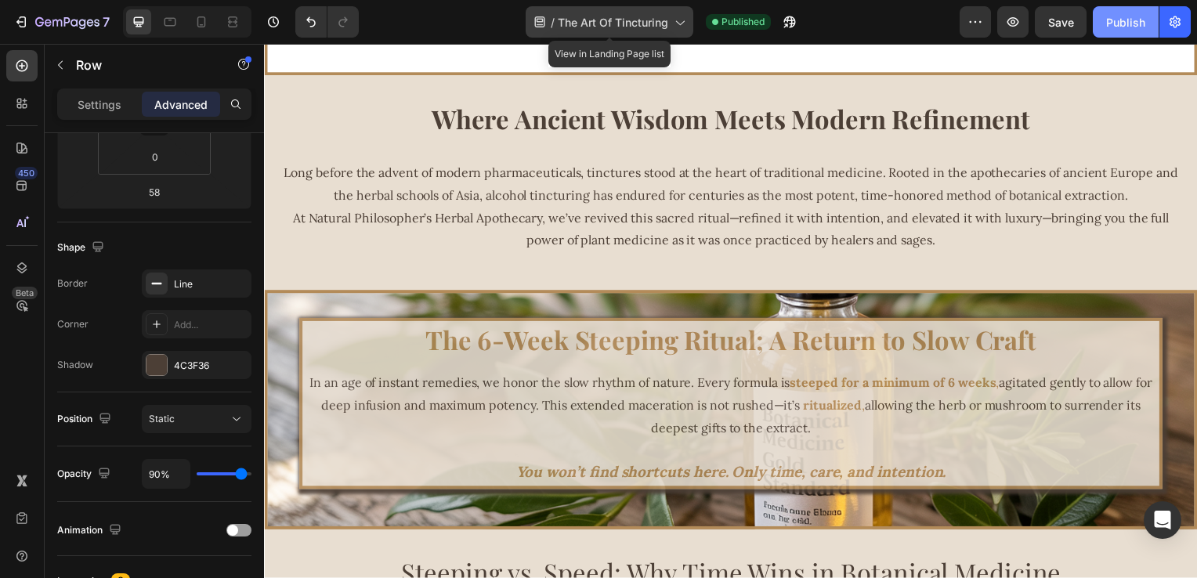
click at [682, 27] on icon at bounding box center [680, 22] width 16 height 16
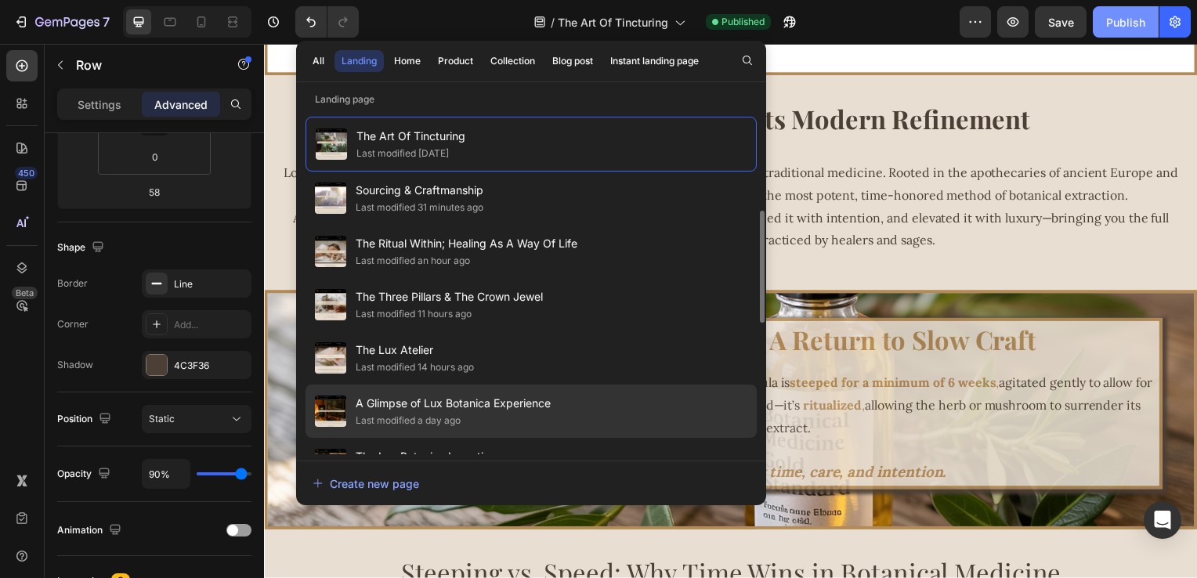
scroll to position [157, 0]
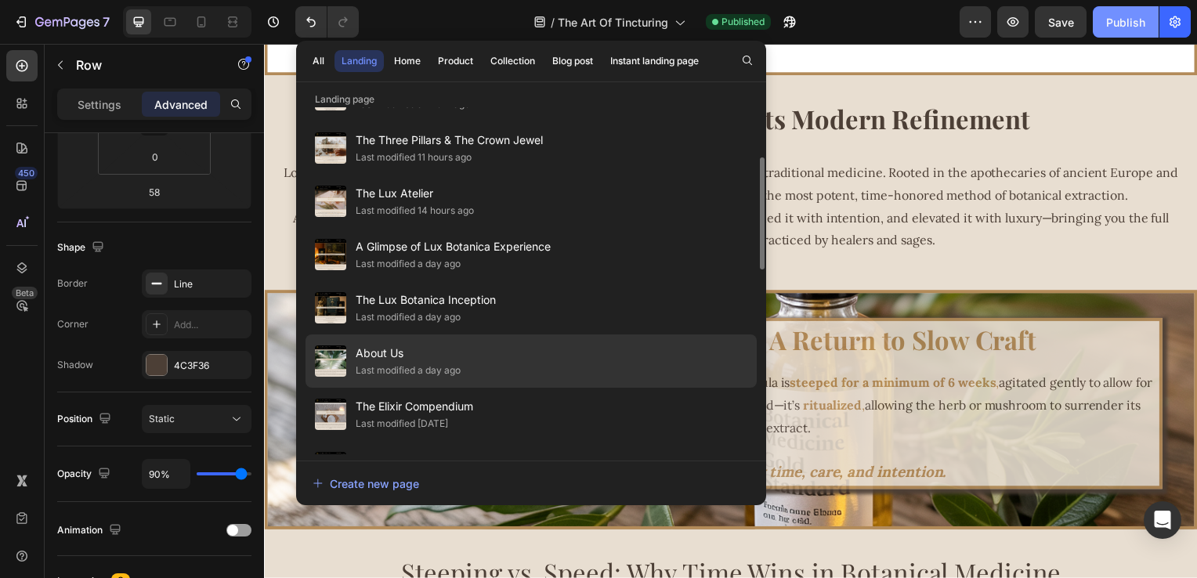
click at [425, 353] on span "About Us" at bounding box center [408, 353] width 105 height 19
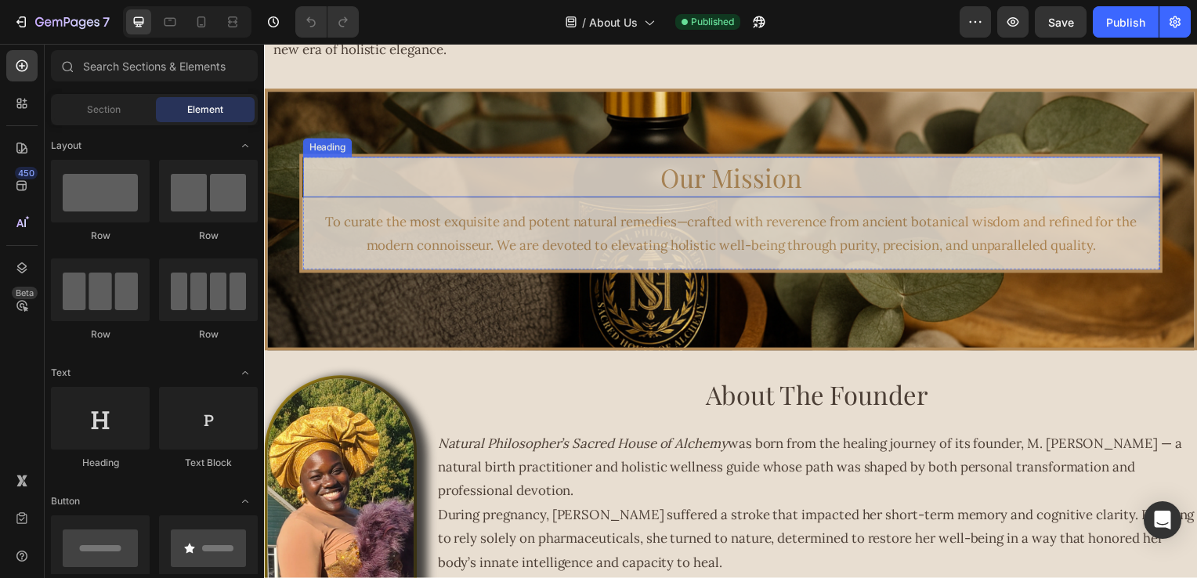
scroll to position [705, 0]
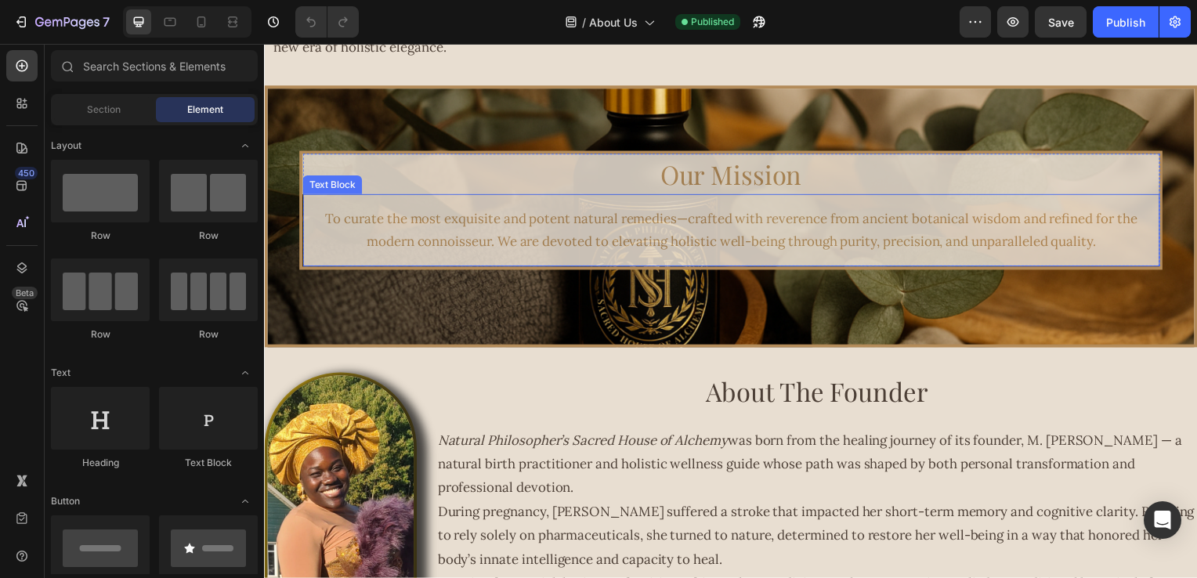
click at [594, 253] on p "To curate the most exquisite and potent natural remedies—crafted with reverence…" at bounding box center [734, 232] width 845 height 48
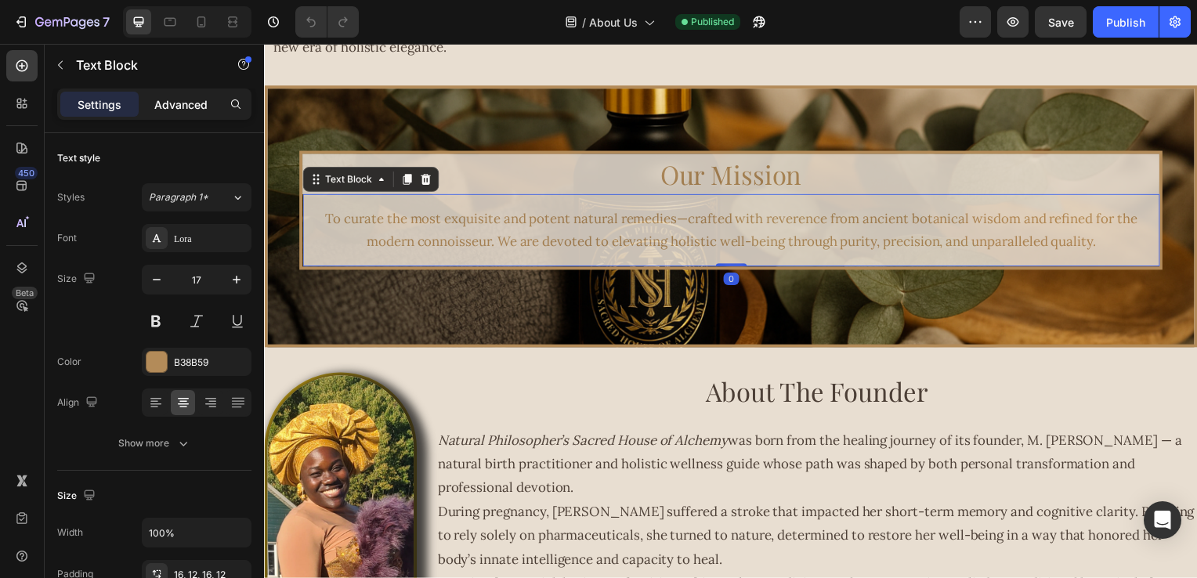
click at [158, 99] on p "Advanced" at bounding box center [180, 104] width 53 height 16
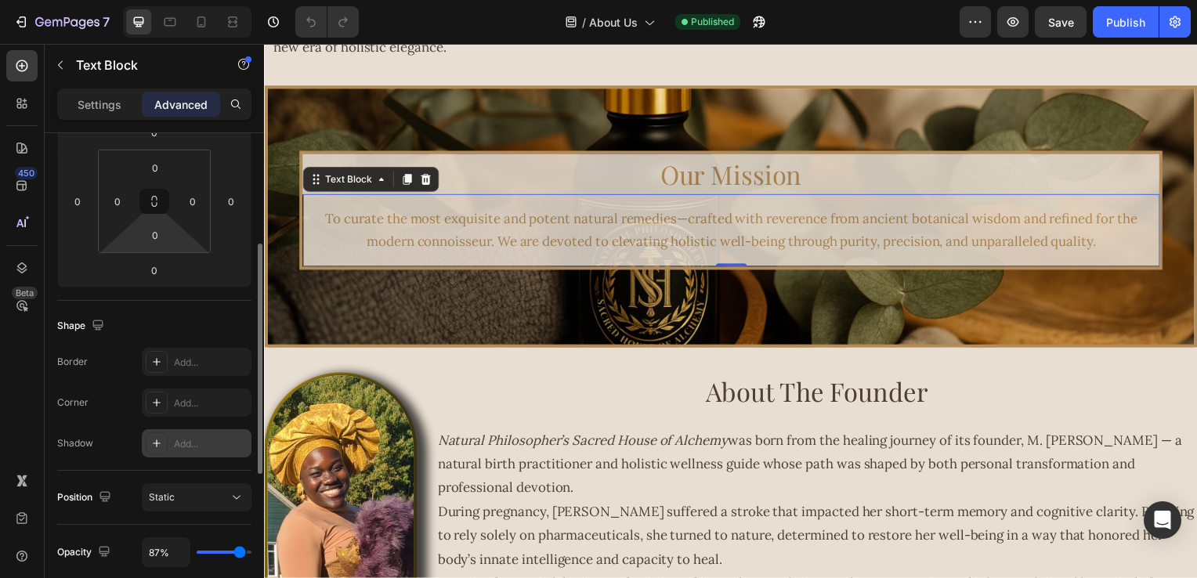
scroll to position [392, 0]
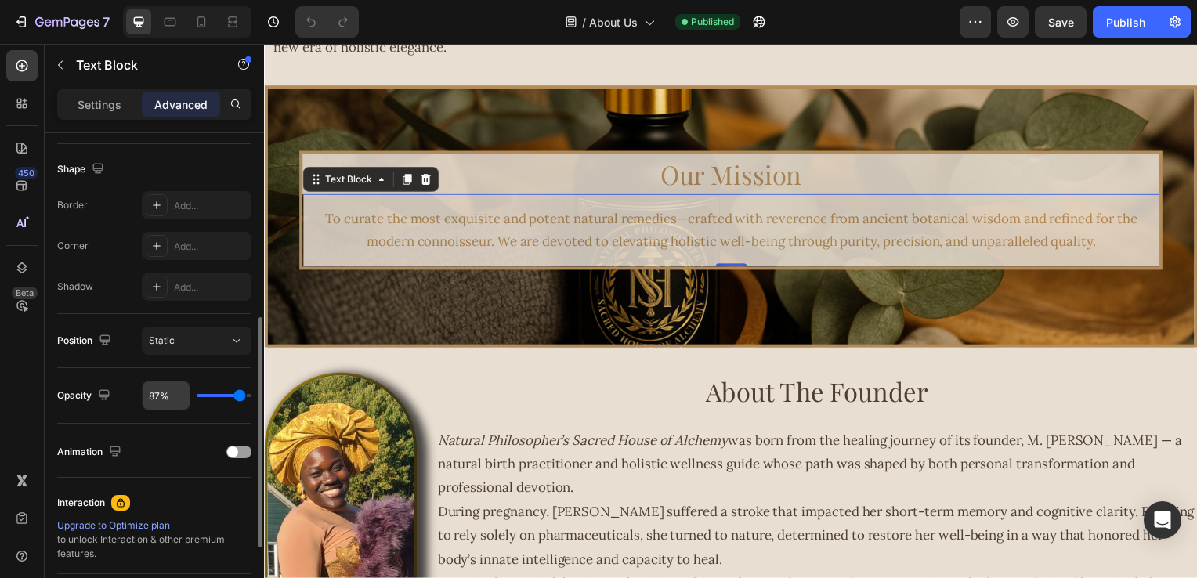
click at [158, 397] on input "87%" at bounding box center [166, 396] width 47 height 28
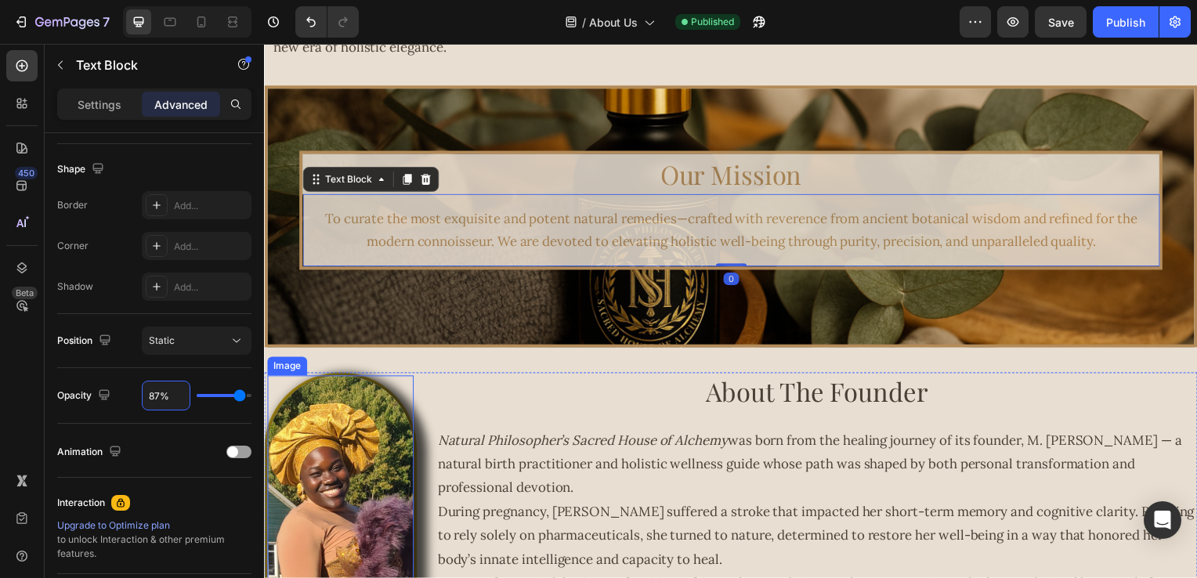
type input "8%"
type input "8"
type input "88%"
type input "88"
type input "8%"
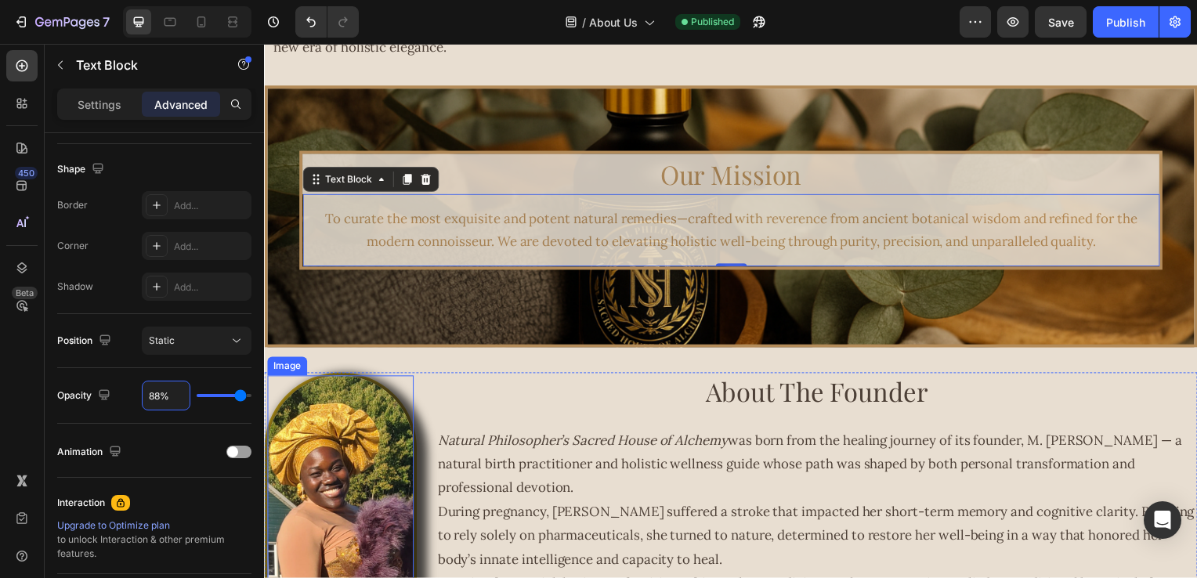
type input "8"
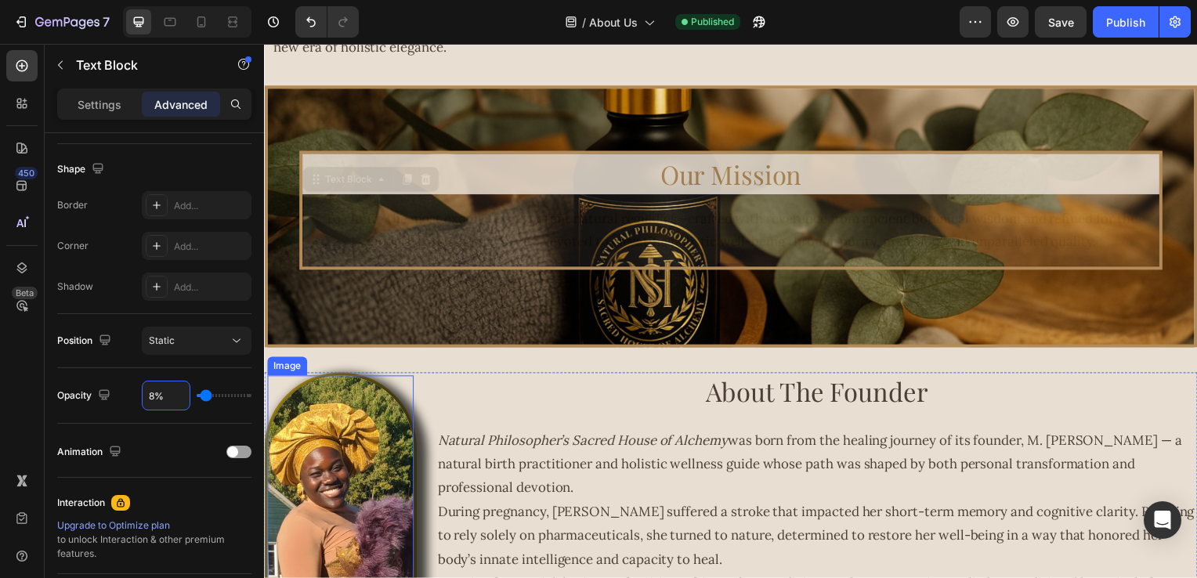
type input "89%"
type input "89"
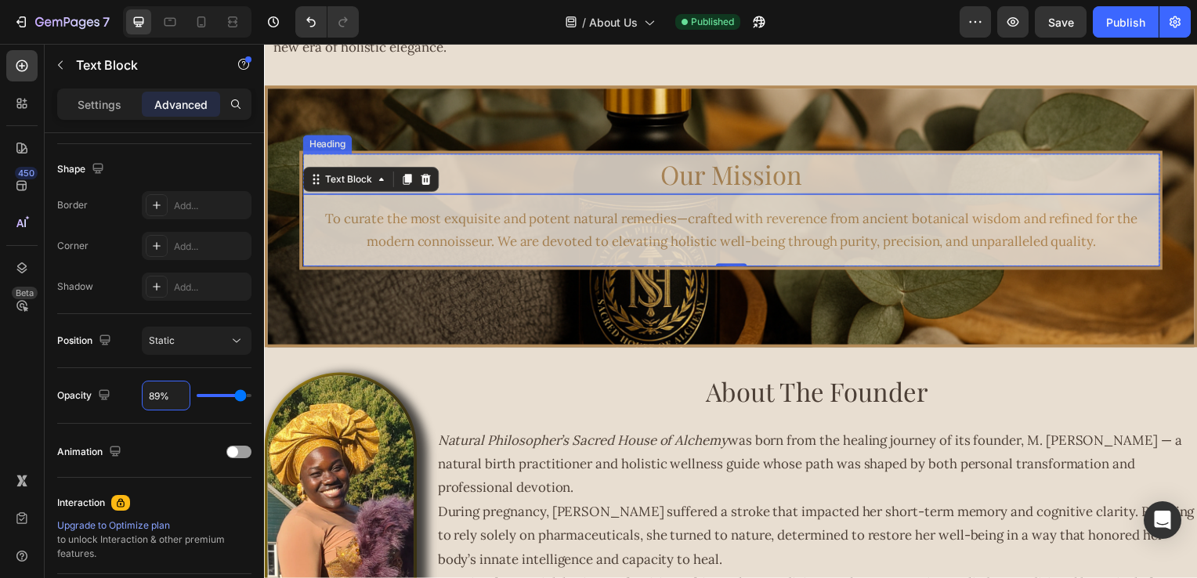
type input "89%"
click at [1017, 205] on div "To curate the most exquisite and potent natural remedies—crafted with reverence…" at bounding box center [735, 232] width 864 height 73
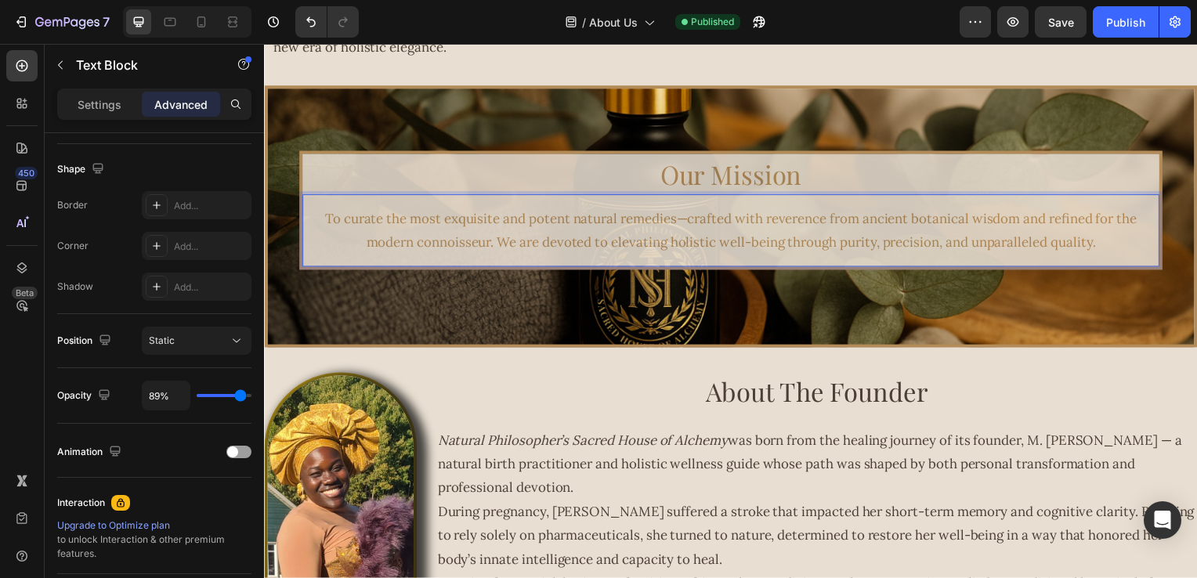
drag, startPoint x: 1084, startPoint y: 235, endPoint x: 1108, endPoint y: 236, distance: 24.3
click at [1084, 235] on span "To curate the most exquisite and potent natural remedies—crafted with reverence…" at bounding box center [734, 233] width 818 height 42
click at [1116, 245] on p "To curate the most exquisite and potent natural remedies—crafted with reverence…" at bounding box center [734, 232] width 845 height 48
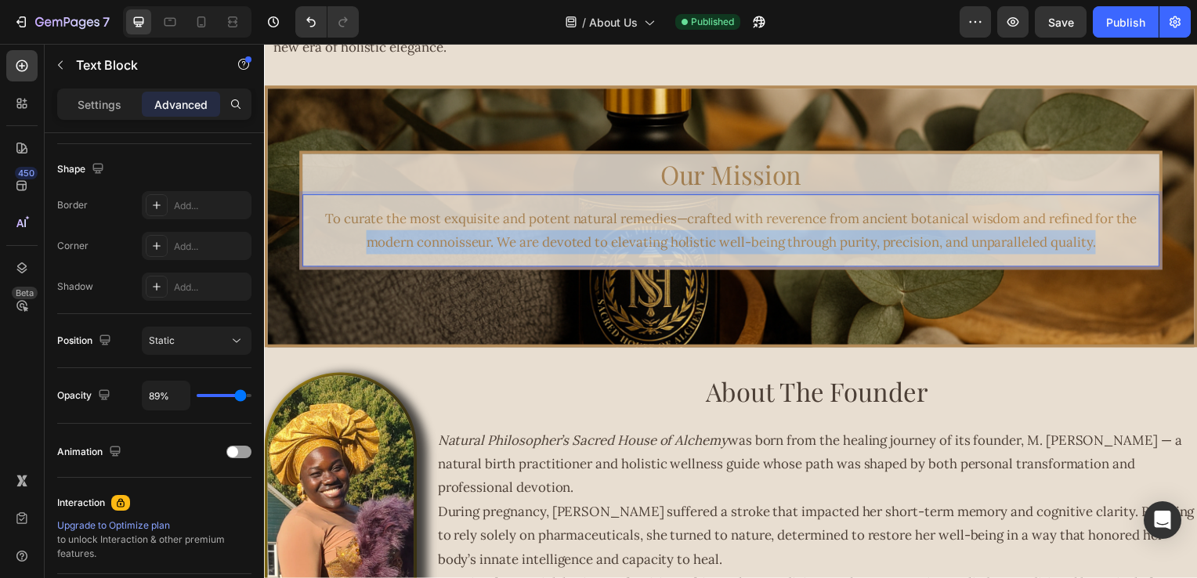
drag, startPoint x: 1116, startPoint y: 245, endPoint x: 298, endPoint y: 234, distance: 818.2
click at [303, 234] on div "To curate the most exquisite and potent natural remedies—crafted with reverence…" at bounding box center [735, 232] width 864 height 73
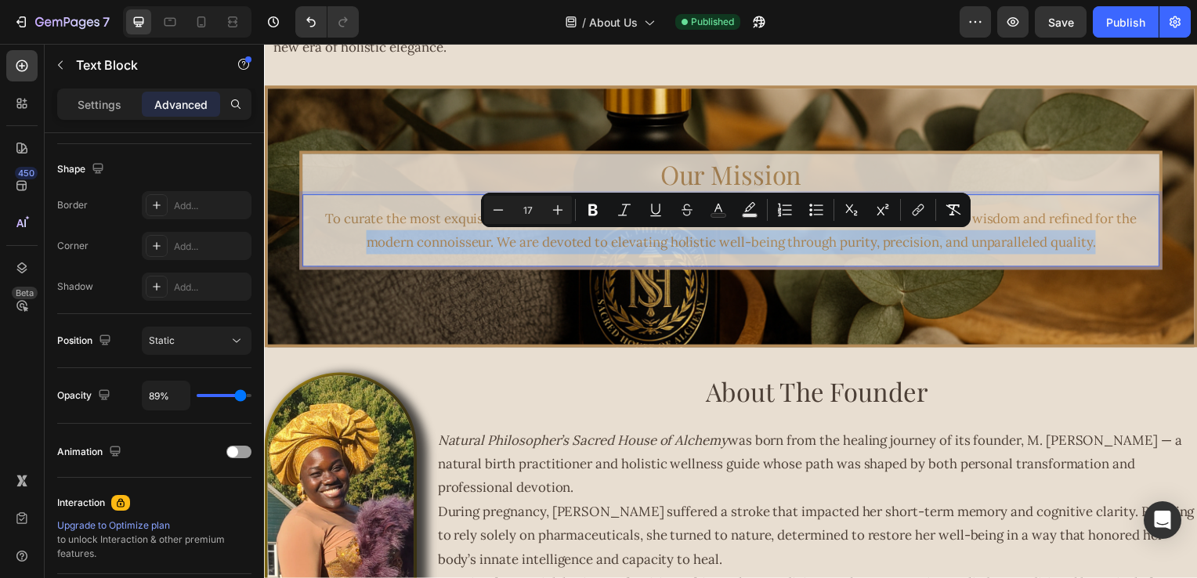
click at [303, 234] on div "To curate the most exquisite and potent natural remedies—crafted with reverence…" at bounding box center [735, 232] width 864 height 73
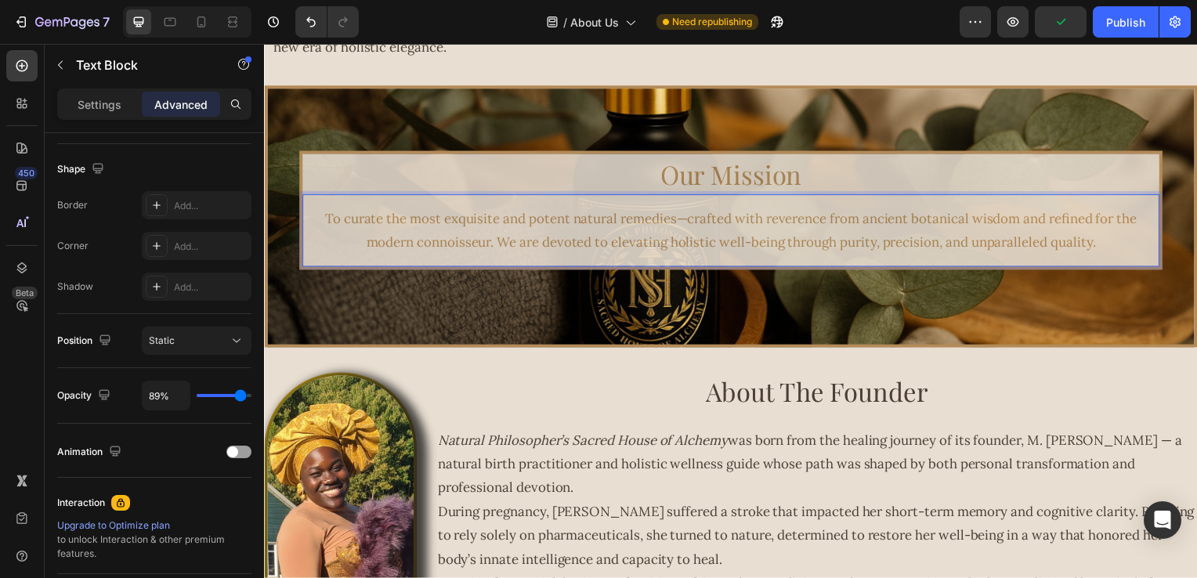
click at [1138, 250] on p "To curate the most exquisite and potent natural remedies—crafted with reverence…" at bounding box center [734, 232] width 845 height 48
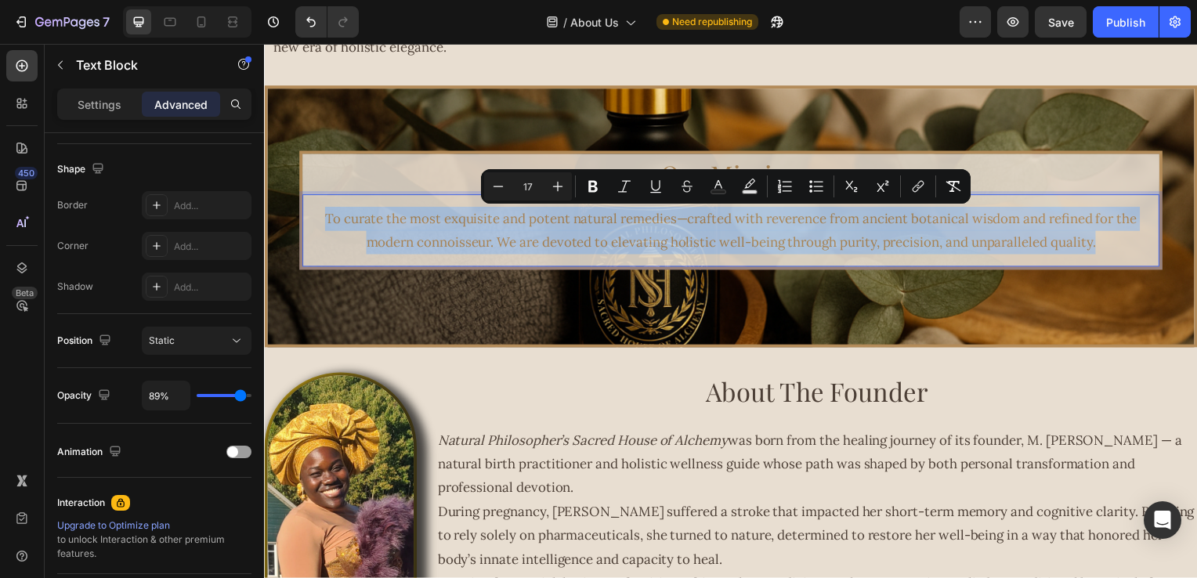
drag, startPoint x: 1070, startPoint y: 247, endPoint x: 310, endPoint y: 208, distance: 760.4
click at [310, 208] on div "To curate the most exquisite and potent natural remedies—crafted with reverence…" at bounding box center [735, 232] width 864 height 73
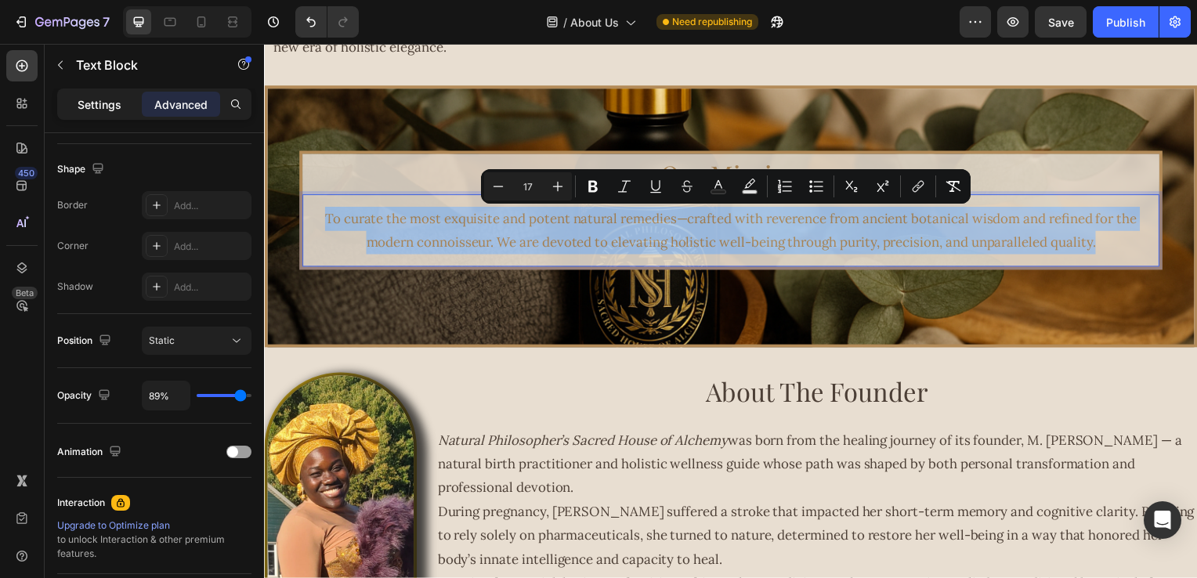
click at [110, 108] on p "Settings" at bounding box center [100, 104] width 44 height 16
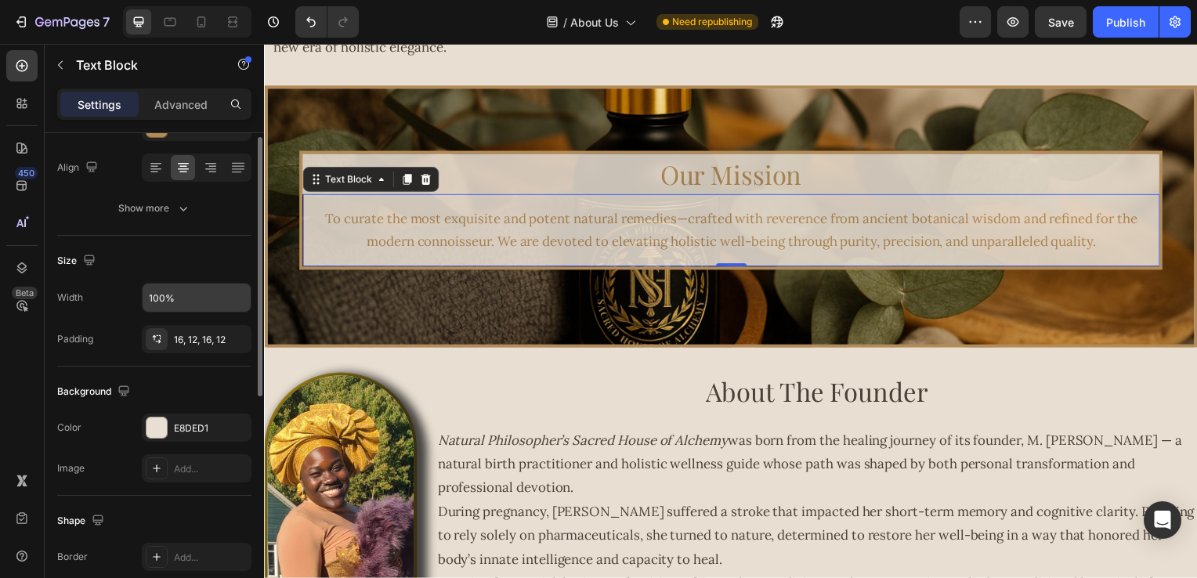
scroll to position [78, 0]
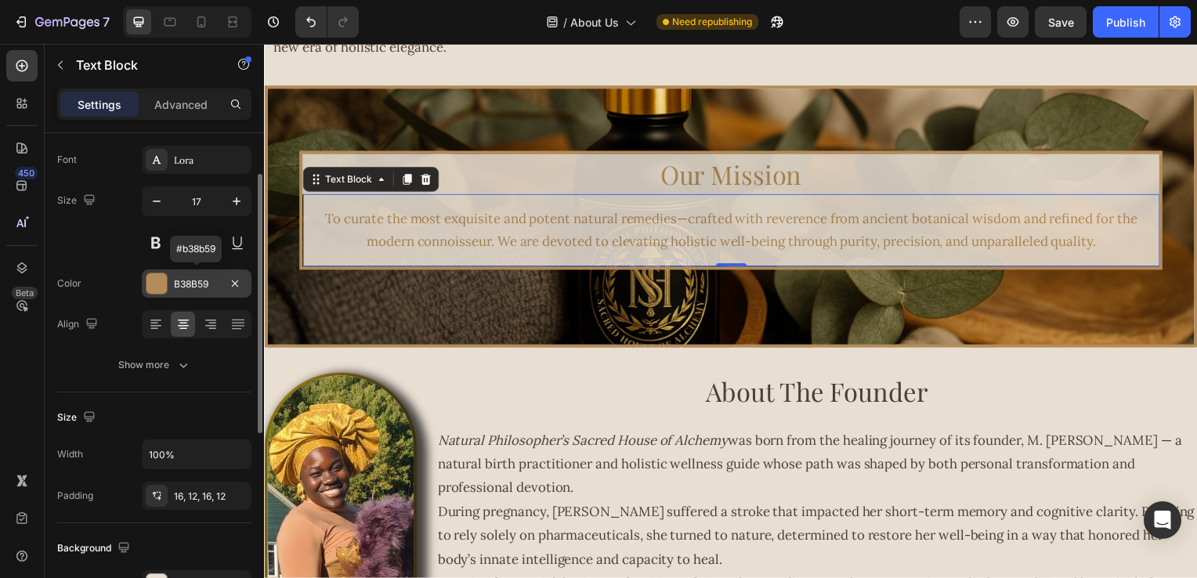
click at [163, 284] on div at bounding box center [157, 284] width 20 height 20
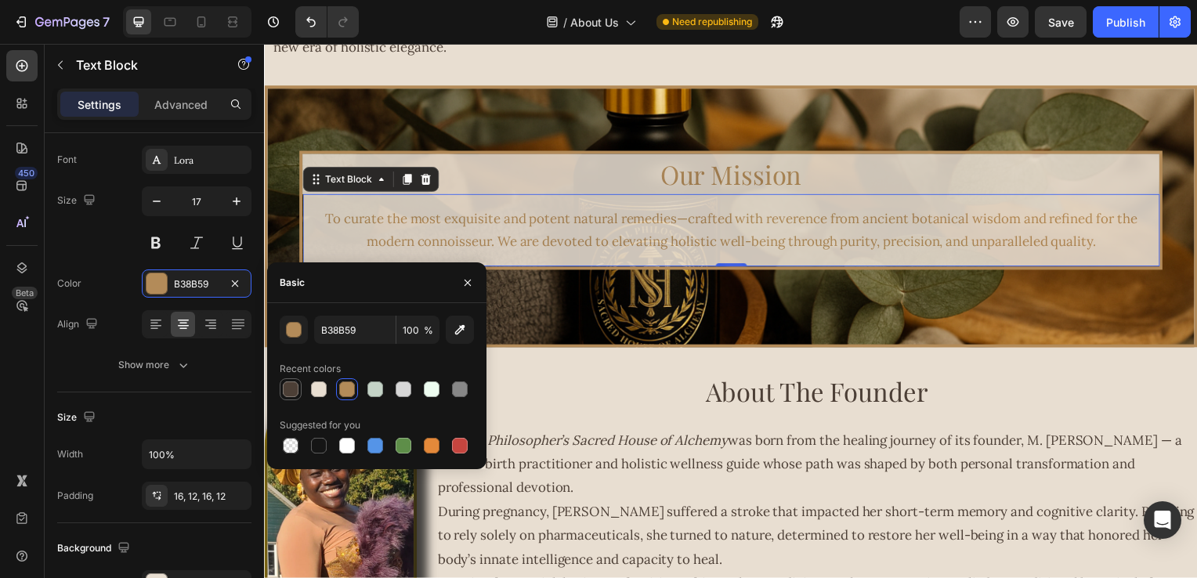
click at [284, 393] on div at bounding box center [291, 390] width 16 height 16
type input "4C3F36"
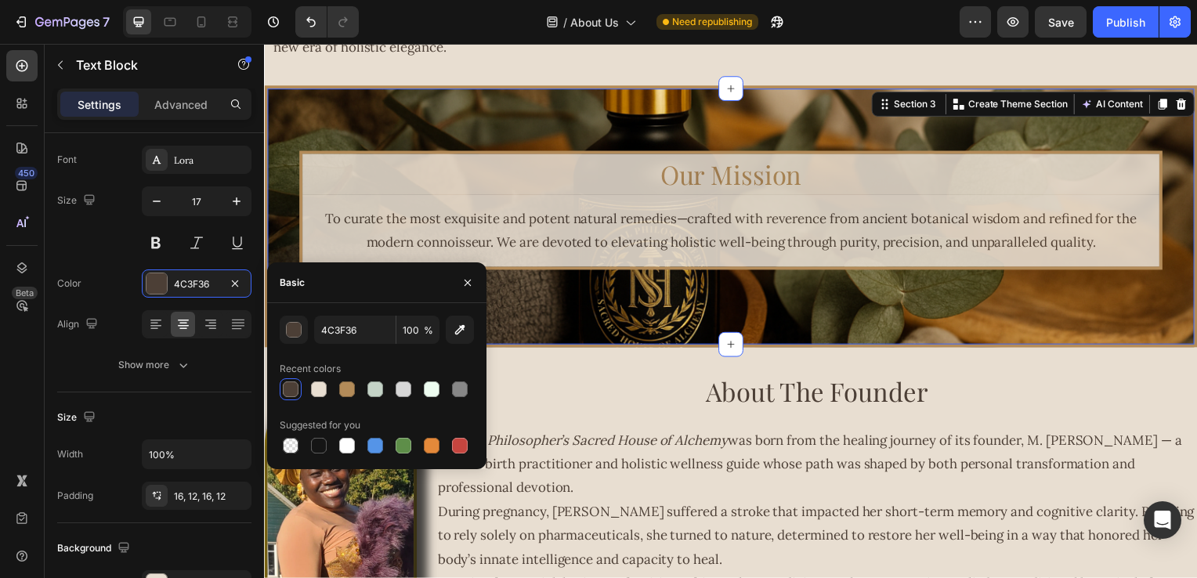
click at [759, 289] on div "Our Mission Heading To curate the most exquisite and potent natural remedies—cr…" at bounding box center [734, 218] width 940 height 264
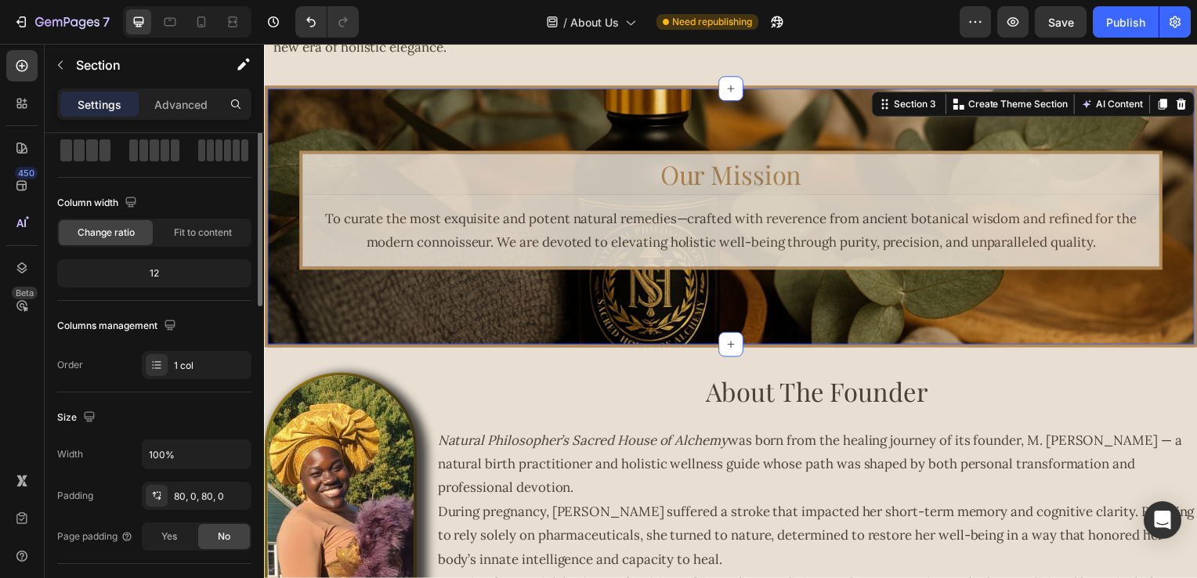
scroll to position [0, 0]
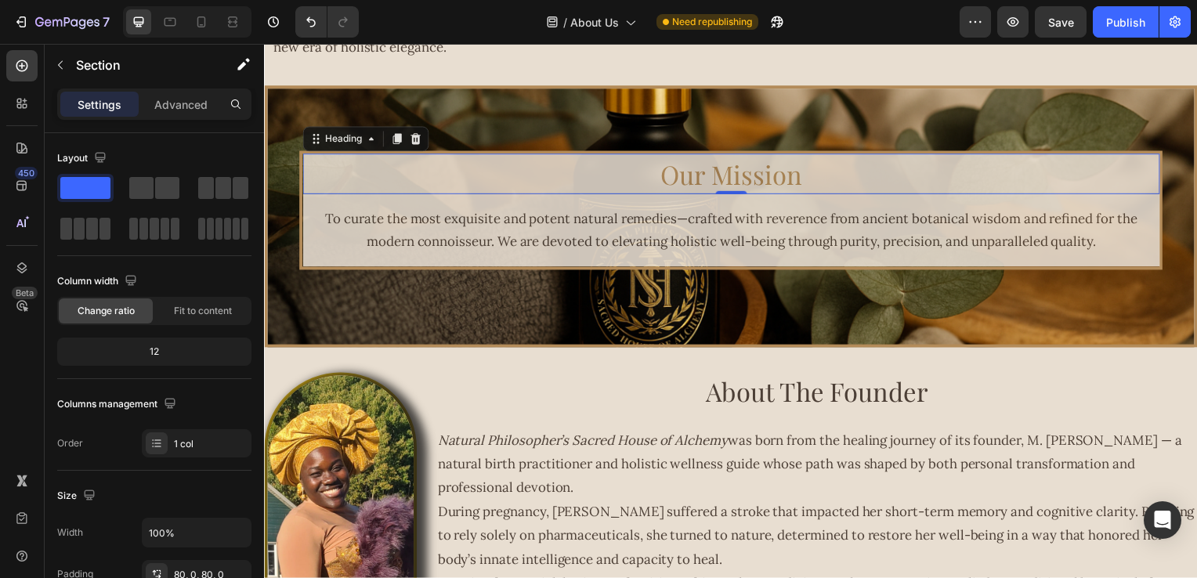
click at [574, 178] on h2 "Our Mission" at bounding box center [735, 175] width 864 height 41
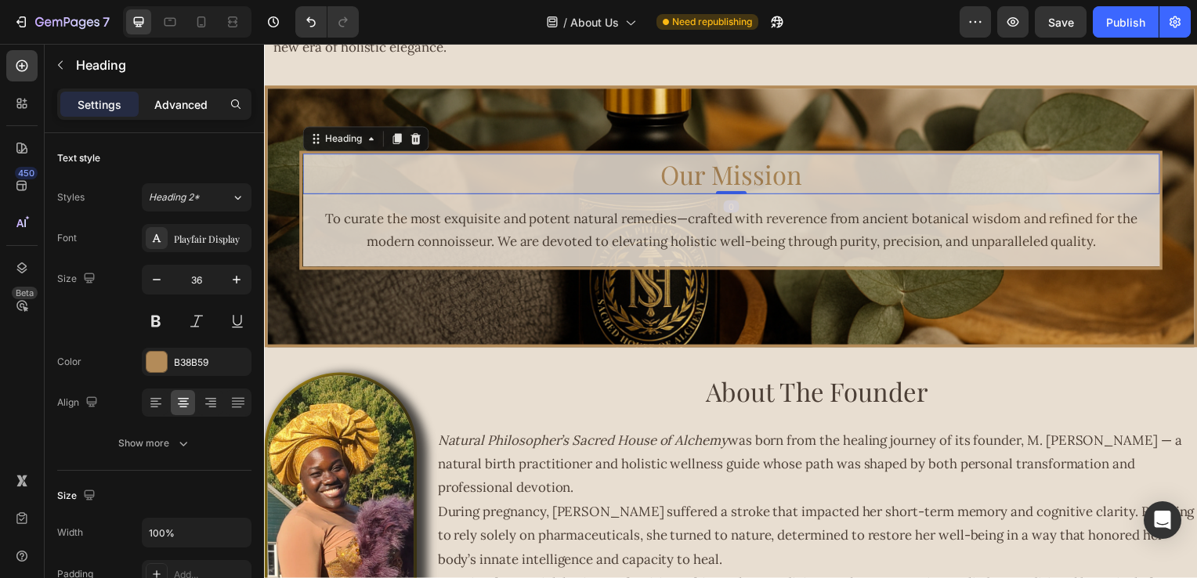
click at [166, 99] on p "Advanced" at bounding box center [180, 104] width 53 height 16
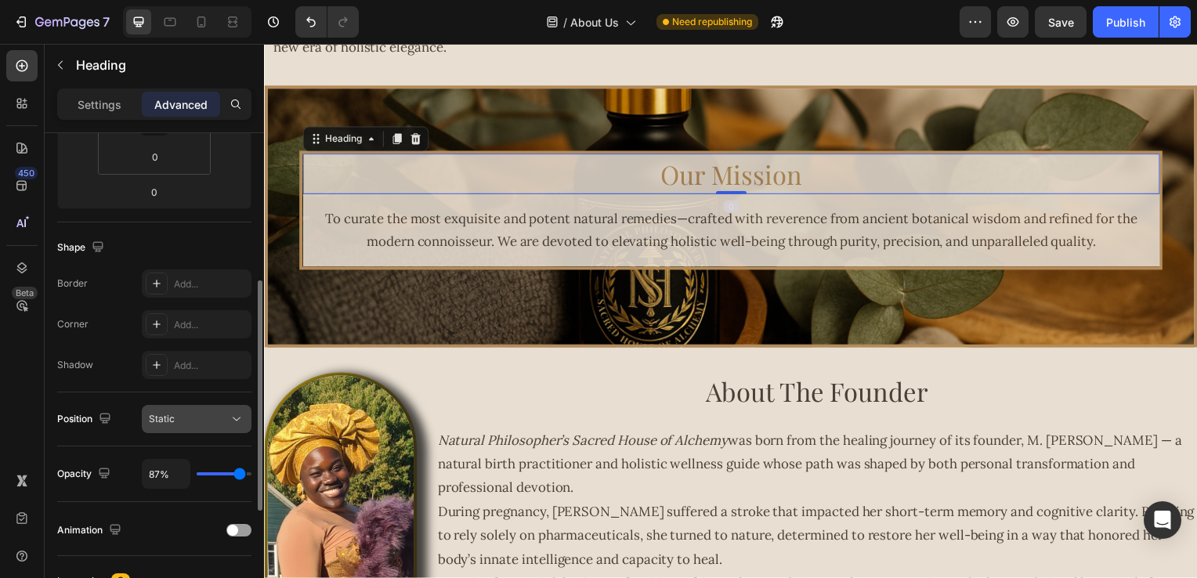
scroll to position [392, 0]
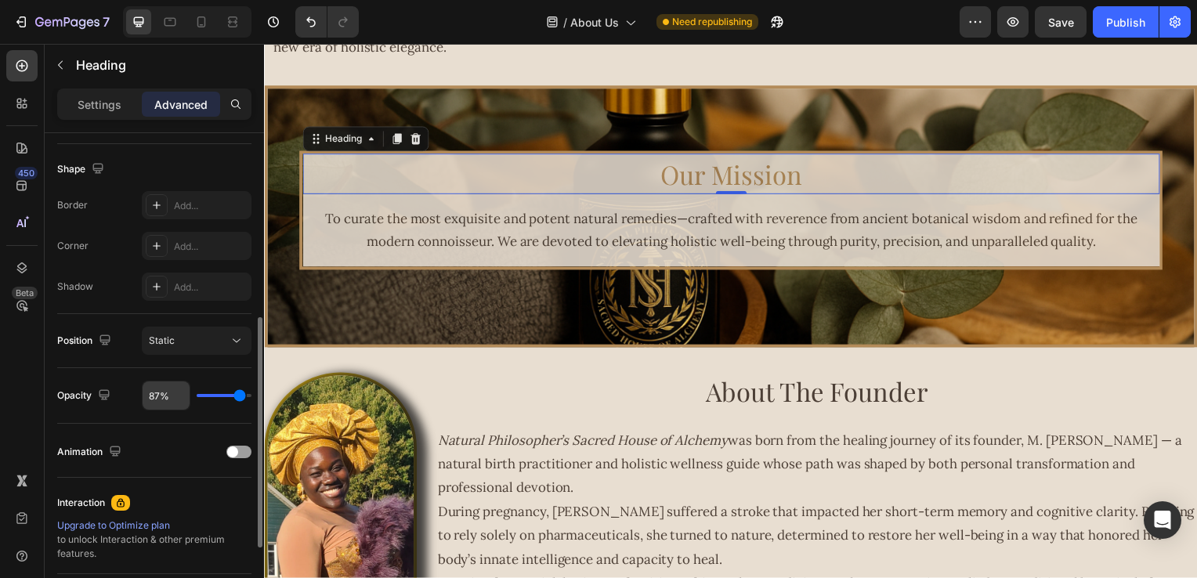
click at [156, 399] on input "87%" at bounding box center [166, 396] width 47 height 28
type input "8%"
type input "8"
type input "89%"
type input "89"
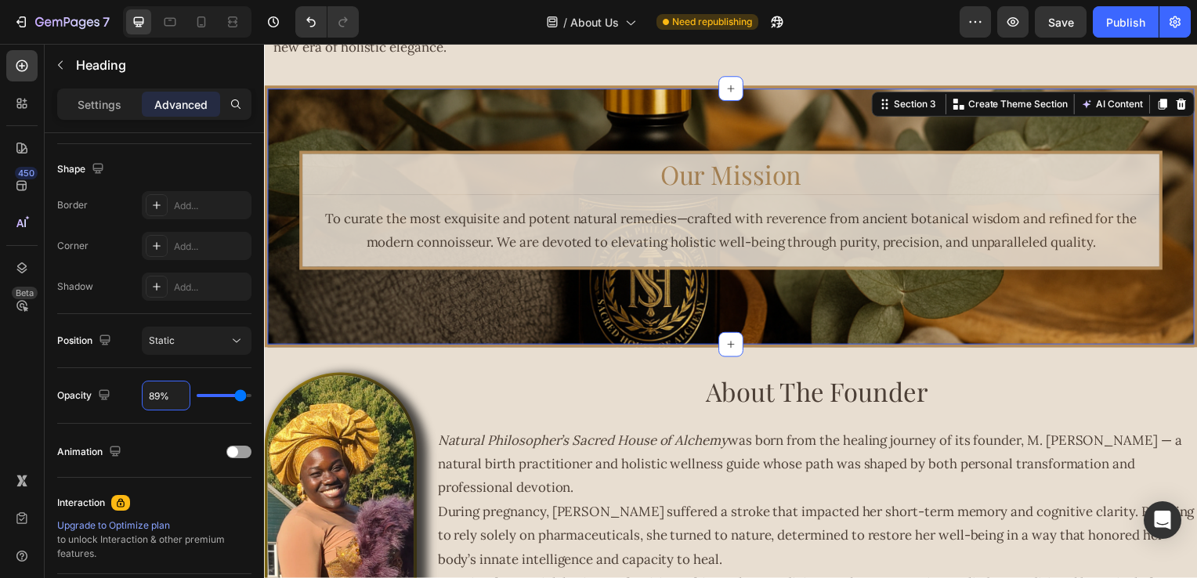
click at [728, 316] on div "Our Mission Heading To curate the most exquisite and potent natural remedies—cr…" at bounding box center [734, 218] width 940 height 264
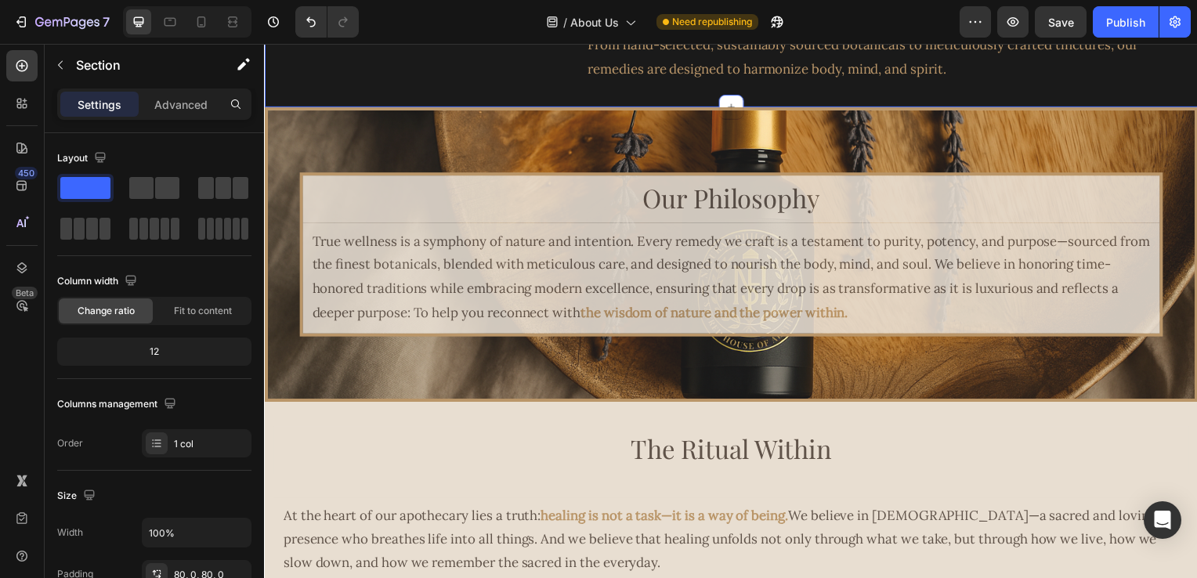
scroll to position [1959, 0]
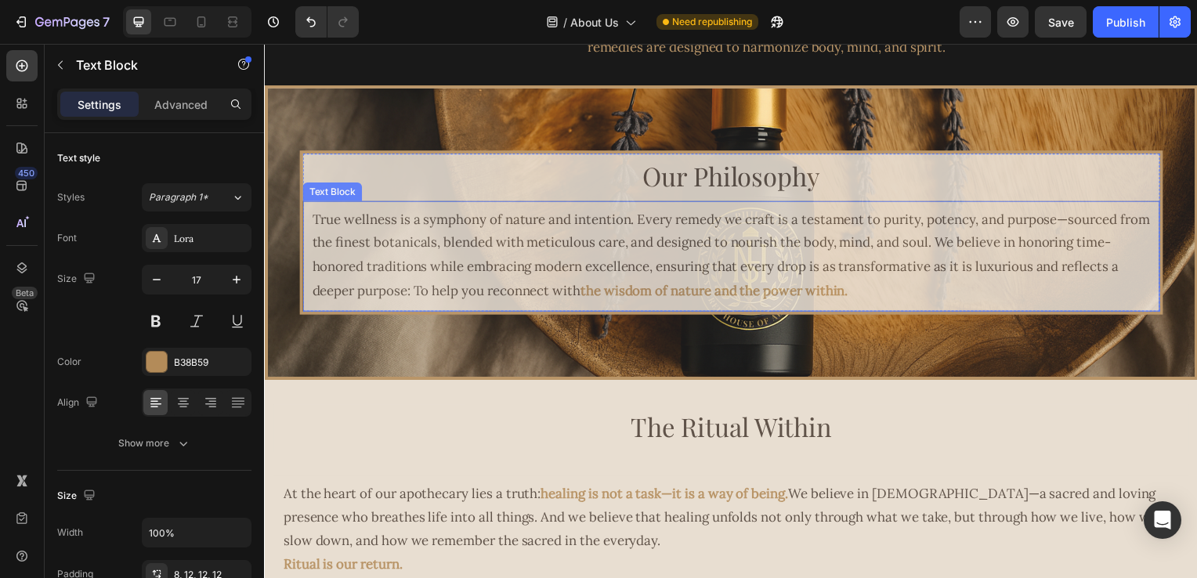
click at [549, 218] on span "True wellness is a symphony of nature and intention. Every remedy we craft is a…" at bounding box center [734, 256] width 844 height 89
click at [175, 102] on p "Advanced" at bounding box center [180, 104] width 53 height 16
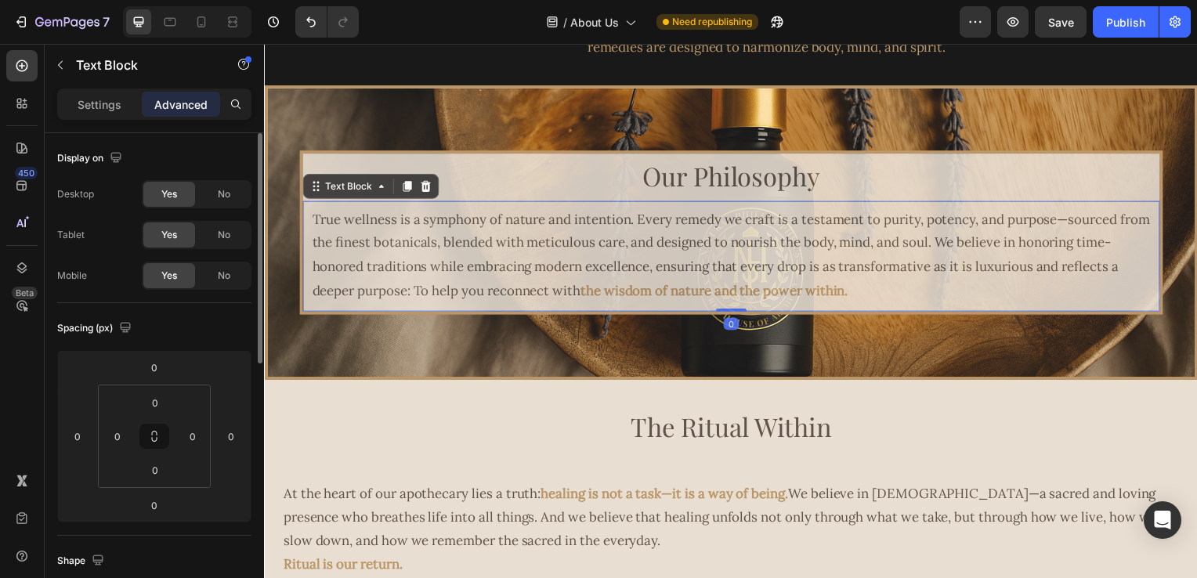
scroll to position [235, 0]
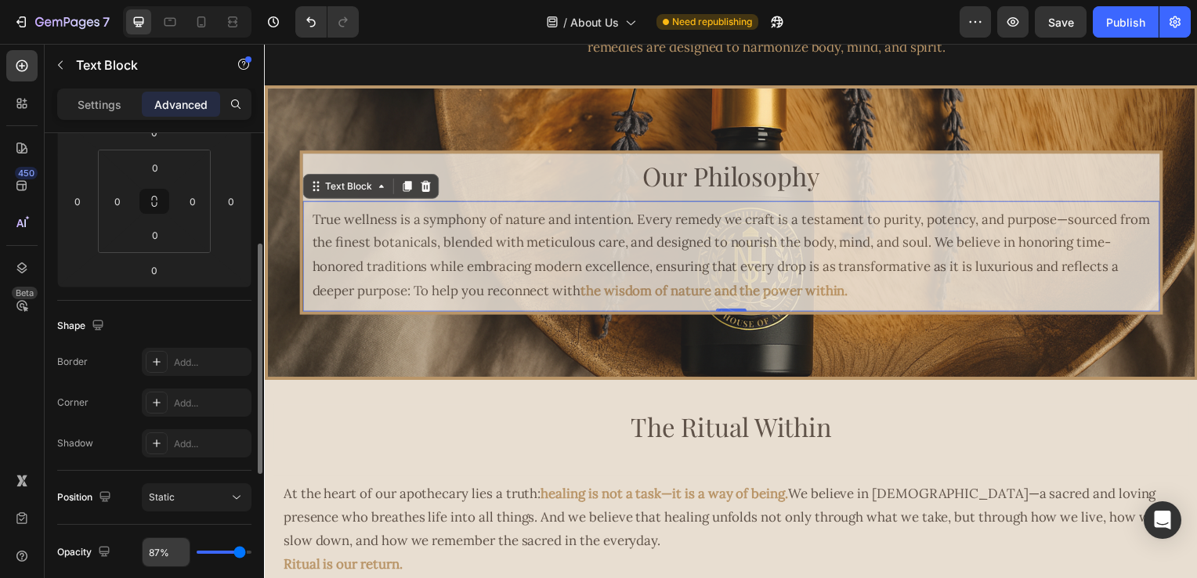
click at [155, 560] on input "87%" at bounding box center [166, 552] width 47 height 28
type input "8%"
type input "8"
type input "89%"
type input "89"
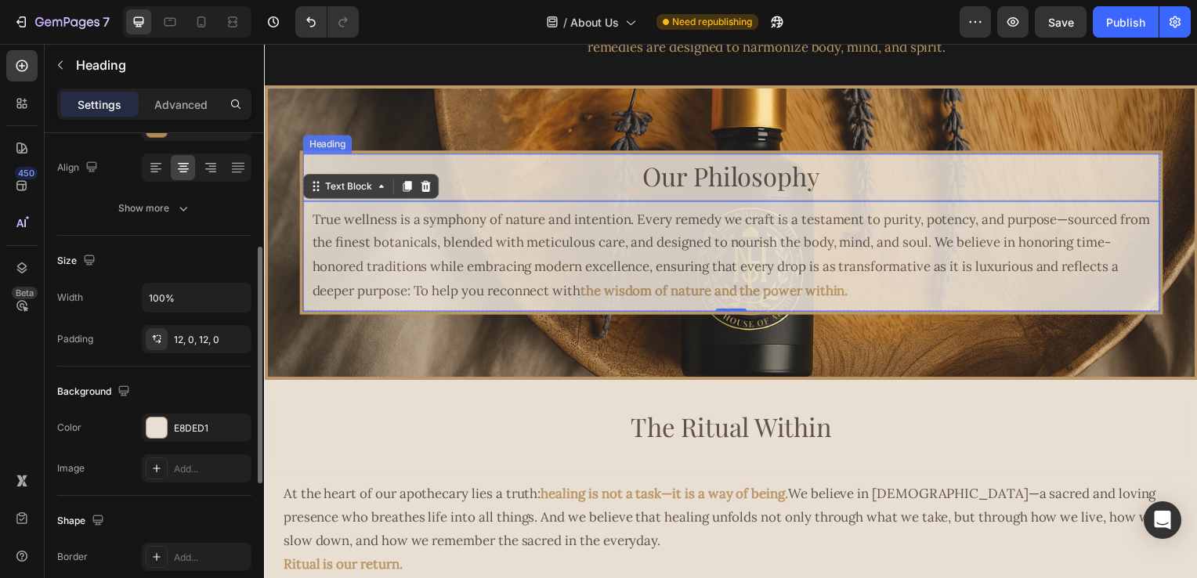
click at [523, 190] on h2 "Our Philosophy" at bounding box center [735, 179] width 864 height 48
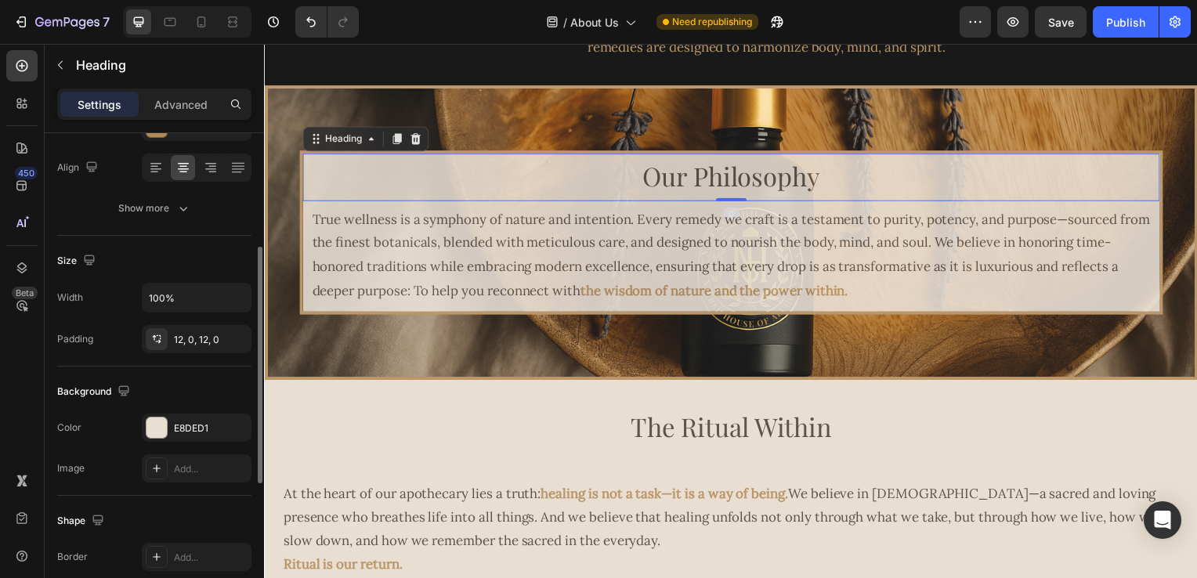
scroll to position [0, 0]
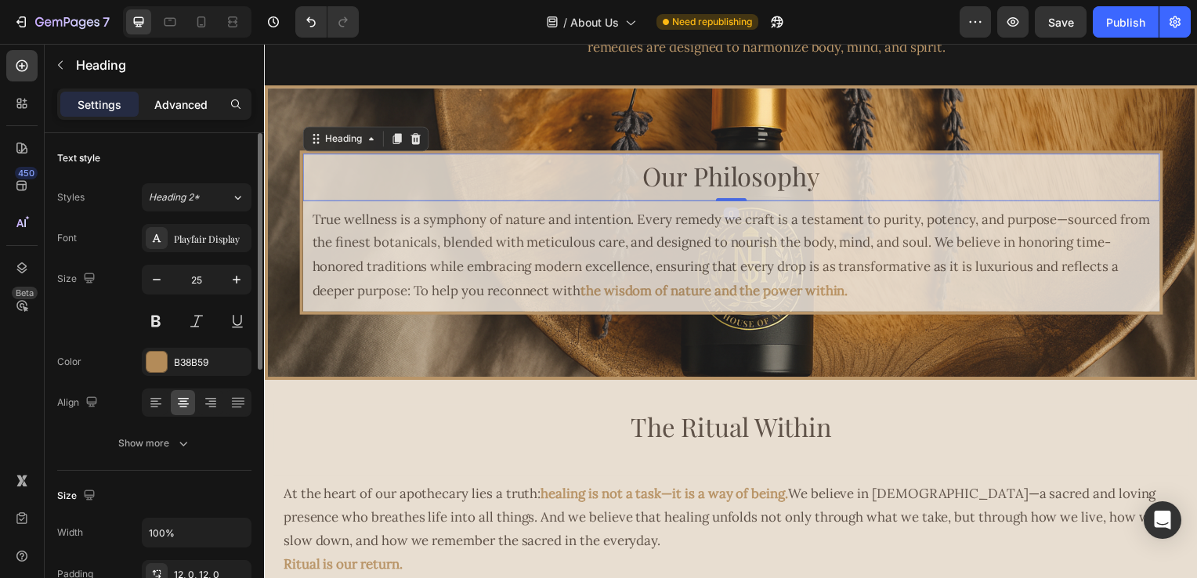
click at [168, 98] on p "Advanced" at bounding box center [180, 104] width 53 height 16
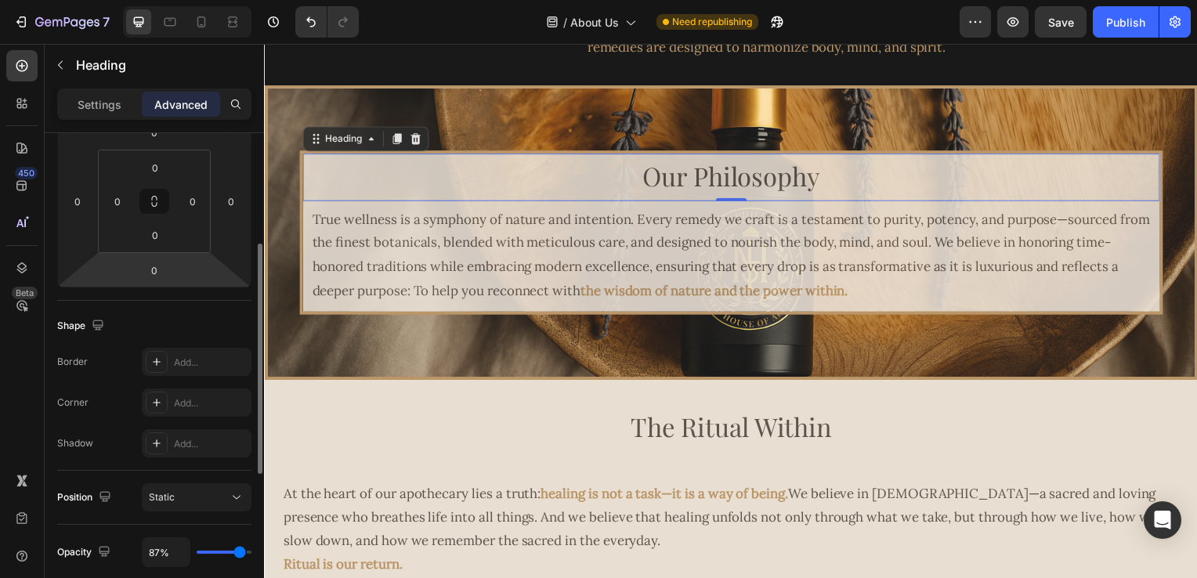
scroll to position [470, 0]
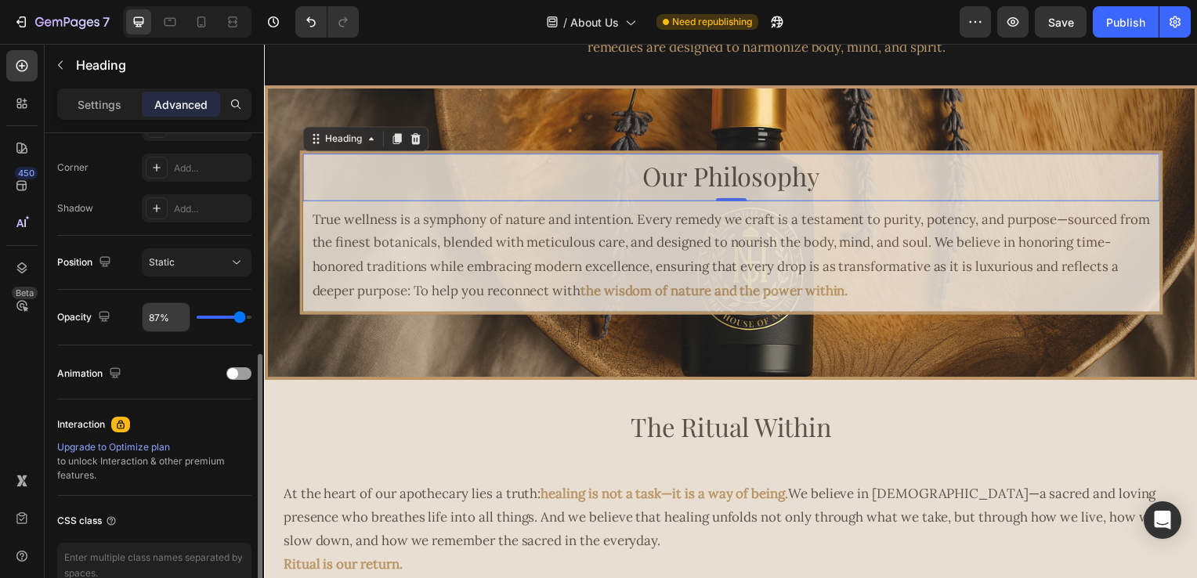
click at [153, 315] on input "87%" at bounding box center [166, 317] width 47 height 28
type input "8%"
type input "8"
type input "89%"
type input "89"
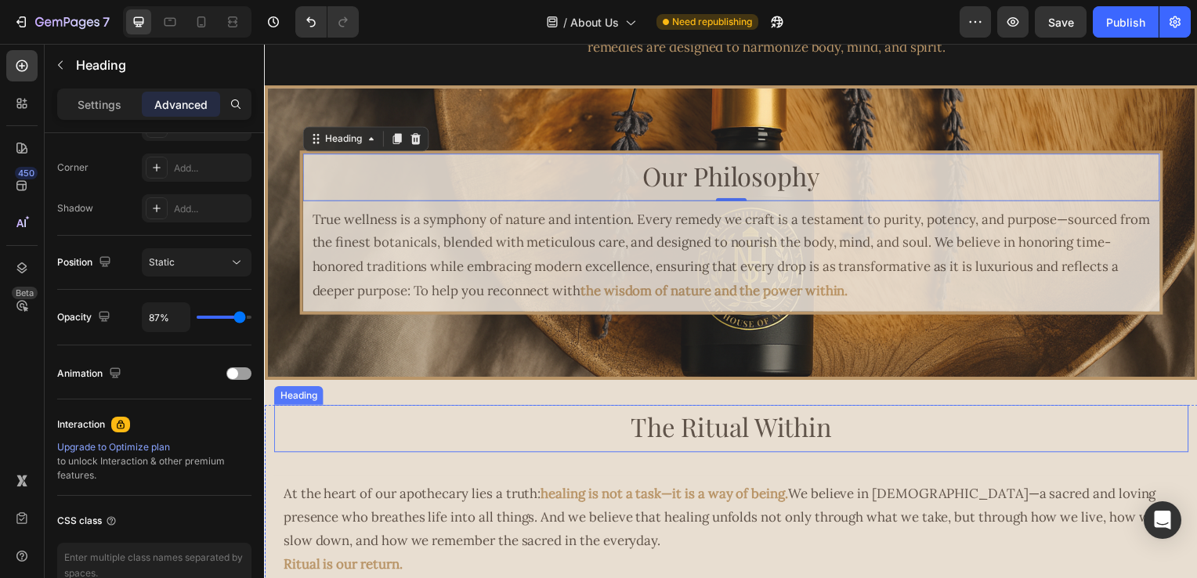
click at [531, 424] on h2 "The Ritual Within" at bounding box center [735, 432] width 922 height 48
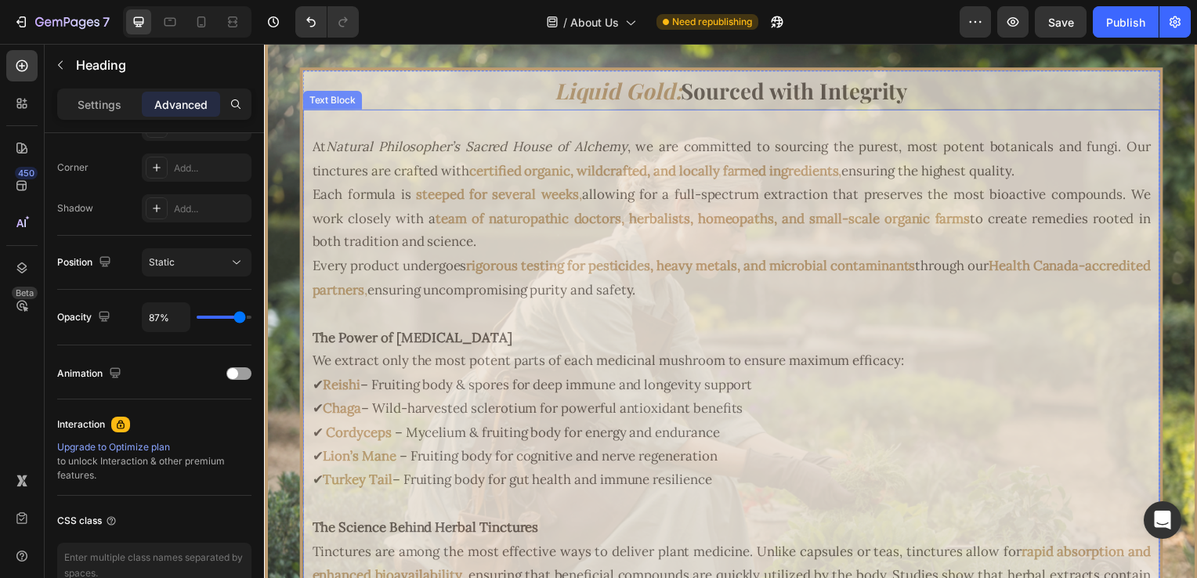
scroll to position [3533, 0]
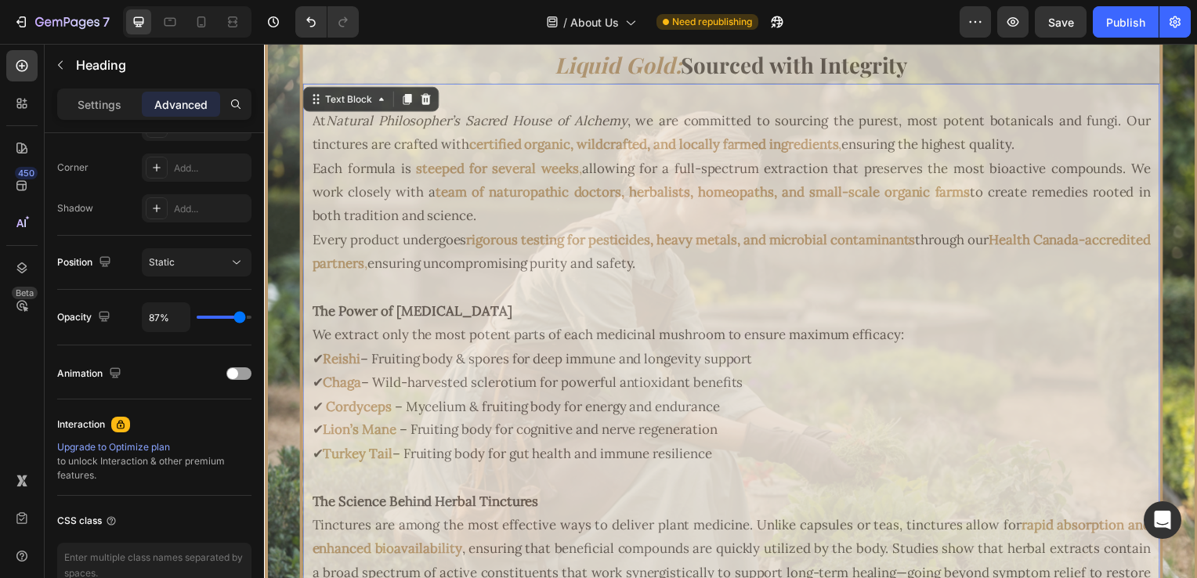
click at [592, 302] on p "The Power of Medicinal Mushrooms" at bounding box center [734, 314] width 845 height 24
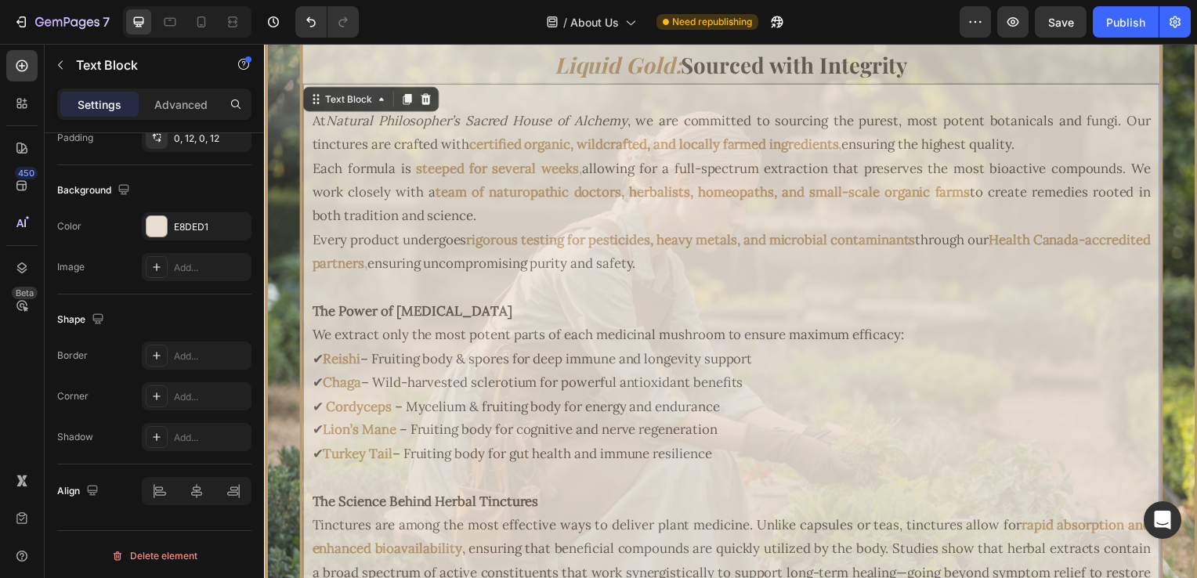
scroll to position [0, 0]
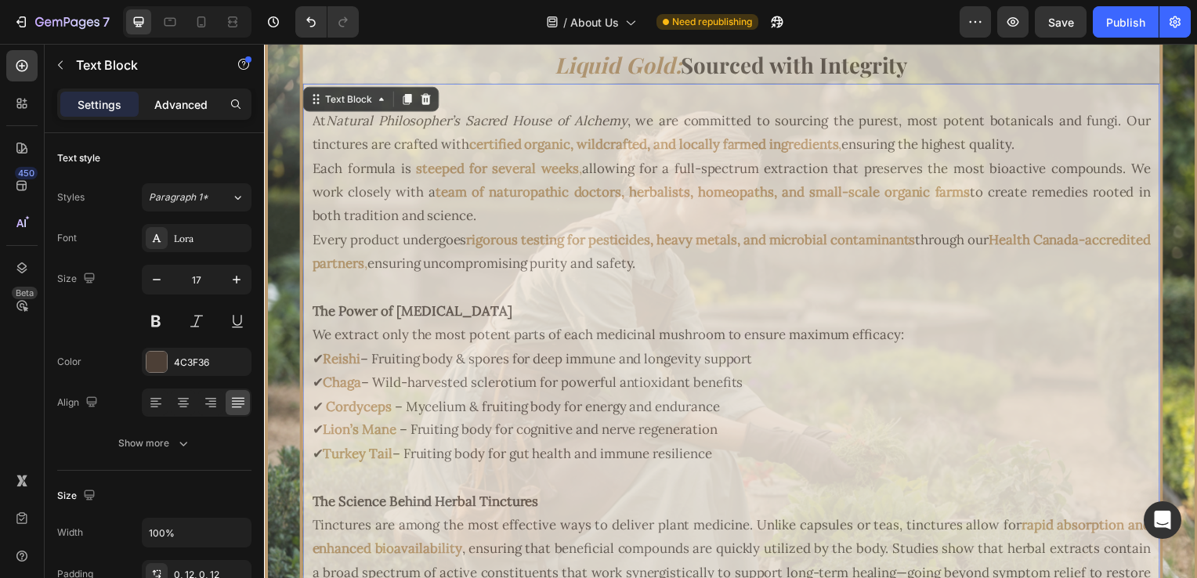
click at [176, 111] on p "Advanced" at bounding box center [180, 104] width 53 height 16
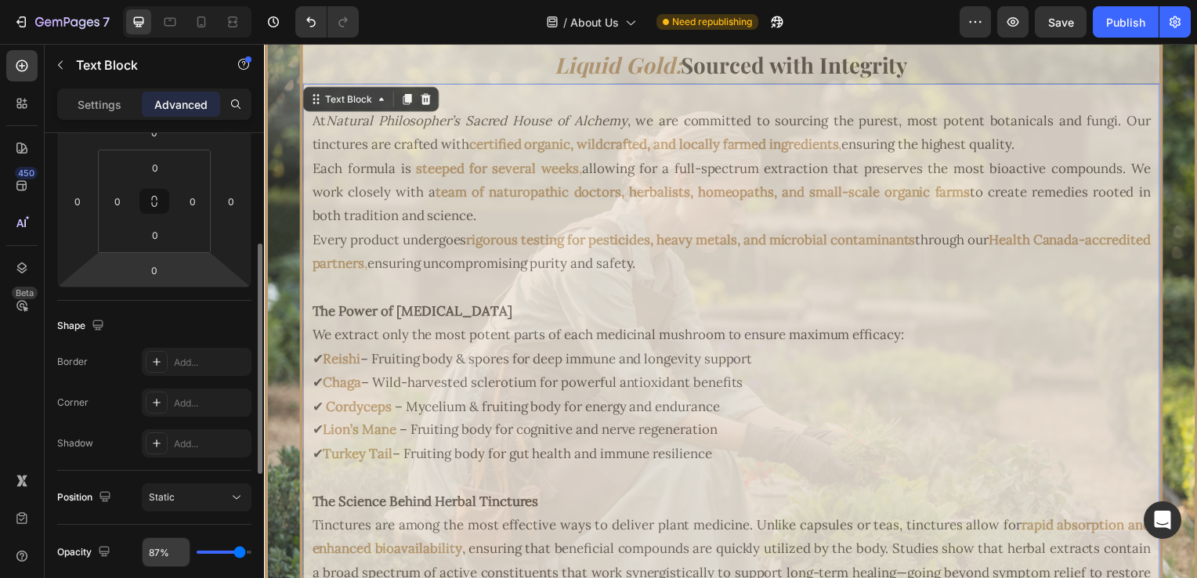
scroll to position [470, 0]
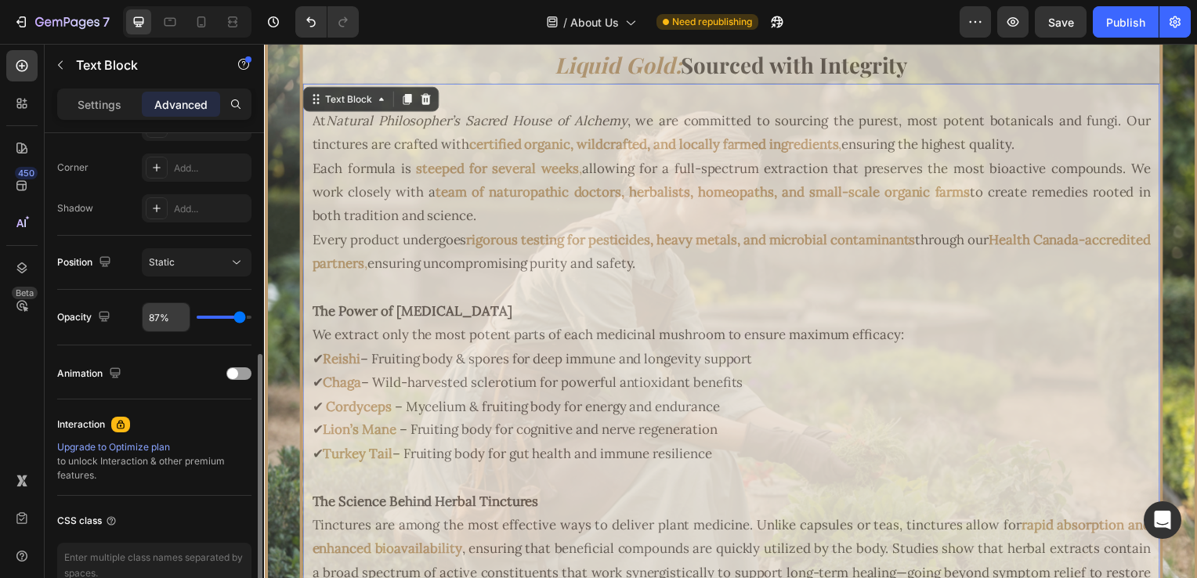
click at [154, 317] on input "87%" at bounding box center [166, 317] width 47 height 28
type input "9%"
type input "9"
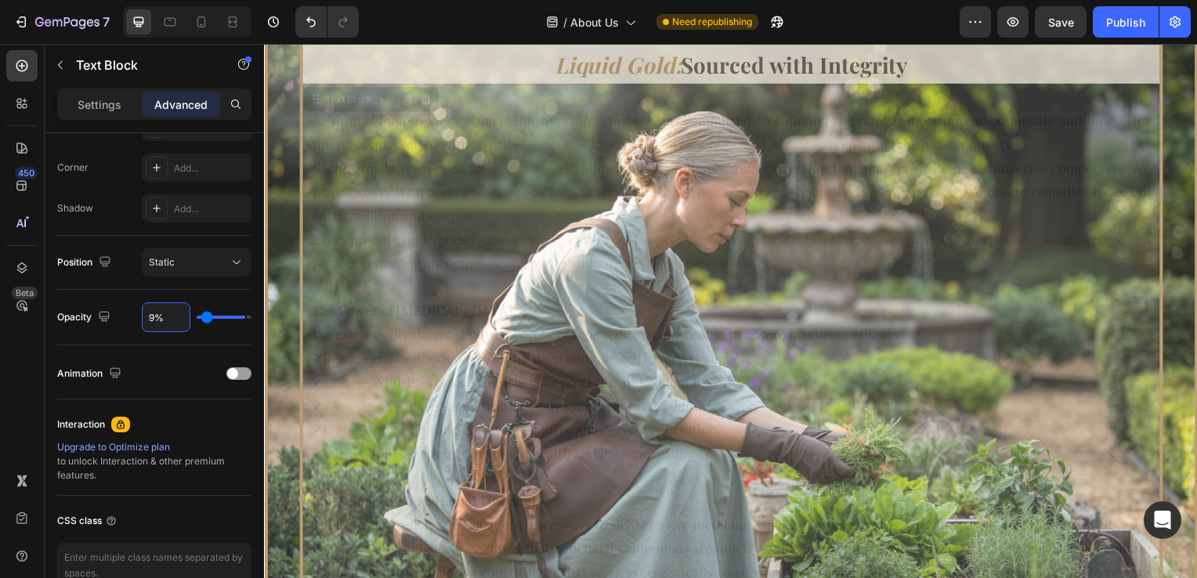
type input "90%"
type input "90"
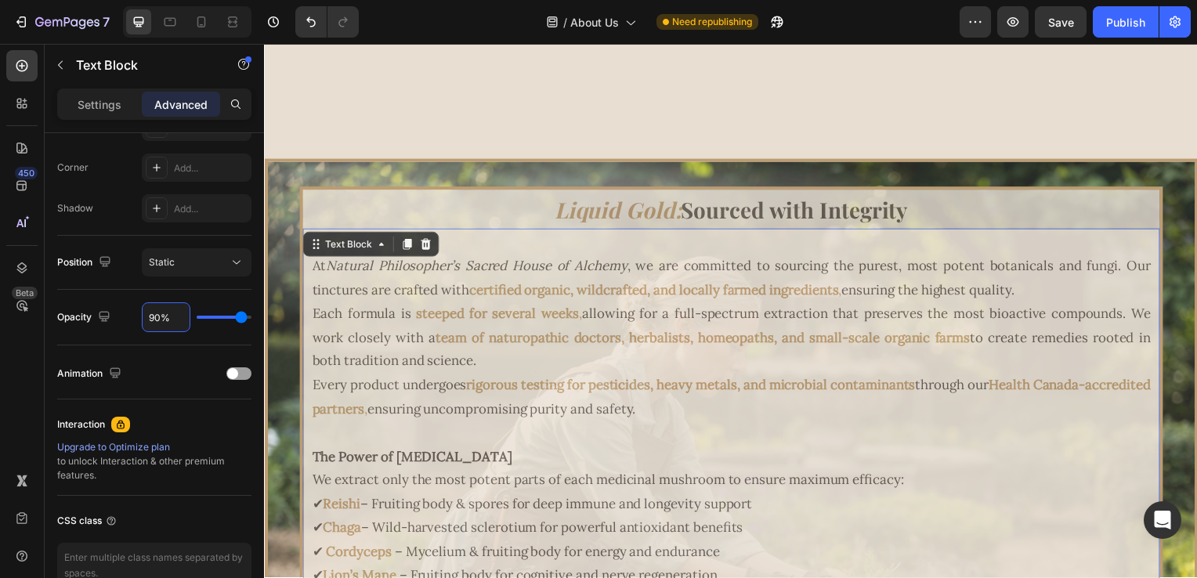
scroll to position [3376, 0]
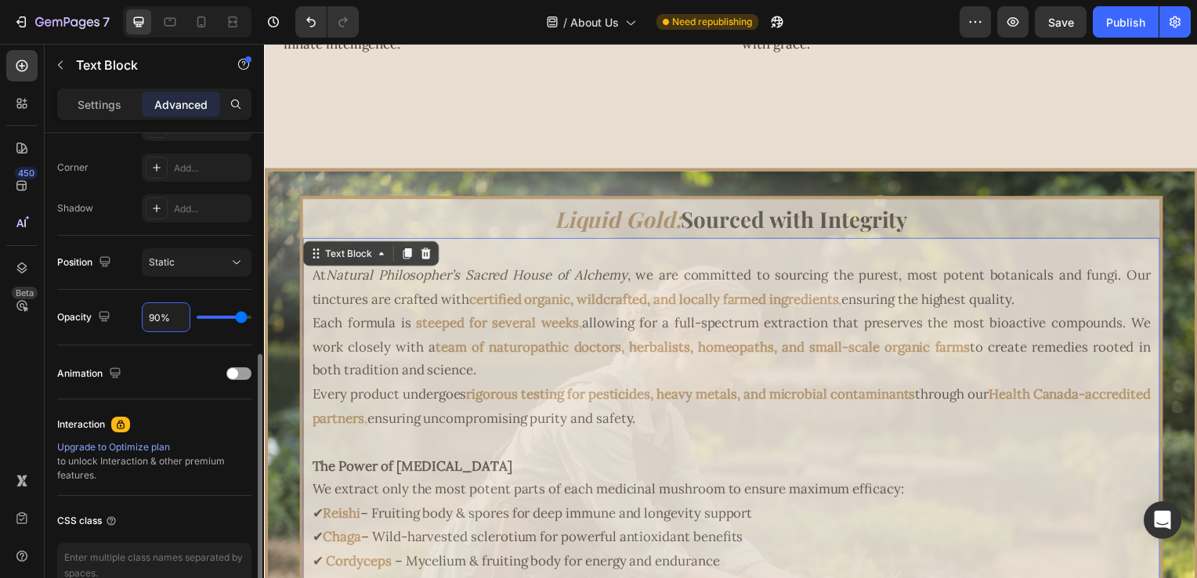
type input "9%"
type input "9"
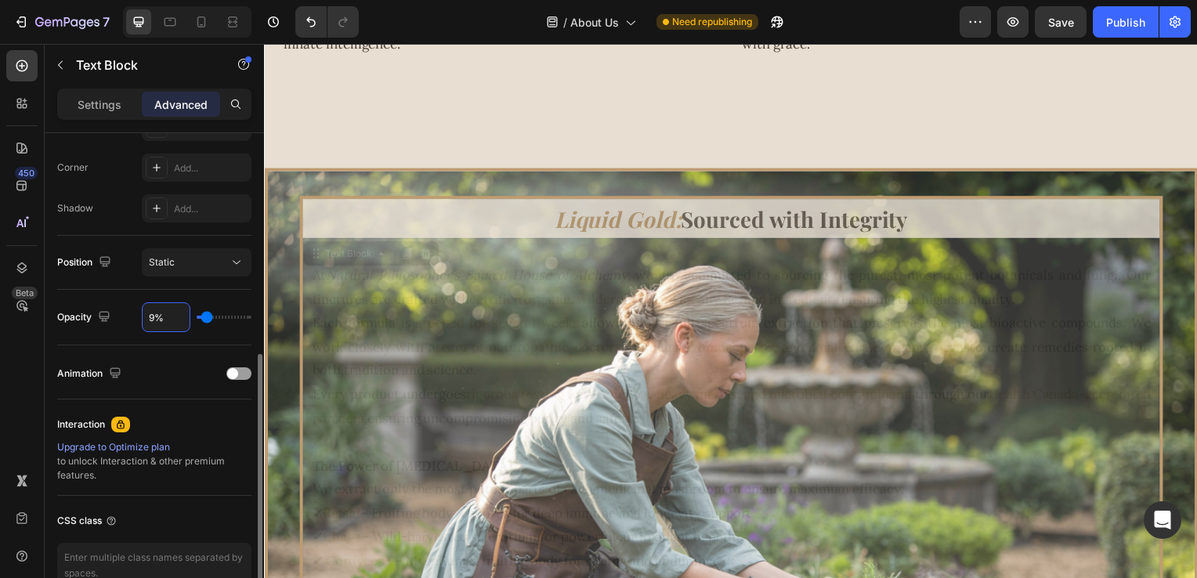
type input "94%"
type input "94"
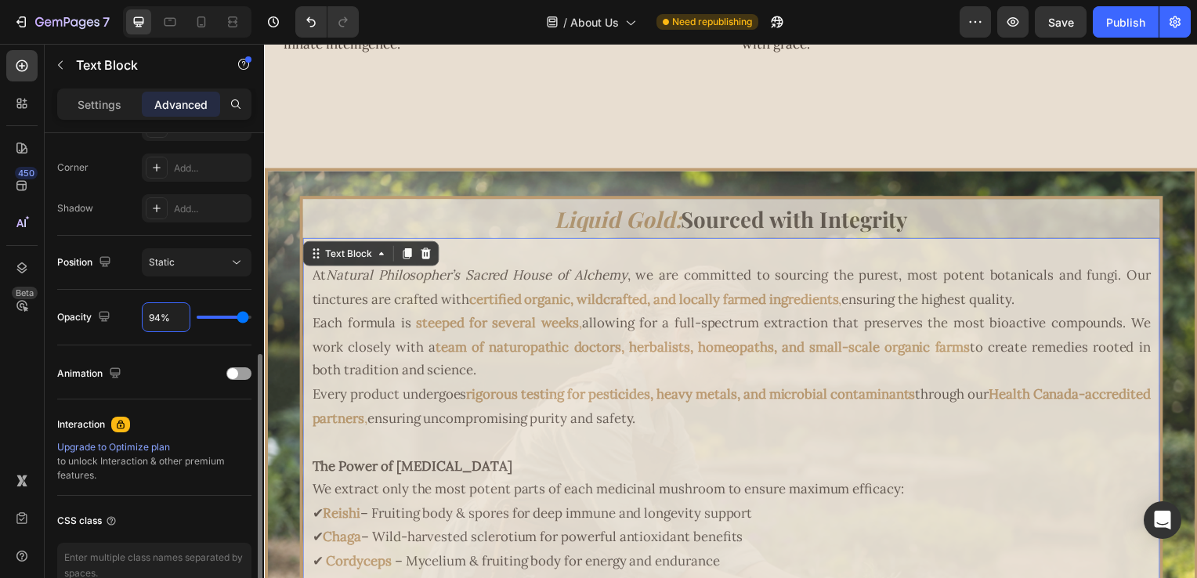
type input "9%"
type input "9"
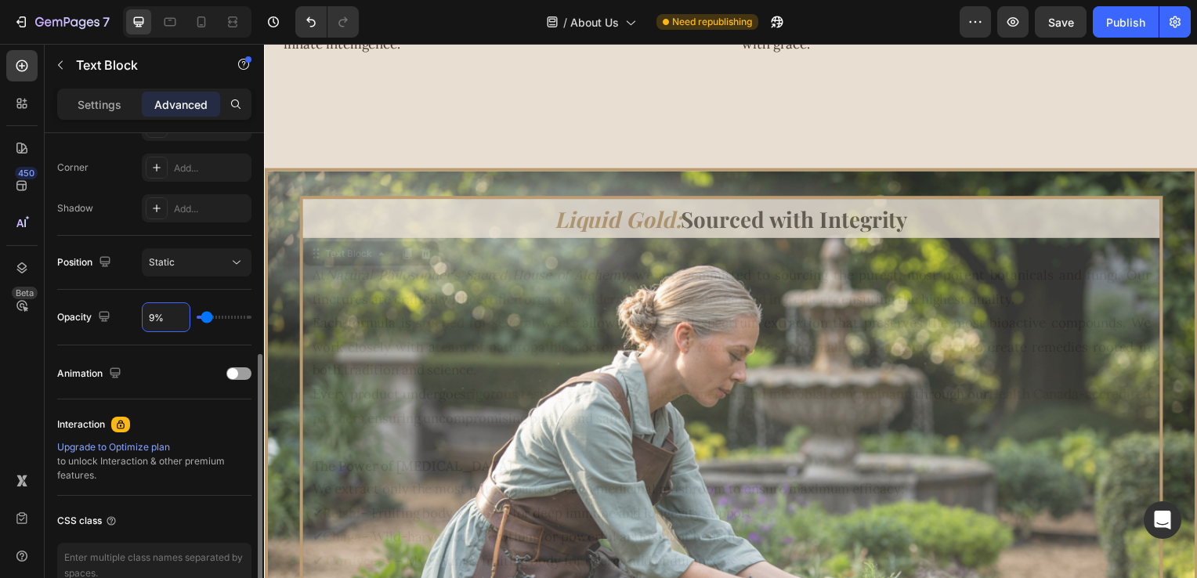
type input "93%"
type input "93"
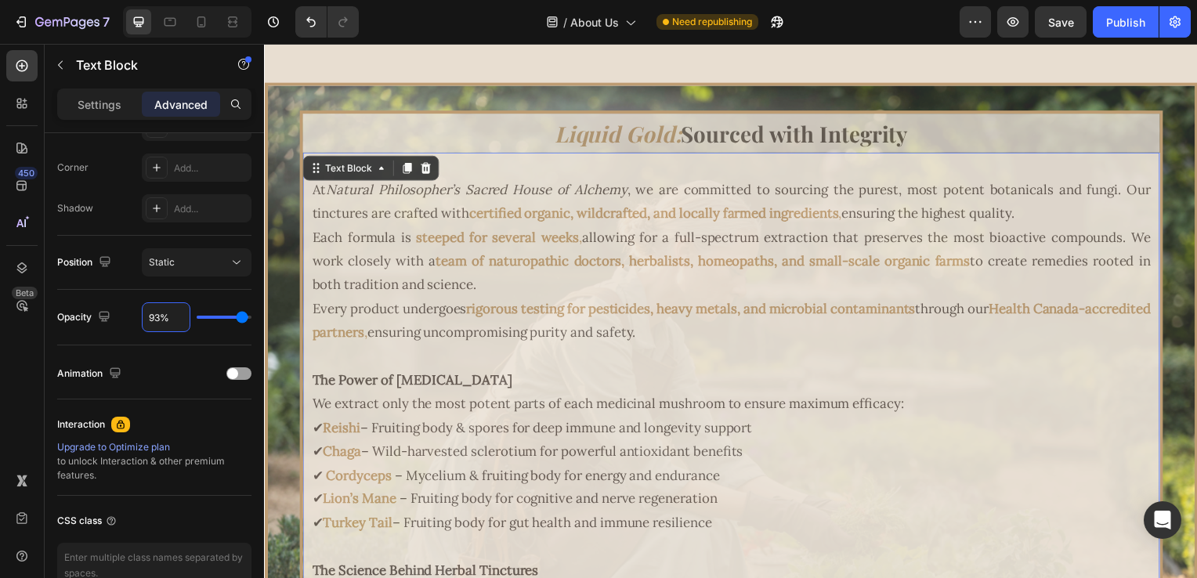
scroll to position [3454, 0]
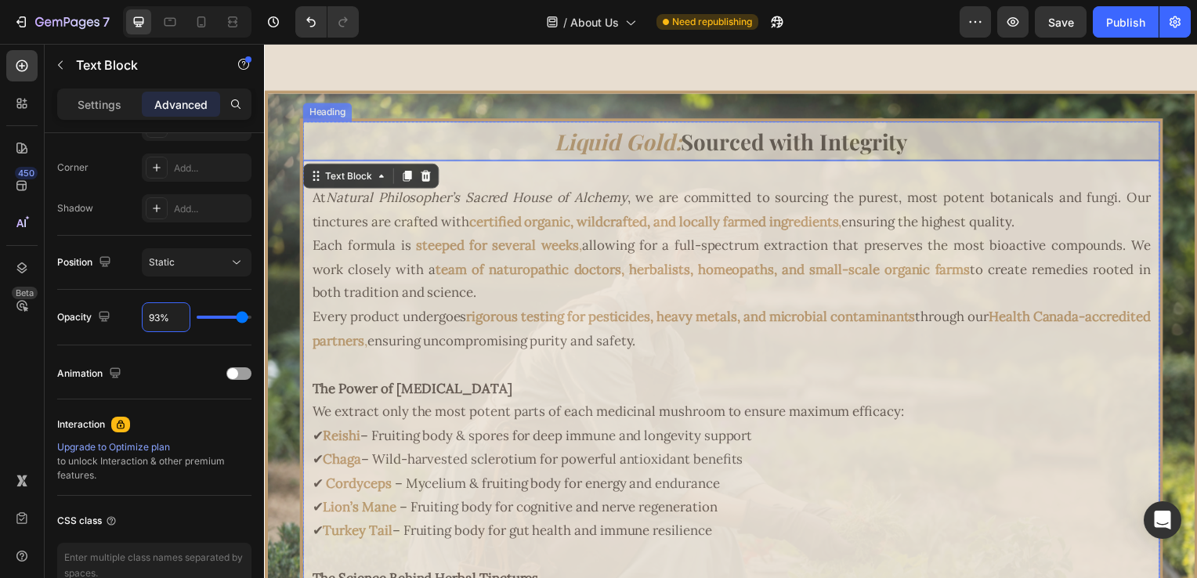
click at [495, 132] on h2 "Liquid Gold: Sourced with Integrity" at bounding box center [735, 141] width 864 height 39
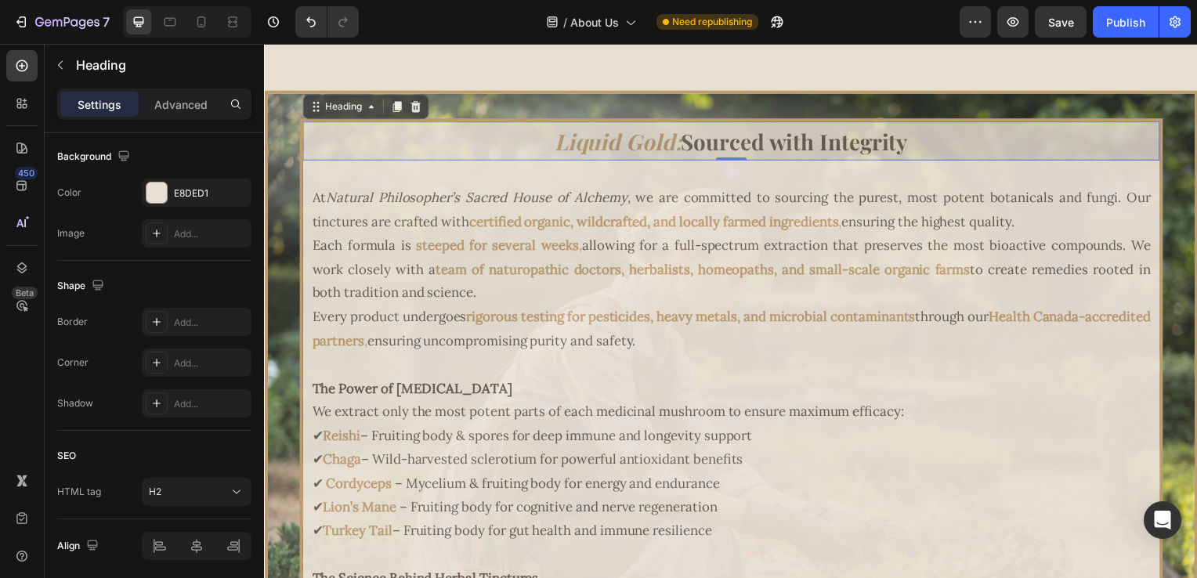
scroll to position [0, 0]
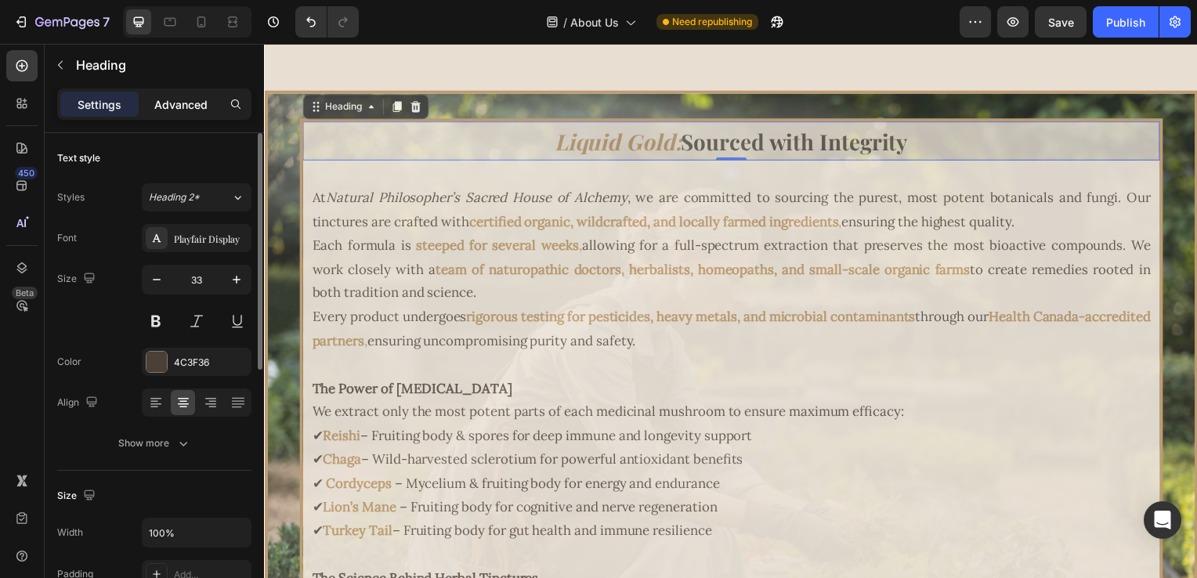
click at [165, 96] on p "Advanced" at bounding box center [180, 104] width 53 height 16
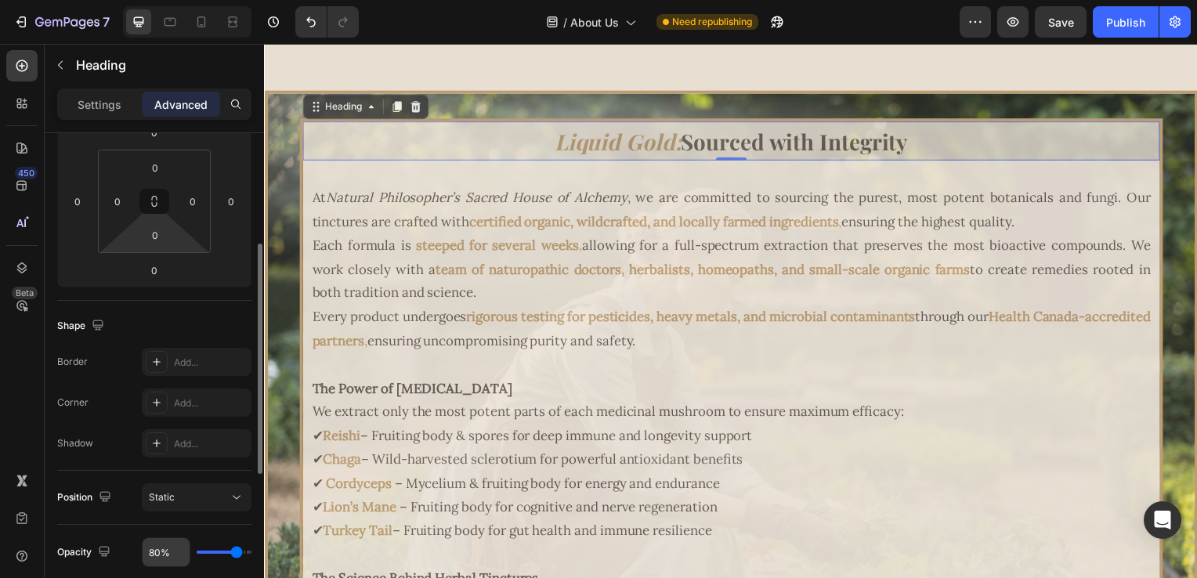
scroll to position [470, 0]
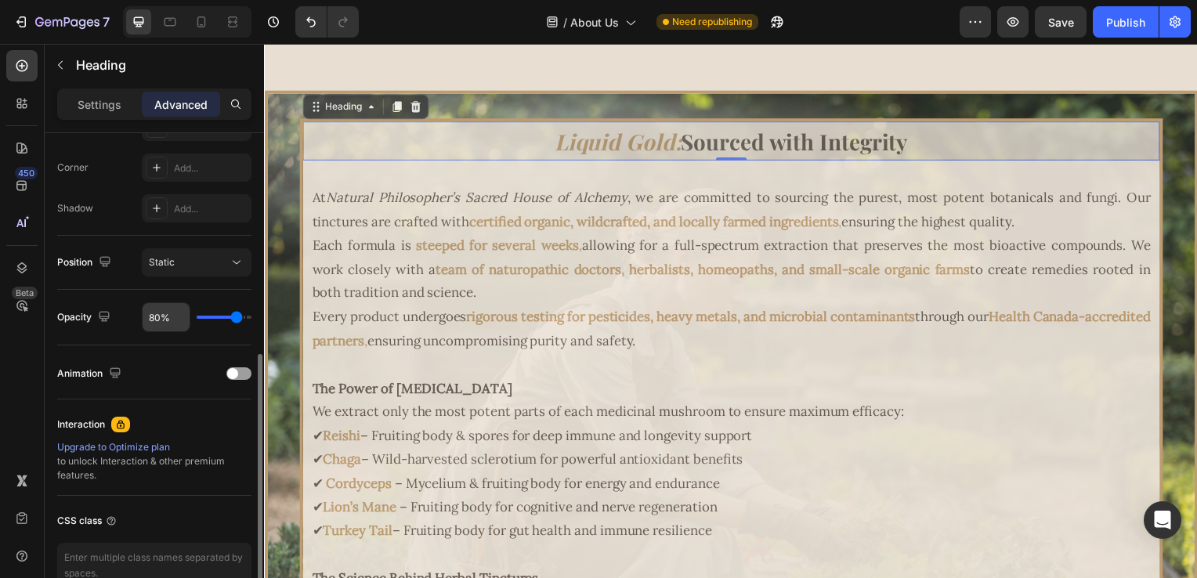
click at [147, 317] on input "80%" at bounding box center [166, 317] width 47 height 28
type input "9%"
type input "9"
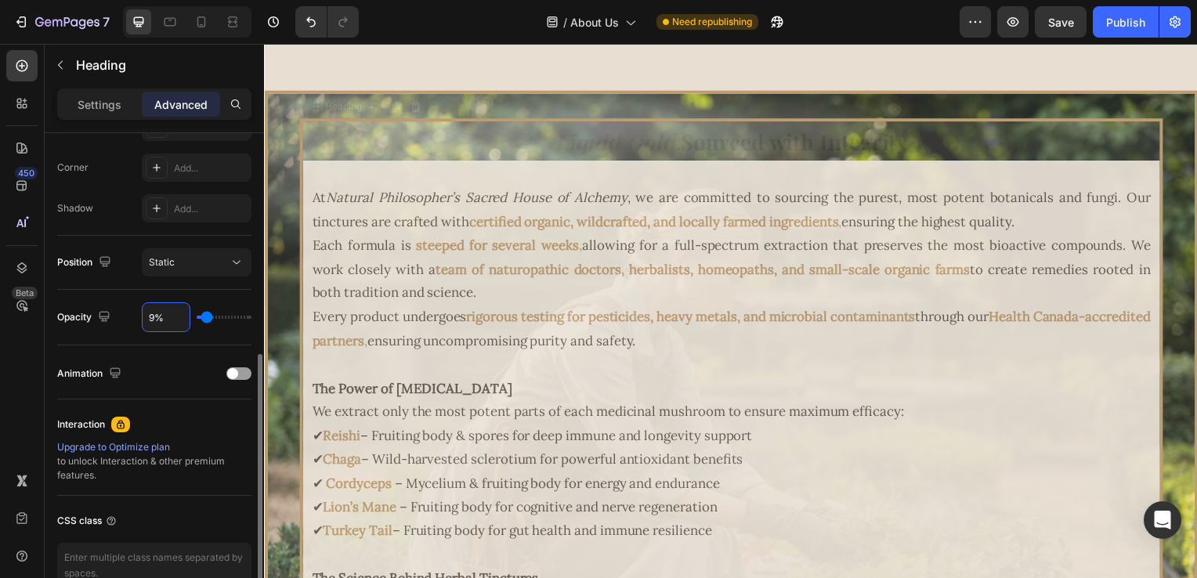
type input "93%"
type input "93"
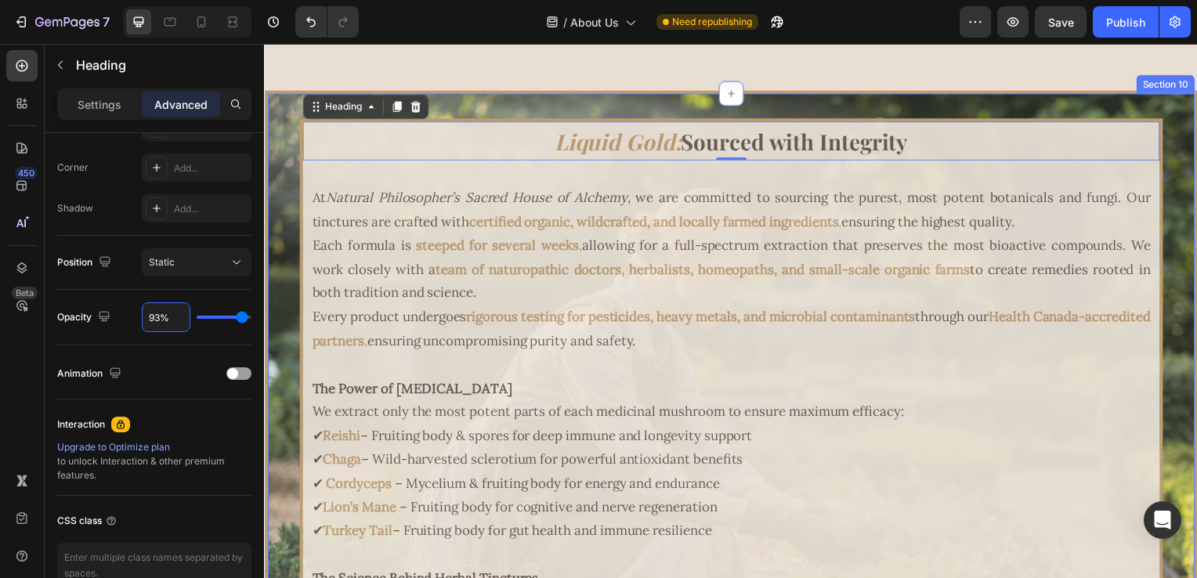
click at [778, 109] on div "Liquid Gold: Sourced with Integrity Heading 0 At Natural Philosopher’s Sacred H…" at bounding box center [734, 443] width 940 height 705
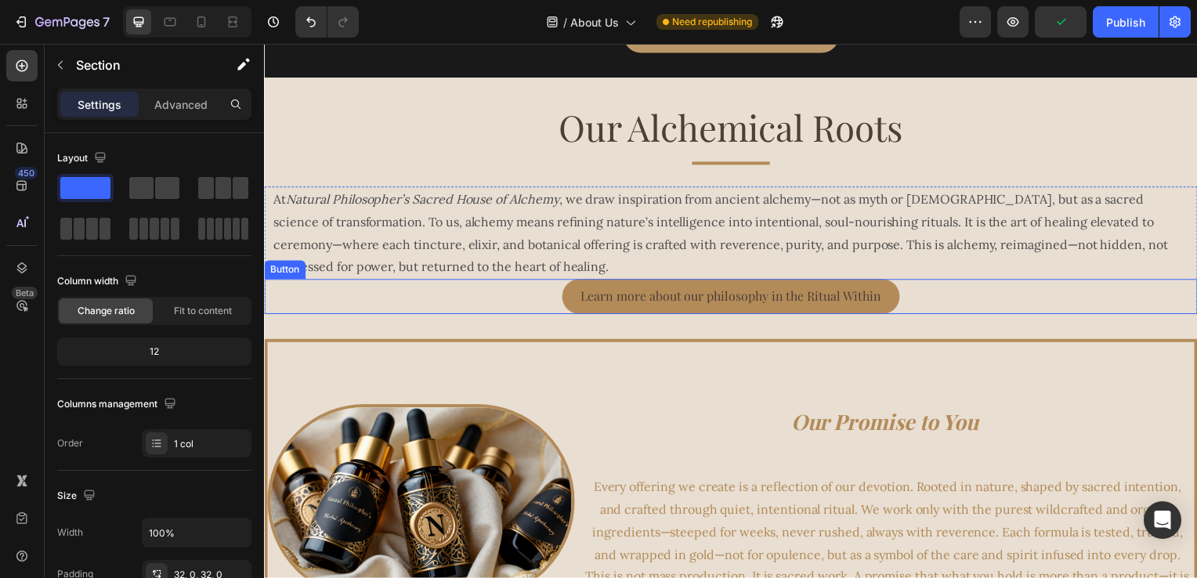
scroll to position [4636, 0]
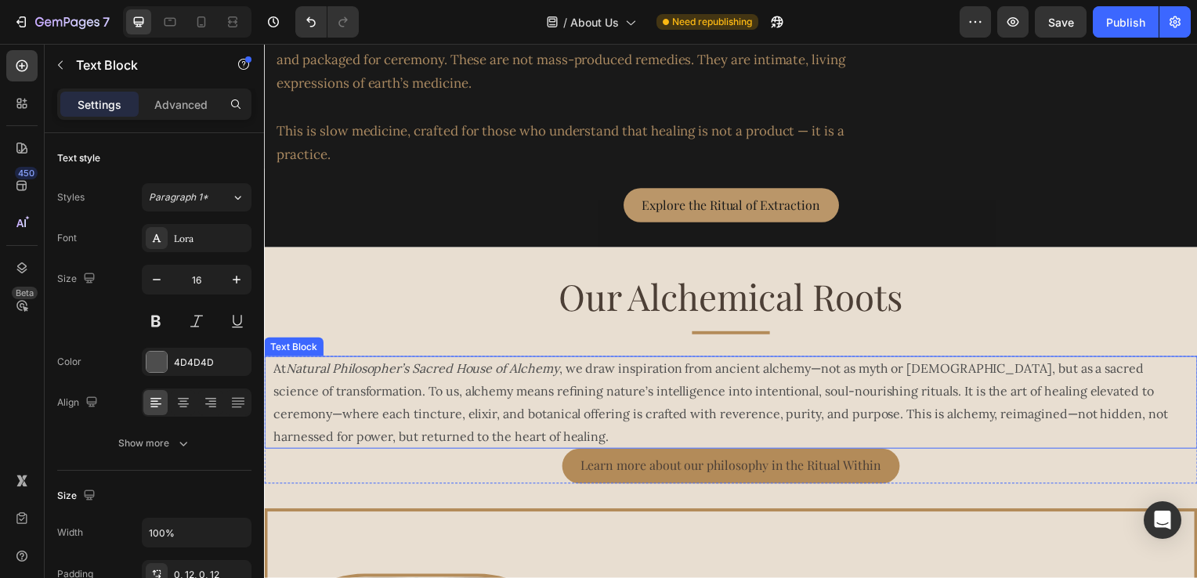
click at [646, 415] on p "At Natural Philosopher’s Sacred House of Alchemy , we draw inspiration from anc…" at bounding box center [735, 405] width 922 height 90
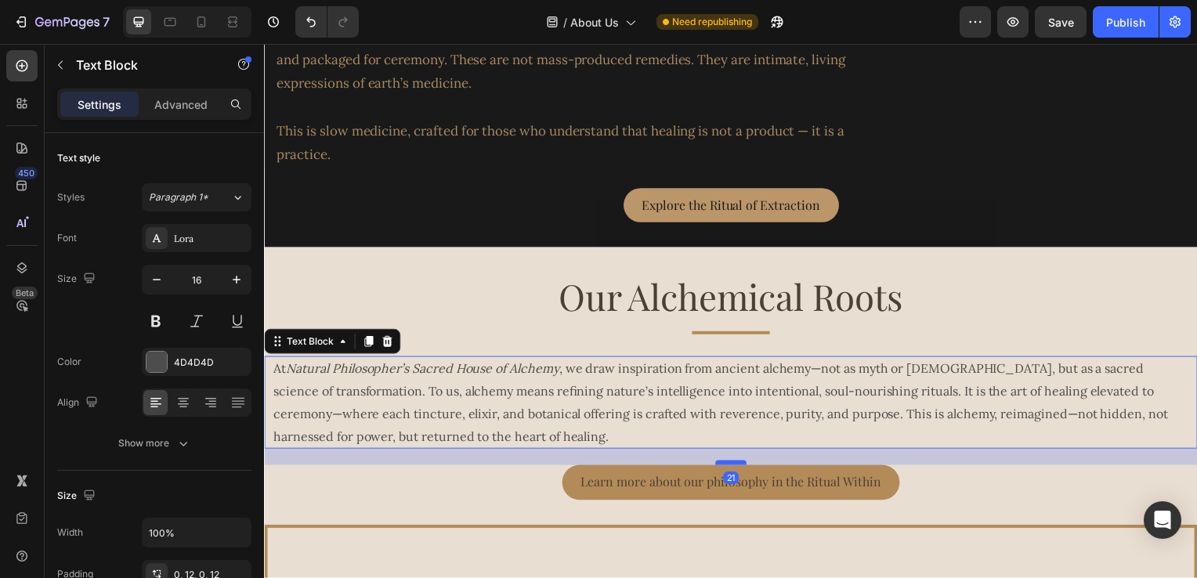
drag, startPoint x: 724, startPoint y: 451, endPoint x: 726, endPoint y: 467, distance: 16.6
click at [726, 467] on div at bounding box center [734, 466] width 31 height 5
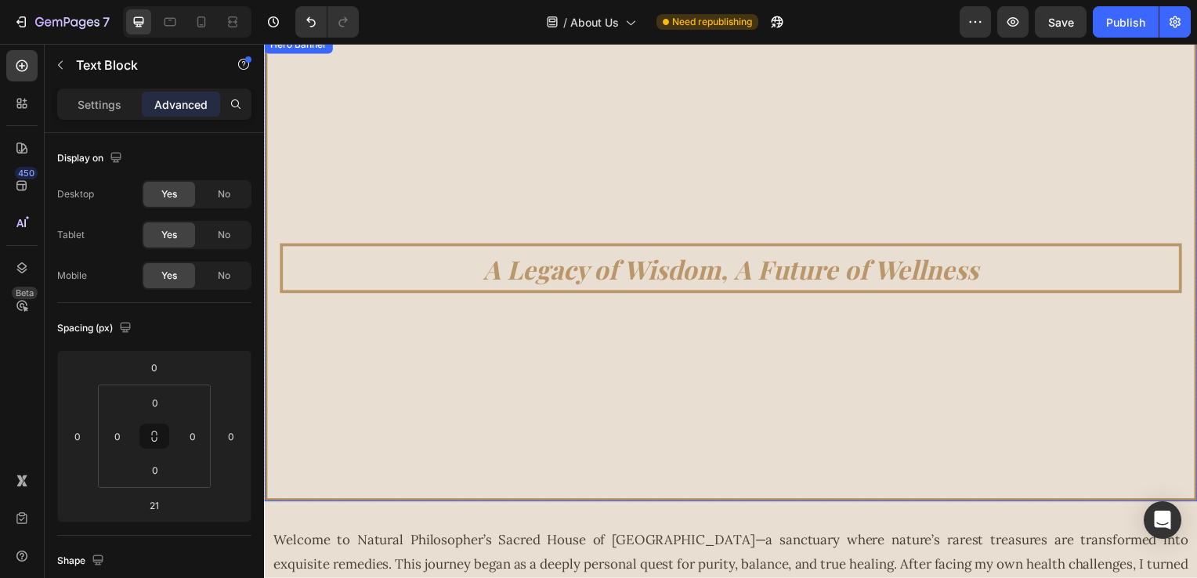
scroll to position [0, 0]
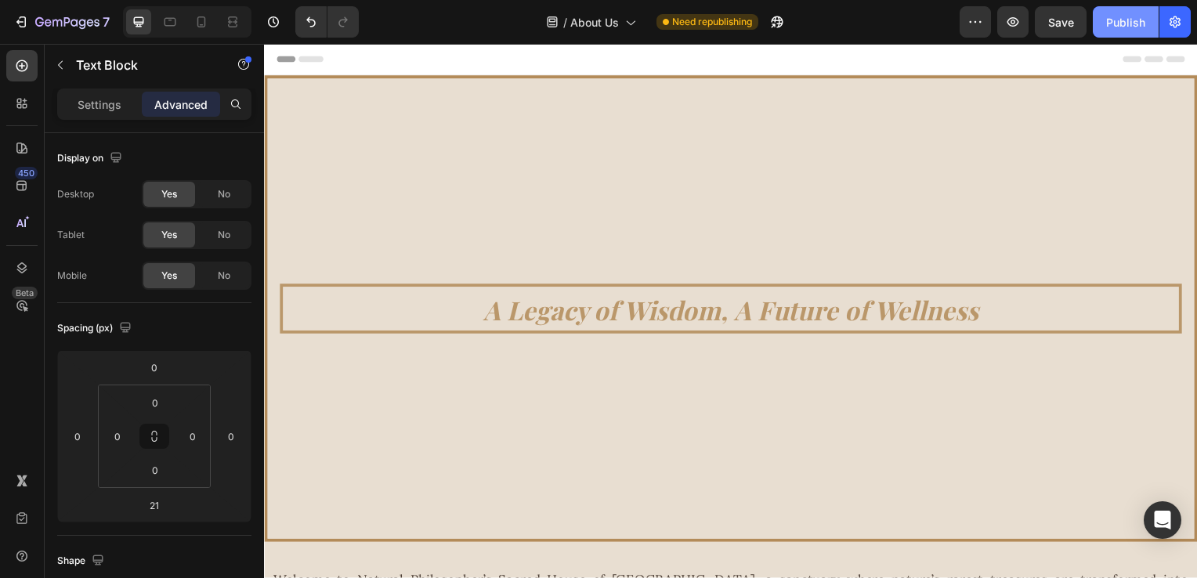
click at [1116, 24] on div "Publish" at bounding box center [1126, 22] width 39 height 16
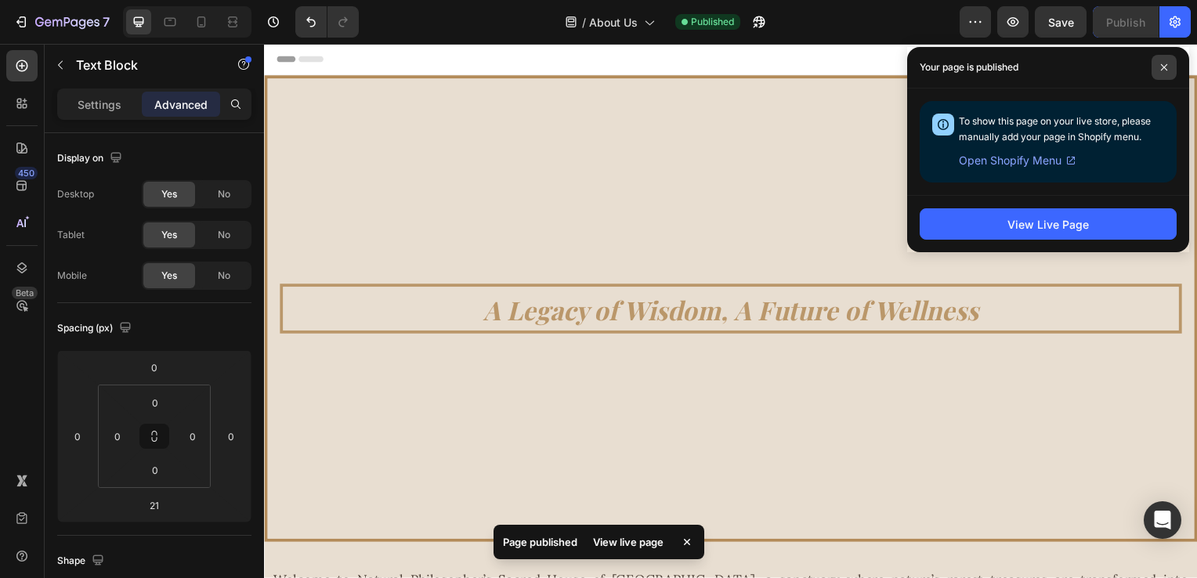
click at [1160, 67] on span at bounding box center [1164, 67] width 25 height 25
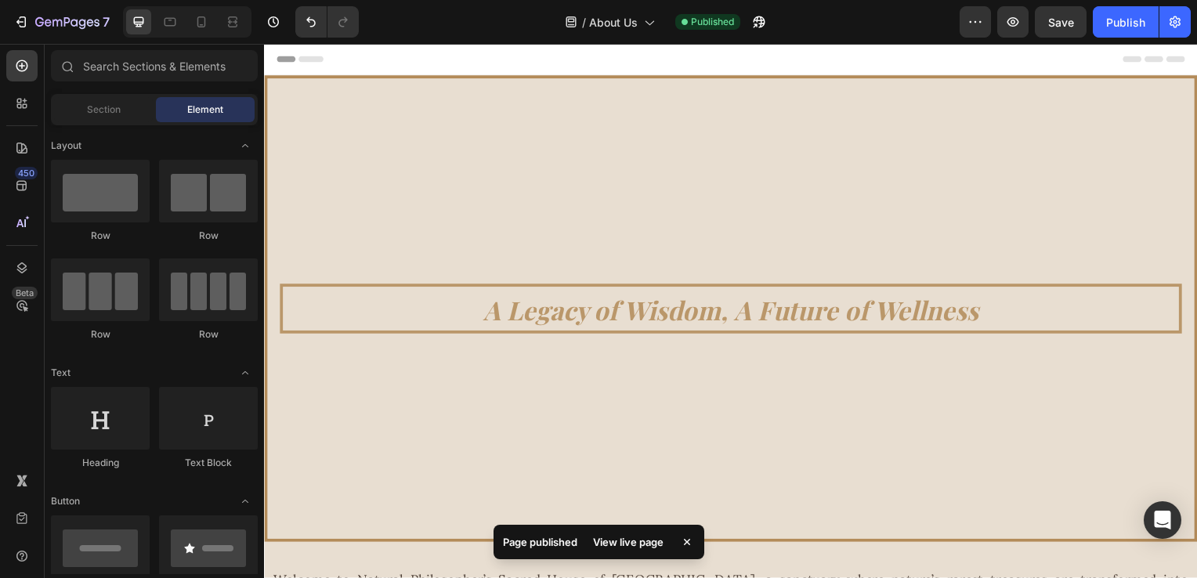
click at [856, 54] on div "Header" at bounding box center [734, 59] width 915 height 31
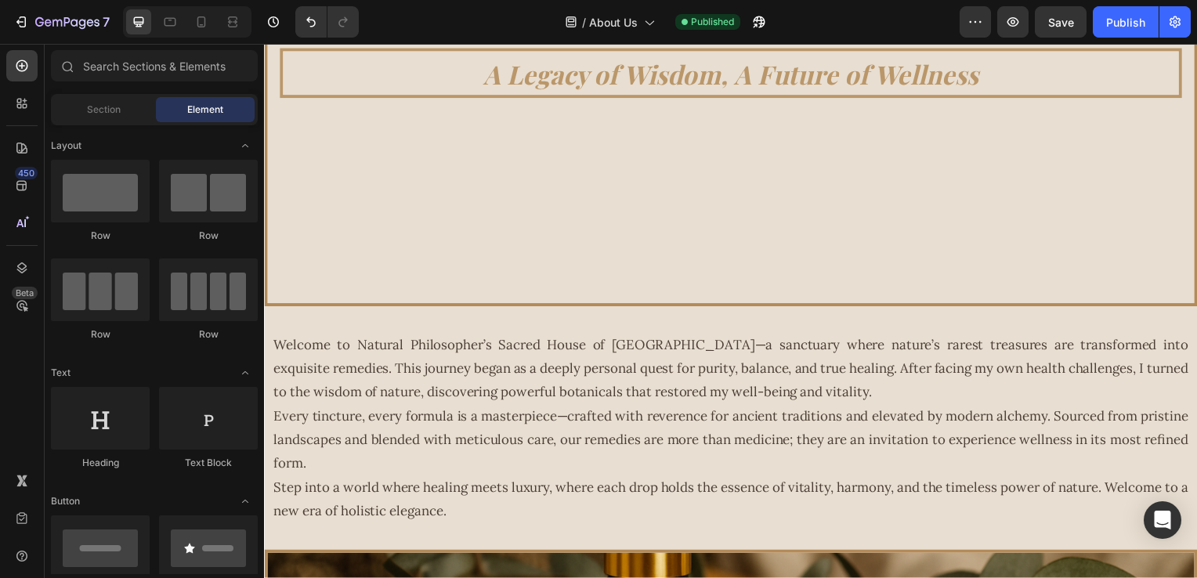
scroll to position [235, 0]
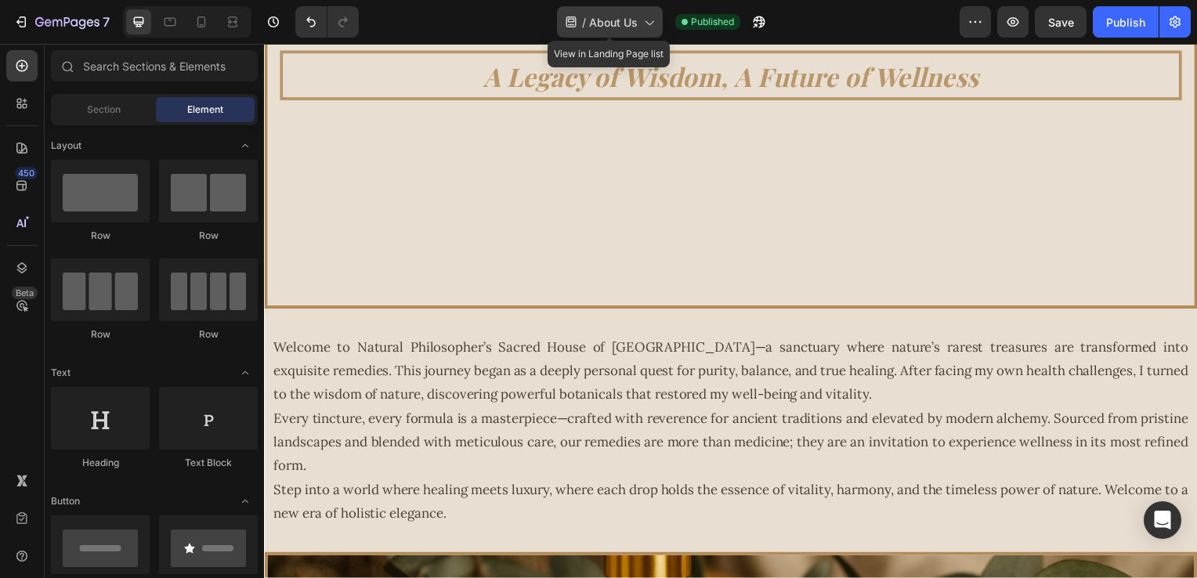
click at [657, 26] on div "/ About Us" at bounding box center [610, 21] width 106 height 31
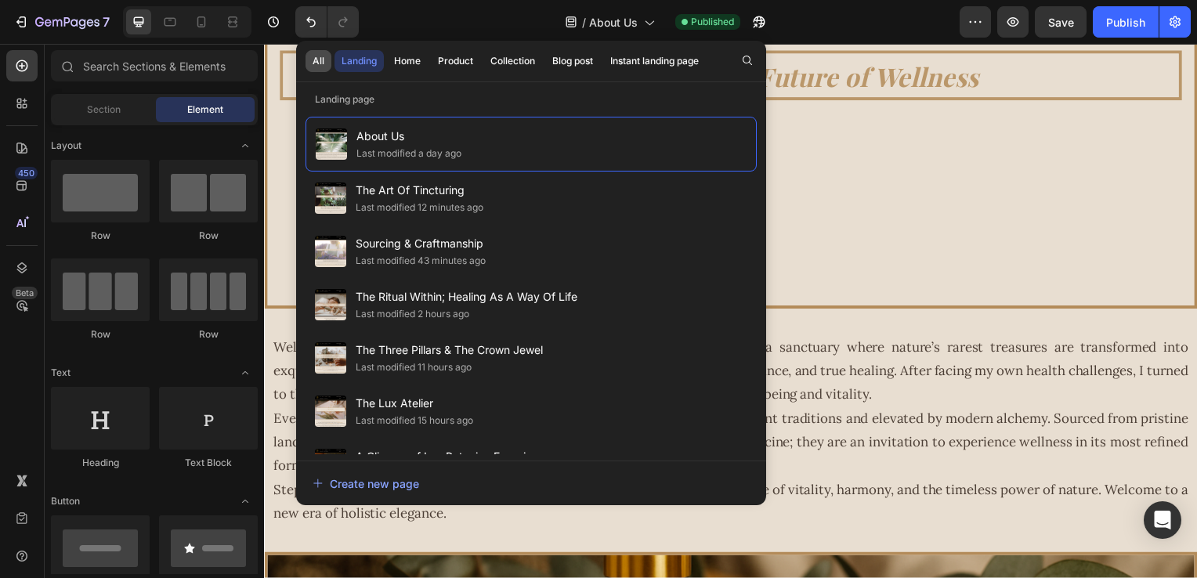
click at [321, 63] on div "All" at bounding box center [319, 61] width 12 height 14
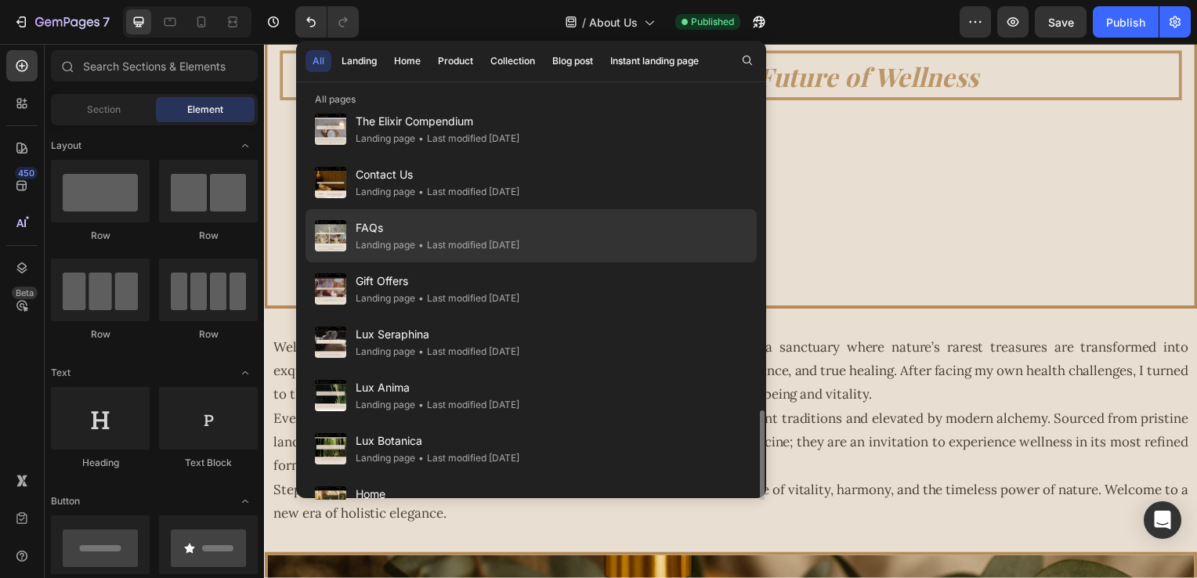
scroll to position [627, 0]
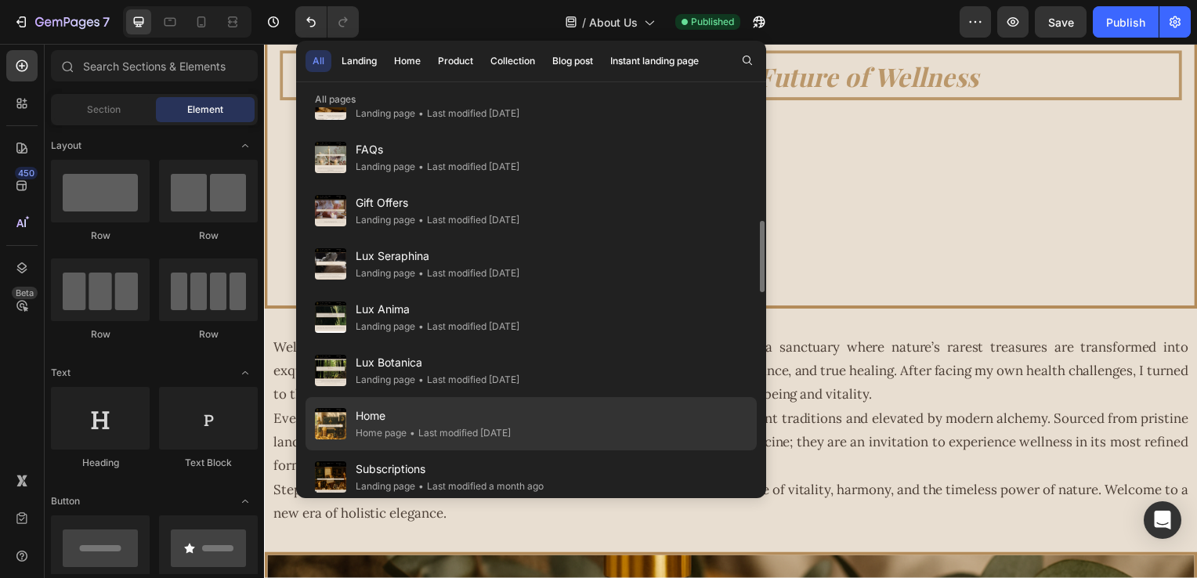
click at [435, 426] on div "• Last modified 6 days ago" at bounding box center [459, 434] width 104 height 16
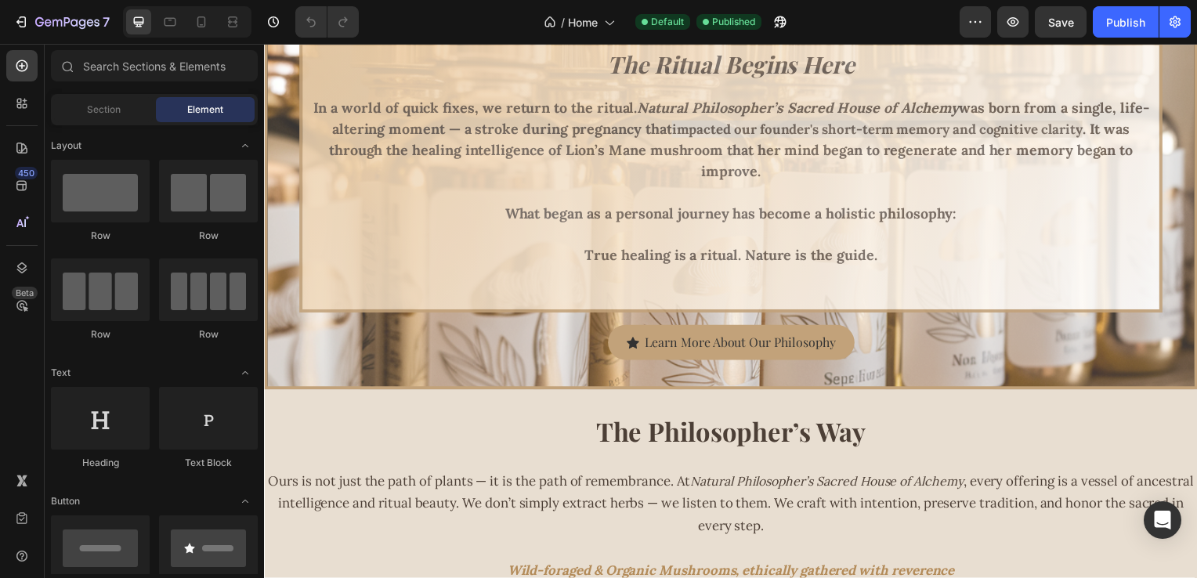
scroll to position [790, 0]
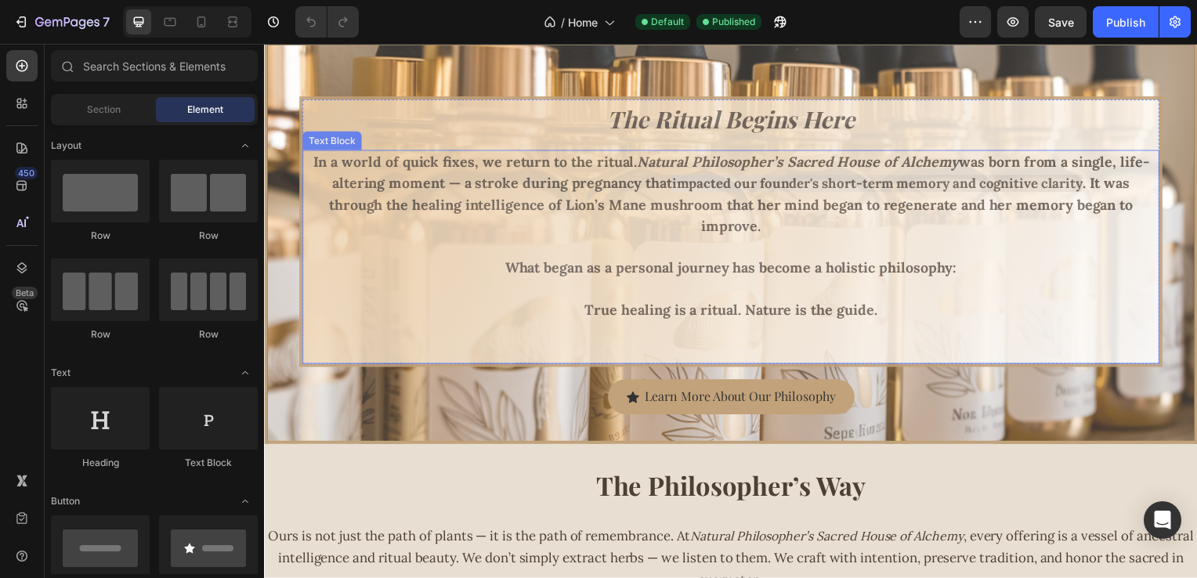
click at [362, 262] on p "What began as a personal journey has become a holistic philosophy:" at bounding box center [734, 280] width 860 height 42
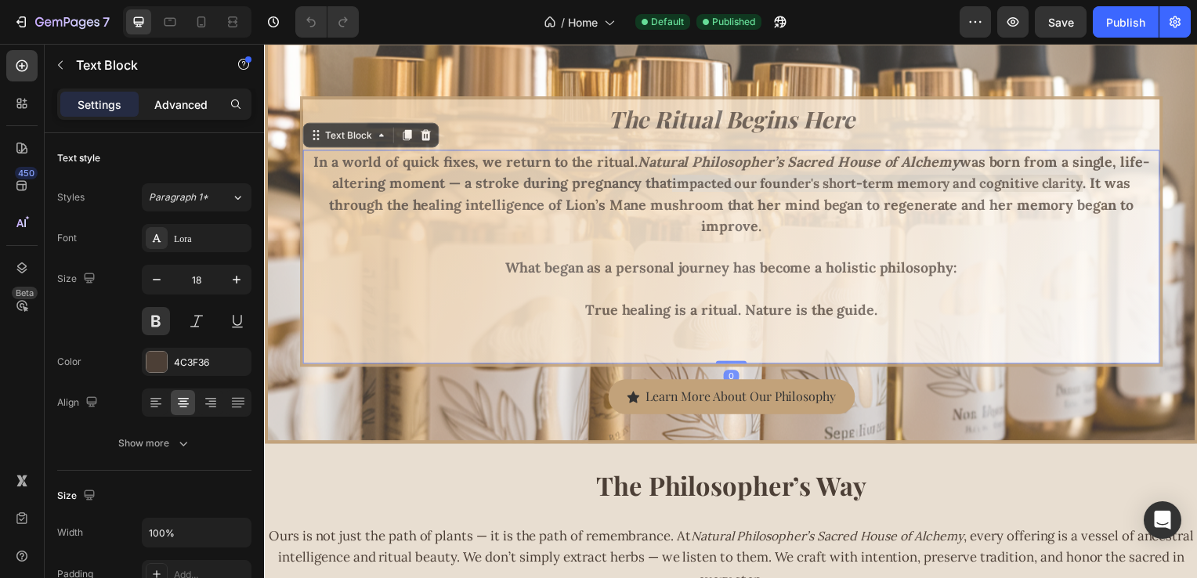
click at [158, 99] on p "Advanced" at bounding box center [180, 104] width 53 height 16
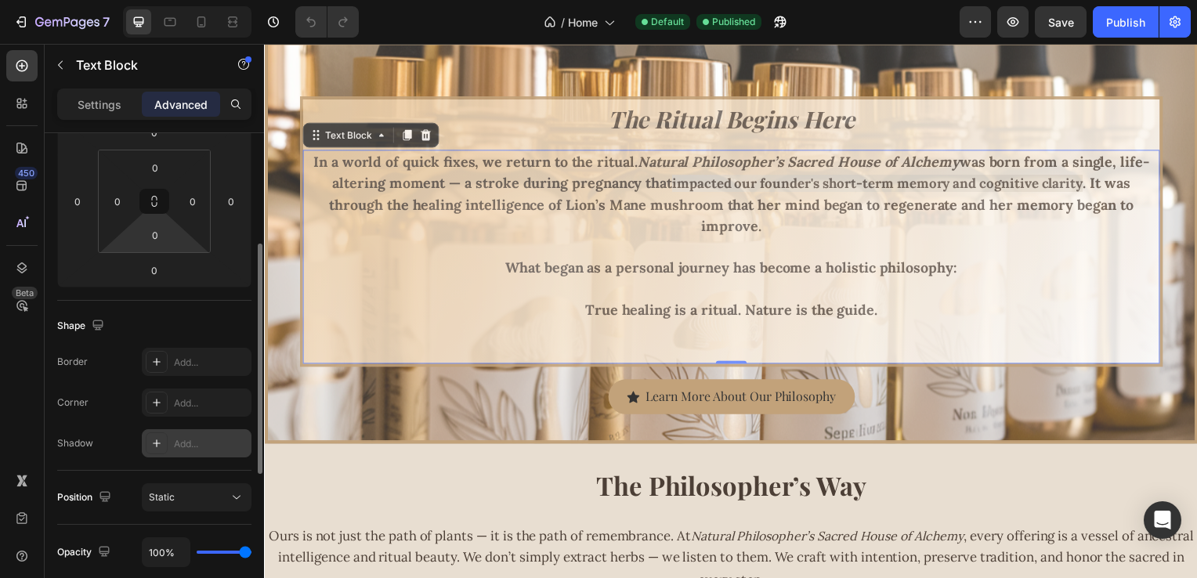
scroll to position [470, 0]
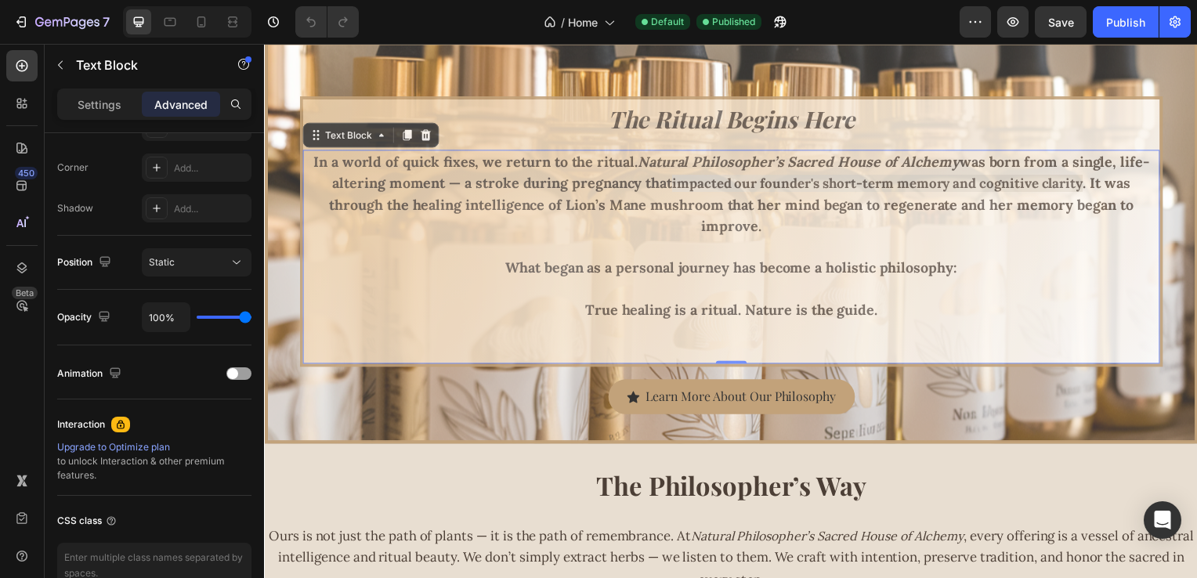
click at [378, 305] on p "True healing is a ritual. Nature is the guide." at bounding box center [734, 312] width 860 height 21
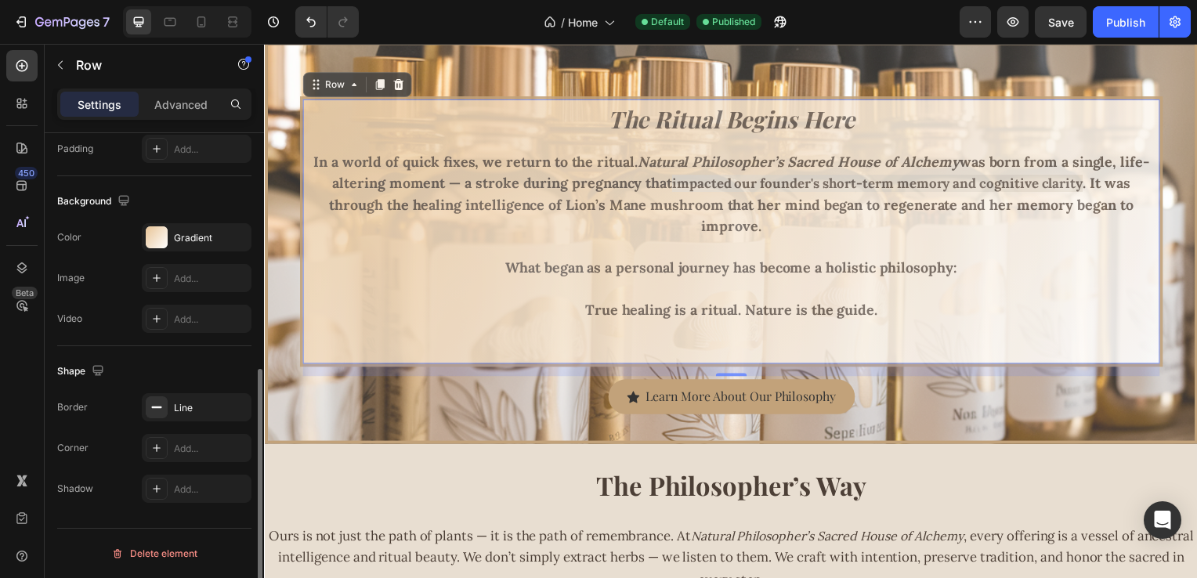
click at [335, 143] on div "The Ritual Begins Here Heading In a world of quick fixes, we return to the ritu…" at bounding box center [735, 233] width 864 height 266
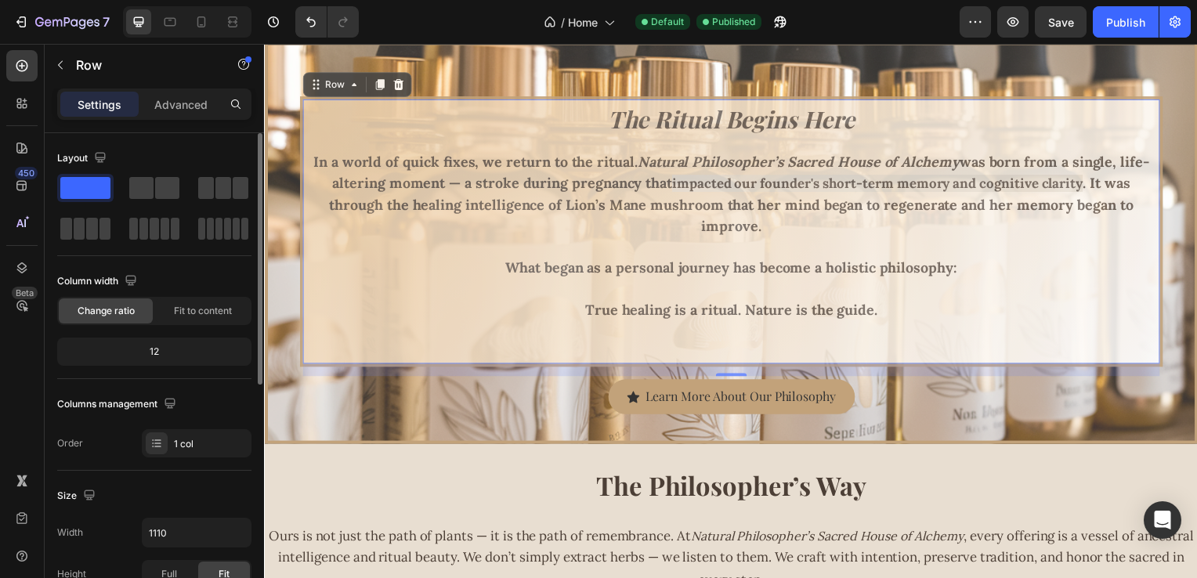
scroll to position [157, 0]
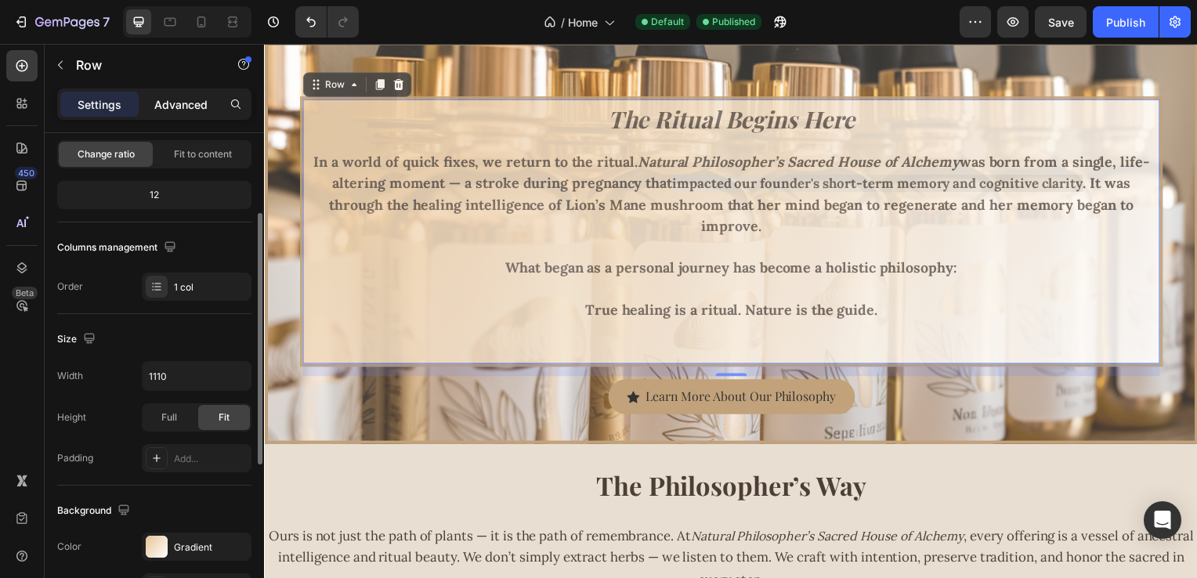
click at [170, 92] on div "Advanced" at bounding box center [181, 104] width 78 height 25
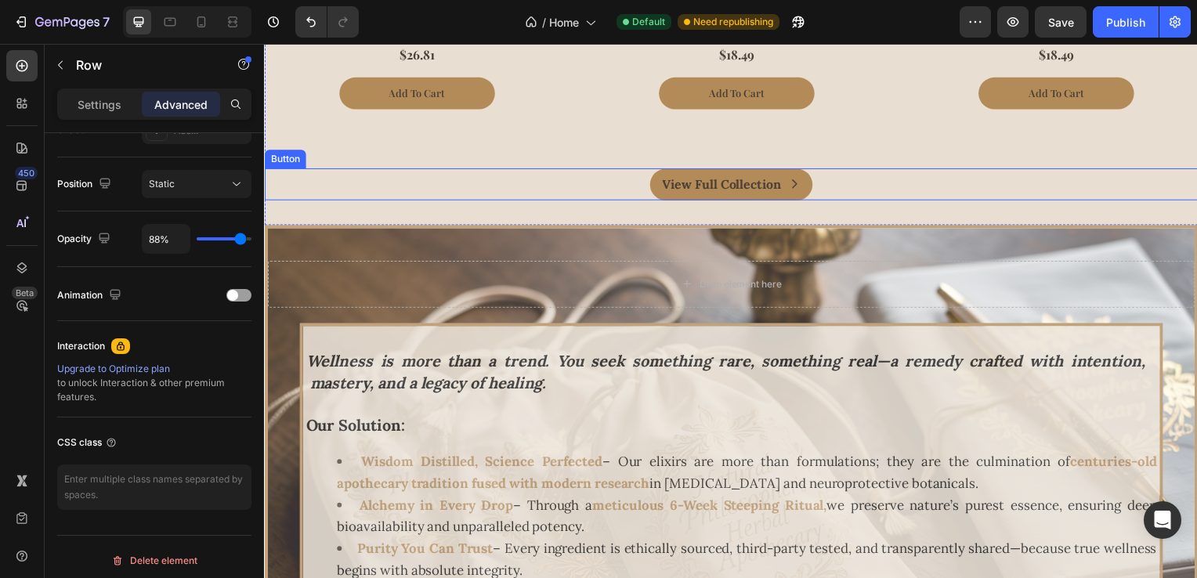
scroll to position [3552, 0]
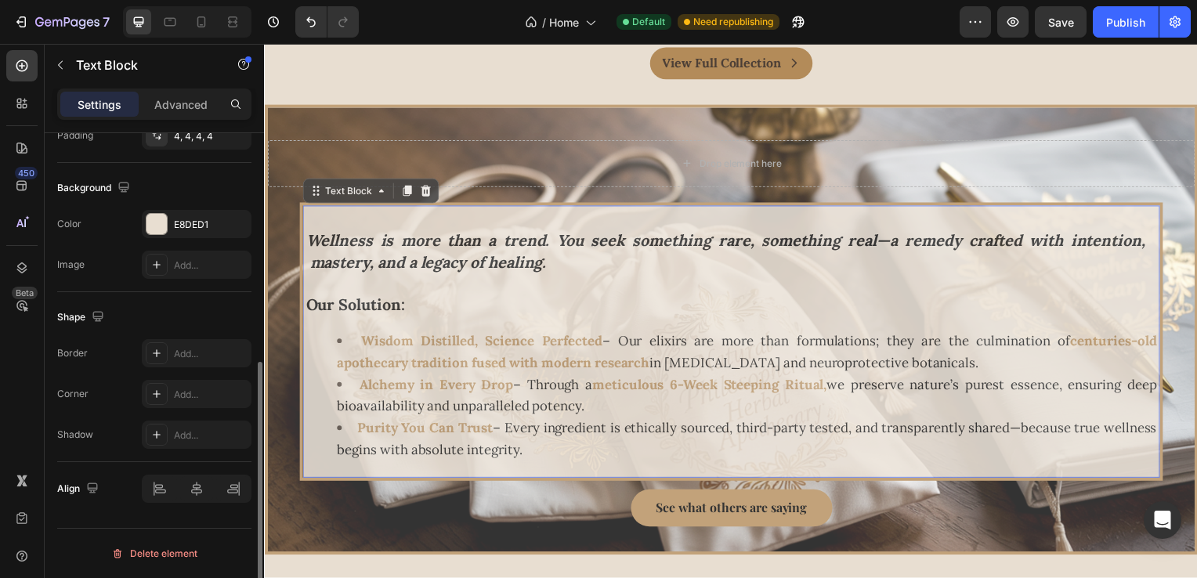
click at [451, 314] on p "Our Solution:" at bounding box center [734, 307] width 857 height 22
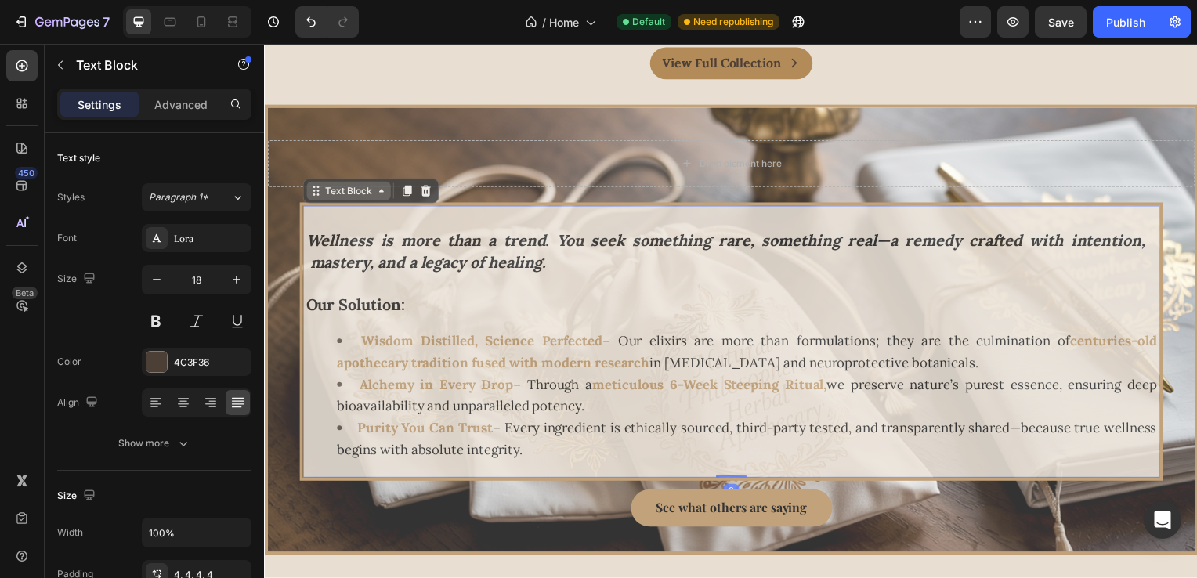
click at [331, 195] on div "Text Block" at bounding box center [348, 192] width 53 height 14
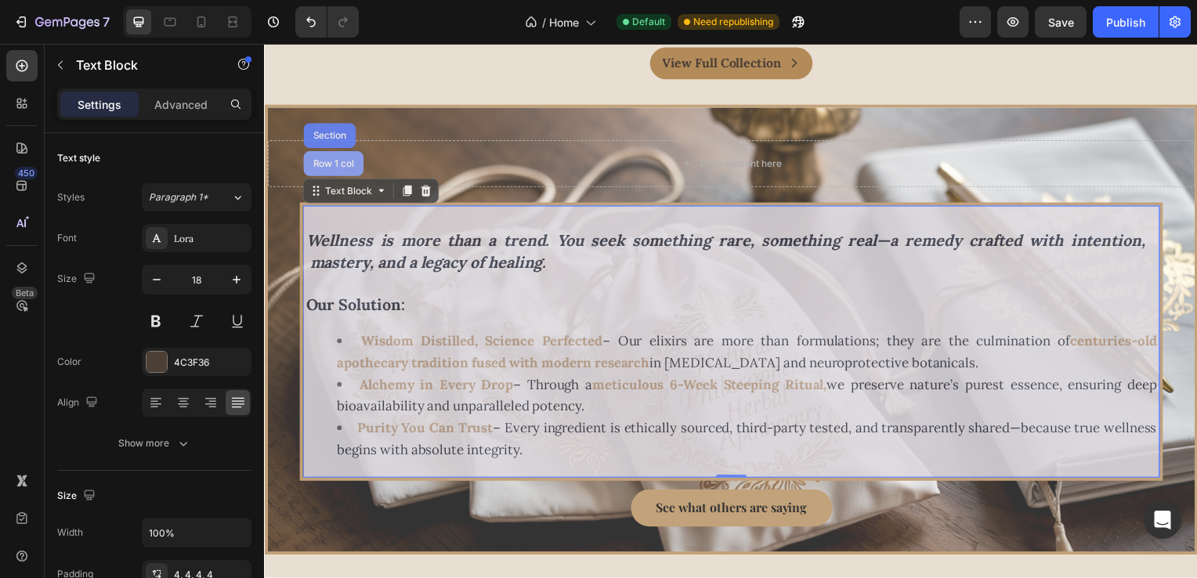
click at [321, 158] on div "Row 1 col" at bounding box center [333, 164] width 60 height 25
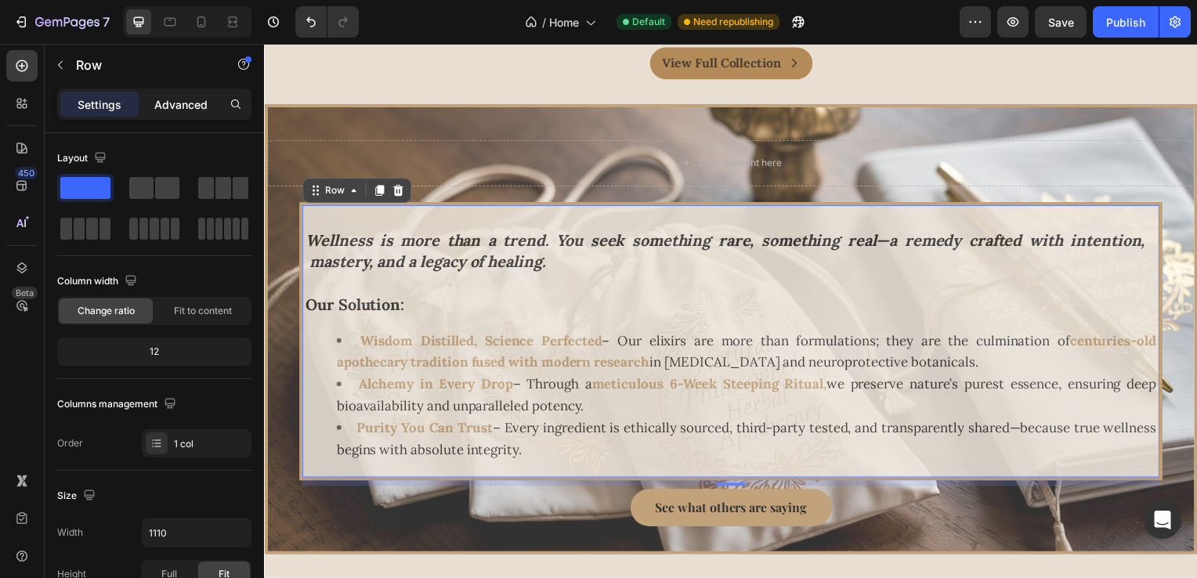
click at [181, 109] on p "Advanced" at bounding box center [180, 104] width 53 height 16
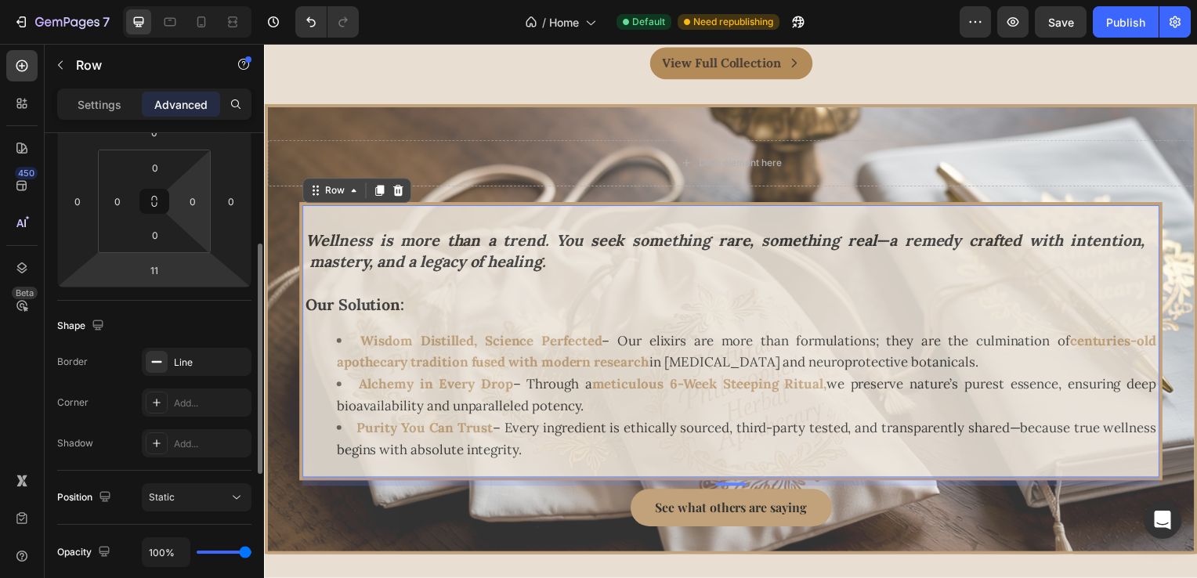
scroll to position [392, 0]
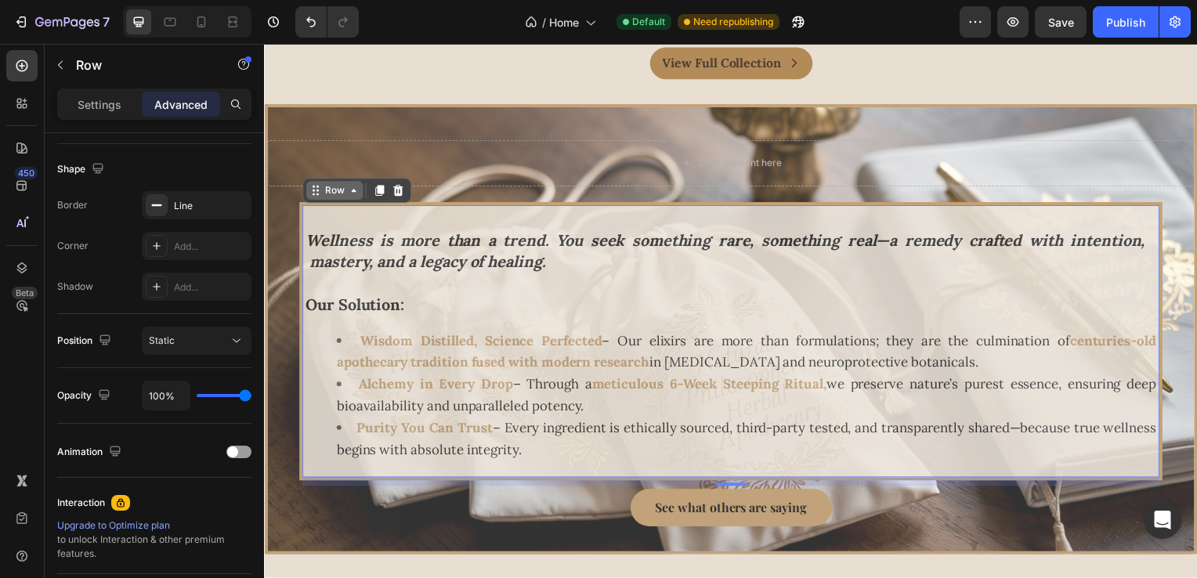
click at [324, 197] on div "Row" at bounding box center [335, 192] width 26 height 14
click at [466, 289] on p at bounding box center [734, 285] width 857 height 21
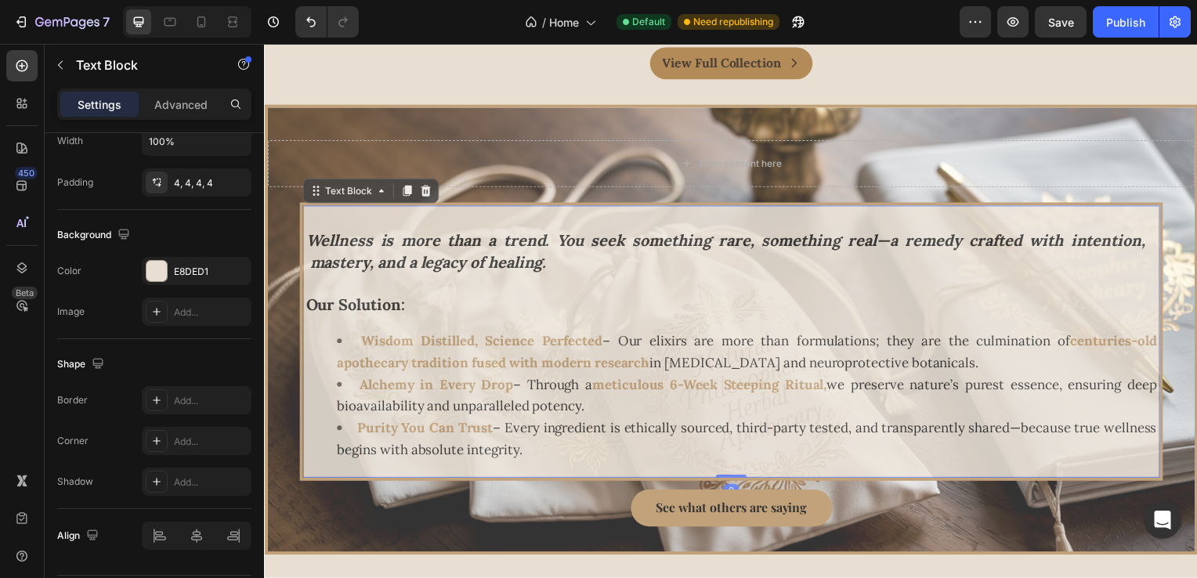
scroll to position [0, 0]
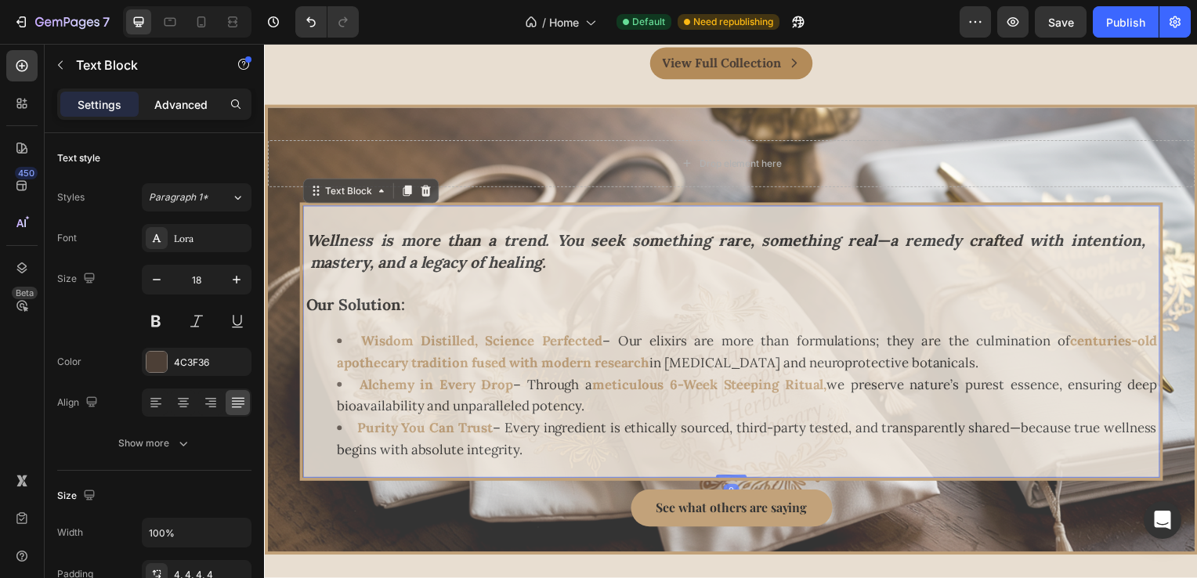
click at [179, 109] on p "Advanced" at bounding box center [180, 104] width 53 height 16
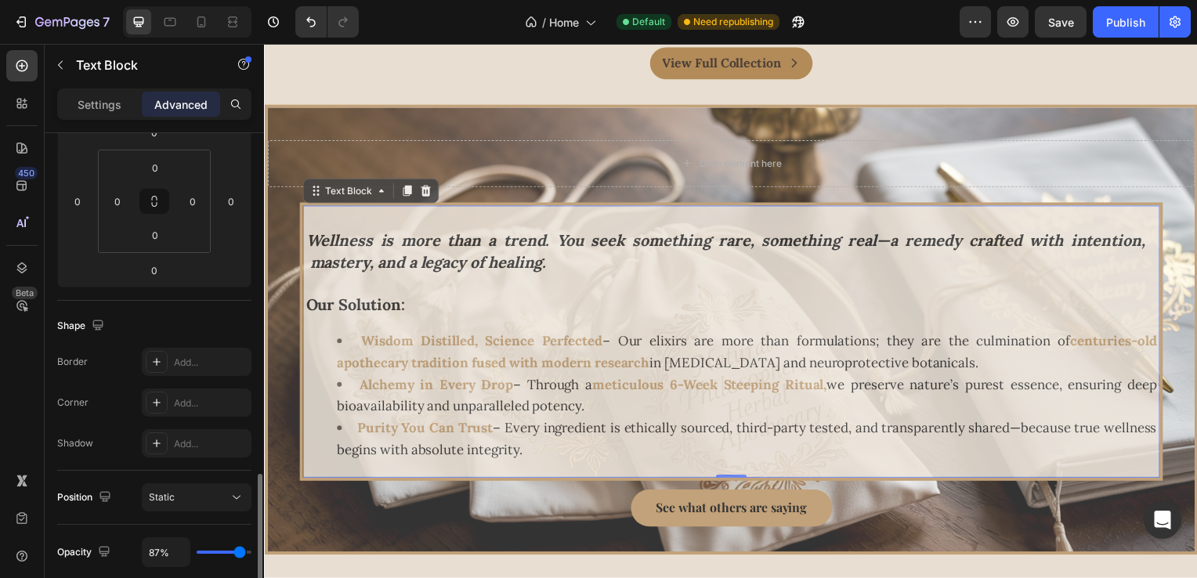
scroll to position [392, 0]
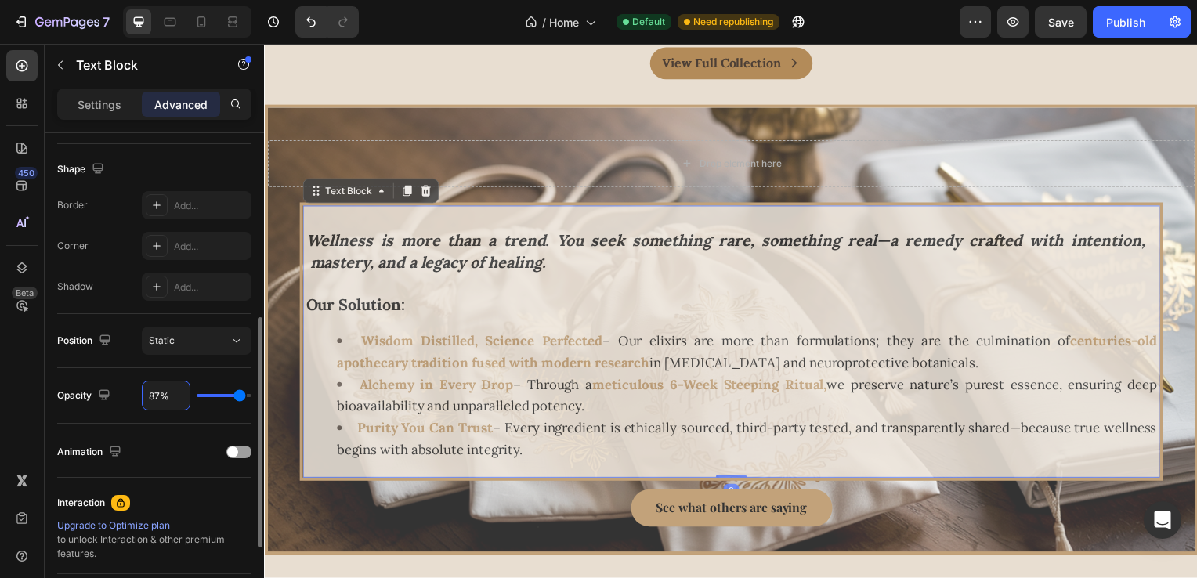
click at [159, 399] on input "87%" at bounding box center [166, 396] width 47 height 28
type input "9%"
type input "9"
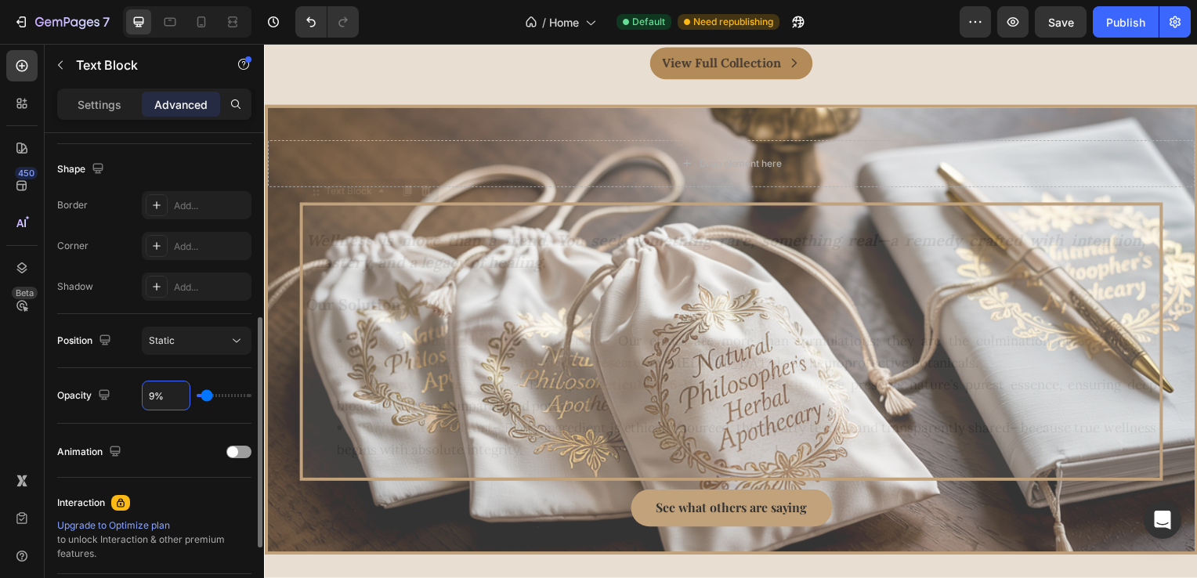
type input "90%"
type input "90"
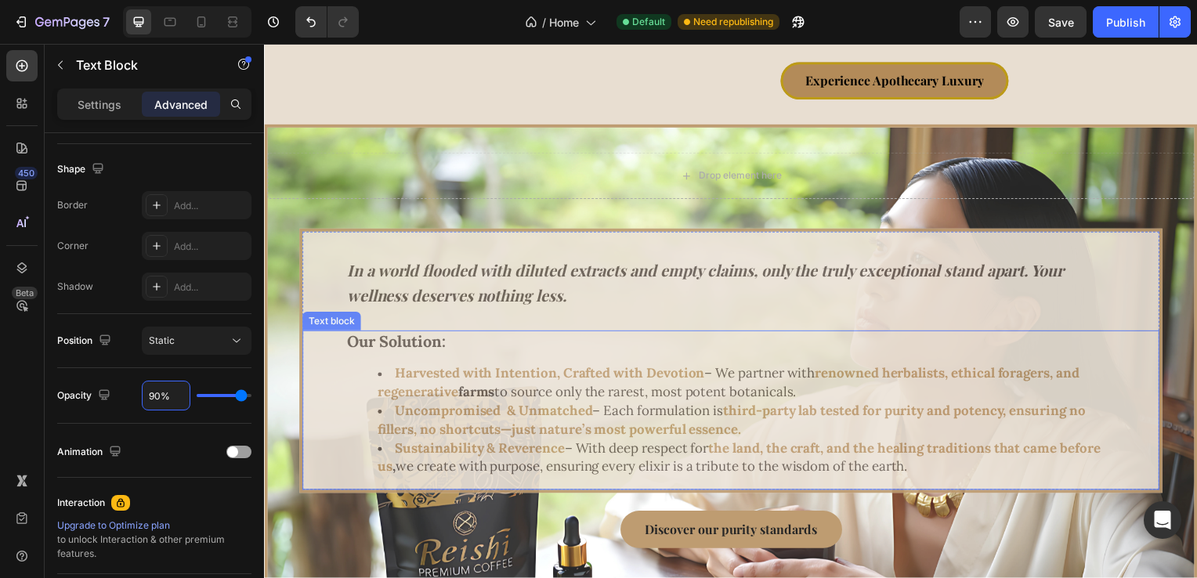
scroll to position [4577, 0]
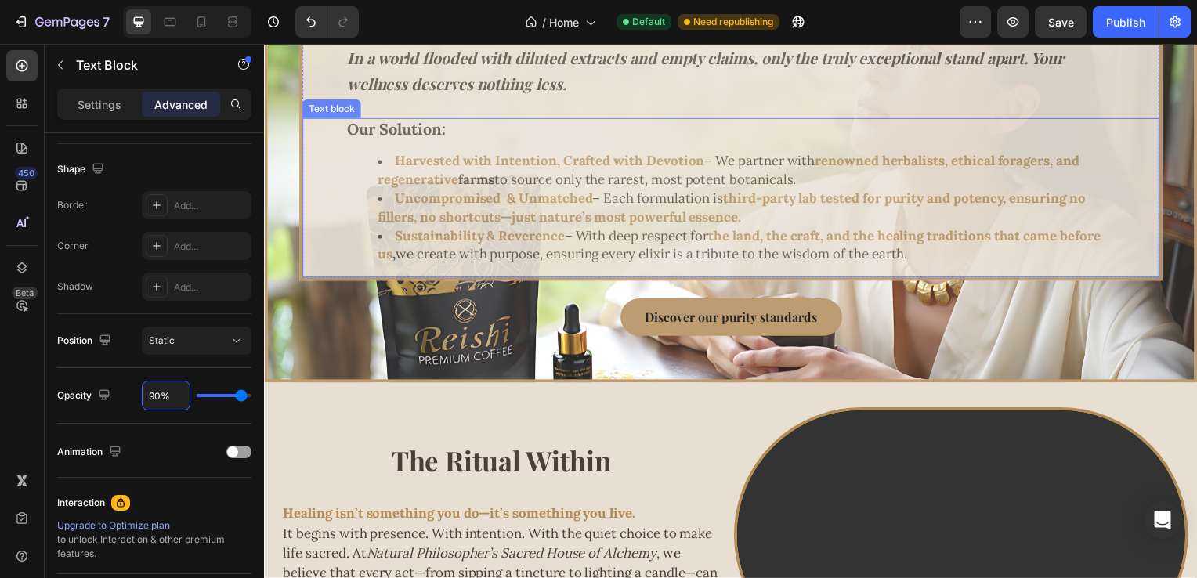
click at [333, 153] on div "Our Solution: Harvested with Intention, Crafted with Devotion – We partner with…" at bounding box center [735, 199] width 864 height 161
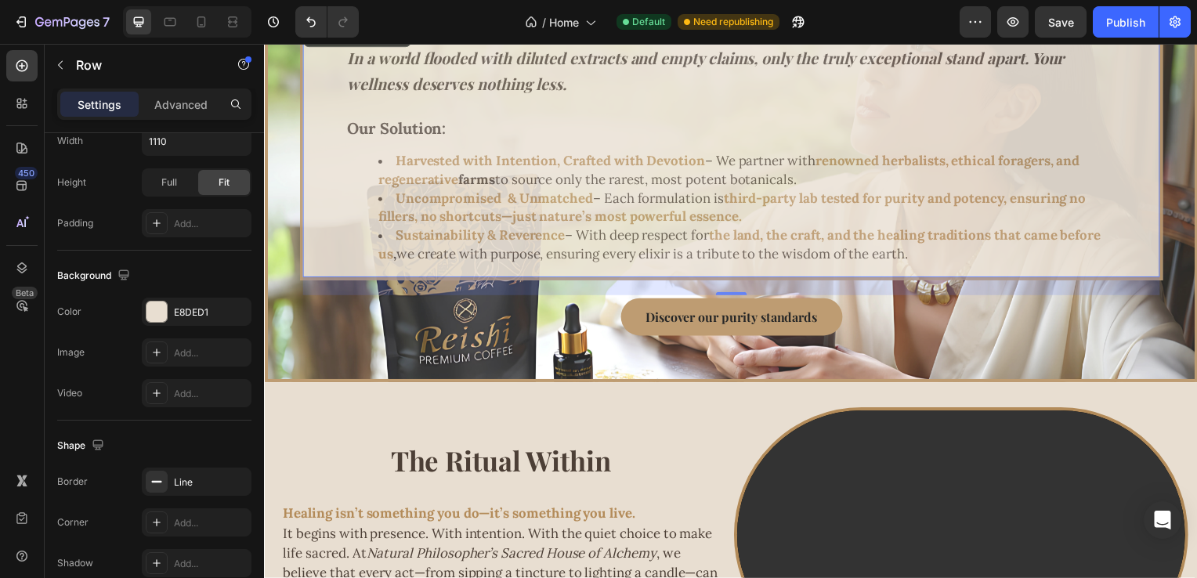
click at [520, 114] on div "In a world flooded with diluted extracts and empty claims, only the truly excep…" at bounding box center [735, 150] width 864 height 260
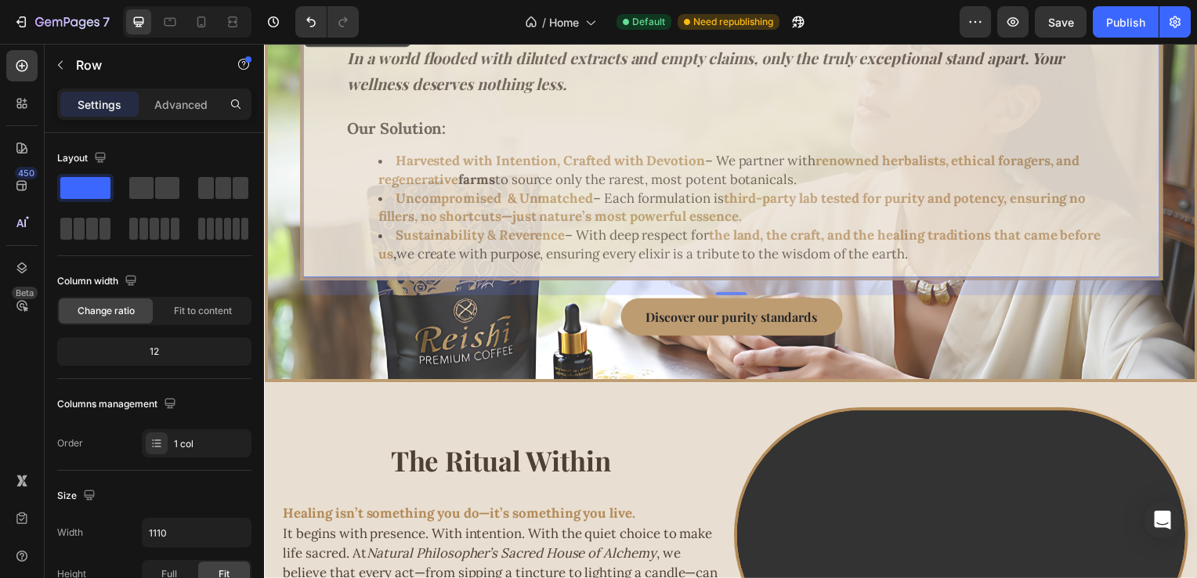
click at [191, 121] on div "Settings Advanced" at bounding box center [154, 111] width 219 height 45
click at [191, 111] on p "Advanced" at bounding box center [180, 104] width 53 height 16
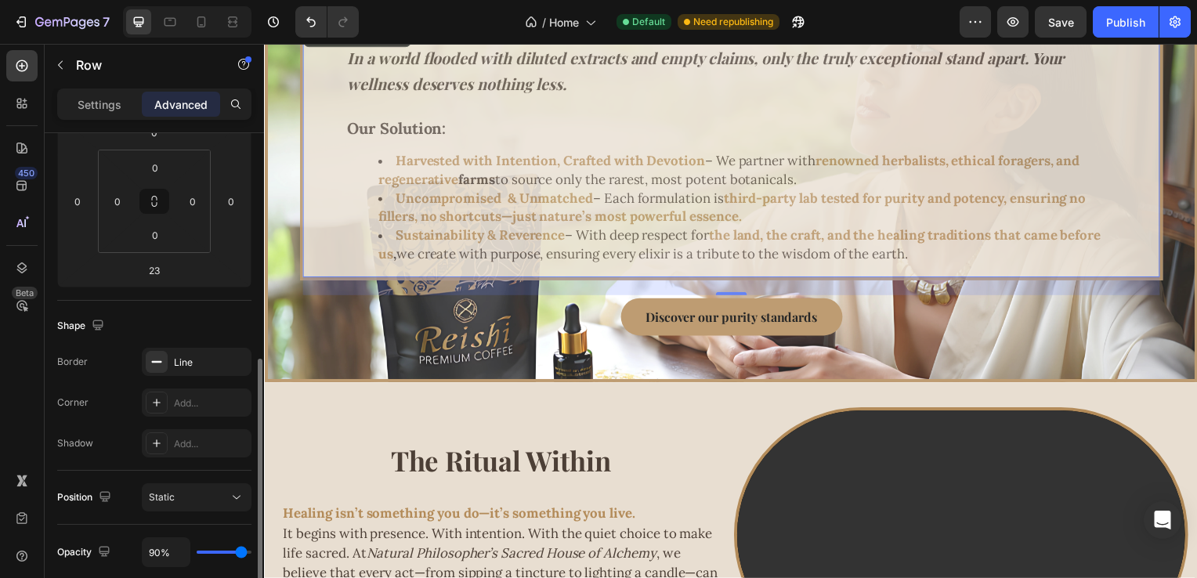
scroll to position [313, 0]
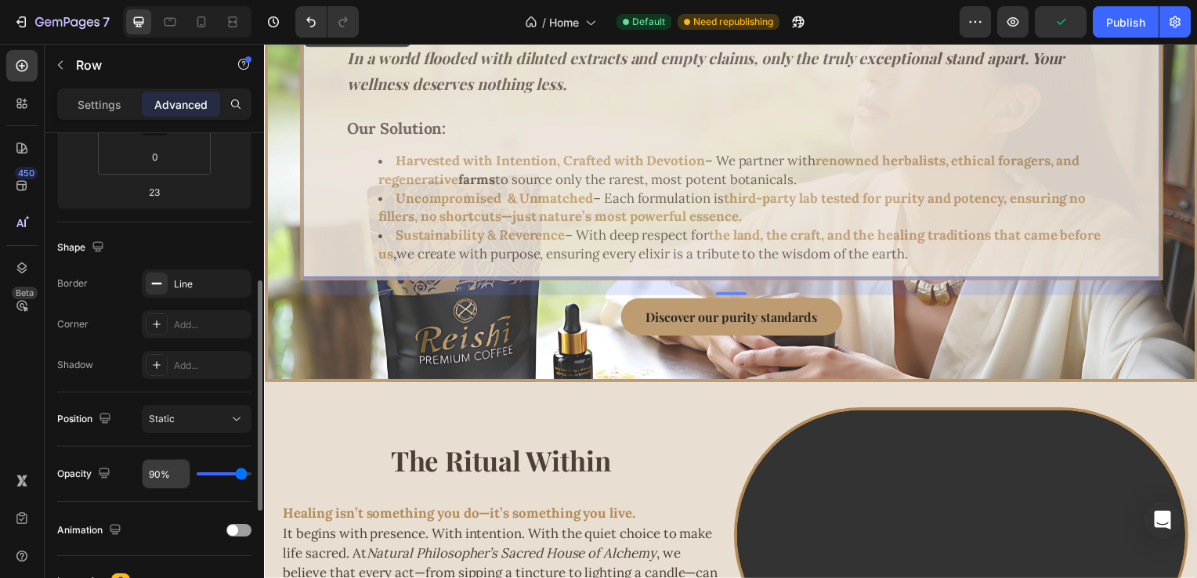
click at [156, 469] on input "90%" at bounding box center [166, 474] width 47 height 28
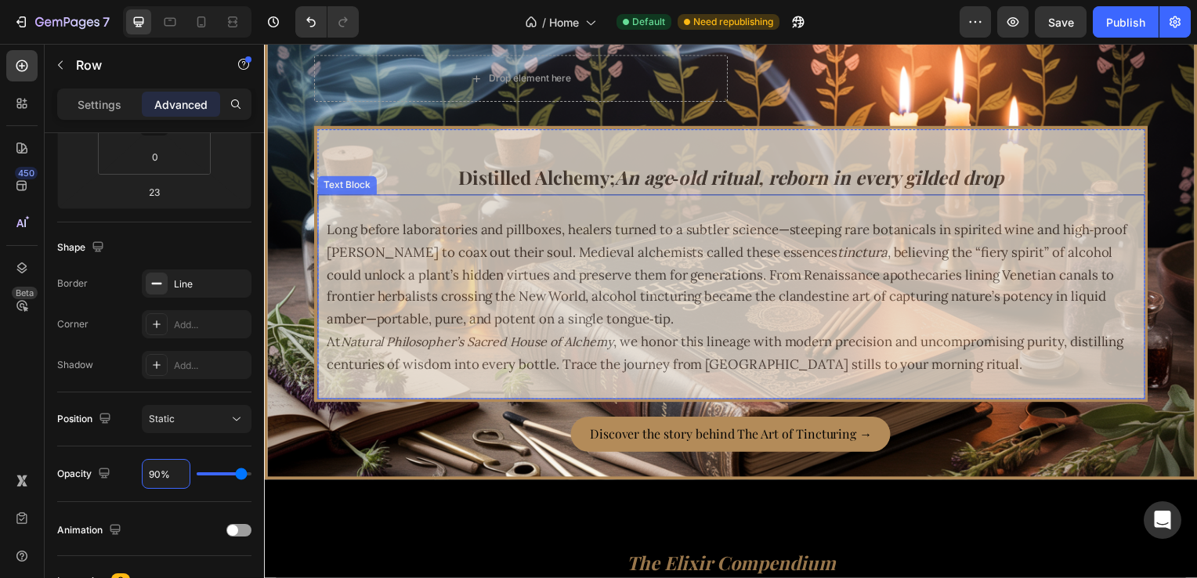
scroll to position [6150, 0]
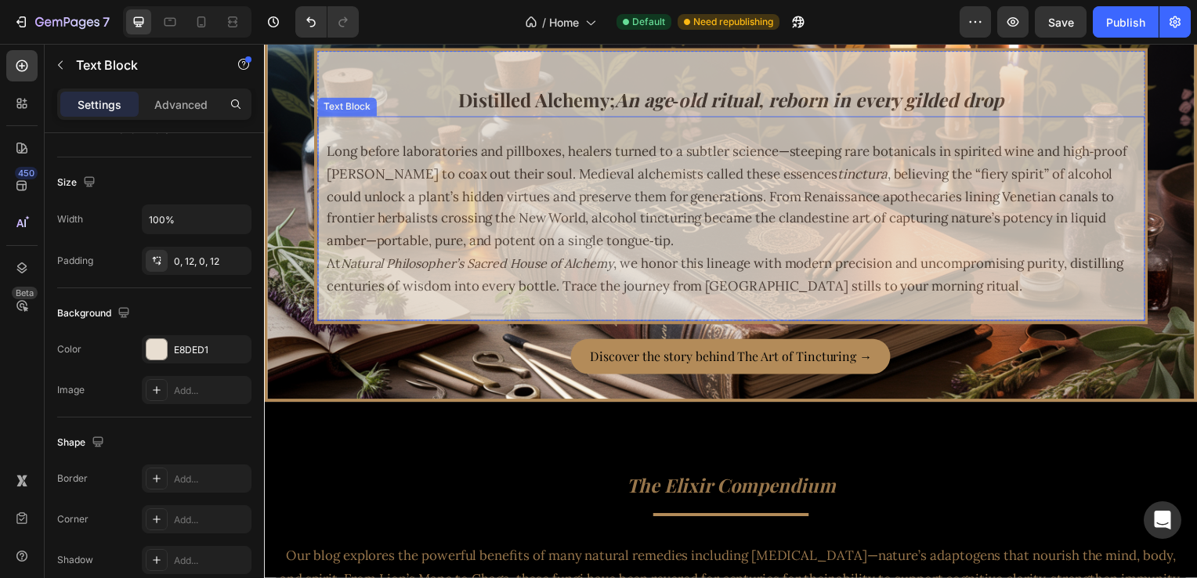
click at [568, 136] on p at bounding box center [735, 130] width 816 height 23
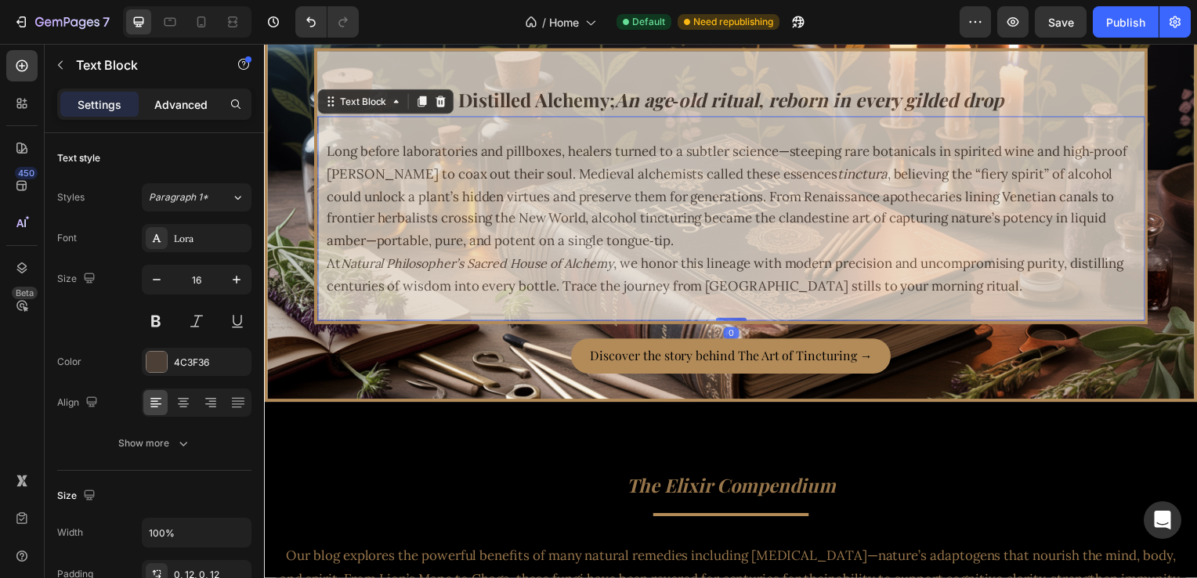
click at [183, 104] on p "Advanced" at bounding box center [180, 104] width 53 height 16
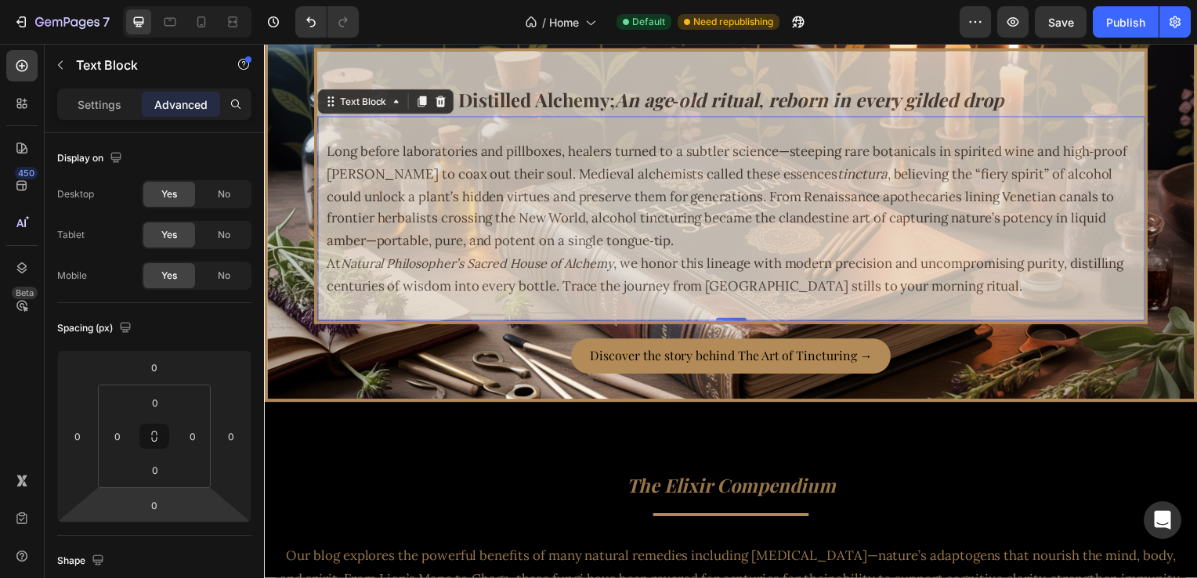
scroll to position [313, 0]
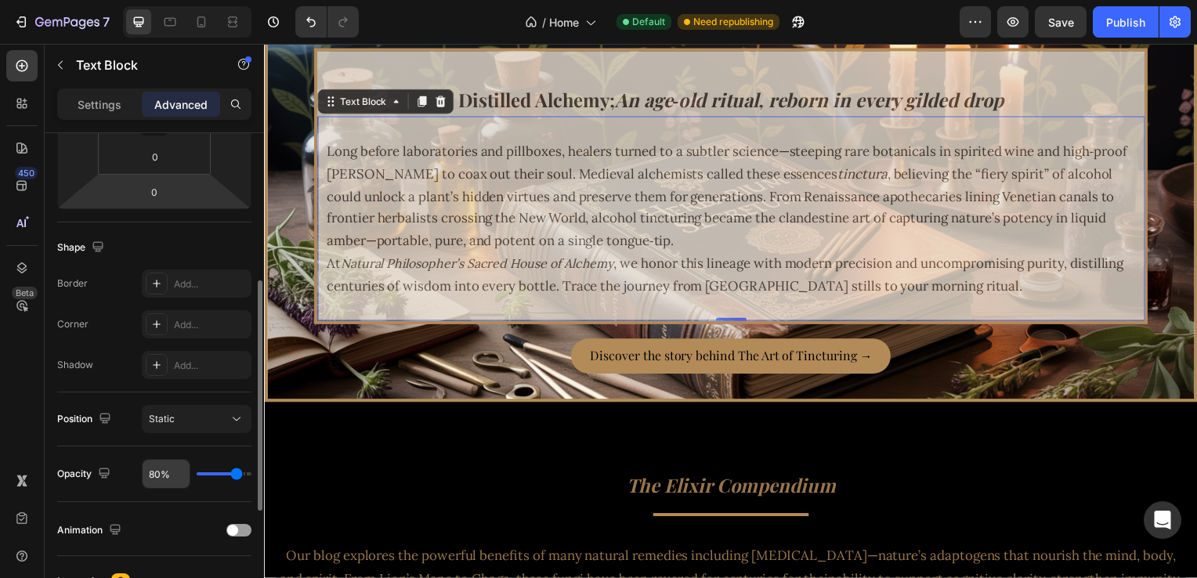
click at [154, 472] on input "80%" at bounding box center [166, 474] width 47 height 28
type input "9%"
type input "9"
type input "90%"
type input "90"
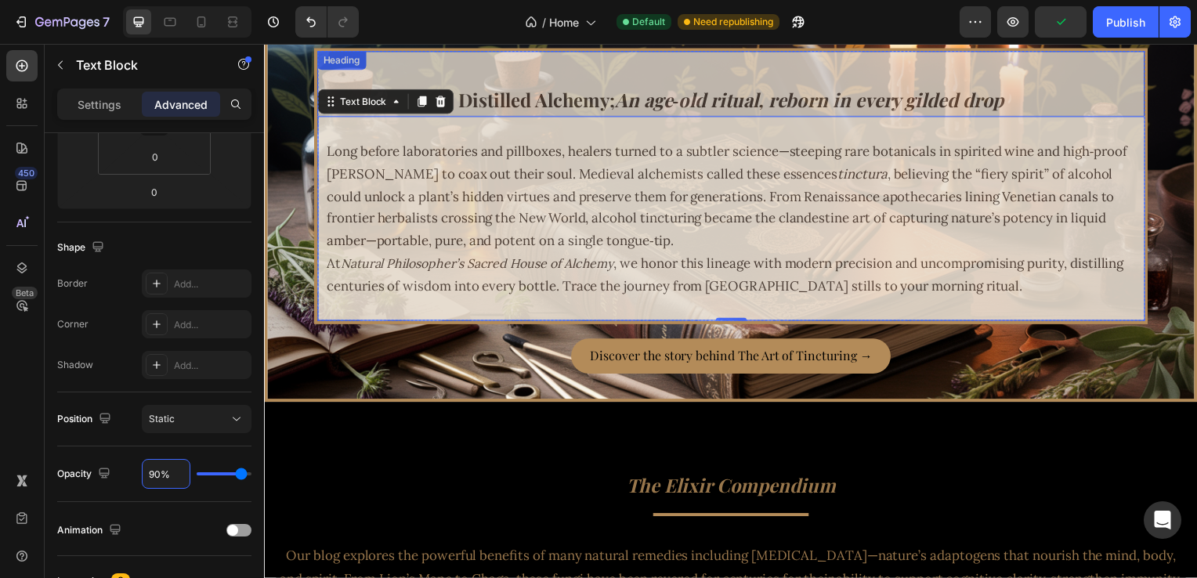
click at [507, 78] on h2 "Distilled Alchemy; An age‑old ritual, reborn in every gilded drop" at bounding box center [734, 85] width 835 height 66
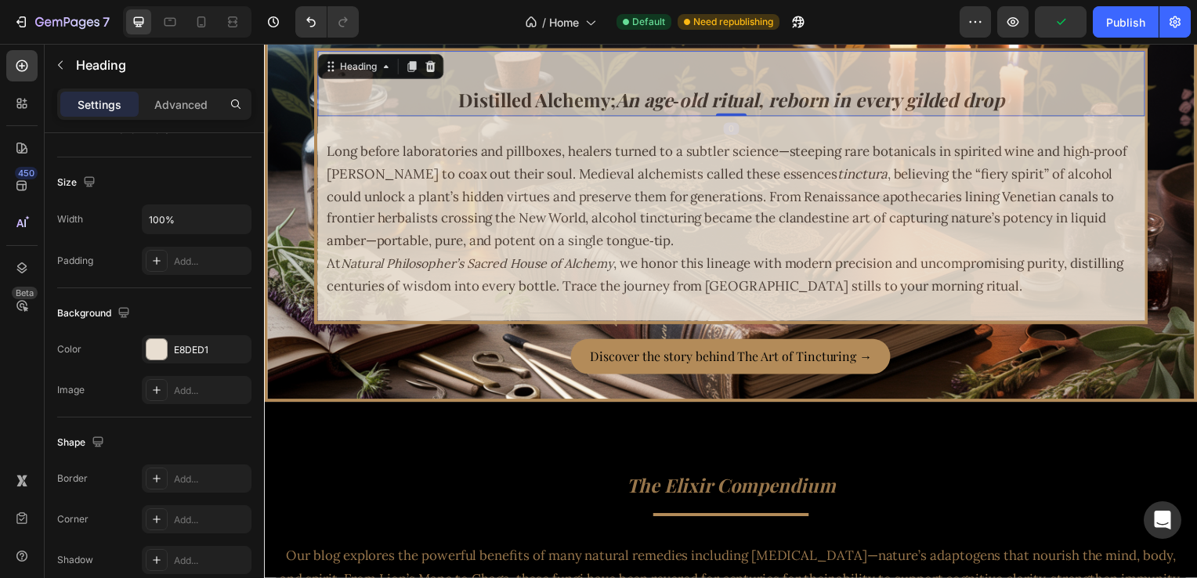
scroll to position [0, 0]
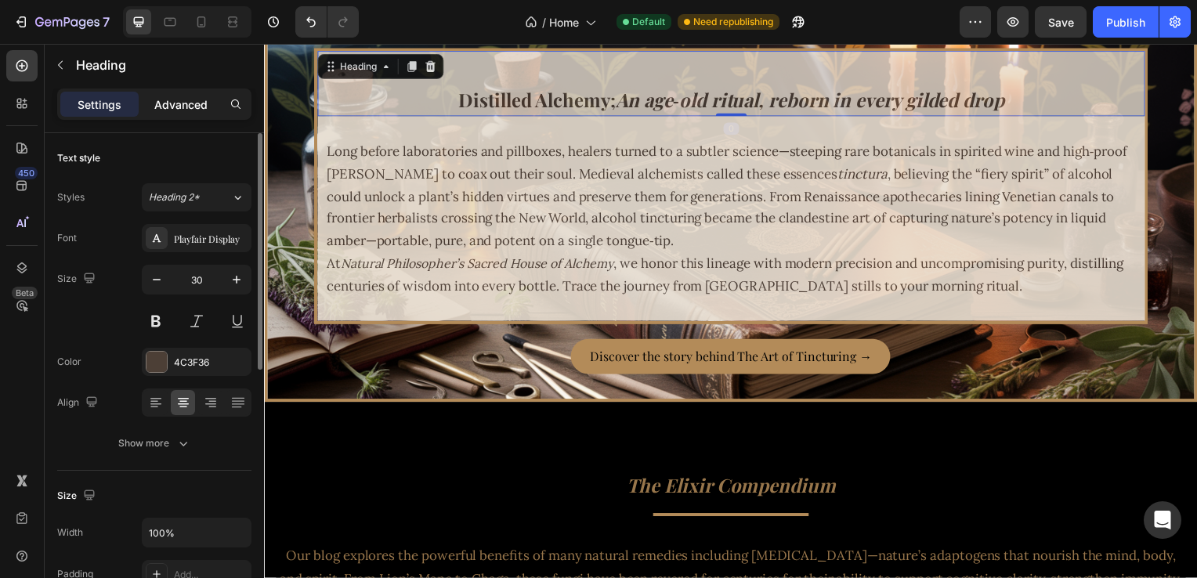
click at [185, 95] on div "Advanced" at bounding box center [181, 104] width 78 height 25
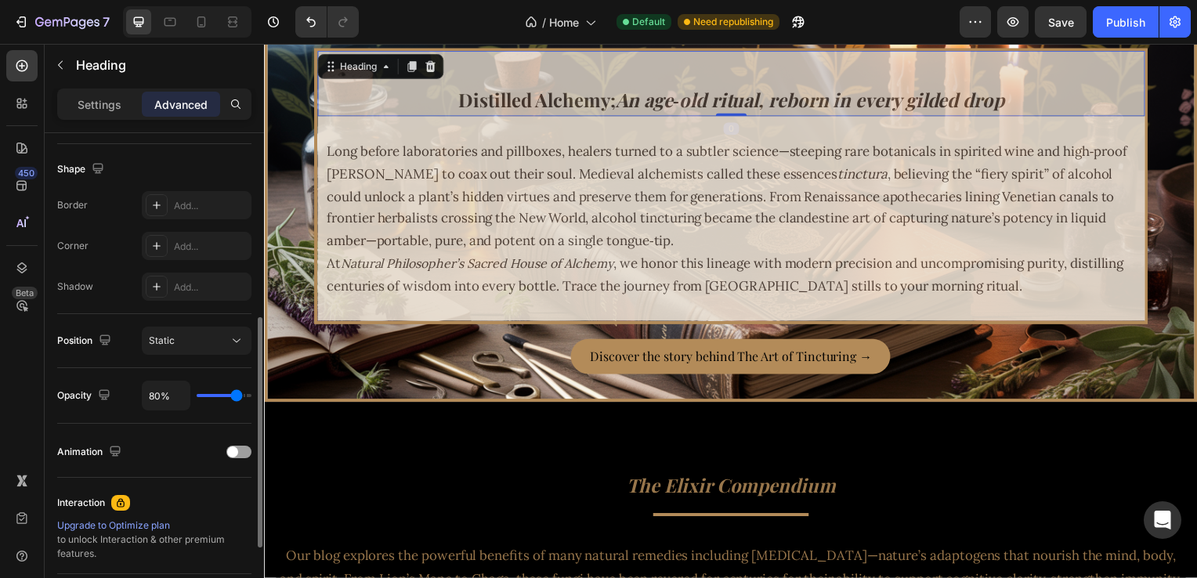
scroll to position [553, 0]
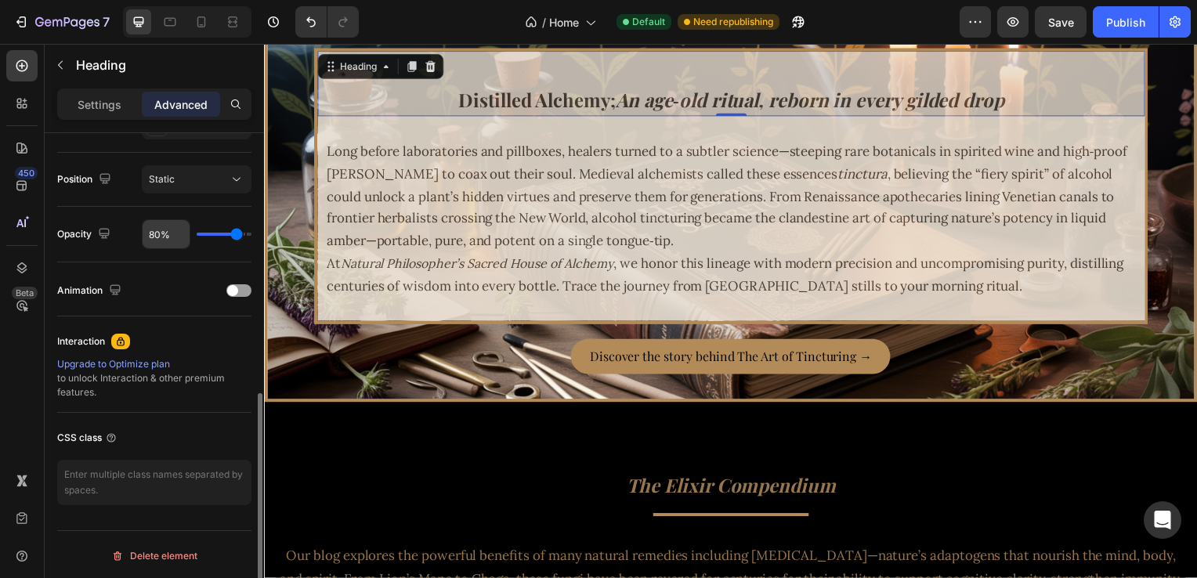
click at [151, 238] on input "80%" at bounding box center [166, 234] width 47 height 28
type input "9%"
type input "9"
type input "90%"
type input "90"
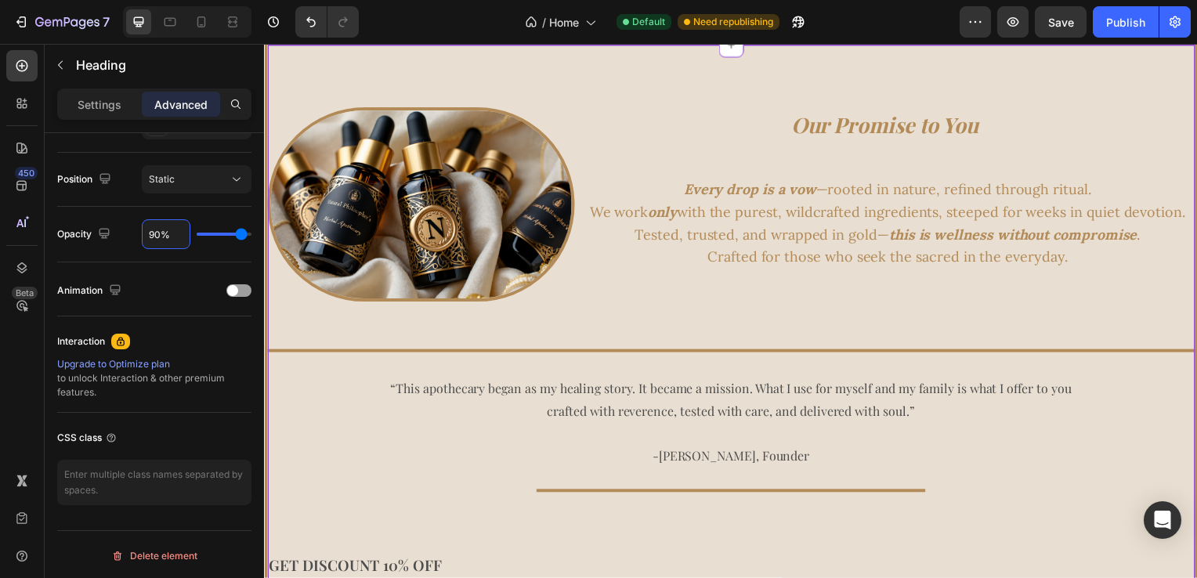
scroll to position [7724, 0]
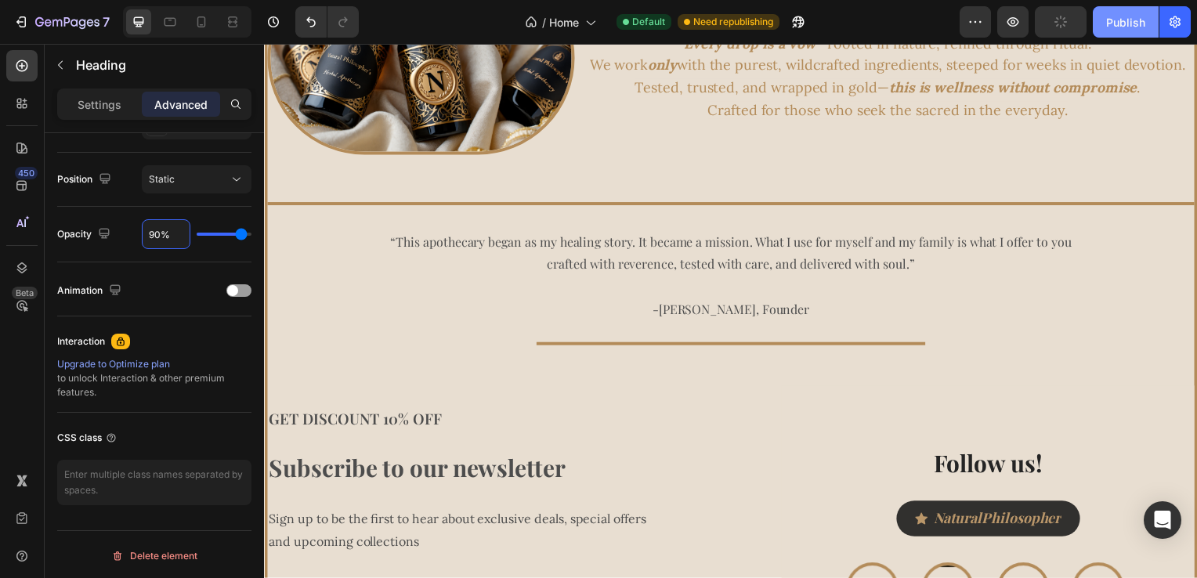
type input "90%"
click at [1126, 21] on div "Publish" at bounding box center [1126, 22] width 39 height 16
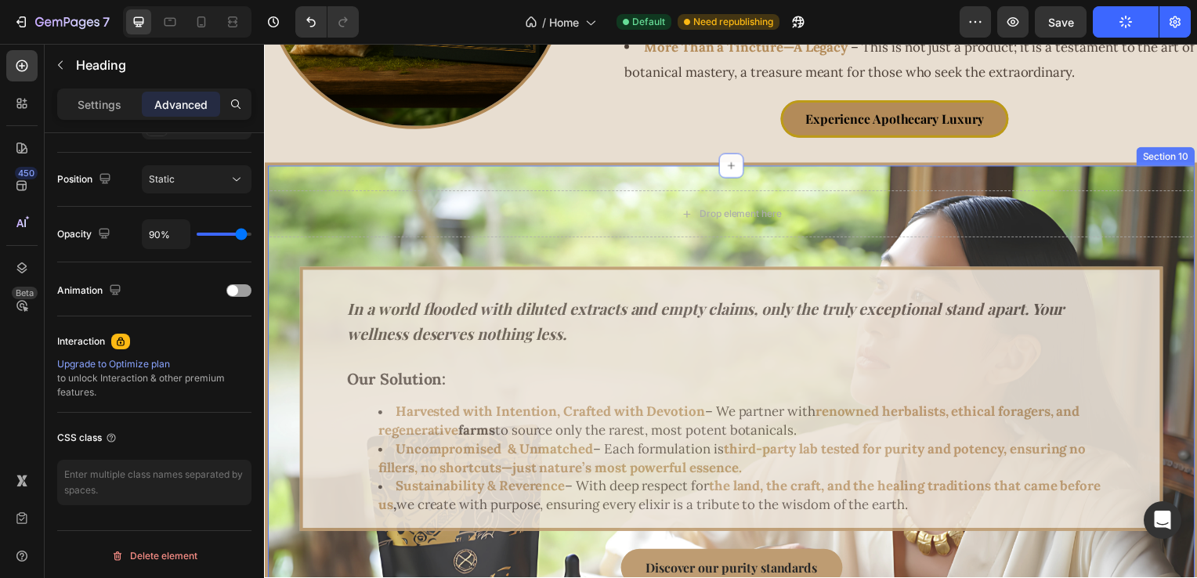
scroll to position [4360, 0]
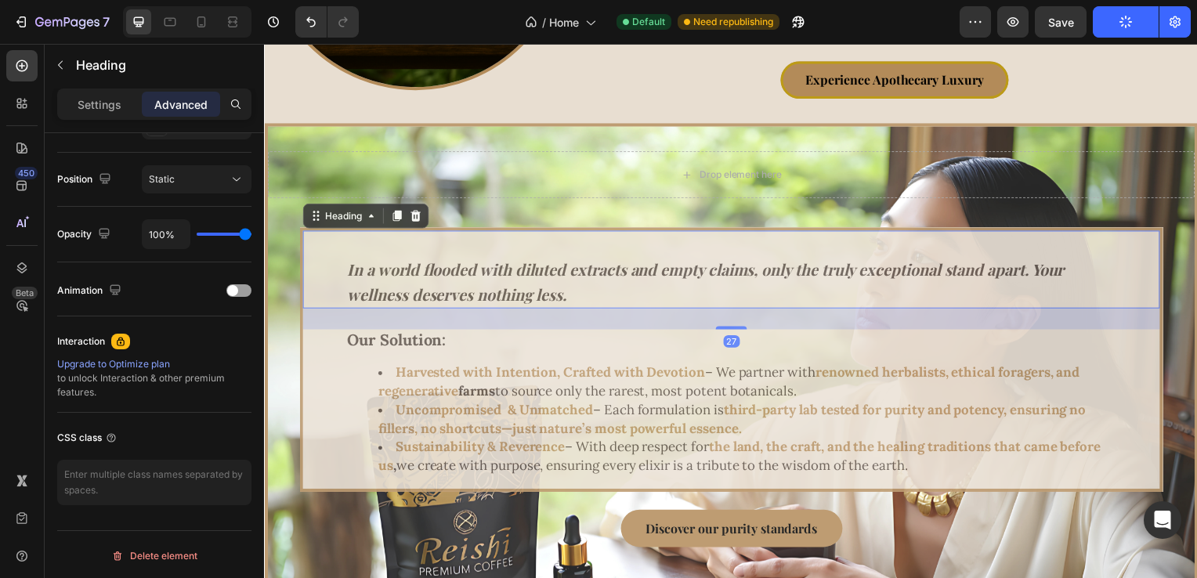
click at [525, 296] on strong "In a world flooded with diluted extracts and empty claims, only the truly excep…" at bounding box center [708, 284] width 723 height 46
click at [569, 260] on h2 "In a world flooded with diluted extracts and empty claims, only the truly excep…" at bounding box center [734, 272] width 777 height 78
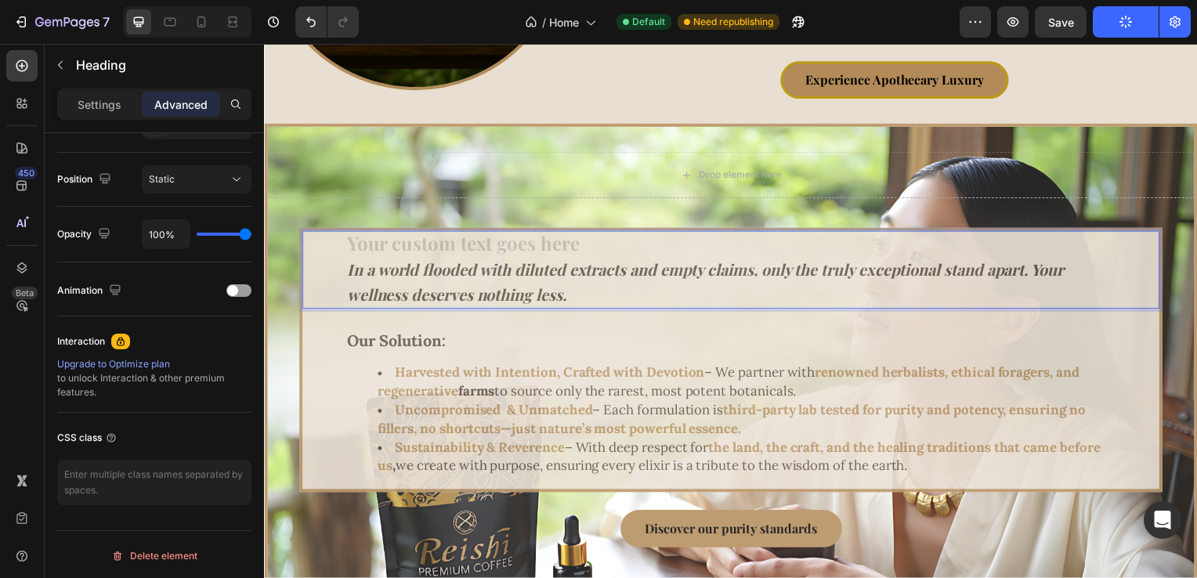
click at [571, 299] on p "⁠⁠⁠⁠⁠⁠⁠ In a world flooded with diluted extracts and empty claims, only the tru…" at bounding box center [734, 271] width 774 height 75
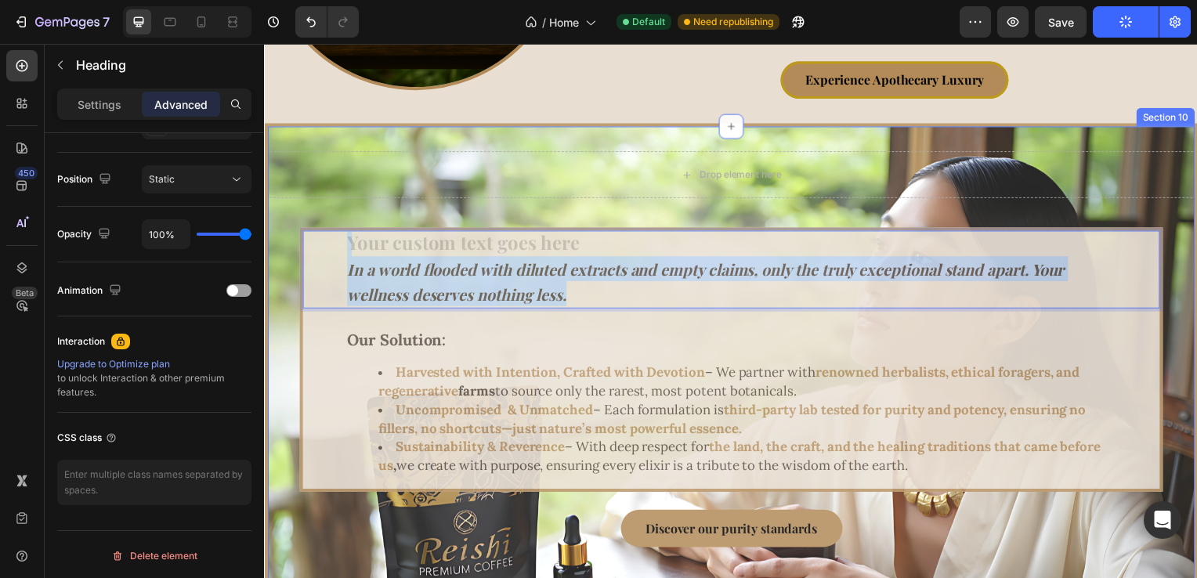
drag, startPoint x: 585, startPoint y: 301, endPoint x: 277, endPoint y: 254, distance: 312.3
click at [277, 254] on div "Drop element here Row Heading In a world flooded with diluted extracts and empt…" at bounding box center [734, 362] width 934 height 418
click at [113, 108] on p "Settings" at bounding box center [100, 104] width 44 height 16
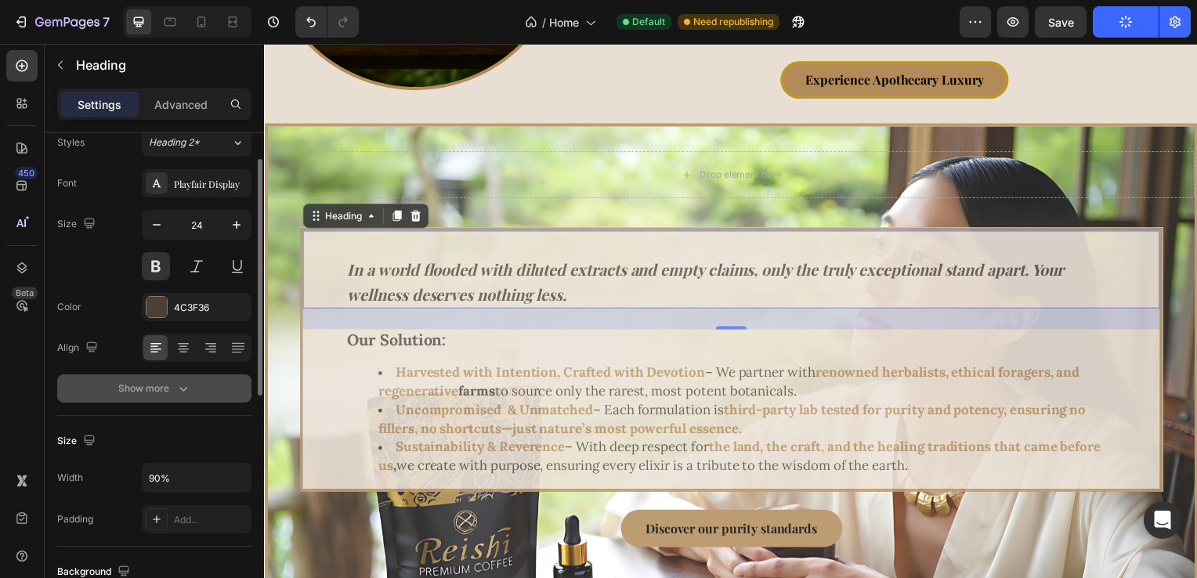
scroll to position [212, 0]
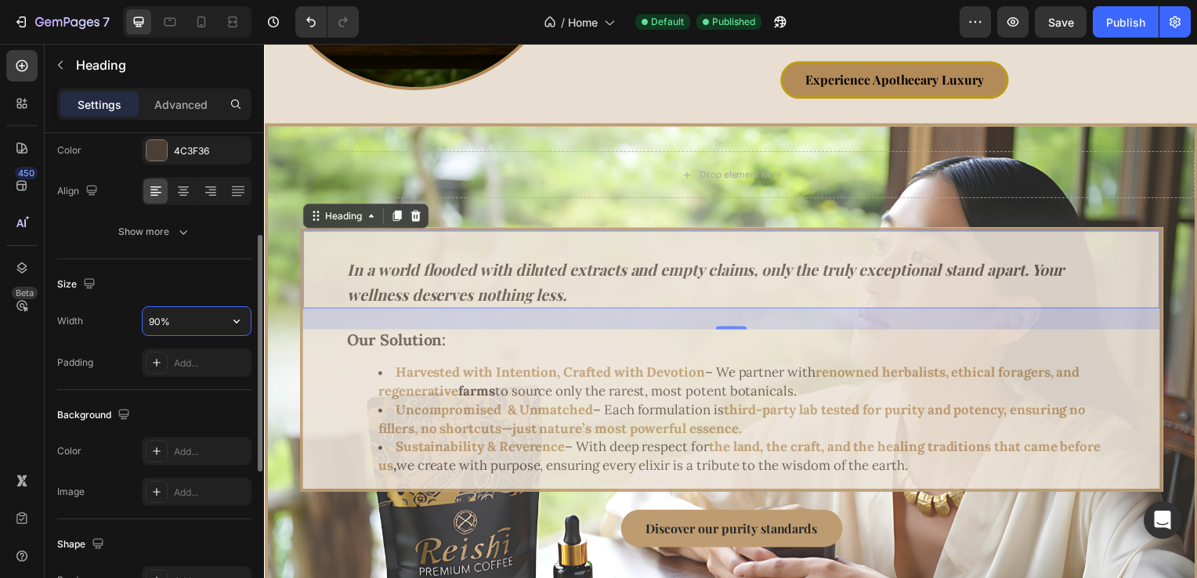
click at [177, 324] on input "90%" at bounding box center [197, 321] width 108 height 28
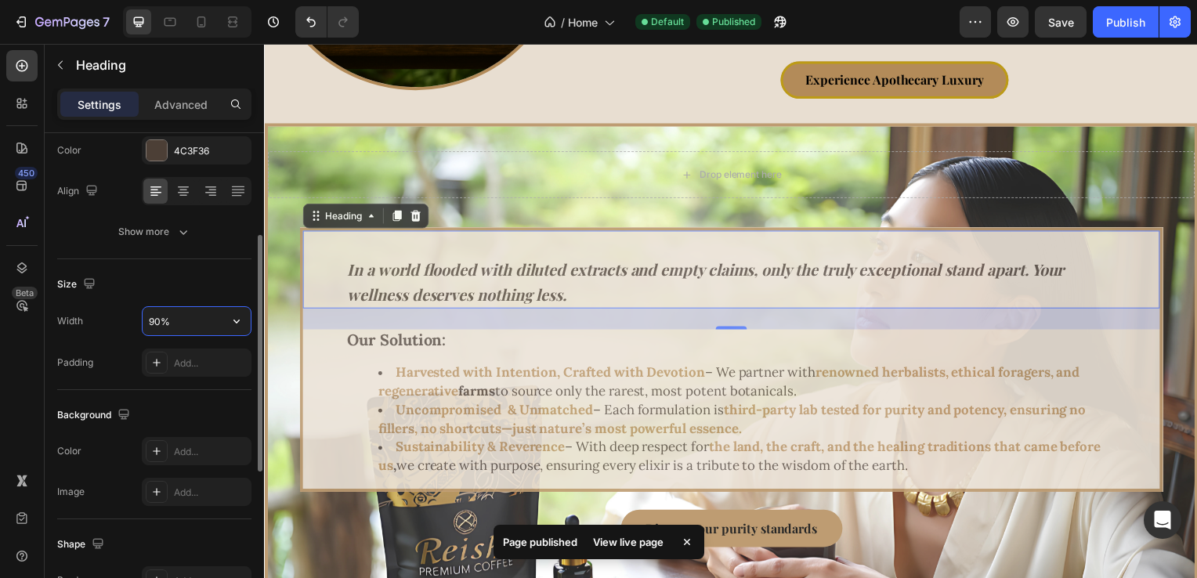
click at [177, 324] on input "90%" at bounding box center [197, 321] width 108 height 28
click at [181, 96] on p "Advanced" at bounding box center [180, 104] width 53 height 16
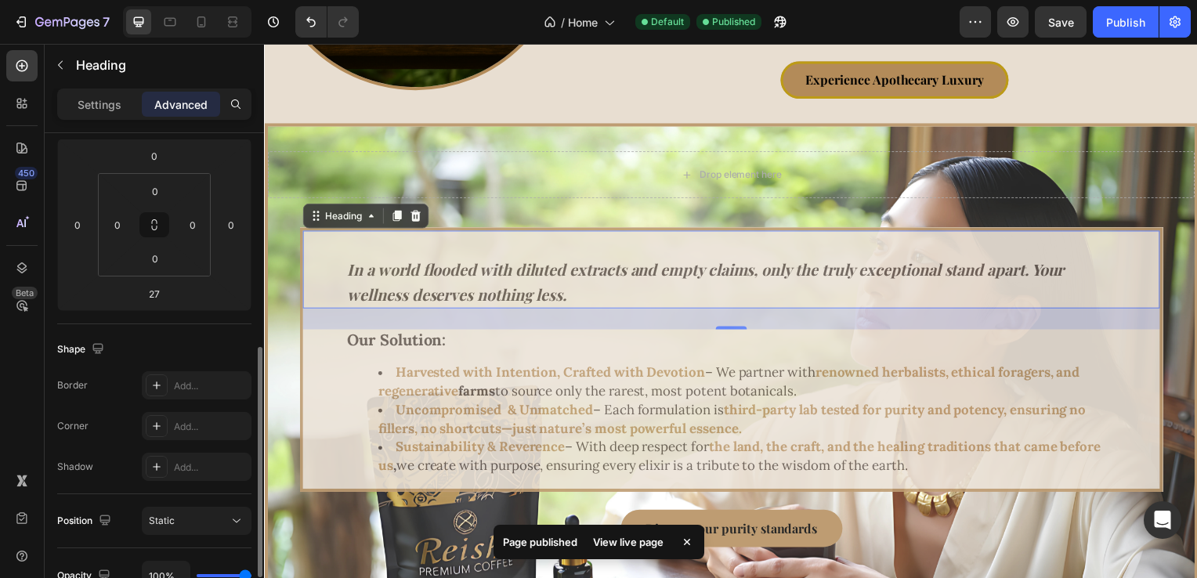
scroll to position [447, 0]
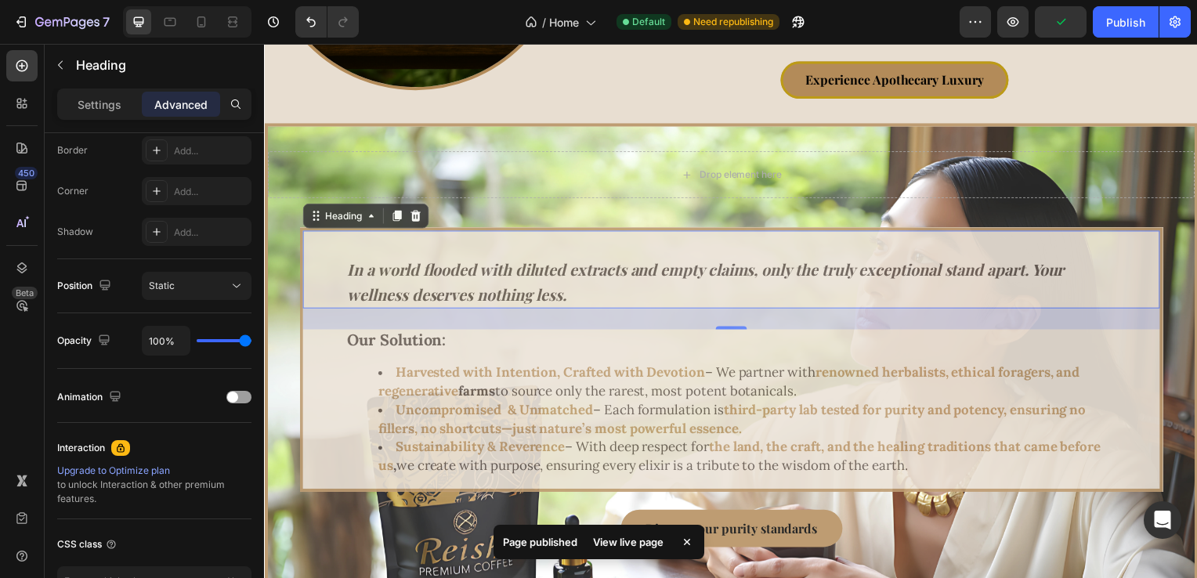
click at [315, 314] on div "27" at bounding box center [735, 321] width 864 height 21
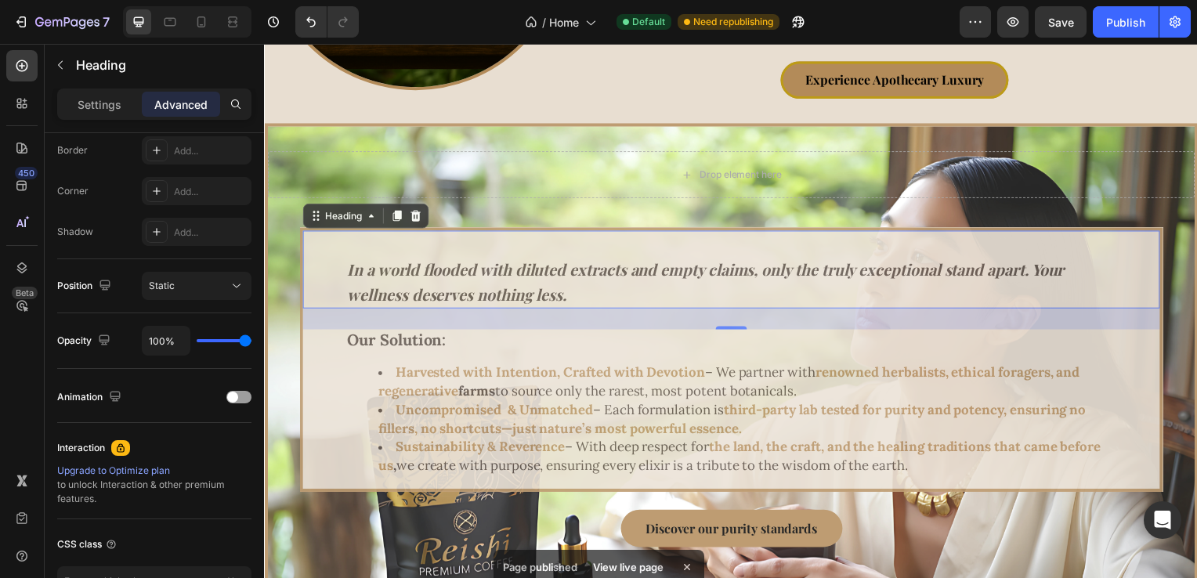
click at [320, 328] on div "27" at bounding box center [735, 321] width 864 height 21
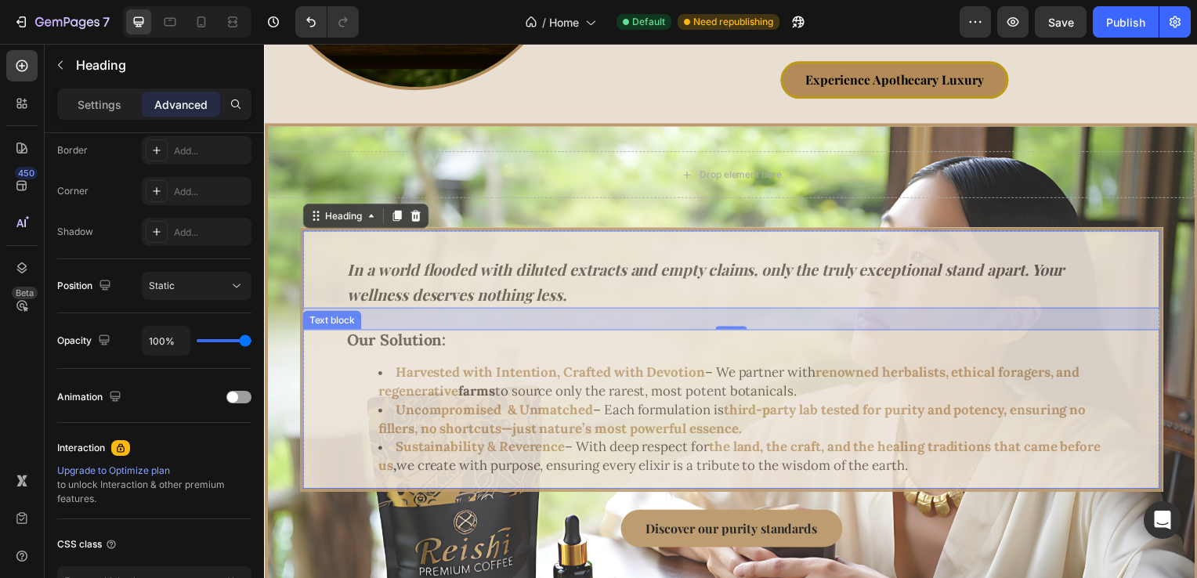
click at [324, 342] on div "Our Solution: Harvested with Intention, Crafted with Devotion – We partner with…" at bounding box center [735, 412] width 864 height 161
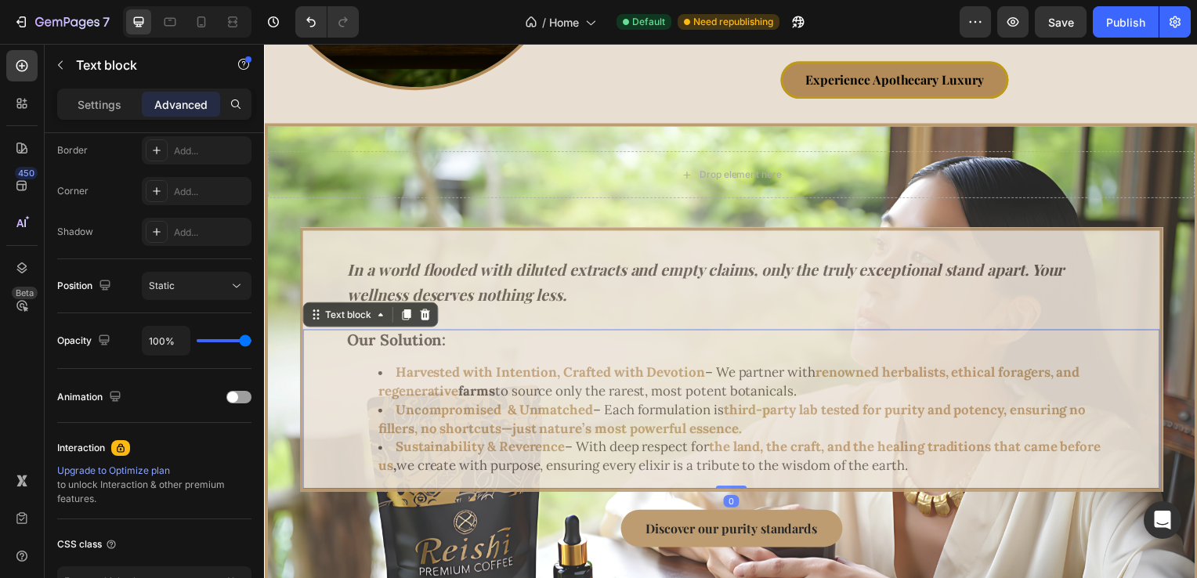
scroll to position [0, 0]
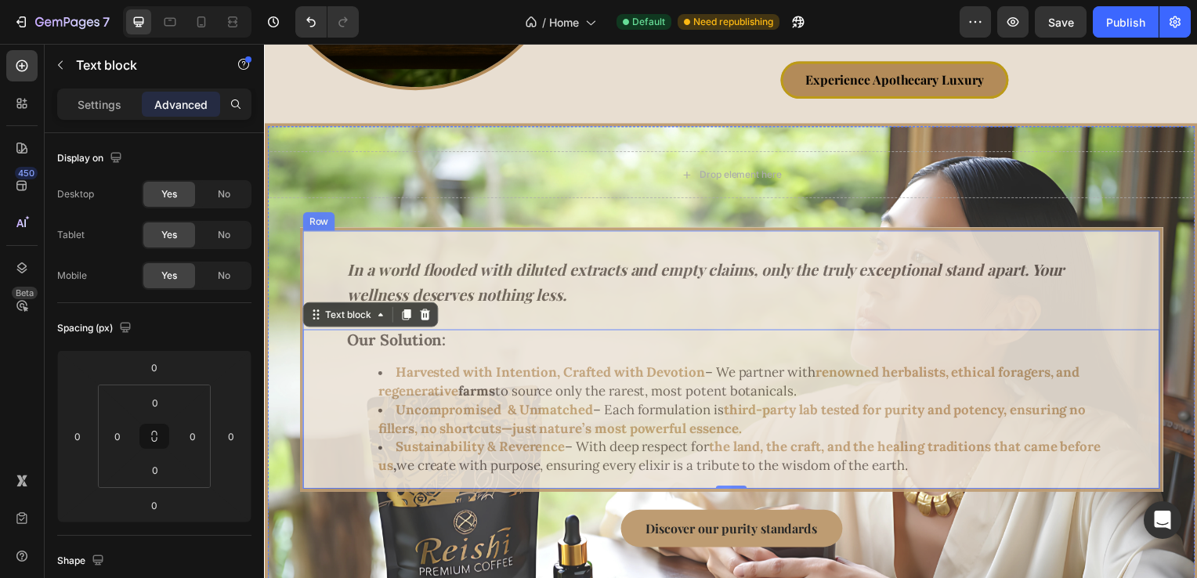
click at [505, 325] on div "⁠⁠⁠⁠⁠⁠⁠ In a world flooded with diluted extracts and empty claims, only the tru…" at bounding box center [735, 363] width 864 height 260
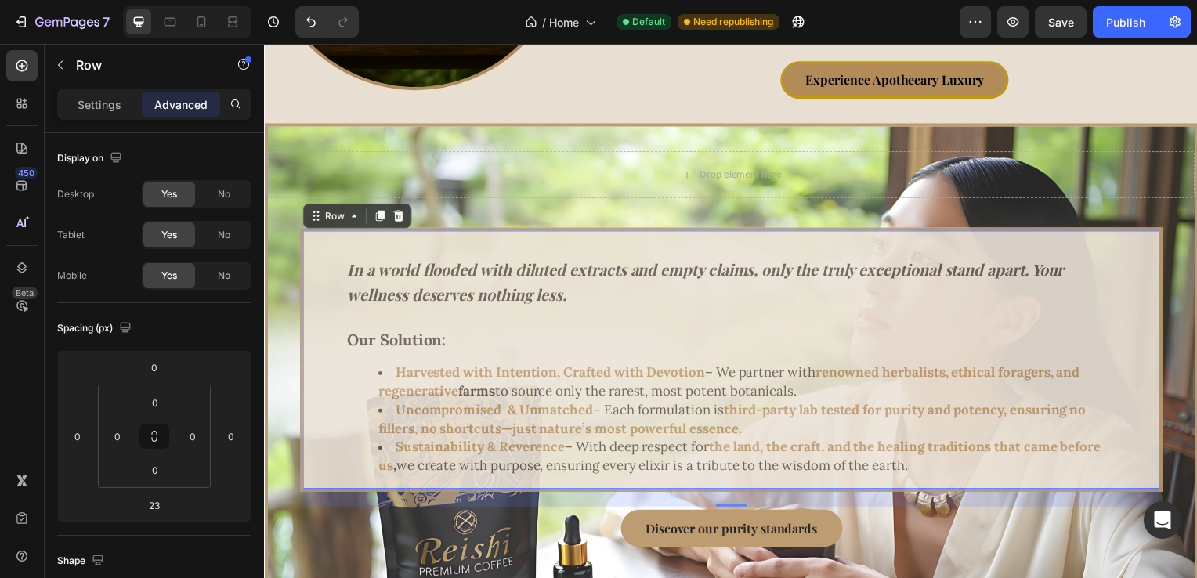
click at [174, 114] on div "Advanced" at bounding box center [181, 104] width 78 height 25
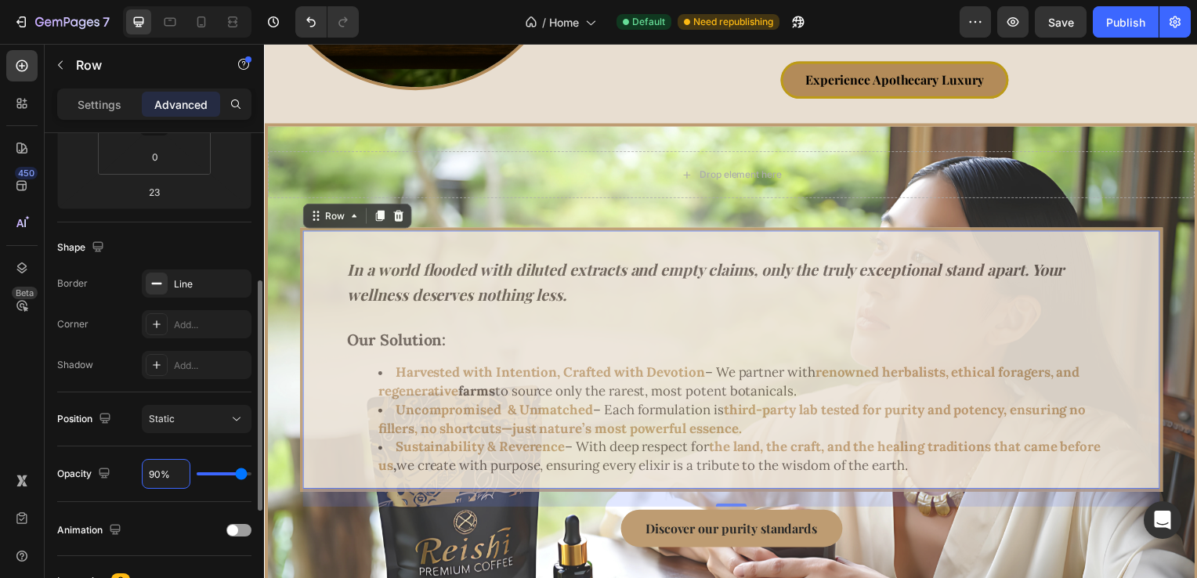
click at [159, 469] on input "90%" at bounding box center [166, 474] width 47 height 28
type input "9%"
type input "9"
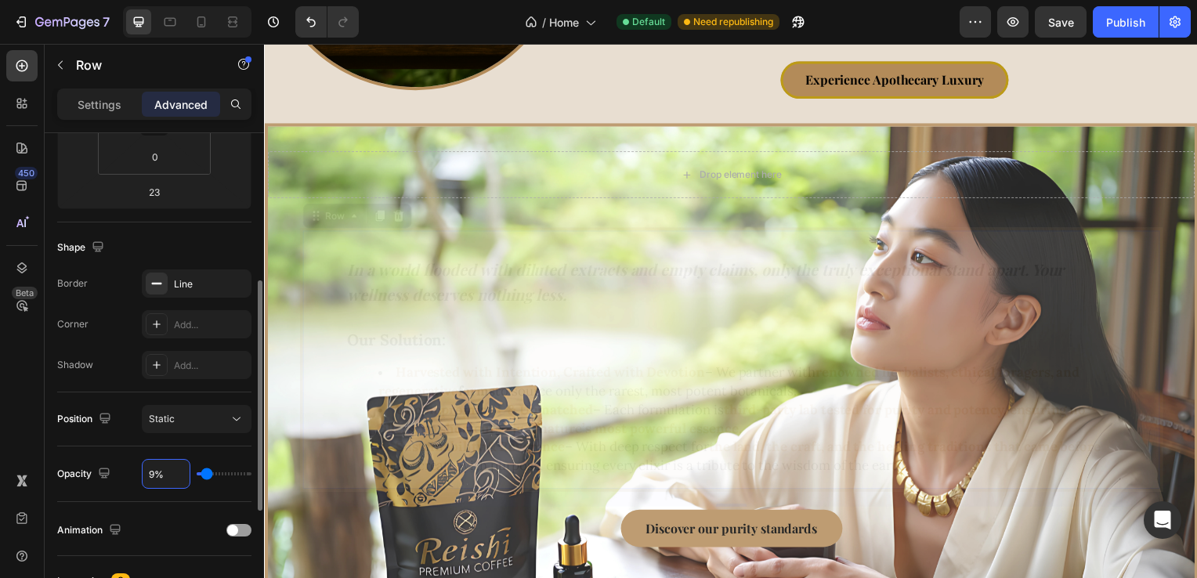
type input "92%"
type input "92"
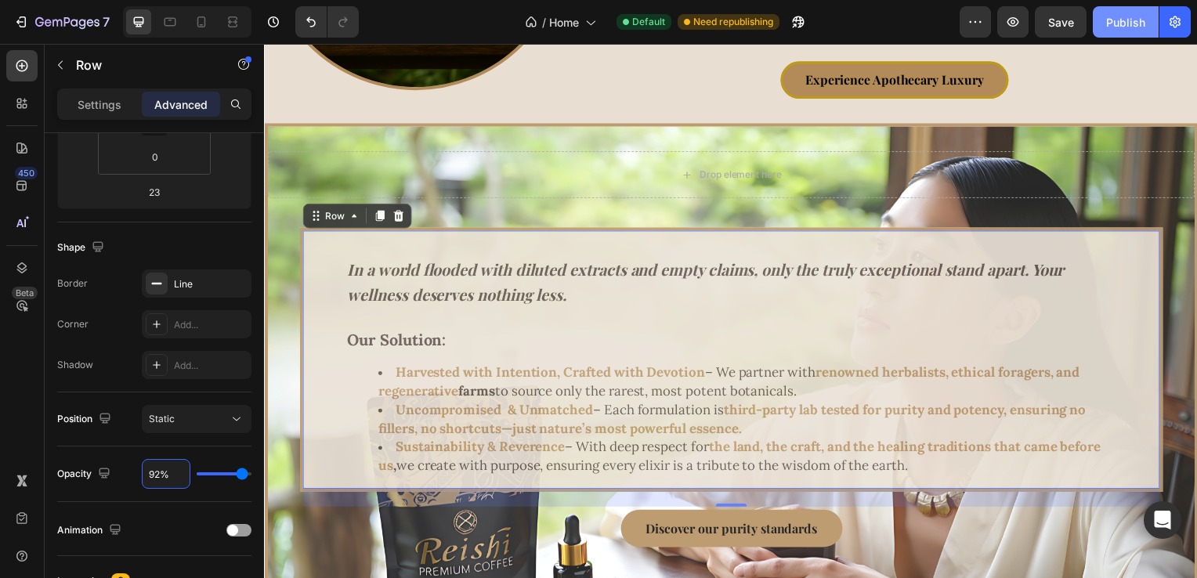
type input "92%"
click at [1122, 20] on div "Publish" at bounding box center [1126, 22] width 39 height 16
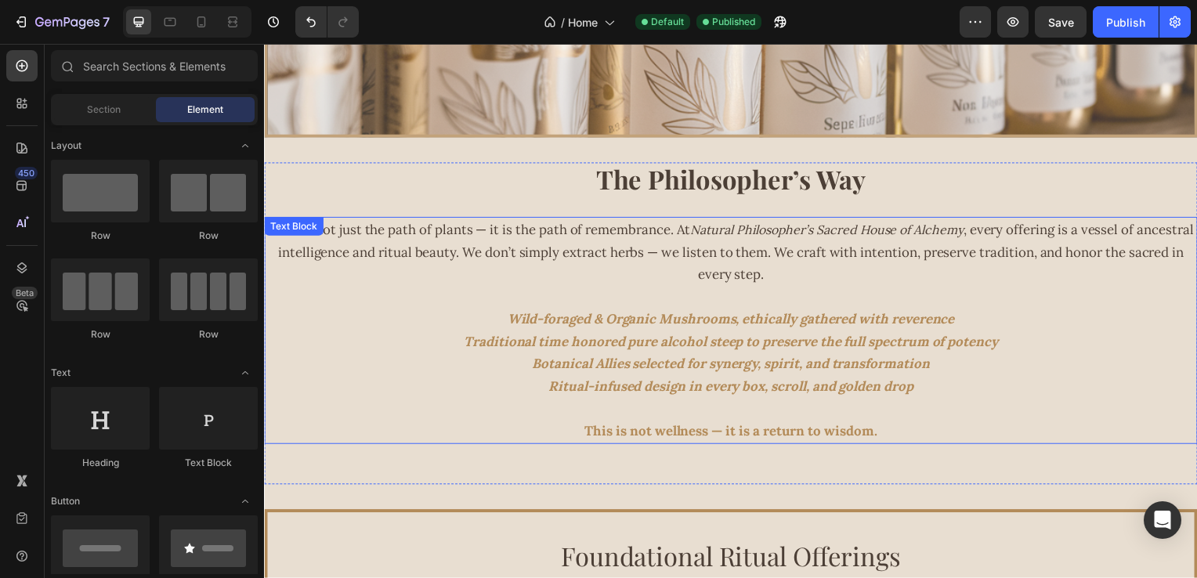
scroll to position [1103, 0]
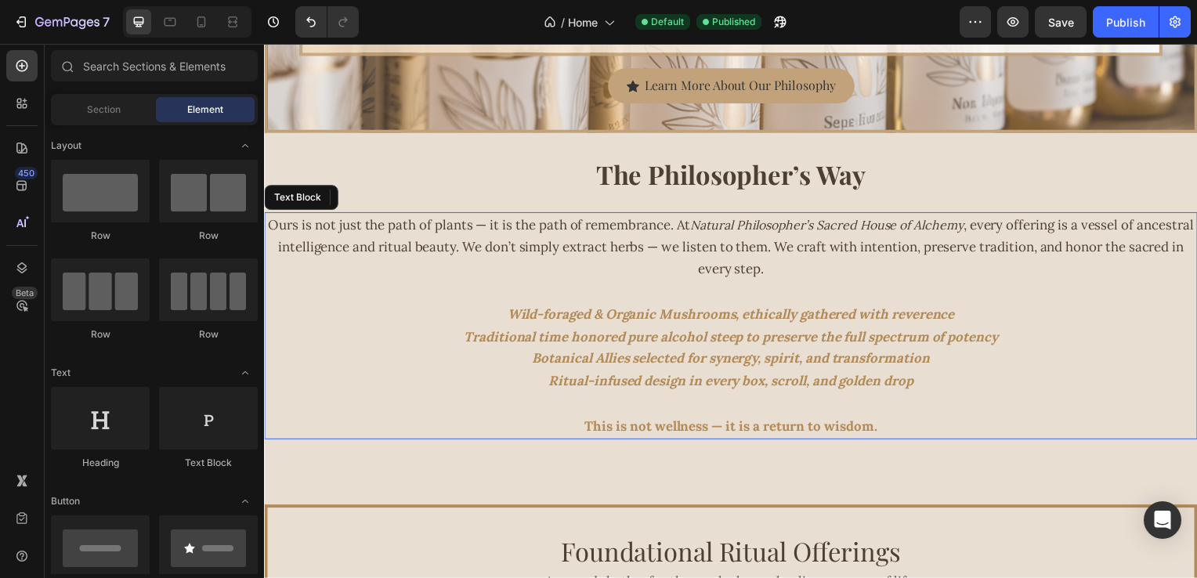
click at [886, 219] on icon "Natural Philosopher’s Sacred House of Alchemy" at bounding box center [831, 227] width 275 height 16
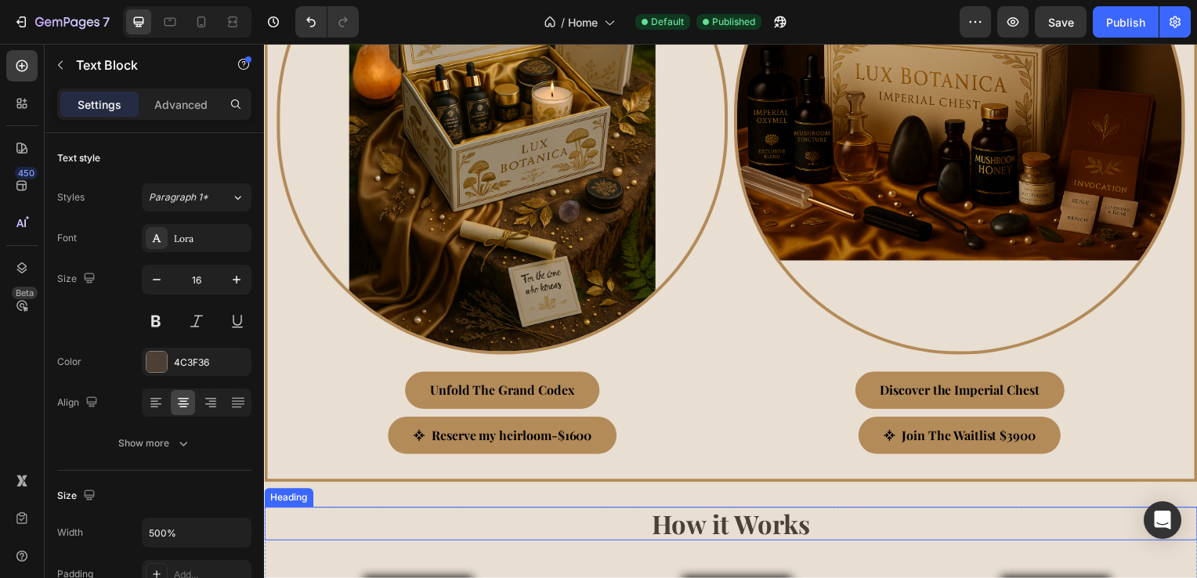
scroll to position [2991, 0]
